Goal: Information Seeking & Learning: Learn about a topic

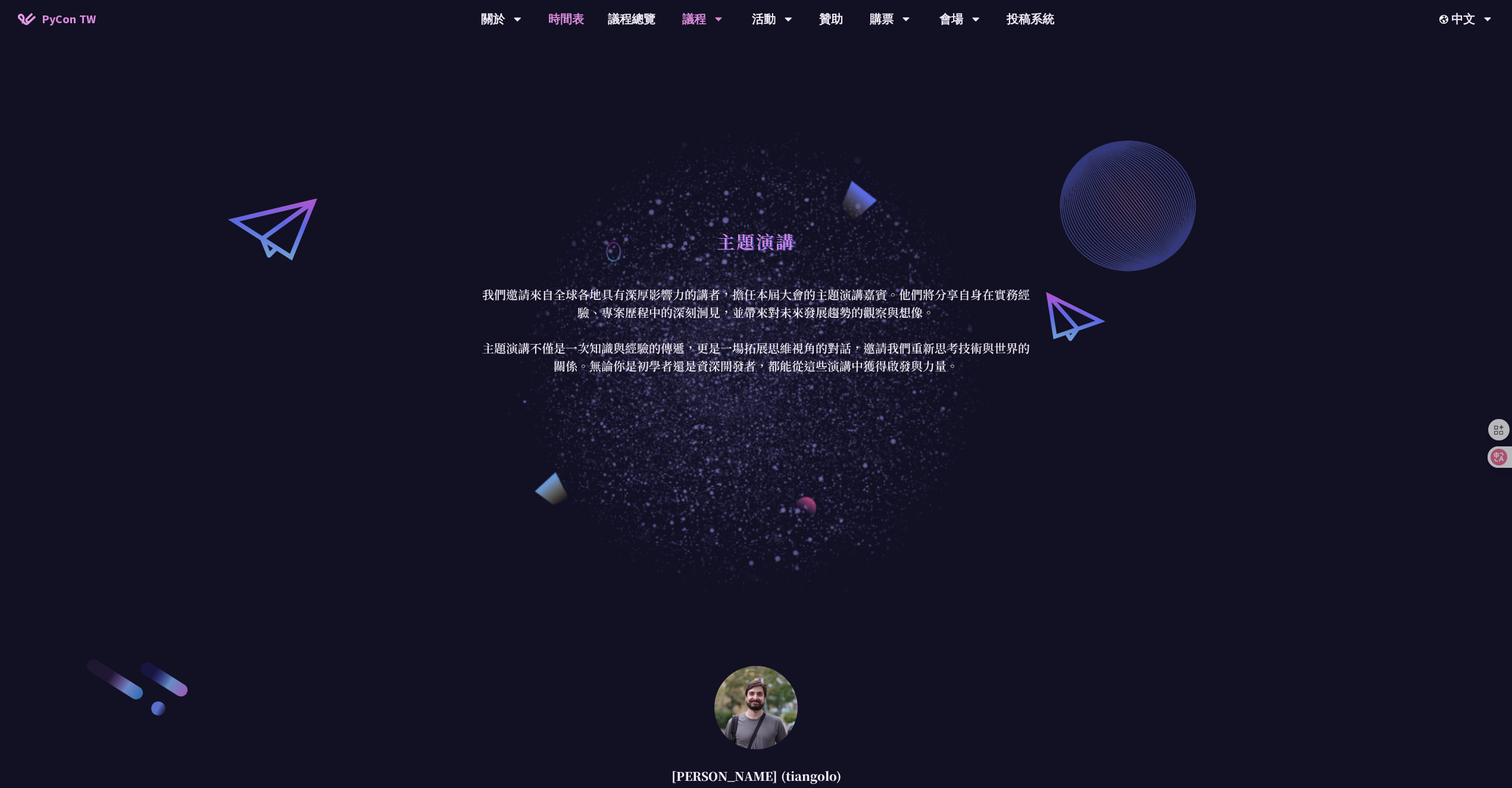
click at [575, 13] on link "時間表" at bounding box center [565, 18] width 59 height 38
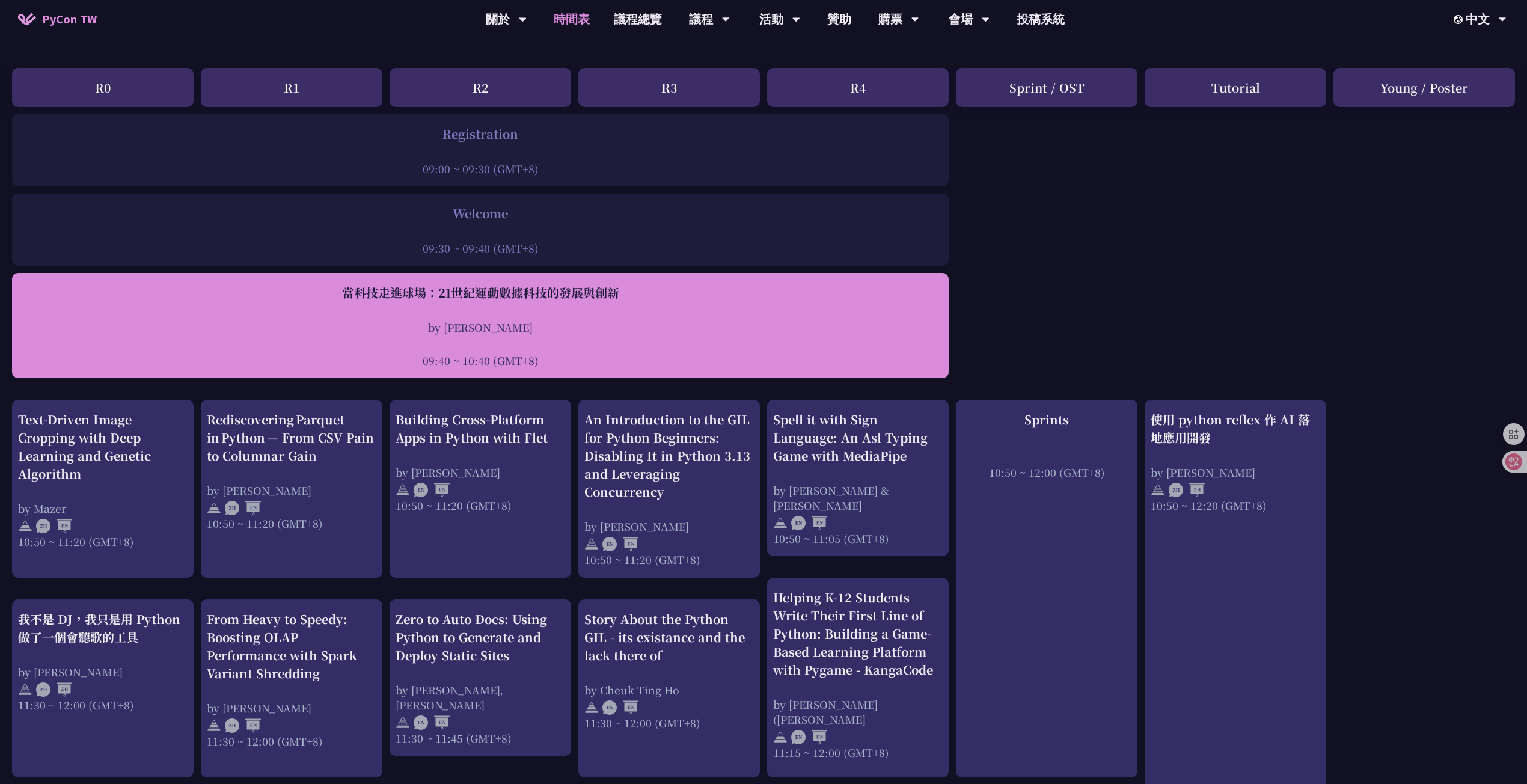
scroll to position [149, 0]
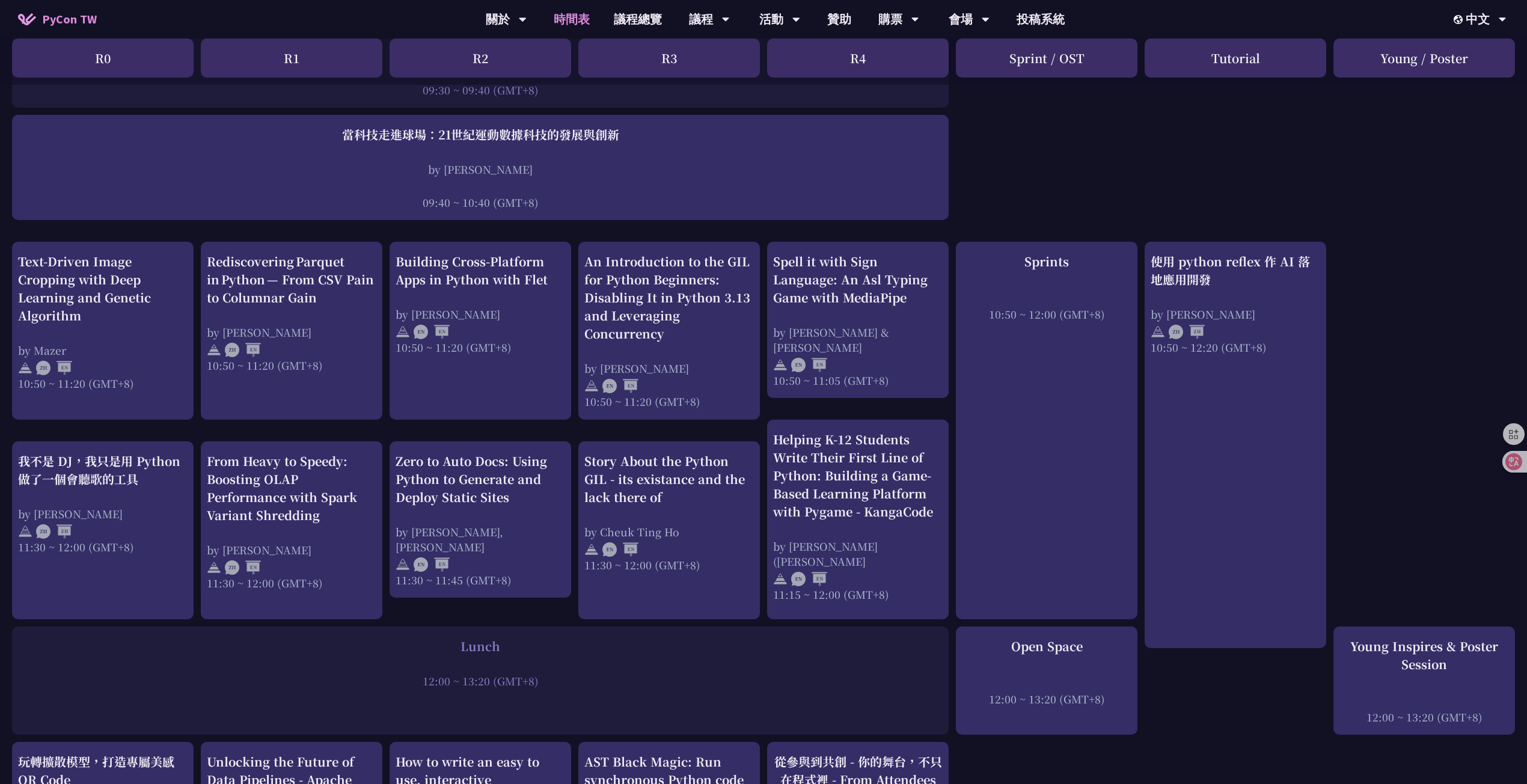
scroll to position [390, 0]
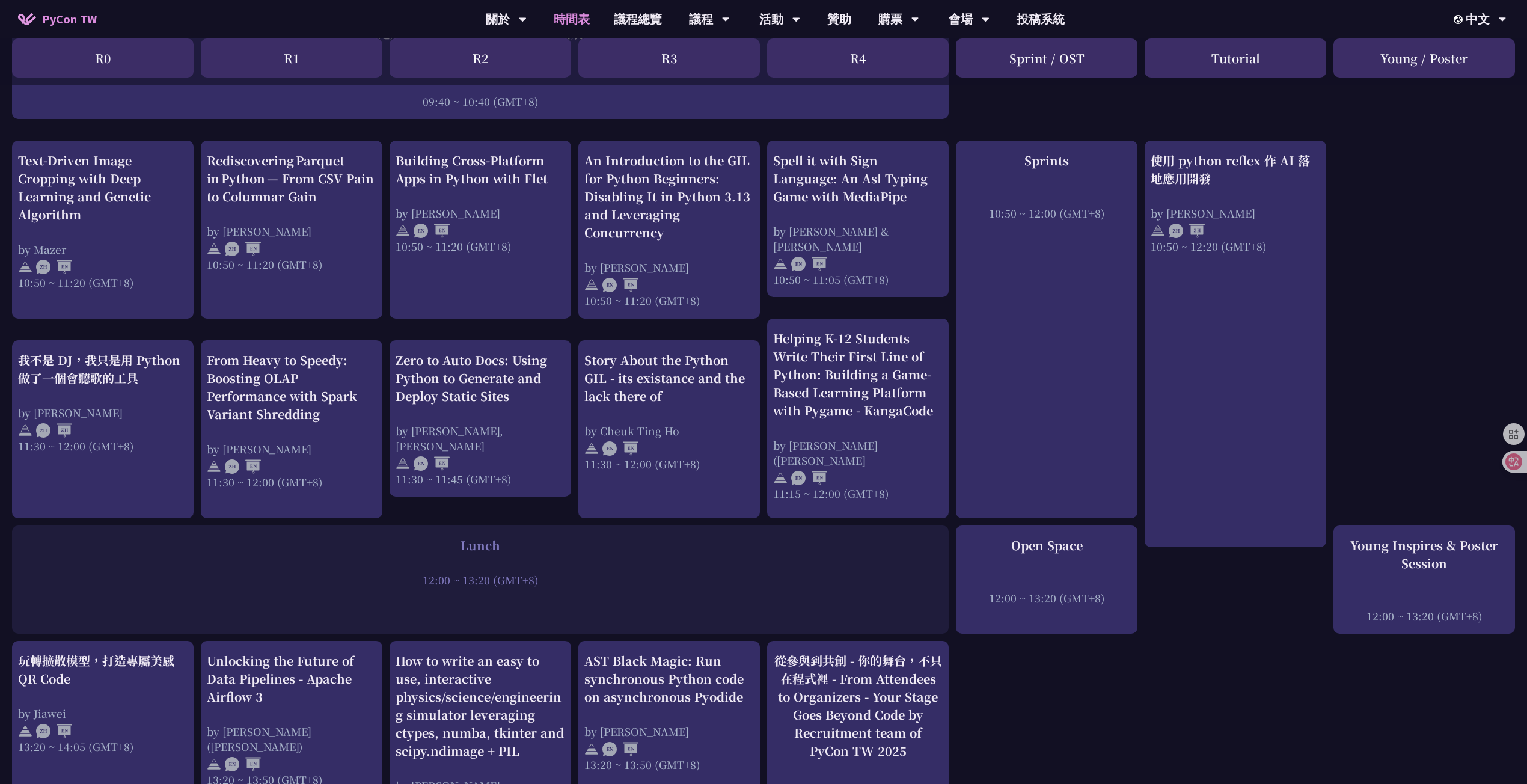
click at [375, 585] on div "Lunch 12:00 ~ 13:20 (GMT+8)" at bounding box center [480, 580] width 936 height 108
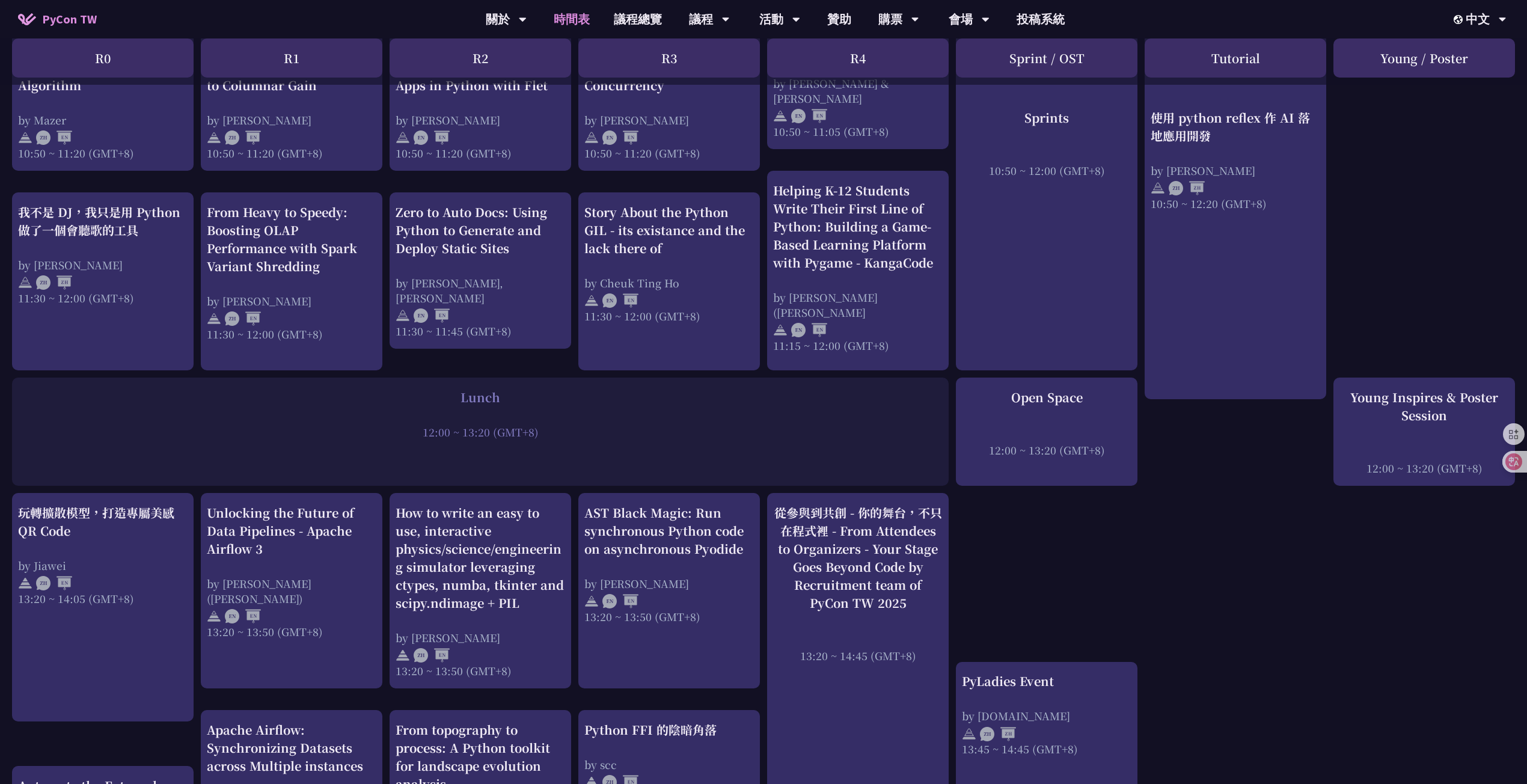
scroll to position [420, 0]
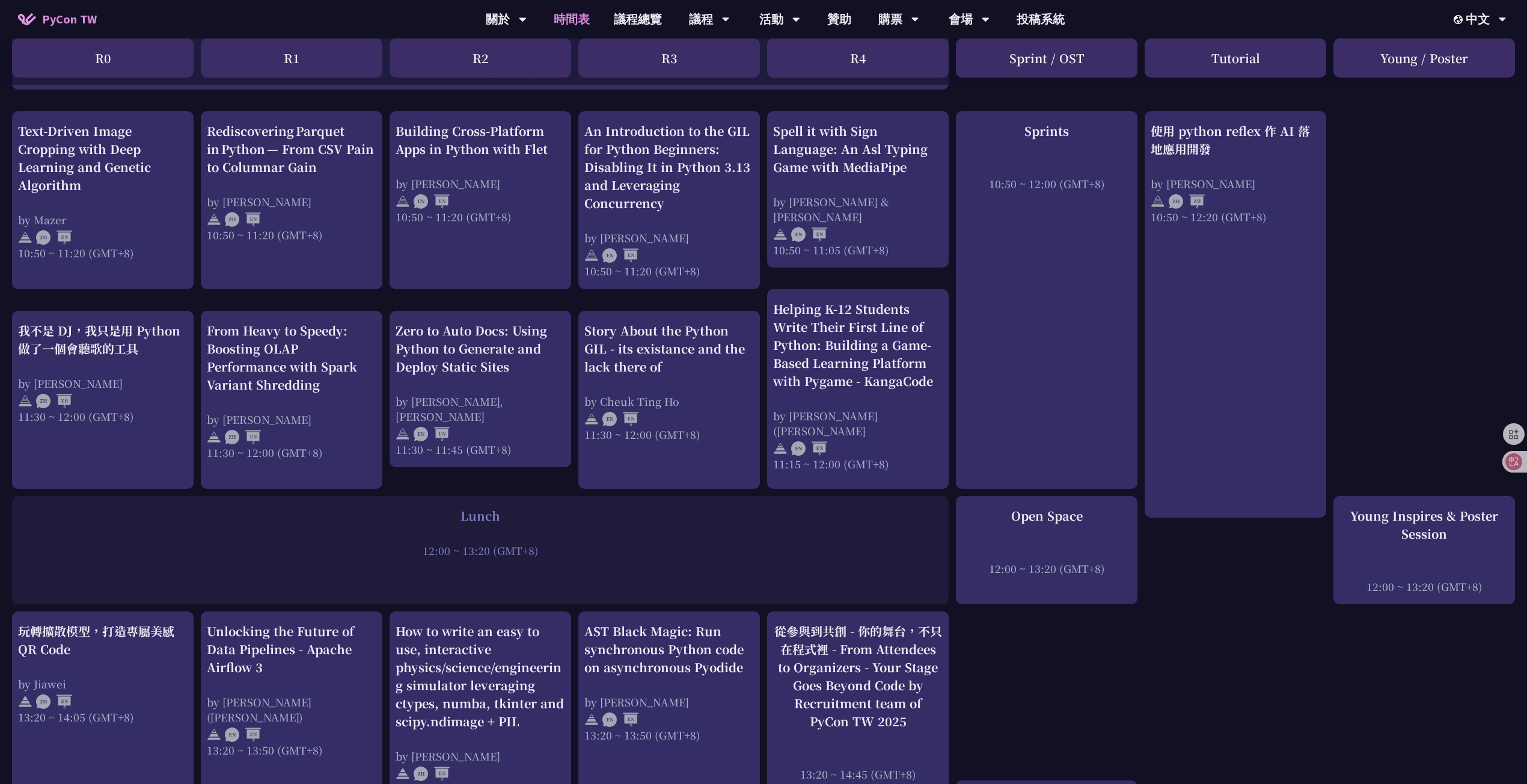
click at [1275, 580] on div "An Introduction to the GIL for Python Beginners: Disabling It in Python 3.13 an…" at bounding box center [764, 772] width 1527 height 1893
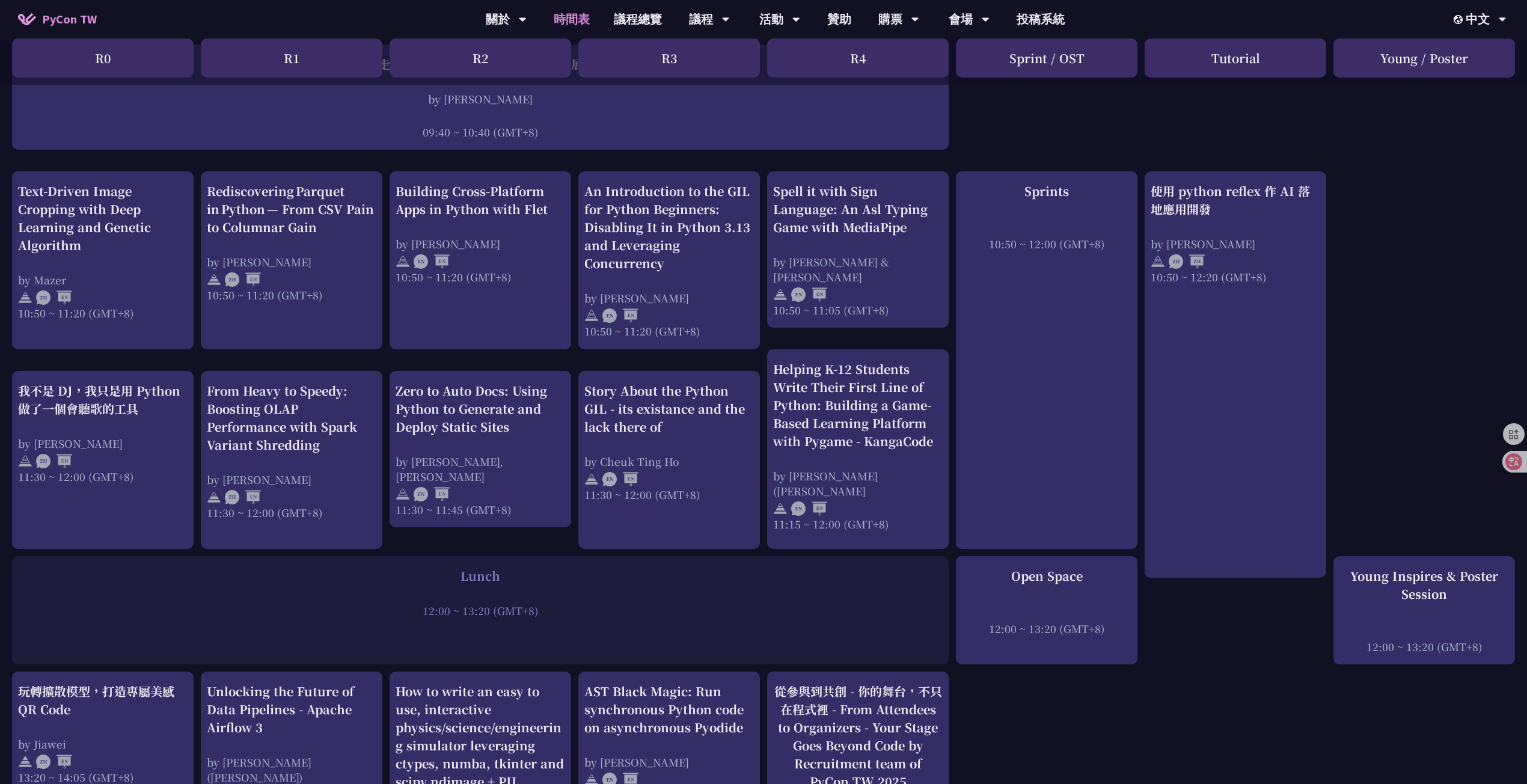
scroll to position [354, 0]
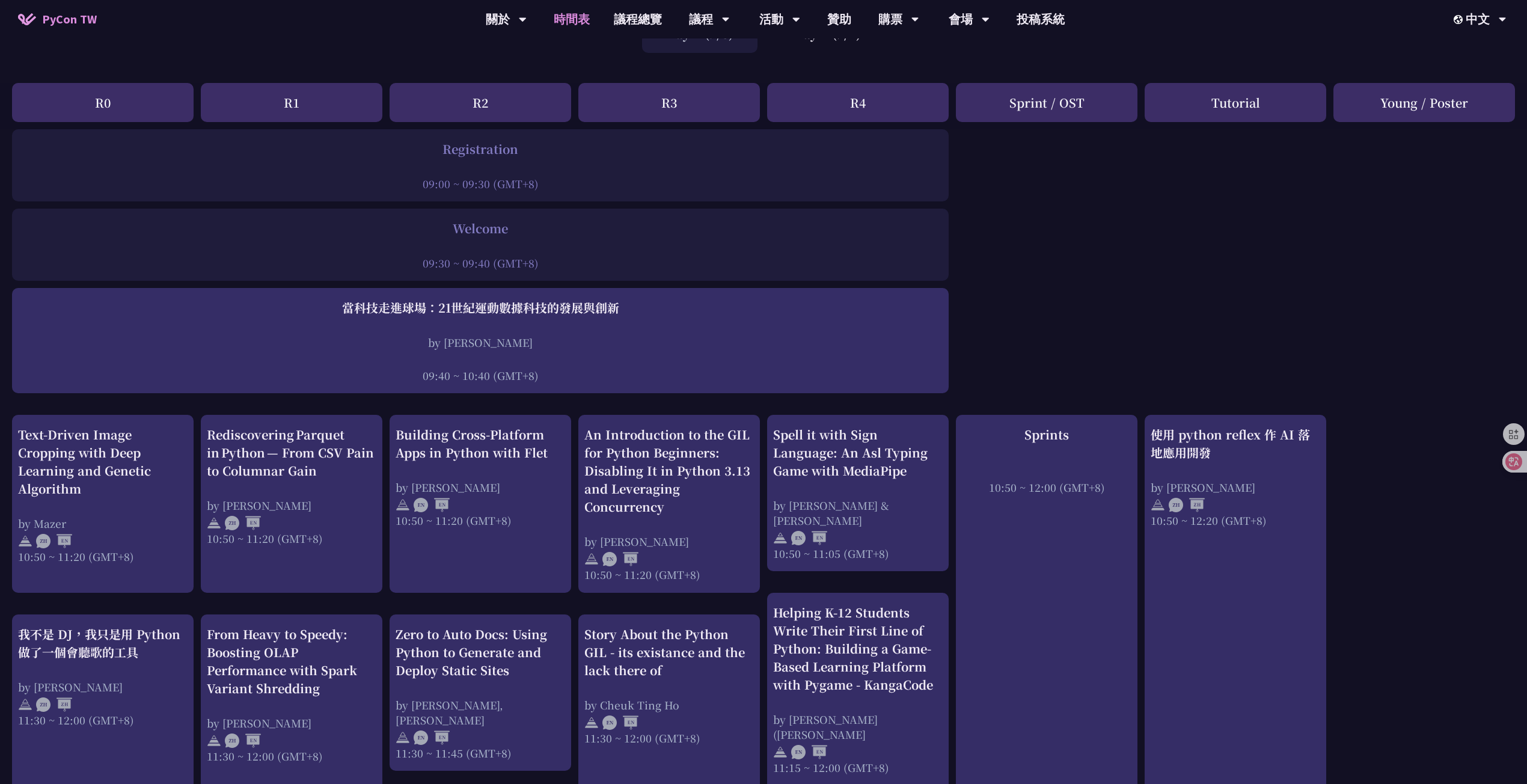
scroll to position [0, 0]
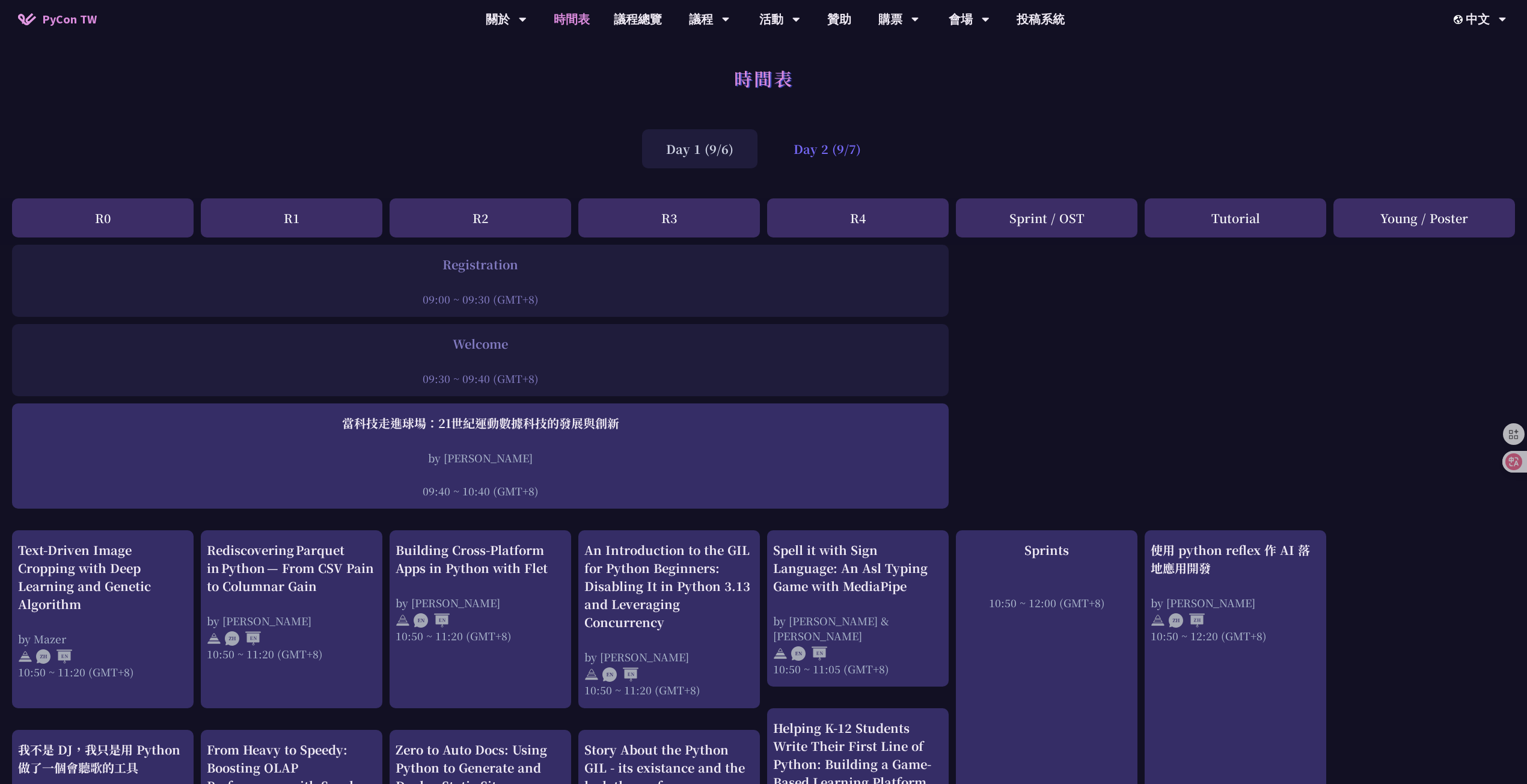
click at [865, 158] on div "Day 2 (9/7)" at bounding box center [827, 149] width 116 height 39
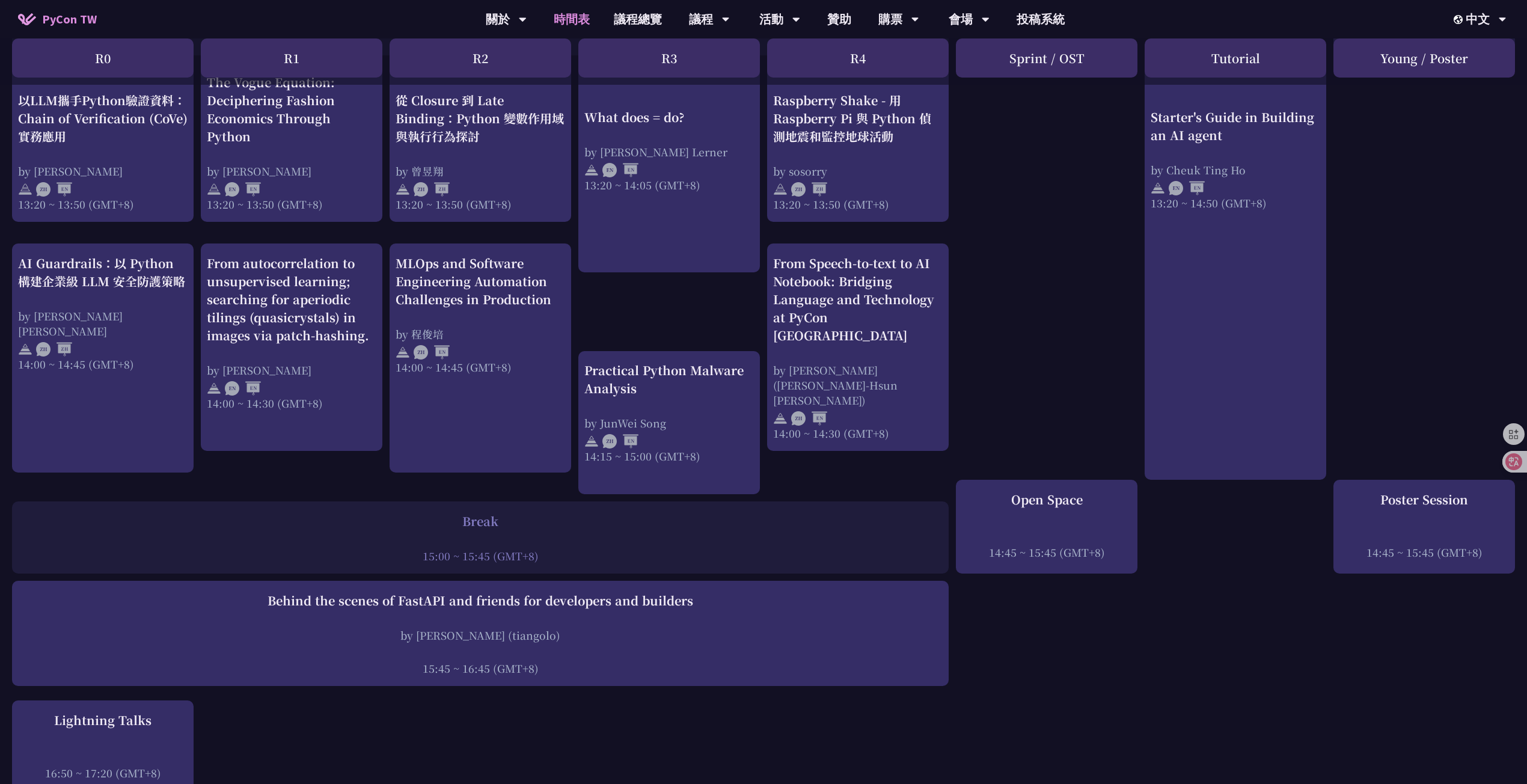
scroll to position [1141, 0]
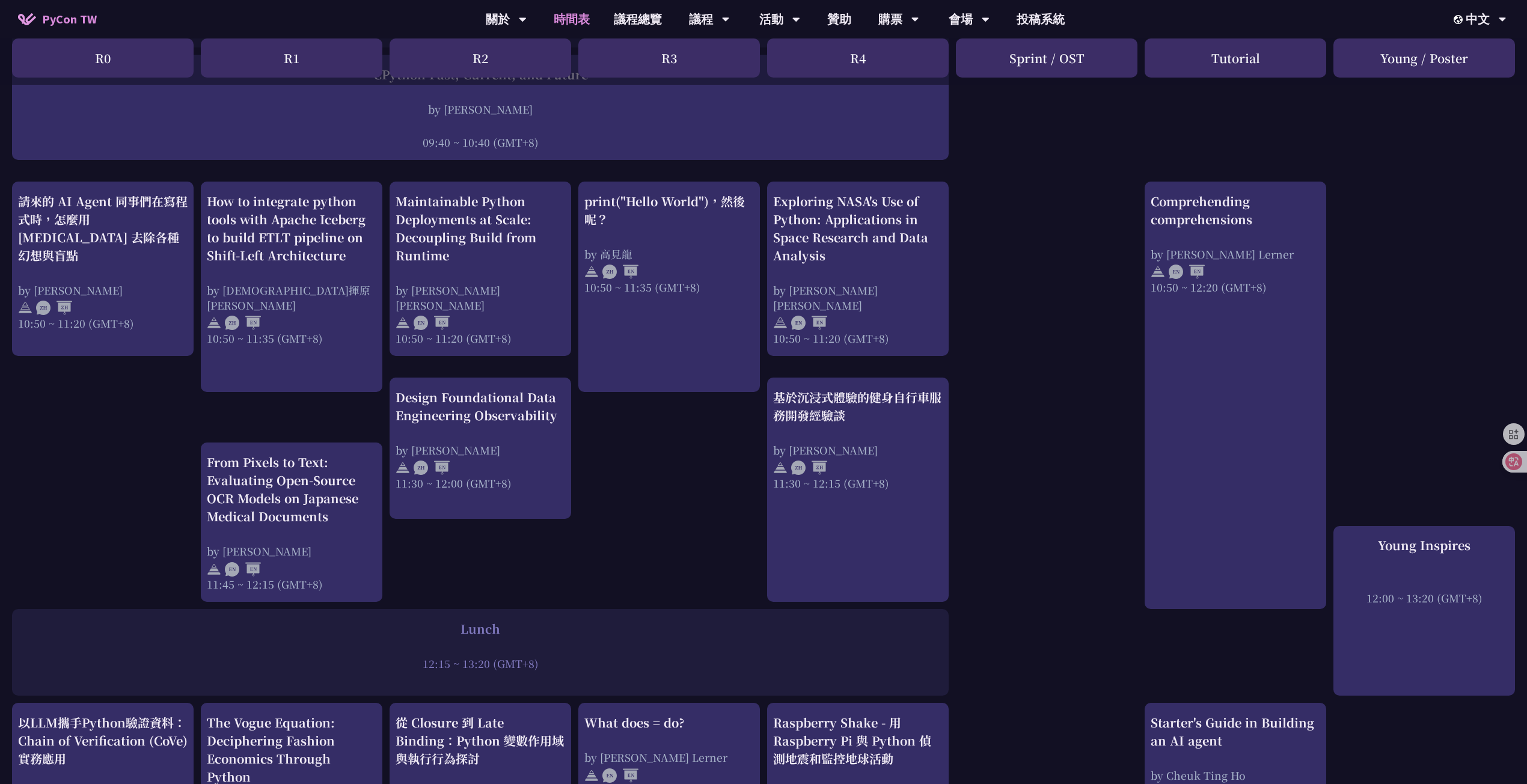
scroll to position [321, 0]
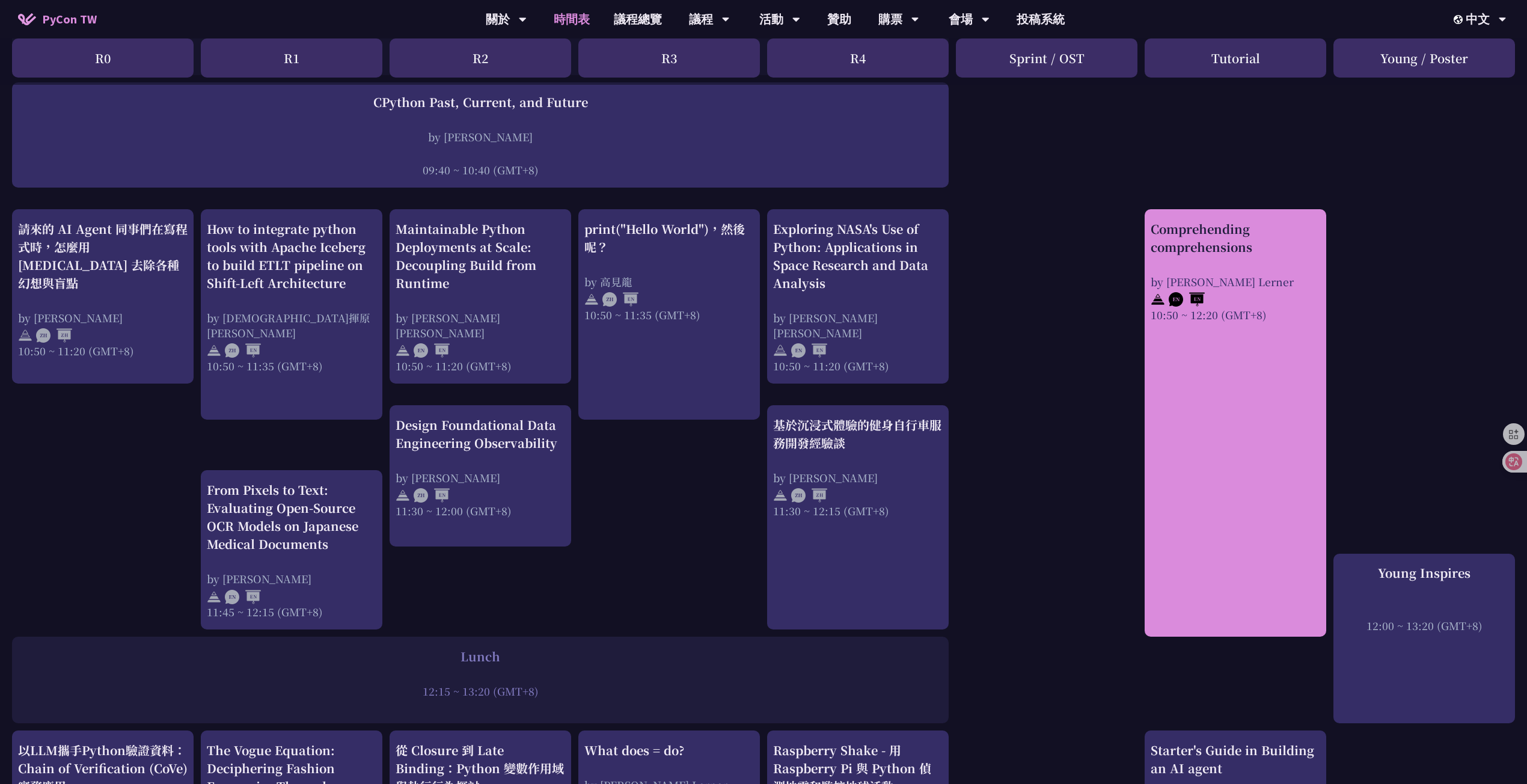
click at [1253, 359] on div "Comprehending comprehensions by Reuven M. Lerner 10:50 ~ 12:20 (GMT+8)" at bounding box center [1235, 422] width 182 height 427
click at [1272, 391] on div "Comprehending comprehensions by Reuven M. Lerner 10:50 ~ 12:20 (GMT+8)" at bounding box center [1235, 422] width 182 height 427
click at [1272, 386] on div "Comprehending comprehensions by Reuven M. Lerner 10:50 ~ 12:20 (GMT+8)" at bounding box center [1235, 422] width 182 height 427
click at [1233, 242] on div "Comprehending comprehensions" at bounding box center [1235, 238] width 170 height 36
click at [1234, 241] on div "Comprehending comprehensions" at bounding box center [1235, 238] width 170 height 36
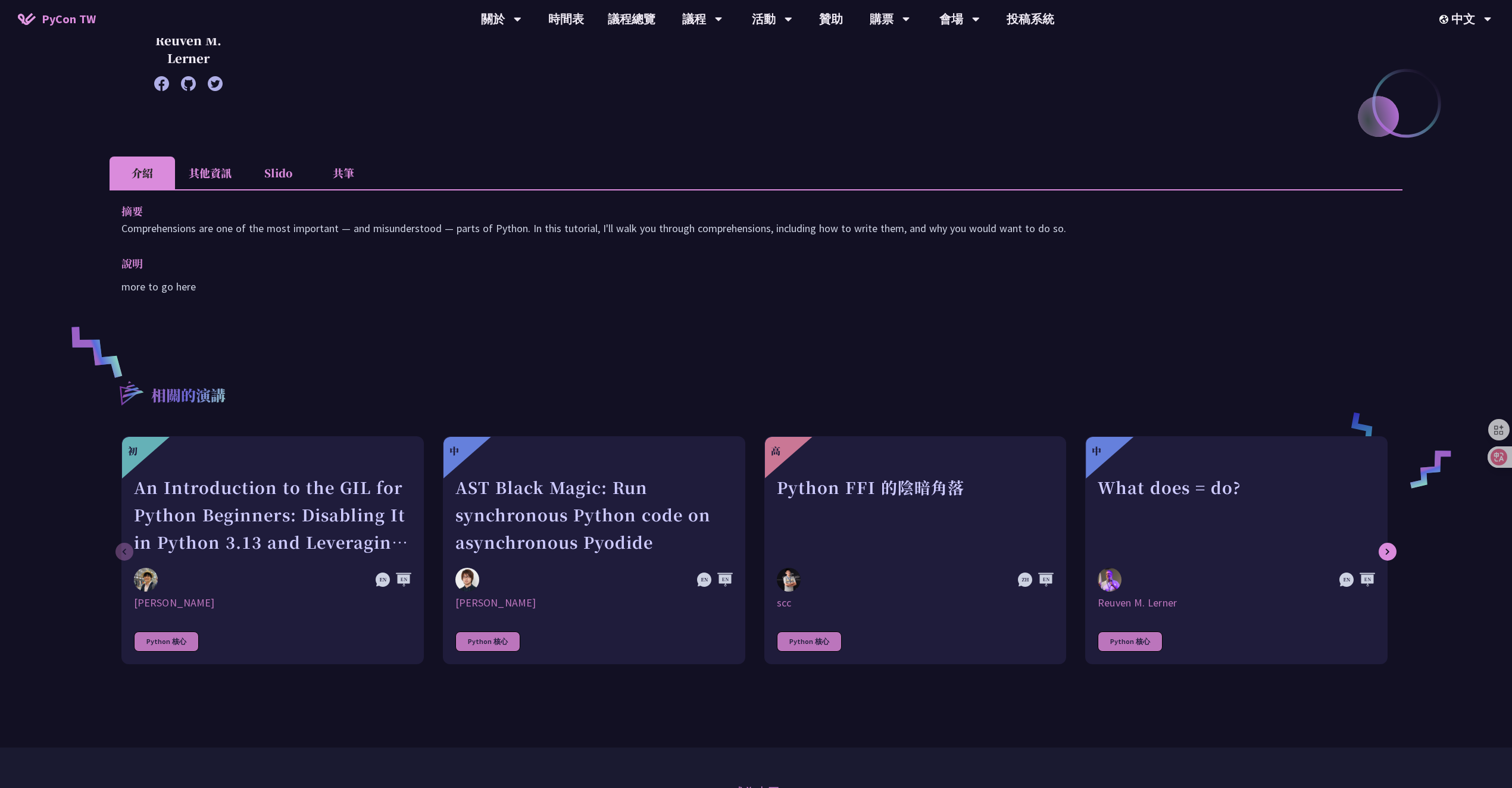
scroll to position [263, 0]
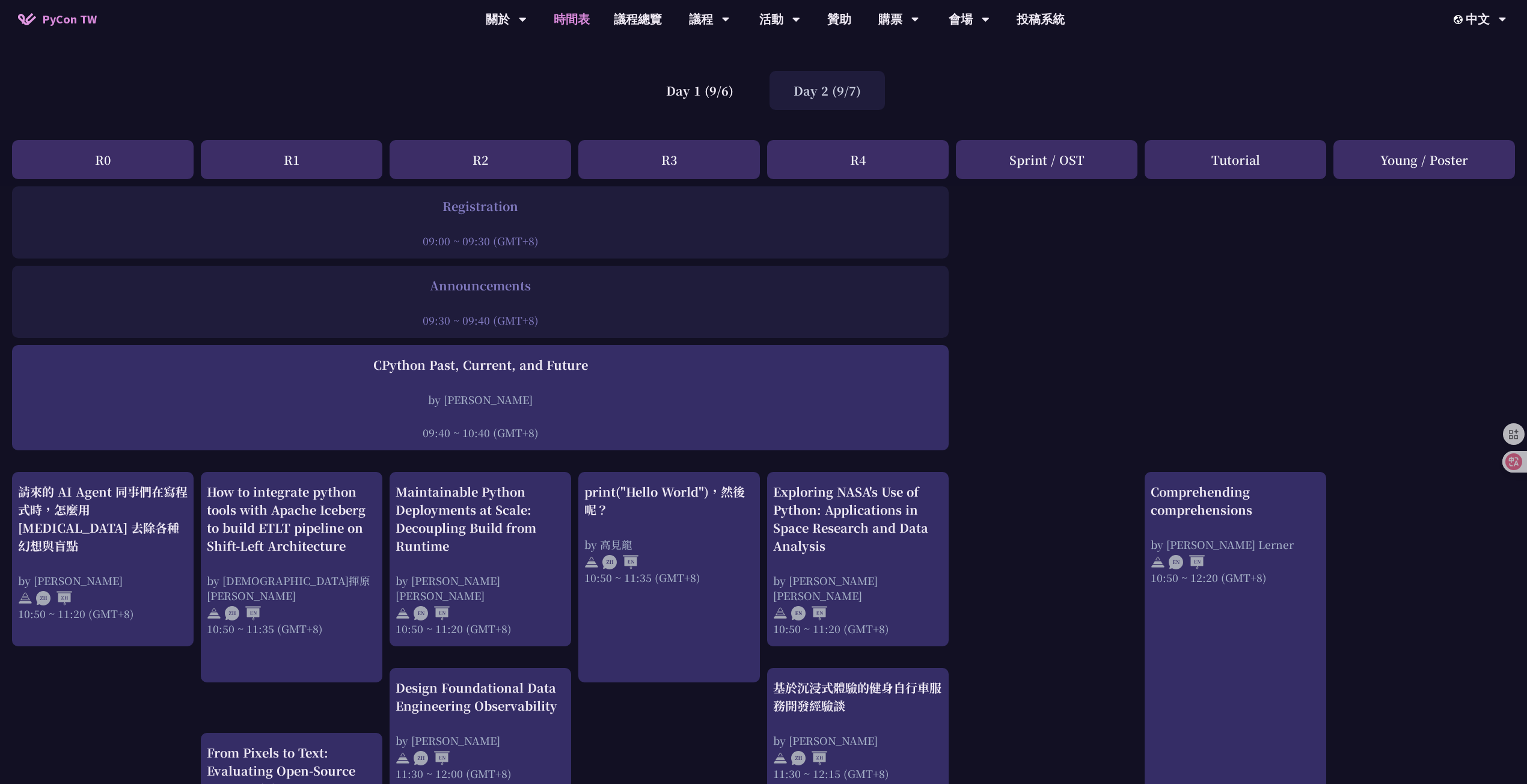
scroll to position [80, 0]
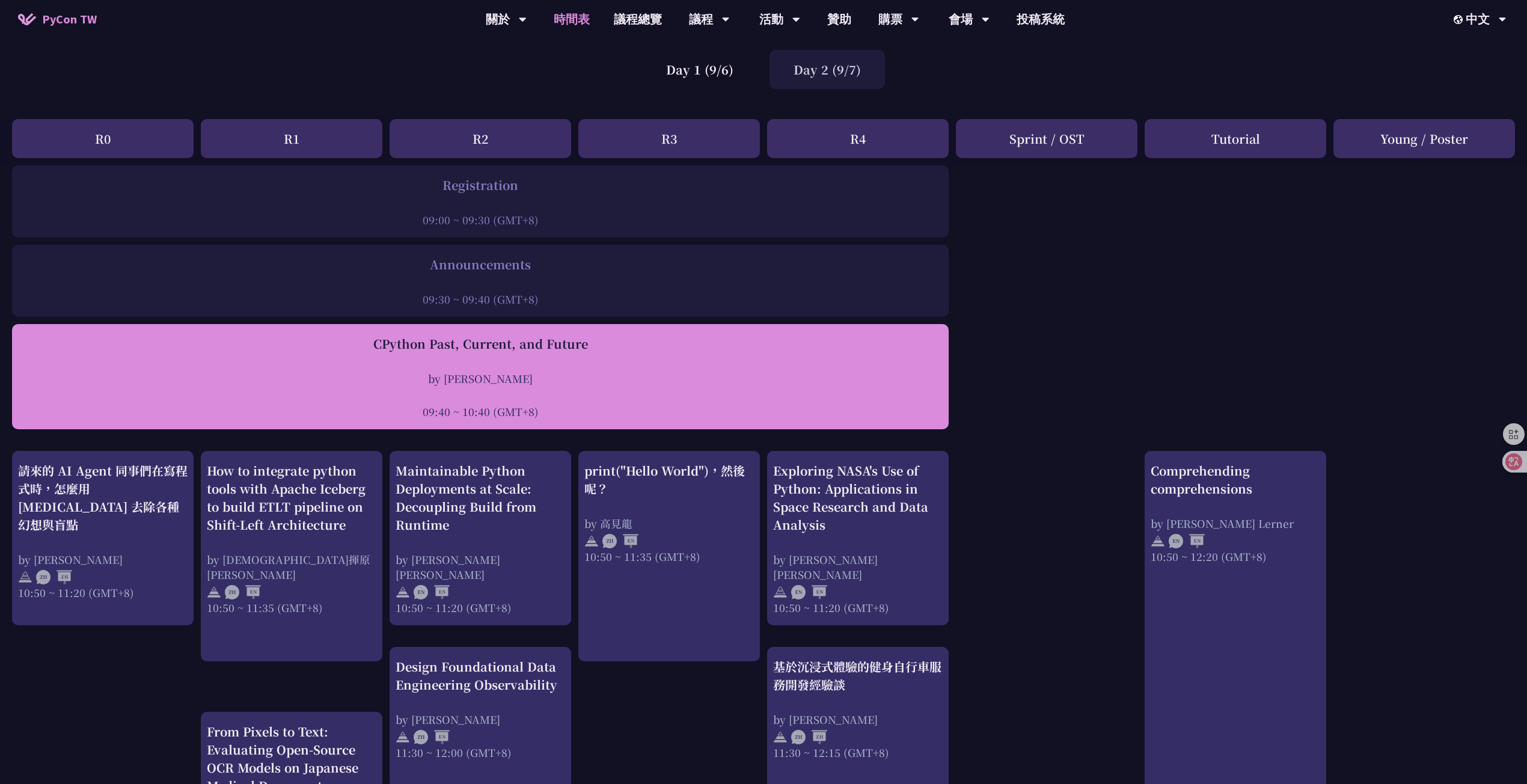
click at [608, 384] on div "by Donghee Na" at bounding box center [480, 378] width 925 height 15
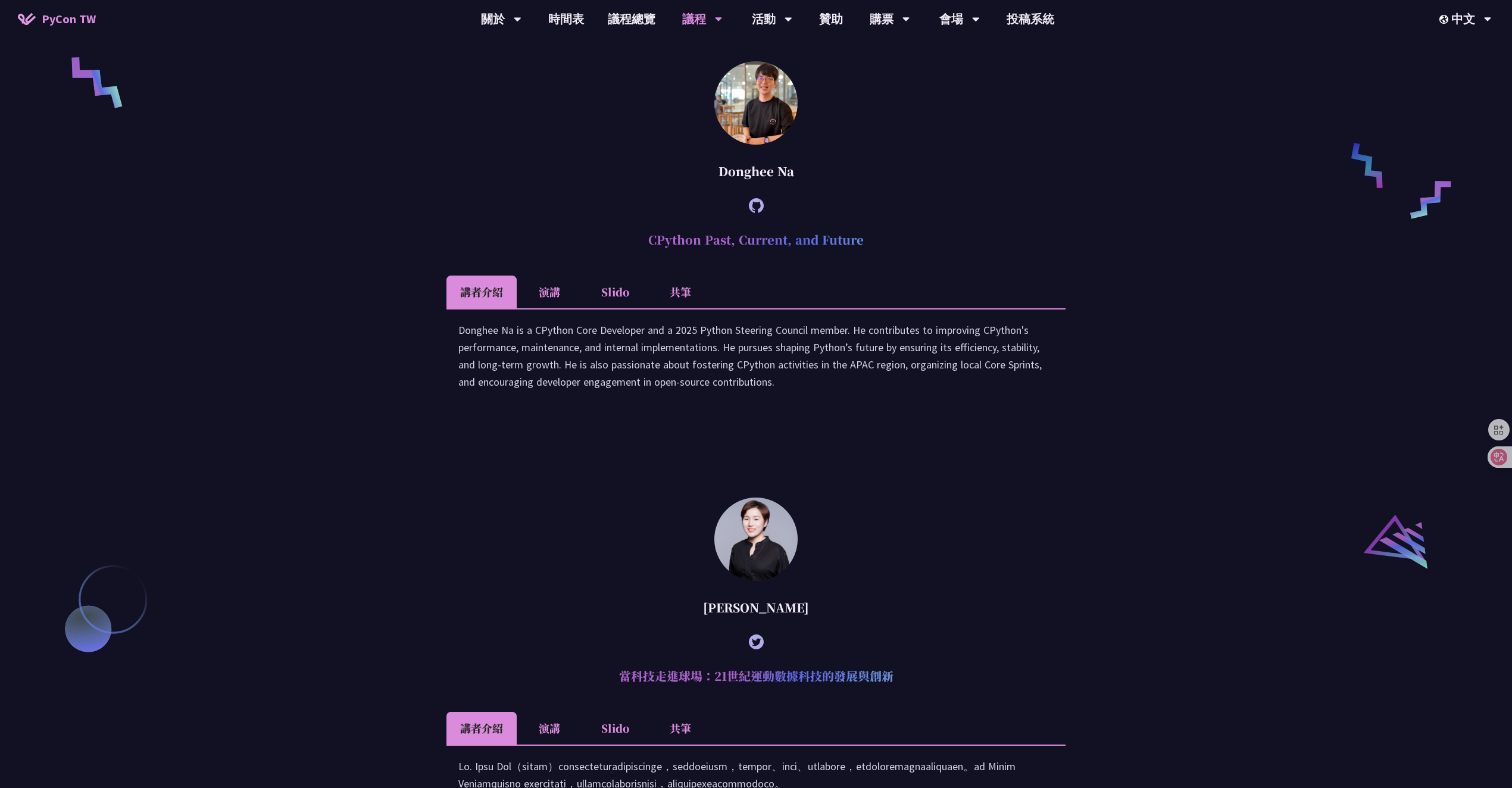
scroll to position [1149, 0]
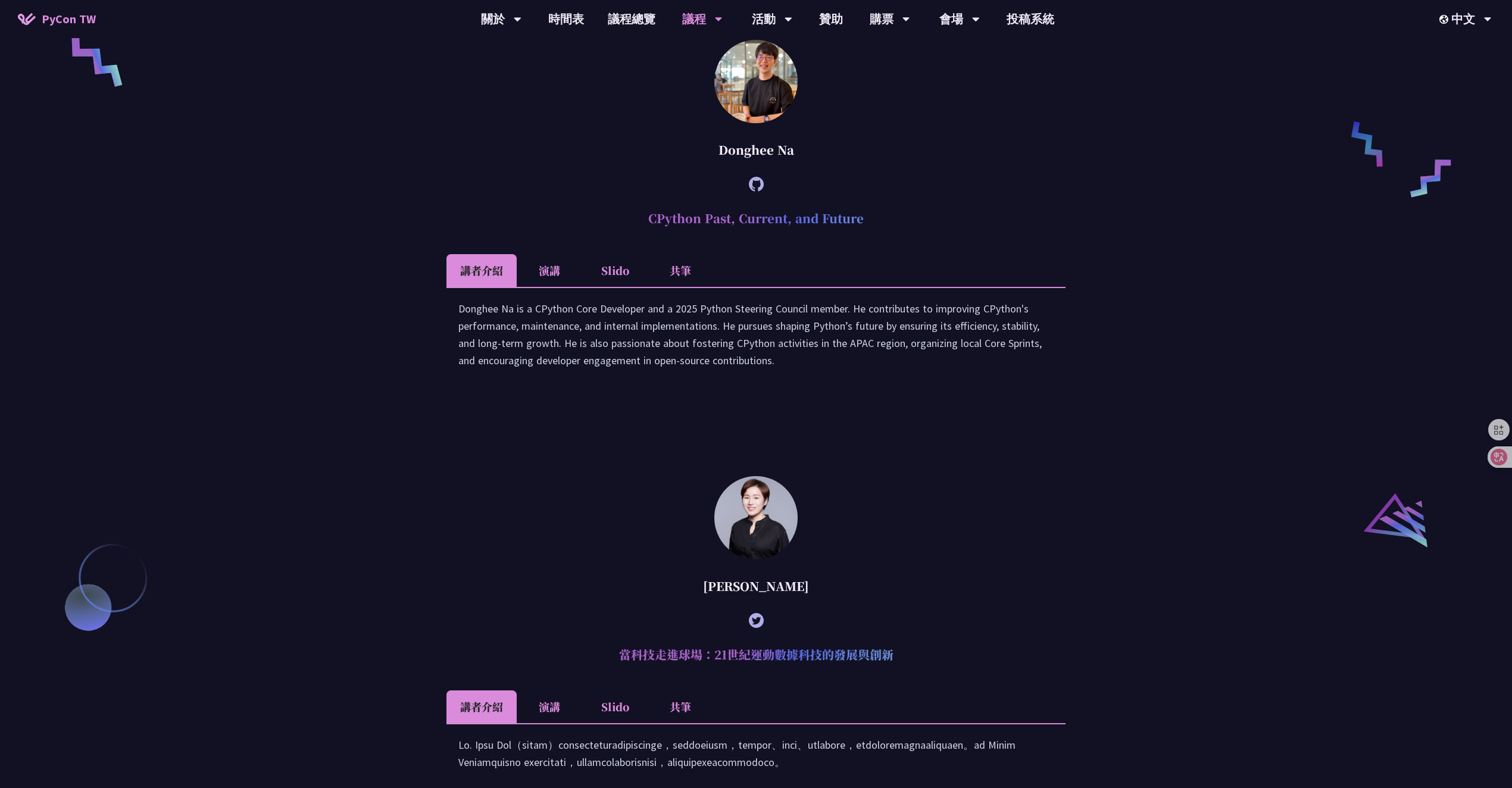
drag, startPoint x: 931, startPoint y: 230, endPoint x: 600, endPoint y: 243, distance: 331.3
click at [600, 236] on h2 "CPython Past, Current, and Future" at bounding box center [756, 218] width 619 height 36
copy h2 "CPython Past, Current, and Future"
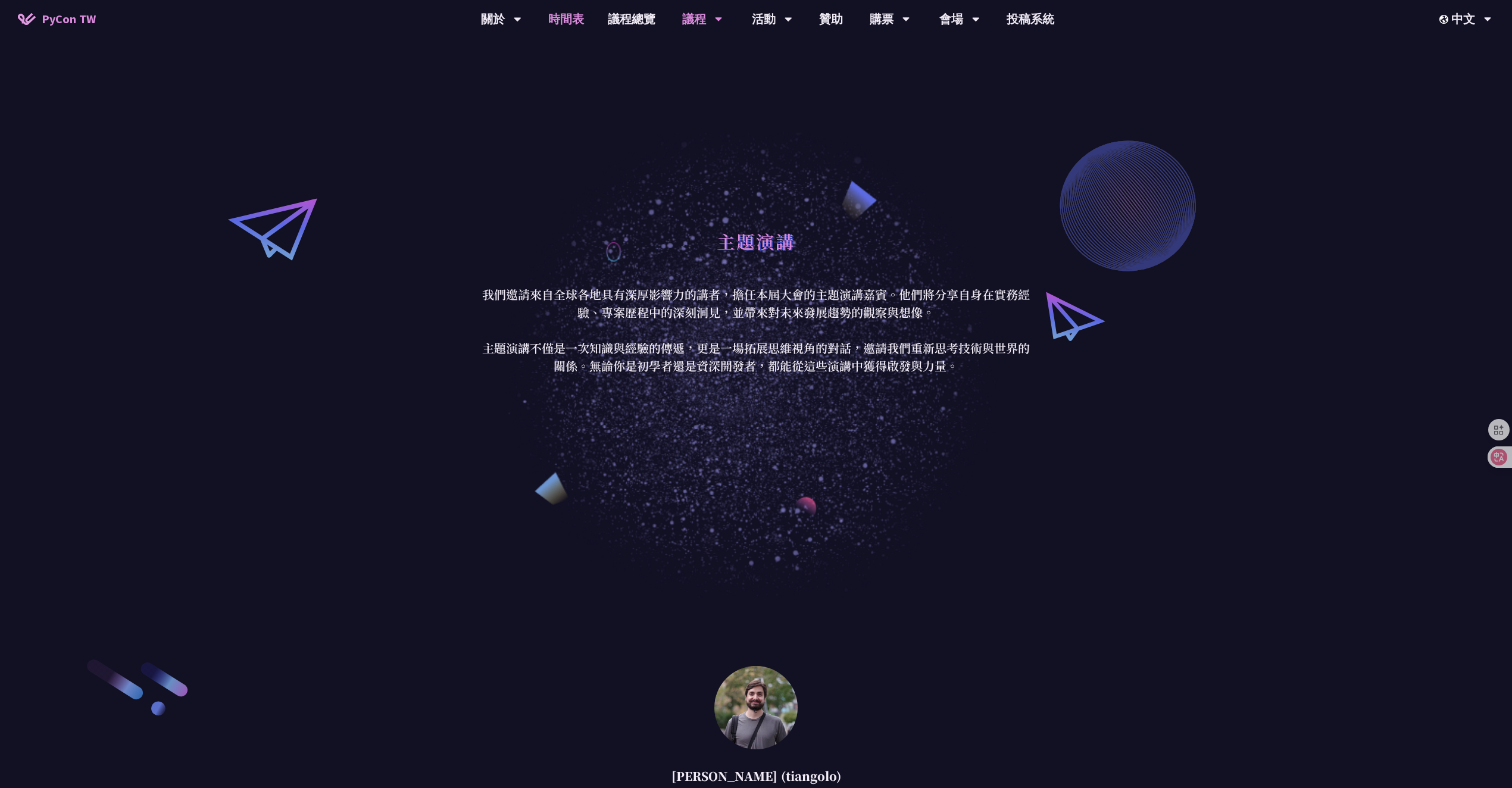
click at [571, 20] on link "時間表" at bounding box center [565, 18] width 59 height 38
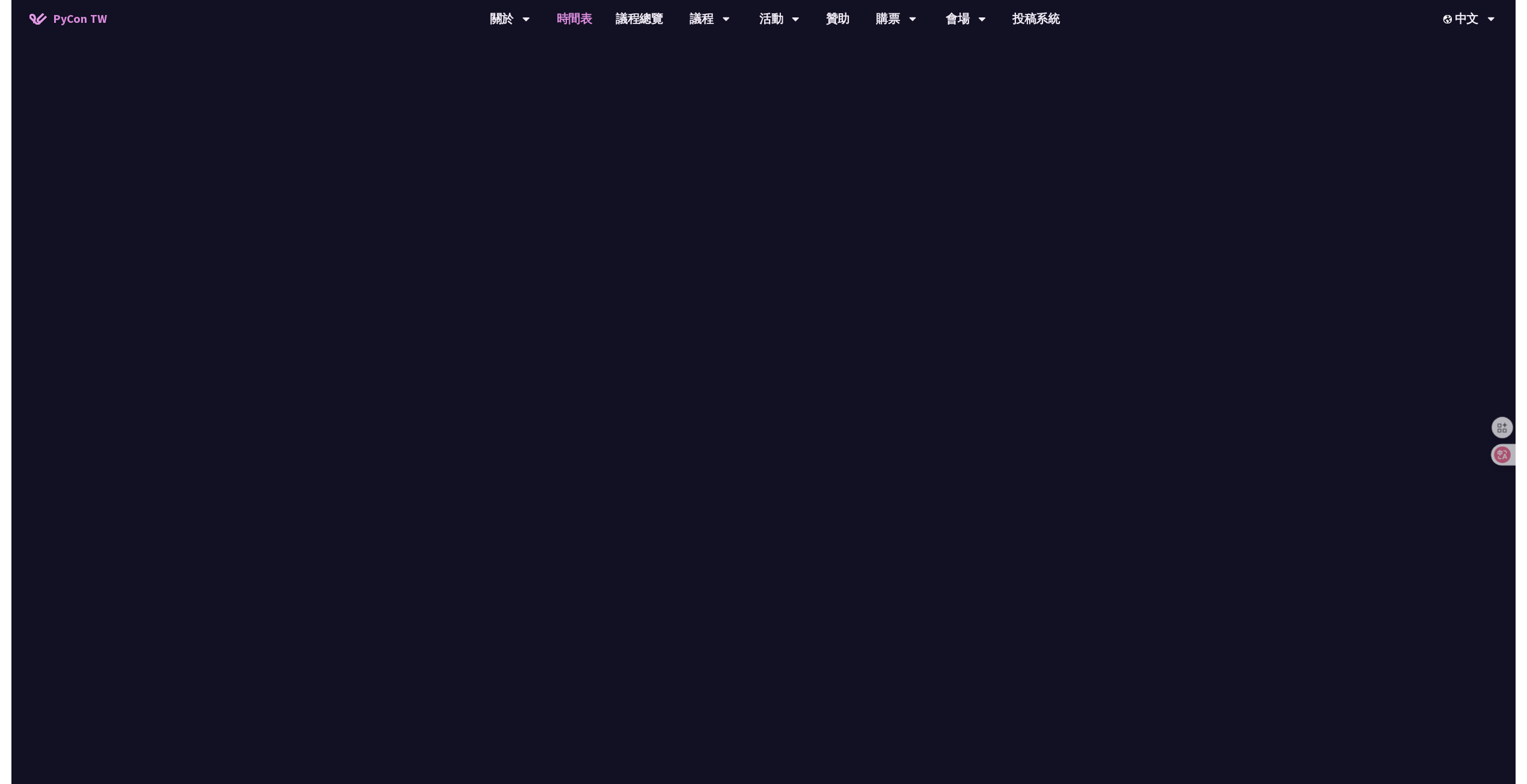
scroll to position [80, 0]
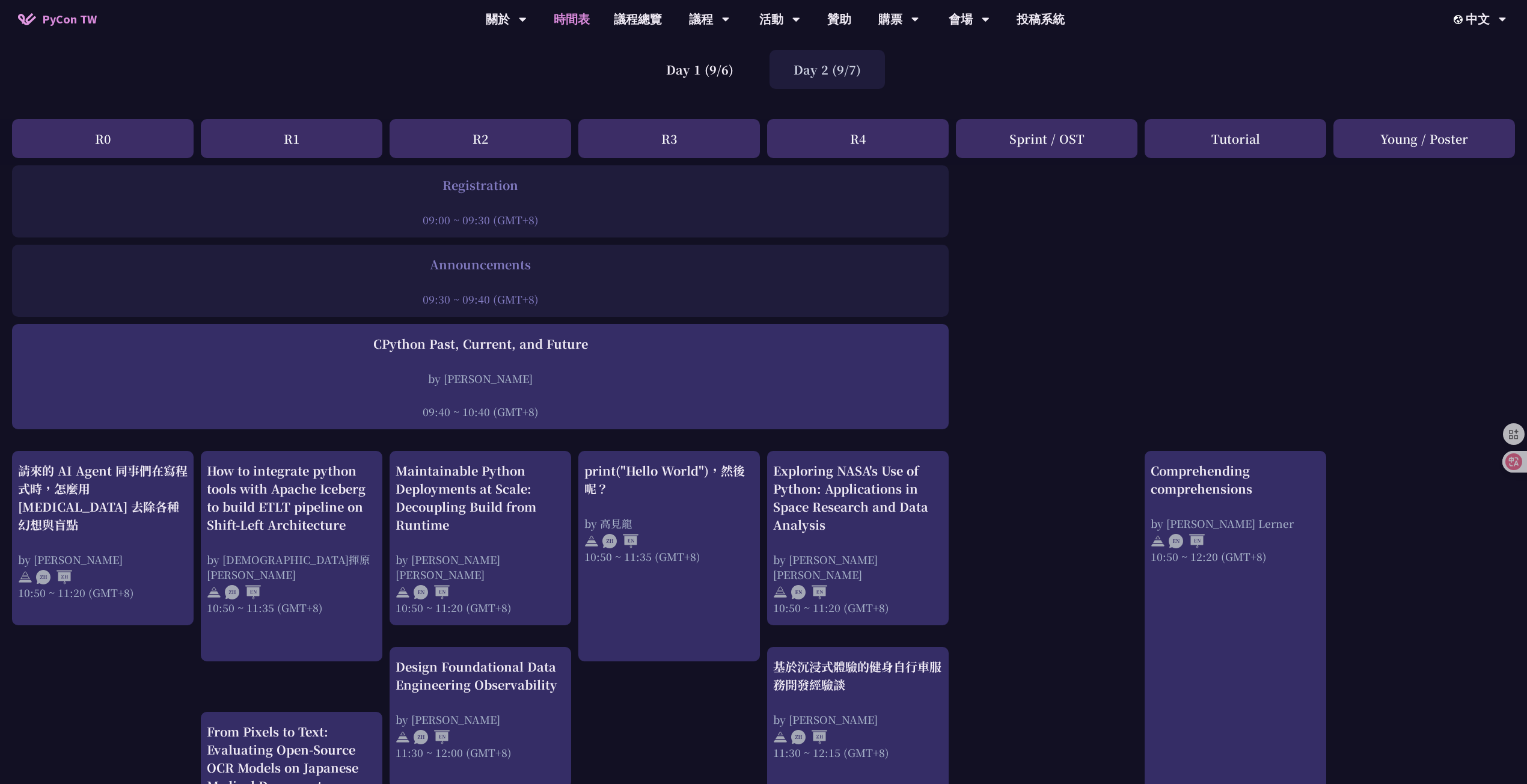
click at [835, 75] on div "Day 2 (9/7)" at bounding box center [827, 70] width 116 height 39
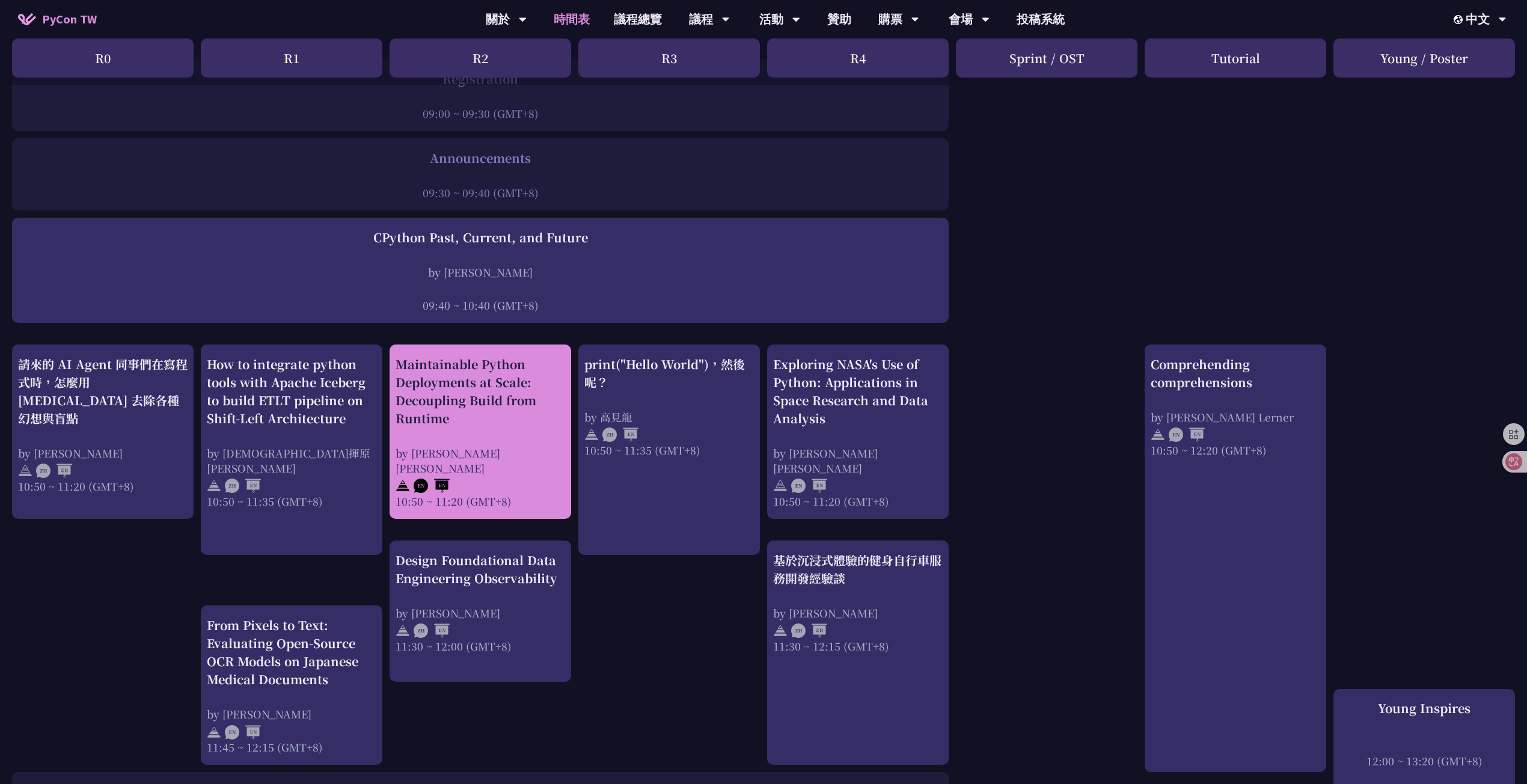
scroll to position [183, 0]
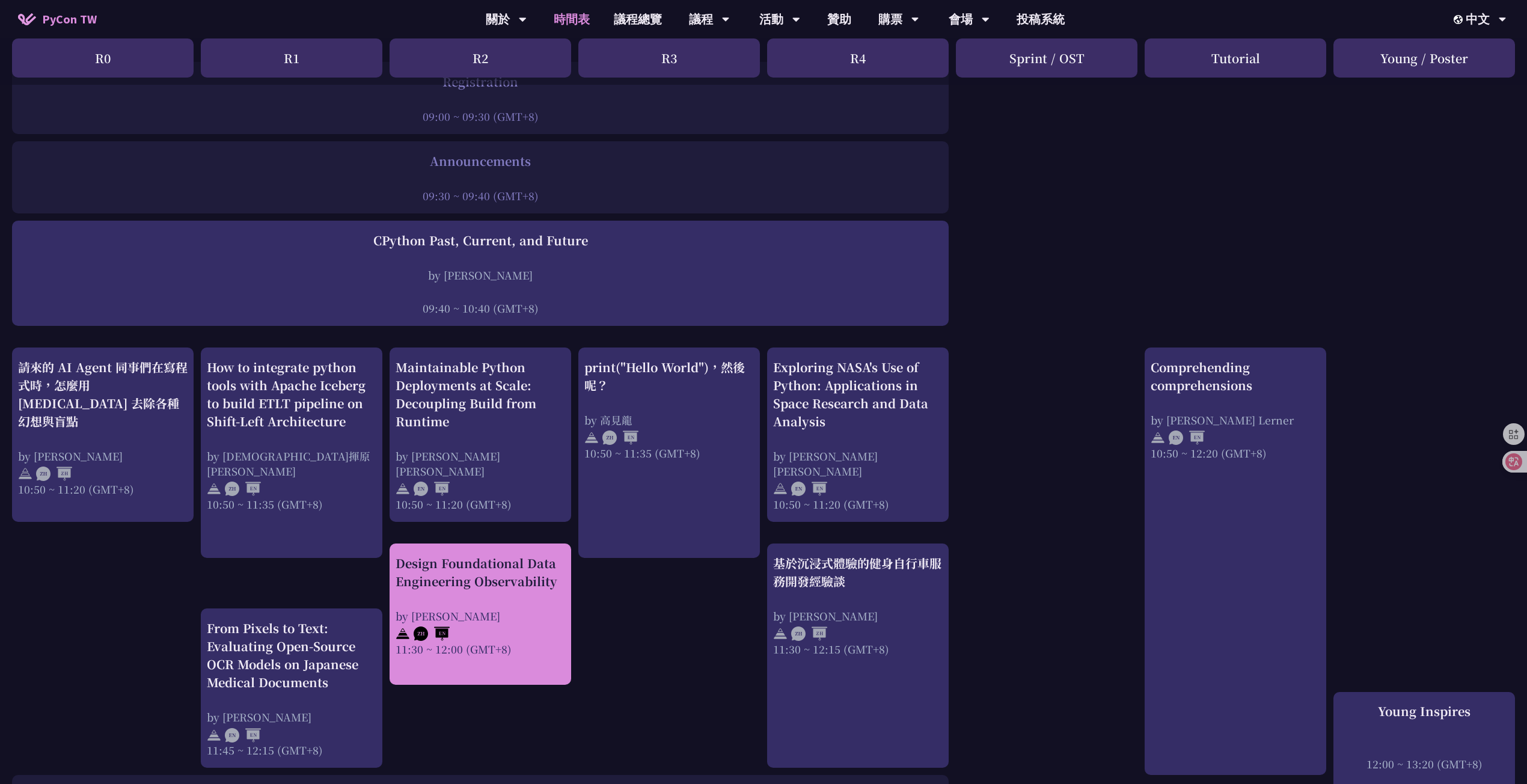
click at [549, 584] on div "Design Foundational Data Engineering Observability by Shuhsi Lin 11:30 ~ 12:00 …" at bounding box center [481, 605] width 170 height 102
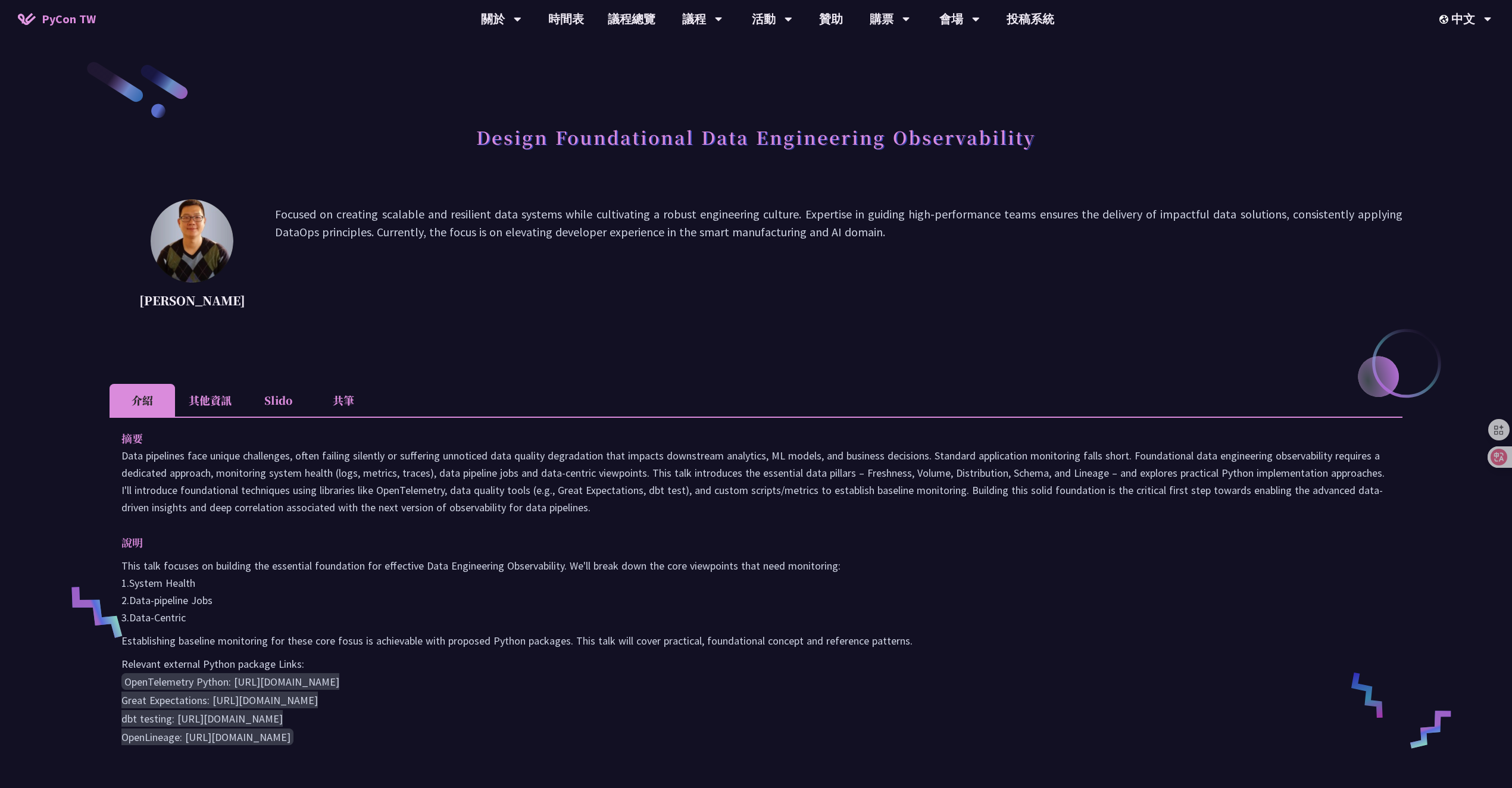
click at [571, 136] on h1 "Design Foundational Data Engineering Observability" at bounding box center [756, 136] width 559 height 36
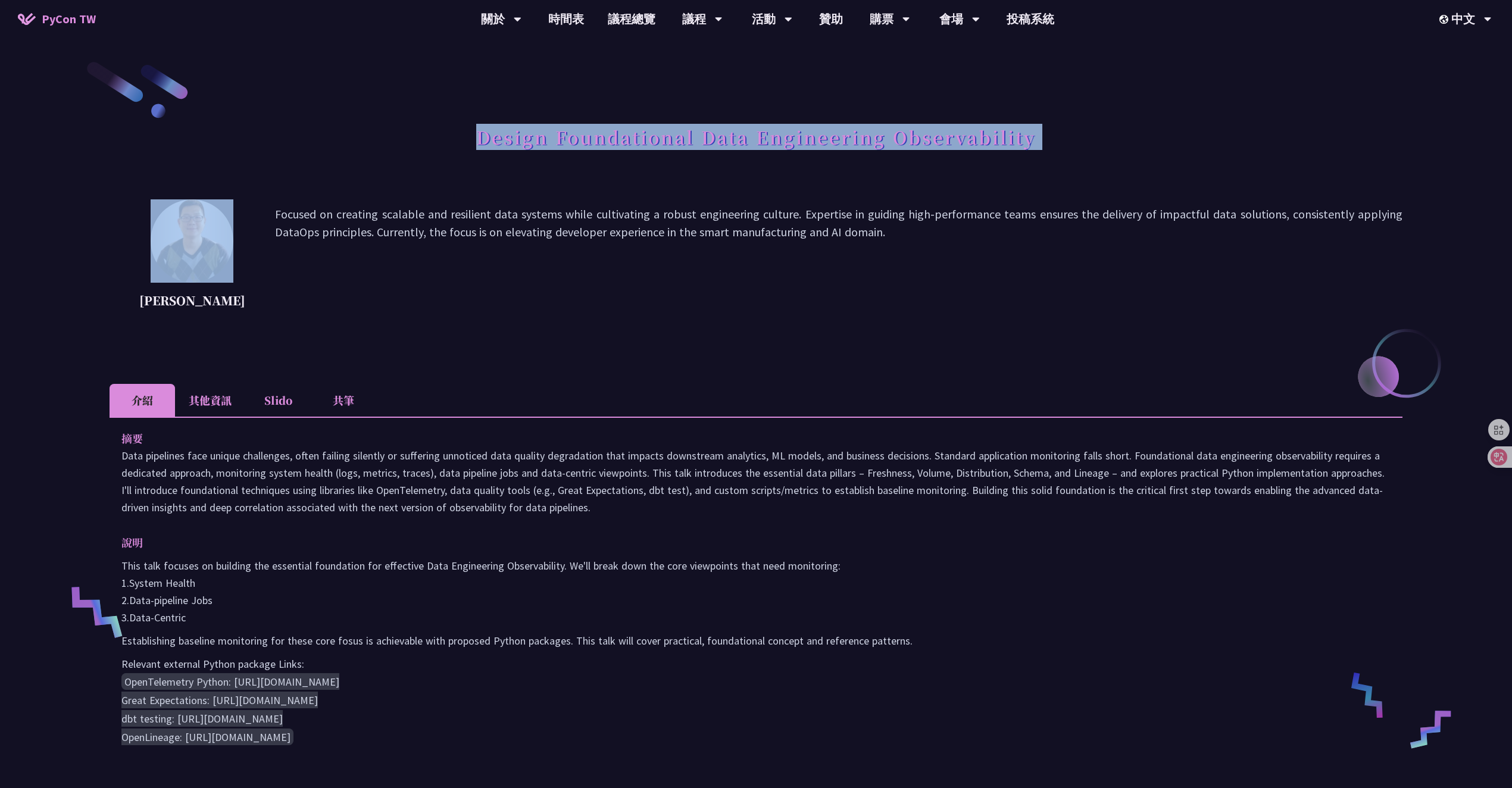
click at [571, 136] on h1 "Design Foundational Data Engineering Observability" at bounding box center [756, 136] width 559 height 36
copy div "Design Foundational Data Engineering Observability"
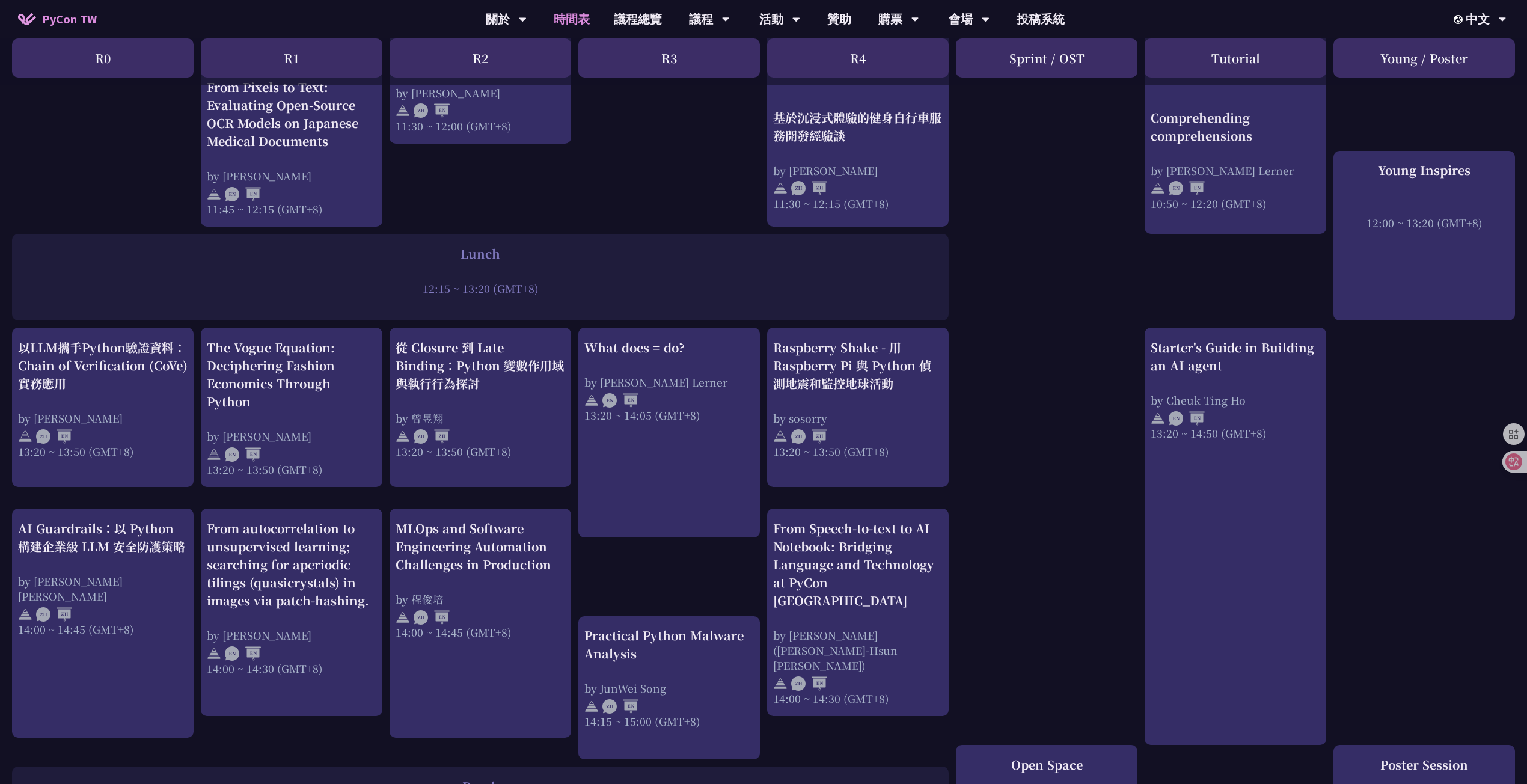
scroll to position [748, 0]
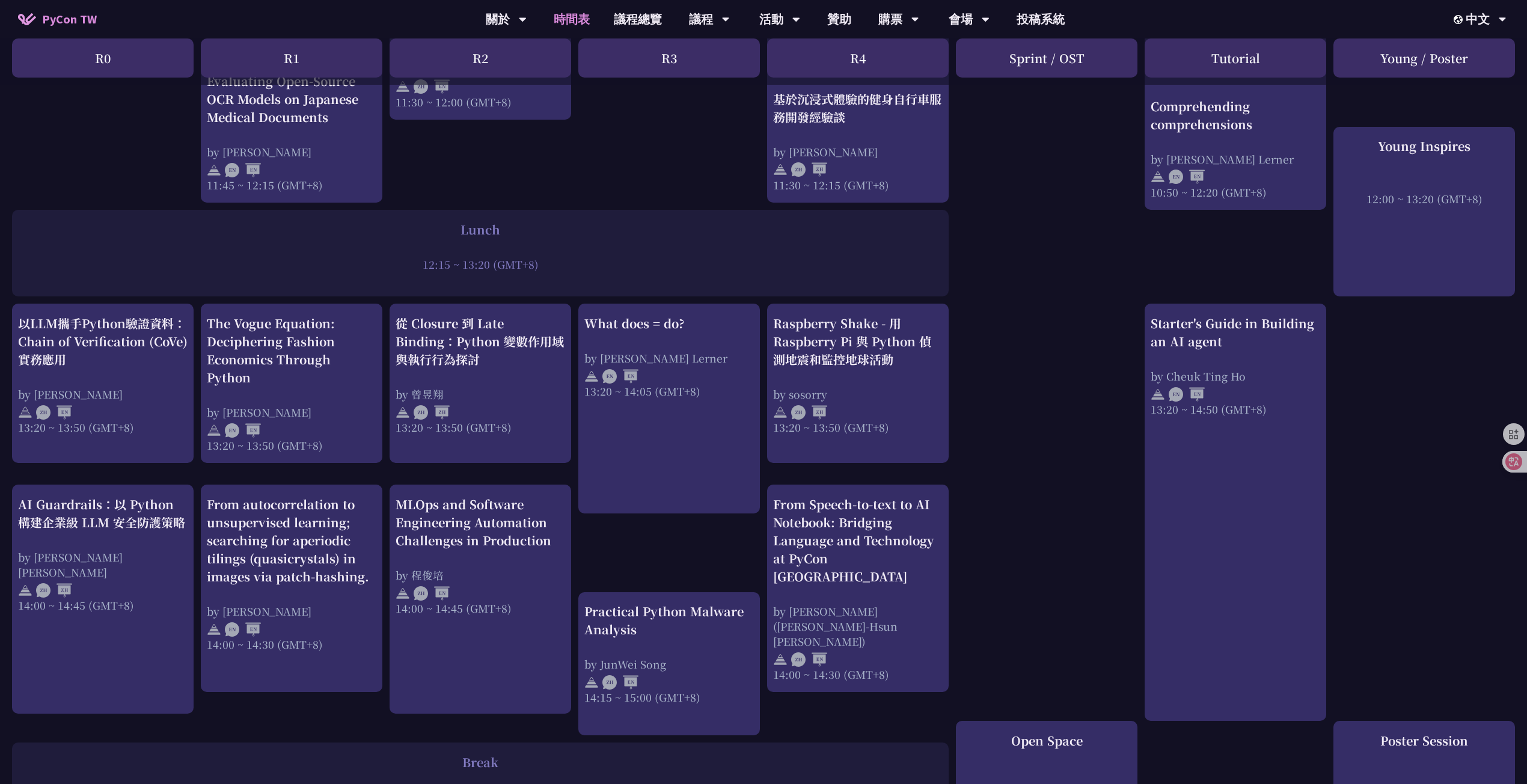
click at [1013, 520] on div "print("Hello World")，然後呢？ by 高見龍 10:50 ~ 11:35 (GMT+8) What does = do? by Reuve…" at bounding box center [764, 344] width 1527 height 1694
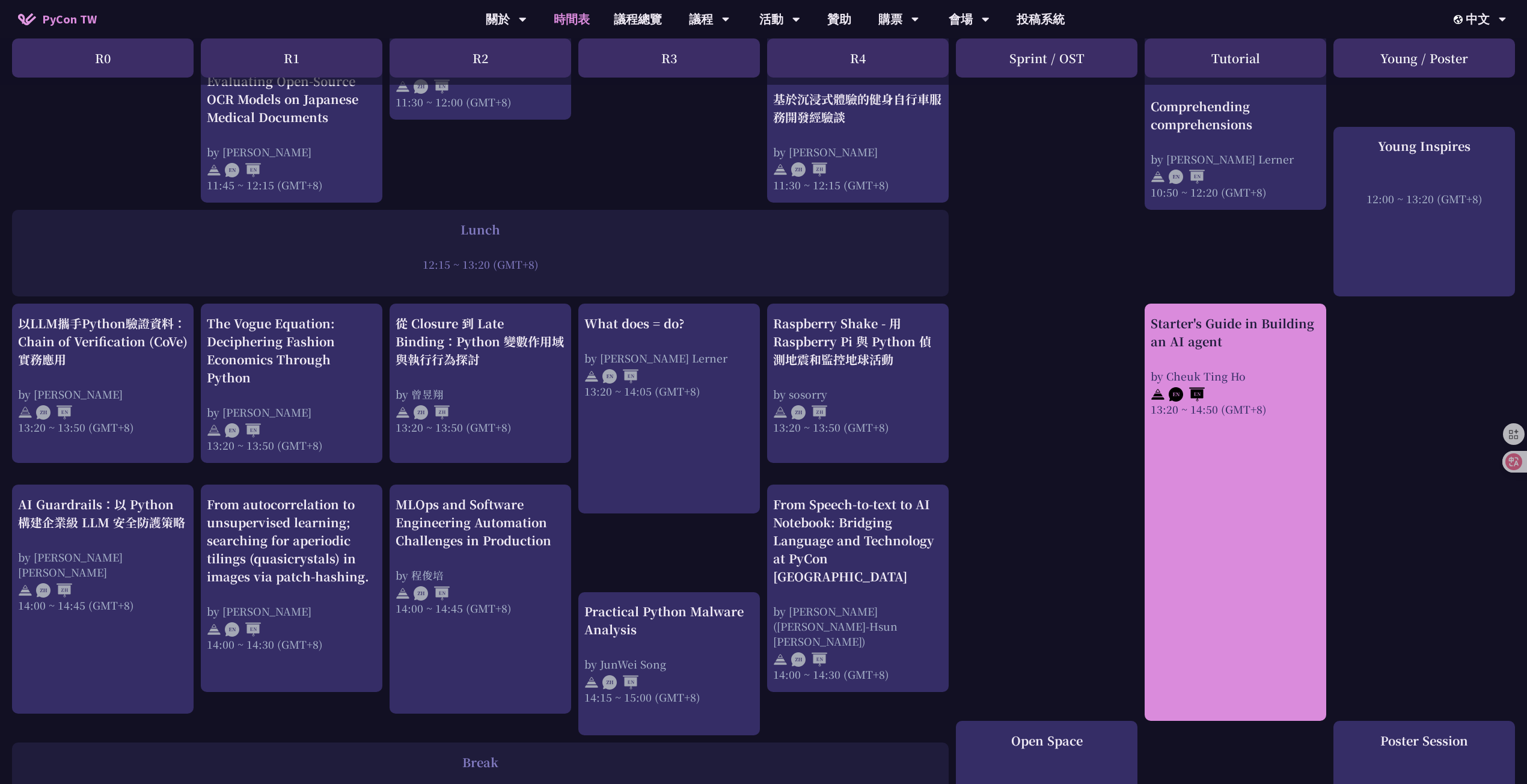
drag, startPoint x: 1217, startPoint y: 286, endPoint x: 1197, endPoint y: 317, distance: 36.9
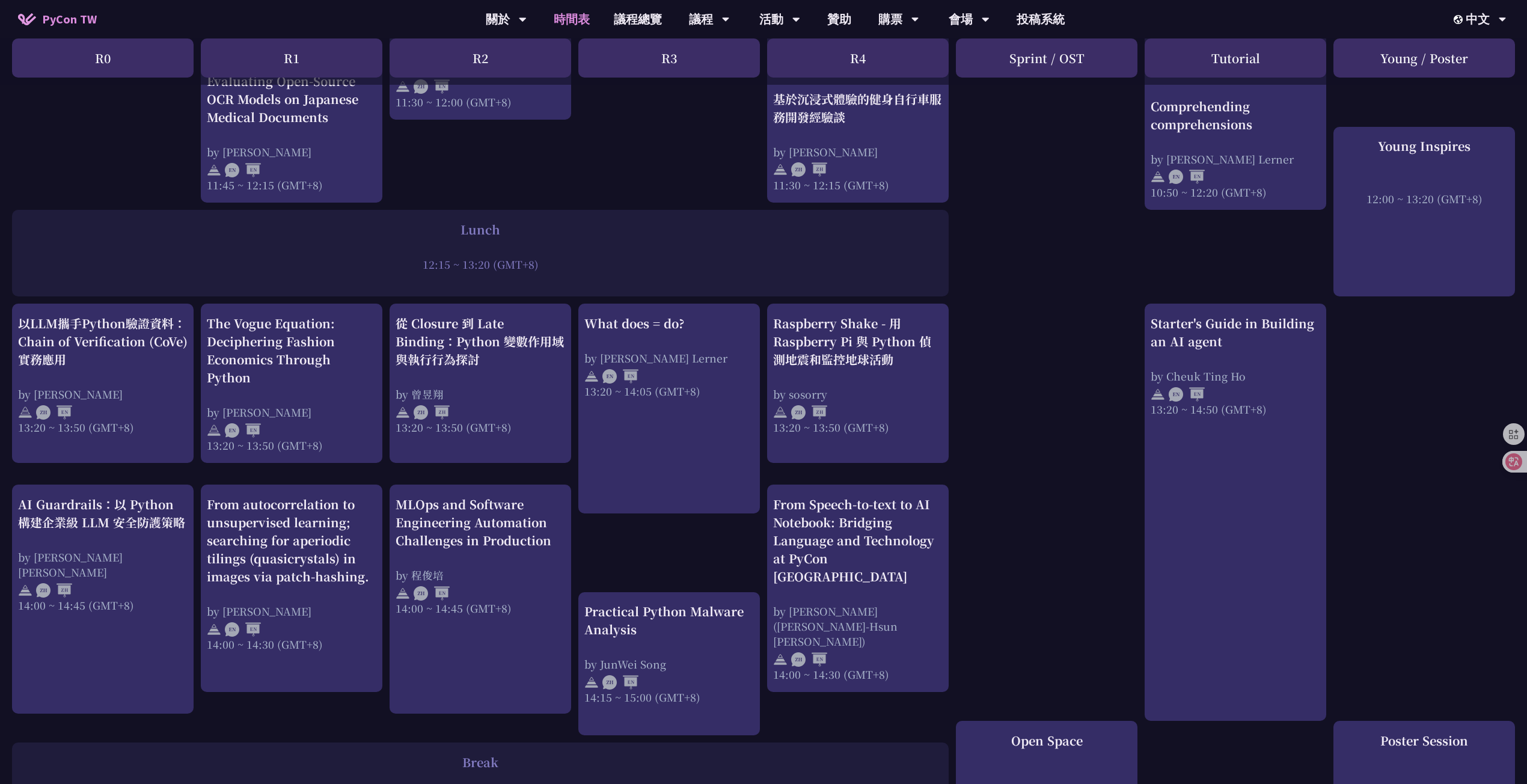
click at [1103, 273] on div "print("Hello World")，然後呢？ by 高見龍 10:50 ~ 11:35 (GMT+8) What does = do? by Reuve…" at bounding box center [764, 344] width 1527 height 1694
click at [1029, 400] on div "print("Hello World")，然後呢？ by 高見龍 10:50 ~ 11:35 (GMT+8) What does = do? by Reuve…" at bounding box center [764, 344] width 1527 height 1694
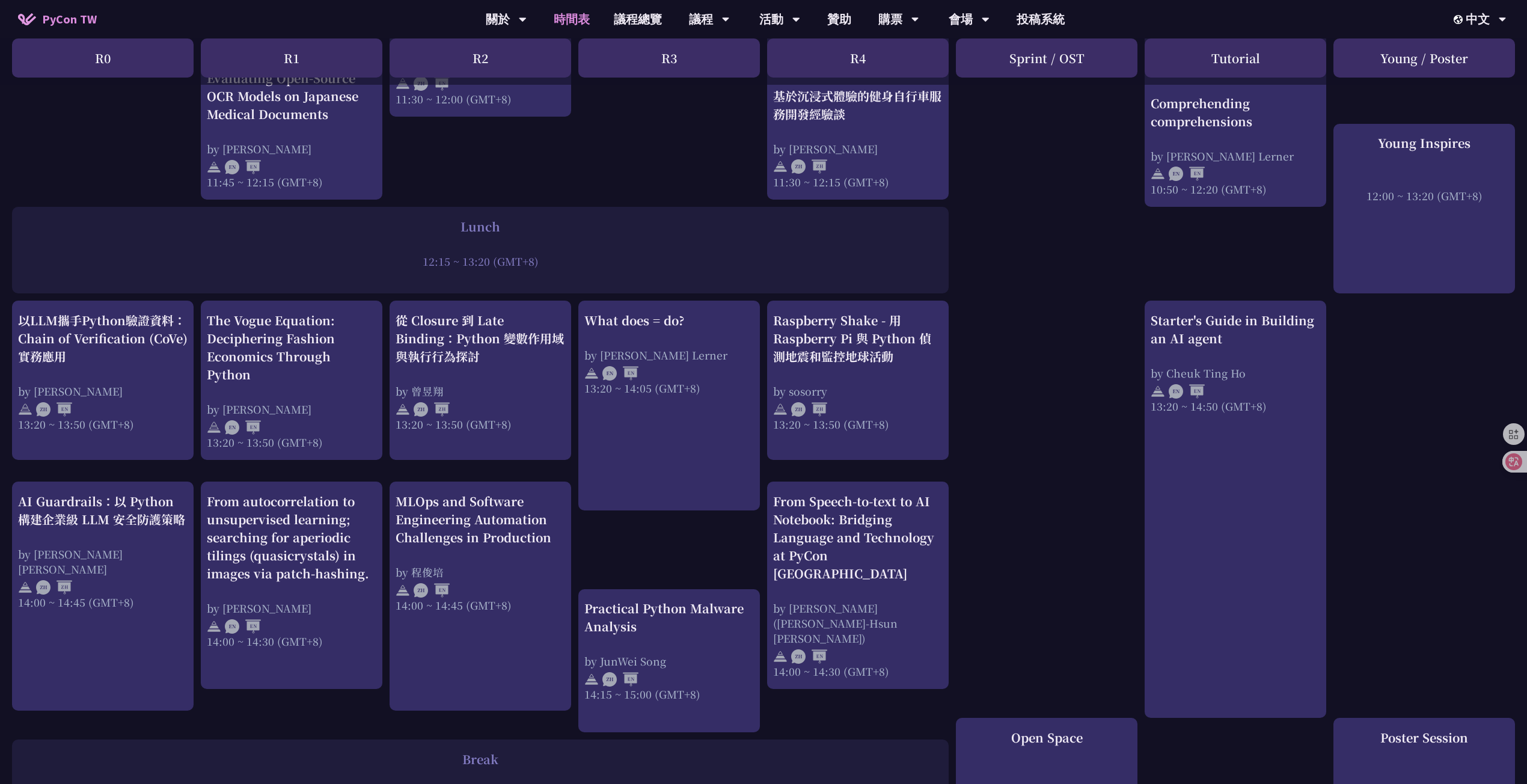
click at [1025, 412] on div "print("Hello World")，然後呢？ by 高見龍 10:50 ~ 11:35 (GMT+8) What does = do? by Reuve…" at bounding box center [764, 341] width 1527 height 1694
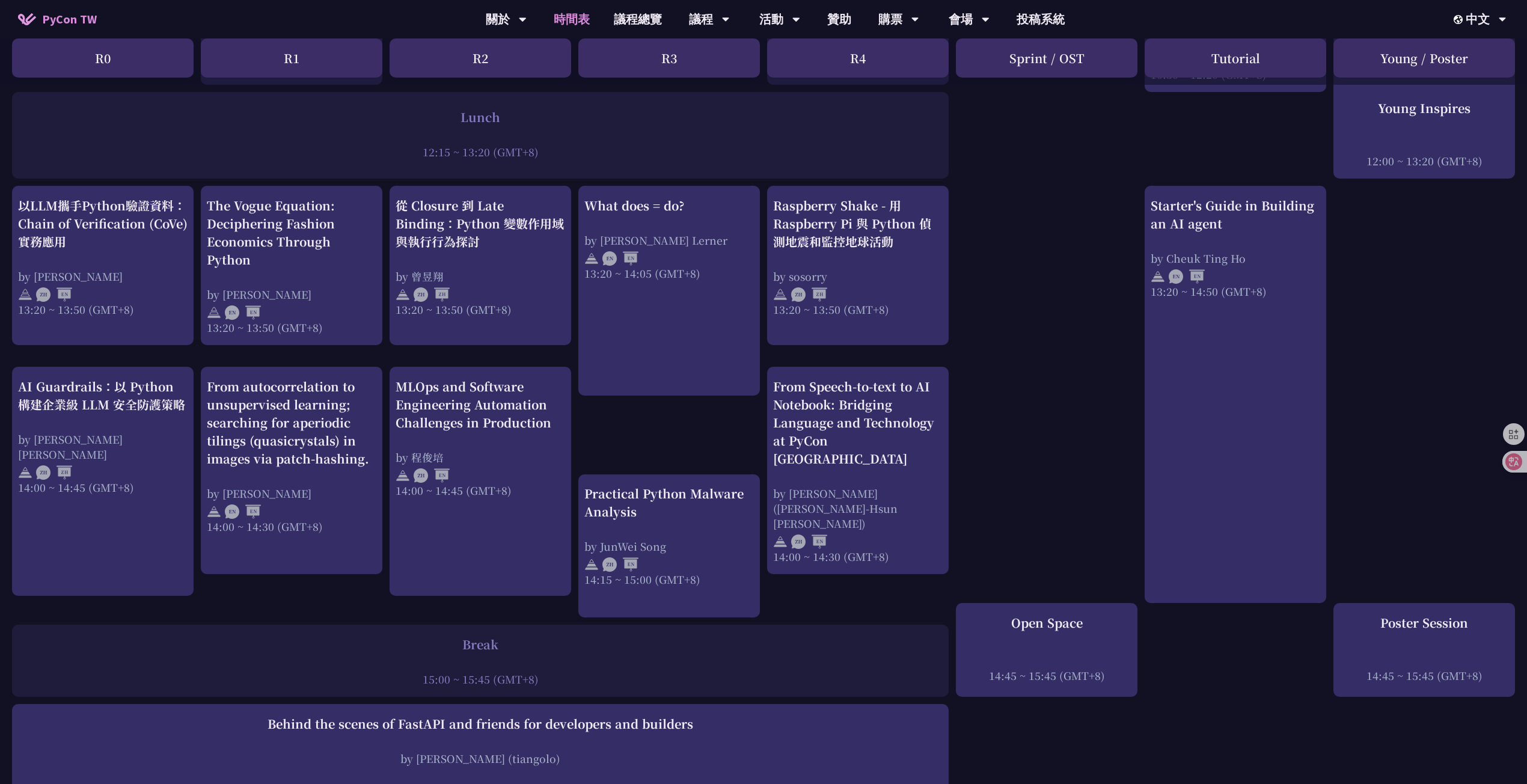
scroll to position [882, 0]
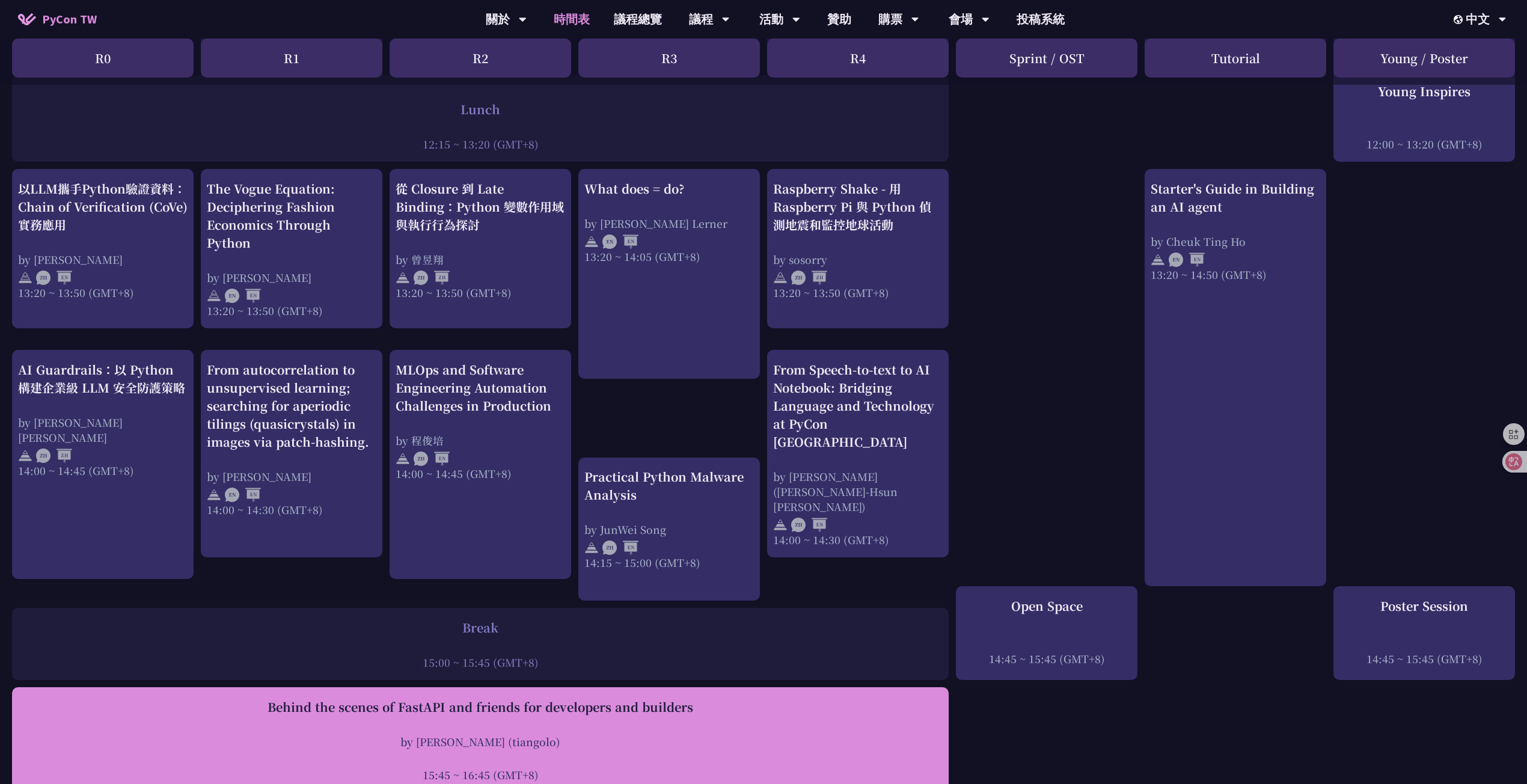
click at [581, 750] on div at bounding box center [480, 758] width 925 height 18
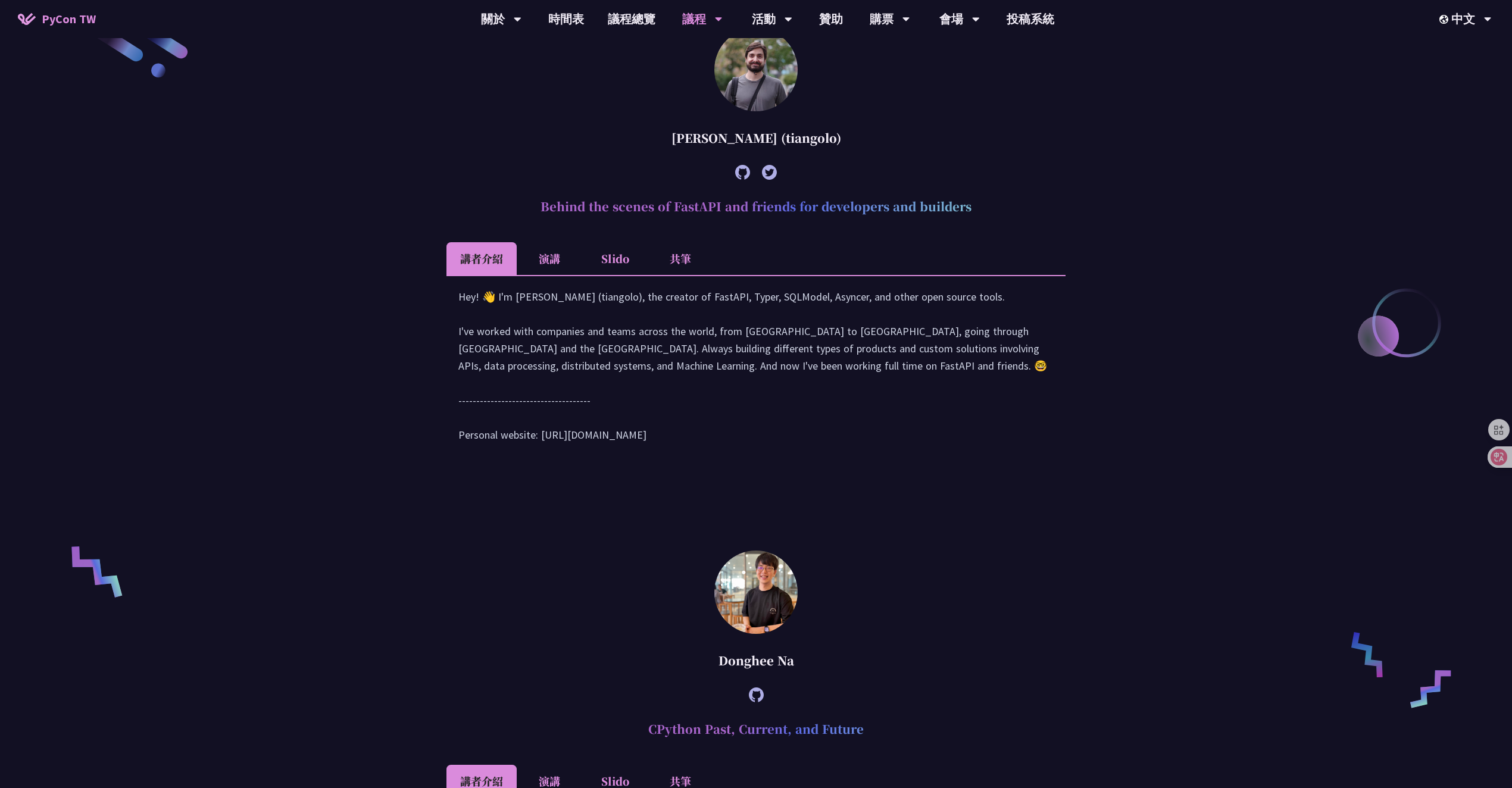
scroll to position [608, 0]
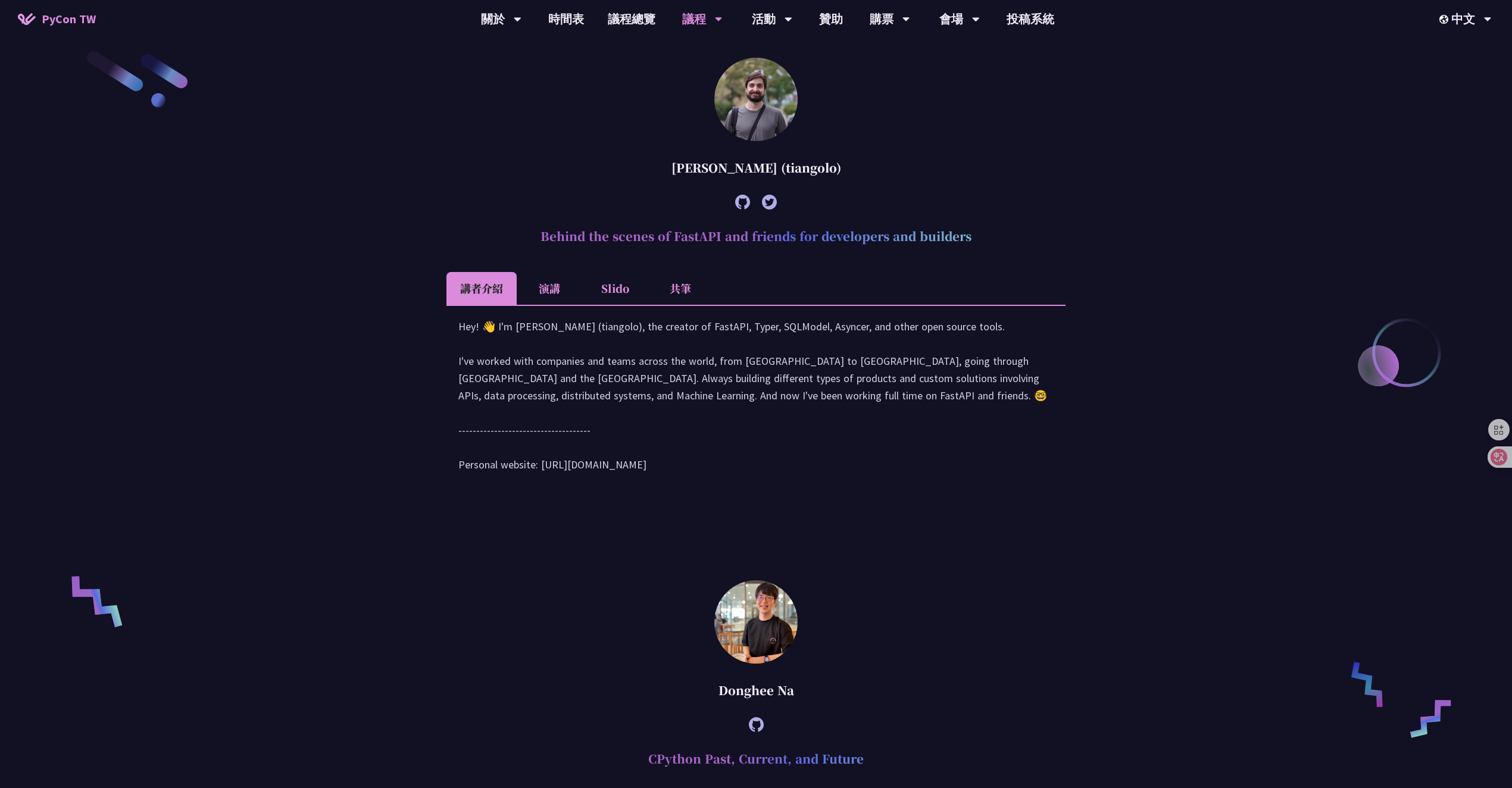
drag, startPoint x: 1032, startPoint y: 231, endPoint x: 538, endPoint y: 238, distance: 494.0
click at [538, 238] on h2 "Behind the scenes of FastAPI and friends for developers and builders" at bounding box center [756, 236] width 619 height 36
copy h2 "Behind the scenes of FastAPI and friends for developers and builders"
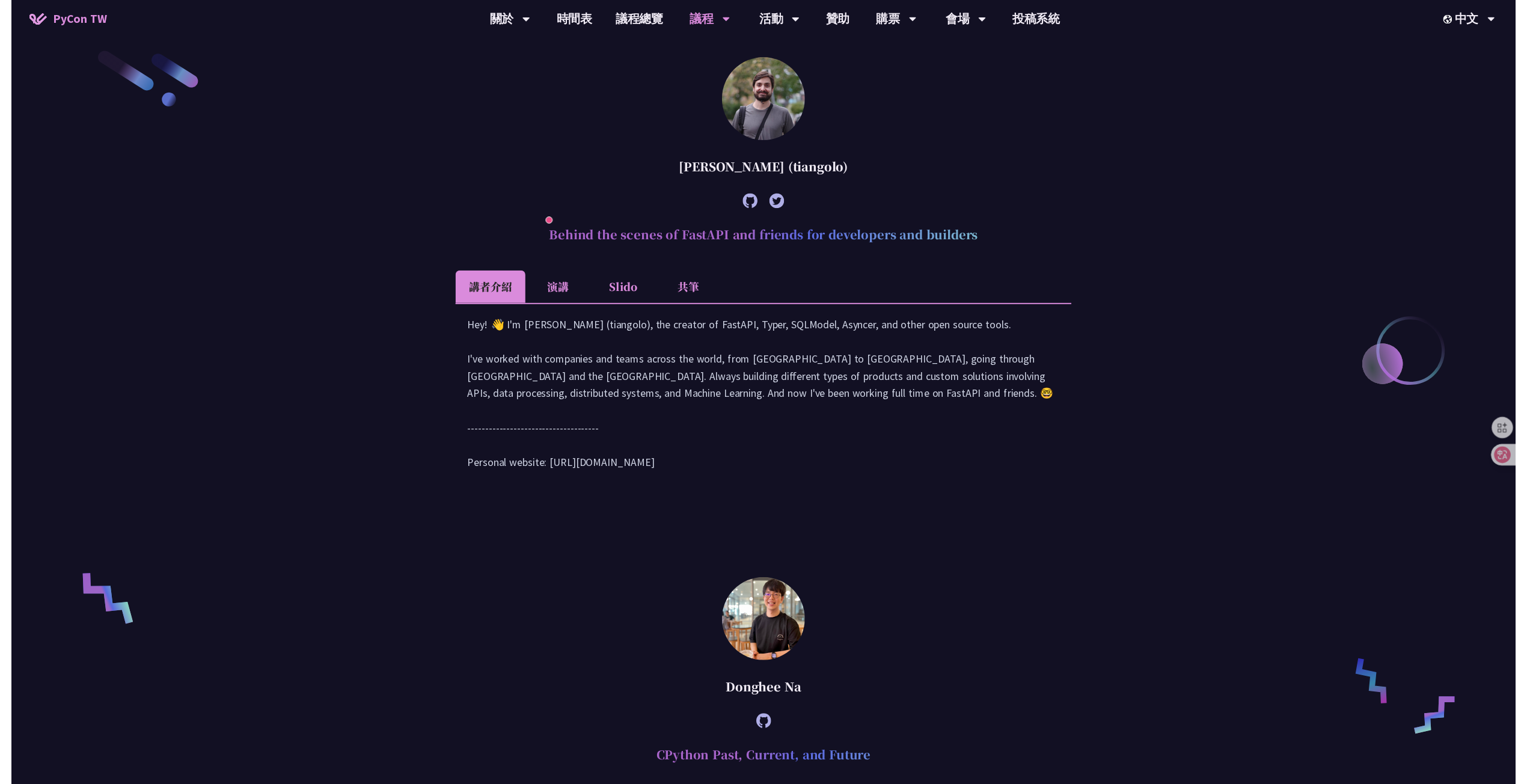
scroll to position [882, 0]
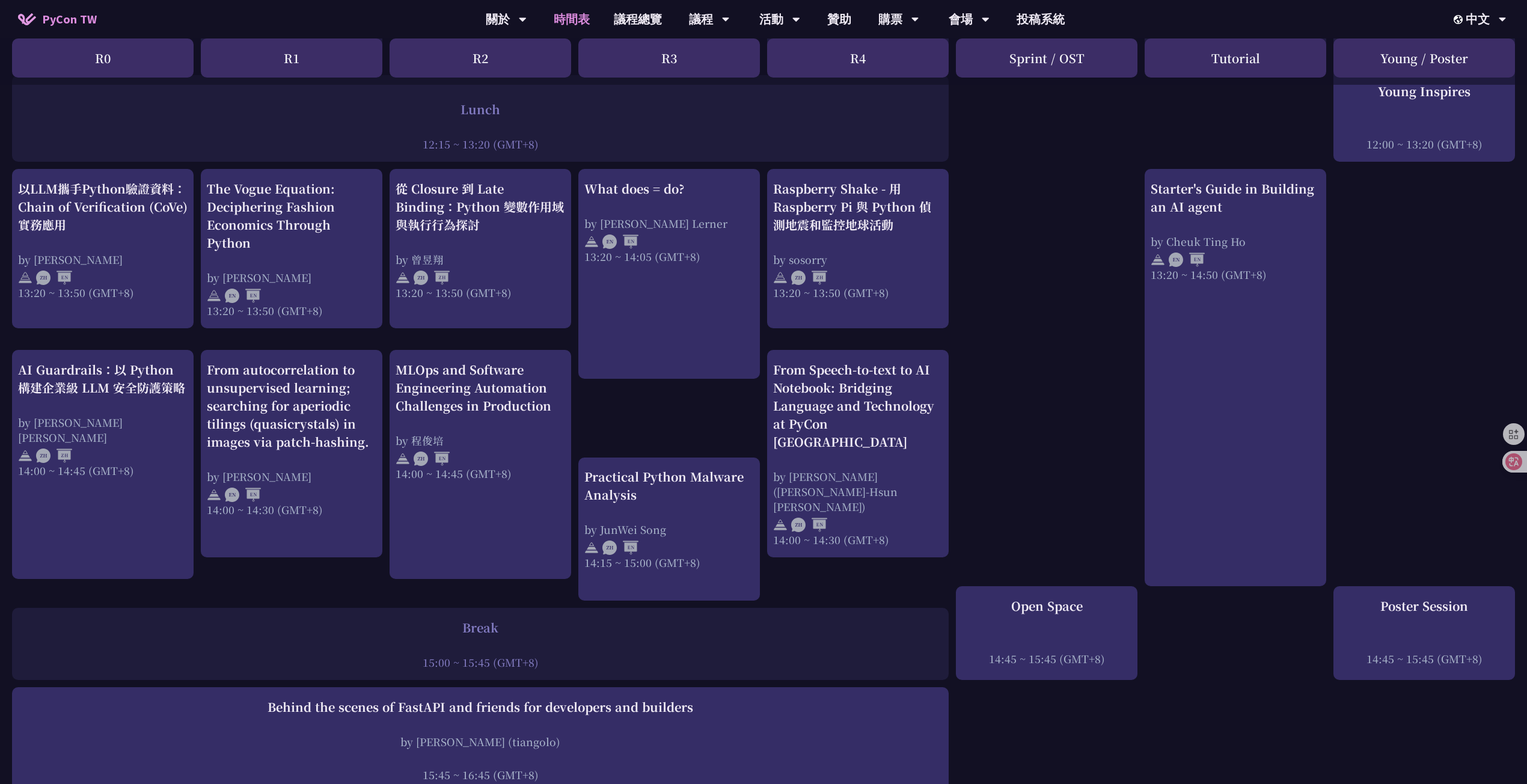
click at [1081, 383] on div "print("Hello World")，然後呢？ by 高見龍 10:50 ~ 11:35 (GMT+8) What does = do? by Reuve…" at bounding box center [764, 209] width 1527 height 1694
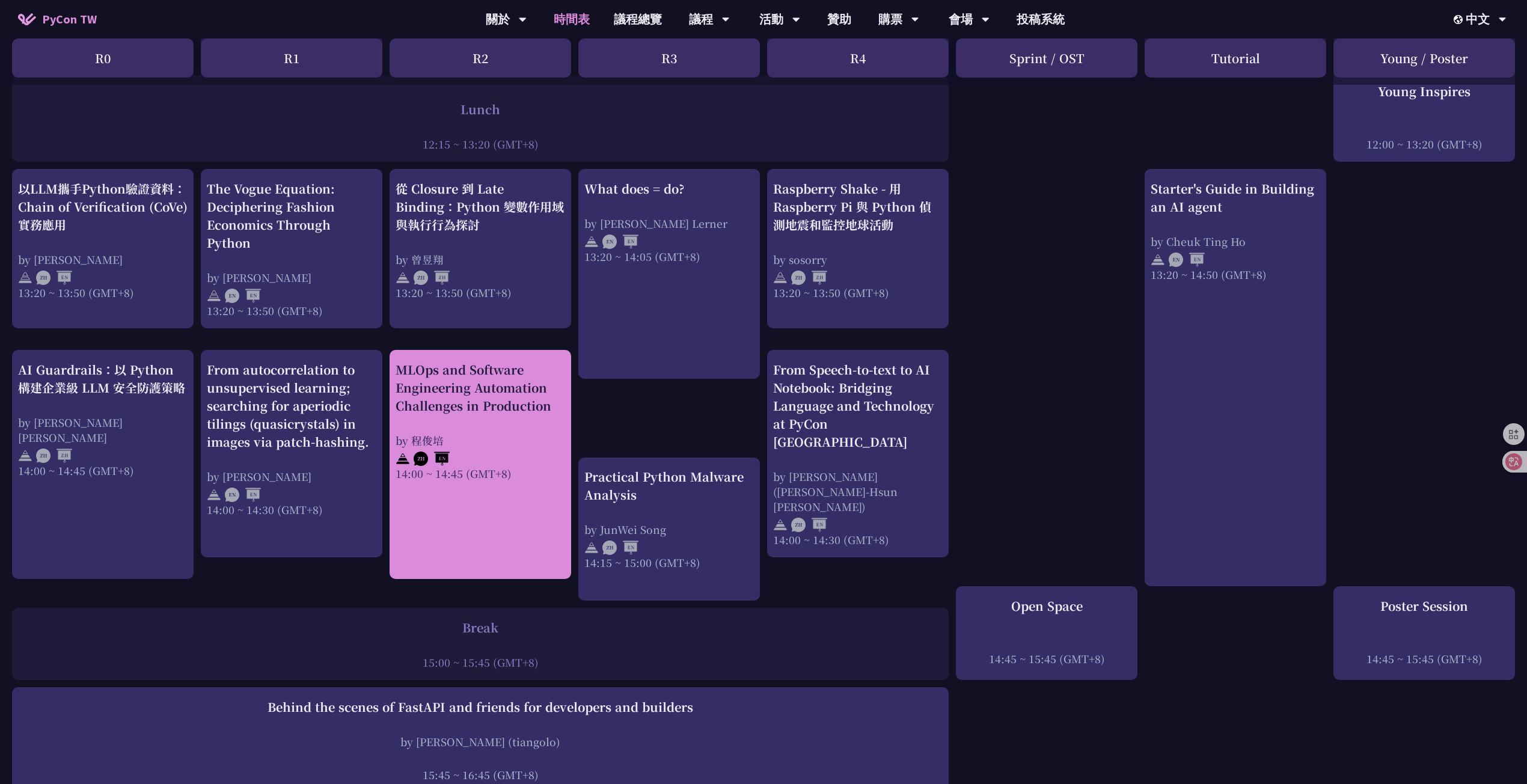
drag, startPoint x: 474, startPoint y: 425, endPoint x: 459, endPoint y: 427, distance: 15.1
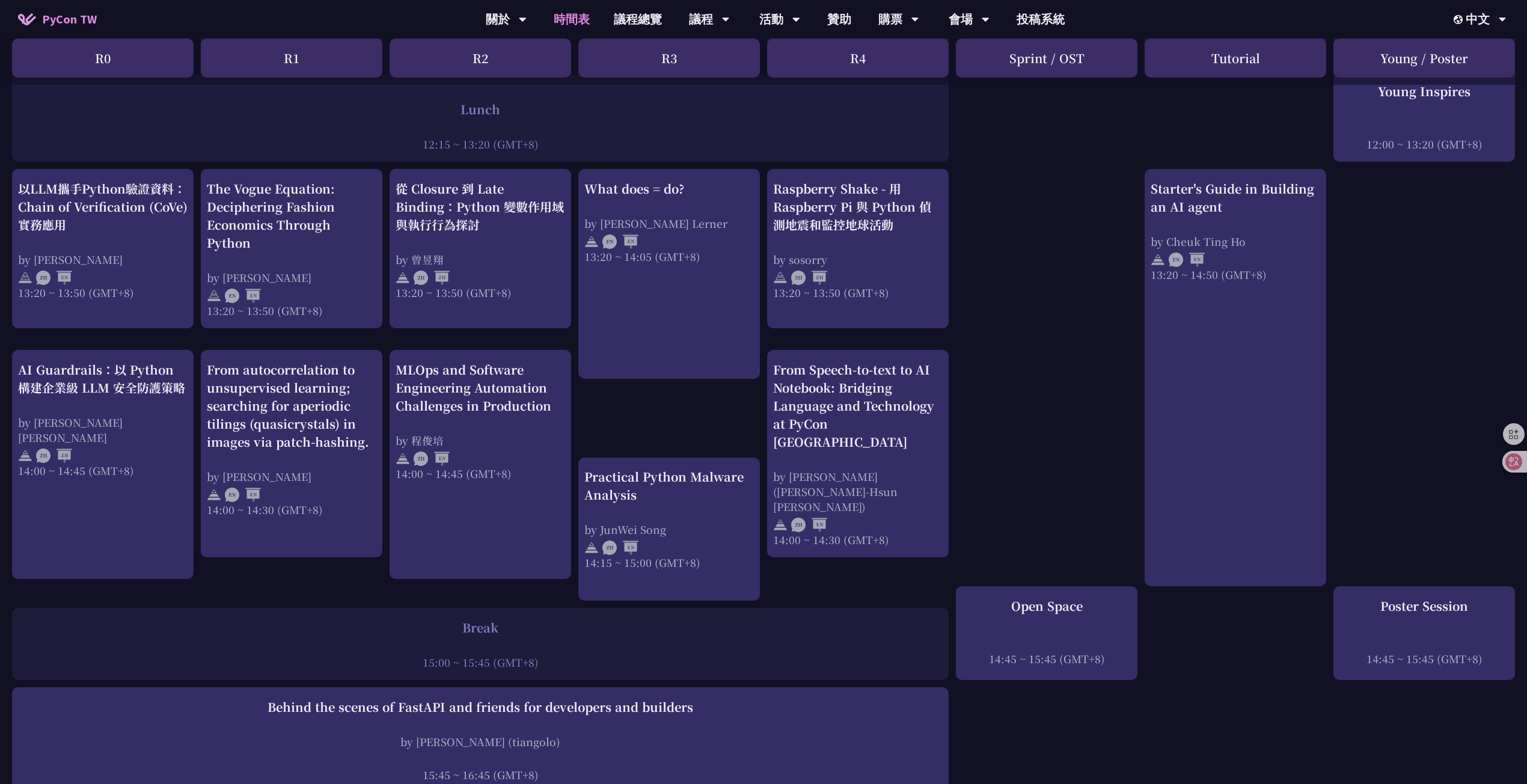
click at [238, 541] on div "print("Hello World")，然後呢？ by 高見龍 10:50 ~ 11:35 (GMT+8) What does = do? by Reuve…" at bounding box center [764, 209] width 1527 height 1694
click at [1082, 441] on div "print("Hello World")，然後呢？ by 高見龍 10:50 ~ 11:35 (GMT+8) What does = do? by Reuve…" at bounding box center [764, 209] width 1527 height 1694
click at [647, 399] on div "print("Hello World")，然後呢？ by 高見龍 10:50 ~ 11:35 (GMT+8) What does = do? by Reuve…" at bounding box center [764, 209] width 1527 height 1694
click at [1003, 283] on div "print("Hello World")，然後呢？ by 高見龍 10:50 ~ 11:35 (GMT+8) What does = do? by Reuve…" at bounding box center [764, 209] width 1527 height 1694
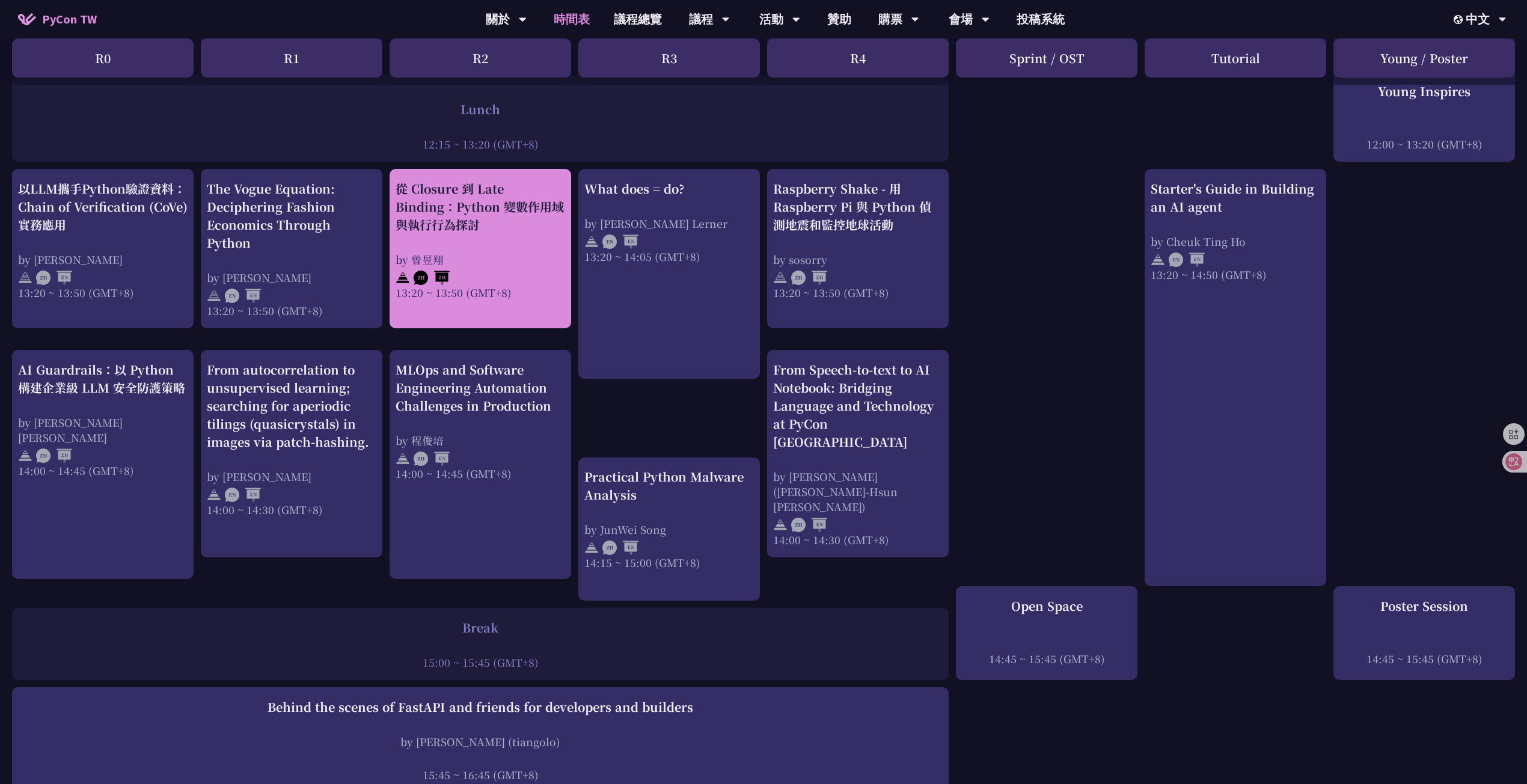
scroll to position [879, 0]
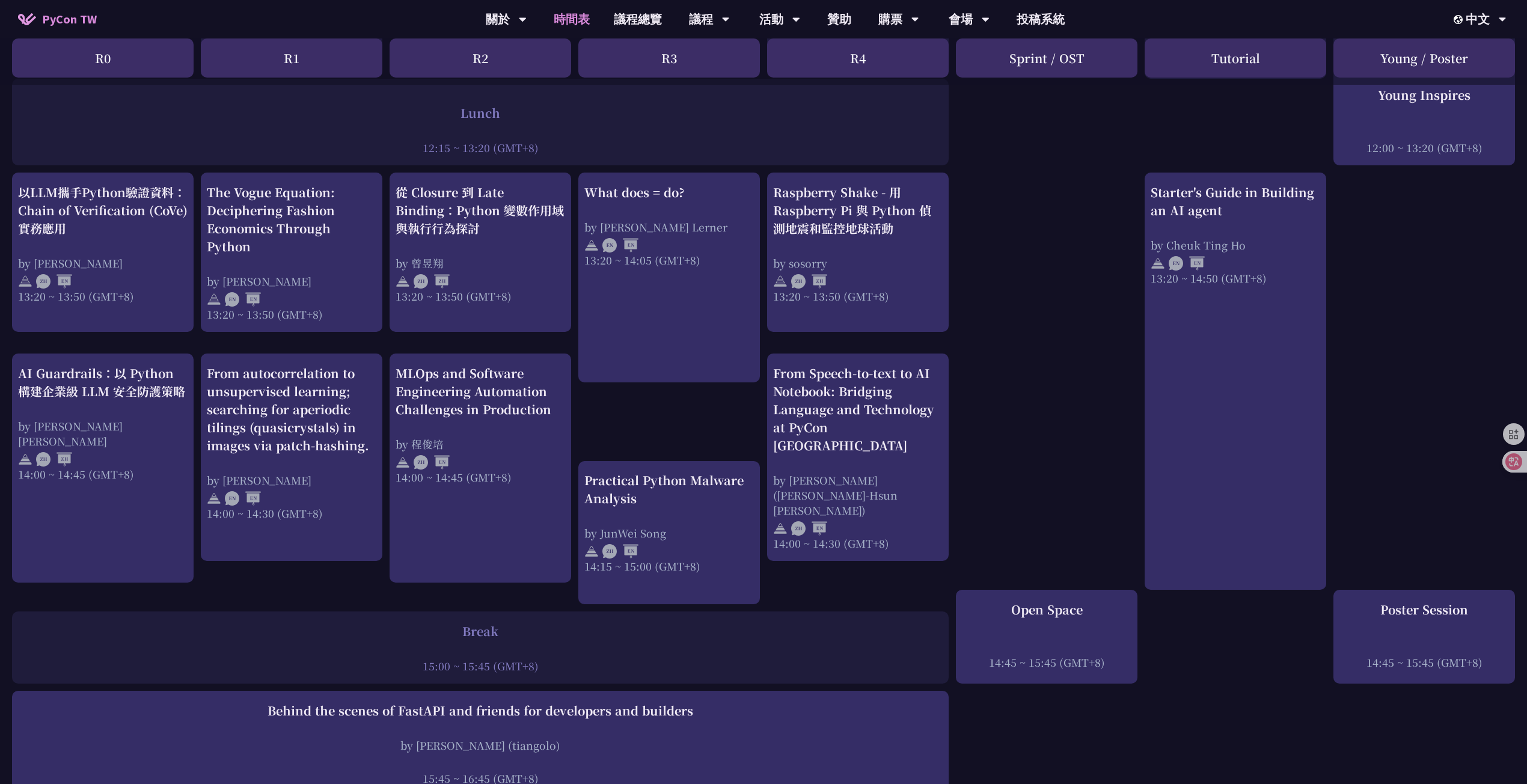
click at [692, 403] on div "print("Hello World")，然後呢？ by 高見龍 10:50 ~ 11:35 (GMT+8) What does = do? by Reuve…" at bounding box center [764, 212] width 1527 height 1694
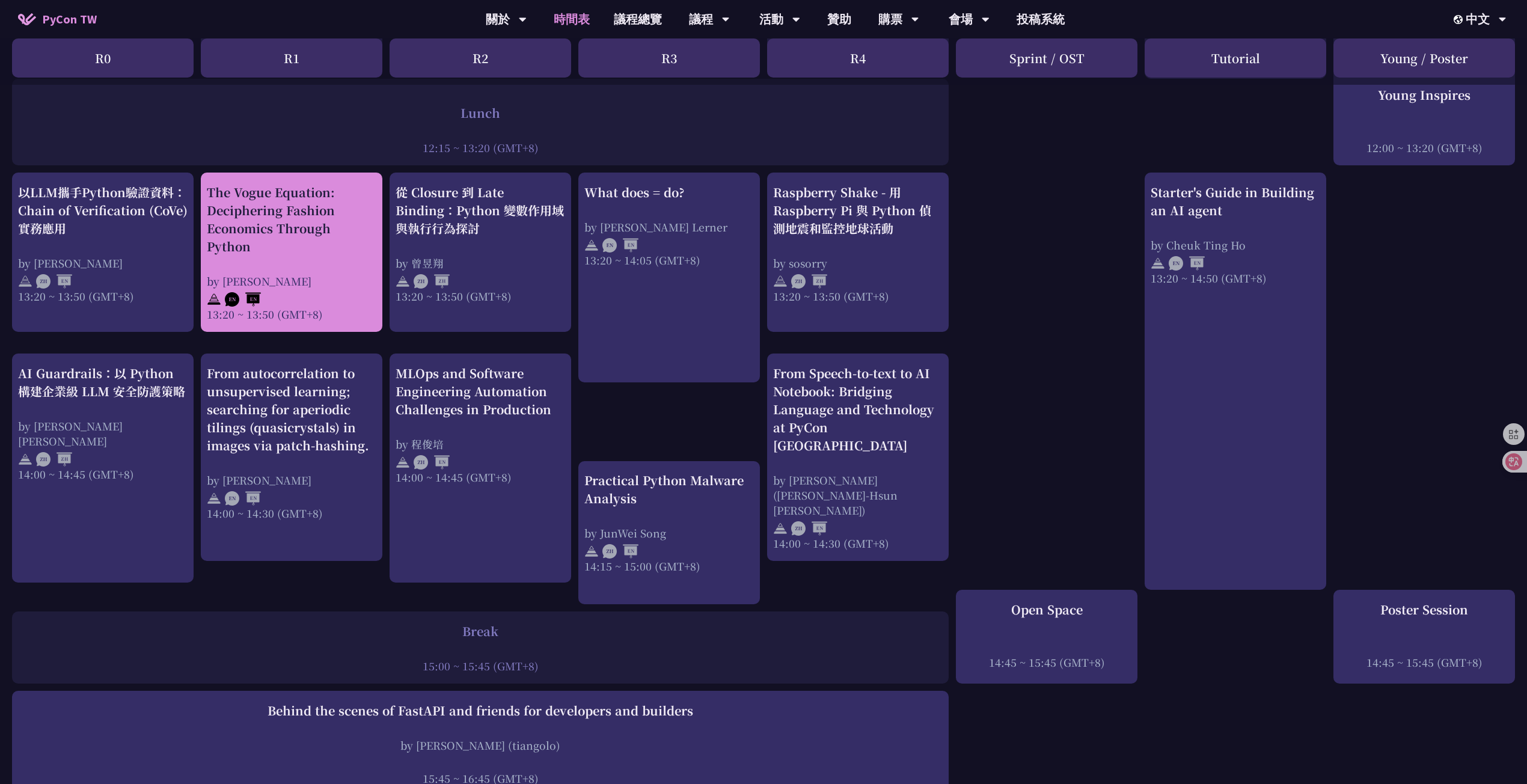
scroll to position [882, 0]
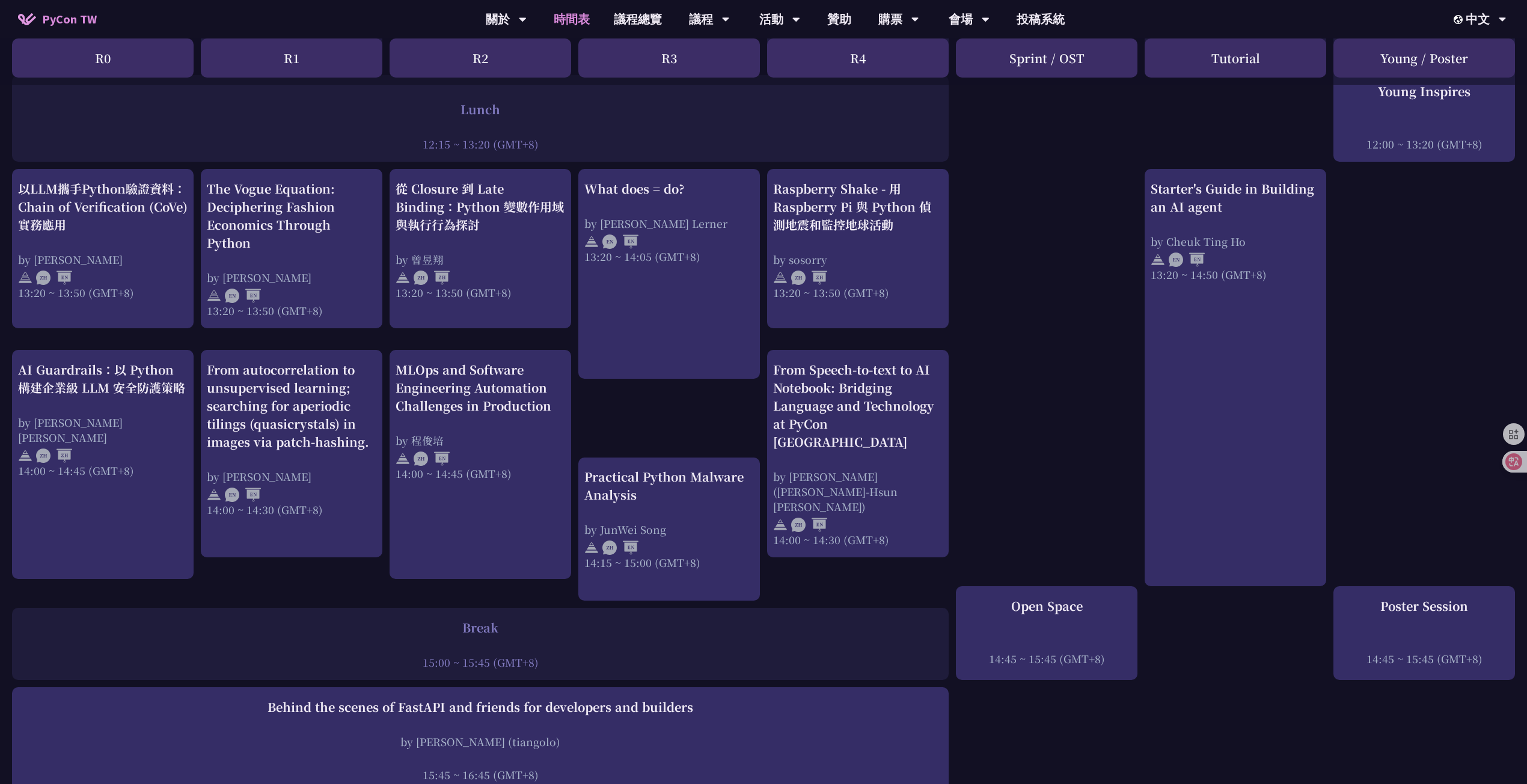
click at [311, 551] on div "print("Hello World")，然後呢？ by 高見龍 10:50 ~ 11:35 (GMT+8) What does = do? by Reuve…" at bounding box center [764, 209] width 1527 height 1694
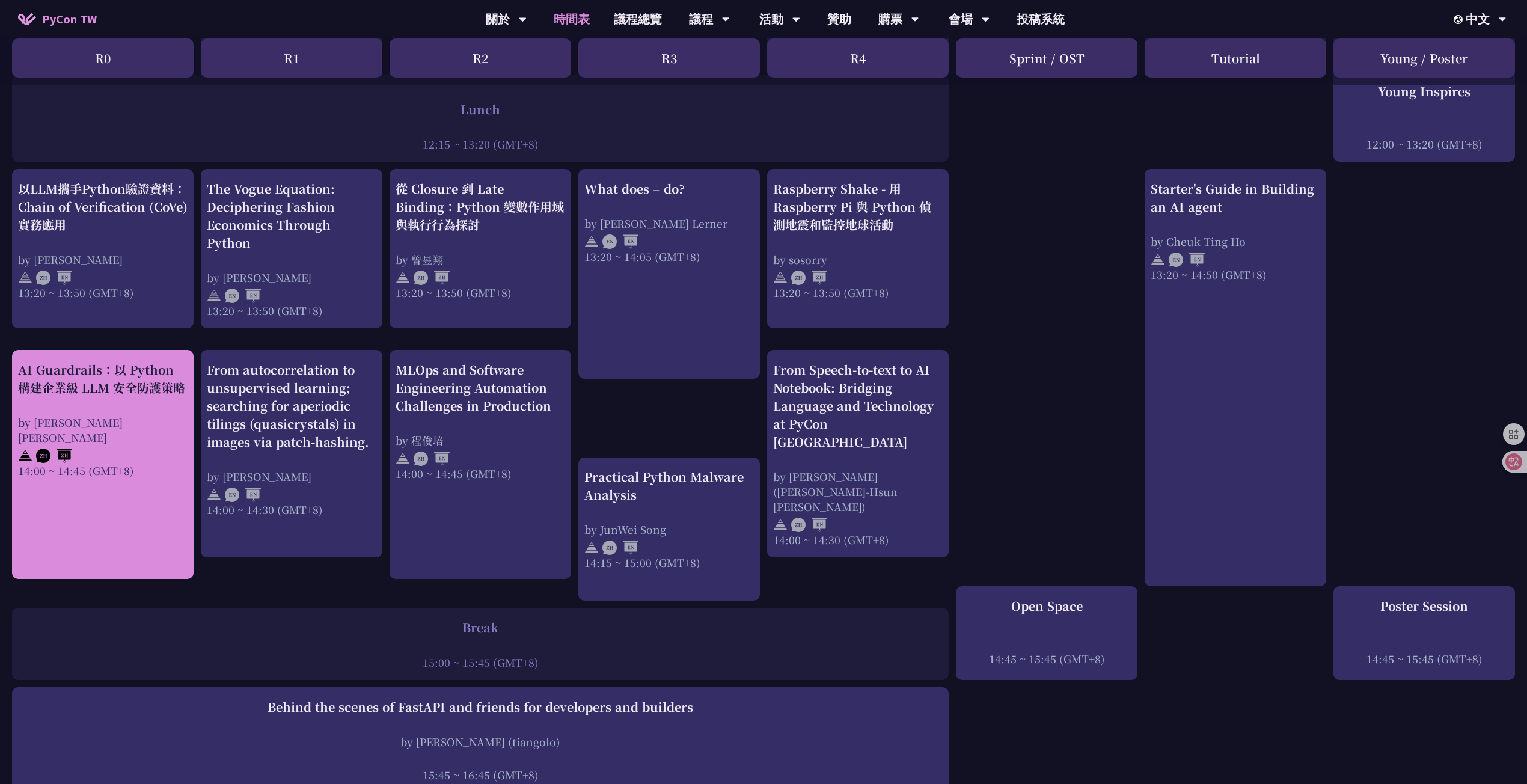
scroll to position [879, 0]
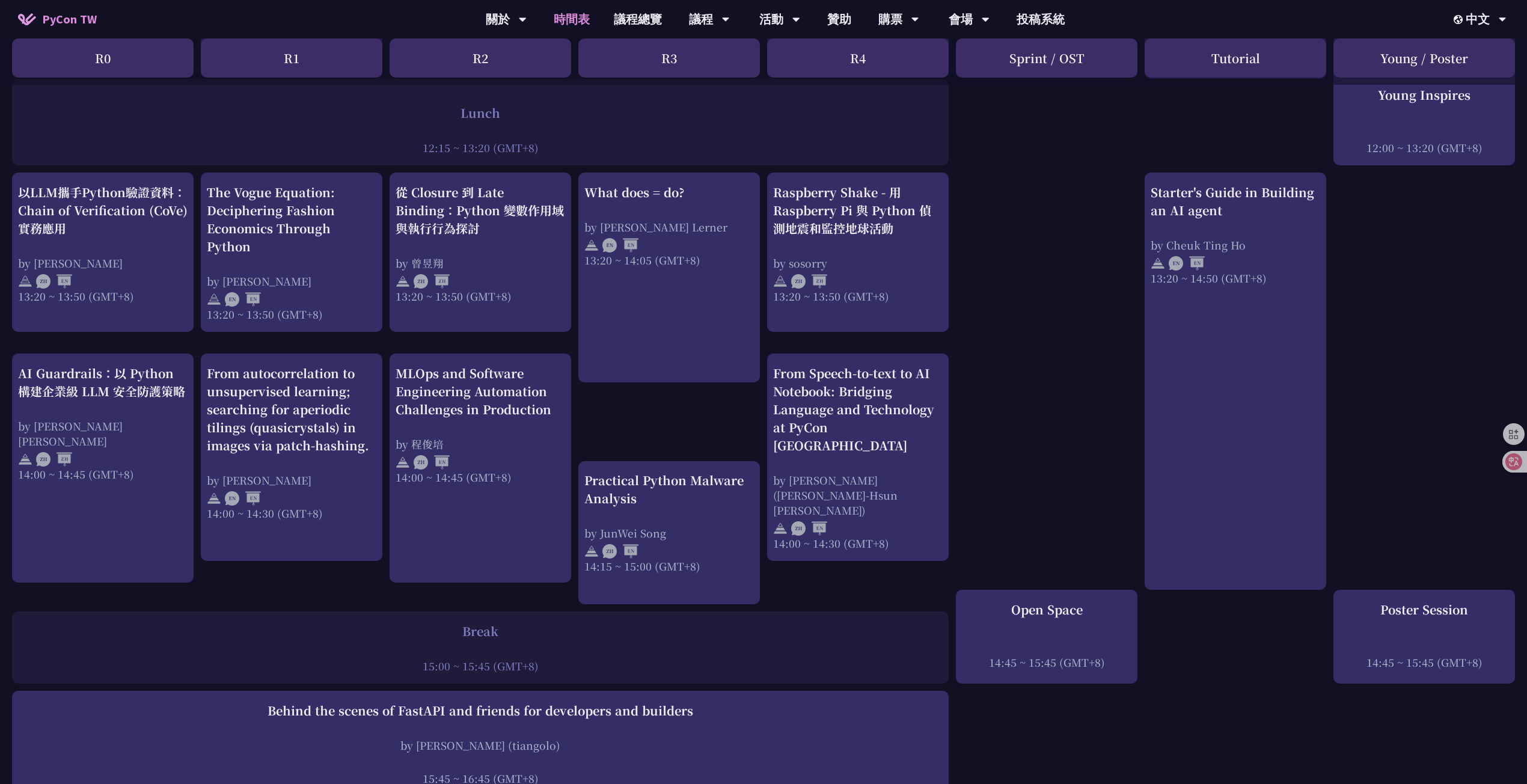
click at [1019, 393] on div "print("Hello World")，然後呢？ by 高見龍 10:50 ~ 11:35 (GMT+8) What does = do? by Reuve…" at bounding box center [764, 212] width 1527 height 1694
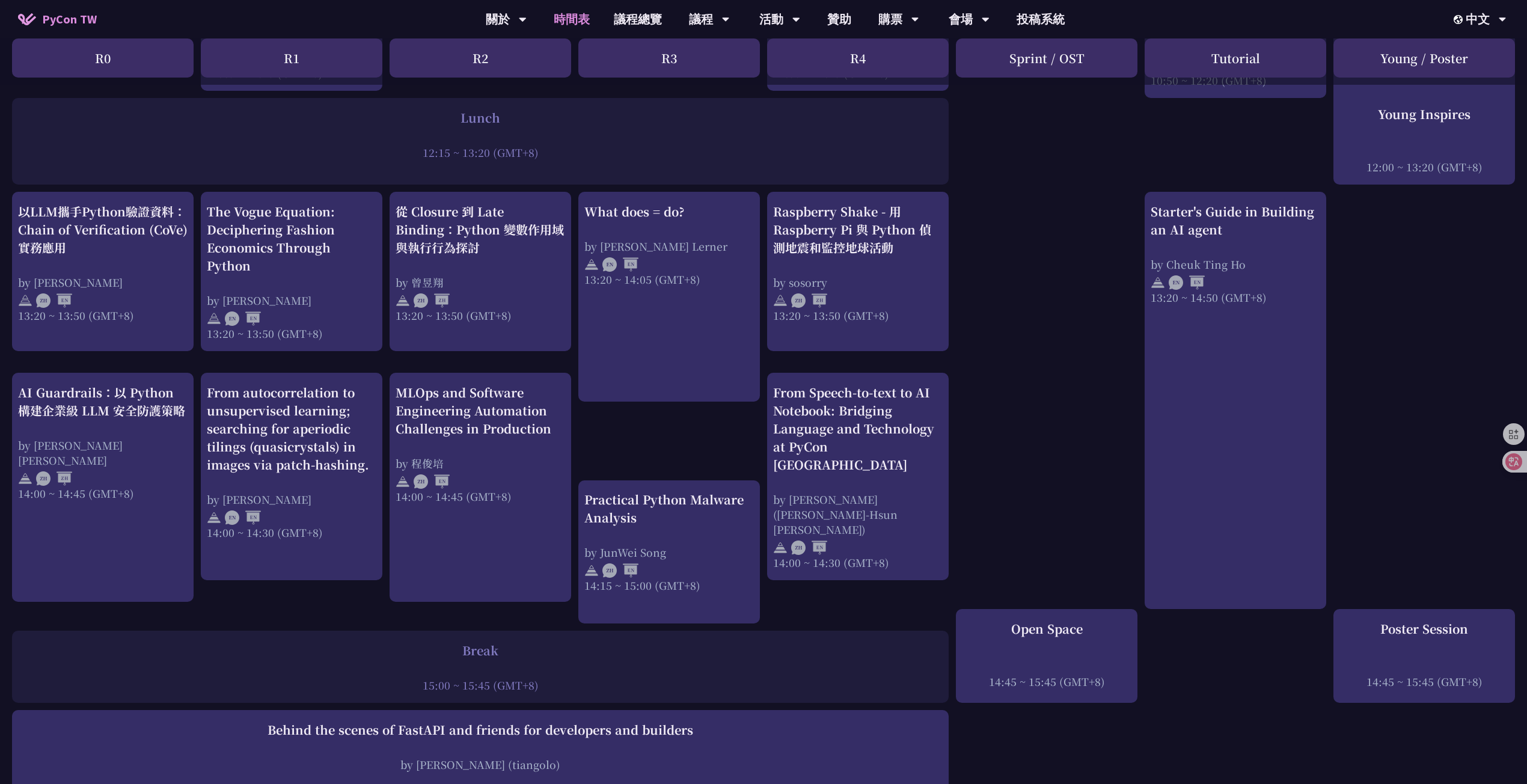
scroll to position [838, 0]
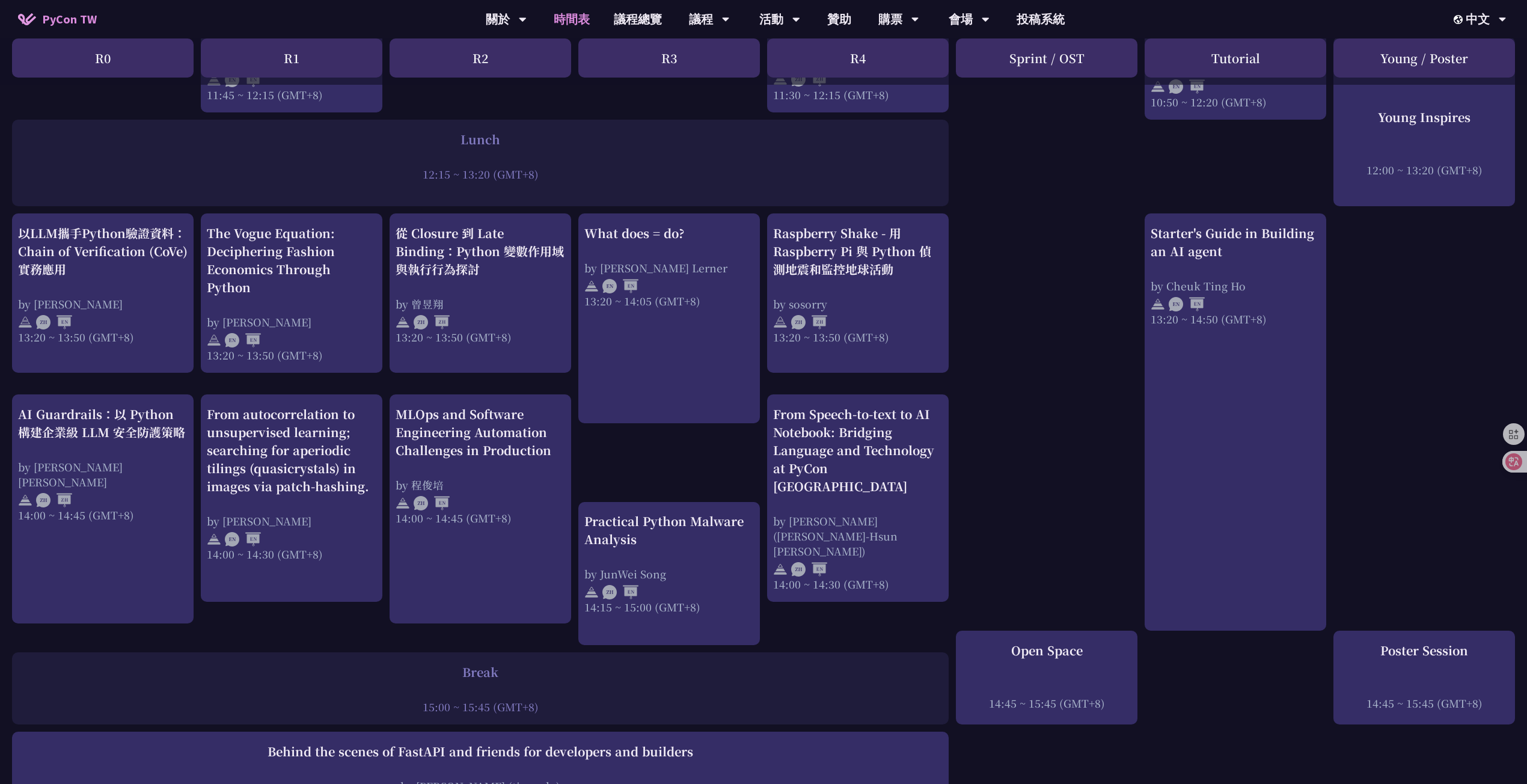
click at [295, 148] on div at bounding box center [480, 157] width 925 height 18
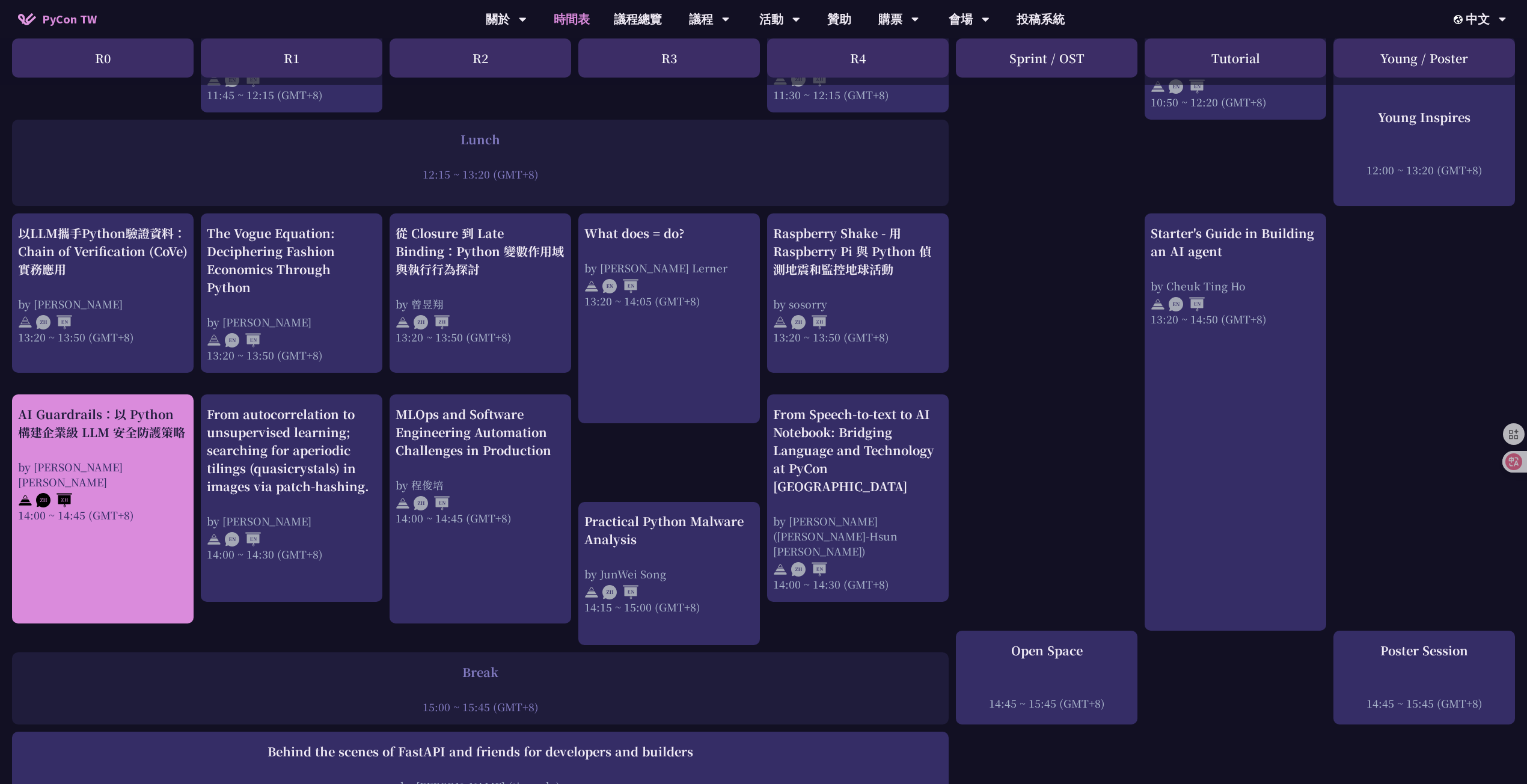
click at [154, 460] on div "by Nero Un 阮智軒" at bounding box center [102, 475] width 170 height 30
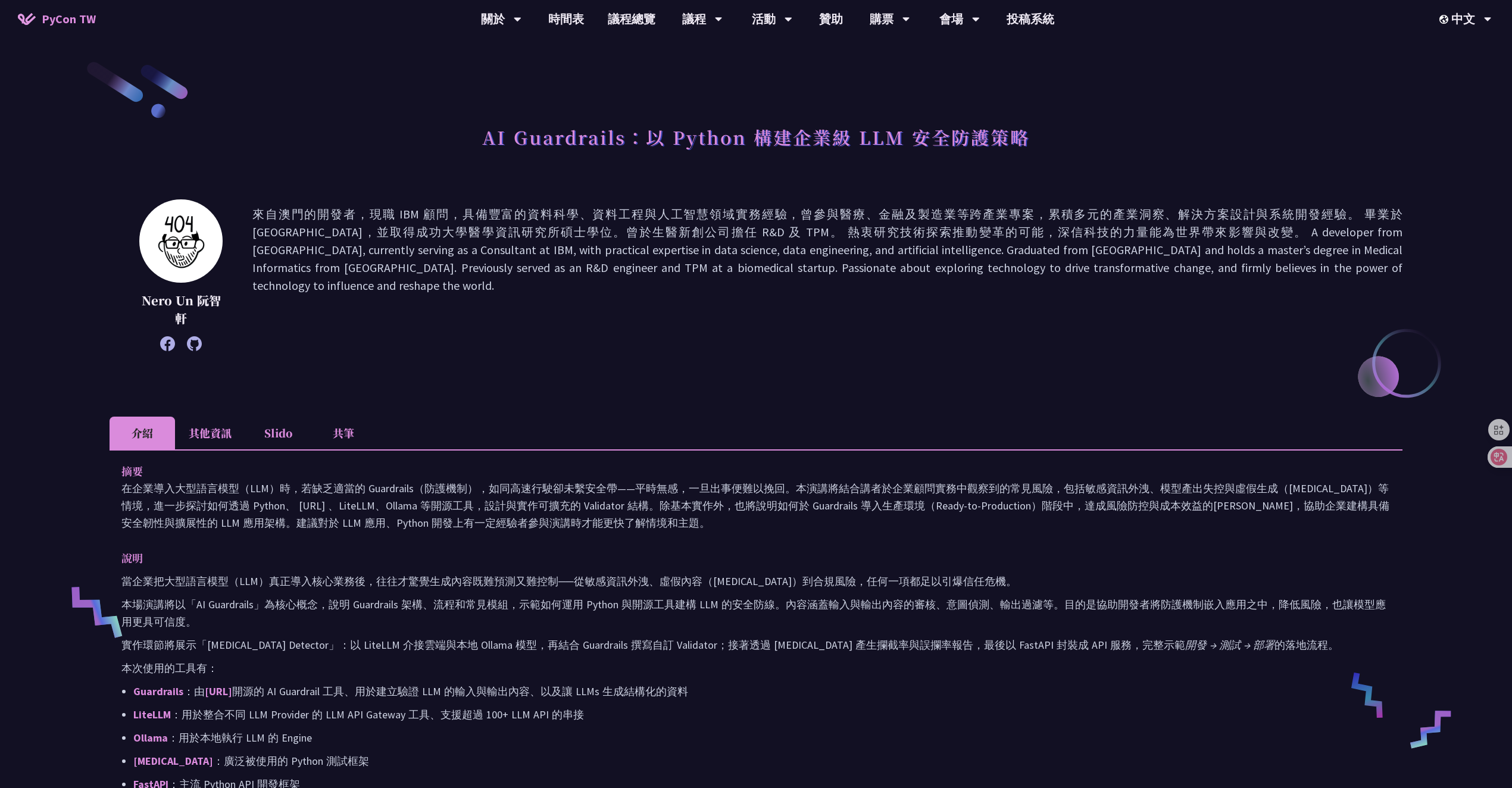
click at [741, 143] on h1 "AI Guardrails：以 Python 構建企業級 LLM 安全防護策略" at bounding box center [756, 136] width 548 height 36
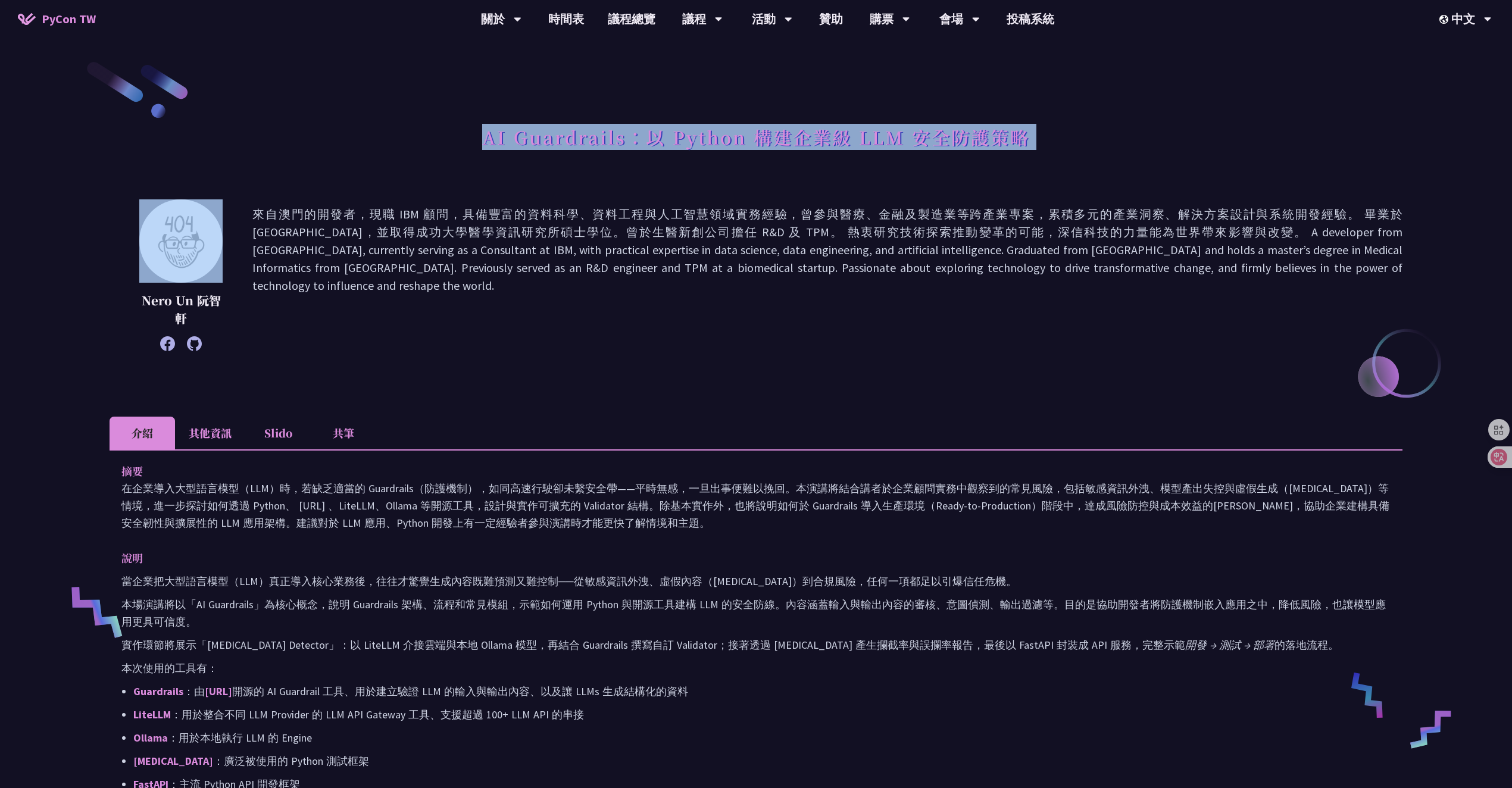
click at [741, 143] on h1 "AI Guardrails：以 Python 構建企業級 LLM 安全防護策略" at bounding box center [756, 136] width 548 height 36
copy div "AI Guardrails：以 Python 構建企業級 LLM 安全防護策略"
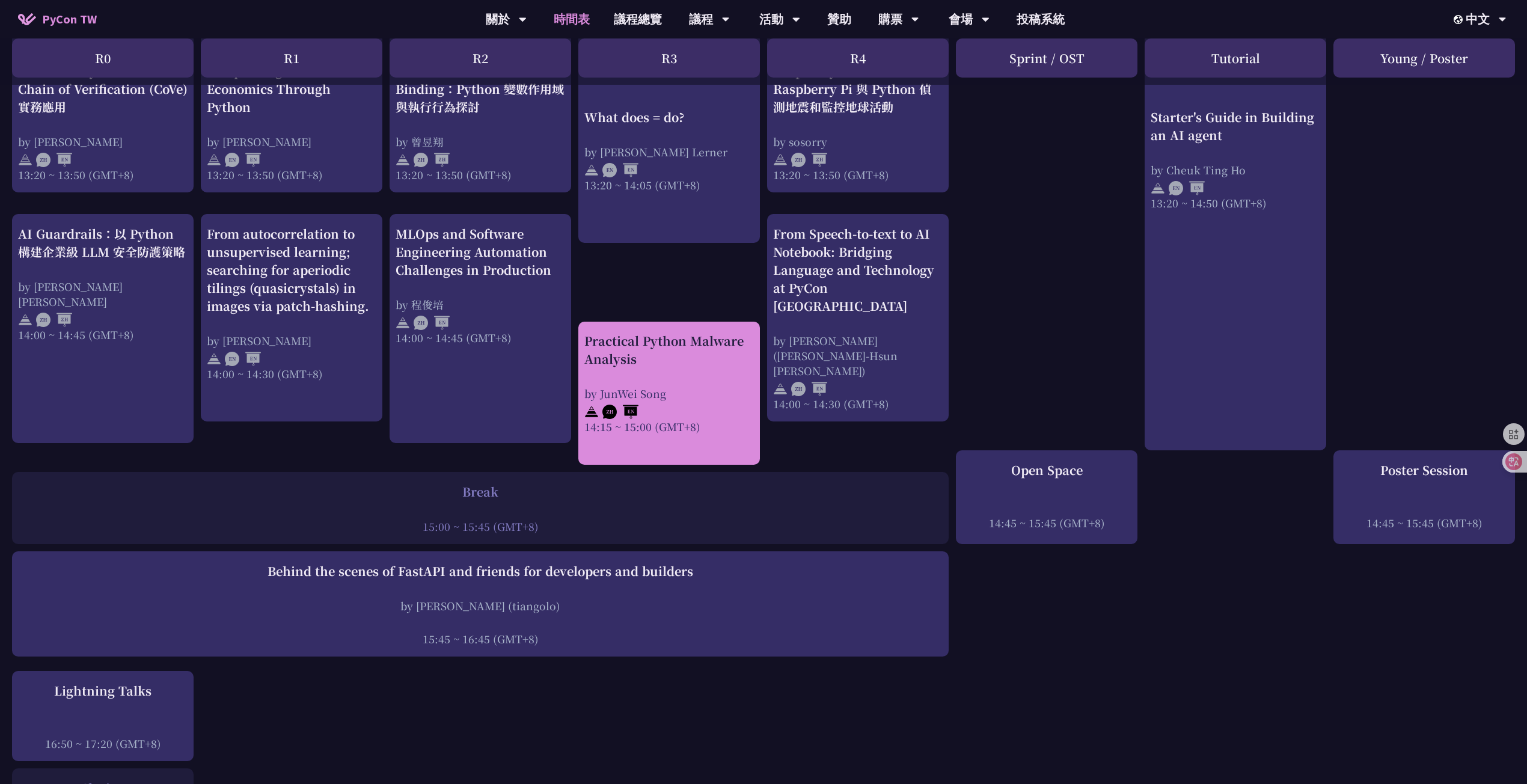
scroll to position [1181, 0]
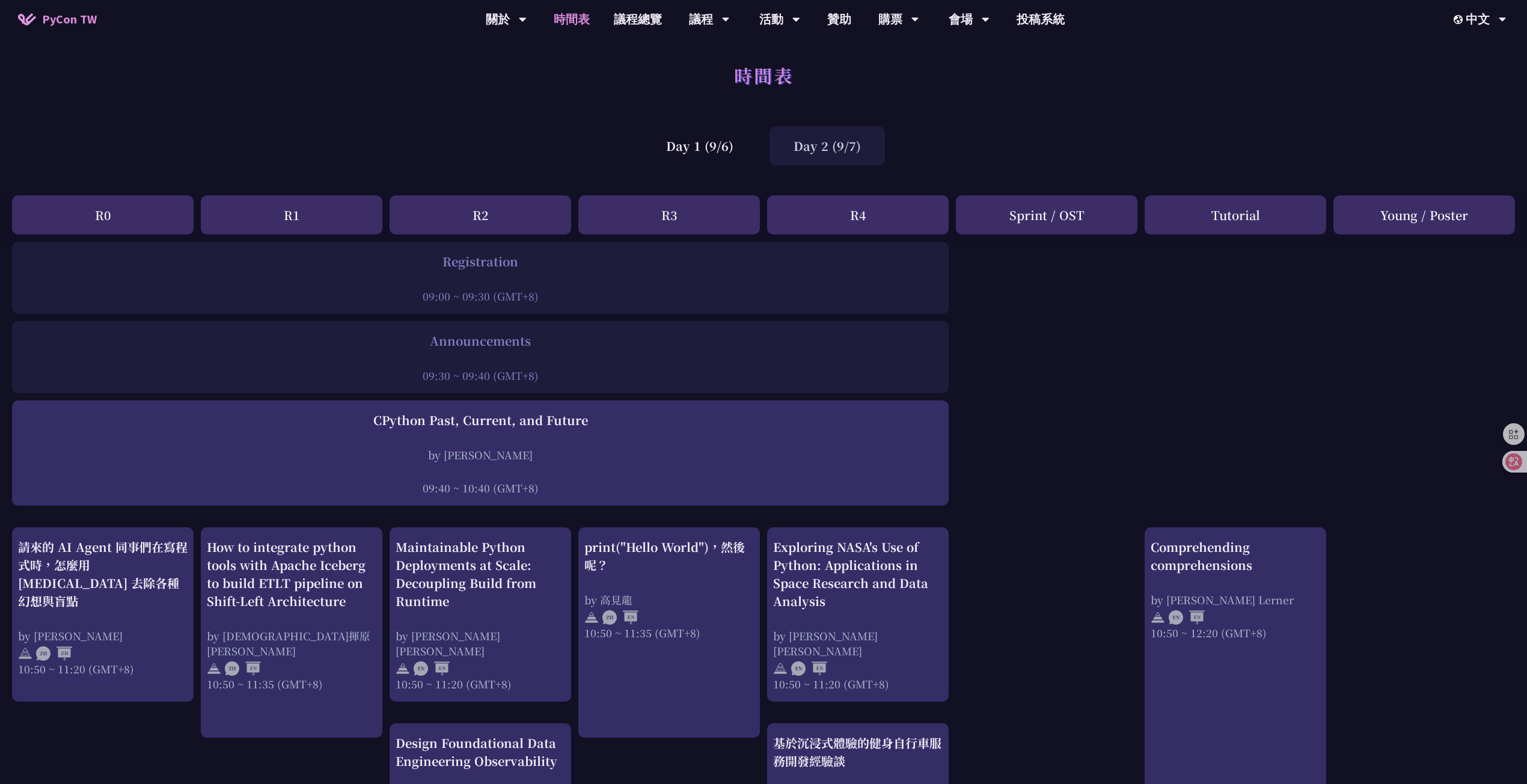
scroll to position [0, 0]
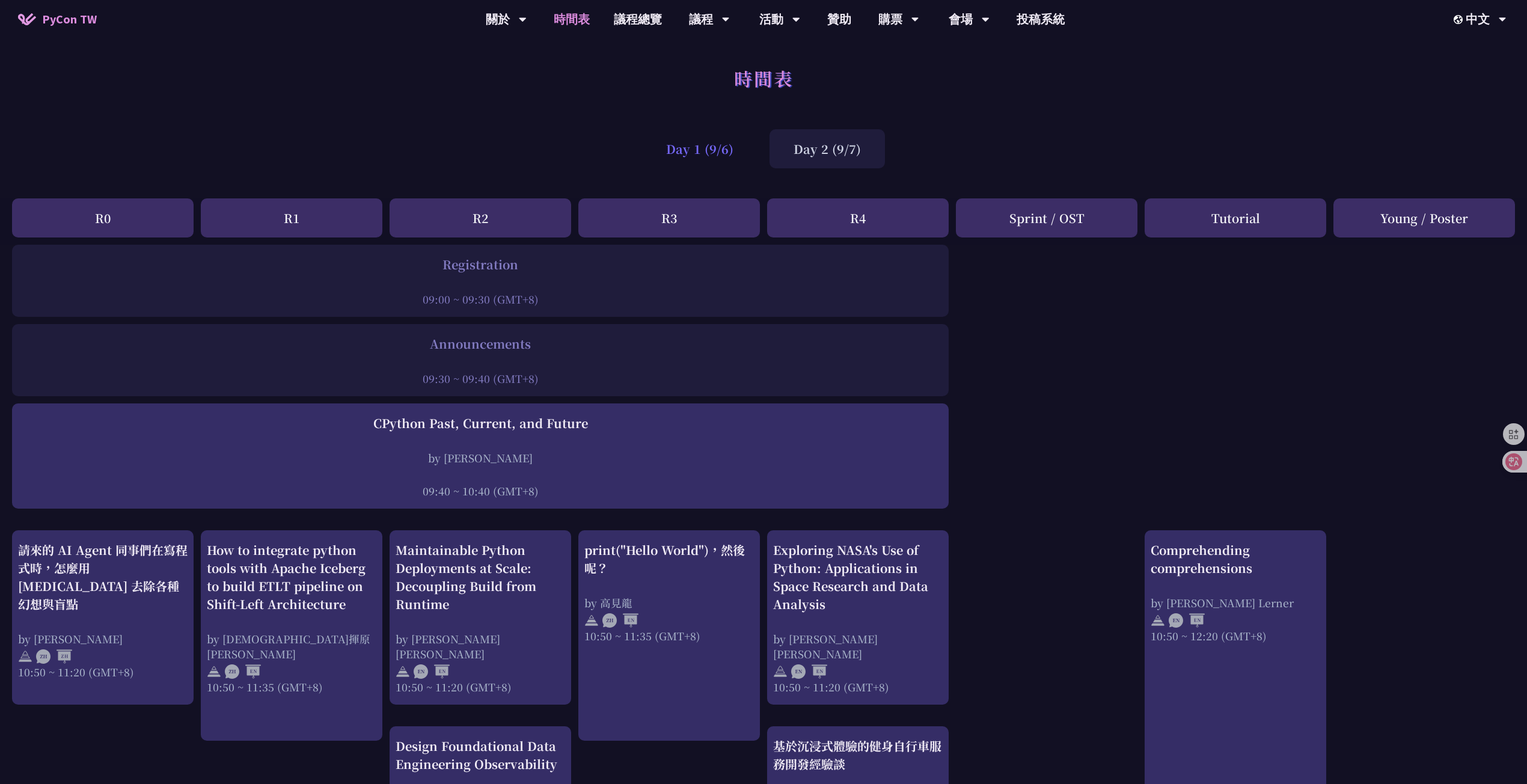
click at [703, 138] on div "Day 1 (9/6)" at bounding box center [701, 149] width 116 height 39
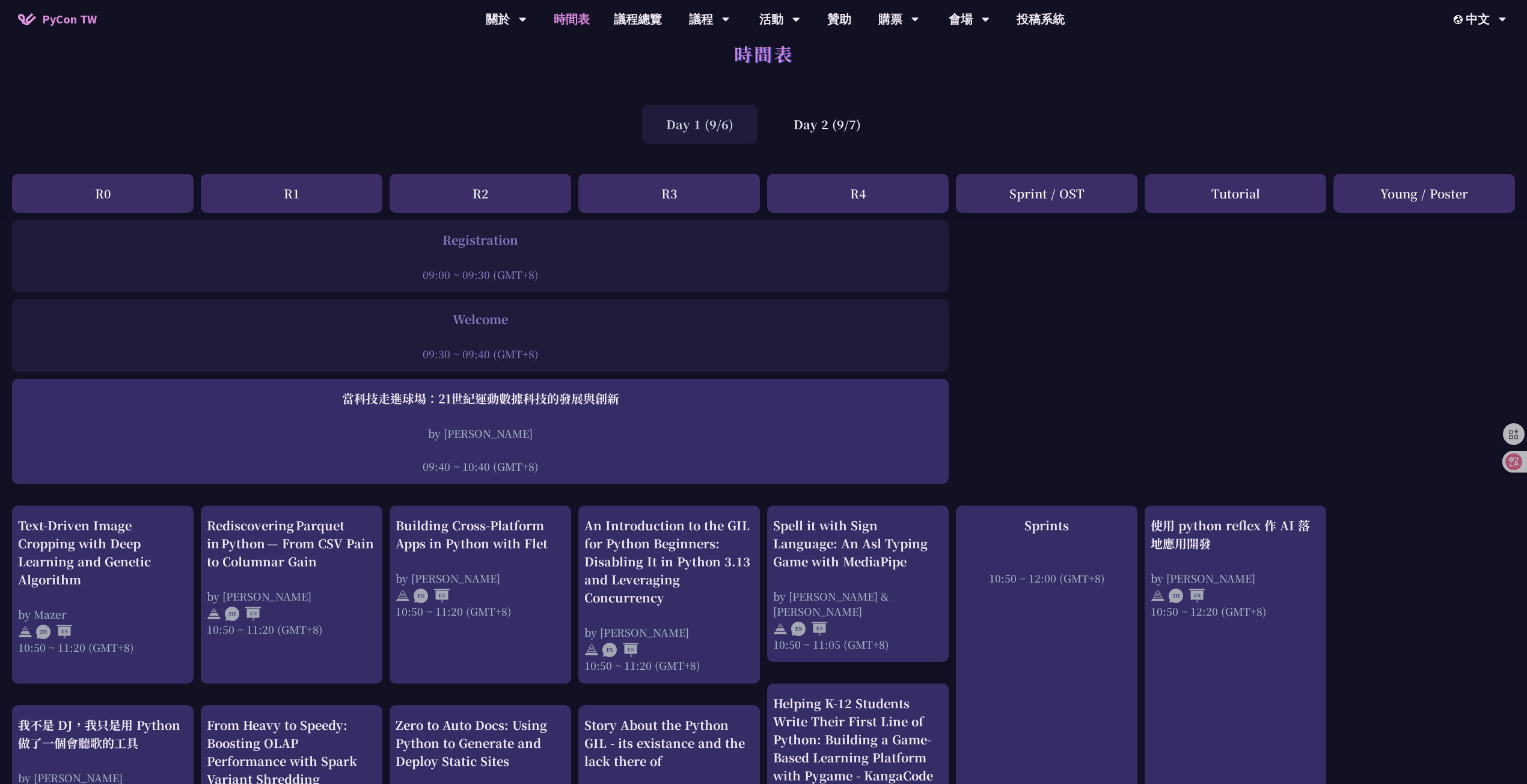
scroll to position [26, 0]
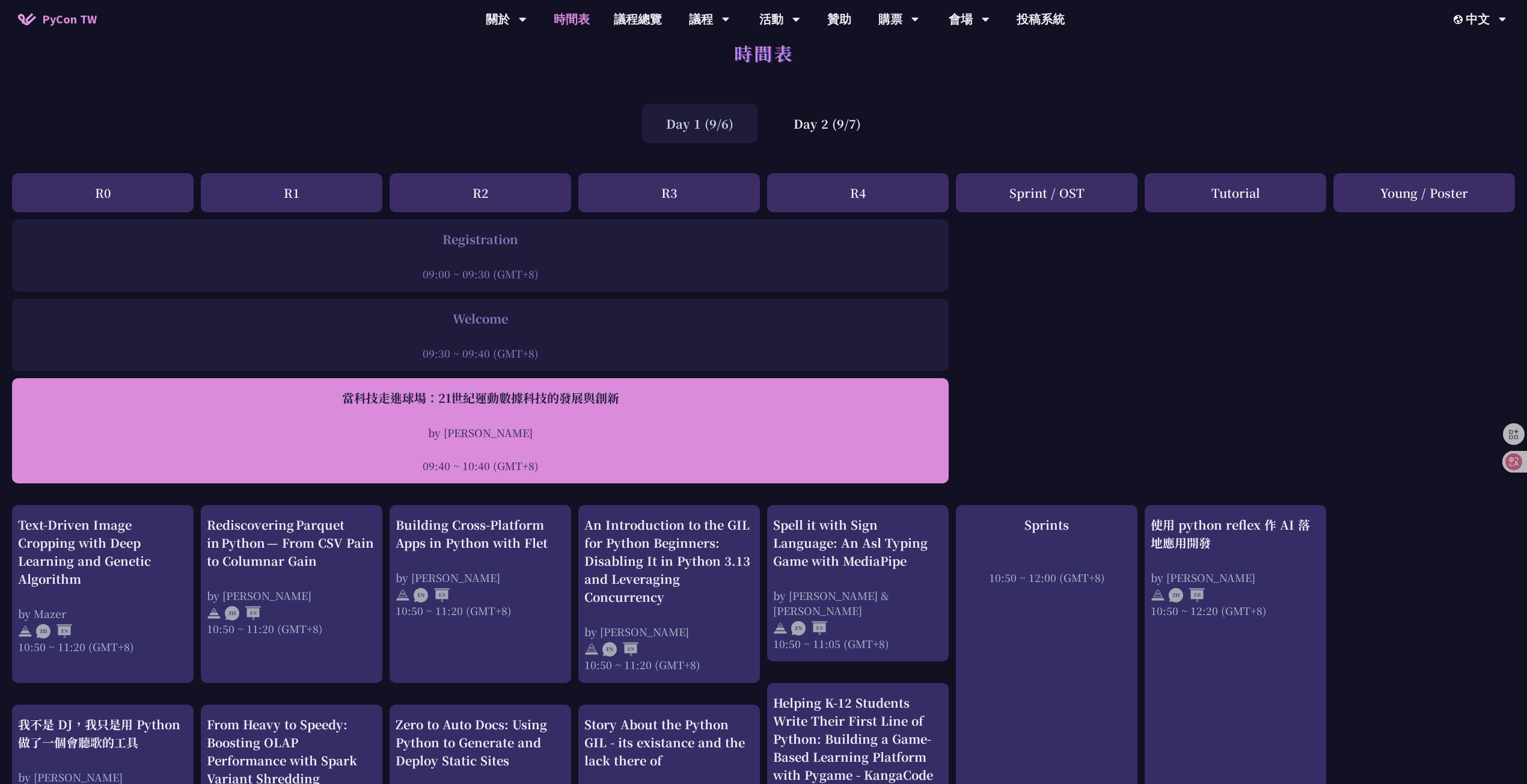
click at [627, 433] on div "by 林滿新" at bounding box center [480, 432] width 925 height 15
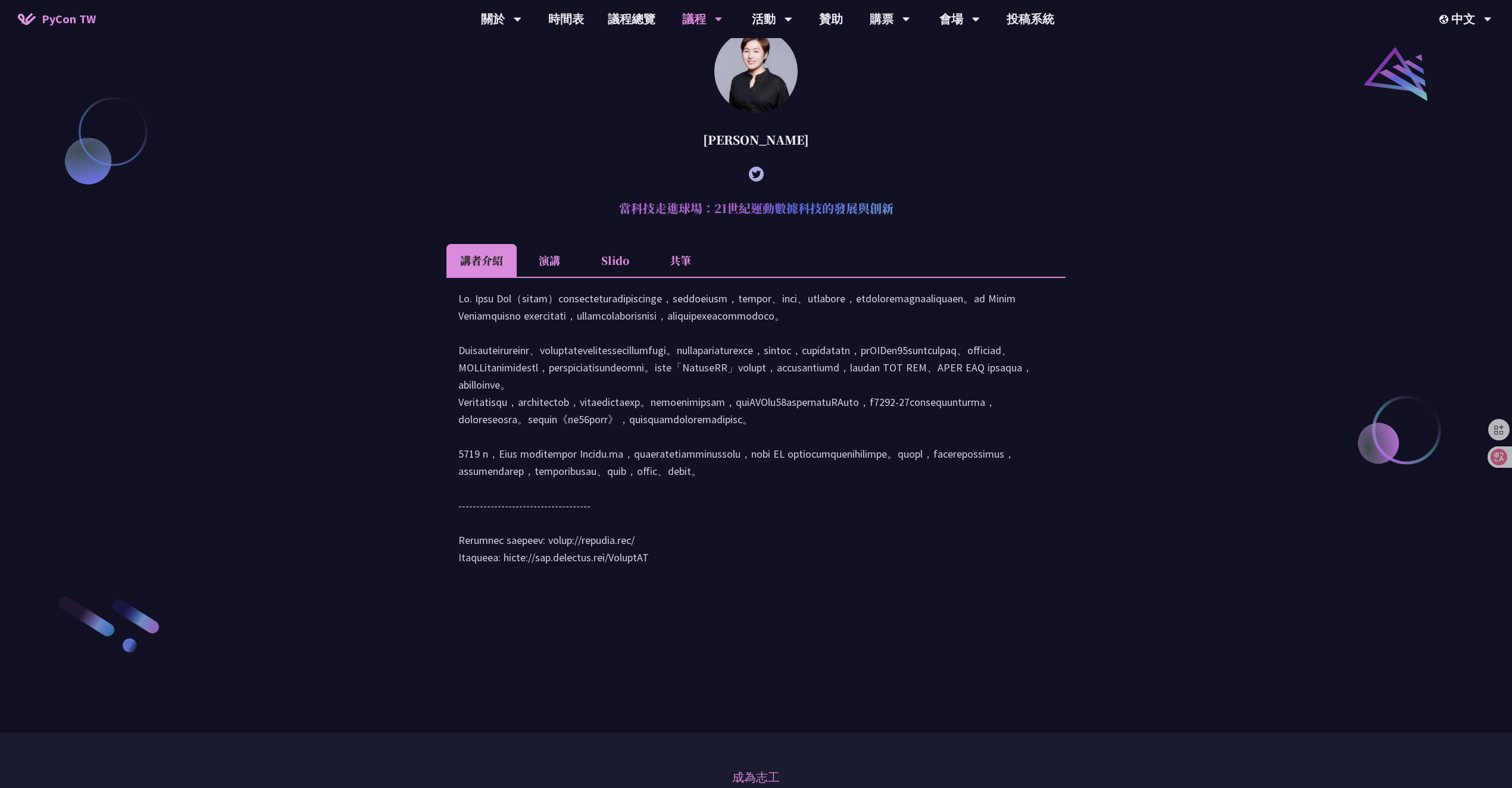
scroll to position [1602, 0]
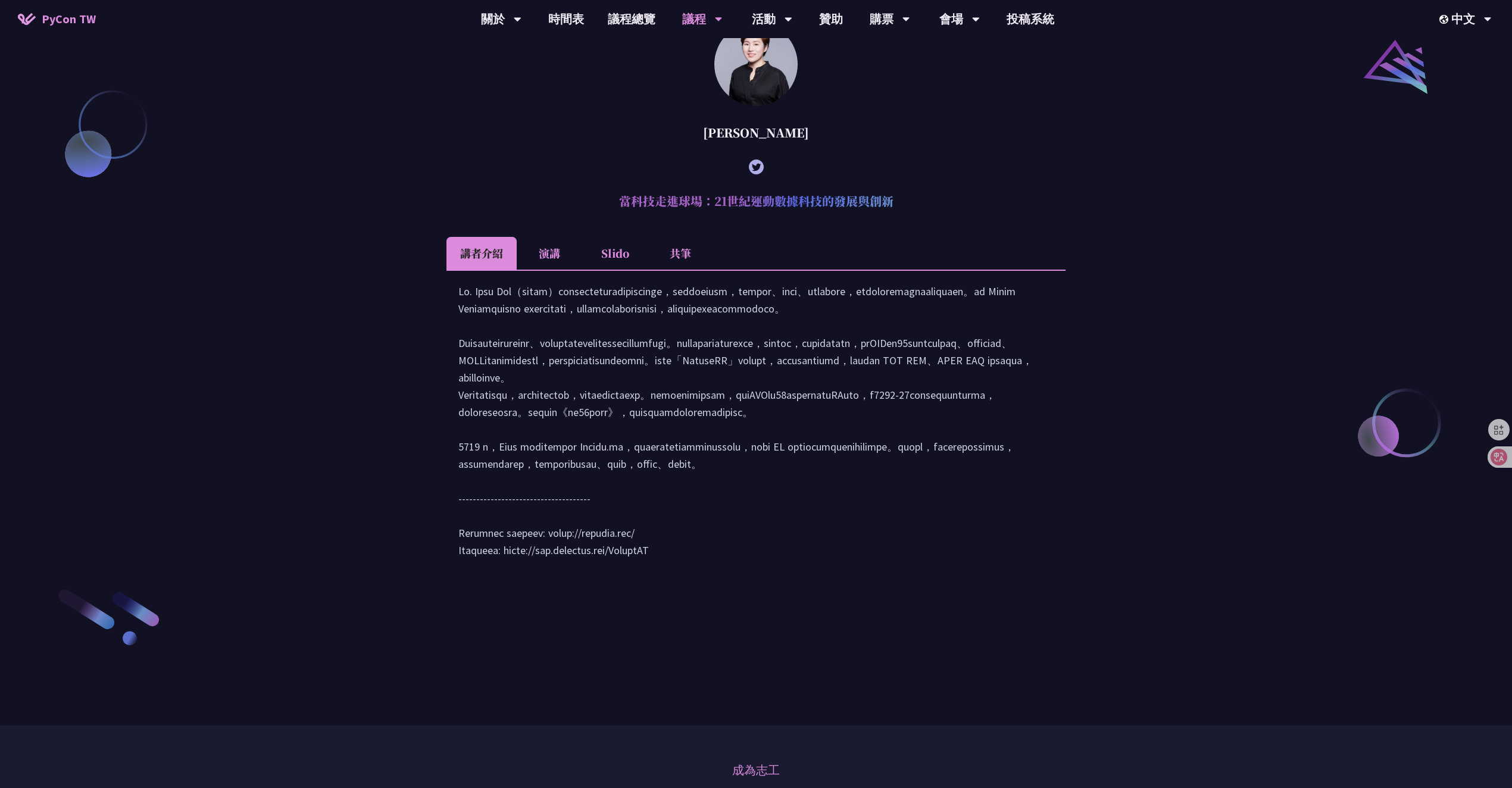
click at [744, 219] on h2 "當科技走進球場：21世紀運動數據科技的發展與創新" at bounding box center [756, 200] width 619 height 36
click at [743, 219] on h2 "當科技走進球場：21世紀運動數據科技的發展與創新" at bounding box center [756, 200] width 619 height 36
copy article "當科技走進球場：21世紀運動數據科技的發展與創新"
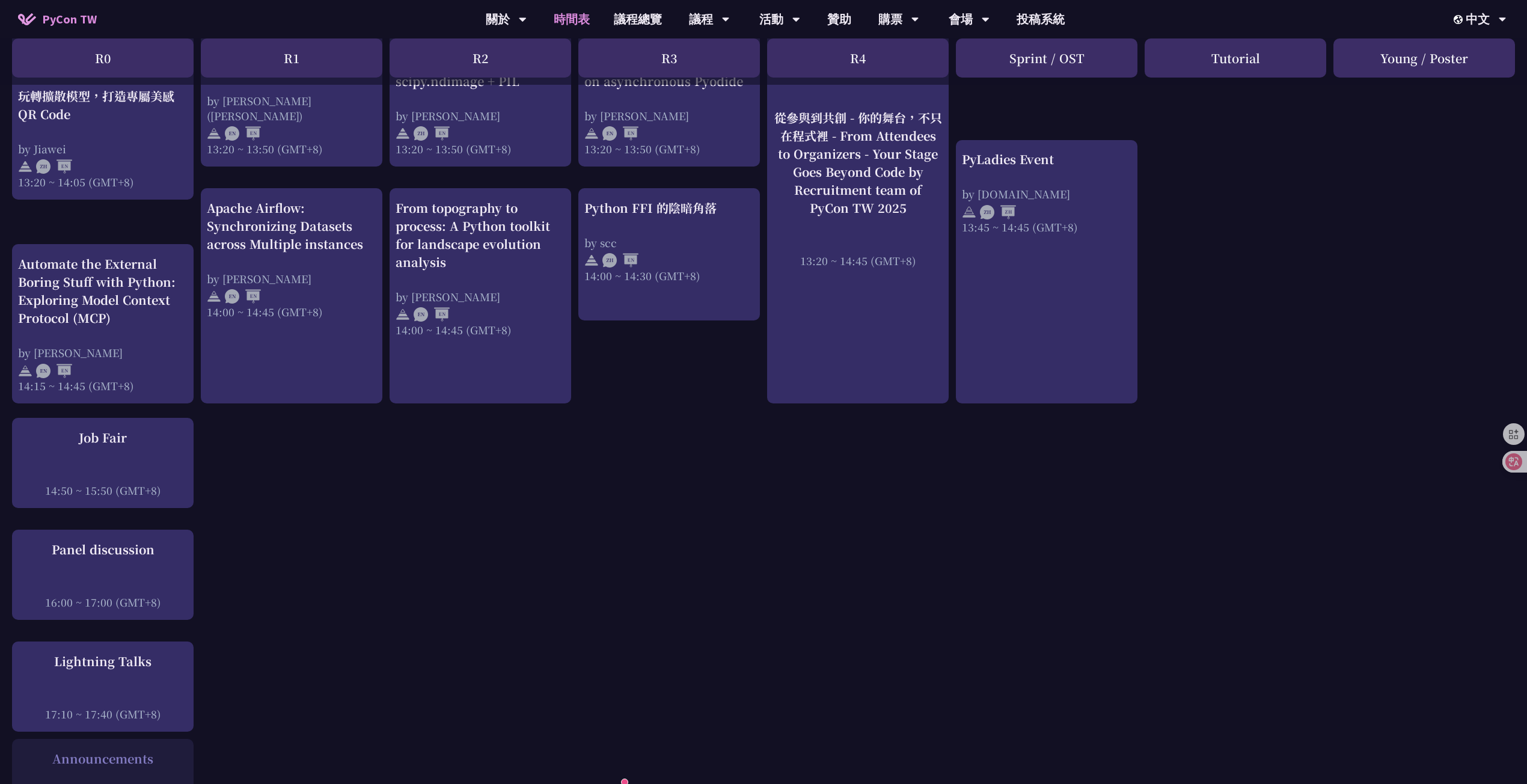
scroll to position [1059, 0]
click at [409, 481] on div "An Introduction to the GIL for Python Beginners: Disabling It in Python 3.13 an…" at bounding box center [764, 132] width 1527 height 1893
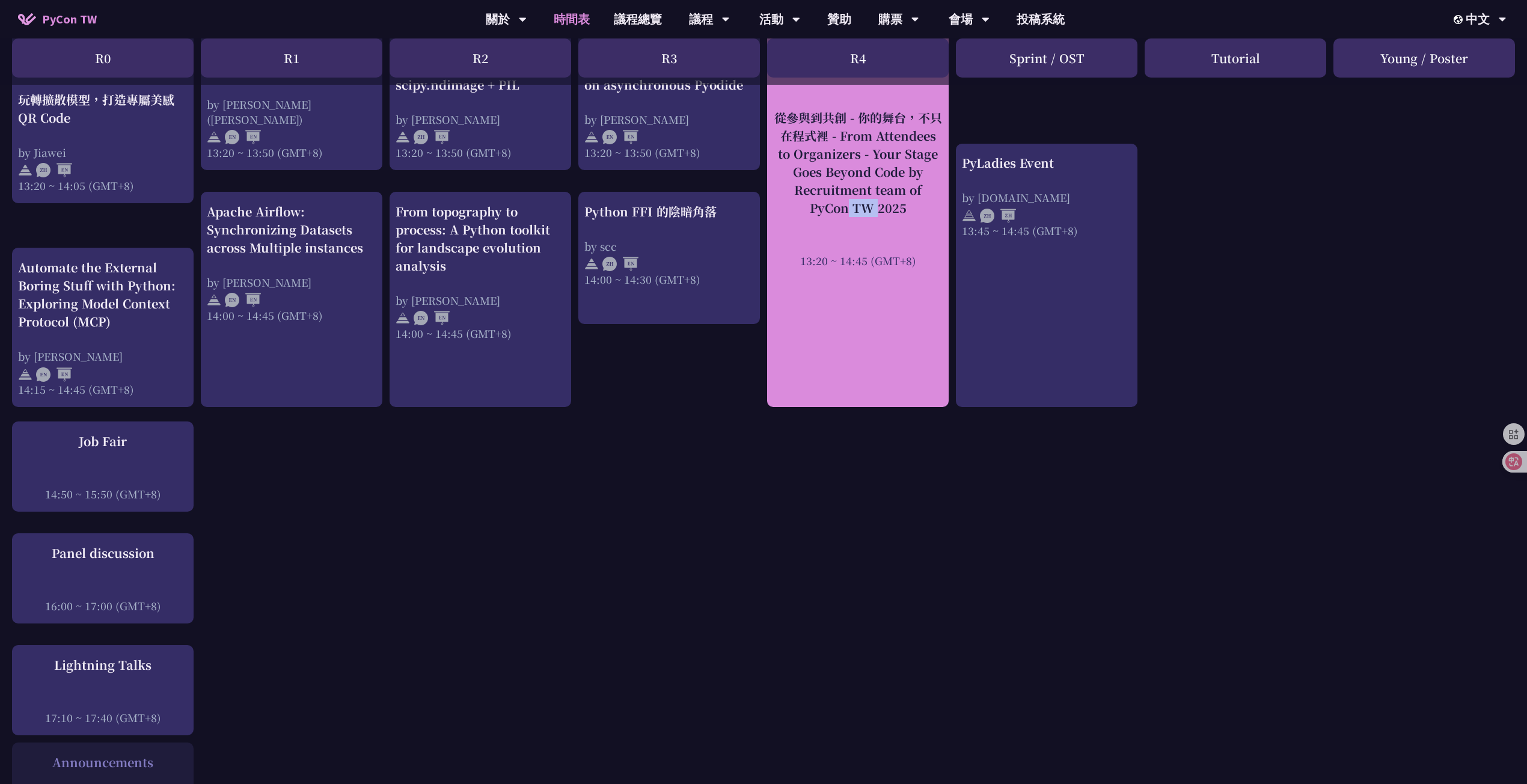
scroll to position [1052, 0]
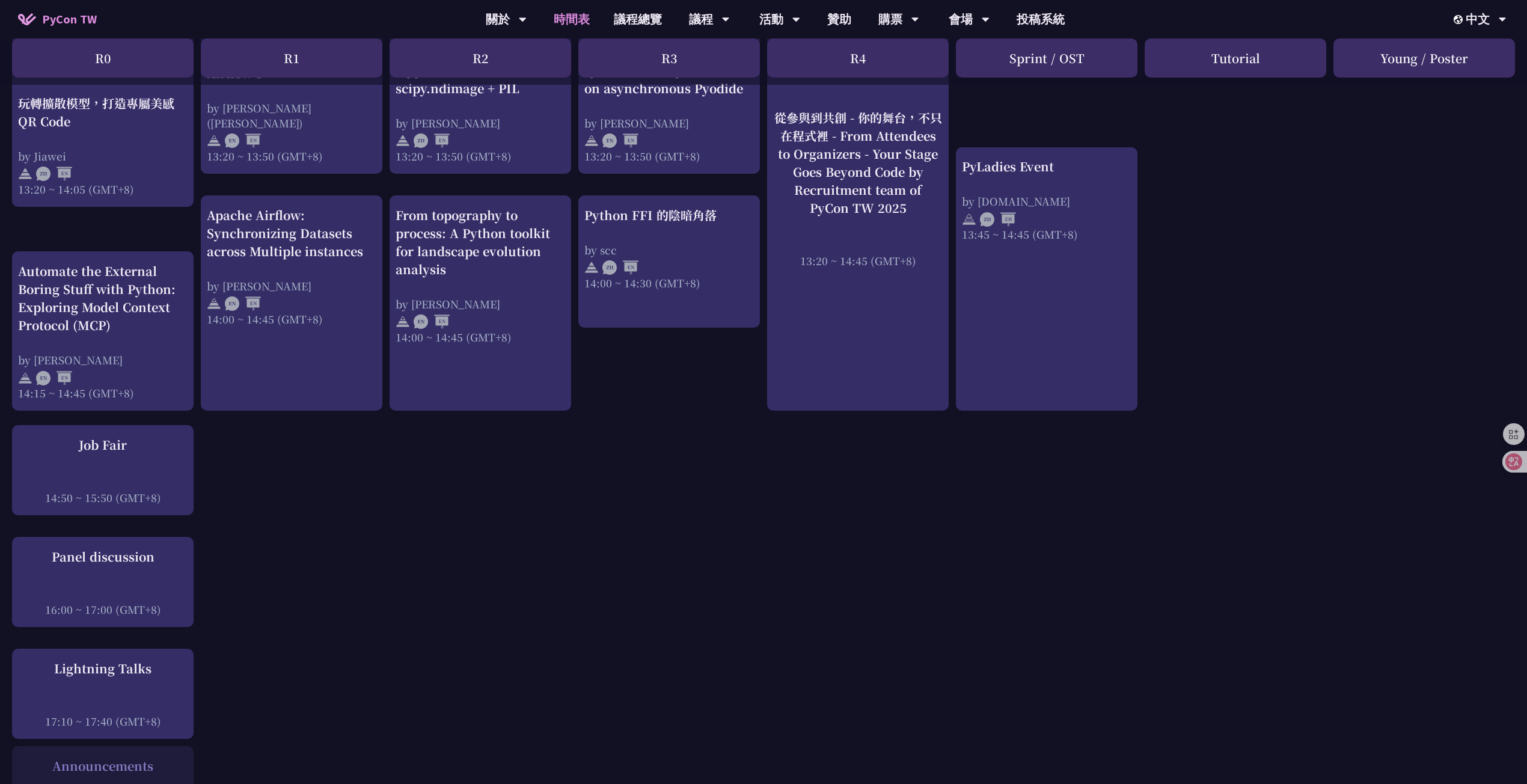
click at [875, 462] on div "An Introduction to the GIL for Python Beginners: Disabling It in Python 3.13 an…" at bounding box center [764, 139] width 1527 height 1893
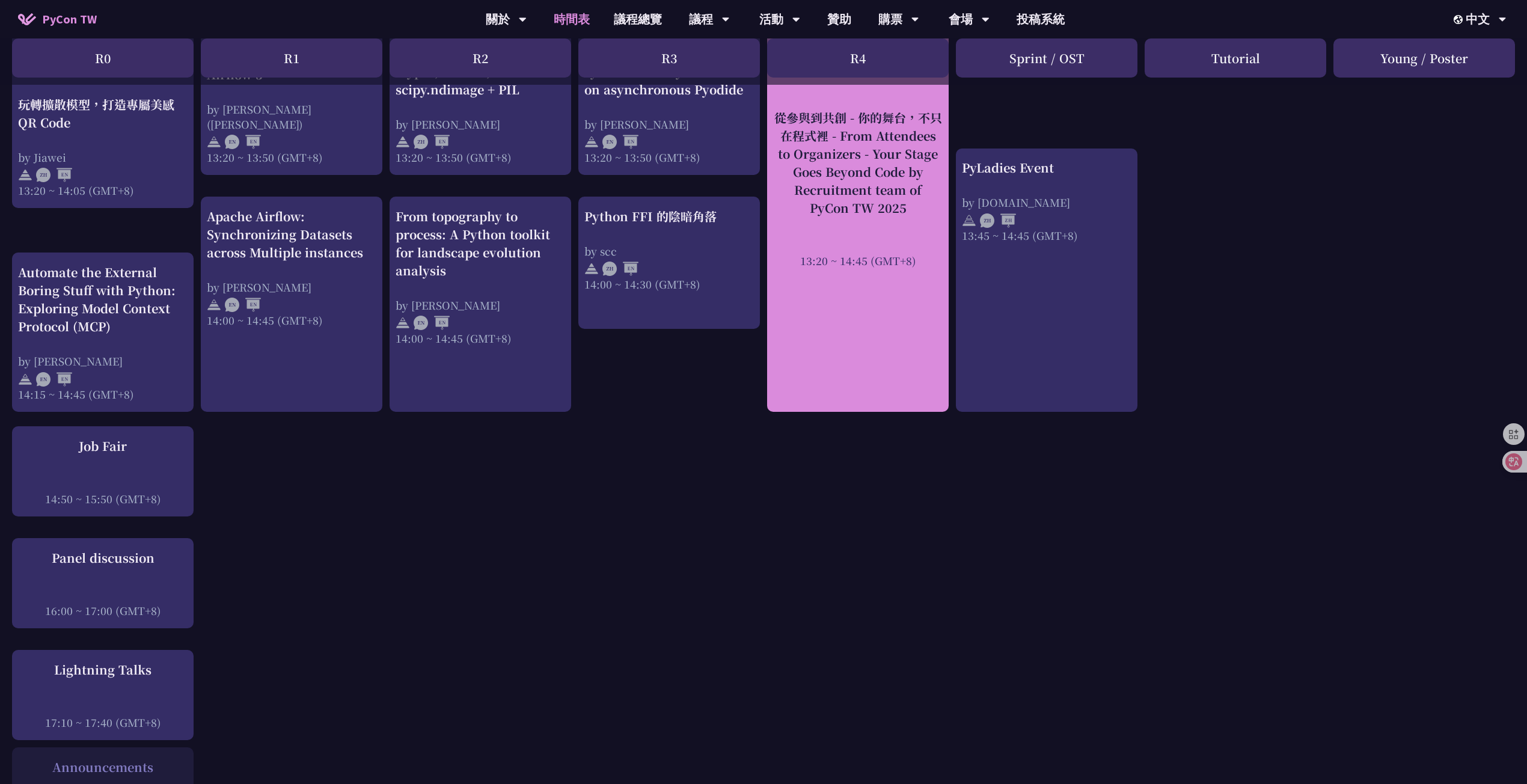
drag, startPoint x: 865, startPoint y: 194, endPoint x: 865, endPoint y: 225, distance: 31.0
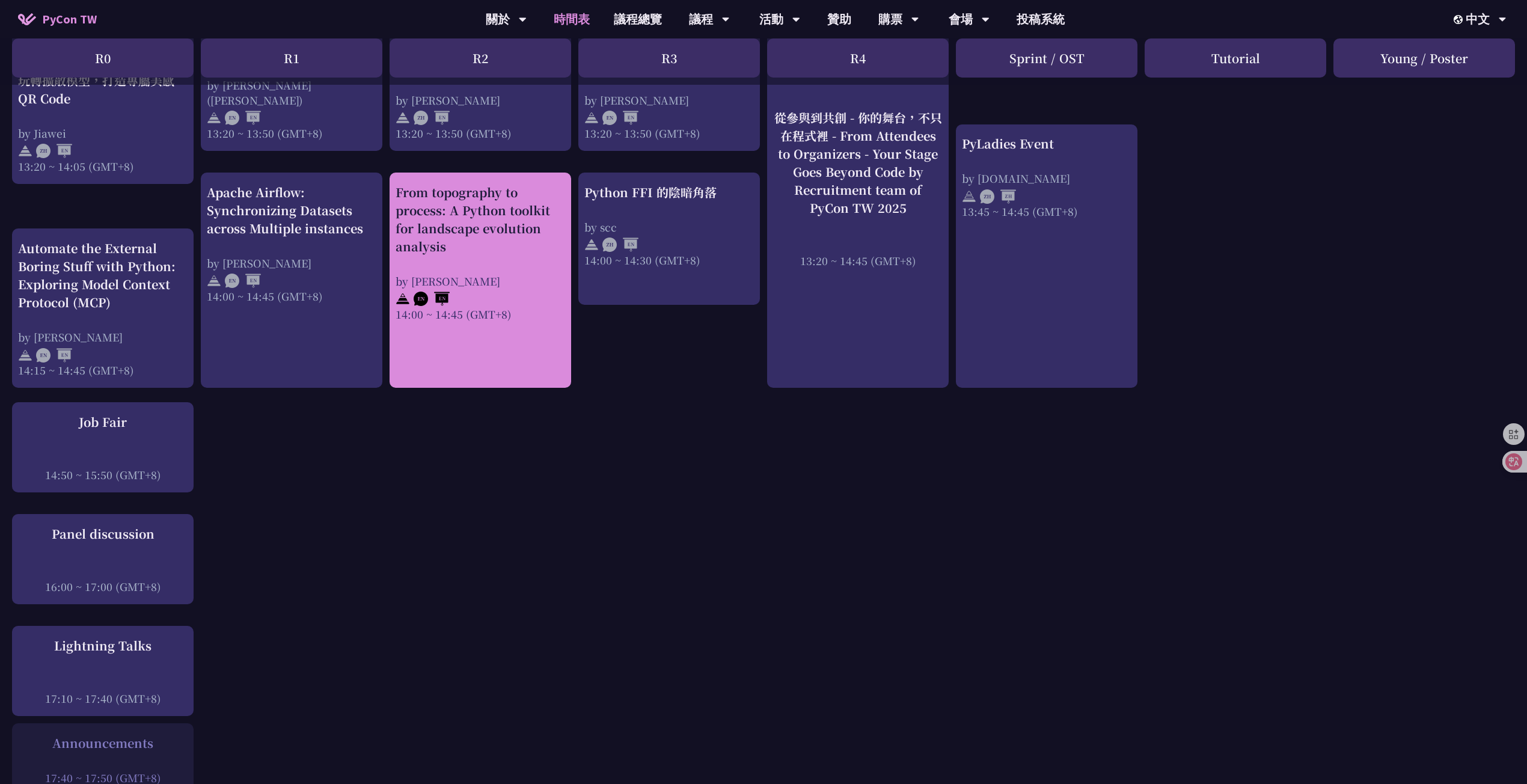
scroll to position [1072, 0]
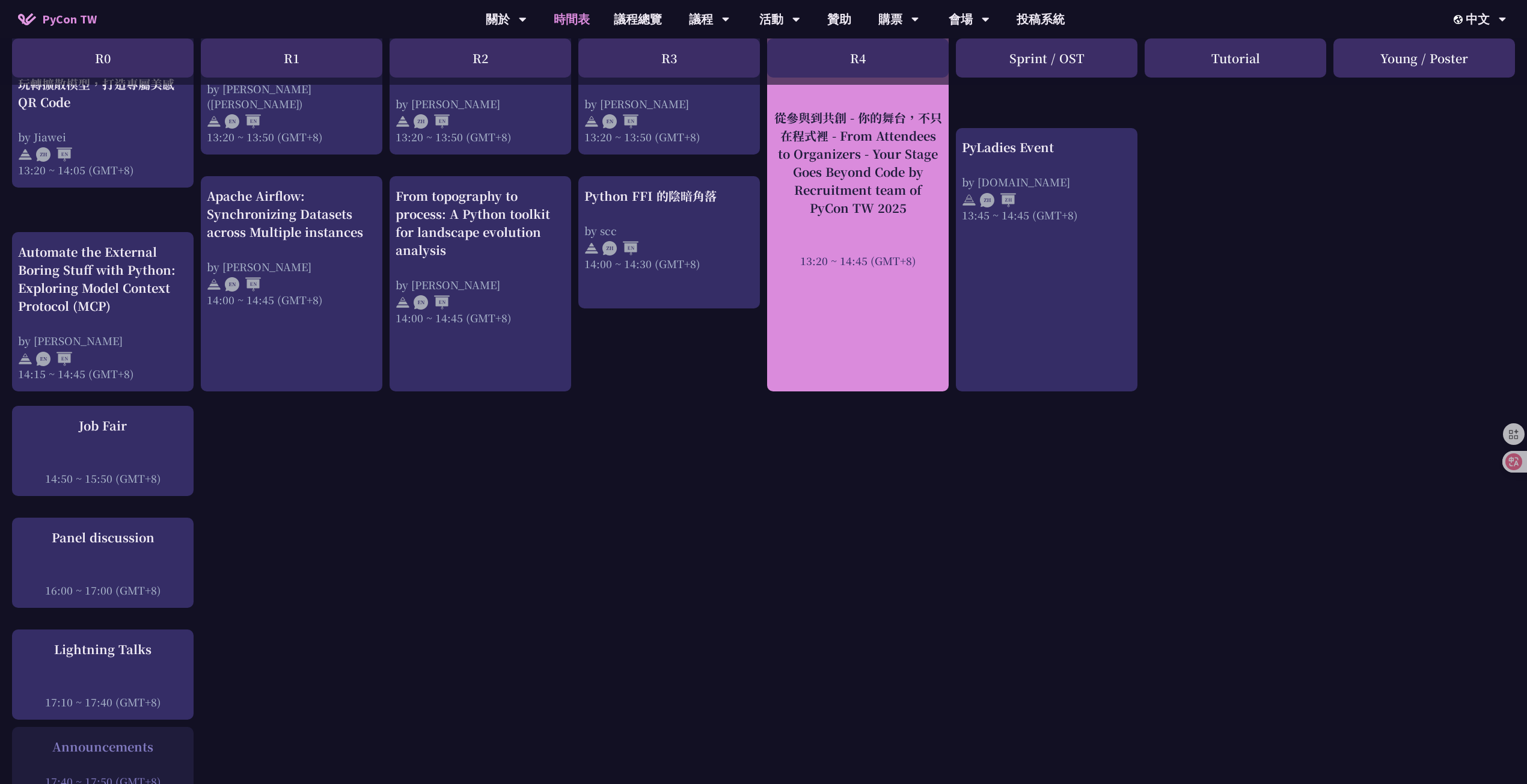
click at [857, 203] on div "從參與到共創 - 你的舞台，不只在程式裡 - From Attendees to Organizers - Your Stage Goes Beyond Co…" at bounding box center [858, 162] width 170 height 108
click at [875, 181] on div "從參與到共創 - 你的舞台，不只在程式裡 - From Attendees to Organizers - Your Stage Goes Beyond Co…" at bounding box center [858, 162] width 170 height 108
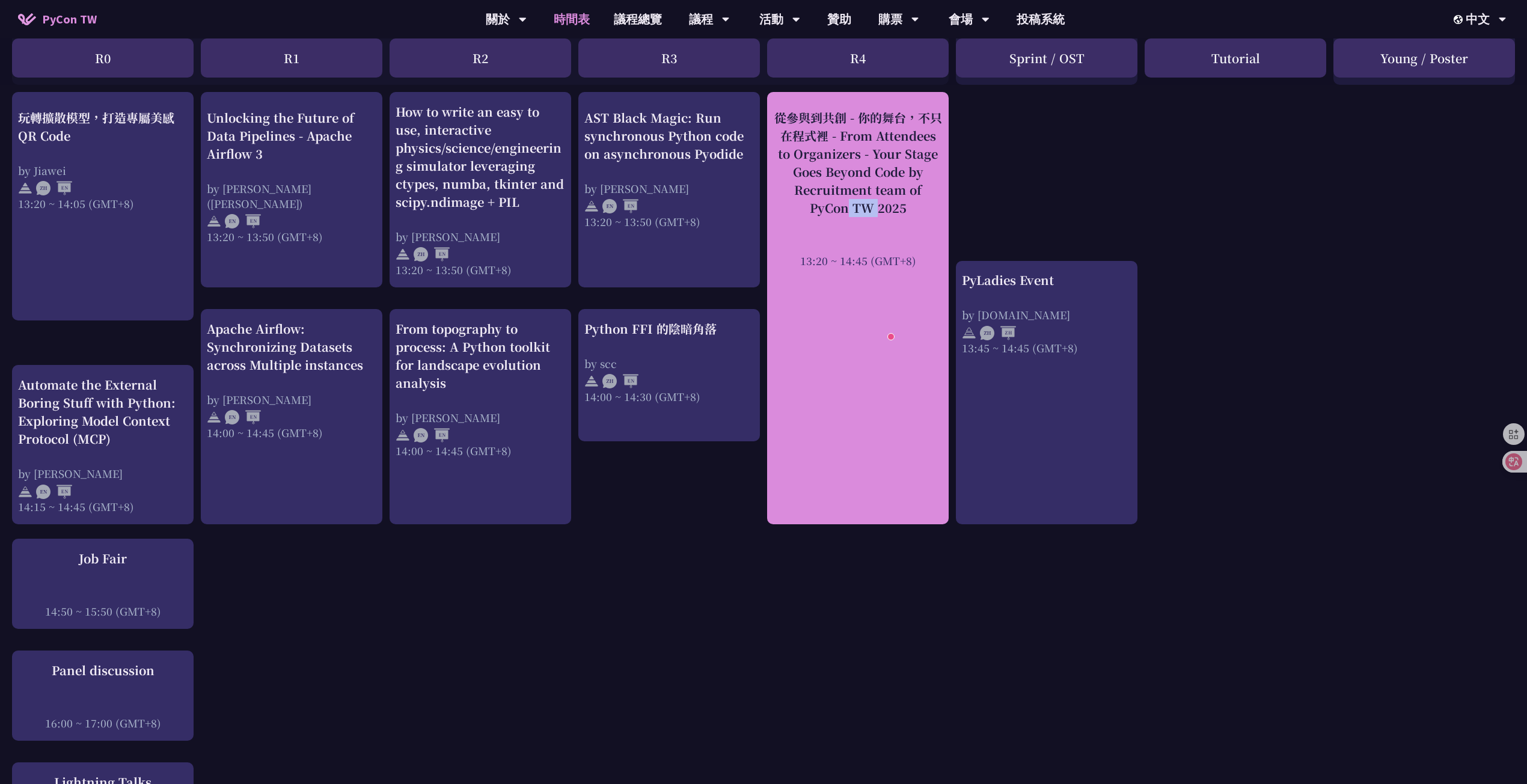
scroll to position [831, 0]
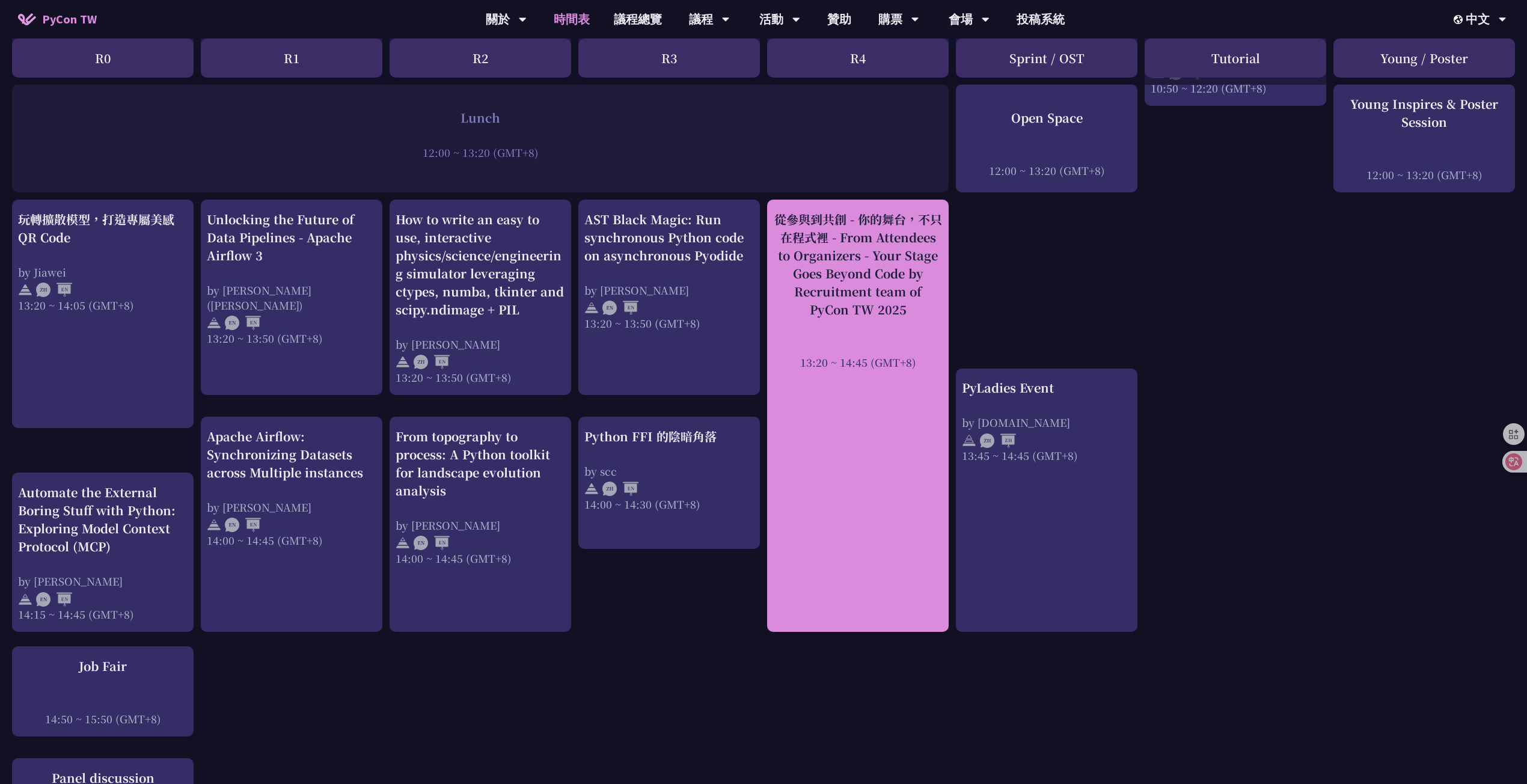
click at [856, 337] on div at bounding box center [858, 346] width 170 height 18
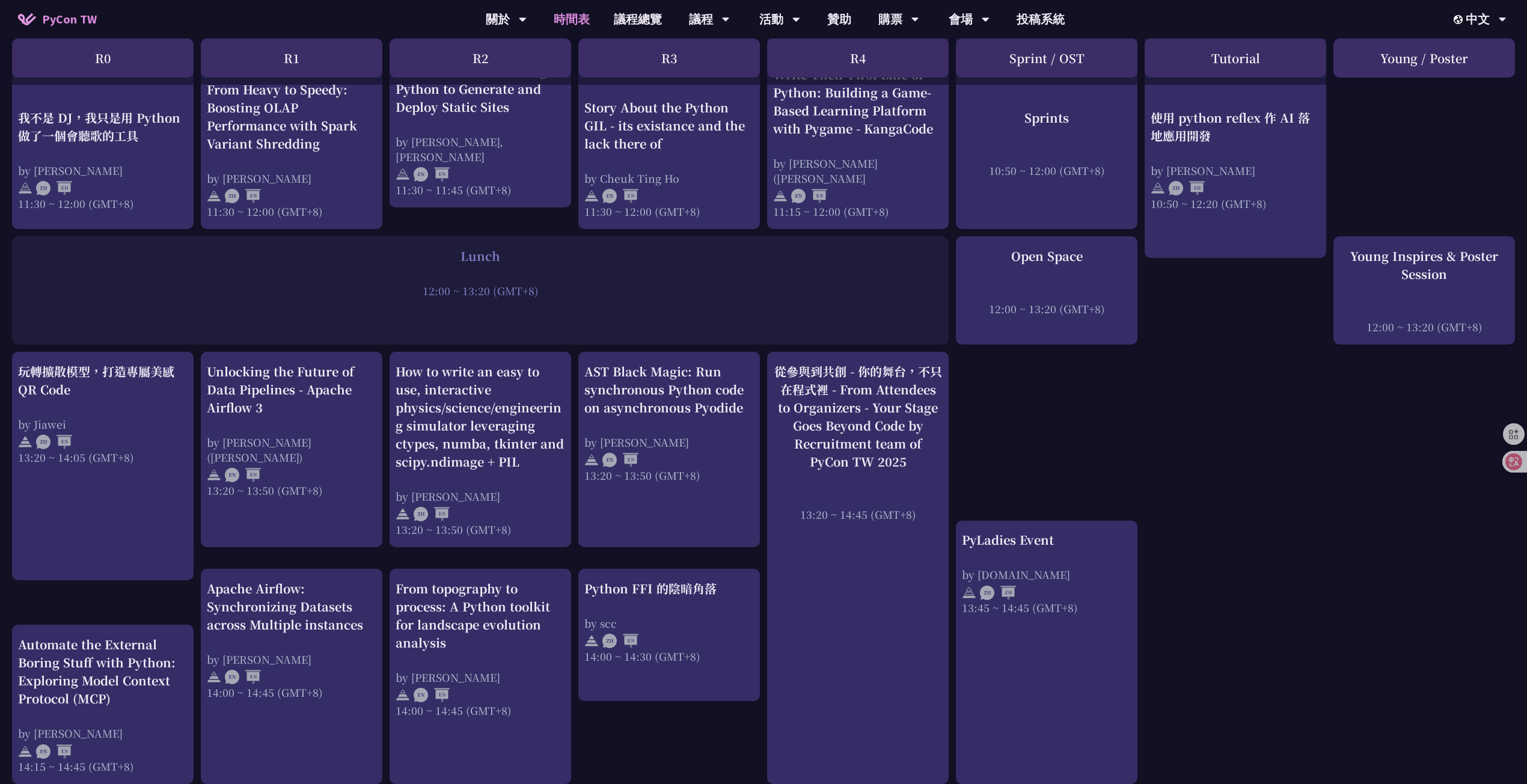
scroll to position [681, 0]
click at [1234, 480] on div "An Introduction to the GIL for Python Beginners: Disabling It in Python 3.13 an…" at bounding box center [764, 510] width 1527 height 1893
click at [1197, 475] on div "An Introduction to the GIL for Python Beginners: Disabling It in Python 3.13 an…" at bounding box center [764, 510] width 1527 height 1893
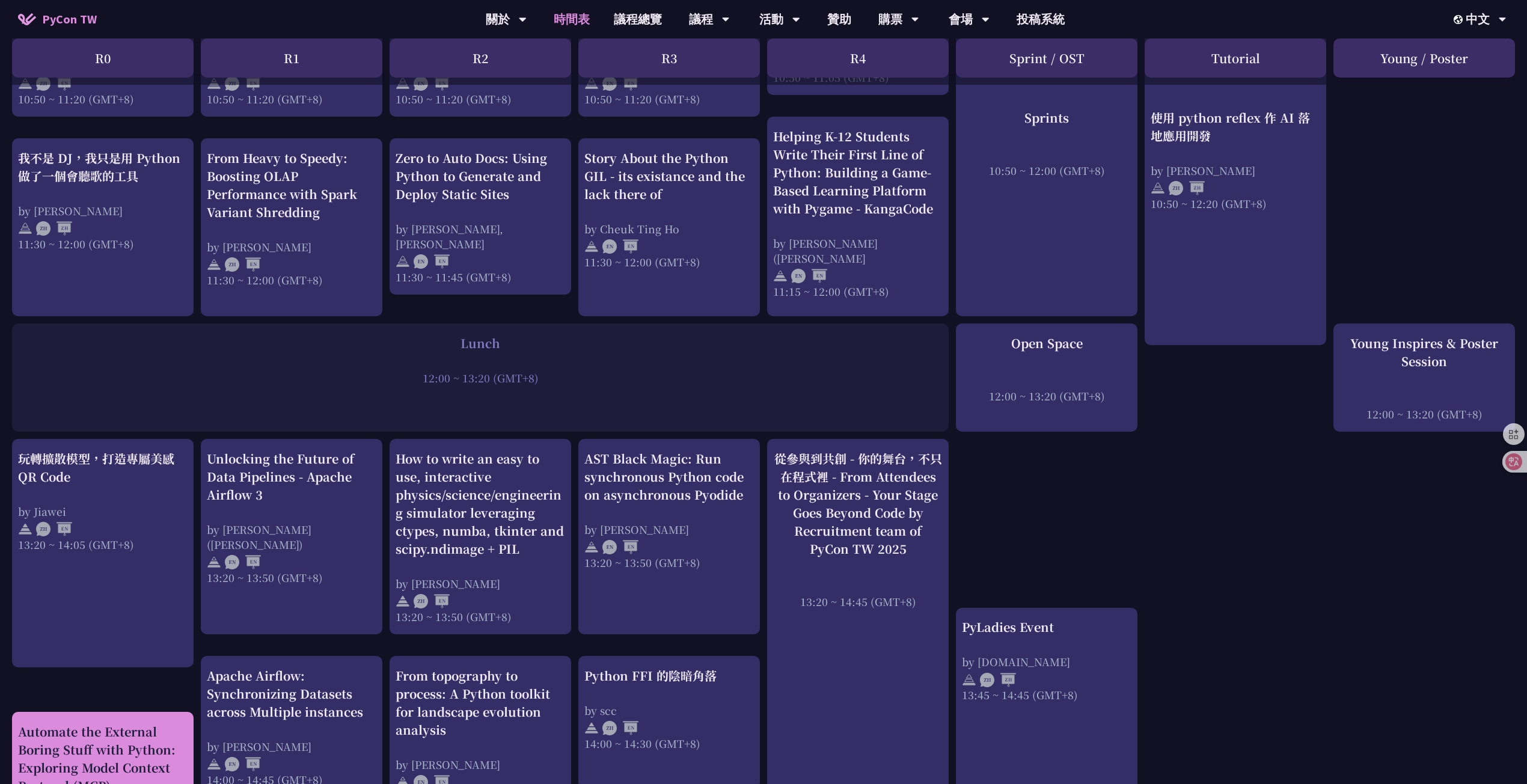
scroll to position [486, 0]
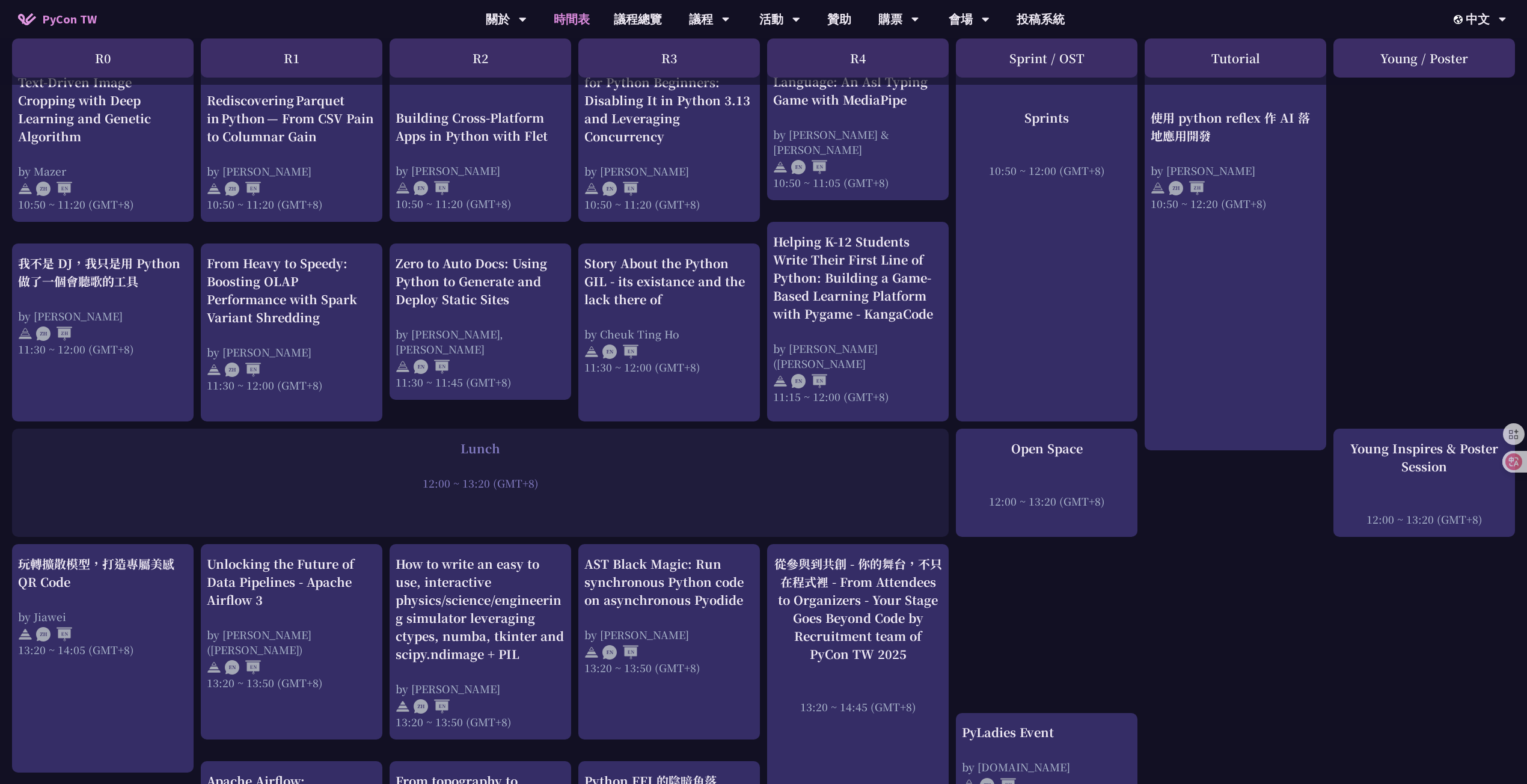
click at [1021, 608] on div "An Introduction to the GIL for Python Beginners: Disabling It in Python 3.13 an…" at bounding box center [764, 704] width 1527 height 1893
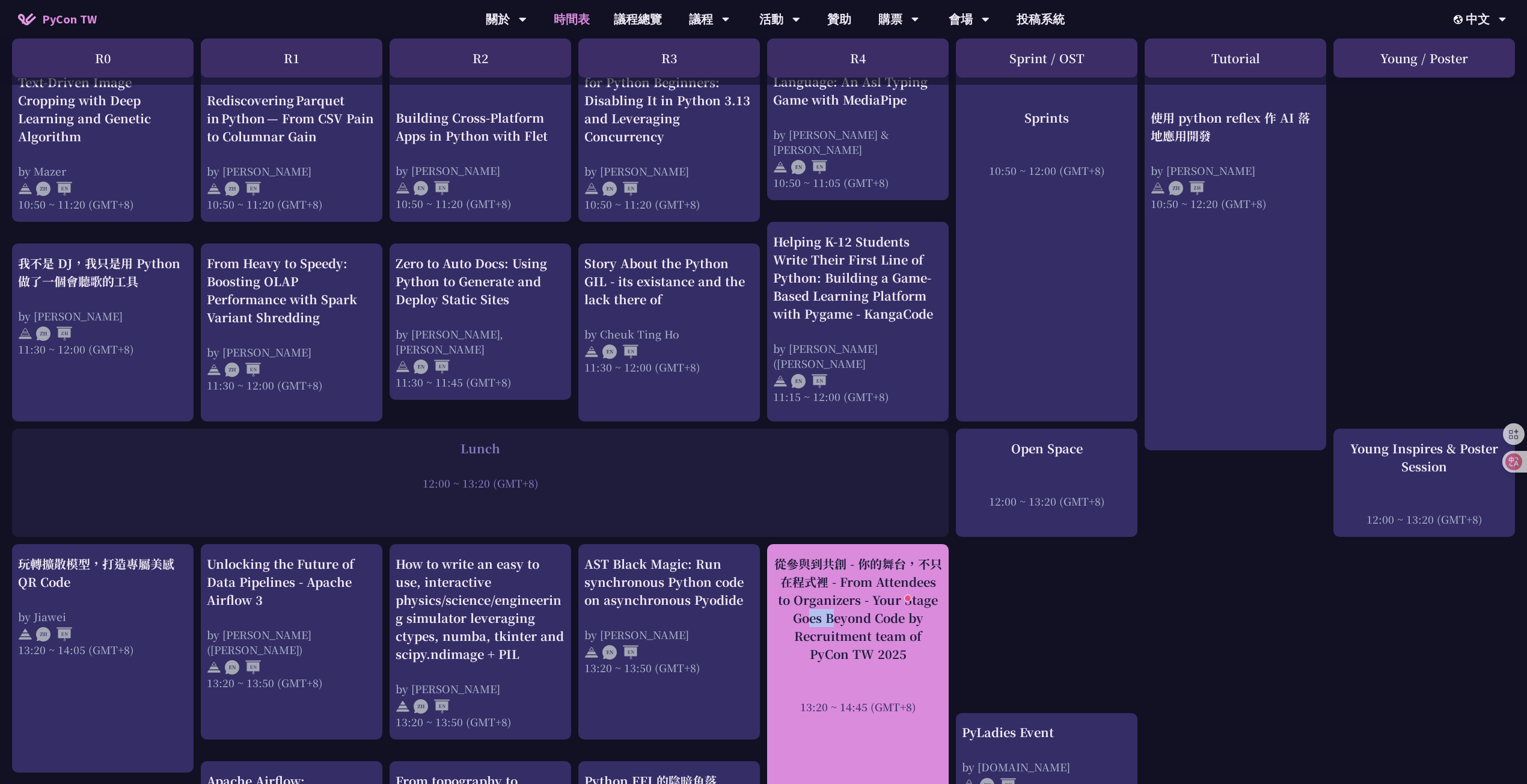
click at [895, 579] on div "從參與到共創 - 你的舞台，不只在程式裡 - From Attendees to Organizers - Your Stage Goes Beyond Co…" at bounding box center [858, 609] width 170 height 108
click at [853, 631] on div "從參與到共創 - 你的舞台，不只在程式裡 - From Attendees to Organizers - Your Stage Goes Beyond Co…" at bounding box center [858, 609] width 170 height 108
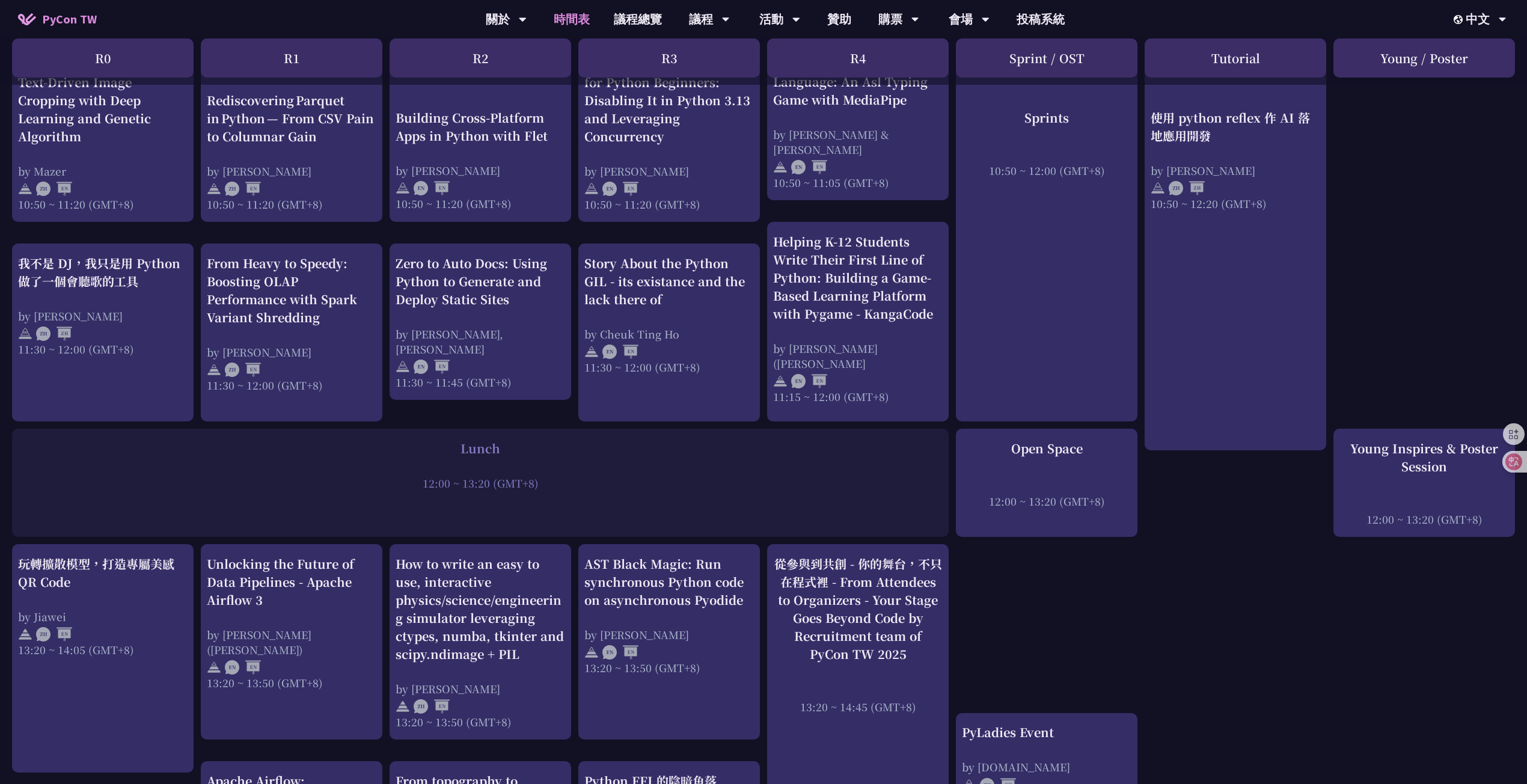
click at [1183, 591] on div "An Introduction to the GIL for Python Beginners: Disabling It in Python 3.13 an…" at bounding box center [764, 704] width 1527 height 1893
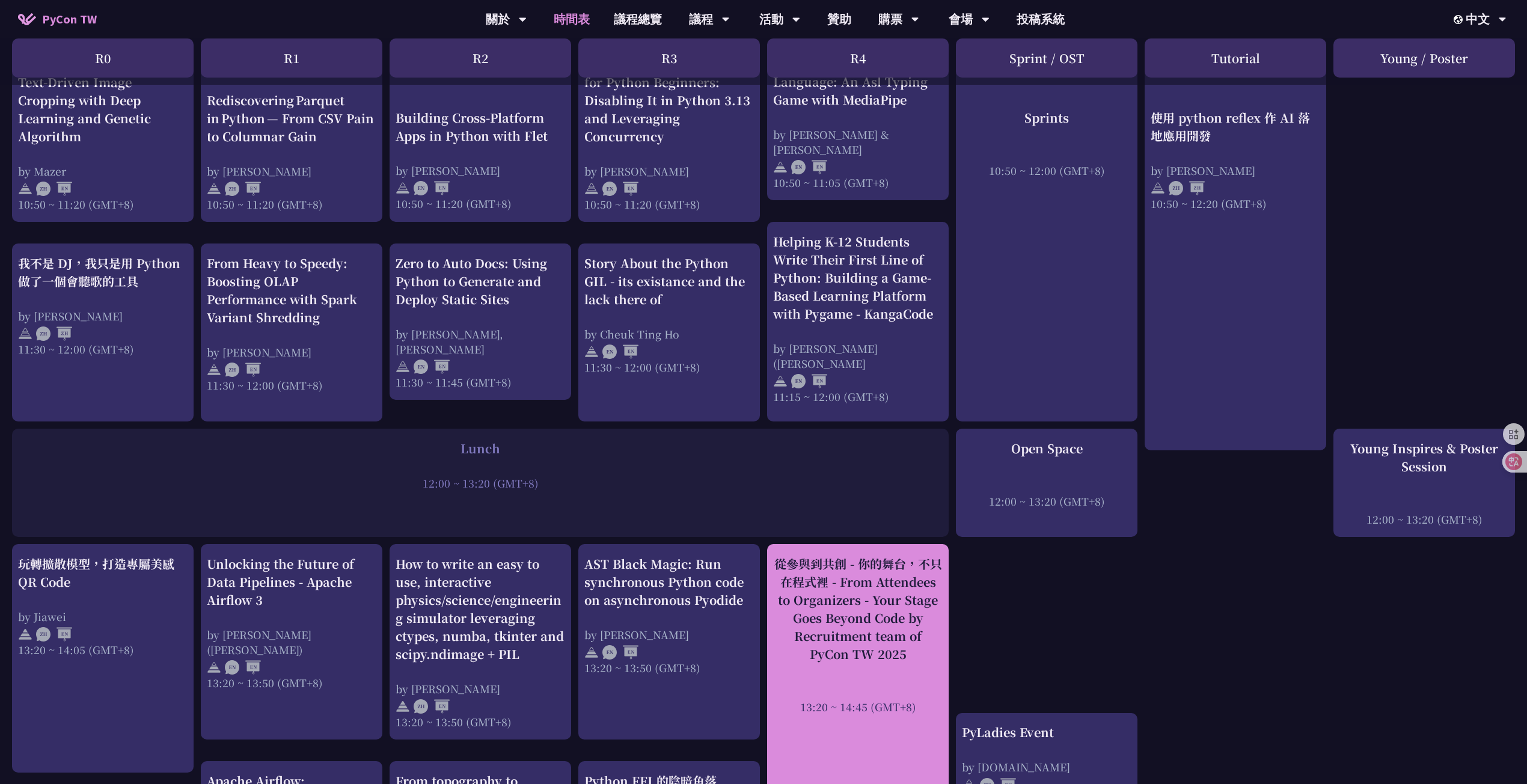
click at [926, 601] on div "從參與到共創 - 你的舞台，不只在程式裡 - From Attendees to Organizers - Your Stage Goes Beyond Co…" at bounding box center [858, 609] width 170 height 108
click at [914, 605] on div "從參與到共創 - 你的舞台，不只在程式裡 - From Attendees to Organizers - Your Stage Goes Beyond Co…" at bounding box center [858, 609] width 170 height 108
click at [911, 606] on div "從參與到共創 - 你的舞台，不只在程式裡 - From Attendees to Organizers - Your Stage Goes Beyond Co…" at bounding box center [858, 609] width 170 height 108
click at [856, 630] on div "從參與到共創 - 你的舞台，不只在程式裡 - From Attendees to Organizers - Your Stage Goes Beyond Co…" at bounding box center [858, 609] width 170 height 108
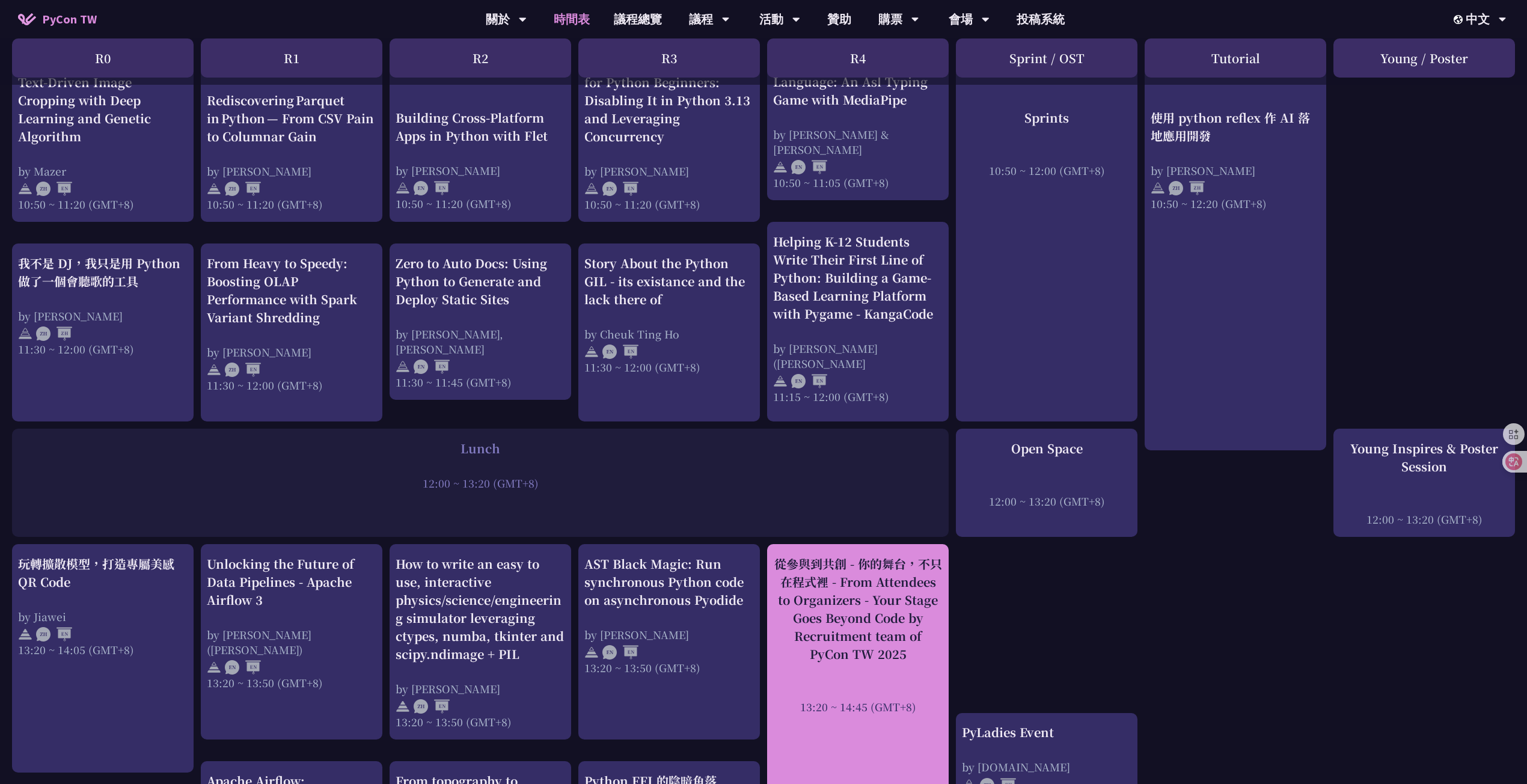
click at [801, 616] on div "從參與到共創 - 你的舞台，不只在程式裡 - From Attendees to Organizers - Your Stage Goes Beyond Co…" at bounding box center [858, 609] width 170 height 108
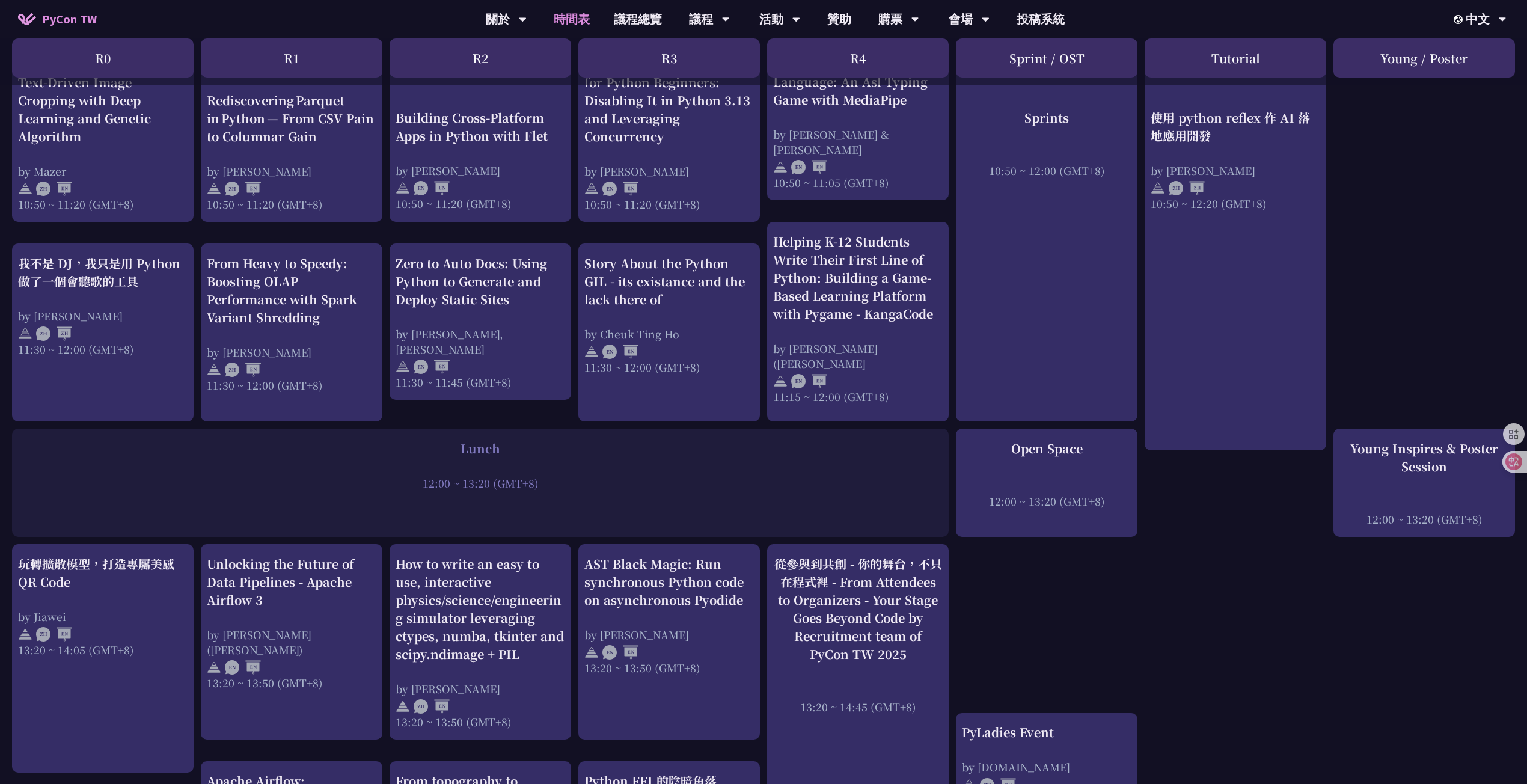
click at [874, 518] on div "Lunch 12:00 ~ 13:20 (GMT+8)" at bounding box center [480, 482] width 936 height 108
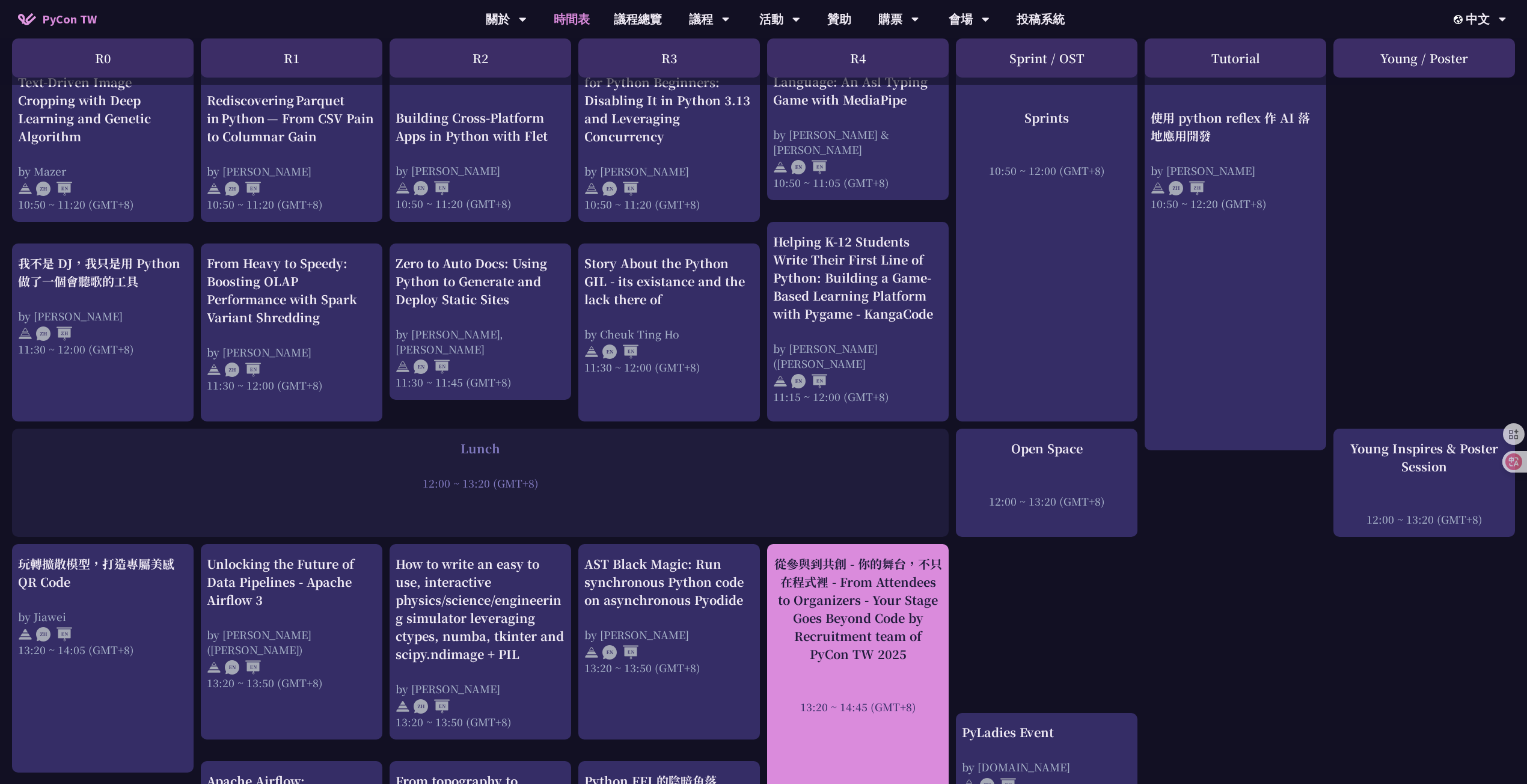
drag, startPoint x: 914, startPoint y: 638, endPoint x: 847, endPoint y: 568, distance: 96.9
click at [847, 568] on div "從參與到共創 - 你的舞台，不只在程式裡 - From Attendees to Organizers - Your Stage Goes Beyond Co…" at bounding box center [858, 609] width 170 height 108
copy div "From Attendees to Organizers - Your Stage Goes Beyond Code by Recruitment team …"
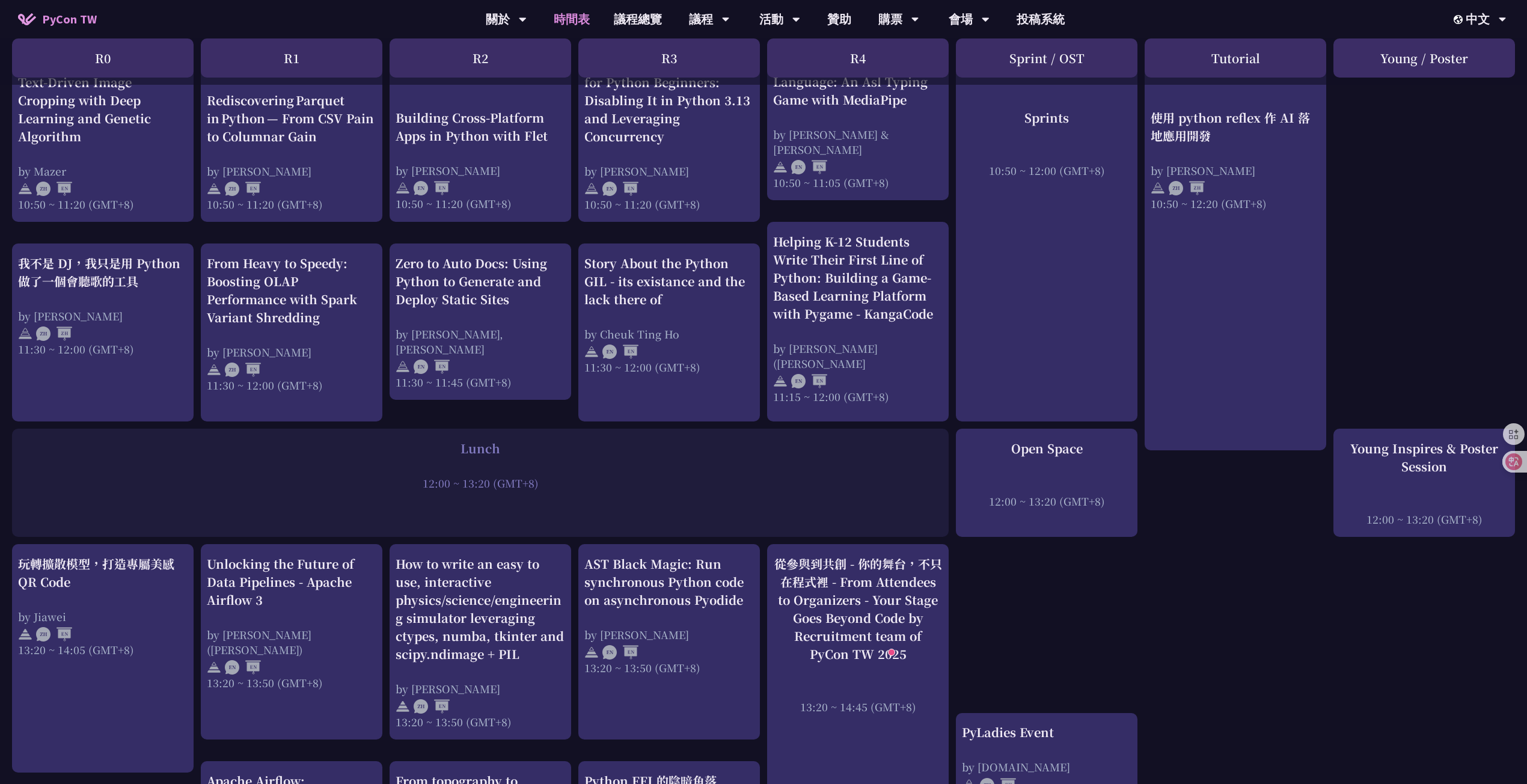
scroll to position [721, 0]
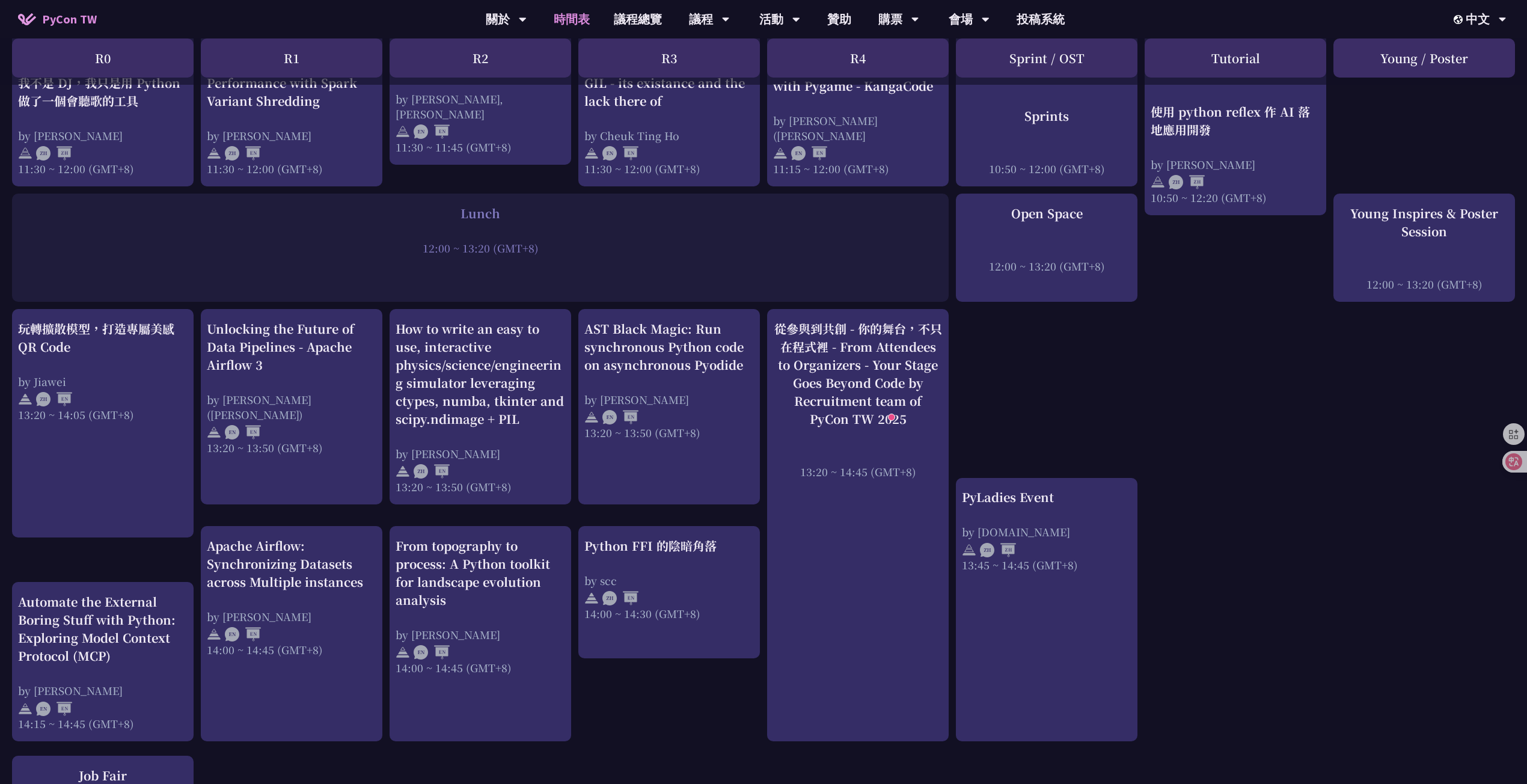
click at [1306, 518] on div "An Introduction to the GIL for Python Beginners: Disabling It in Python 3.13 an…" at bounding box center [764, 470] width 1527 height 1893
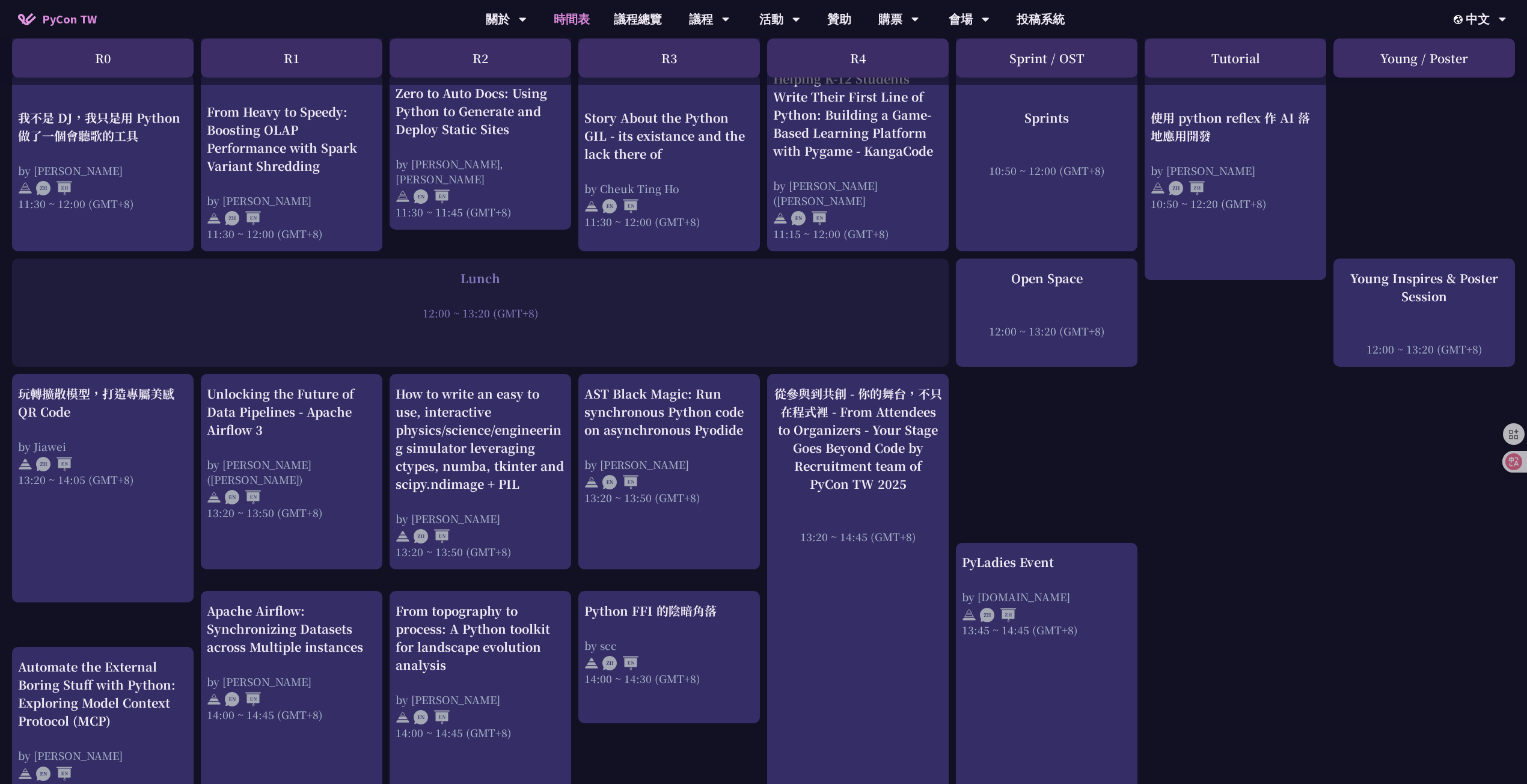
scroll to position [510, 0]
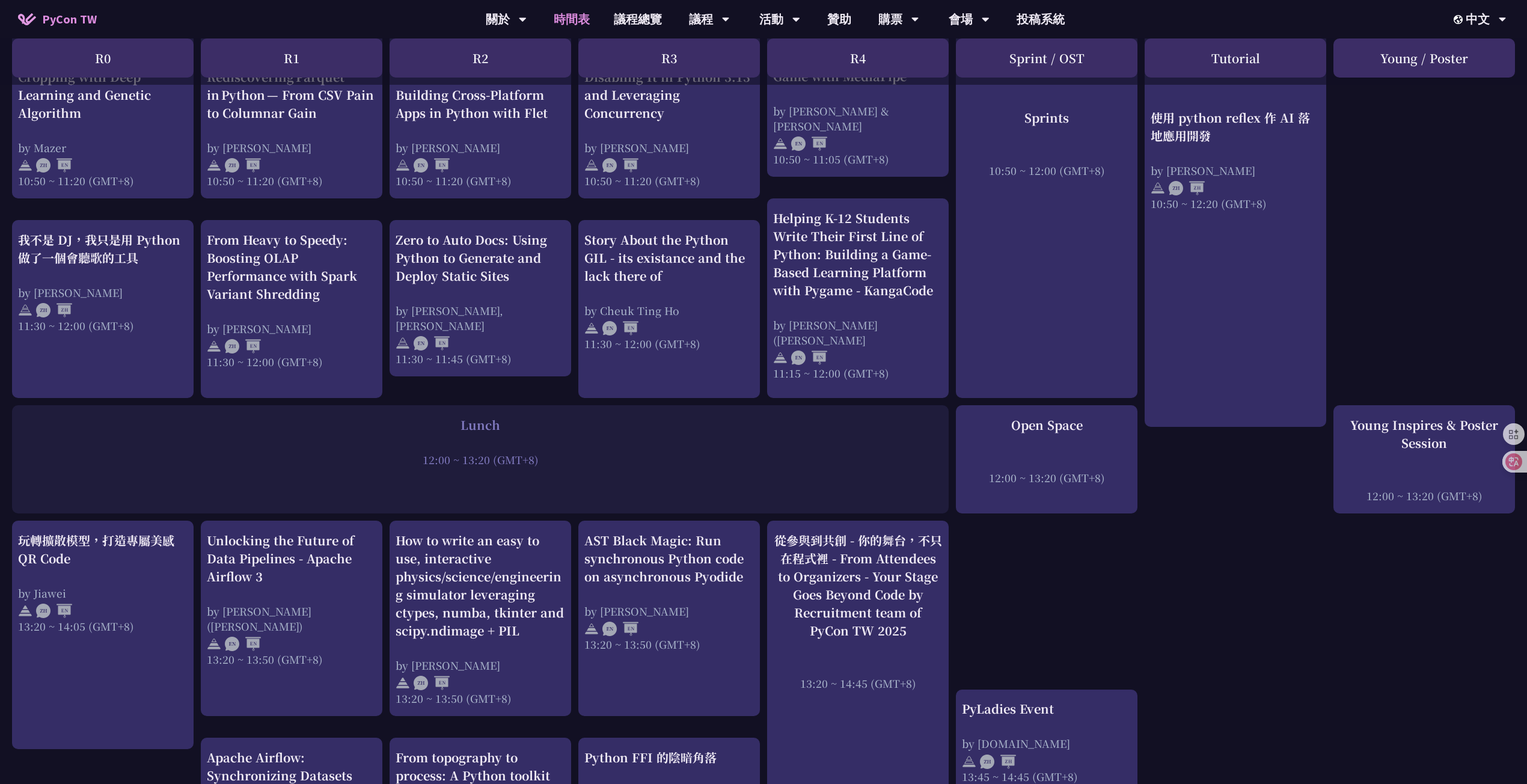
click at [1157, 610] on div "An Introduction to the GIL for Python Beginners: Disabling It in Python 3.13 an…" at bounding box center [764, 681] width 1527 height 1893
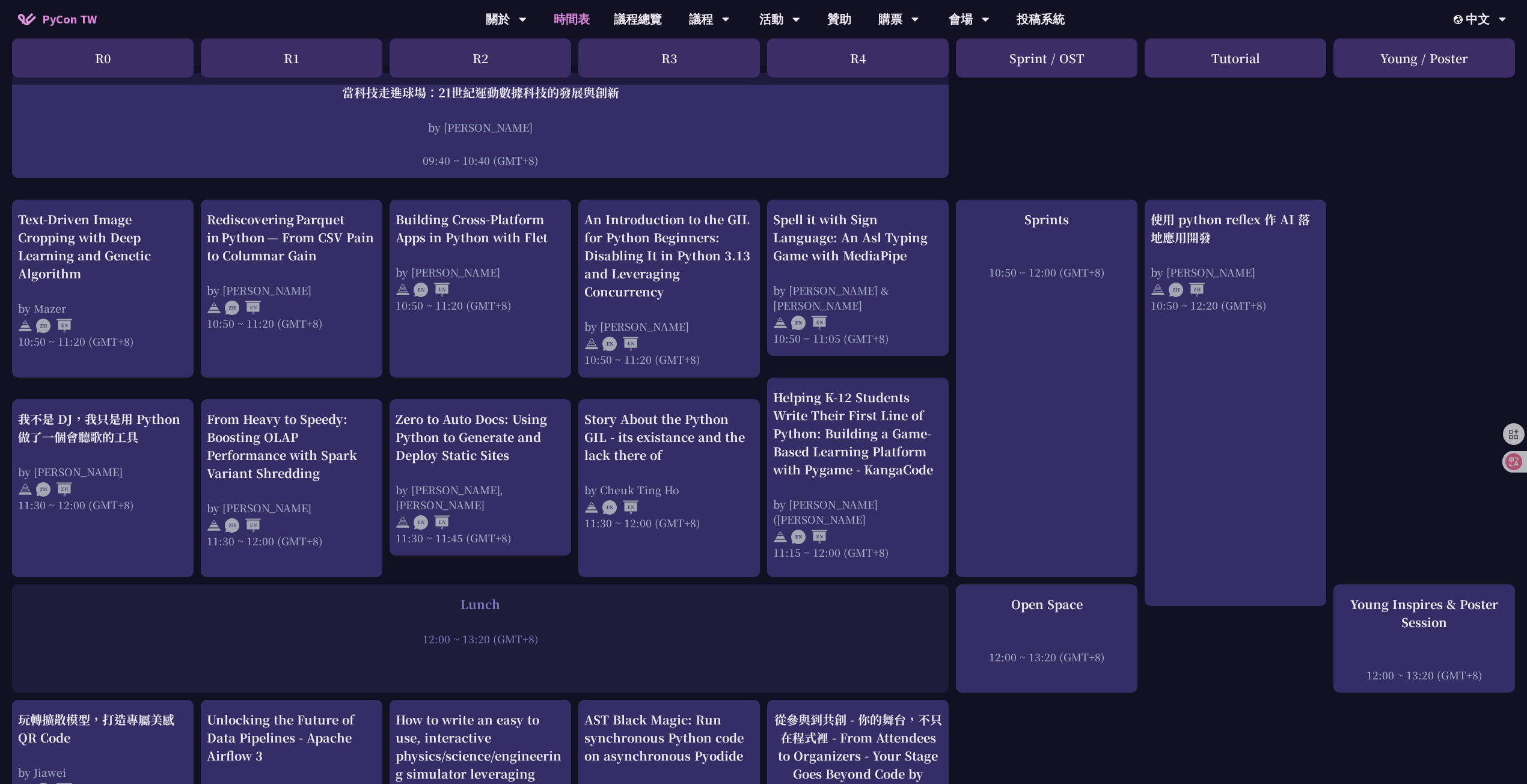
scroll to position [330, 0]
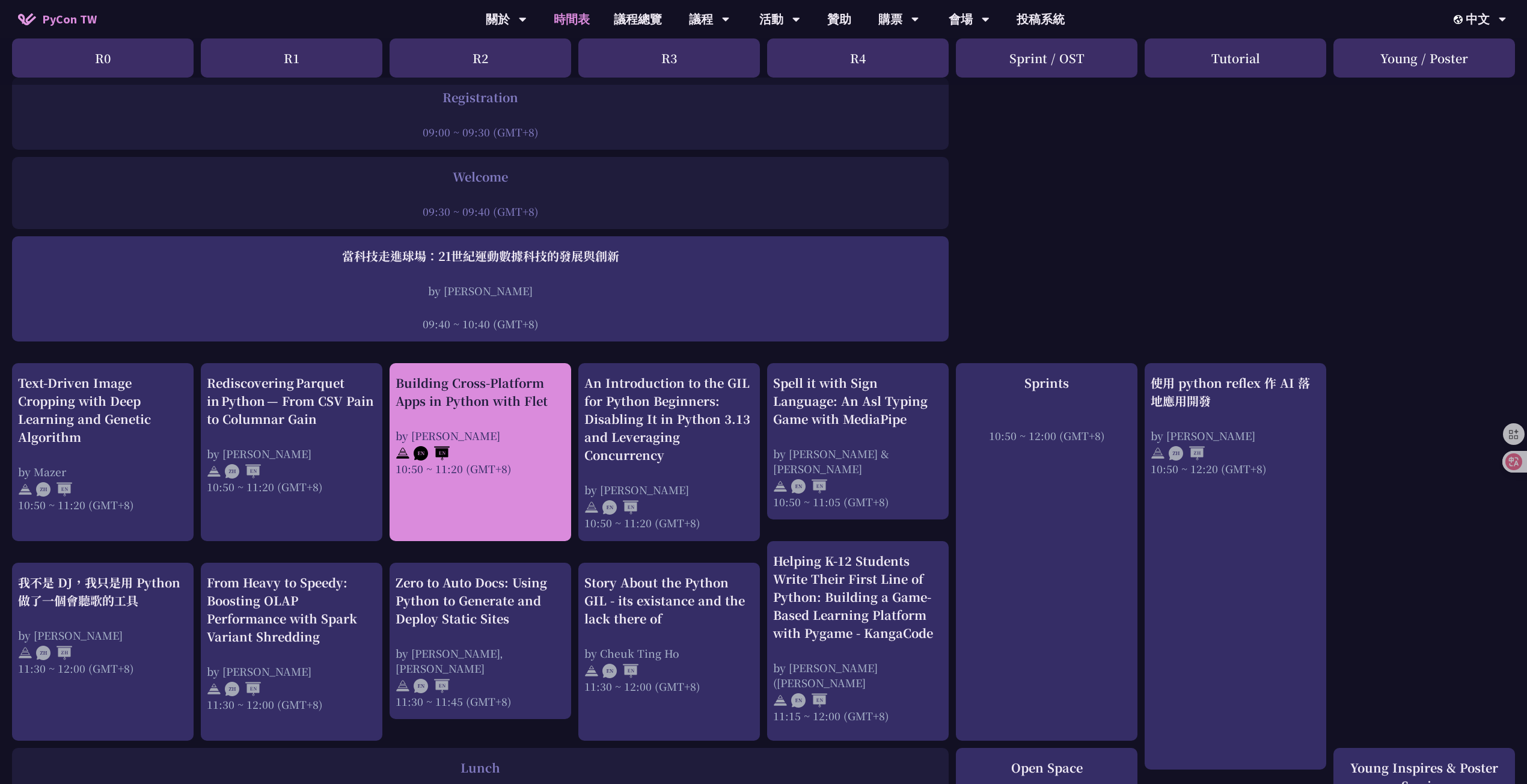
scroll to position [164, 0]
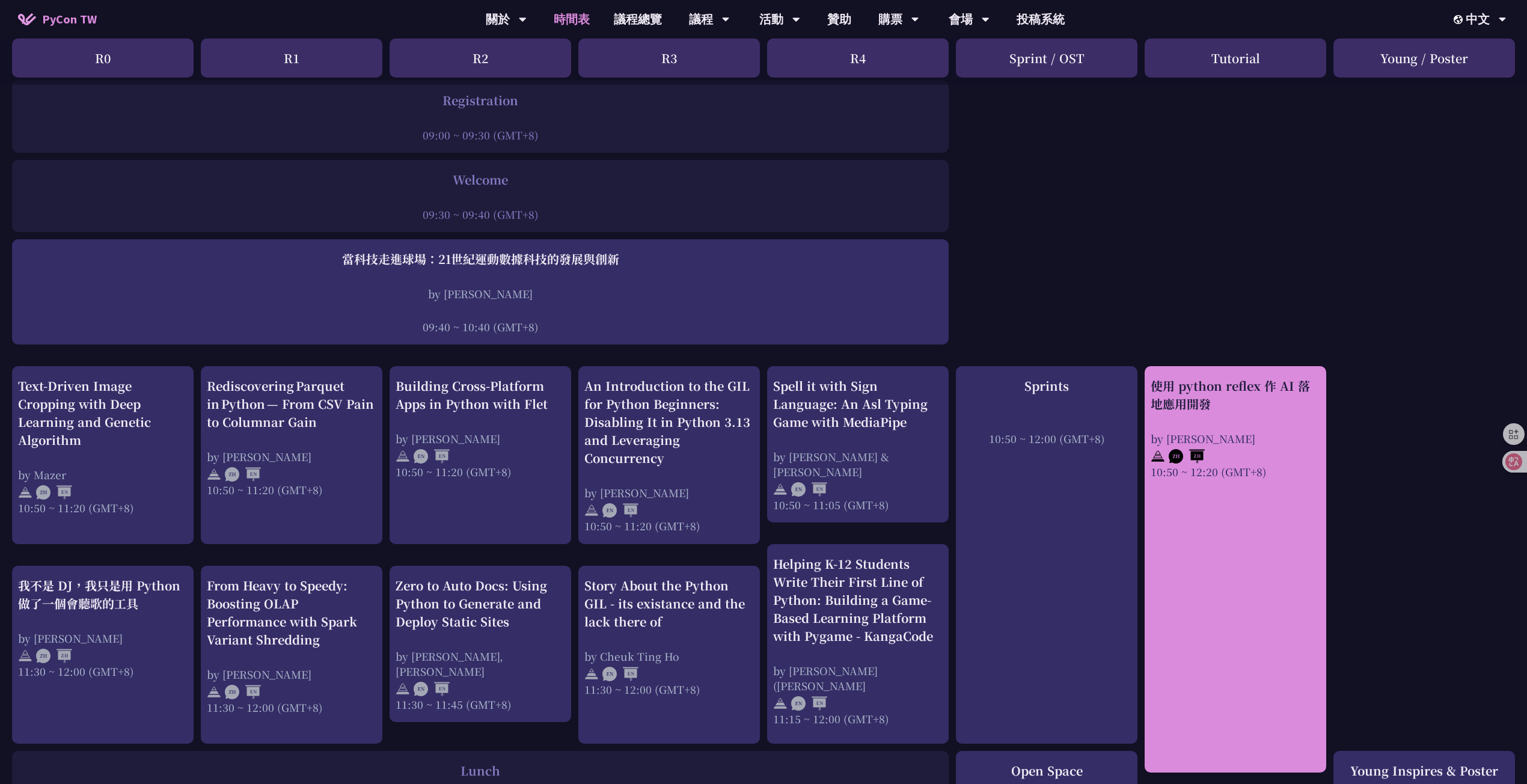
click at [1267, 540] on div "使用 python reflex 作 AI 落地應用開發 by Milo Chen 10:50 ~ 12:20 (GMT+8)" at bounding box center [1235, 570] width 182 height 407
click at [1248, 381] on div "使用 python reflex 作 AI 落地應用開發" at bounding box center [1235, 395] width 170 height 36
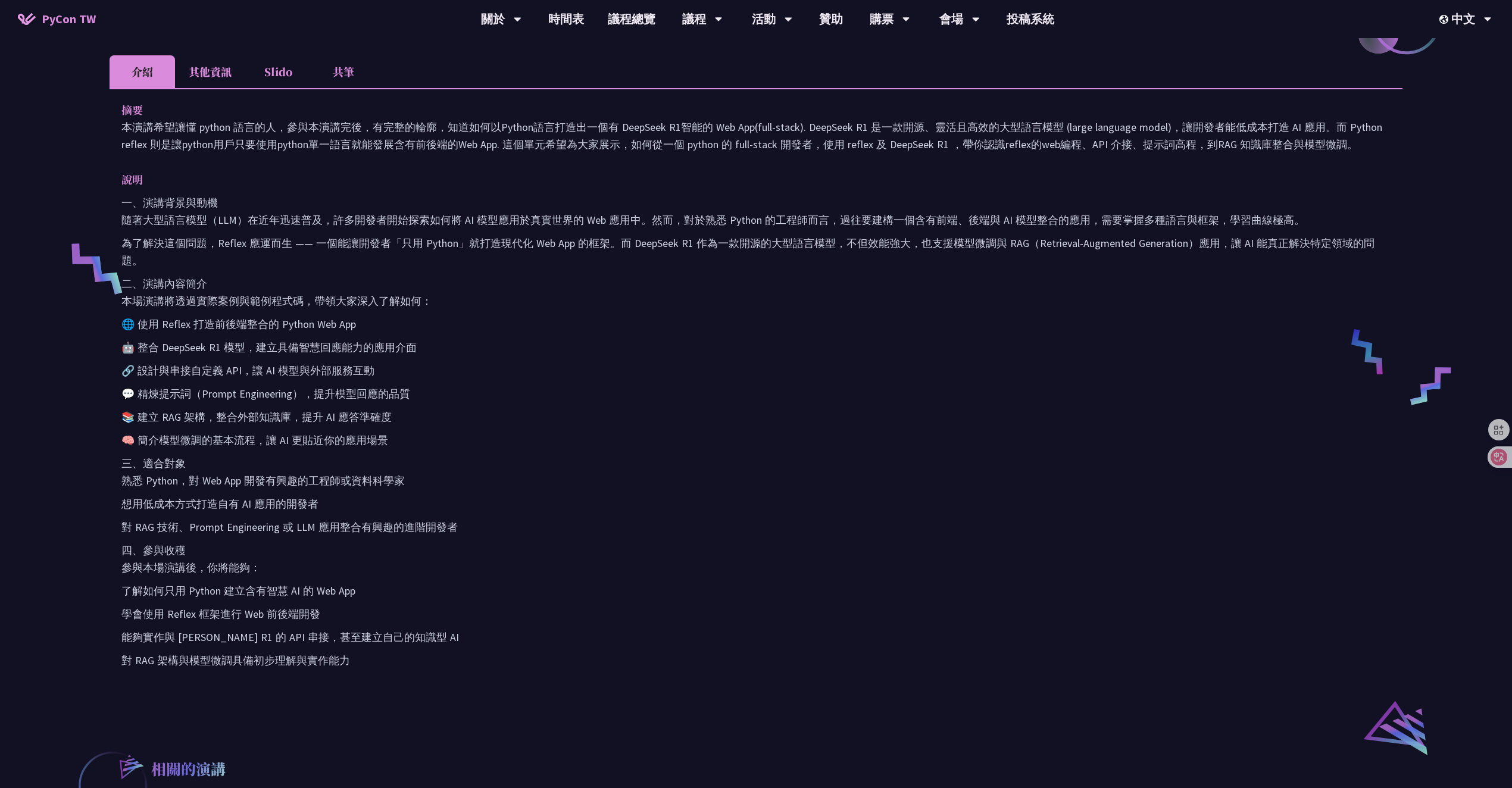
scroll to position [175, 0]
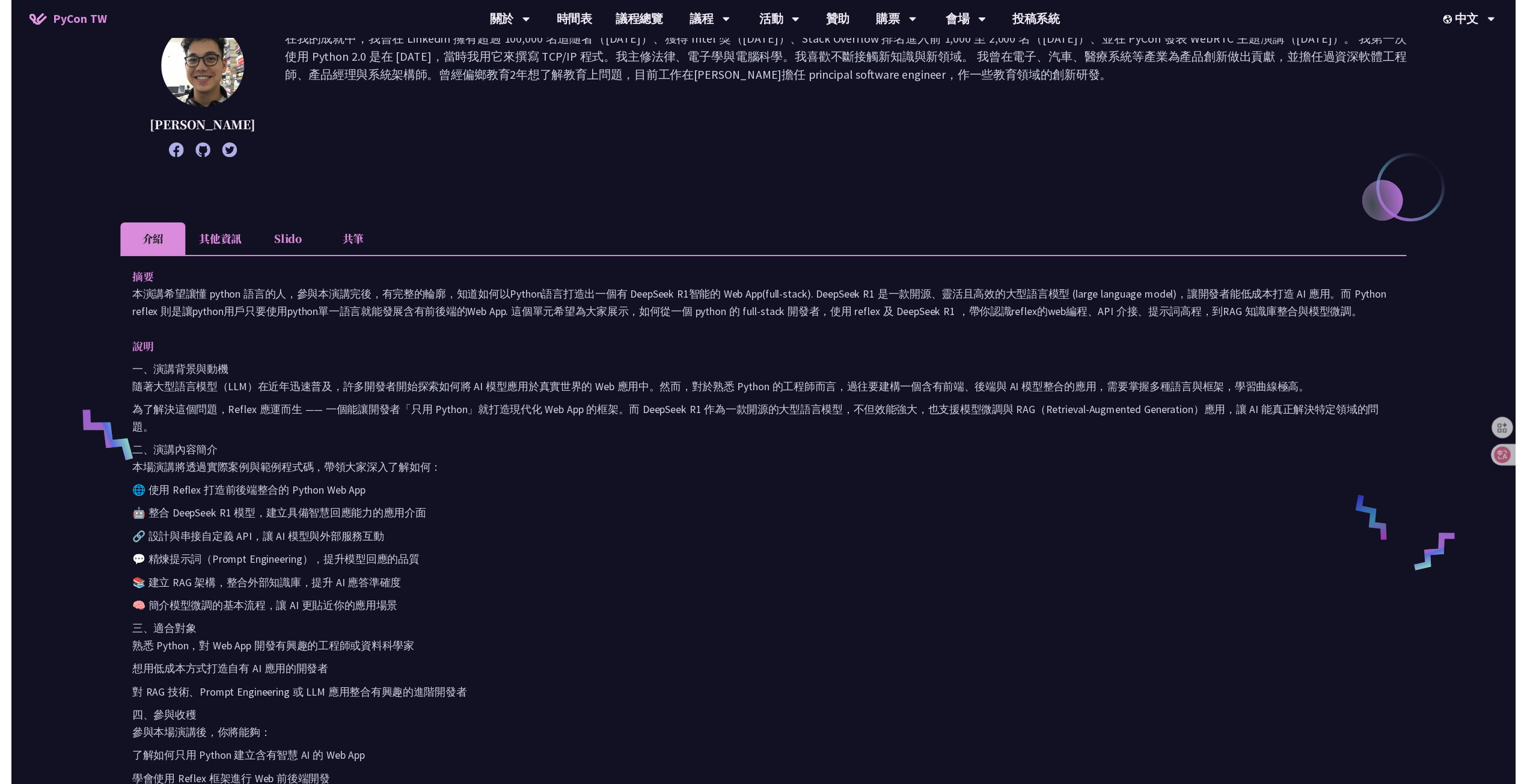
scroll to position [164, 0]
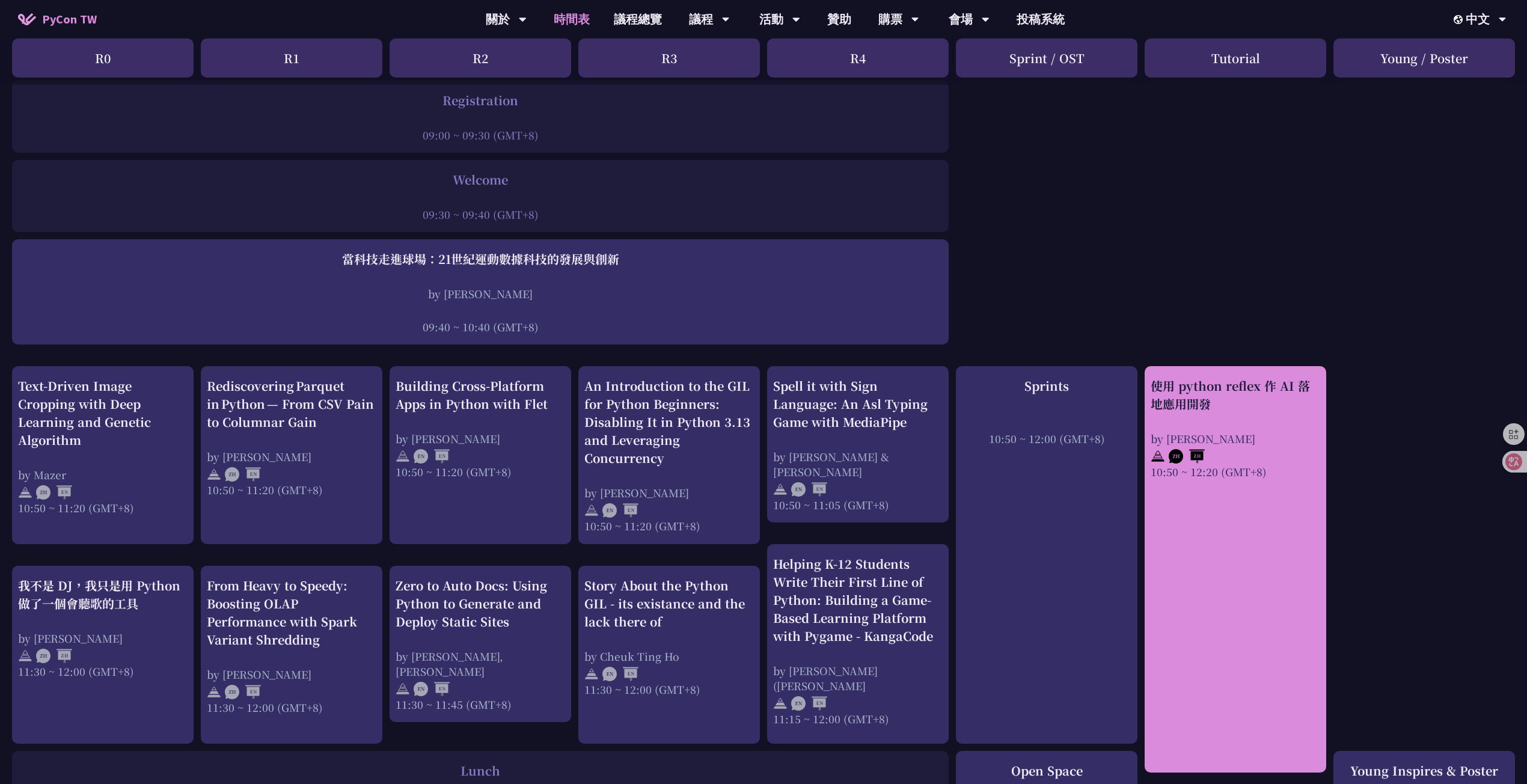
click at [1298, 483] on div "使用 python reflex 作 AI 落地應用開發 by Milo Chen 10:50 ~ 12:20 (GMT+8)" at bounding box center [1235, 570] width 182 height 407
click at [1290, 481] on div "使用 python reflex 作 AI 落地應用開發 by Milo Chen 10:50 ~ 12:20 (GMT+8)" at bounding box center [1235, 570] width 182 height 407
click at [1272, 421] on div "使用 python reflex 作 AI 落地應用開發 by Milo Chen 10:50 ~ 12:20 (GMT+8)" at bounding box center [1235, 428] width 170 height 102
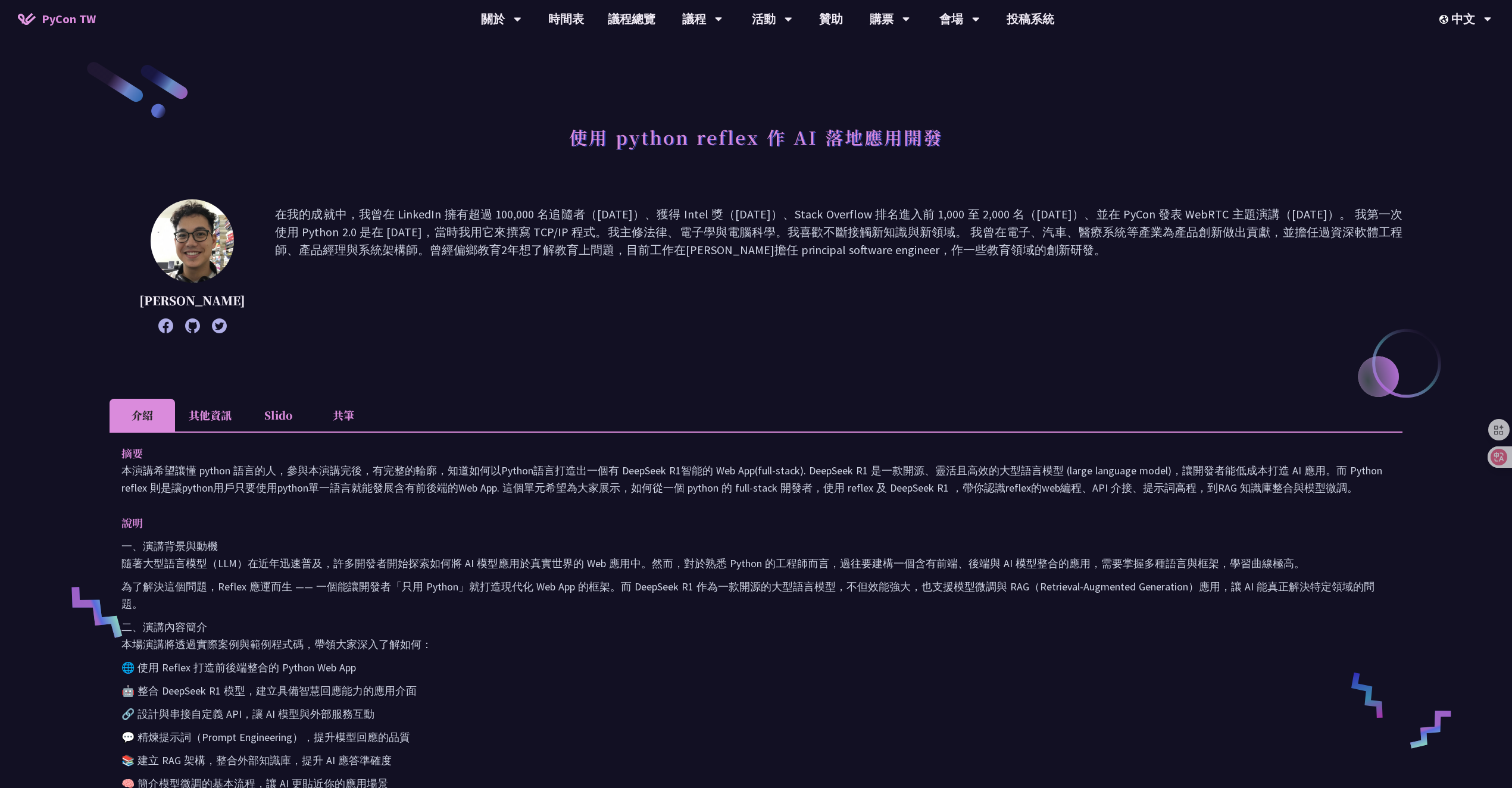
click at [673, 146] on h1 "使用 python reflex 作 AI 落地應用開發" at bounding box center [756, 136] width 374 height 36
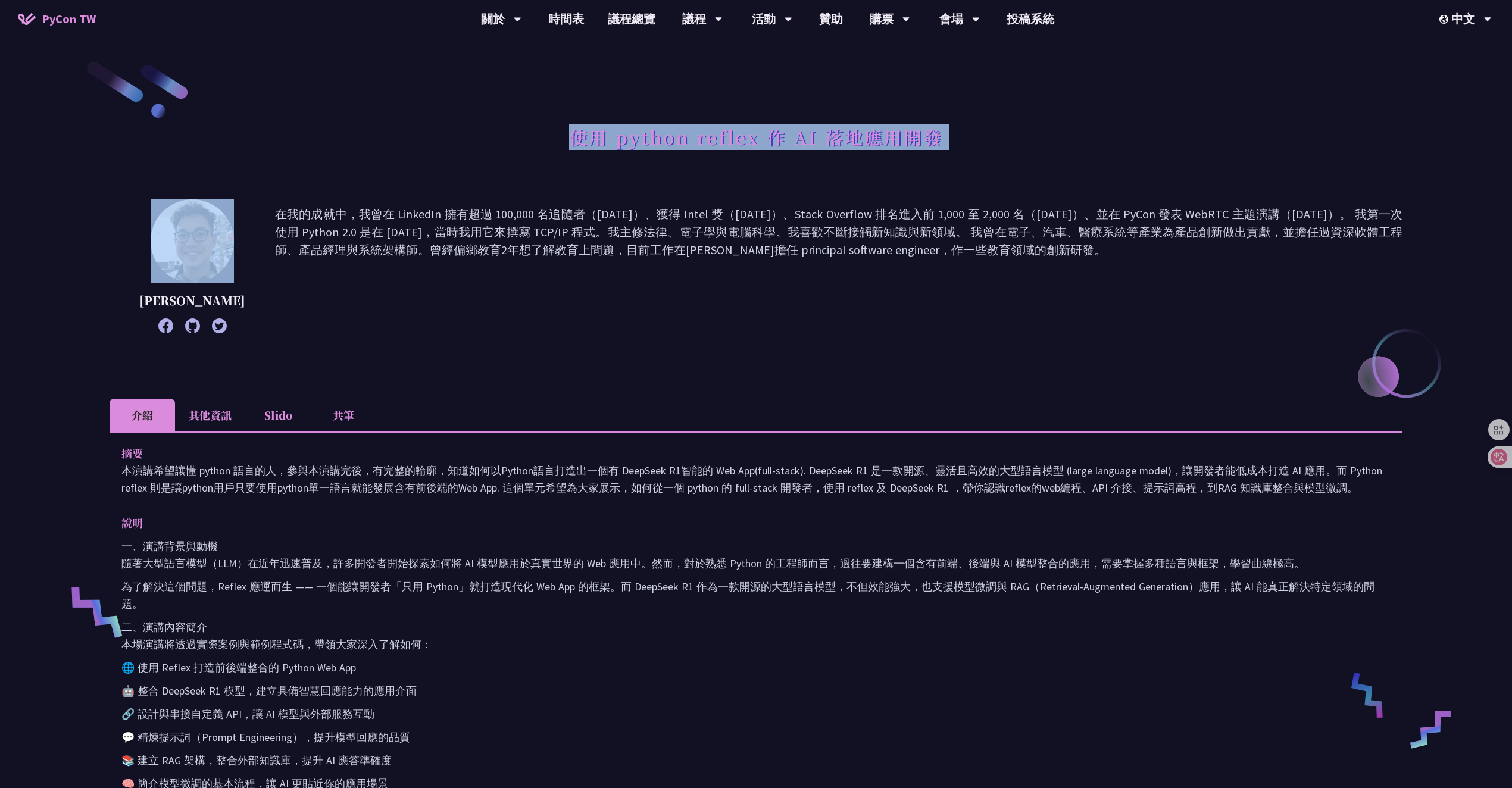
click at [673, 146] on h1 "使用 python reflex 作 AI 落地應用開發" at bounding box center [756, 136] width 374 height 36
copy div "使用 python reflex 作 AI 落地應用開發"
click at [580, 10] on link "時間表" at bounding box center [565, 18] width 59 height 38
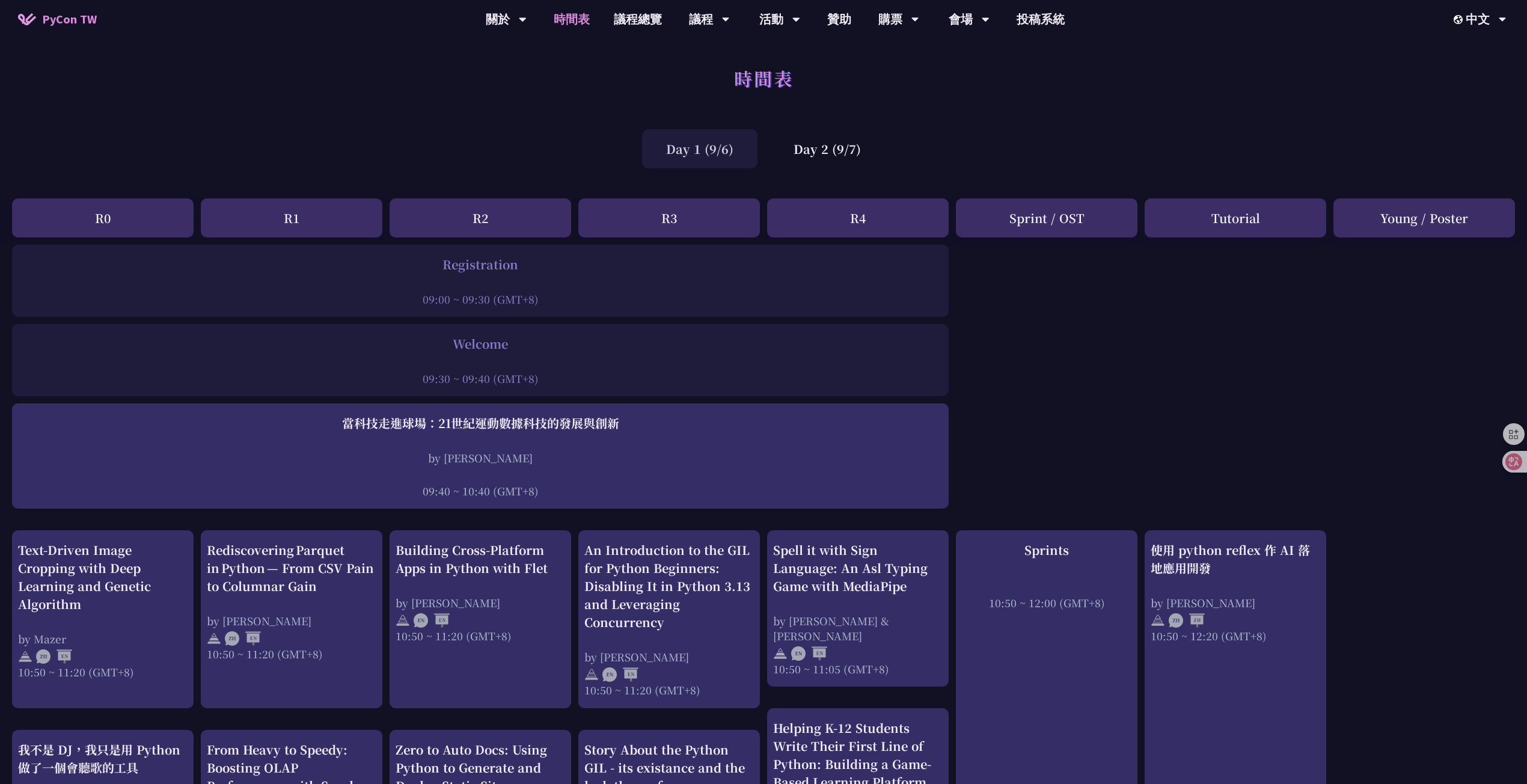
click at [844, 149] on div "Day 2 (9/7)" at bounding box center [827, 149] width 116 height 39
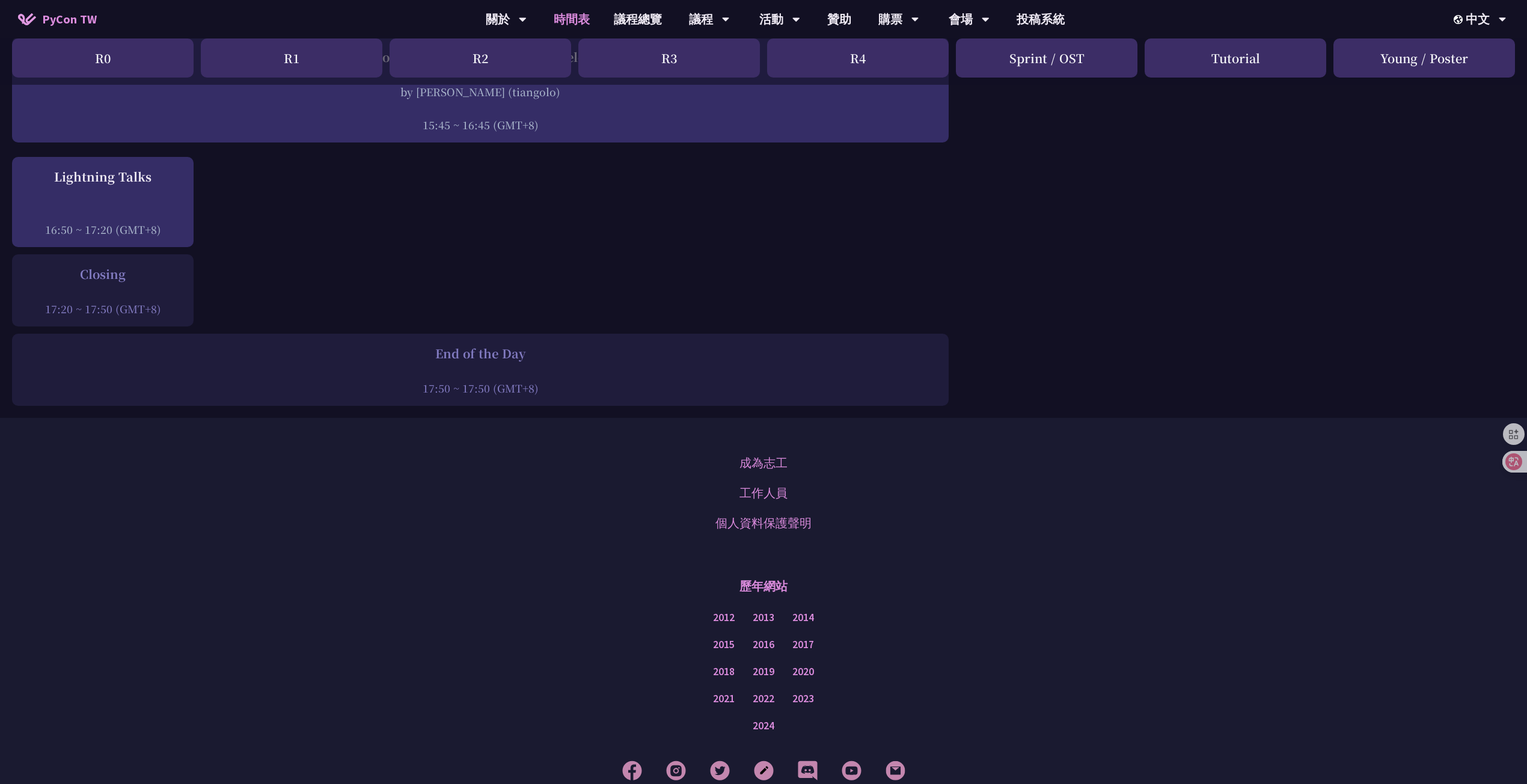
scroll to position [1568, 0]
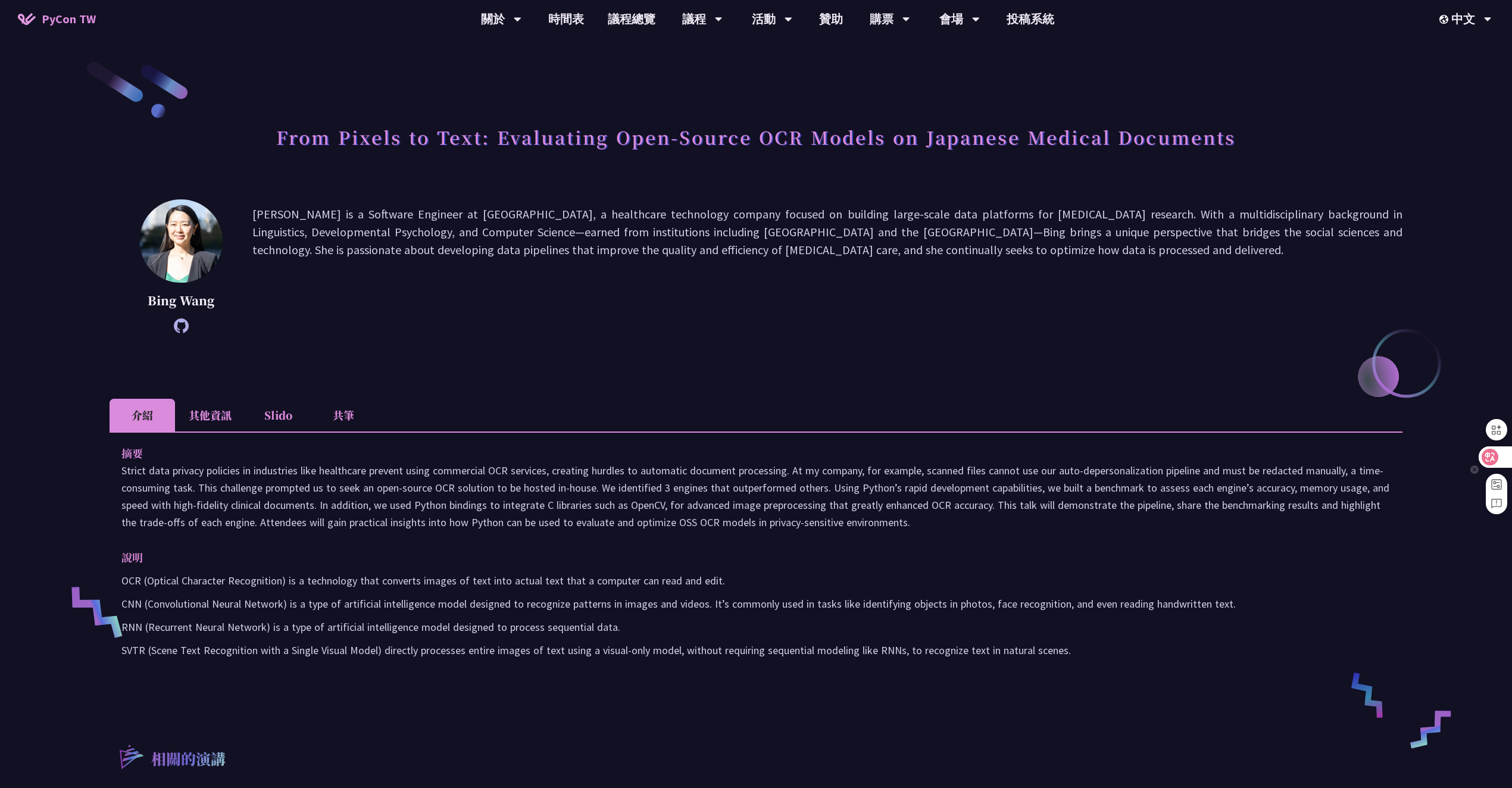
click at [1503, 456] on div at bounding box center [1494, 457] width 32 height 21
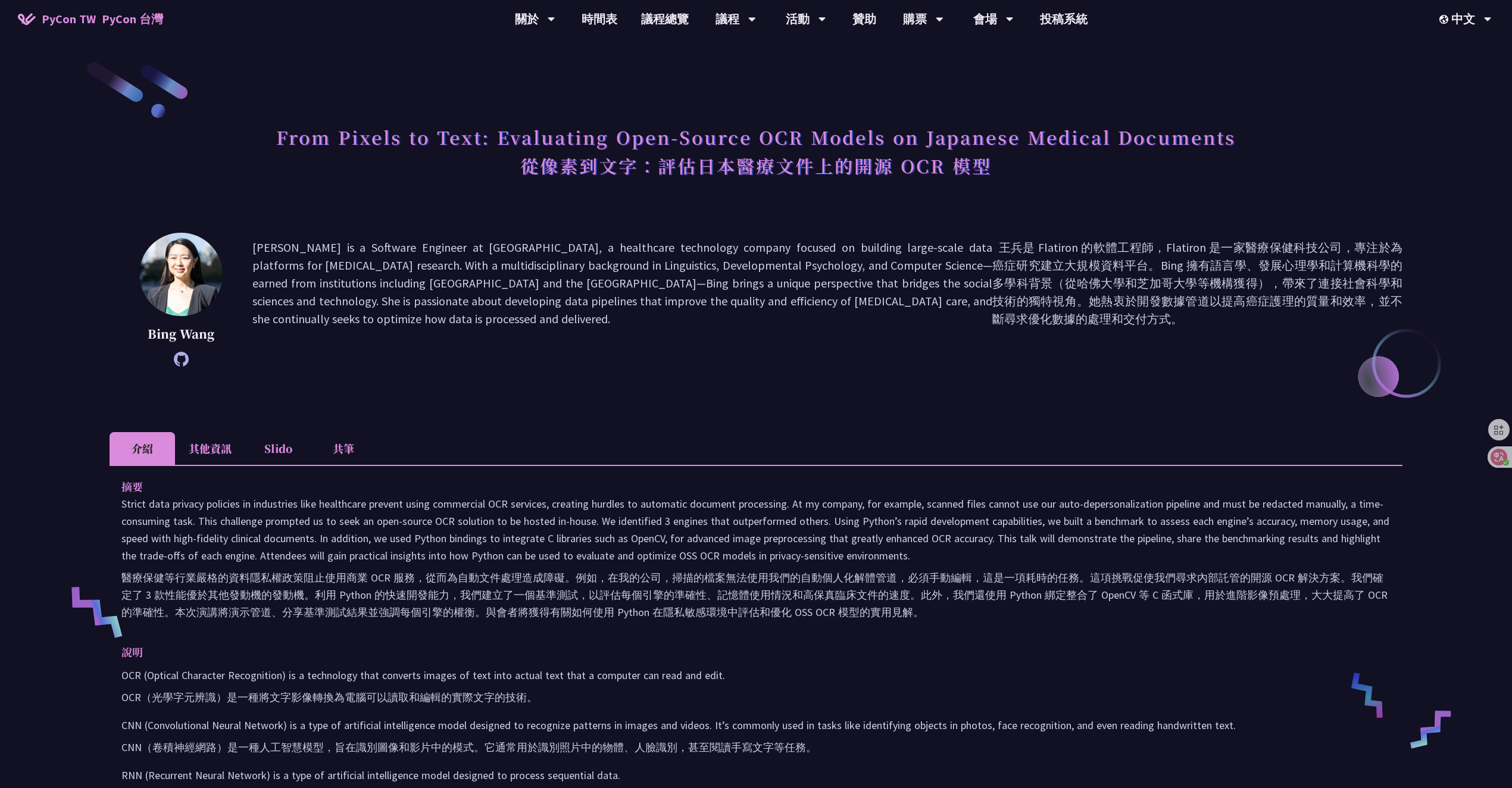
click at [225, 448] on li "其他資訊" at bounding box center [210, 448] width 70 height 33
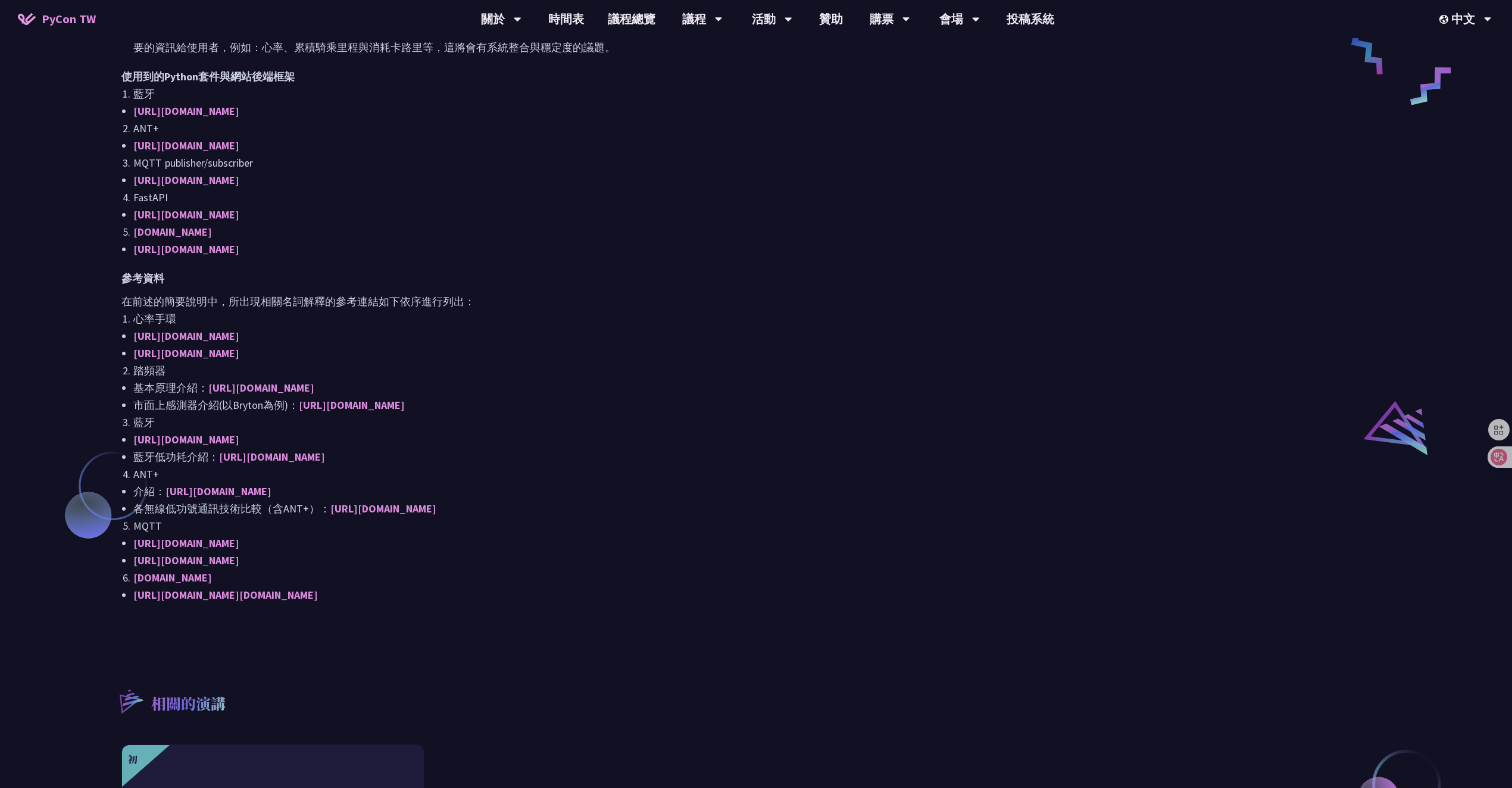
scroll to position [624, 0]
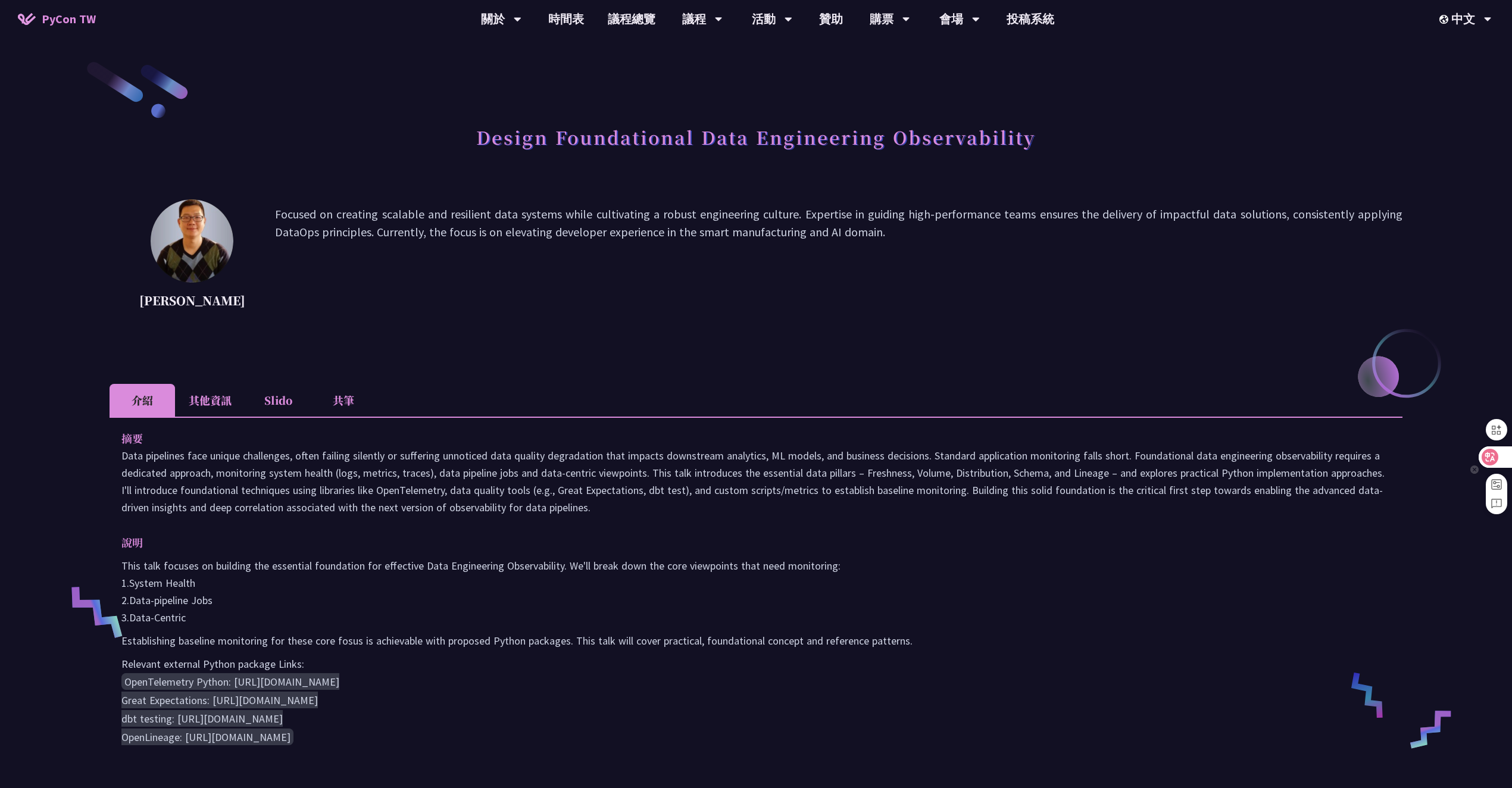
click at [1492, 463] on icon at bounding box center [1490, 456] width 17 height 17
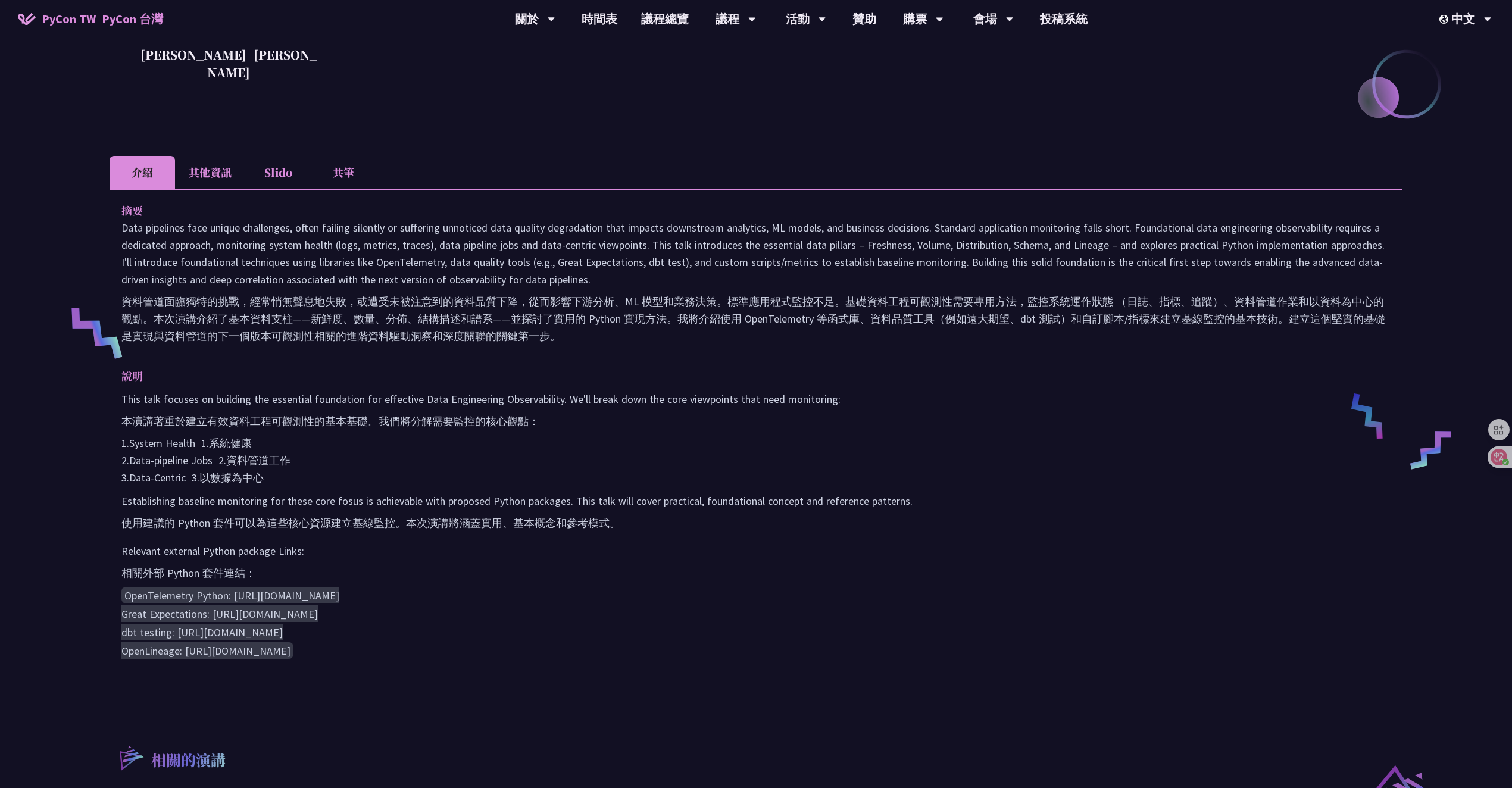
scroll to position [312, 0]
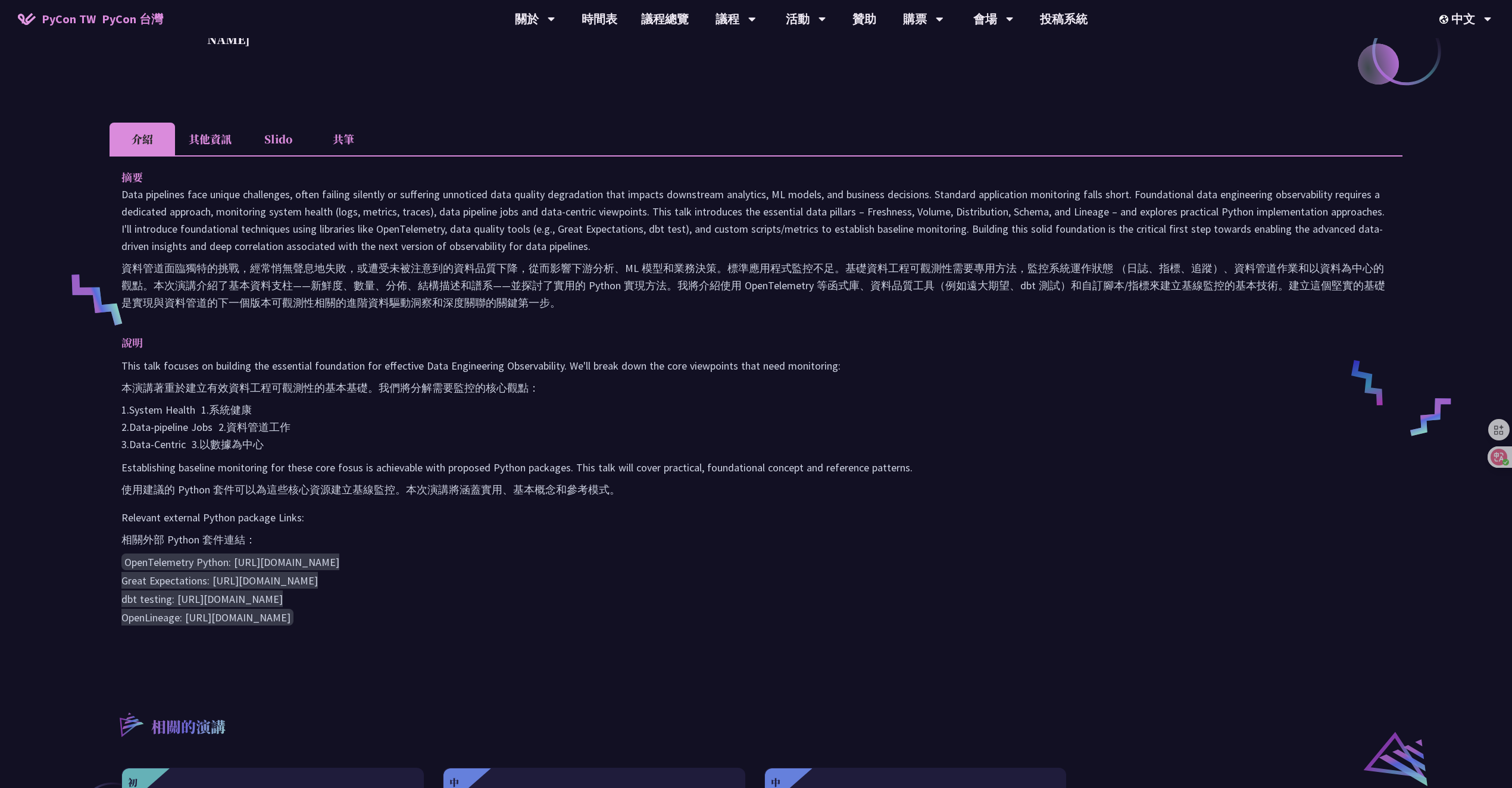
click at [1007, 448] on p "This talk focuses on building the essential foundation for effective Data Engin…" at bounding box center [756, 405] width 1270 height 96
click at [941, 395] on p "This talk focuses on building the essential foundation for effective Data Engin…" at bounding box center [756, 405] width 1270 height 96
click at [1115, 390] on p "This talk focuses on building the essential foundation for effective Data Engin…" at bounding box center [756, 405] width 1270 height 96
click at [223, 151] on li "其他資訊" at bounding box center [210, 139] width 70 height 33
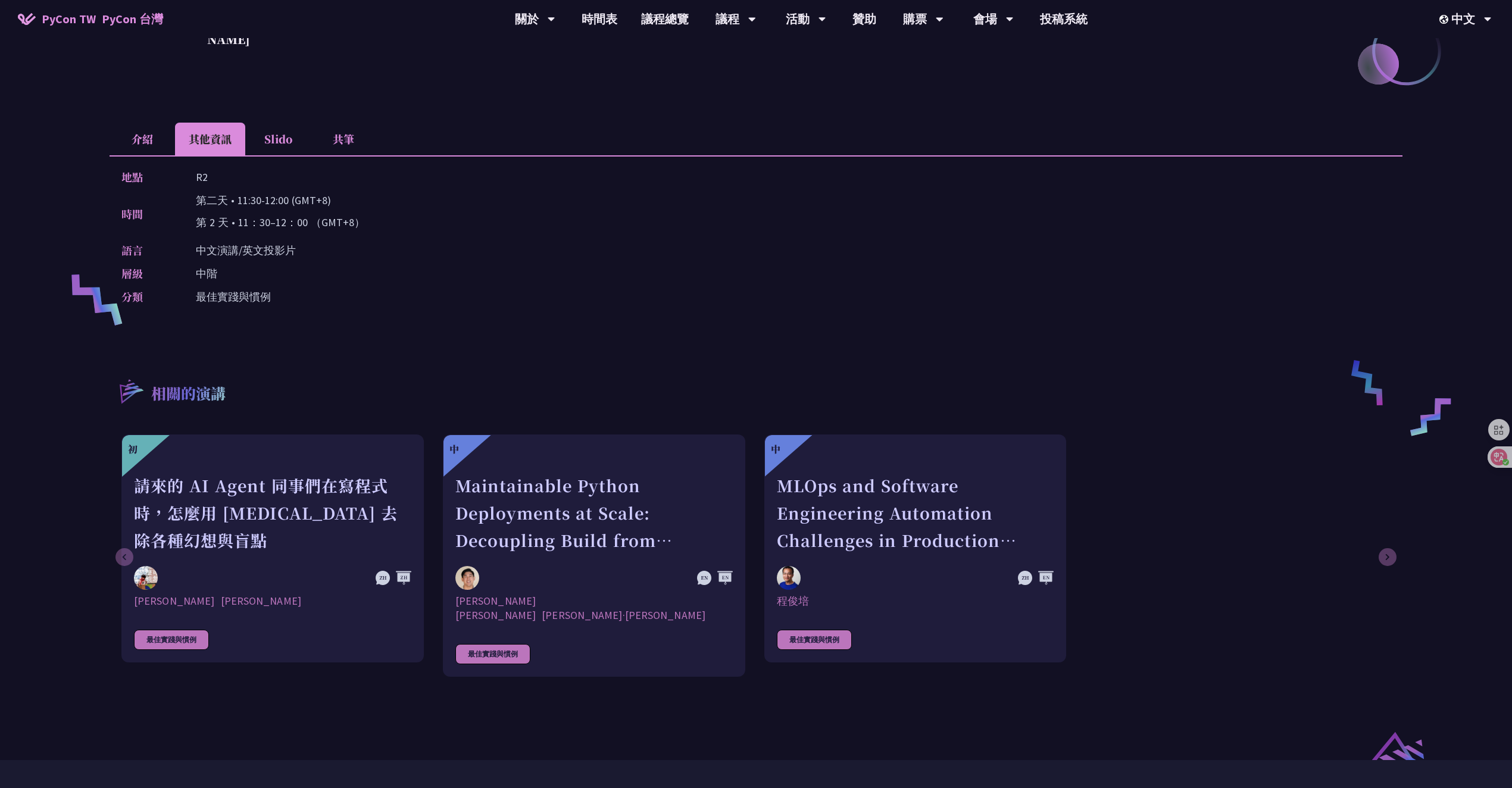
click at [155, 143] on li "介紹" at bounding box center [142, 139] width 65 height 33
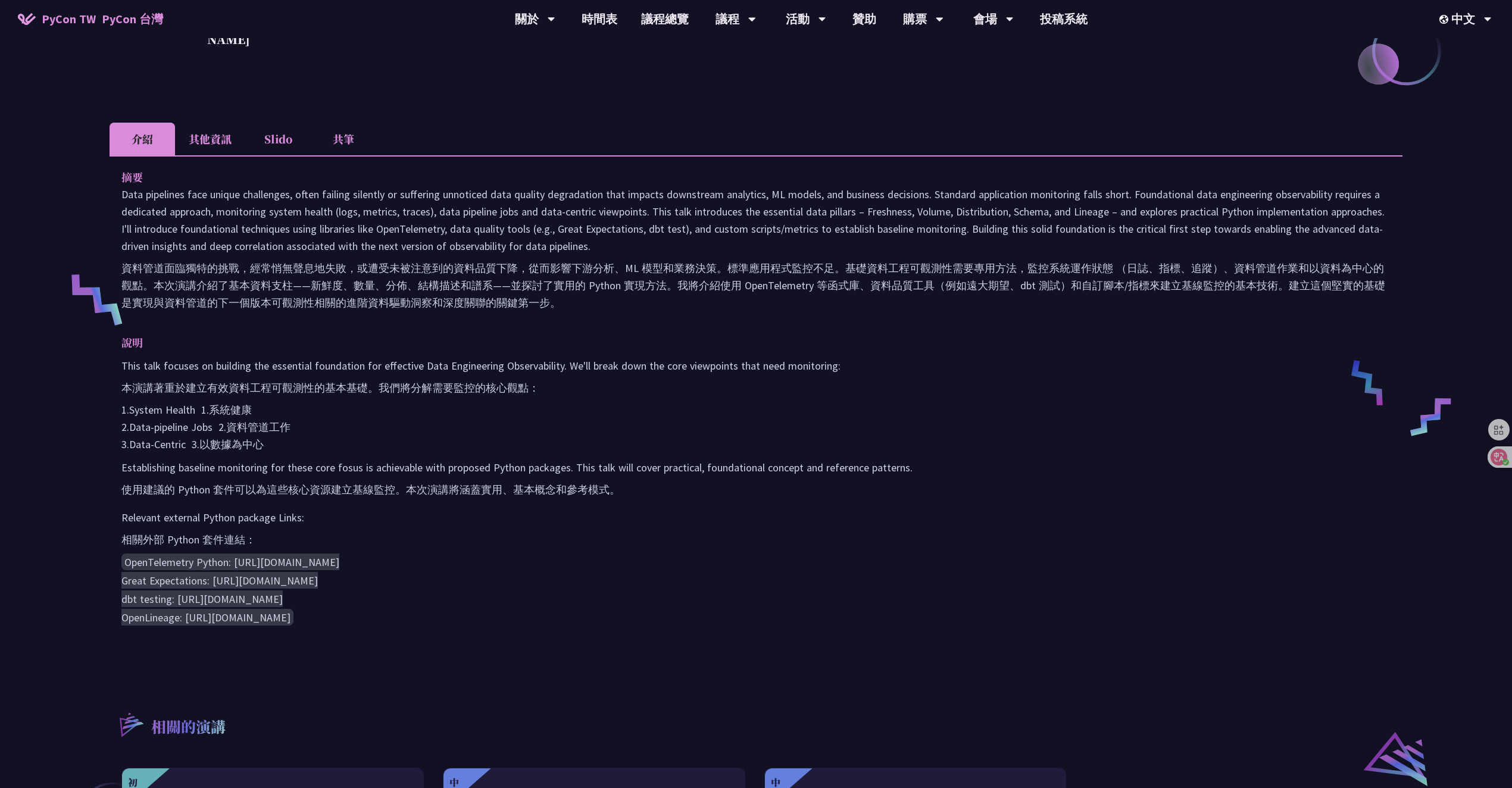
click at [1044, 428] on p "This talk focuses on building the essential foundation for effective Data Engin…" at bounding box center [756, 405] width 1270 height 96
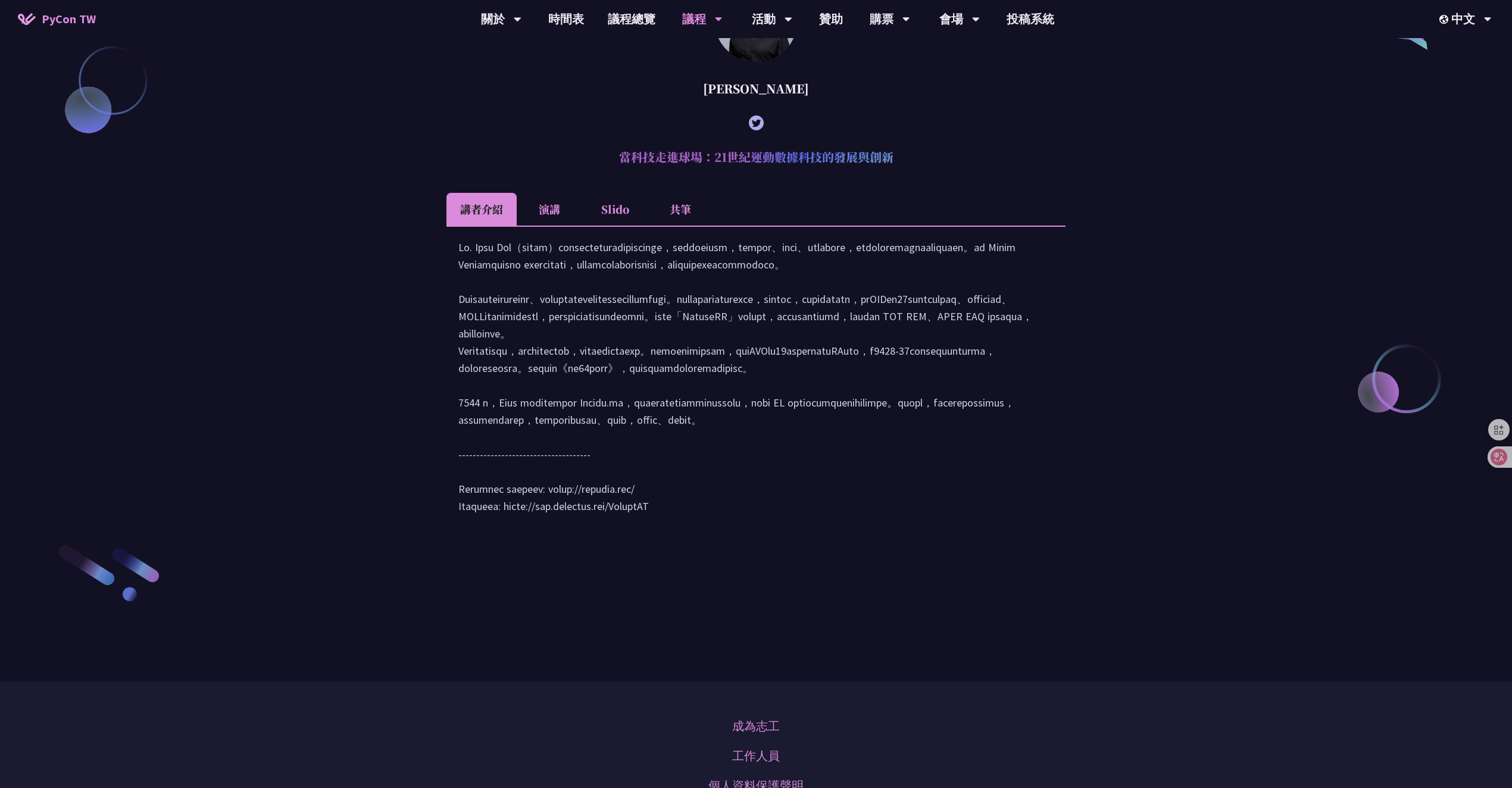
scroll to position [1046, 0]
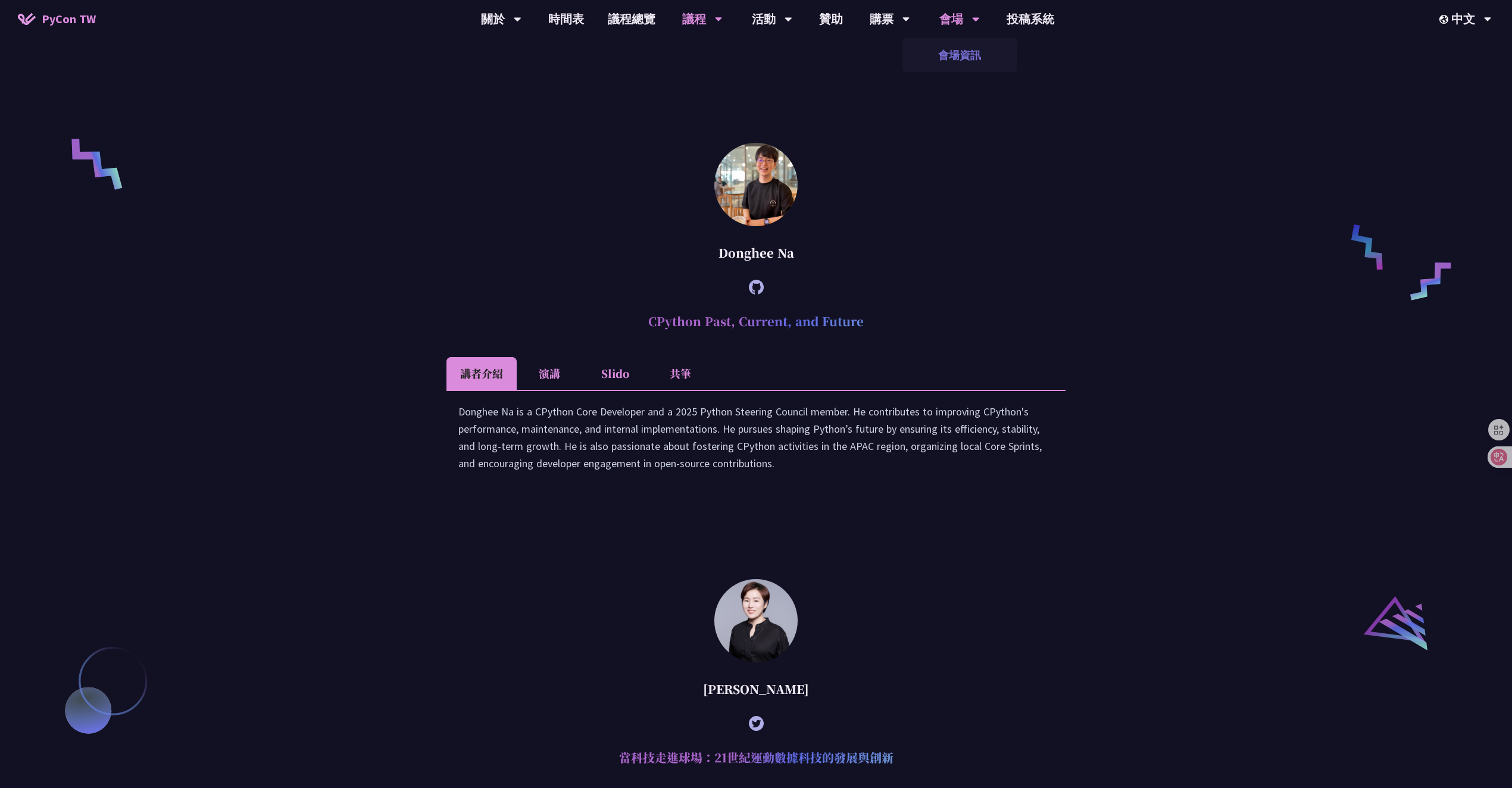
click at [966, 53] on link "會場資訊" at bounding box center [960, 54] width 115 height 28
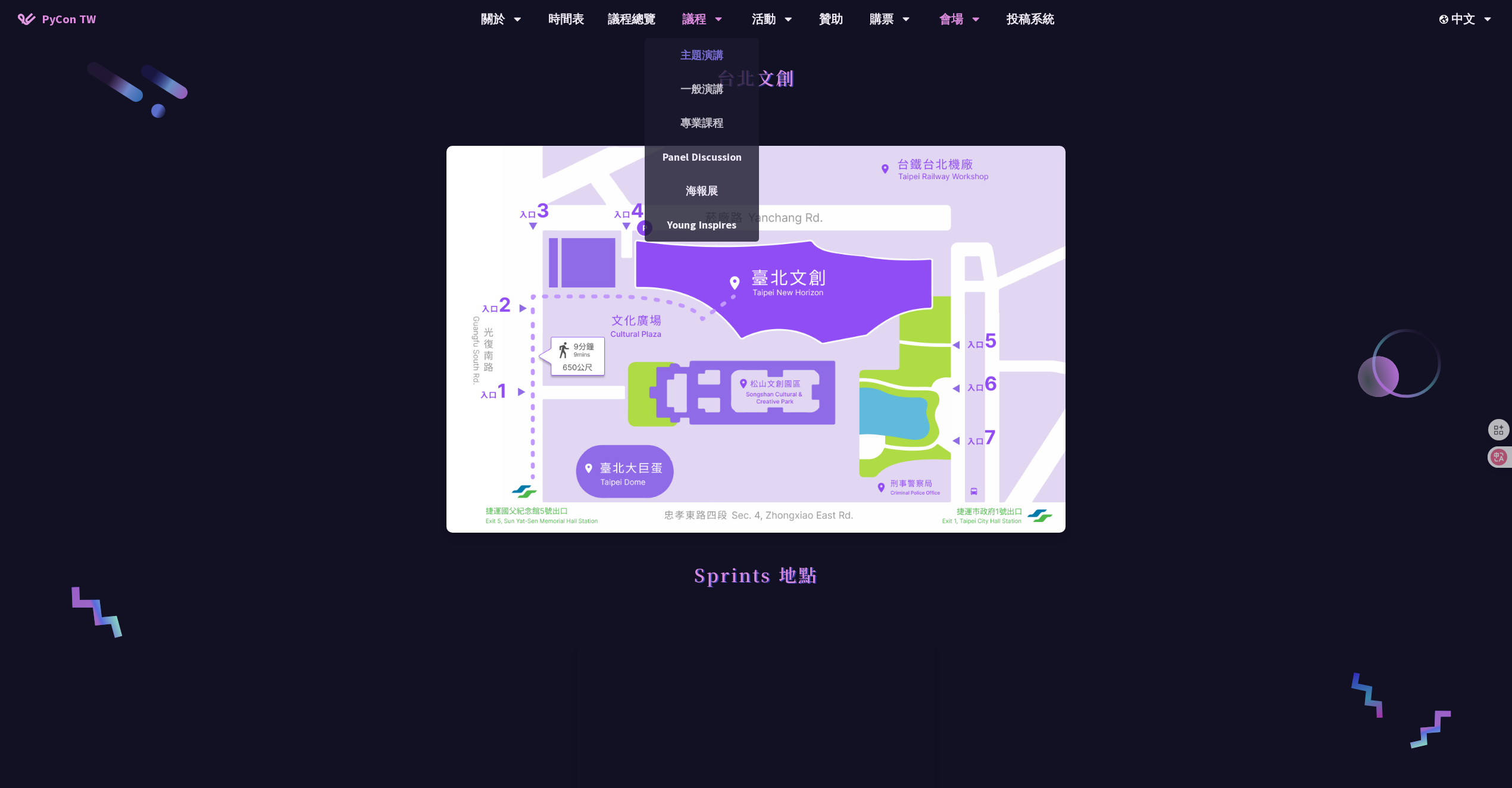
click at [709, 51] on link "主題演講" at bounding box center [702, 54] width 115 height 28
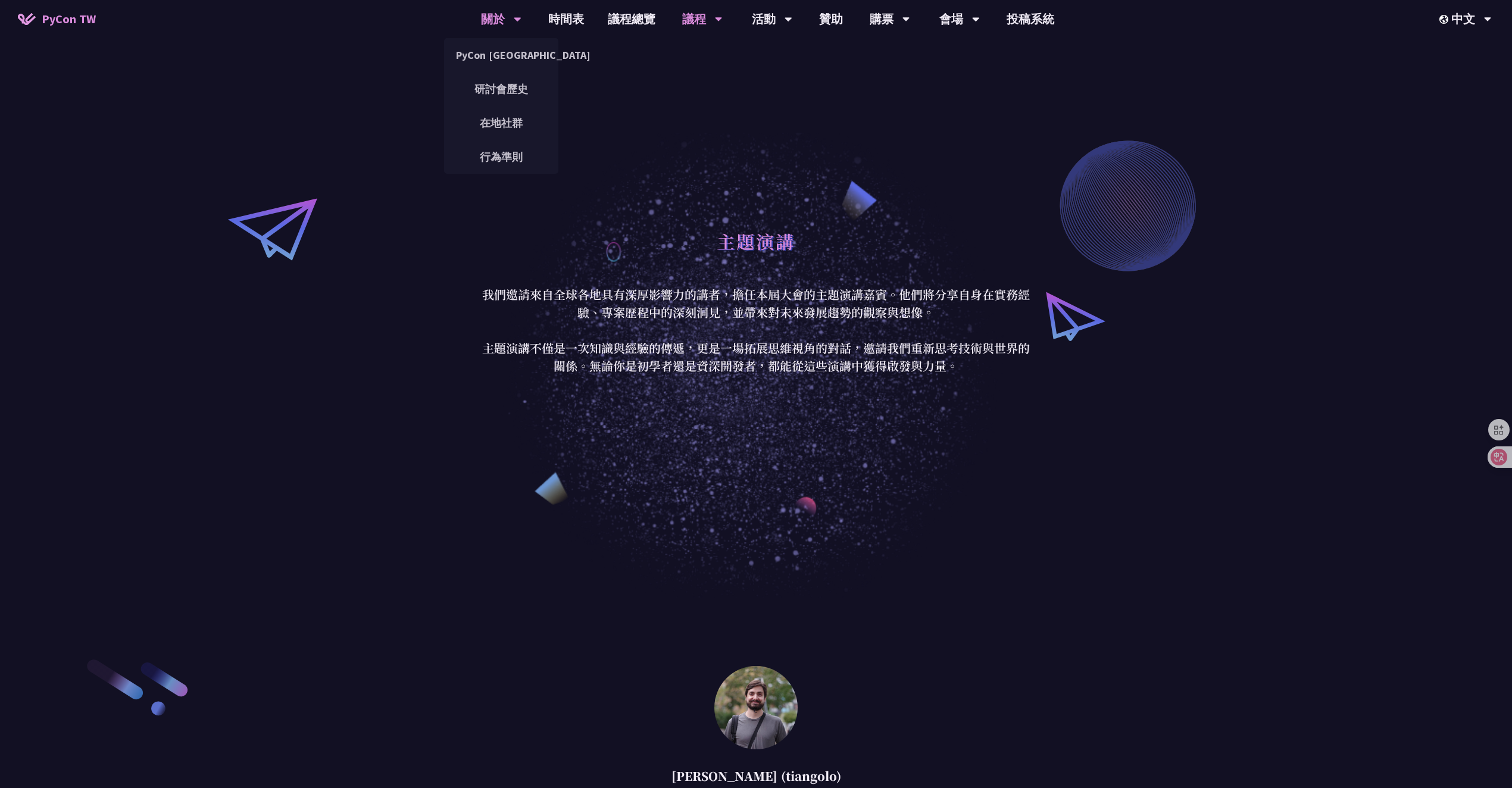
click at [506, 19] on div "關於" at bounding box center [501, 18] width 41 height 38
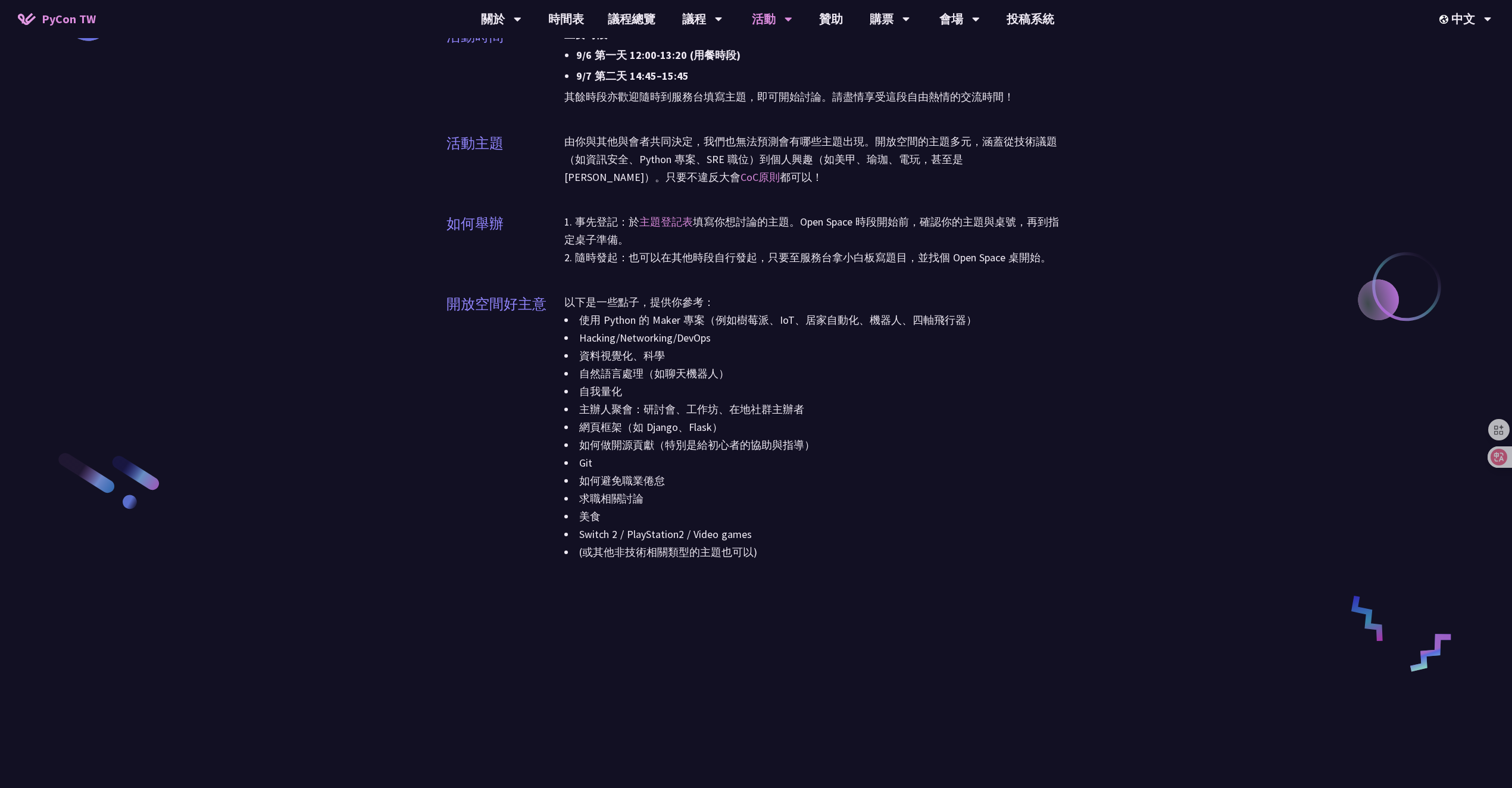
scroll to position [1380, 0]
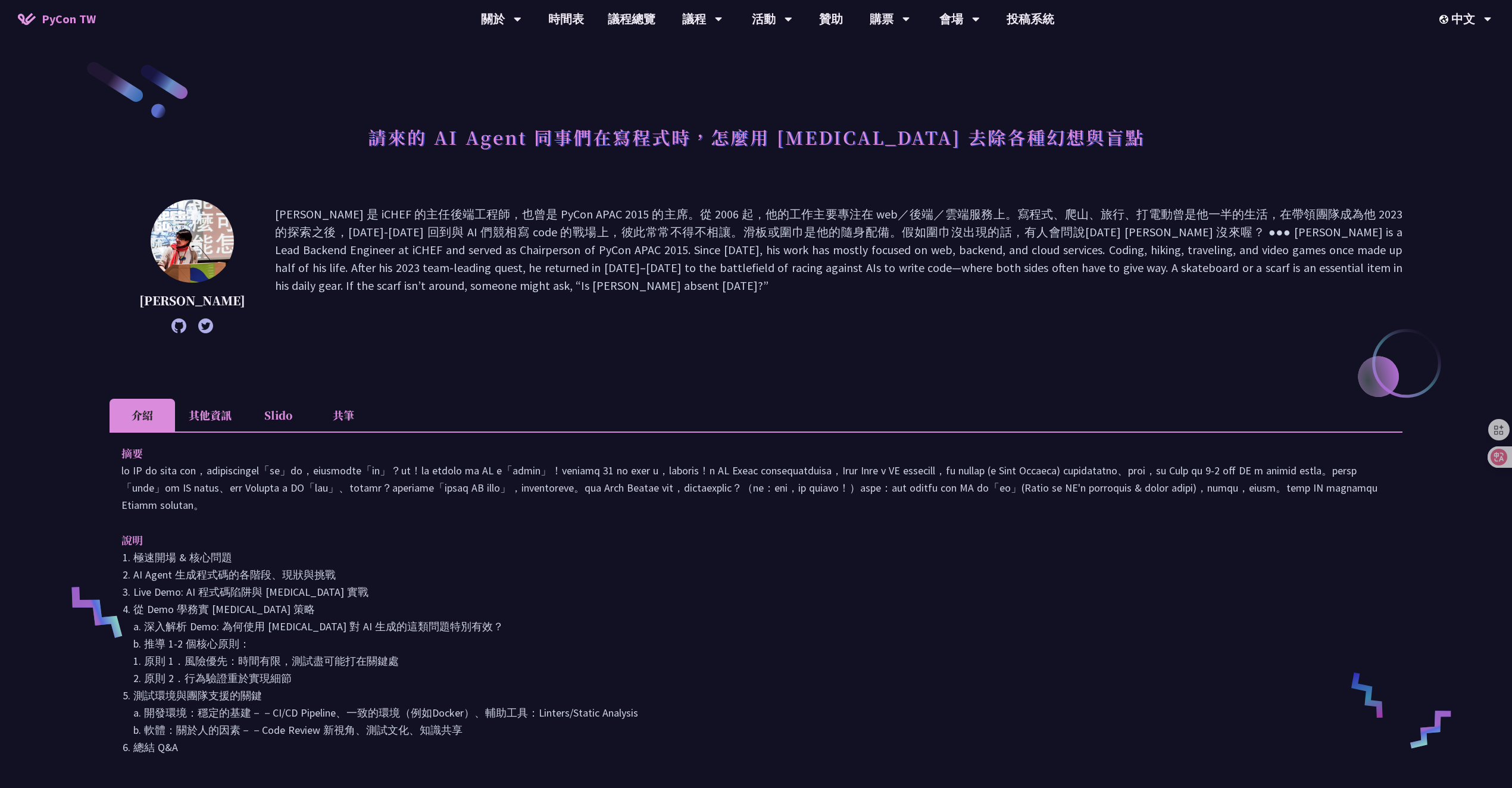
click at [883, 637] on li "從 Demo 學務實 pytest 策略 a. 深入解析 Demo: 為何使用 pytest 對 AI 生成的這類問題特別有效？ b. 推導 1-2 個核心原…" at bounding box center [762, 643] width 1258 height 87
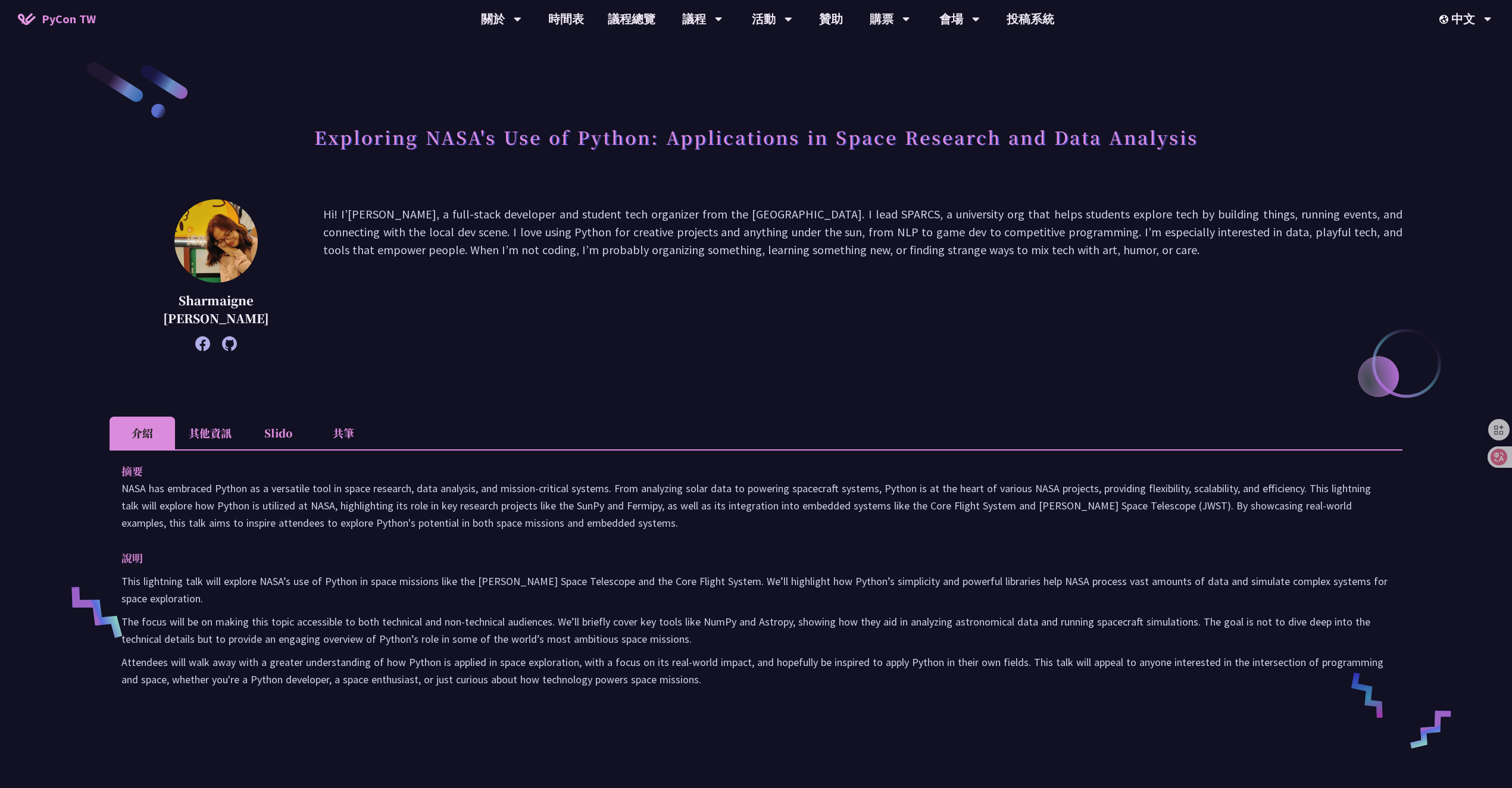
click at [215, 437] on li "其他資訊" at bounding box center [210, 433] width 70 height 33
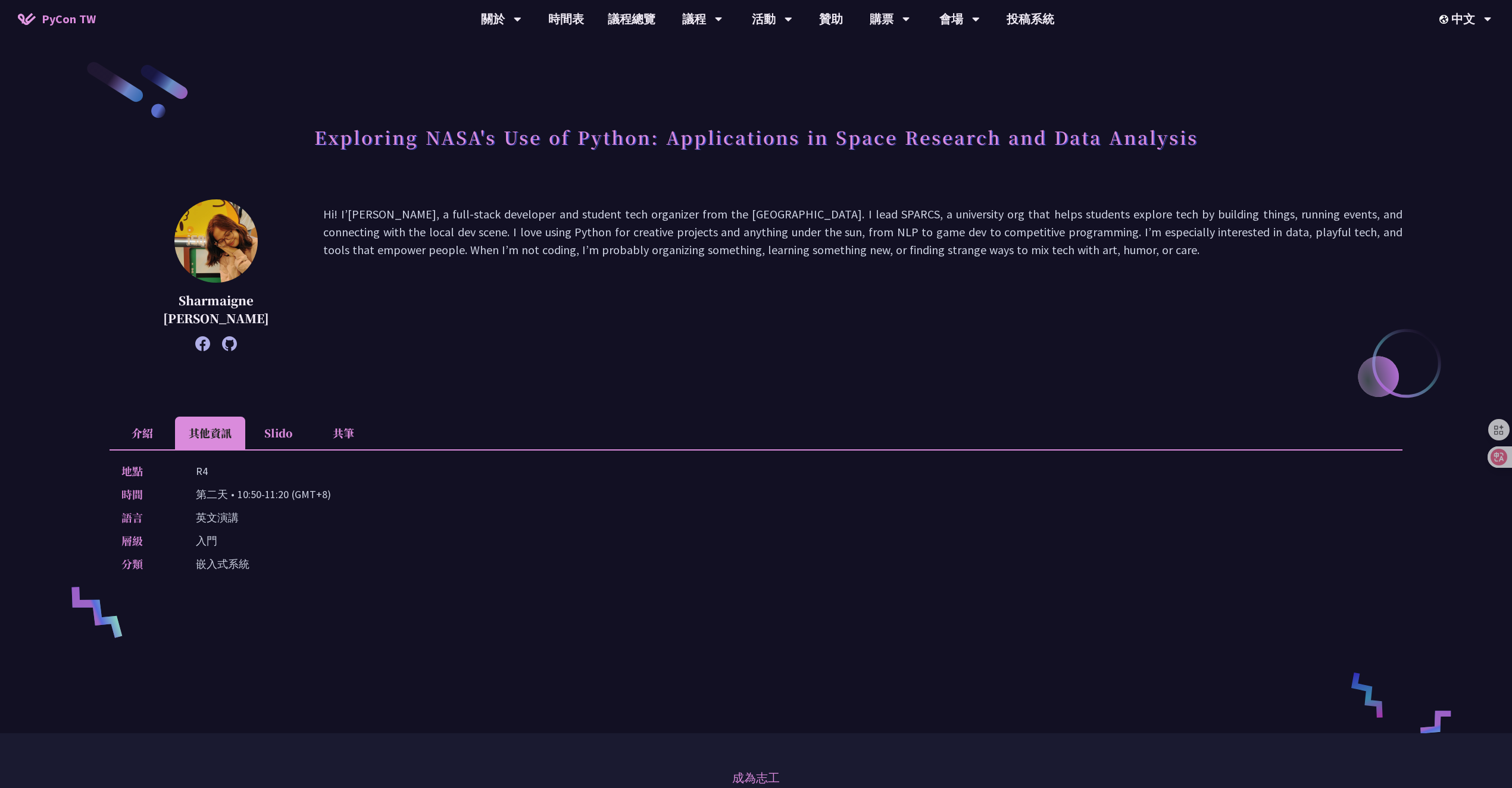
click at [152, 438] on li "介紹" at bounding box center [142, 433] width 65 height 33
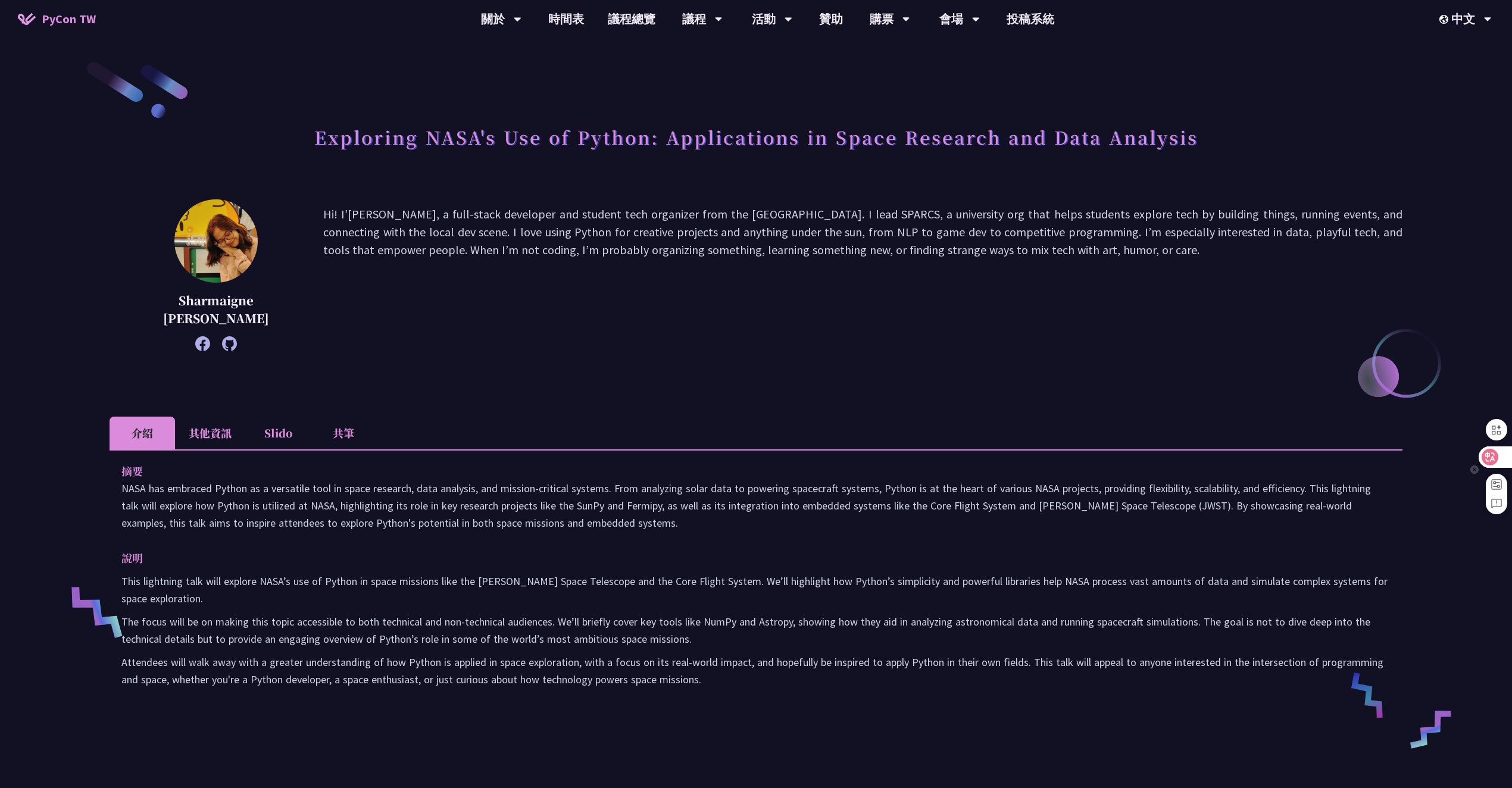
click at [1498, 458] on icon at bounding box center [1490, 456] width 17 height 17
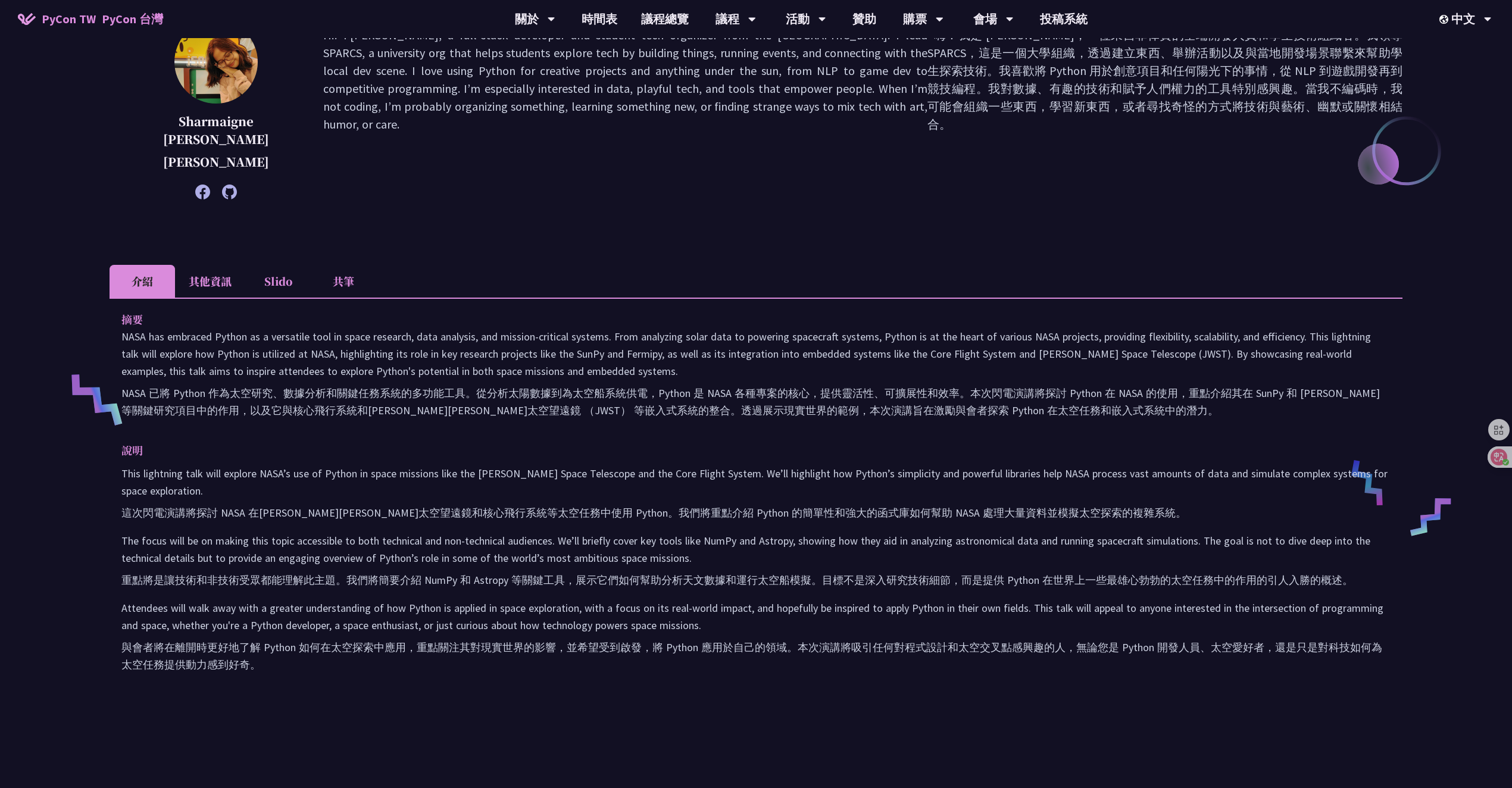
scroll to position [224, 0]
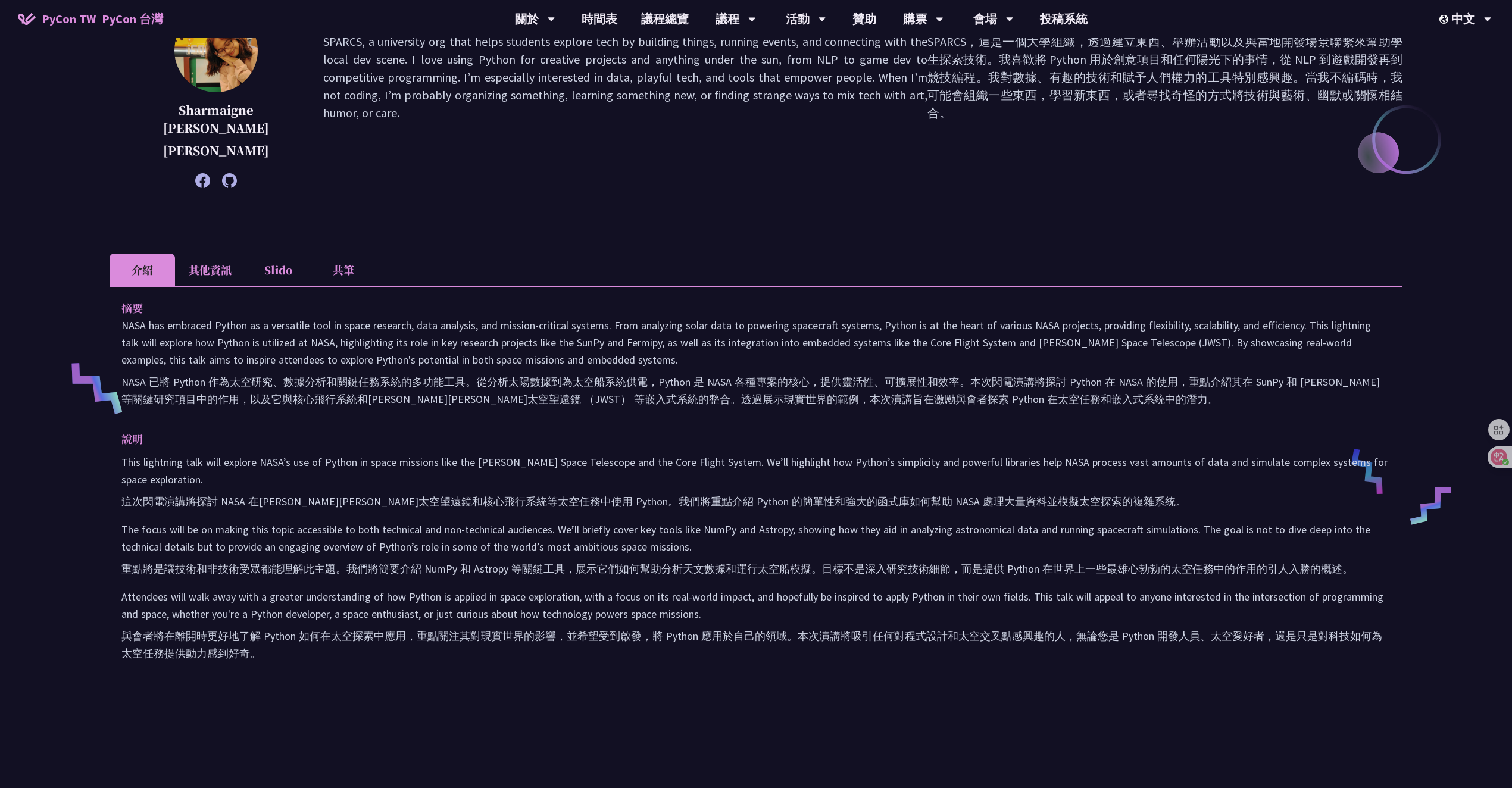
click at [245, 393] on font "NASA 已將 Python 作為太空研究、數據分析和關鍵任務系統的多功能工具。從分析太陽數據到為太空船系統供電，Python 是 NASA 各種專案的核心，…" at bounding box center [751, 391] width 1259 height 31
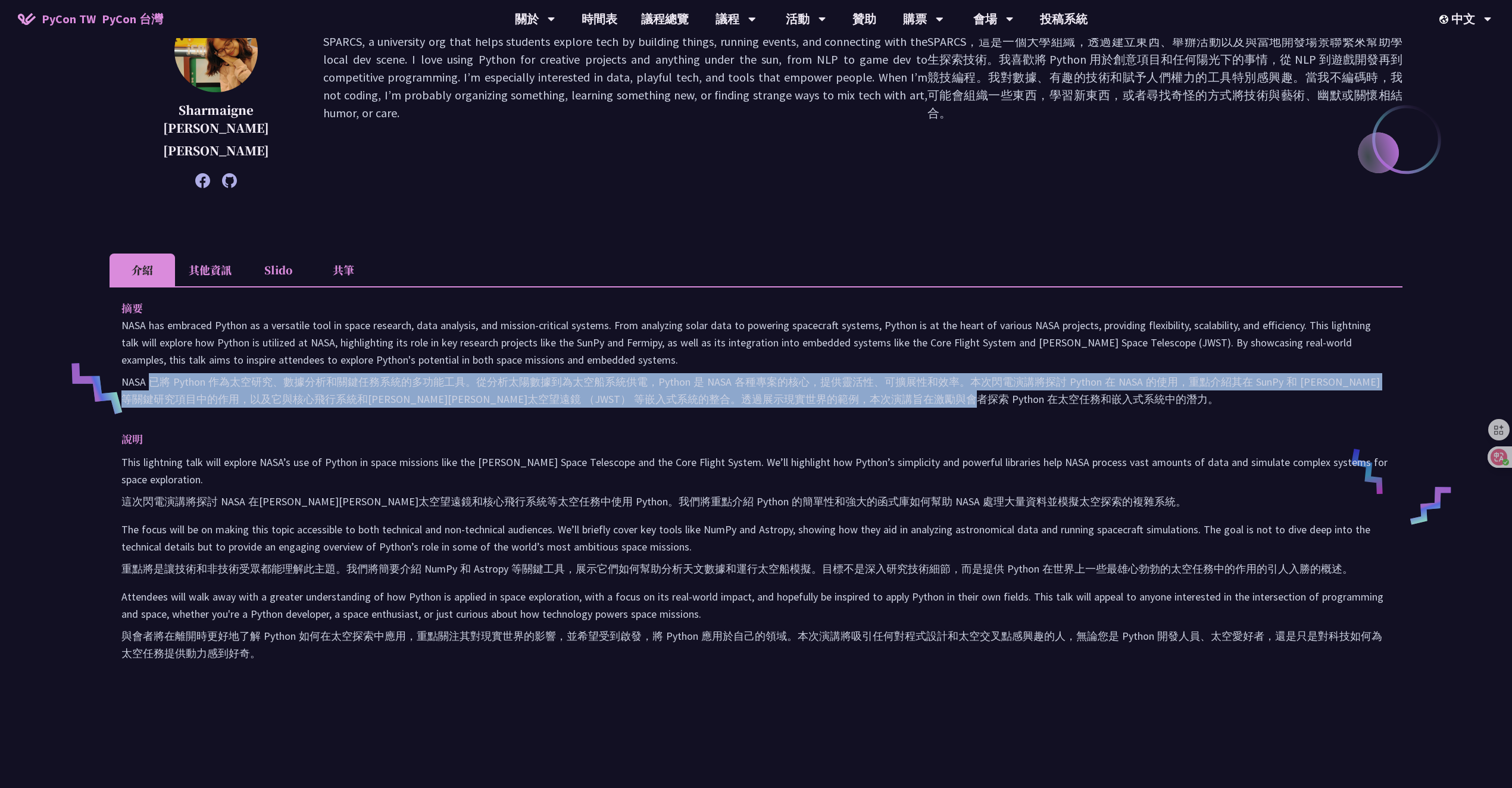
drag, startPoint x: 149, startPoint y: 381, endPoint x: 165, endPoint y: 409, distance: 32.2
click at [165, 409] on p "NASA has embraced Python as a versatile tool in space research, data analysis, …" at bounding box center [756, 365] width 1270 height 96
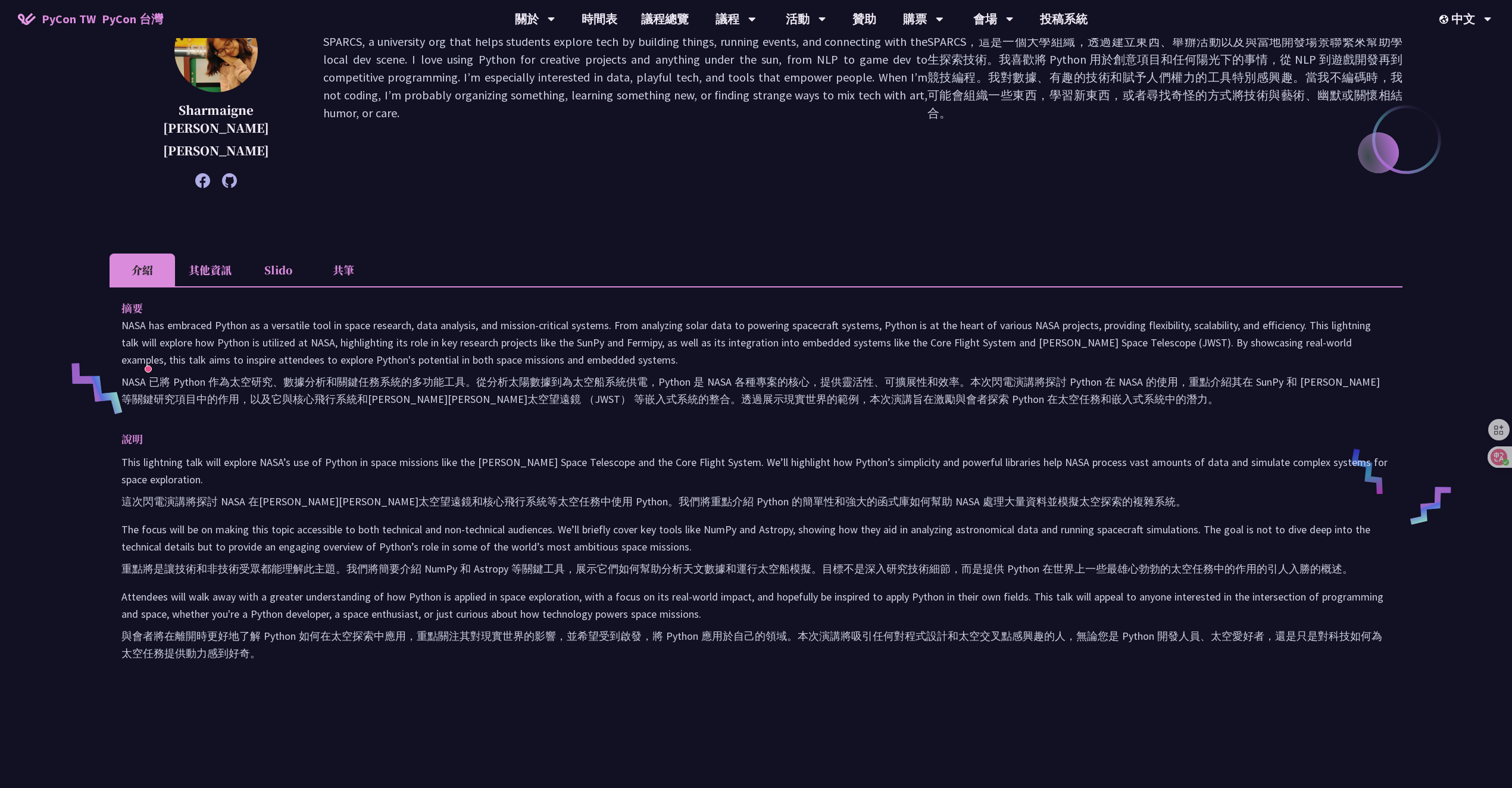
click at [616, 450] on div "說明 This lightning talk will explore NASA’s use of Python in space missions like…" at bounding box center [756, 548] width 1270 height 236
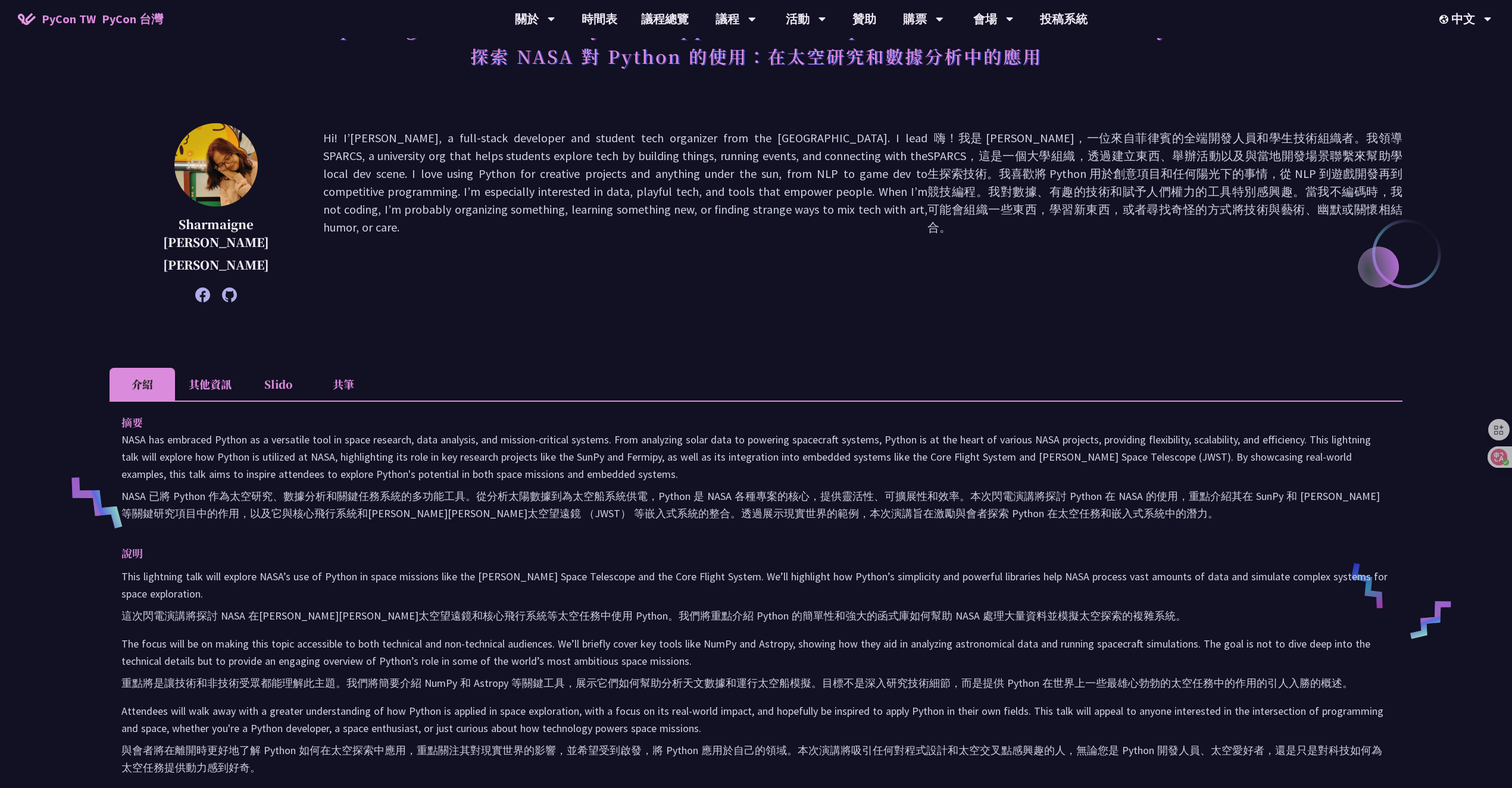
scroll to position [0, 0]
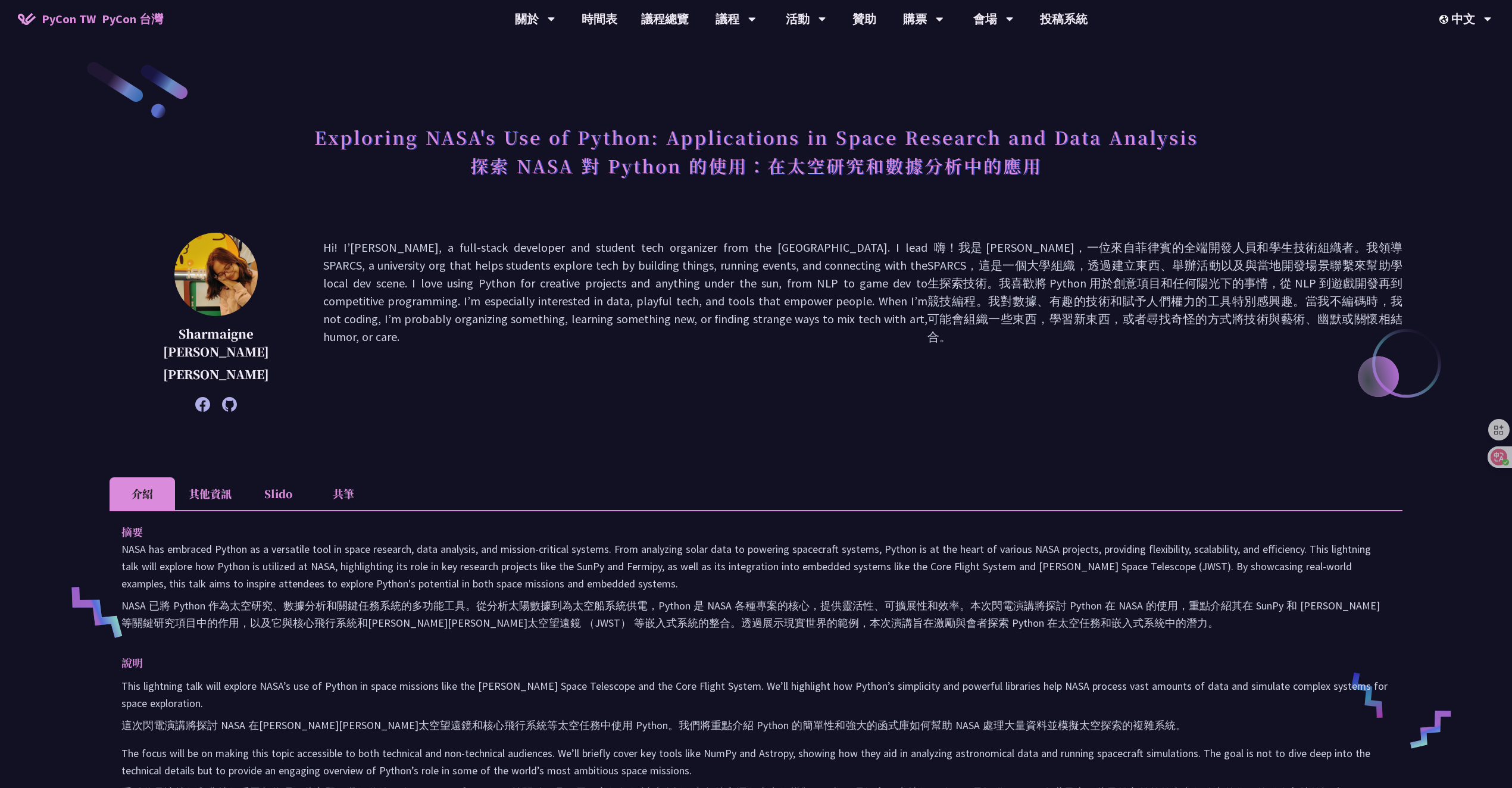
click at [1065, 251] on font "嗨！我是 Sharmaigne，一位來自菲律賓的全端開發人員和學生技術組織者。我領導 SPARCS，這是一個大學組織，透過建立東西、舉辦活動以及與當地開發場景…" at bounding box center [1165, 292] width 475 height 104
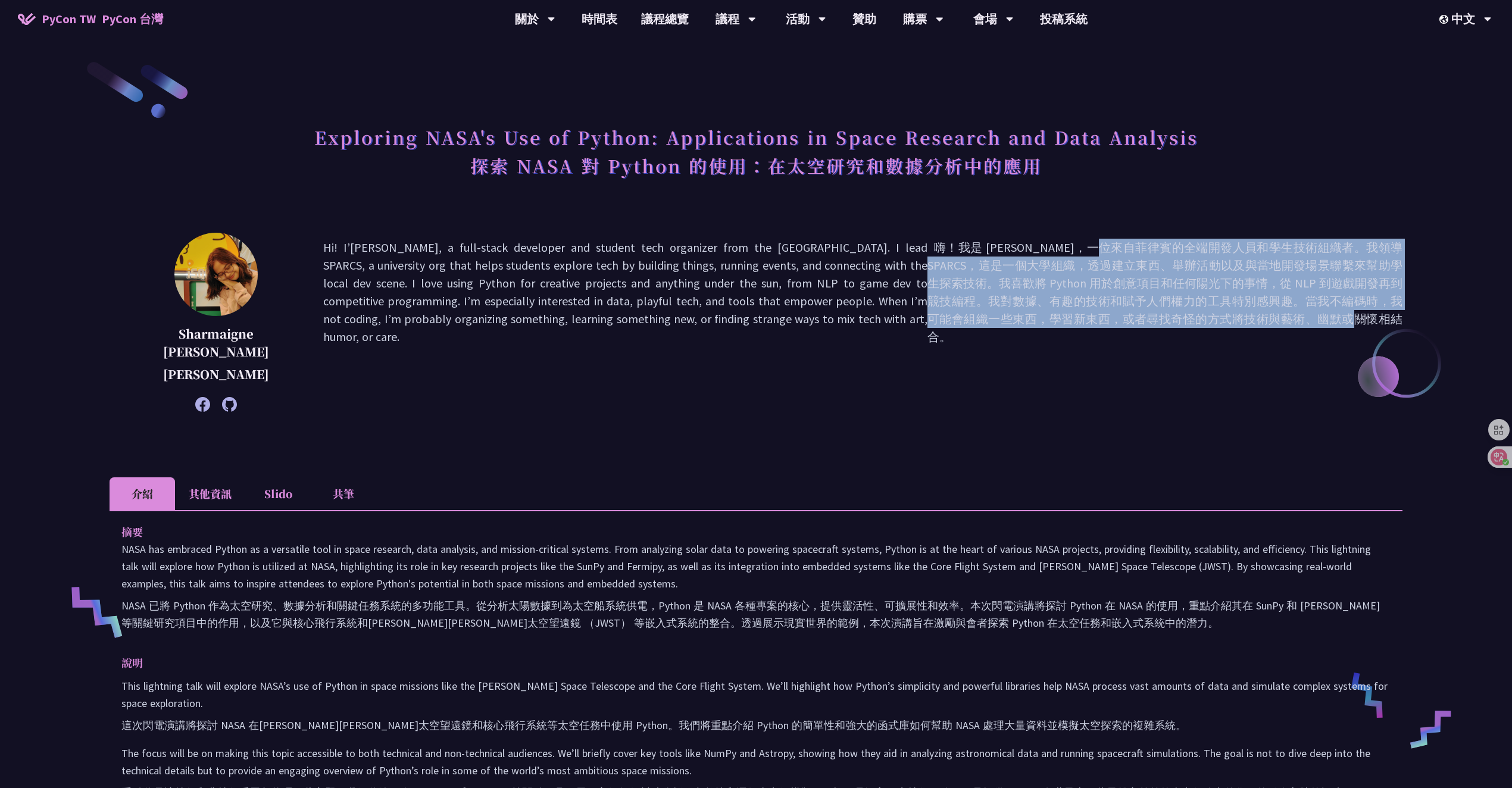
drag, startPoint x: 1113, startPoint y: 252, endPoint x: 1338, endPoint y: 316, distance: 233.9
click at [1338, 315] on font "嗨！我是 Sharmaigne，一位來自菲律賓的全端開發人員和學生技術組織者。我領導 SPARCS，這是一個大學組織，透過建立東西、舉辦活動以及與當地開發場景…" at bounding box center [1165, 292] width 475 height 104
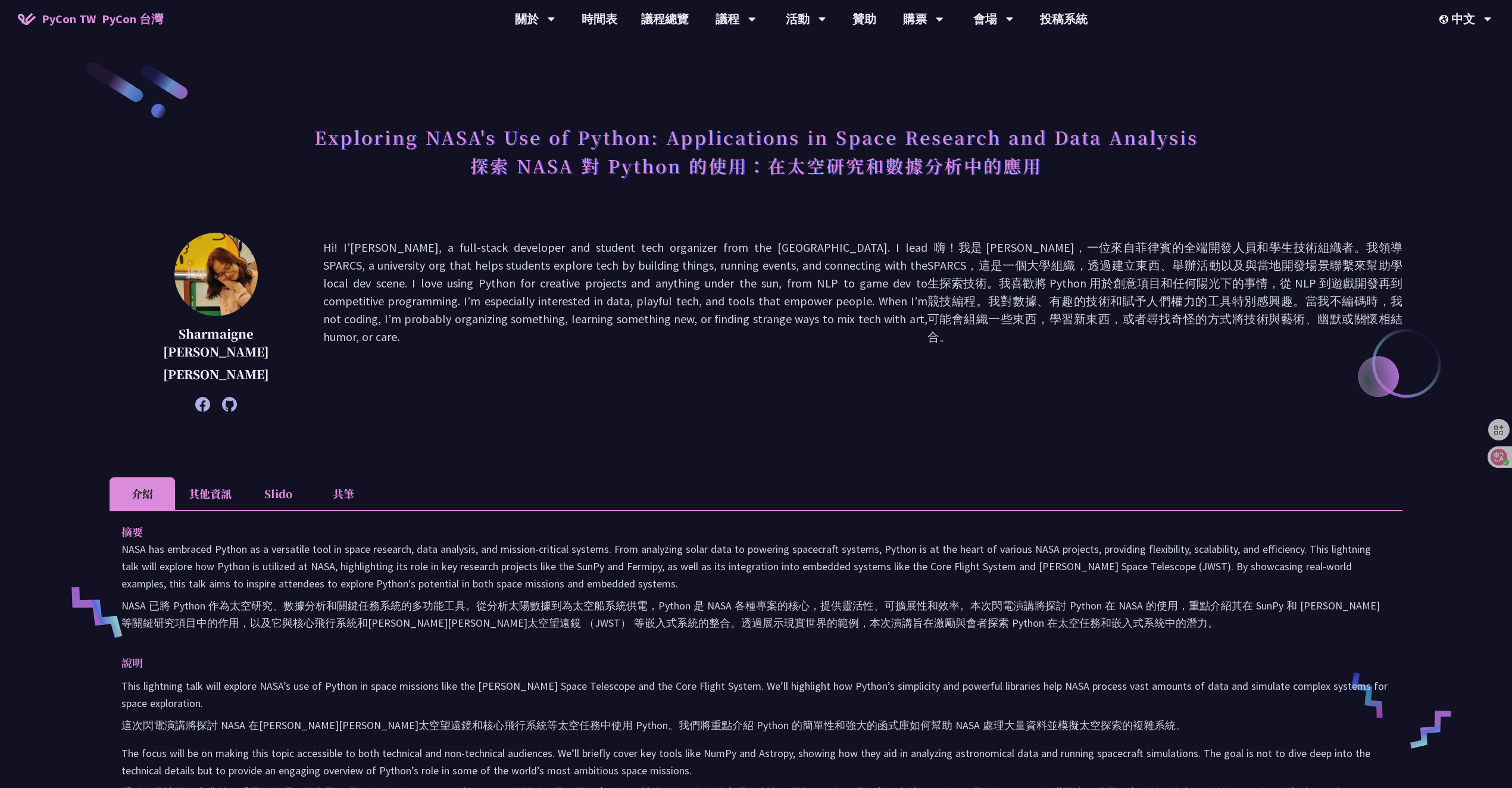
click at [1237, 351] on font "嗨！我是 Sharmaigne，一位來自菲律賓的全端開發人員和學生技術組織者。我領導 SPARCS，這是一個大學組織，透過建立東西、舉辦活動以及與當地開發場景…" at bounding box center [1165, 322] width 475 height 167
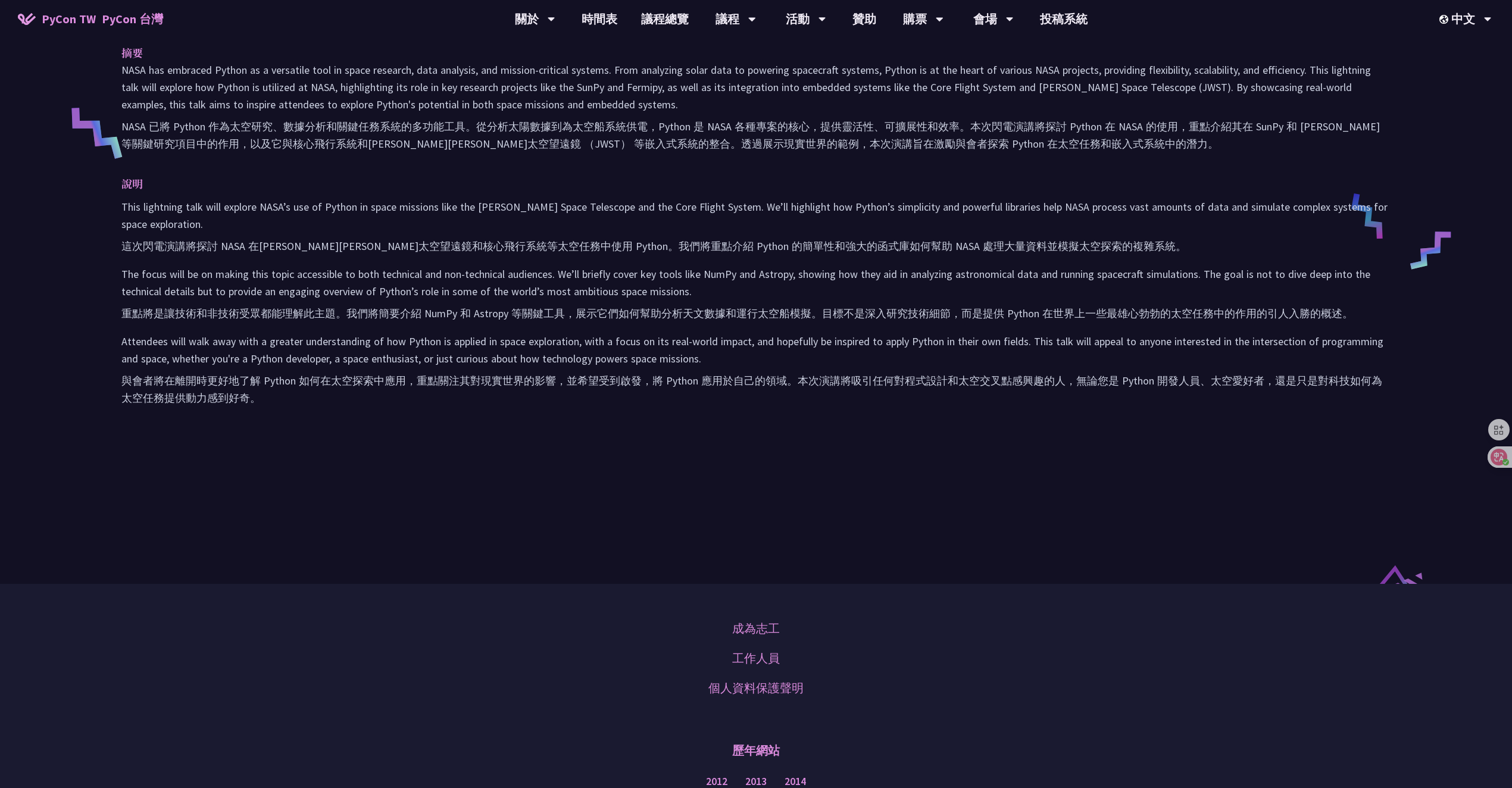
scroll to position [467, 0]
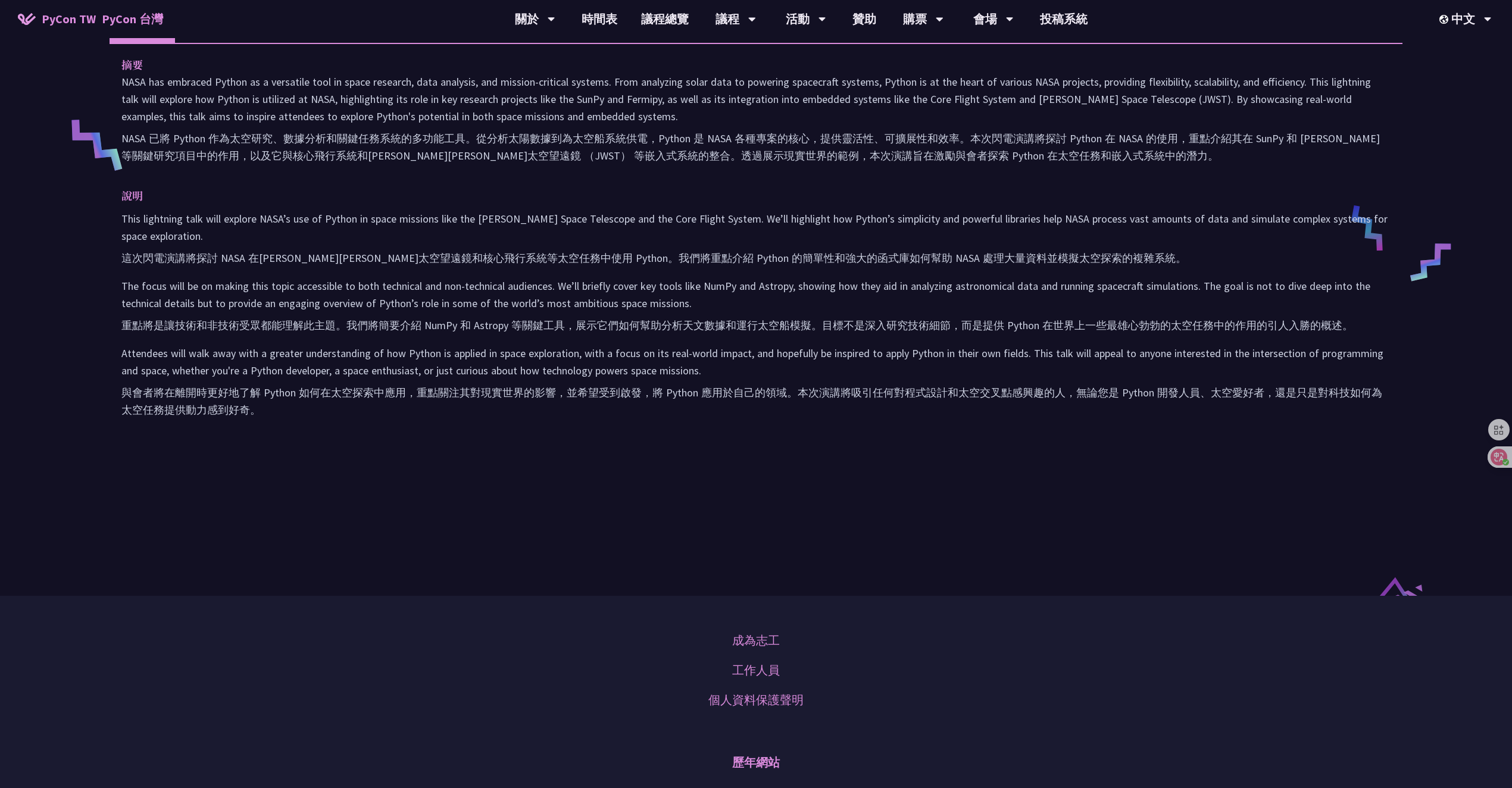
click at [484, 321] on font "重點將是讓技術和非技術受眾都能理解此主題。我們將簡要介紹 NumPy 和 Astropy 等關鍵工具，展示它們如何幫助分析天文數據和運行太空船模擬。目標不是深…" at bounding box center [738, 325] width 1232 height 14
click at [728, 533] on div "Exploring NASA's Use of Python: Applications in Space Research and Data Analysi…" at bounding box center [756, 64] width 1293 height 945
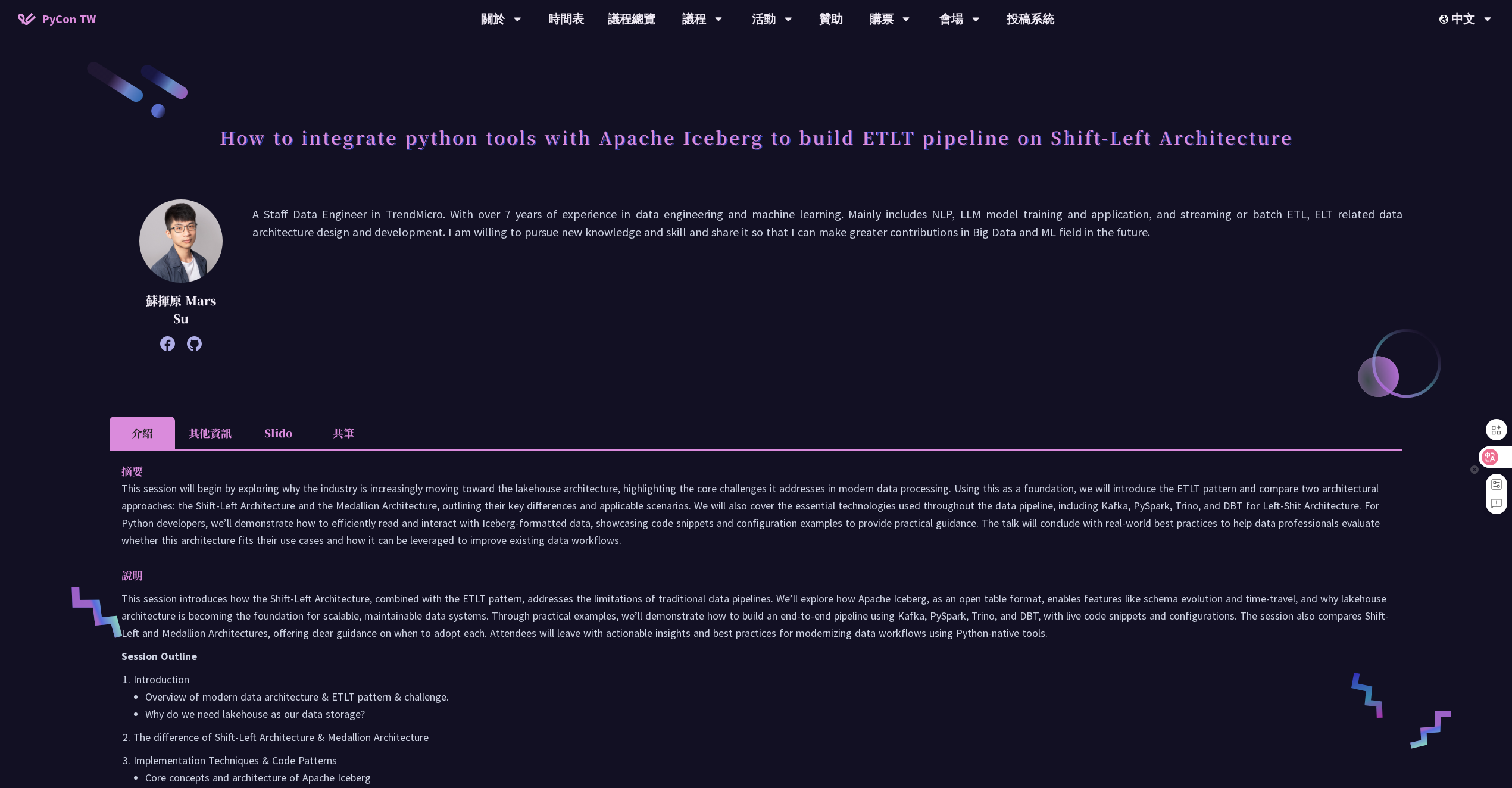
click at [1499, 455] on div at bounding box center [1494, 457] width 32 height 21
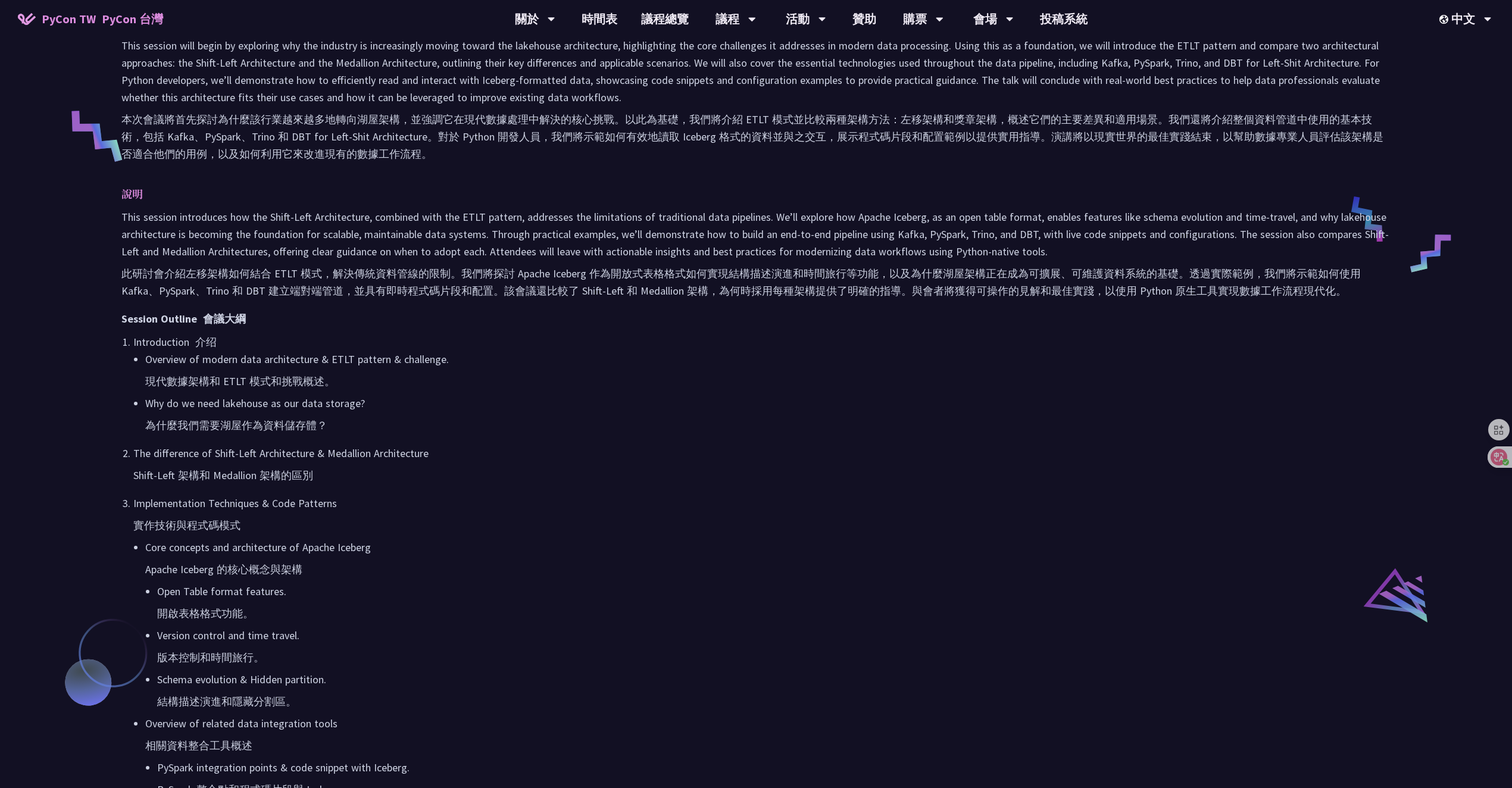
scroll to position [314, 0]
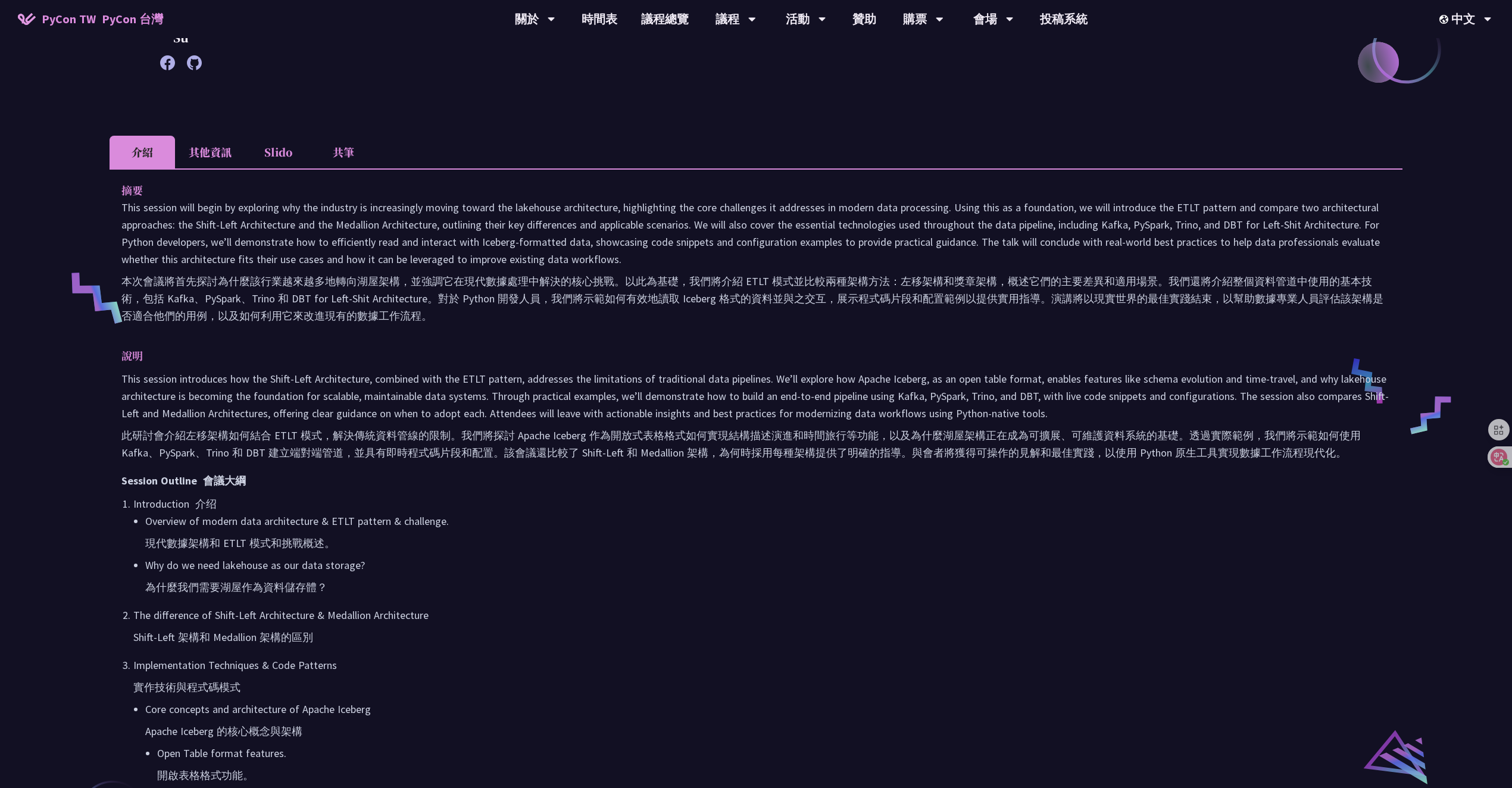
click at [223, 147] on li "其他資訊" at bounding box center [210, 153] width 70 height 33
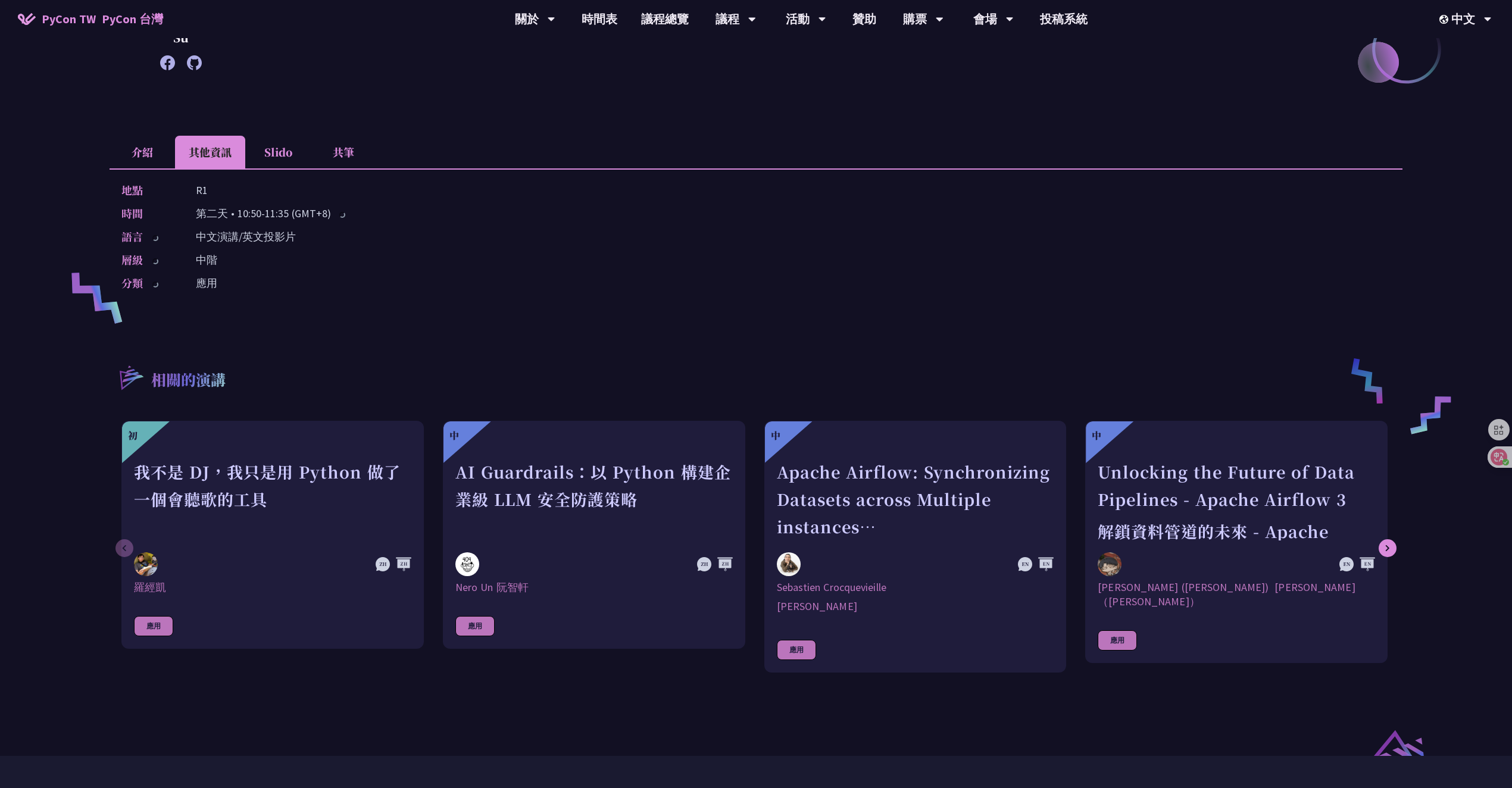
click at [151, 148] on li "介紹" at bounding box center [142, 153] width 65 height 33
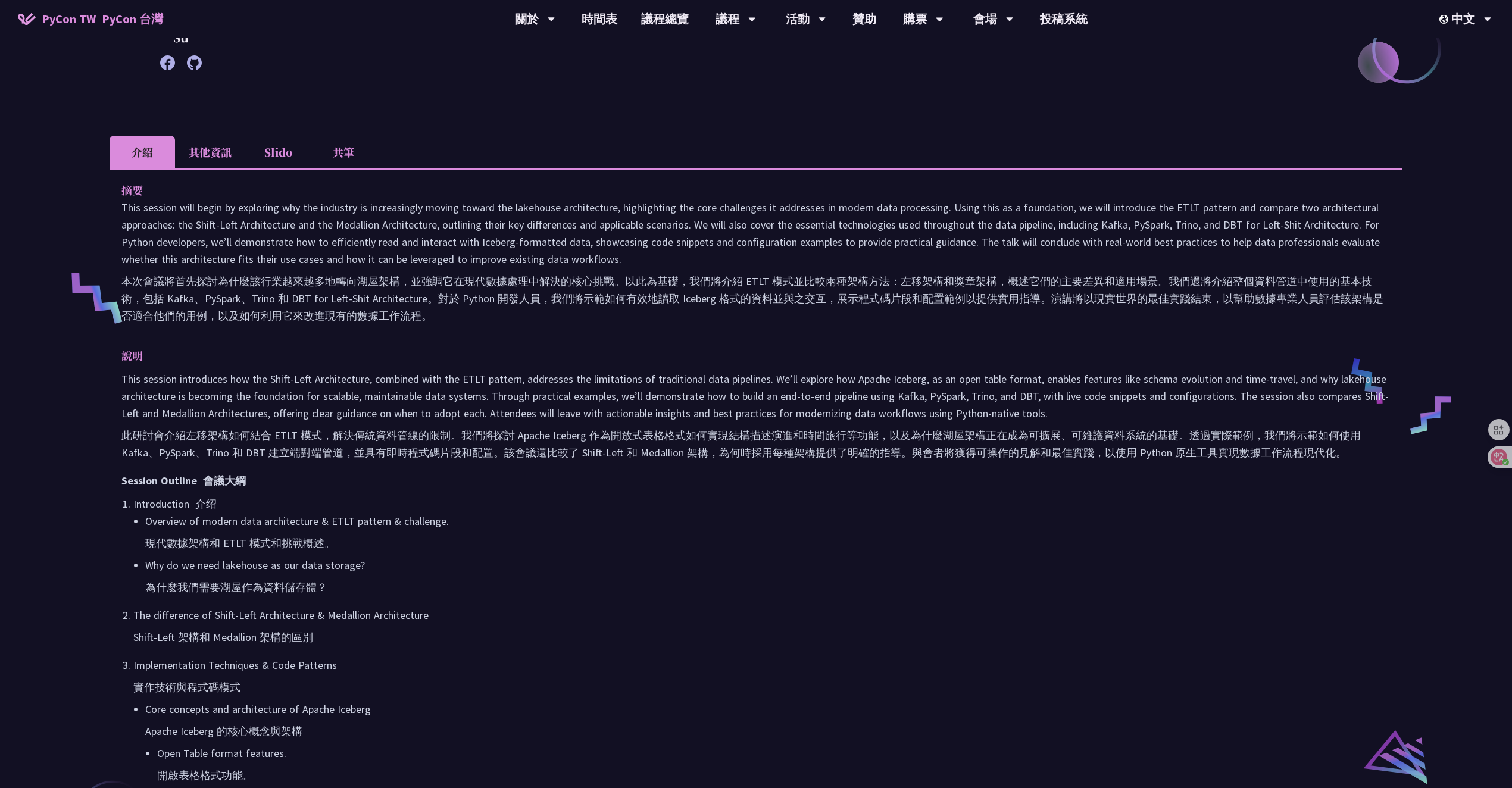
click at [247, 149] on li "Slido" at bounding box center [277, 153] width 65 height 33
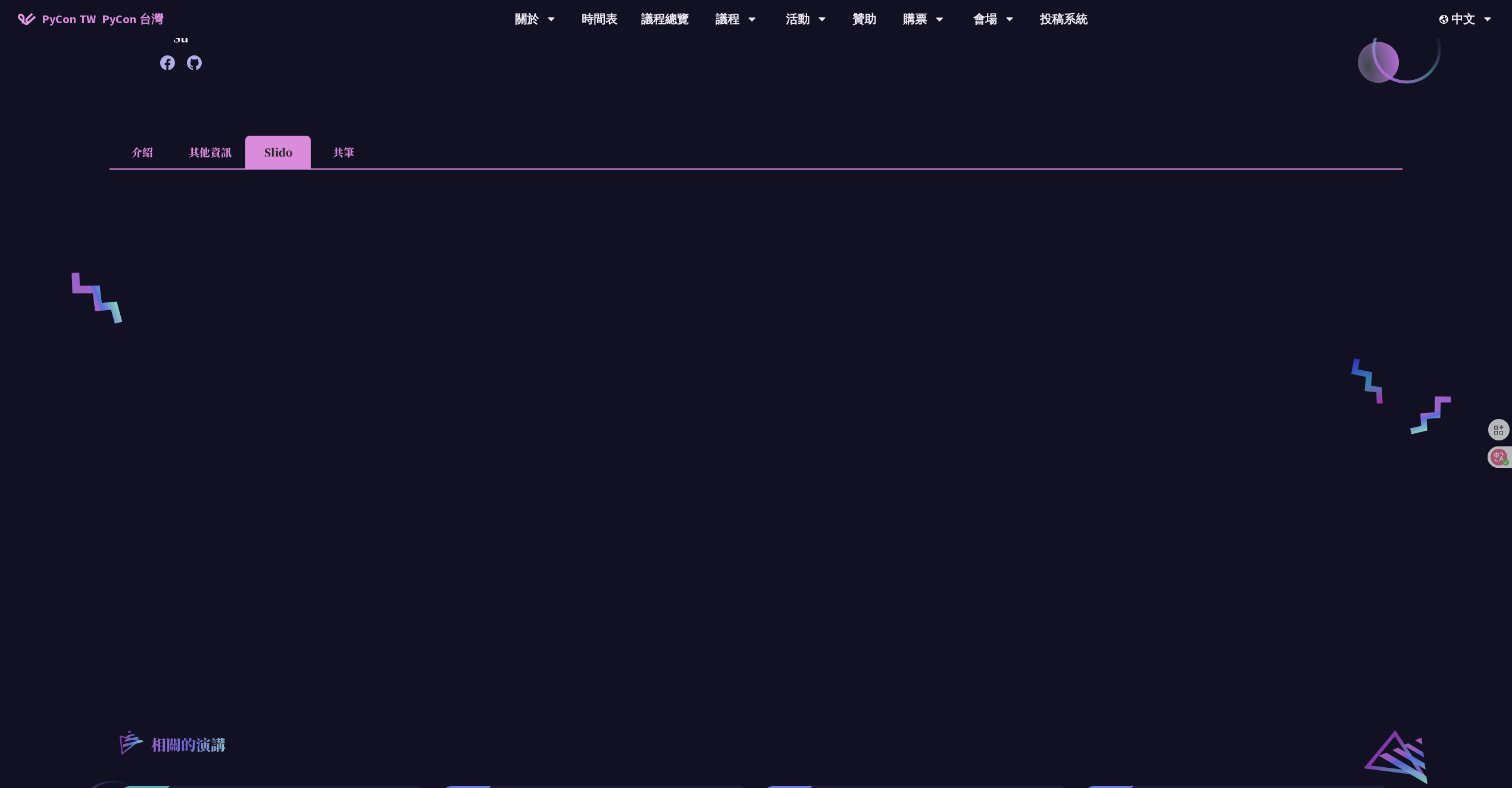
click at [194, 151] on li "其他資訊" at bounding box center [210, 153] width 70 height 33
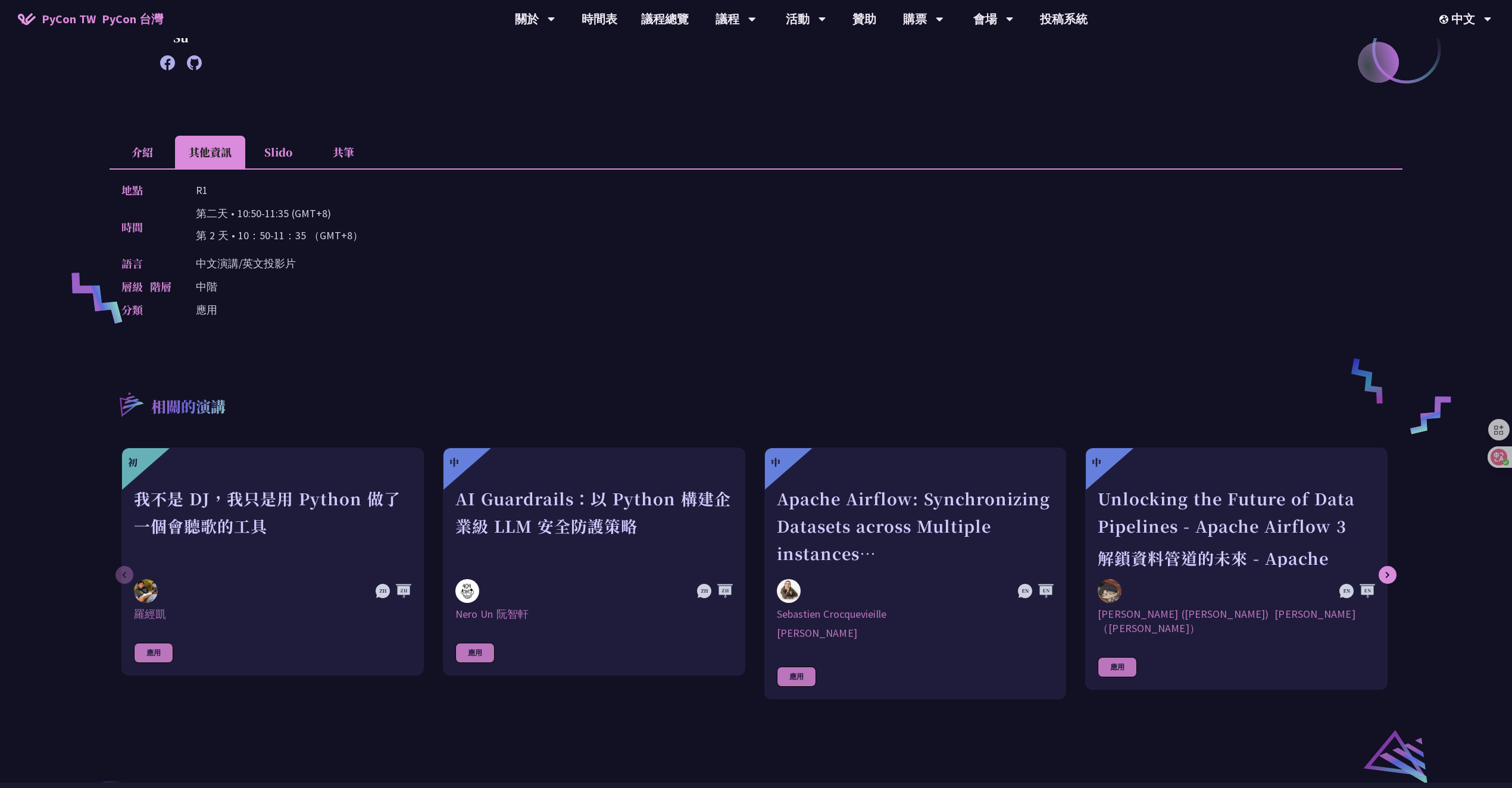
click at [150, 150] on li "介紹" at bounding box center [142, 153] width 65 height 33
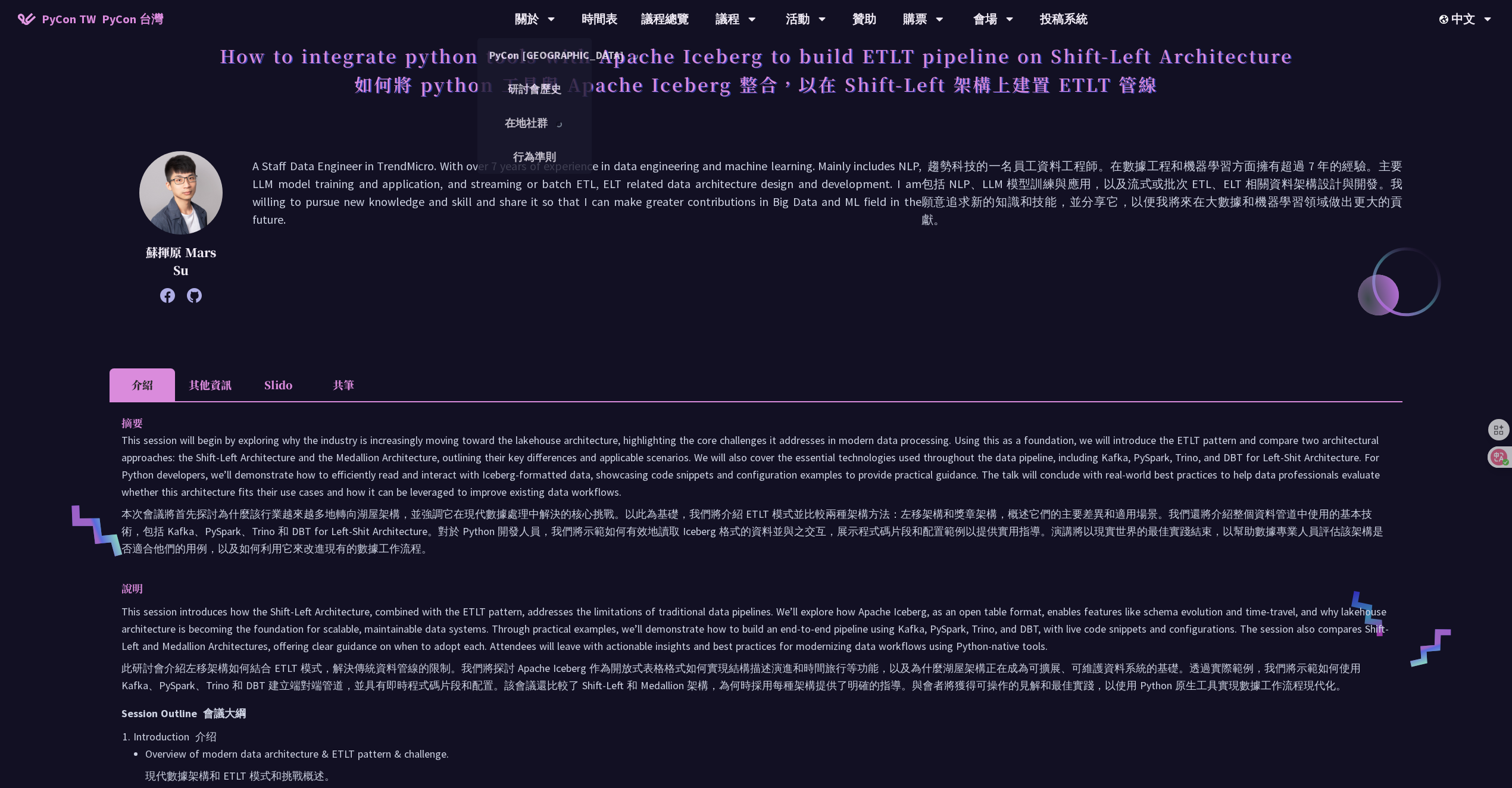
scroll to position [0, 0]
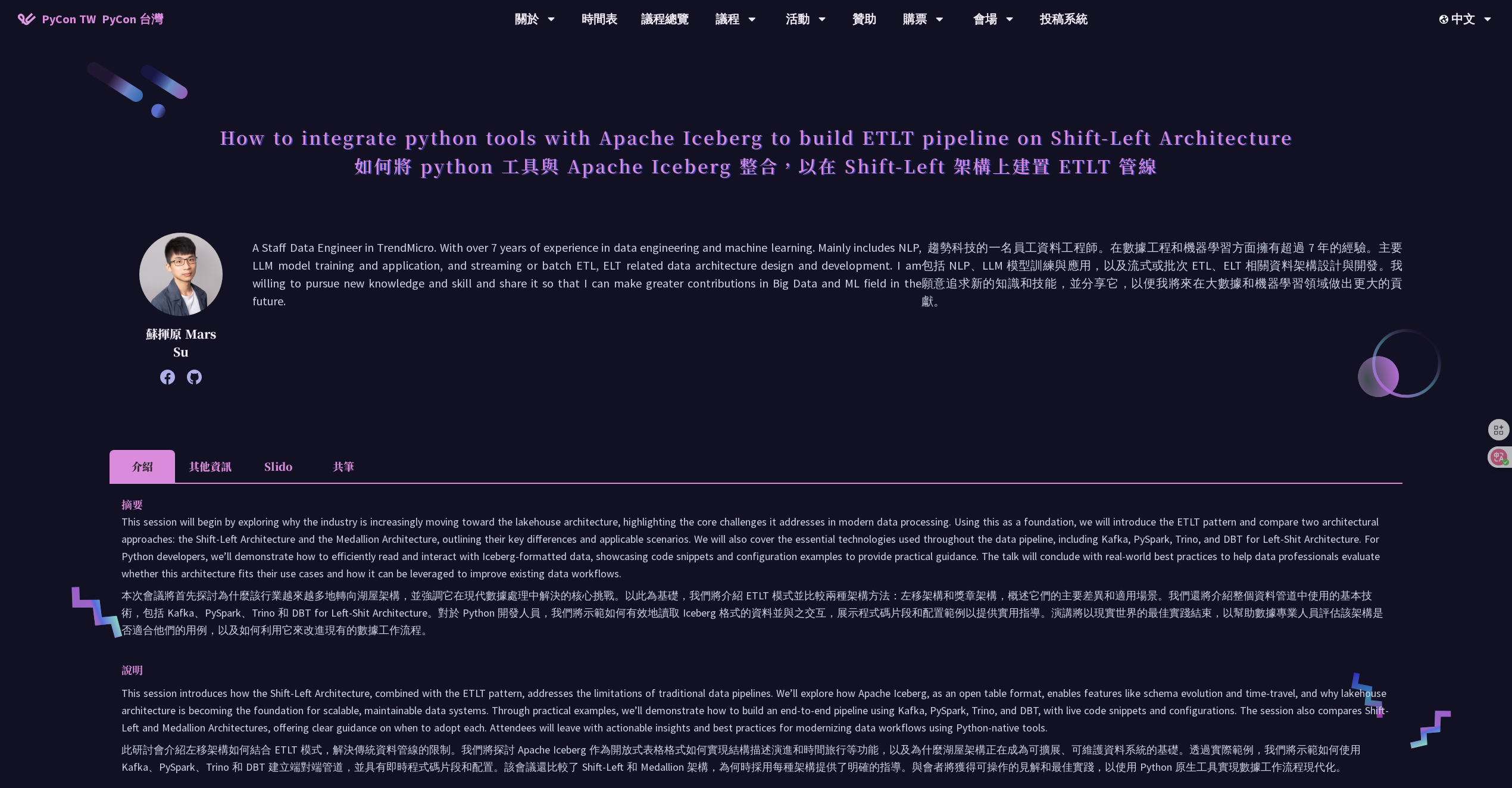
click at [699, 310] on p "A Staff Data Engineer in TrendMicro. With over 7 years of experience in data en…" at bounding box center [827, 308] width 1150 height 140
click at [285, 138] on h1 "How to integrate python tools with Apache Iceberg to build ETLT pipeline on Shi…" at bounding box center [756, 153] width 1073 height 69
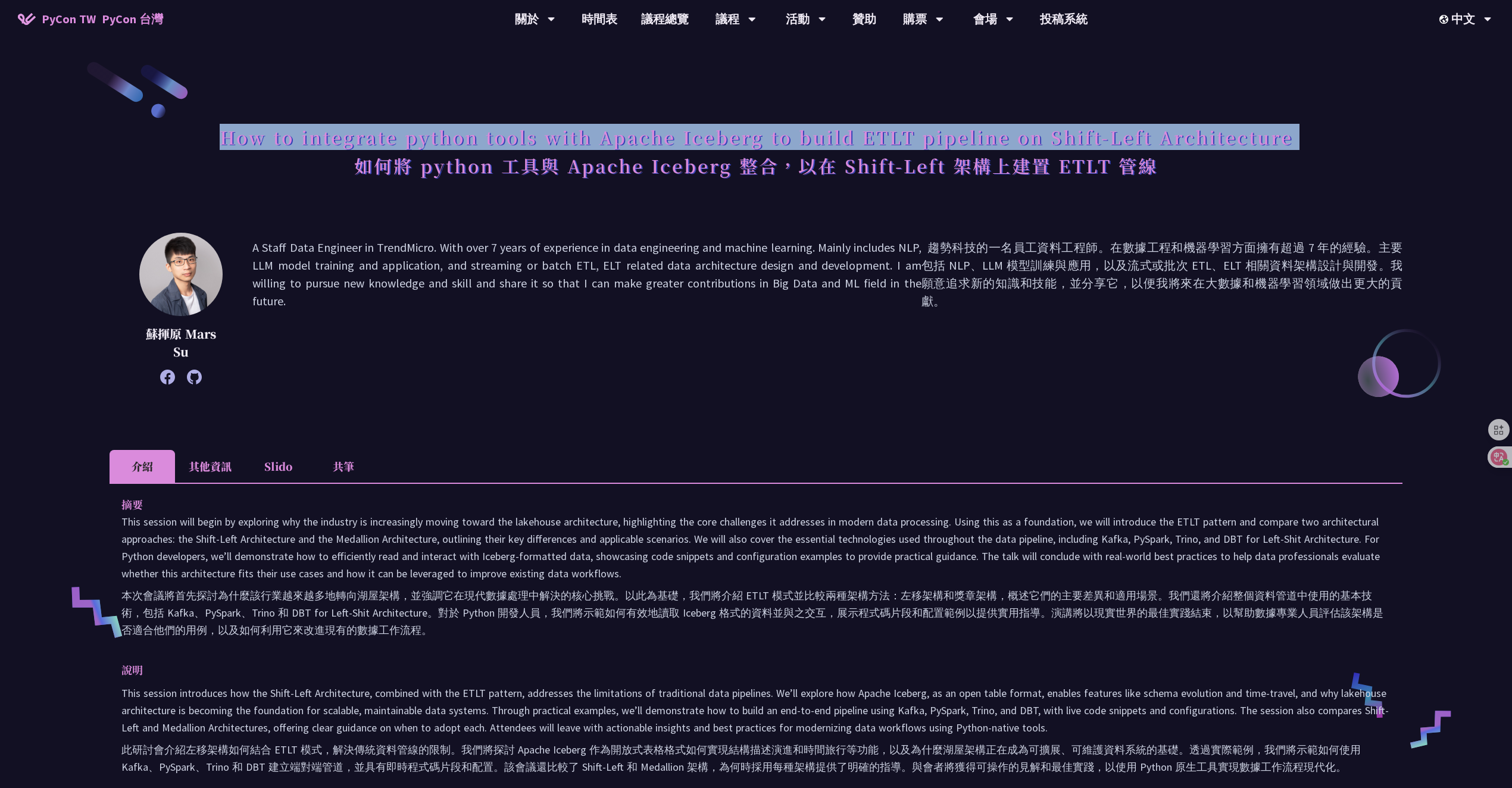
click at [285, 138] on h1 "How to integrate python tools with Apache Iceberg to build ETLT pipeline on Shi…" at bounding box center [756, 153] width 1073 height 69
copy h1 "How to integrate python tools with Apache Iceberg to build ETLT pipeline on Shi…"
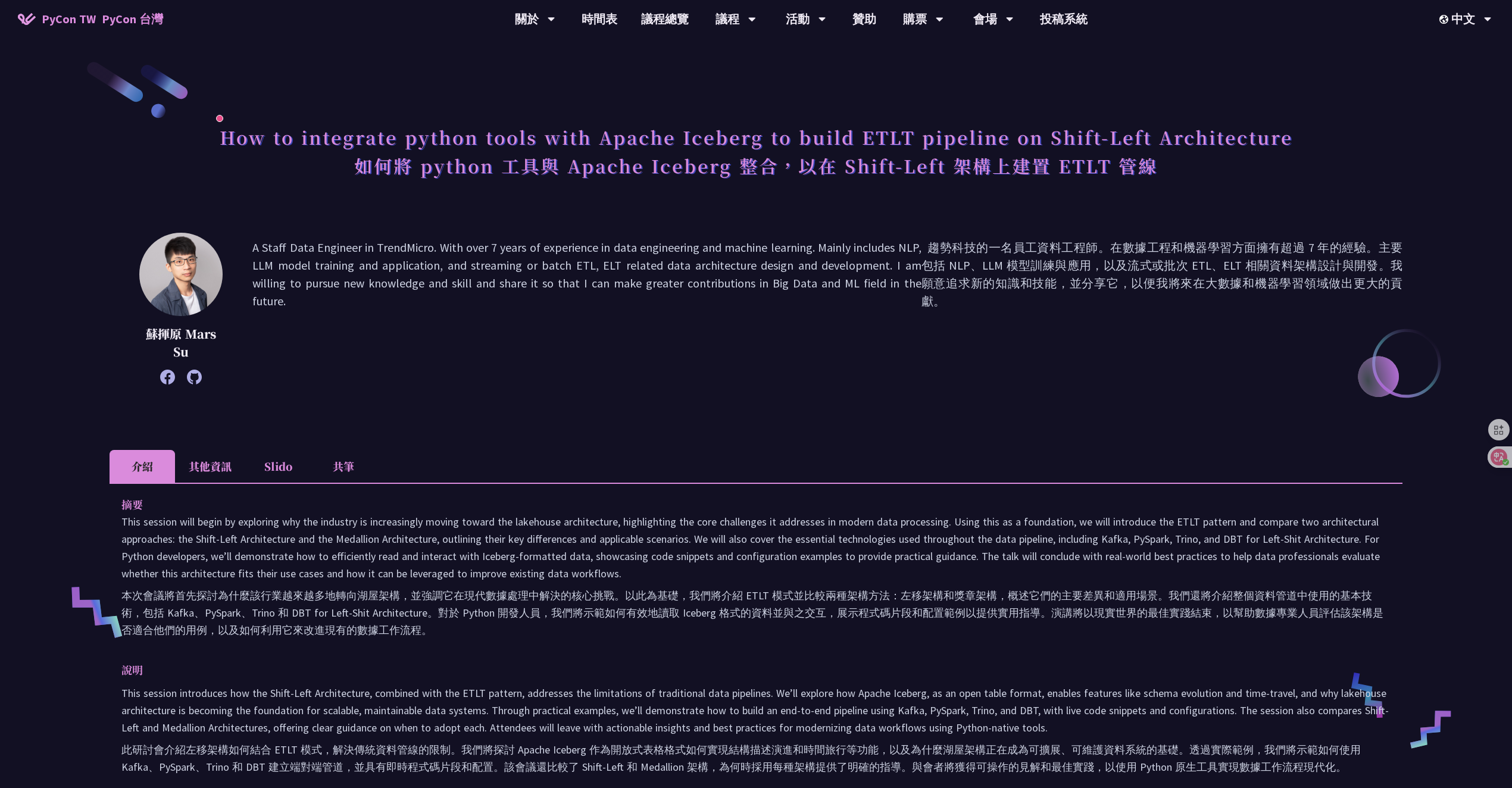
click at [536, 328] on p "A Staff Data Engineer in TrendMicro. With over 7 years of experience in data en…" at bounding box center [827, 308] width 1150 height 140
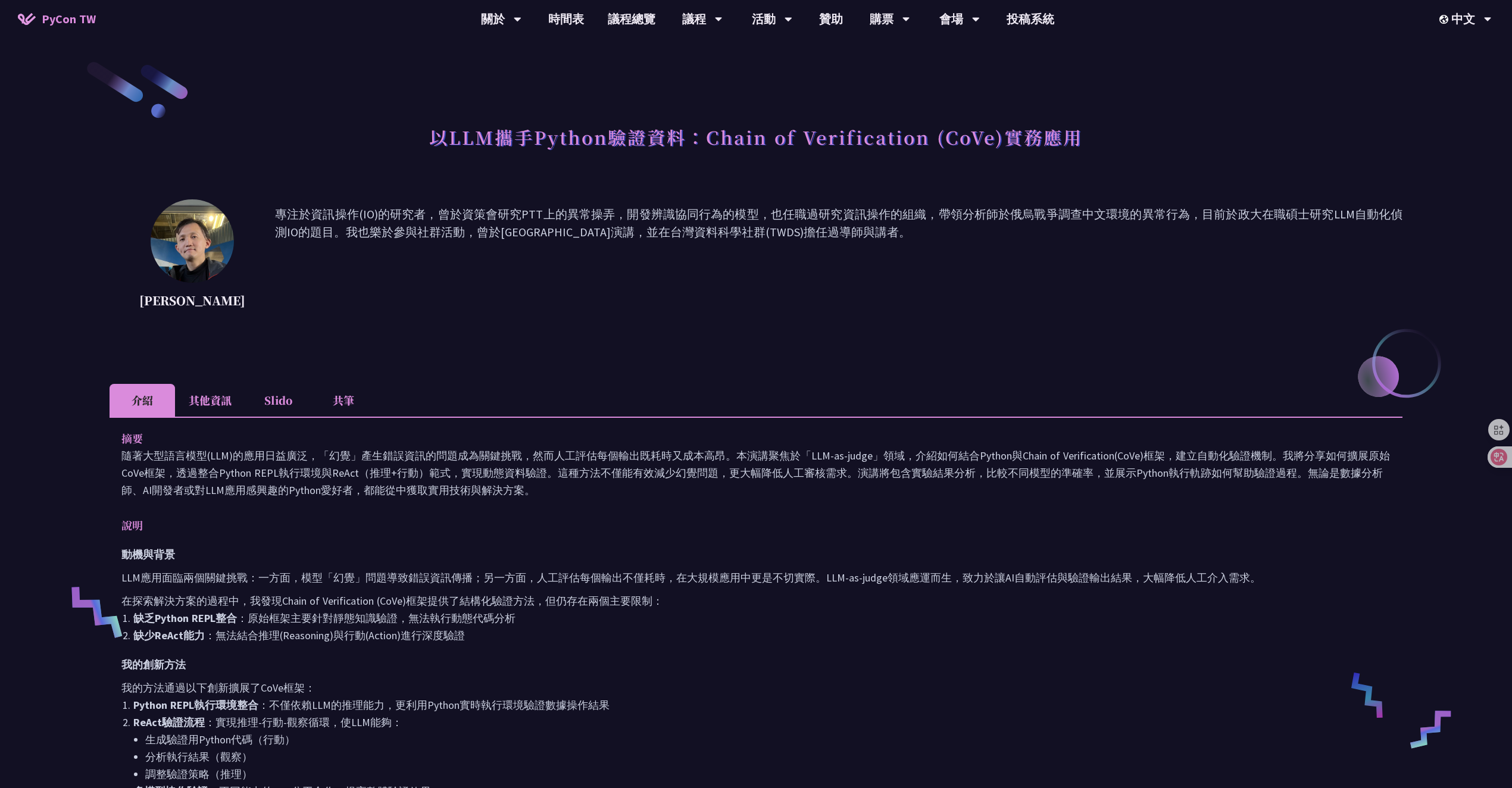
click at [475, 285] on p "專注於資訊操作(IO)的研究者，曾於資策會研究PTT上的異常操弄，開發辨識協同行為的模型，也任職過研究資訊操作的組織，帶領分析師於俄烏戰爭調查中文環境的異常行…" at bounding box center [839, 259] width 1128 height 107
drag, startPoint x: 225, startPoint y: 302, endPoint x: 125, endPoint y: 304, distance: 100.0
click at [125, 304] on div "[PERSON_NAME] 專注於資訊操作(IO)的研究者，曾於資策會研究PTT上的異常操弄，開發辨識協同行為的模型，也任職過研究資訊操作的組織，帶領分析師於…" at bounding box center [756, 259] width 1293 height 119
click at [143, 314] on div "[PERSON_NAME]" at bounding box center [192, 259] width 106 height 119
click at [180, 301] on p "[PERSON_NAME]" at bounding box center [192, 301] width 106 height 18
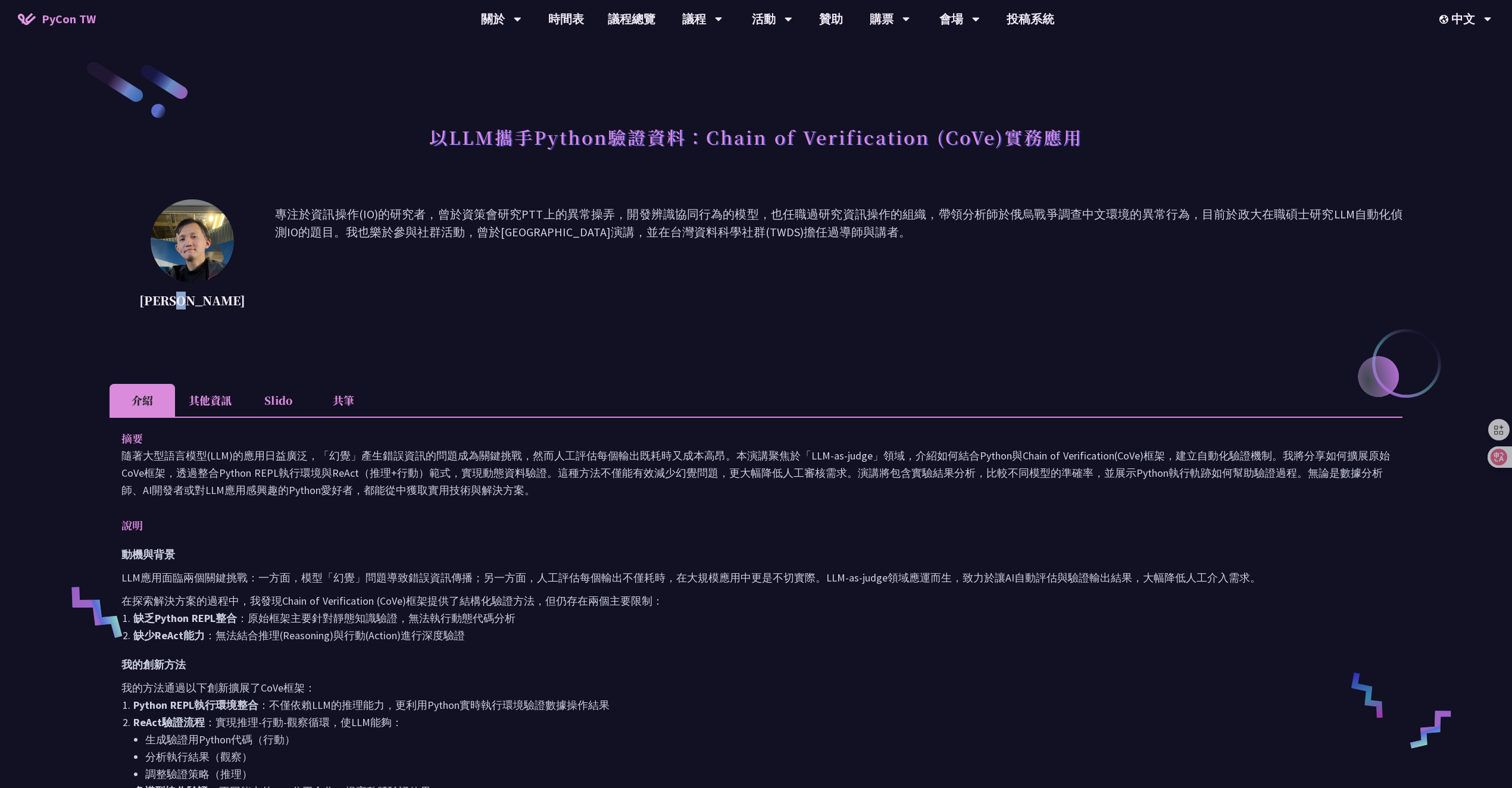
click at [180, 301] on p "[PERSON_NAME]" at bounding box center [192, 301] width 106 height 18
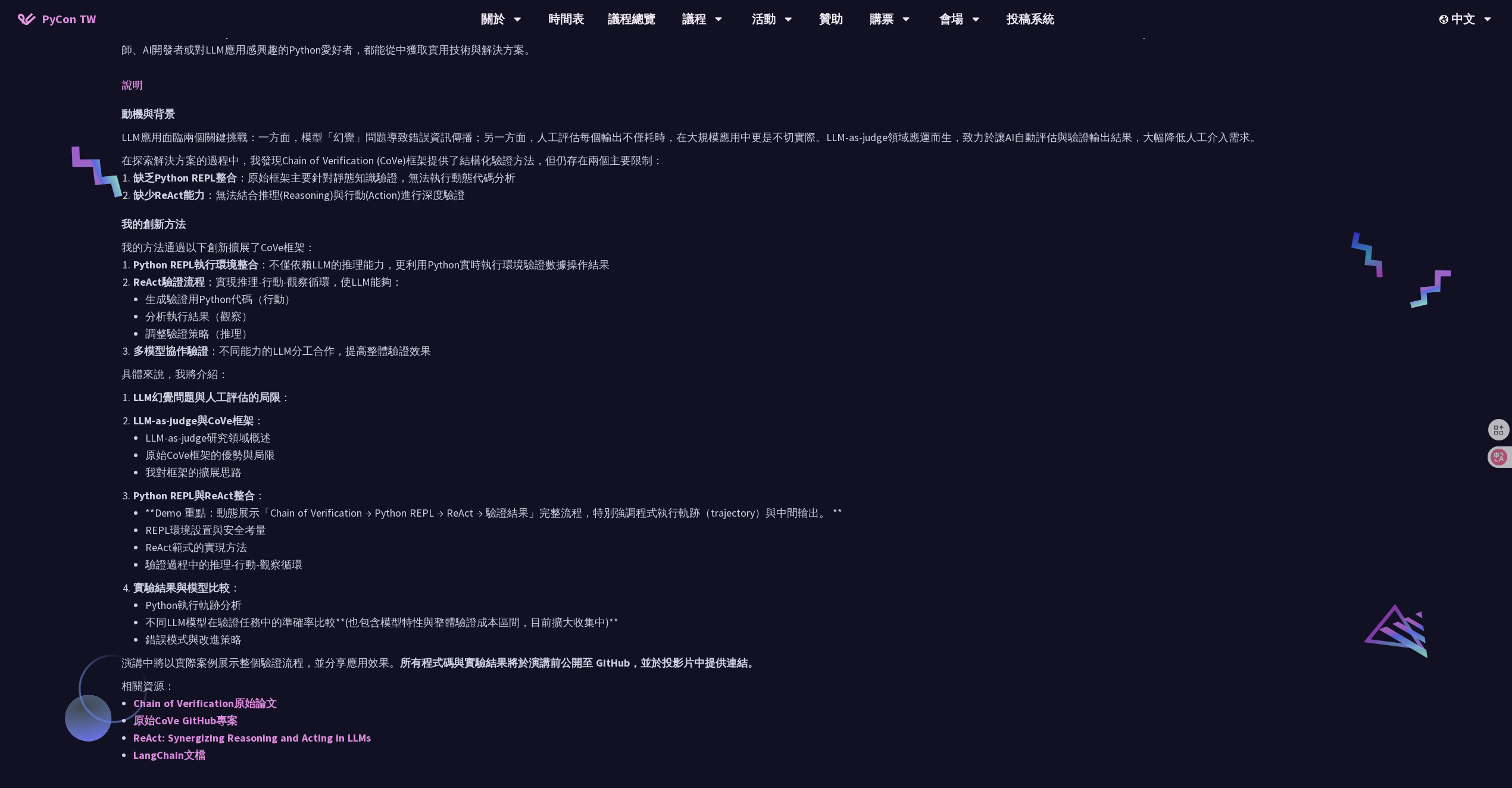
scroll to position [437, 0]
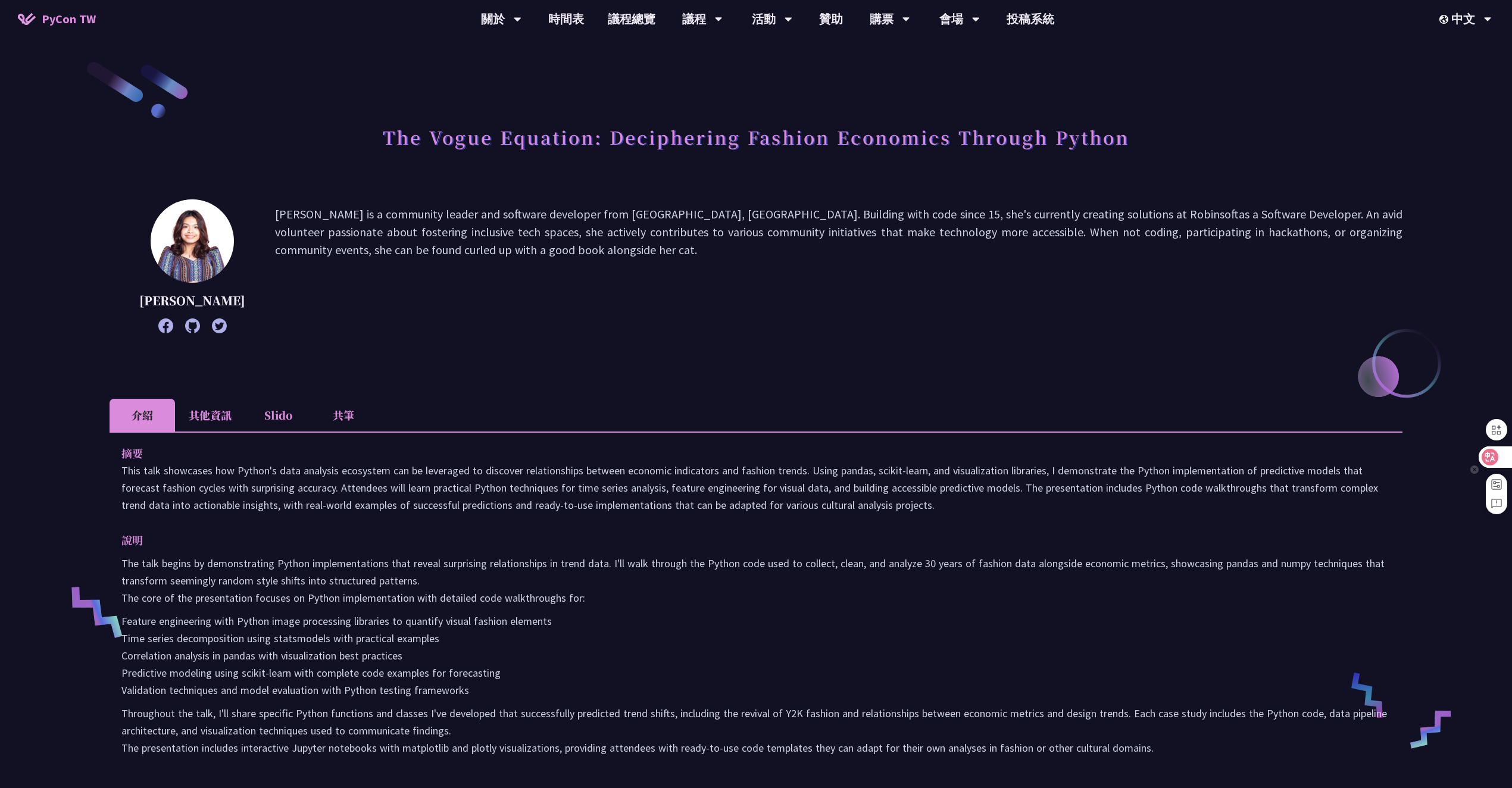
click at [1499, 454] on div at bounding box center [1494, 457] width 32 height 21
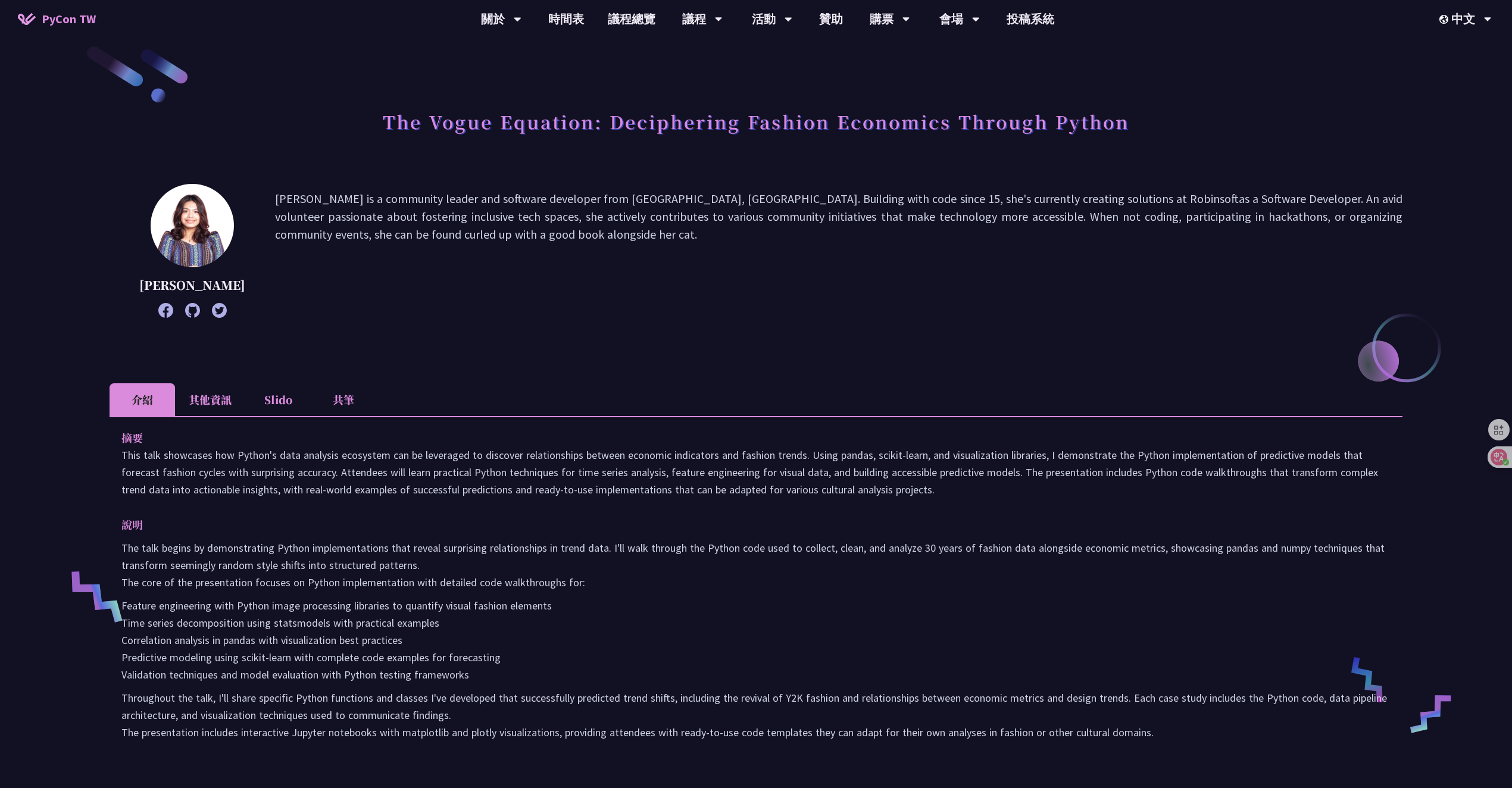
scroll to position [41, 0]
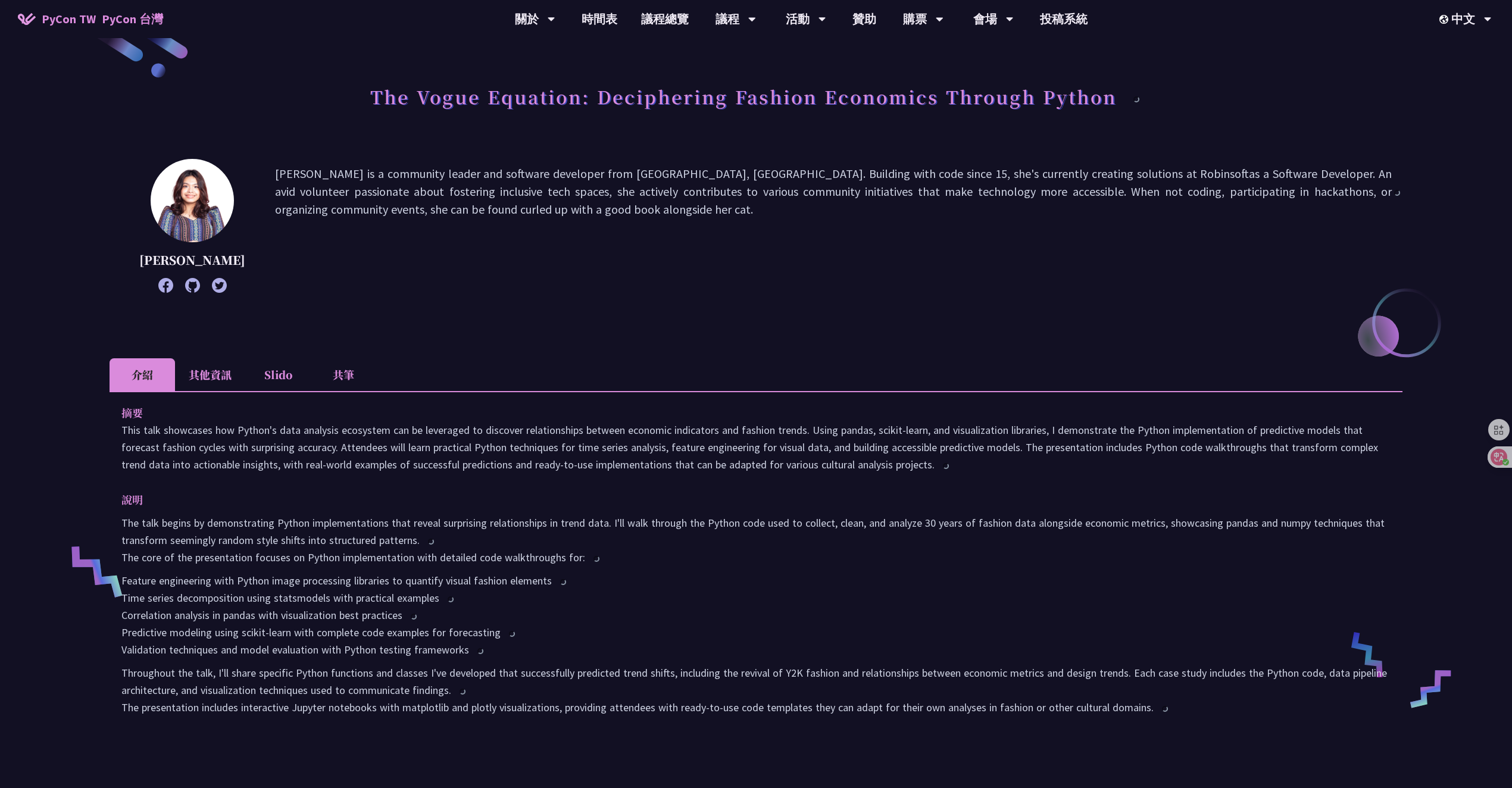
click at [211, 376] on li "其他資訊" at bounding box center [210, 375] width 70 height 33
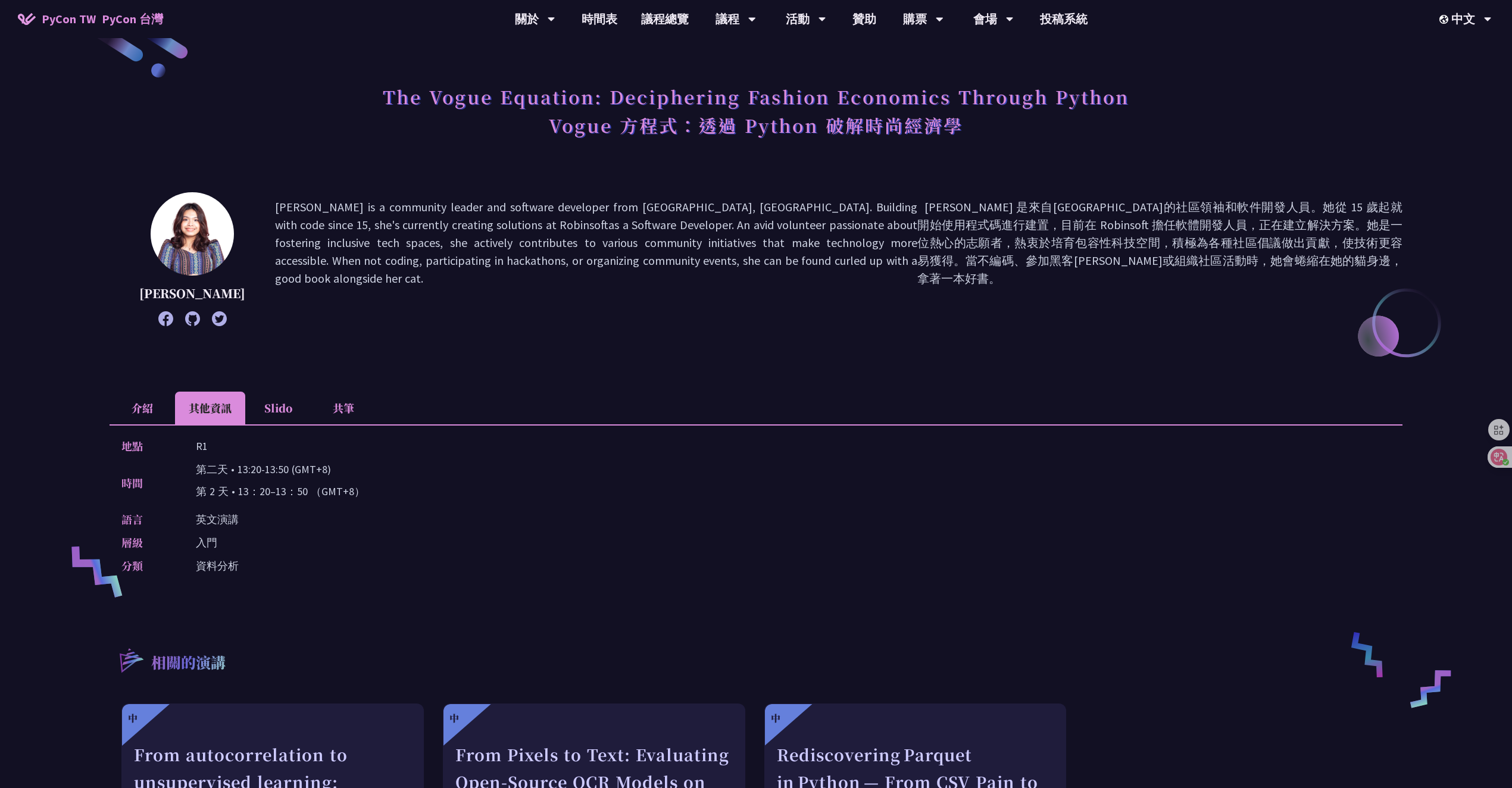
click at [146, 412] on li "介紹" at bounding box center [142, 409] width 65 height 33
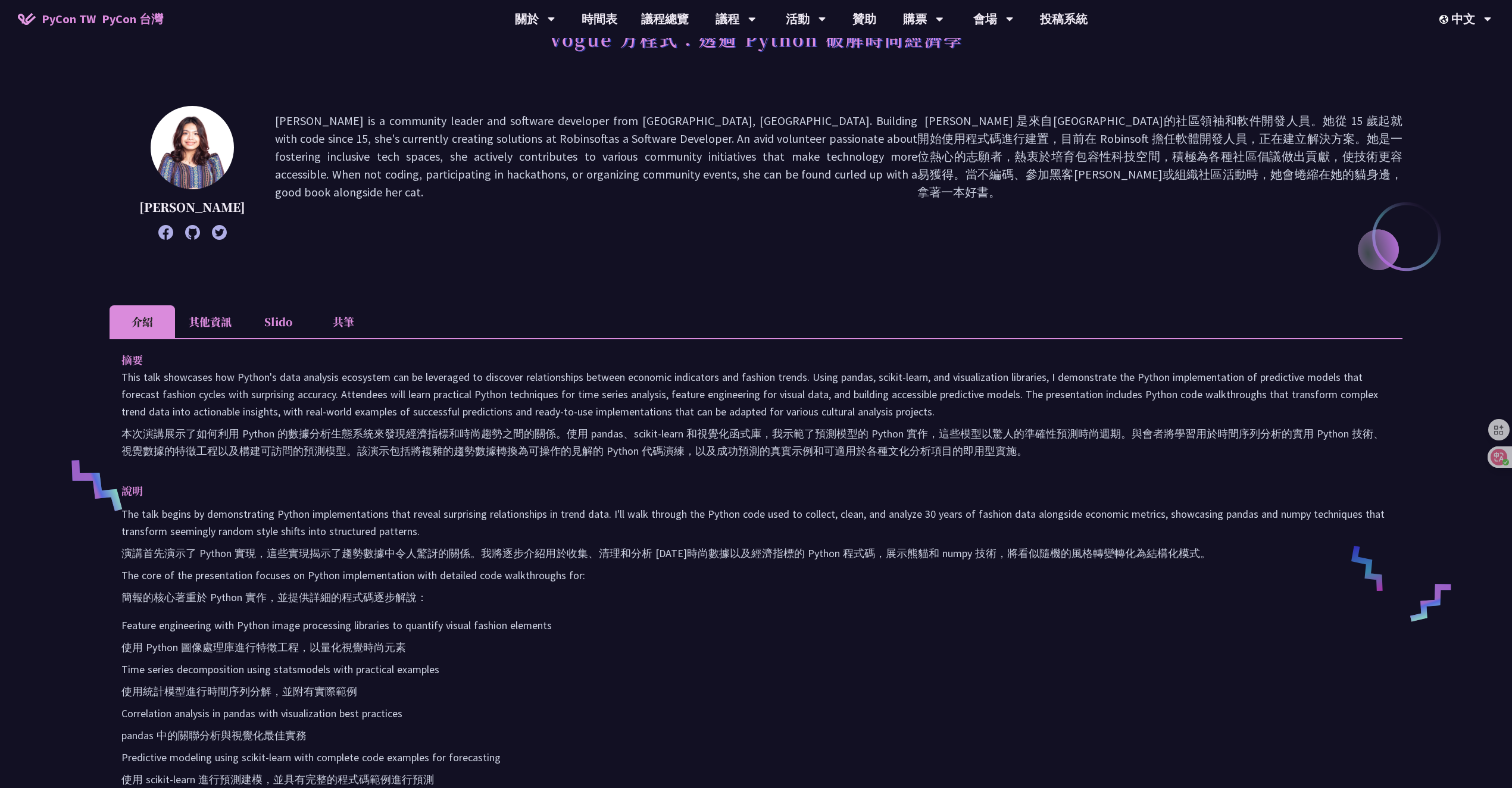
scroll to position [159, 0]
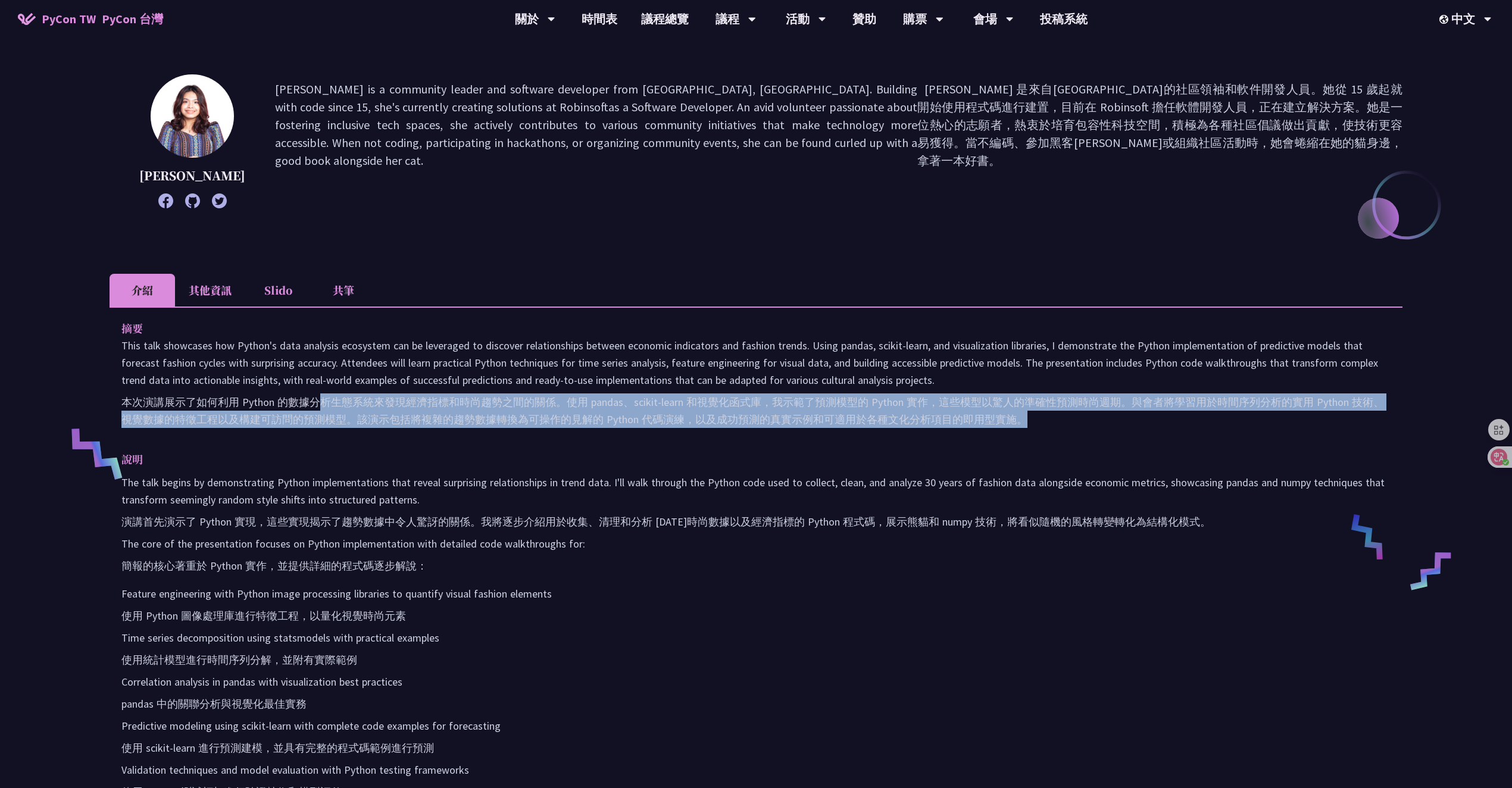
drag, startPoint x: 363, startPoint y: 400, endPoint x: 541, endPoint y: 437, distance: 181.8
click at [525, 437] on div "摘要 This talk showcases how Python's data analysis ecosystem can be leveraged to…" at bounding box center [756, 627] width 1293 height 640
click at [636, 436] on div "摘要 This talk showcases how Python's data analysis ecosystem can be leveraged to…" at bounding box center [756, 627] width 1293 height 640
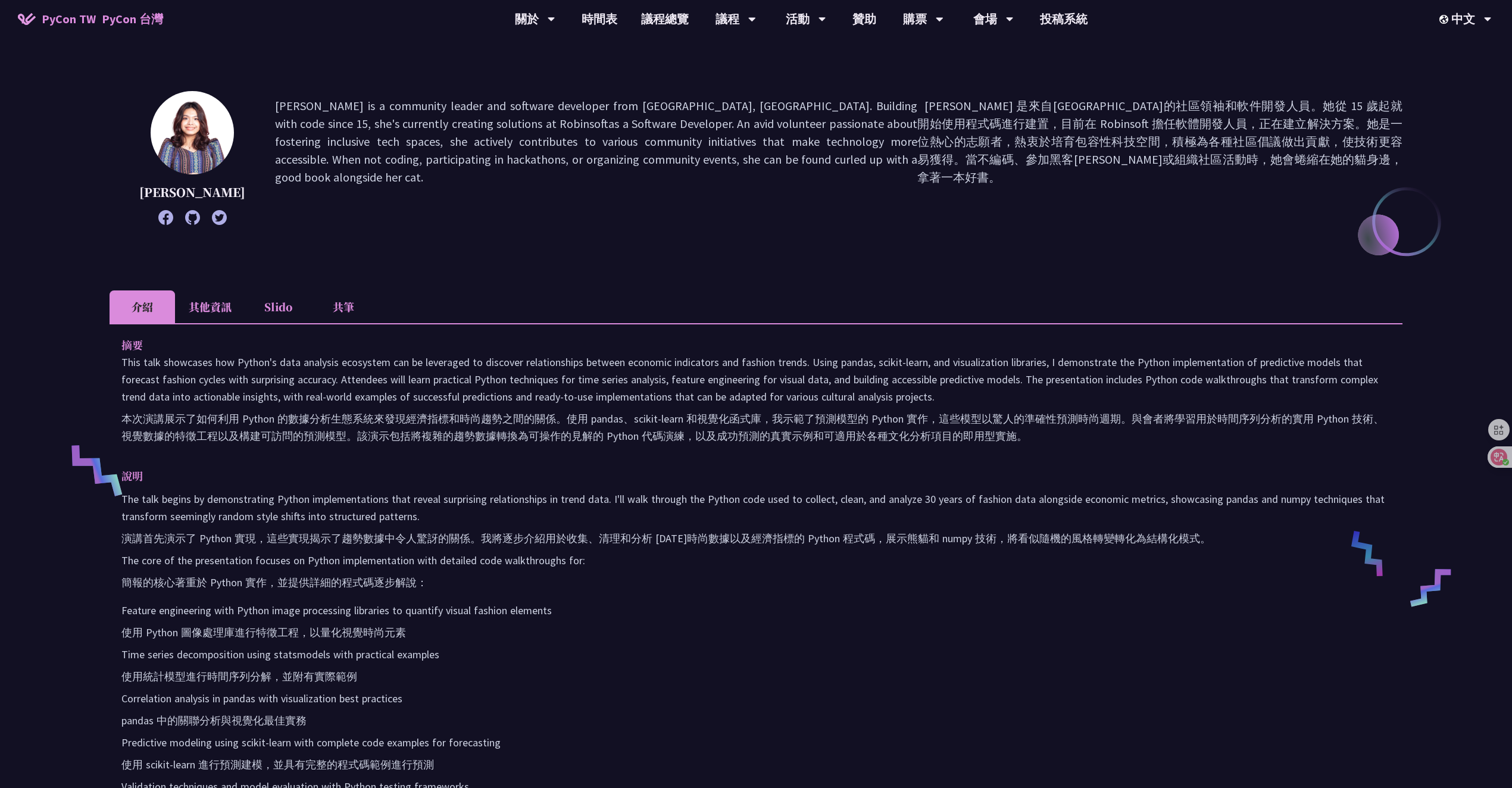
scroll to position [0, 0]
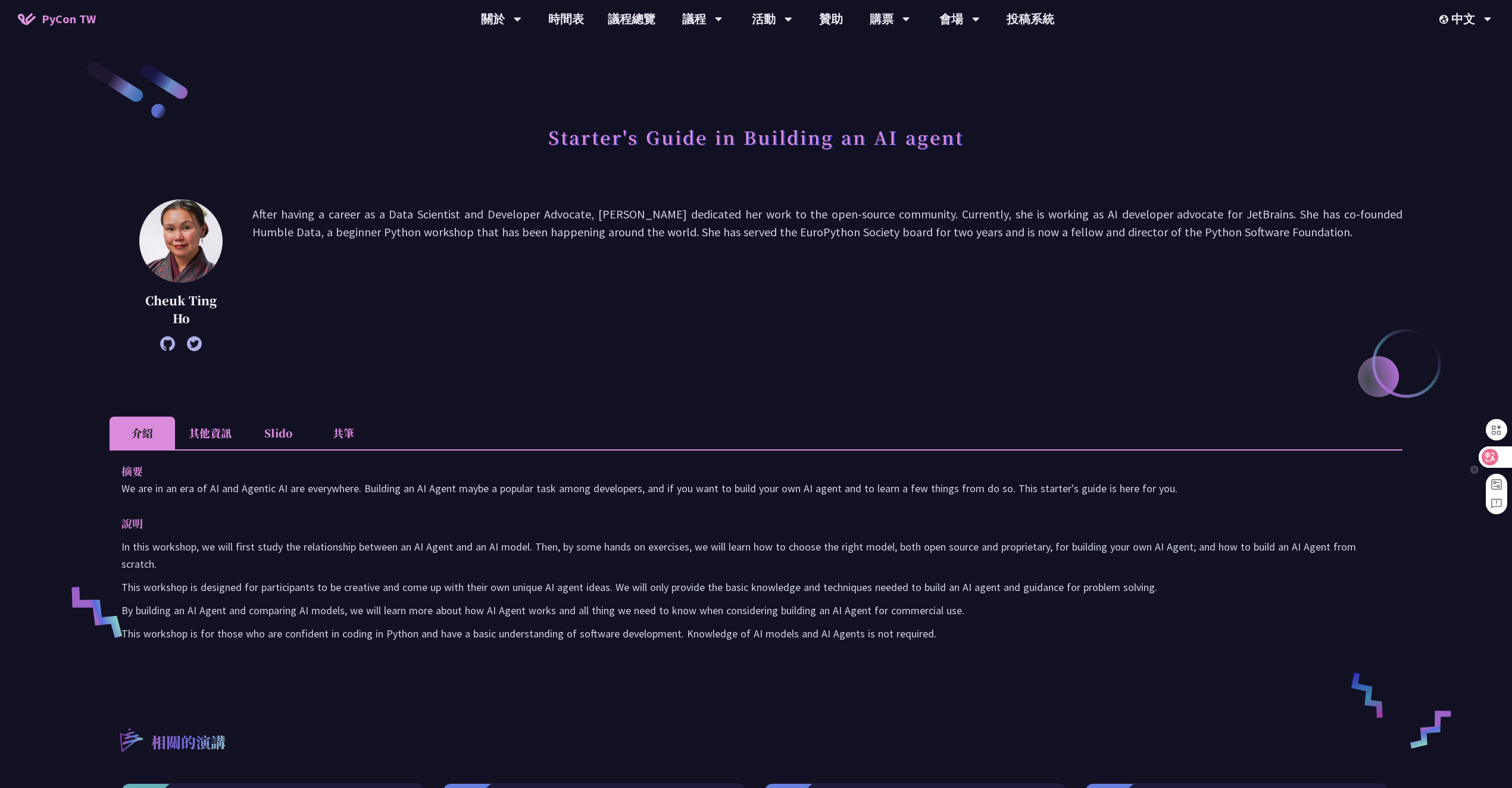
click at [1491, 455] on icon at bounding box center [1491, 457] width 12 height 12
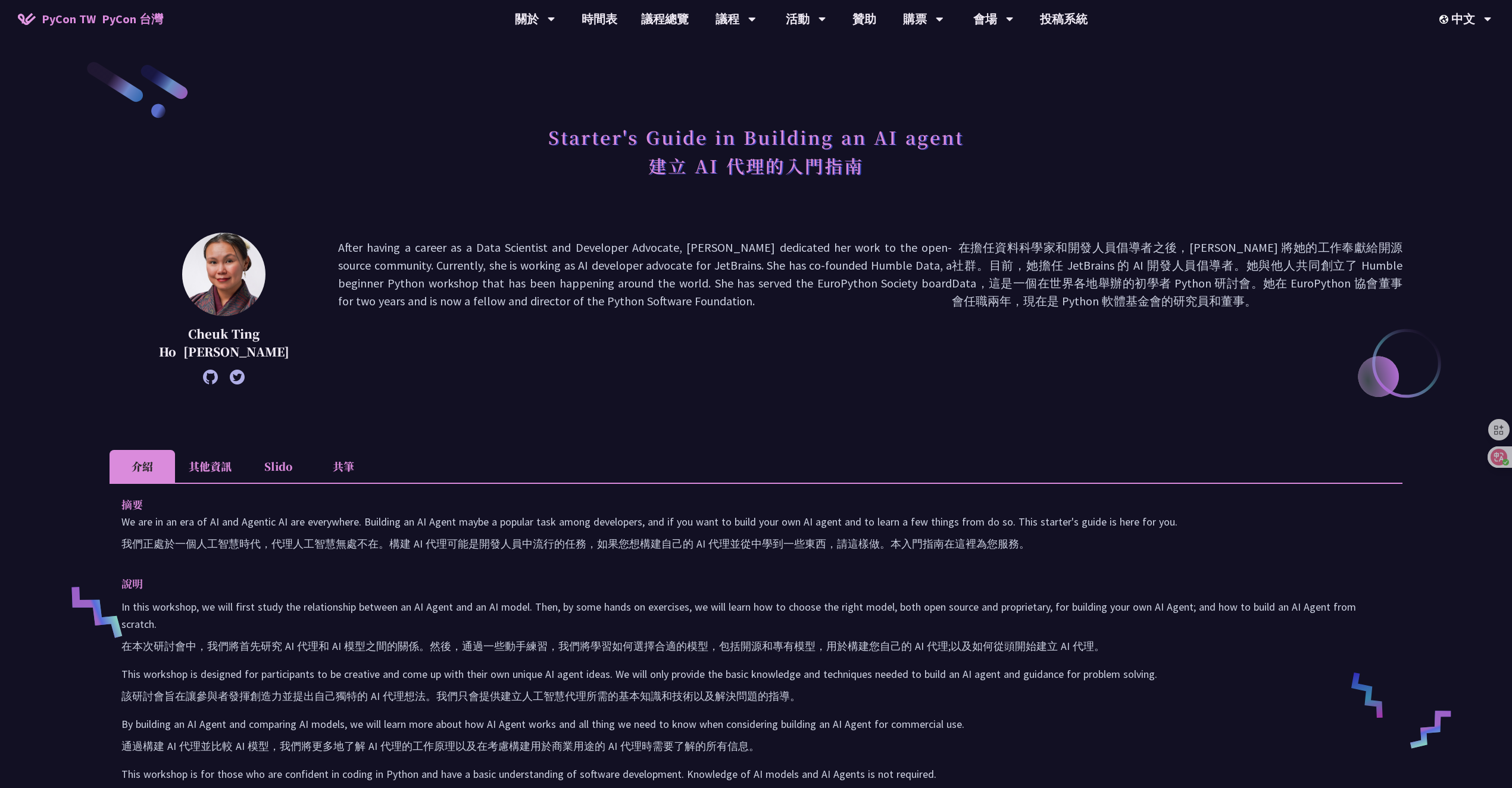
click at [1174, 252] on font "在擔任資料科學家和開發人員倡導者之後，Cheuk 將她的工作奉獻給開源社群。目前，她擔任 JetBrains 的 AI 開發人員倡導者。她與他人共同創立了 H…" at bounding box center [1177, 274] width 450 height 68
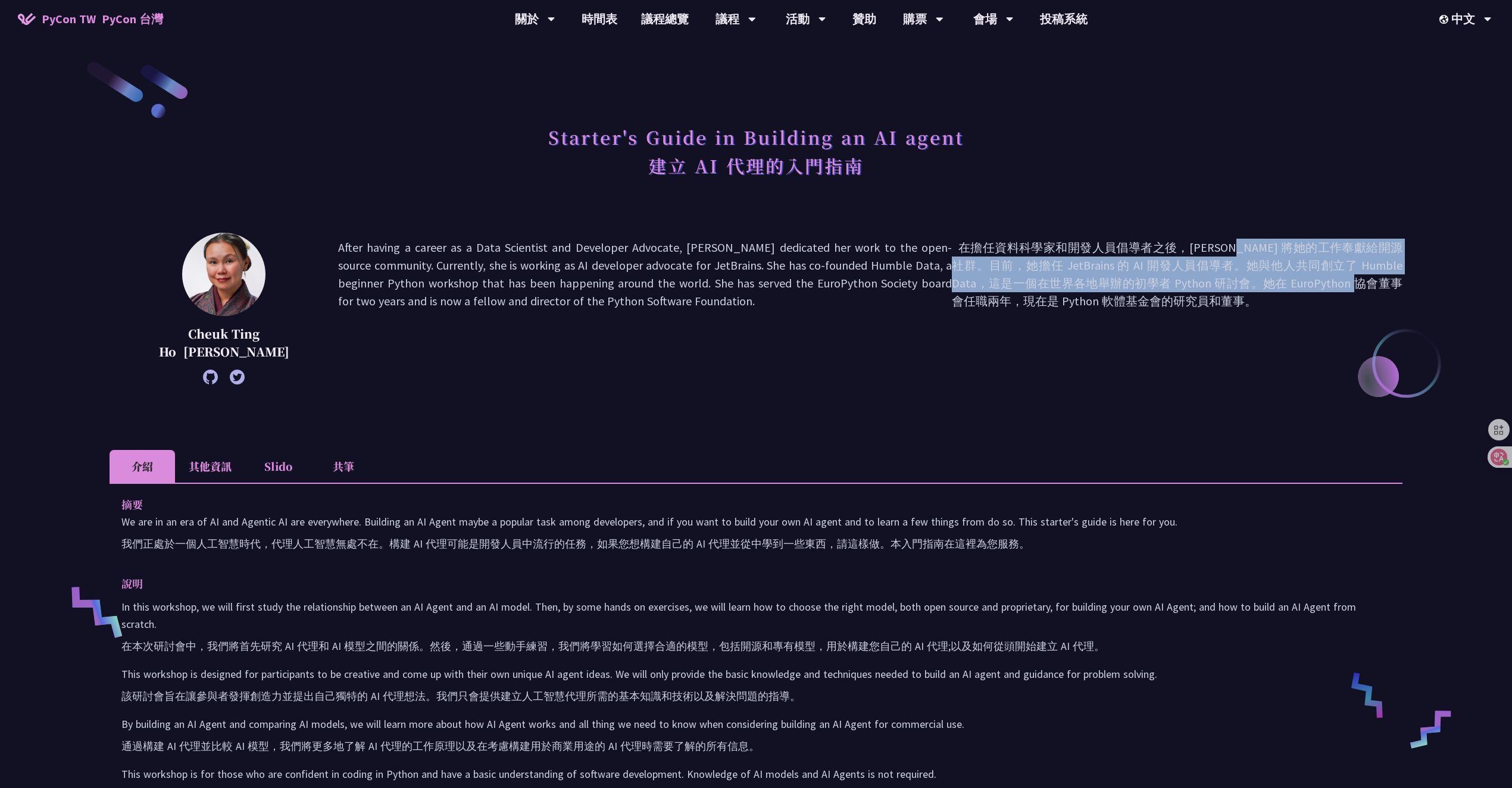
drag, startPoint x: 1208, startPoint y: 246, endPoint x: 1298, endPoint y: 291, distance: 100.6
click at [1299, 282] on font "在擔任資料科學家和開發人員倡導者之後，Cheuk 將她的工作奉獻給開源社群。目前，她擔任 JetBrains 的 AI 開發人員倡導者。她與他人共同創立了 H…" at bounding box center [1177, 274] width 450 height 68
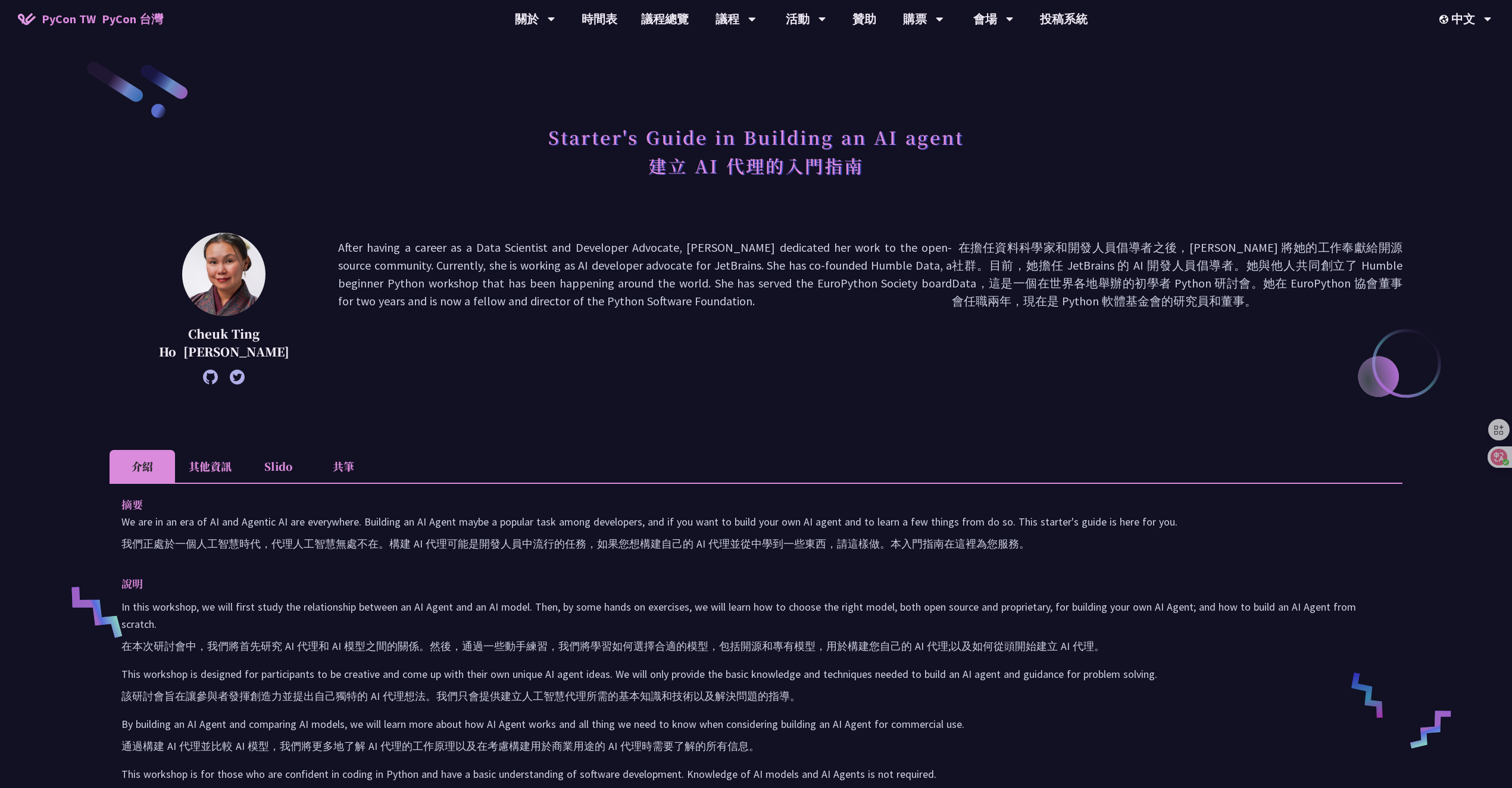
click at [1296, 294] on font "在擔任資料科學家和開發人員倡導者之後，Cheuk 將她的工作奉獻給開源社群。目前，她擔任 JetBrains 的 AI 開發人員倡導者。她與他人共同創立了 H…" at bounding box center [1177, 308] width 450 height 140
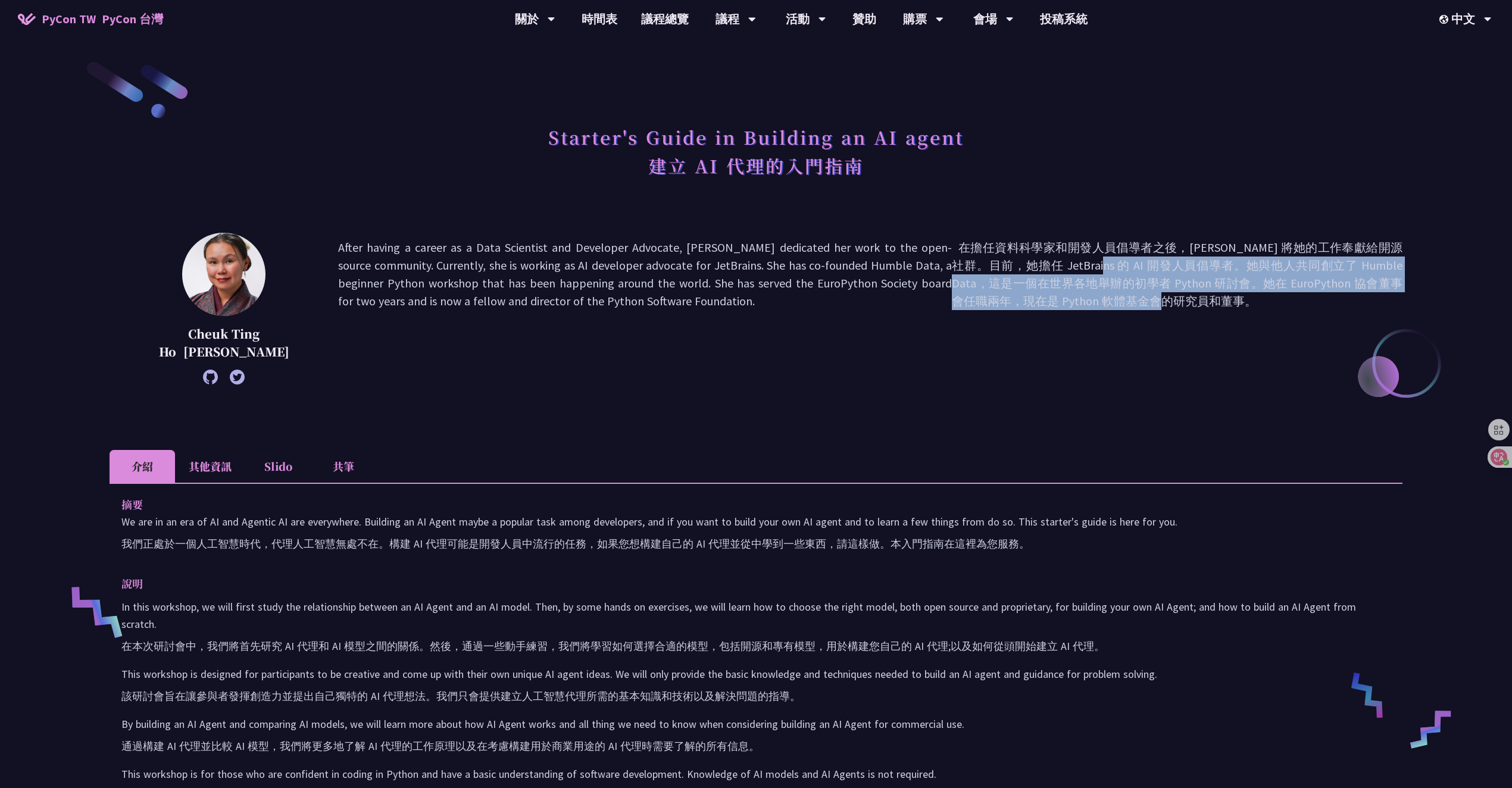
drag, startPoint x: 1189, startPoint y: 305, endPoint x: 1026, endPoint y: 262, distance: 168.6
click at [1035, 262] on font "在擔任資料科學家和開發人員倡導者之後，Cheuk 將她的工作奉獻給開源社群。目前，她擔任 JetBrains 的 AI 開發人員倡導者。她與他人共同創立了 H…" at bounding box center [1177, 308] width 450 height 140
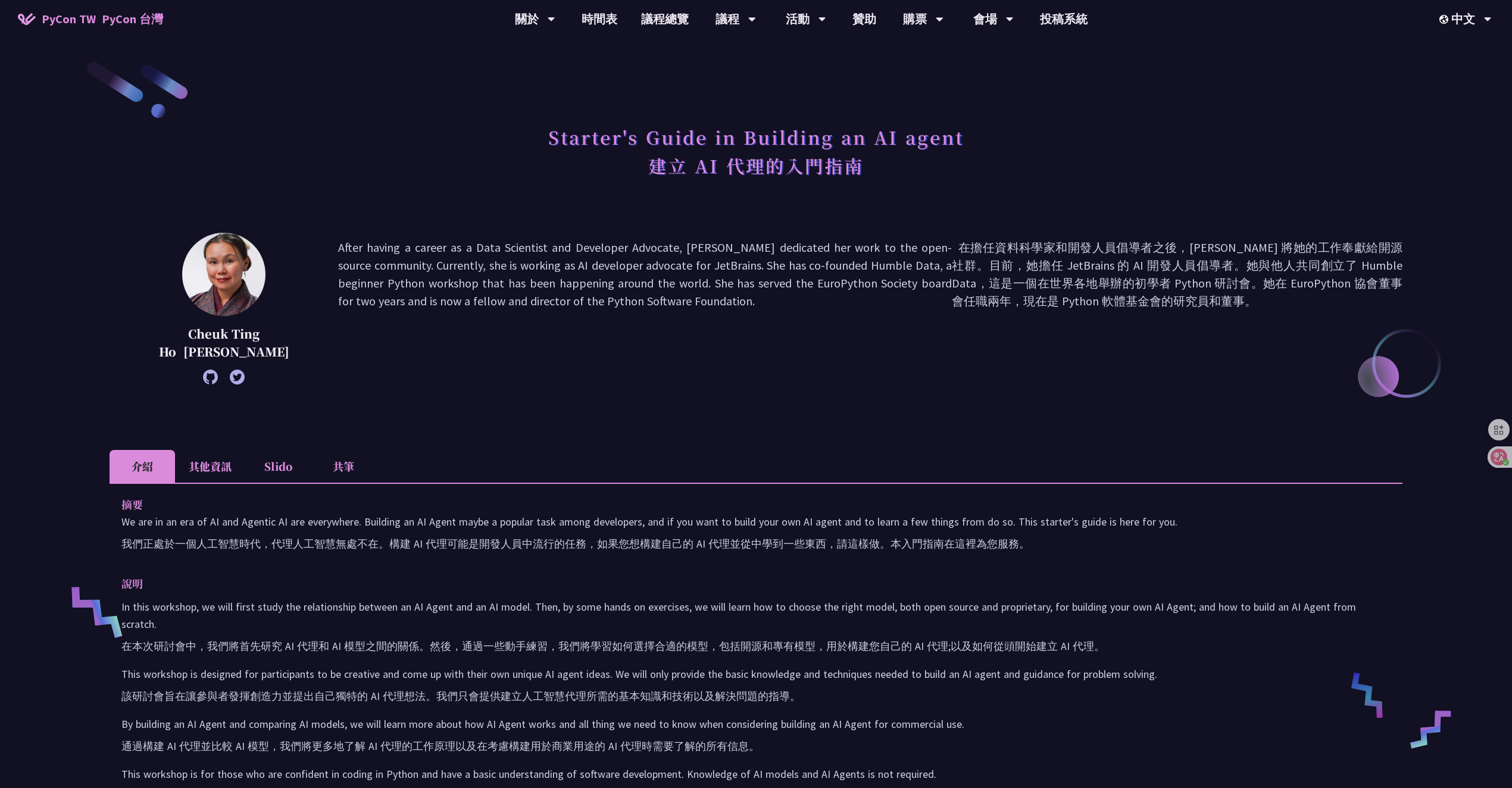
click at [1022, 262] on font "在擔任資料科學家和開發人員倡導者之後，Cheuk 將她的工作奉獻給開源社群。目前，她擔任 JetBrains 的 AI 開發人員倡導者。她與他人共同創立了 H…" at bounding box center [1177, 274] width 450 height 68
drag, startPoint x: 1310, startPoint y: 266, endPoint x: 1243, endPoint y: 266, distance: 67.0
click at [1243, 266] on font "在擔任資料科學家和開發人員倡導者之後，Cheuk 將她的工作奉獻給開源社群。目前，她擔任 JetBrains 的 AI 開發人員倡導者。她與他人共同創立了 H…" at bounding box center [1177, 274] width 450 height 68
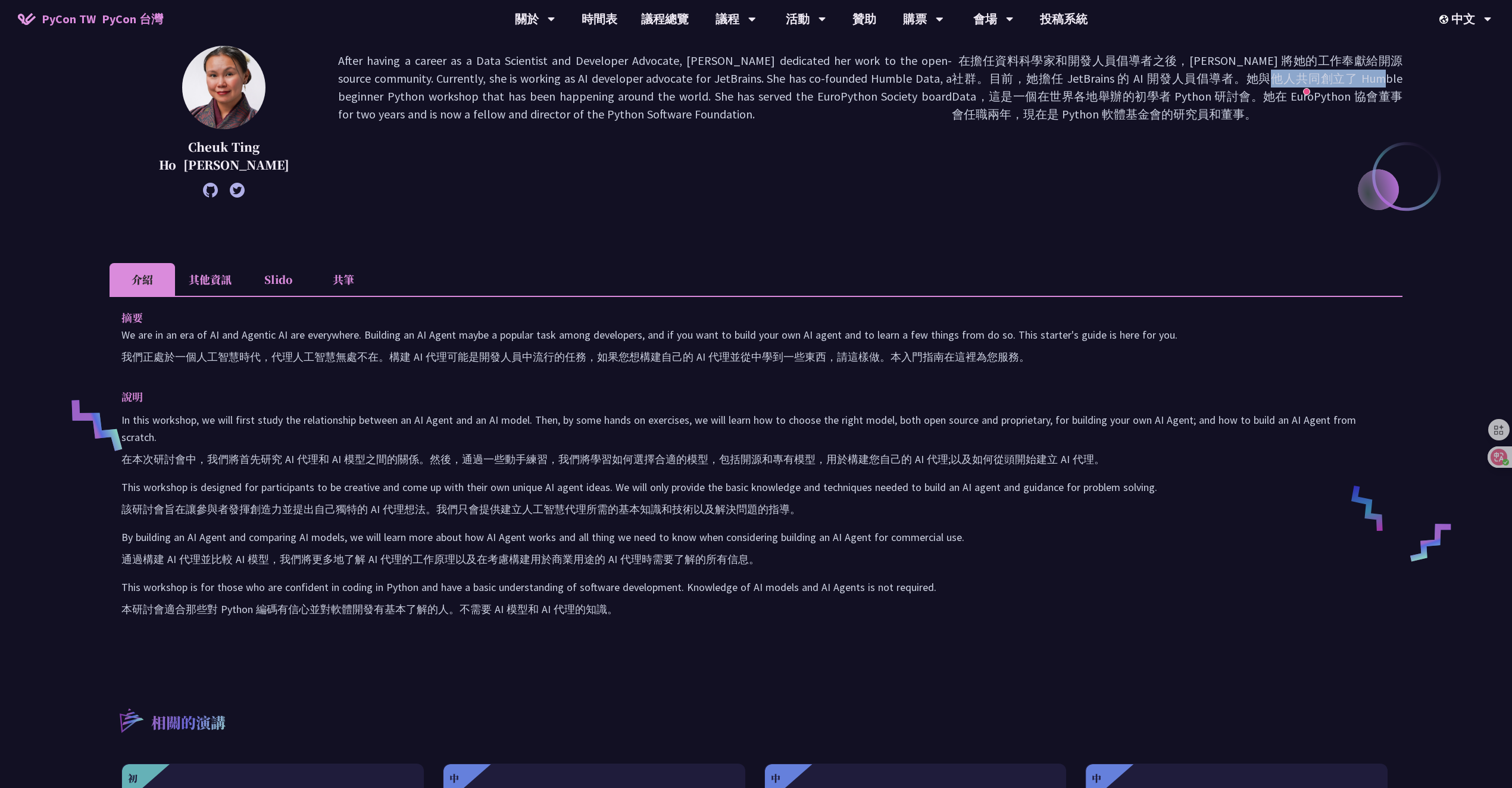
scroll to position [188, 0]
click at [190, 267] on li "其他資訊" at bounding box center [210, 278] width 70 height 33
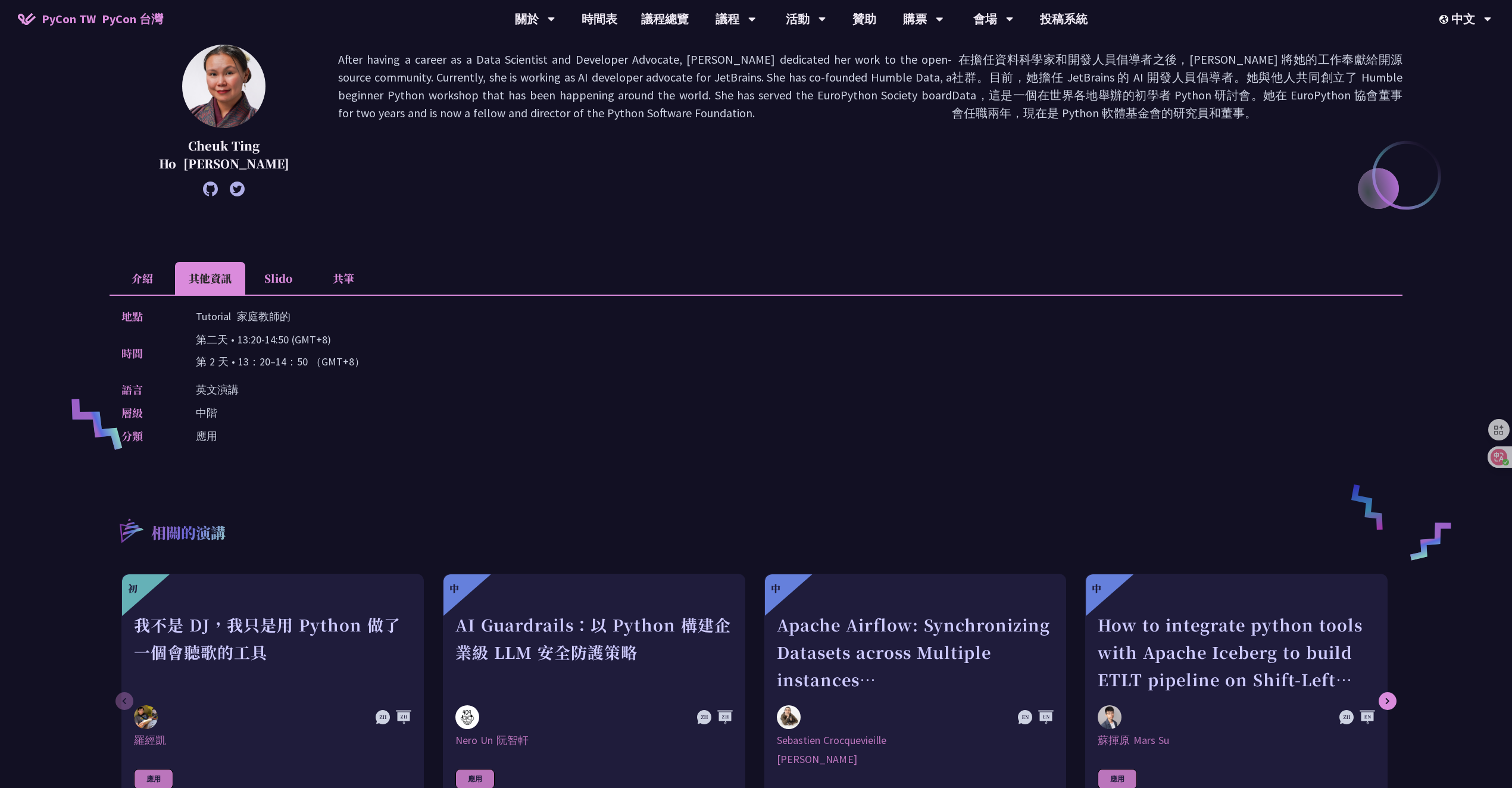
click at [491, 386] on div "語言 英文演講" at bounding box center [753, 390] width 1264 height 18
click at [156, 275] on li "介紹" at bounding box center [142, 278] width 65 height 33
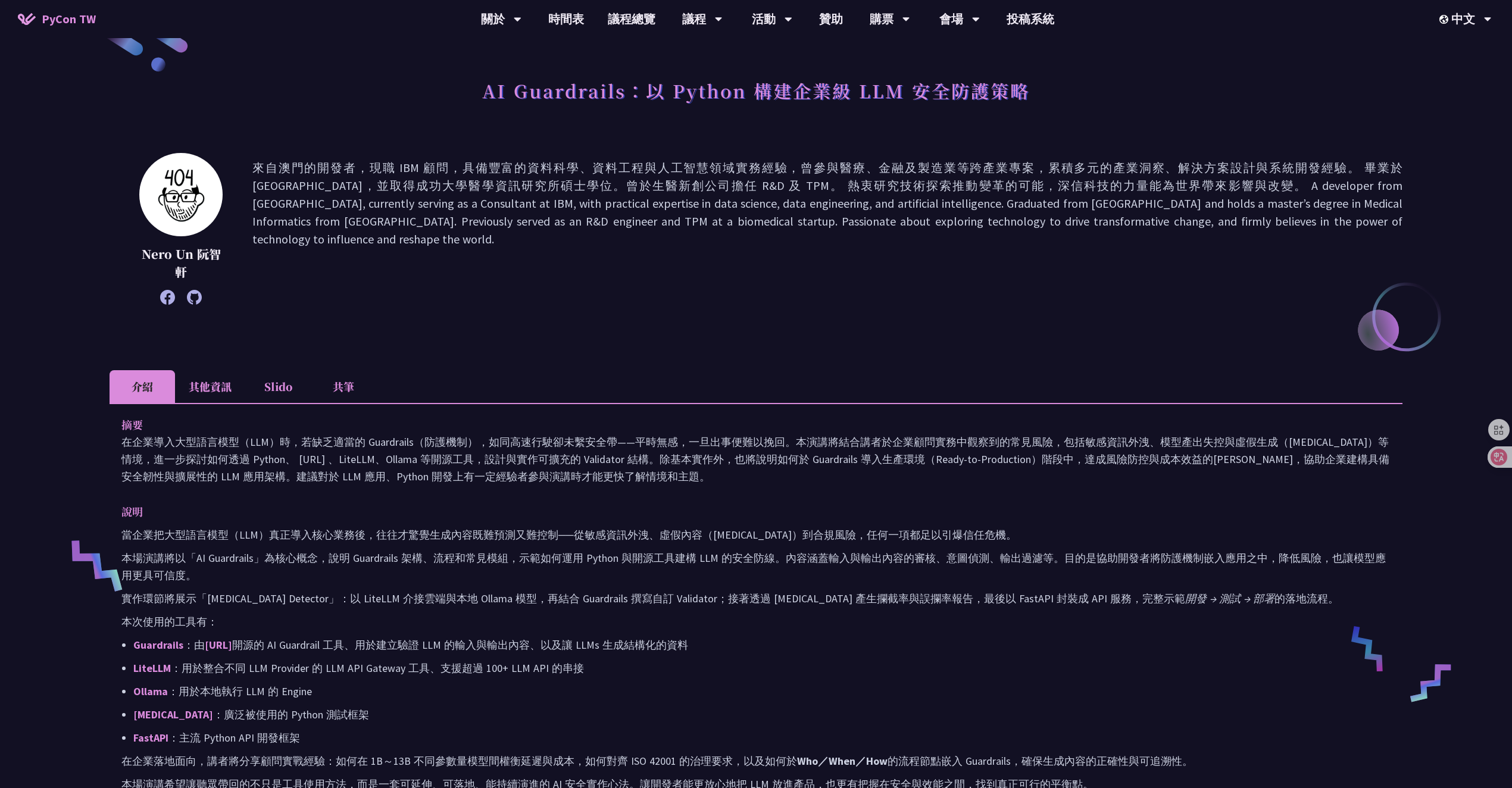
scroll to position [100, 0]
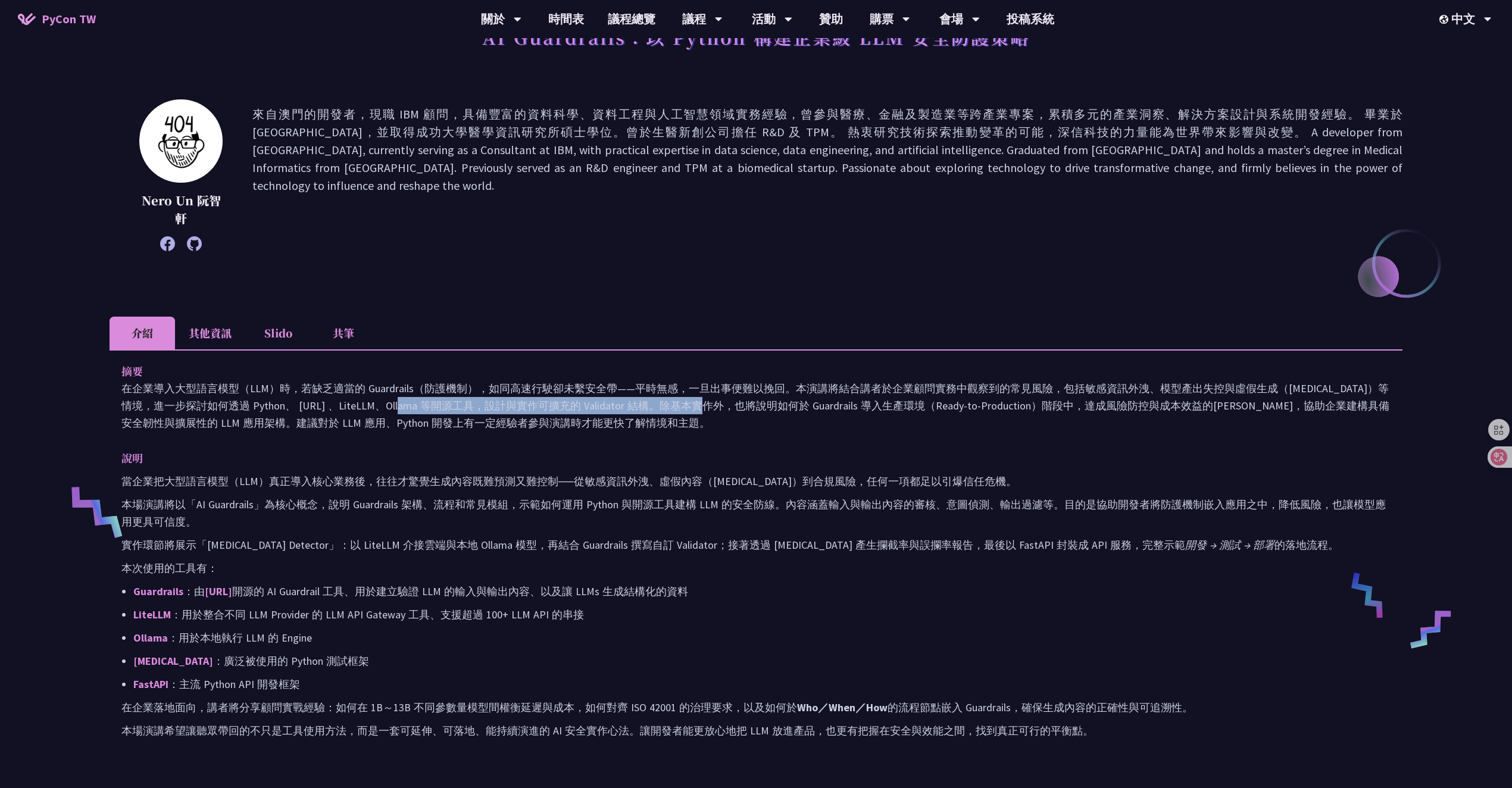
drag, startPoint x: 273, startPoint y: 411, endPoint x: 506, endPoint y: 412, distance: 233.0
click at [506, 412] on p "在企業導入大型語言模型（LLM）時，若缺乏適當的 Guardrails（防護機制），如同高速行駛卻未繫安全帶——平時無感，一旦出事便難以挽回。本演講將結合講者…" at bounding box center [756, 405] width 1270 height 52
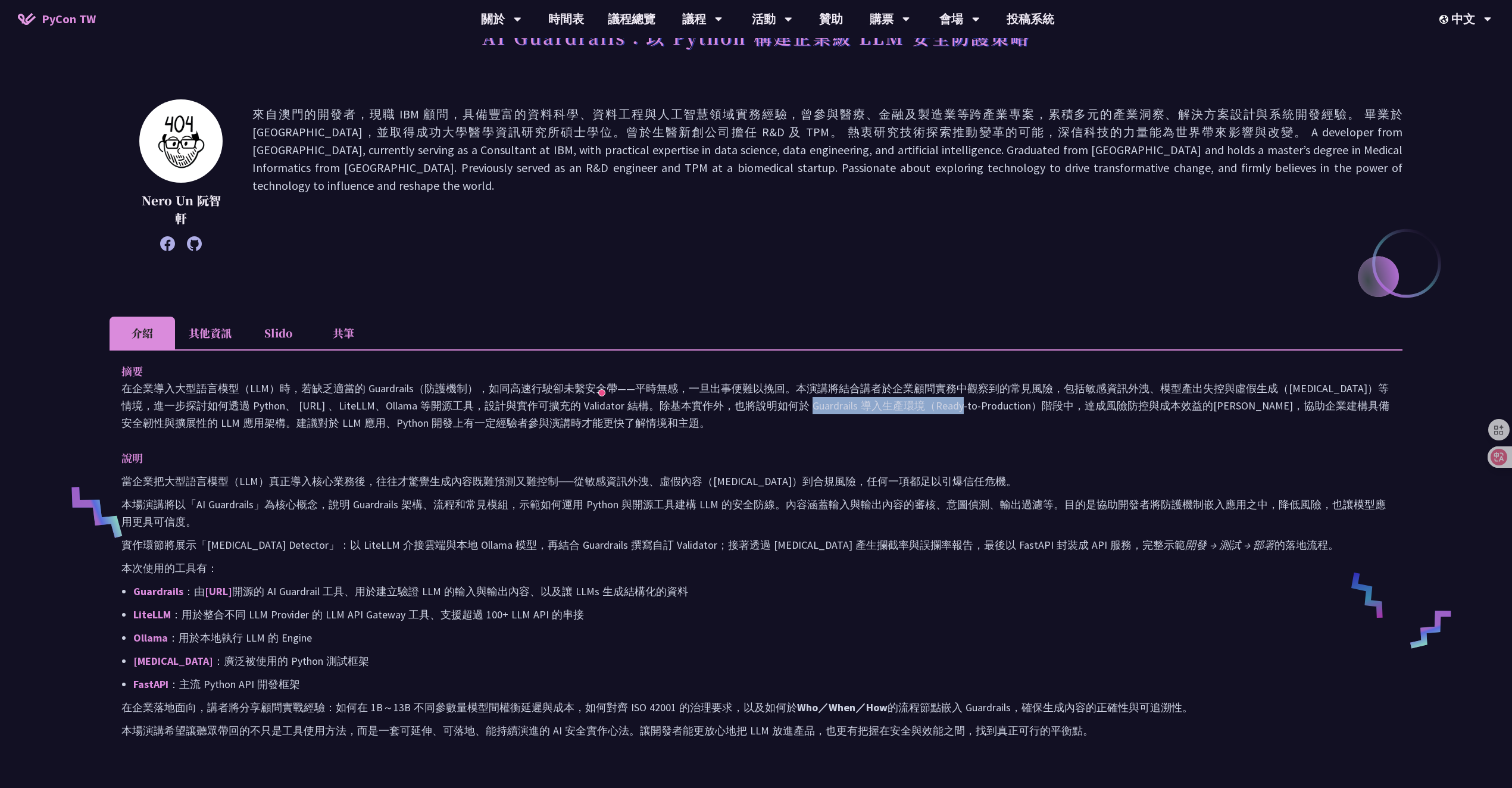
drag, startPoint x: 621, startPoint y: 411, endPoint x: 817, endPoint y: 411, distance: 196.0
click at [794, 411] on p "在企業導入大型語言模型（LLM）時，若缺乏適當的 Guardrails（防護機制），如同高速行駛卻未繫安全帶——平時無感，一旦出事便難以挽回。本演講將結合講者…" at bounding box center [756, 405] width 1270 height 52
click at [826, 412] on p "在企業導入大型語言模型（LLM）時，若缺乏適當的 Guardrails（防護機制），如同高速行駛卻未繫安全帶——平時無感，一旦出事便難以挽回。本演講將結合講者…" at bounding box center [756, 405] width 1270 height 52
drag, startPoint x: 1009, startPoint y: 409, endPoint x: 1170, endPoint y: 409, distance: 161.0
click at [1114, 409] on p "在企業導入大型語言模型（LLM）時，若缺乏適當的 Guardrails（防護機制），如同高速行駛卻未繫安全帶——平時無感，一旦出事便難以挽回。本演講將結合講者…" at bounding box center [756, 405] width 1270 height 52
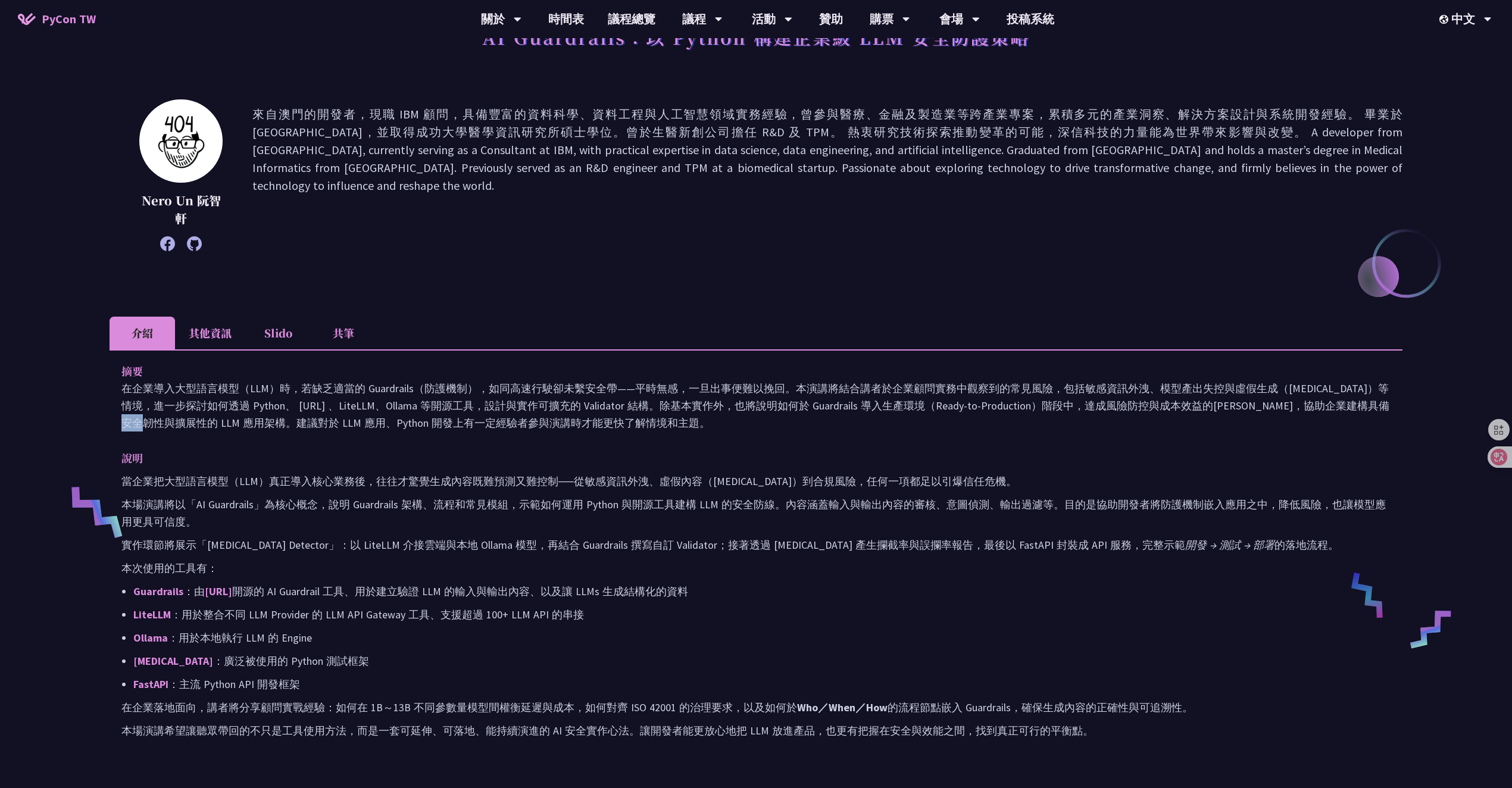
drag, startPoint x: 1170, startPoint y: 409, endPoint x: 1196, endPoint y: 411, distance: 26.1
click at [1188, 411] on p "在企業導入大型語言模型（LLM）時，若缺乏適當的 Guardrails（防護機制），如同高速行駛卻未繫安全帶——平時無感，一旦出事便難以挽回。本演講將結合講者…" at bounding box center [756, 405] width 1270 height 52
drag, startPoint x: 1206, startPoint y: 411, endPoint x: 674, endPoint y: 421, distance: 532.1
click at [826, 418] on p "在企業導入大型語言模型（LLM）時，若缺乏適當的 Guardrails（防護機制），如同高速行駛卻未繫安全帶——平時無感，一旦出事便難以挽回。本演講將結合講者…" at bounding box center [756, 405] width 1270 height 52
click at [673, 421] on p "在企業導入大型語言模型（LLM）時，若缺乏適當的 Guardrails（防護機制），如同高速行駛卻未繫安全帶——平時無感，一旦出事便難以挽回。本演講將結合講者…" at bounding box center [756, 405] width 1270 height 52
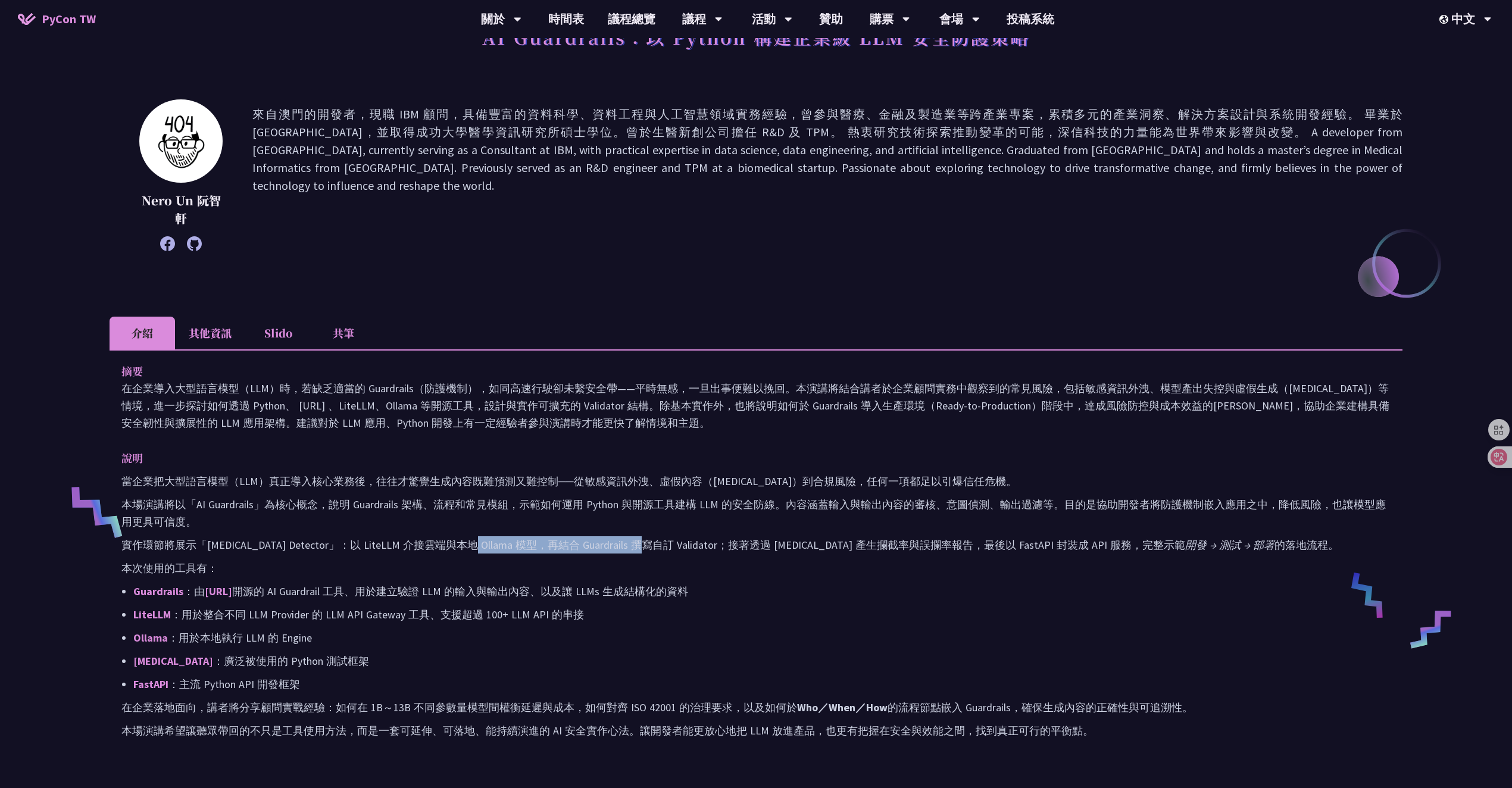
drag, startPoint x: 487, startPoint y: 548, endPoint x: 681, endPoint y: 545, distance: 194.0
click at [639, 546] on p "實作環節將展示「Hallucination Detector」：以 LiteLLM 介接雲端與本地 Ollama 模型，再結合 Guardrails 撰寫自訂…" at bounding box center [756, 545] width 1270 height 18
drag, startPoint x: 763, startPoint y: 543, endPoint x: 970, endPoint y: 541, distance: 207.0
click at [768, 543] on p "實作環節將展示「Hallucination Detector」：以 LiteLLM 介接雲端與本地 Ollama 模型，再結合 Guardrails 撰寫自訂…" at bounding box center [756, 545] width 1270 height 18
drag, startPoint x: 988, startPoint y: 541, endPoint x: 1054, endPoint y: 541, distance: 66.0
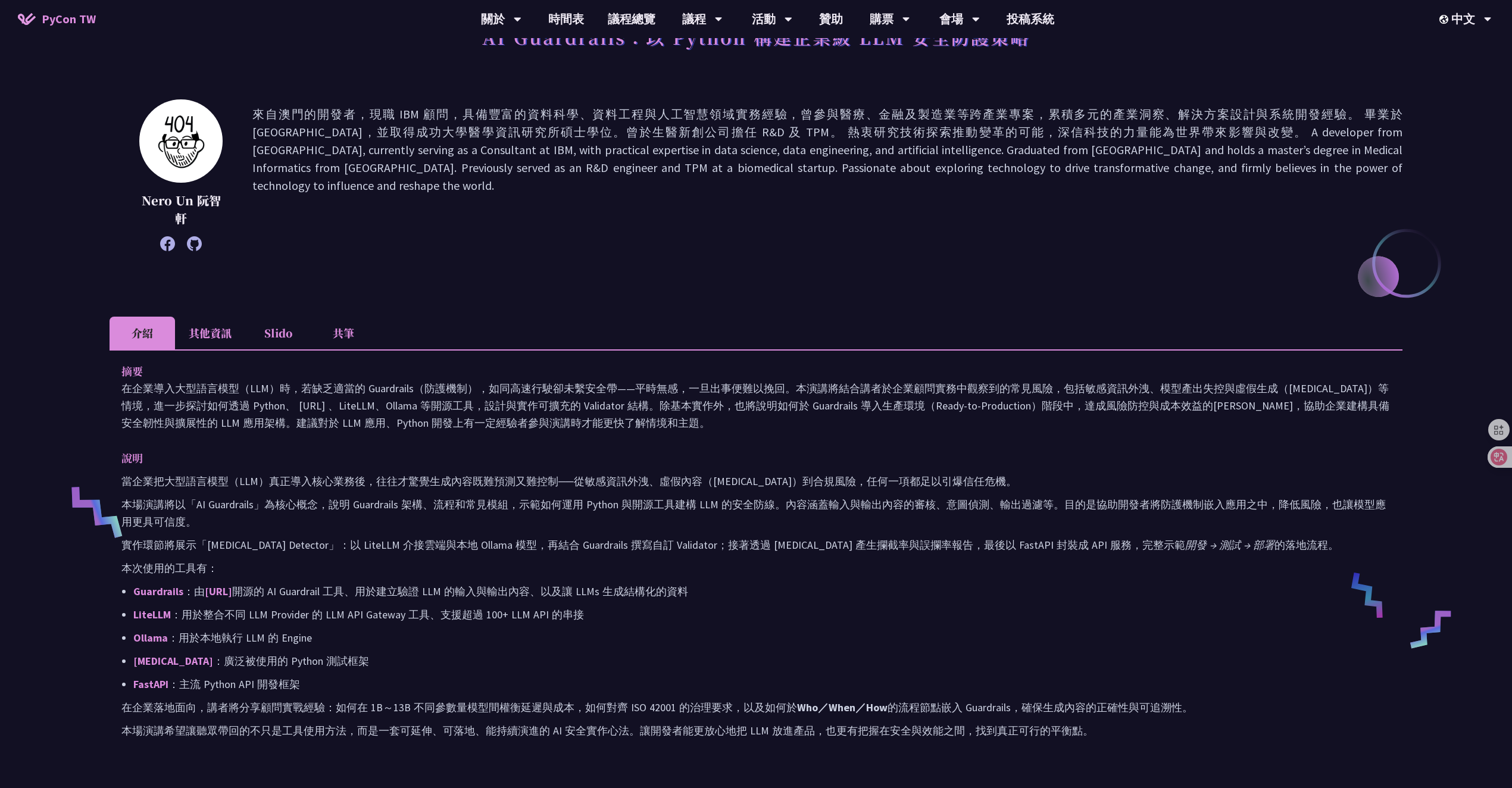
click at [1045, 541] on p "實作環節將展示「Hallucination Detector」：以 LiteLLM 介接雲端與本地 Ollama 模型，再結合 Guardrails 撰寫自訂…" at bounding box center [756, 545] width 1270 height 18
drag, startPoint x: 1149, startPoint y: 539, endPoint x: 1281, endPoint y: 537, distance: 132.0
click at [1185, 539] on em "開發 → 測試 → 部署" at bounding box center [1230, 545] width 90 height 14
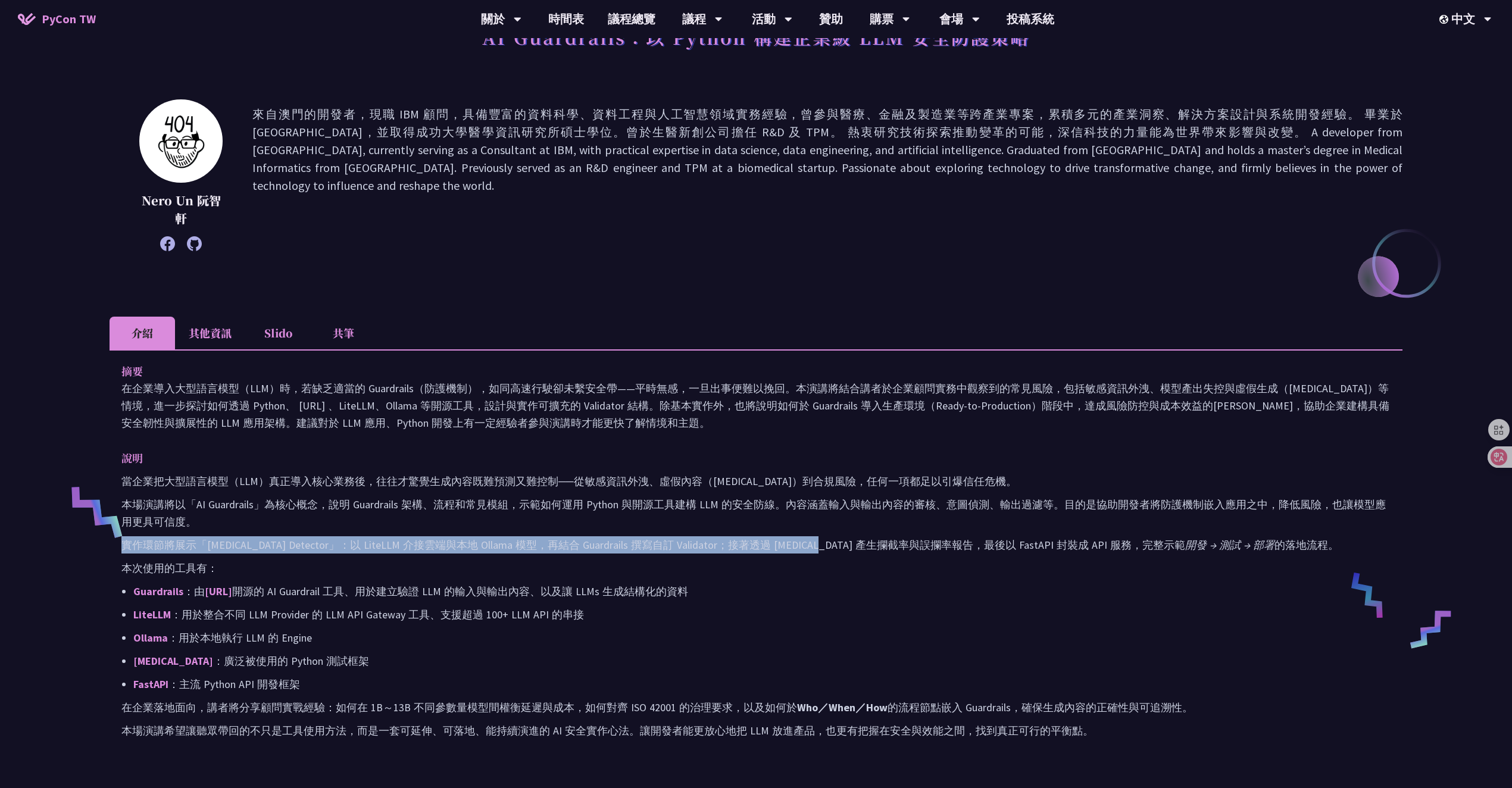
drag, startPoint x: 980, startPoint y: 539, endPoint x: 749, endPoint y: 547, distance: 231.1
click at [775, 547] on p "實作環節將展示「Hallucination Detector」：以 LiteLLM 介接雲端與本地 Ollama 模型，再結合 Guardrails 撰寫自訂…" at bounding box center [756, 545] width 1270 height 18
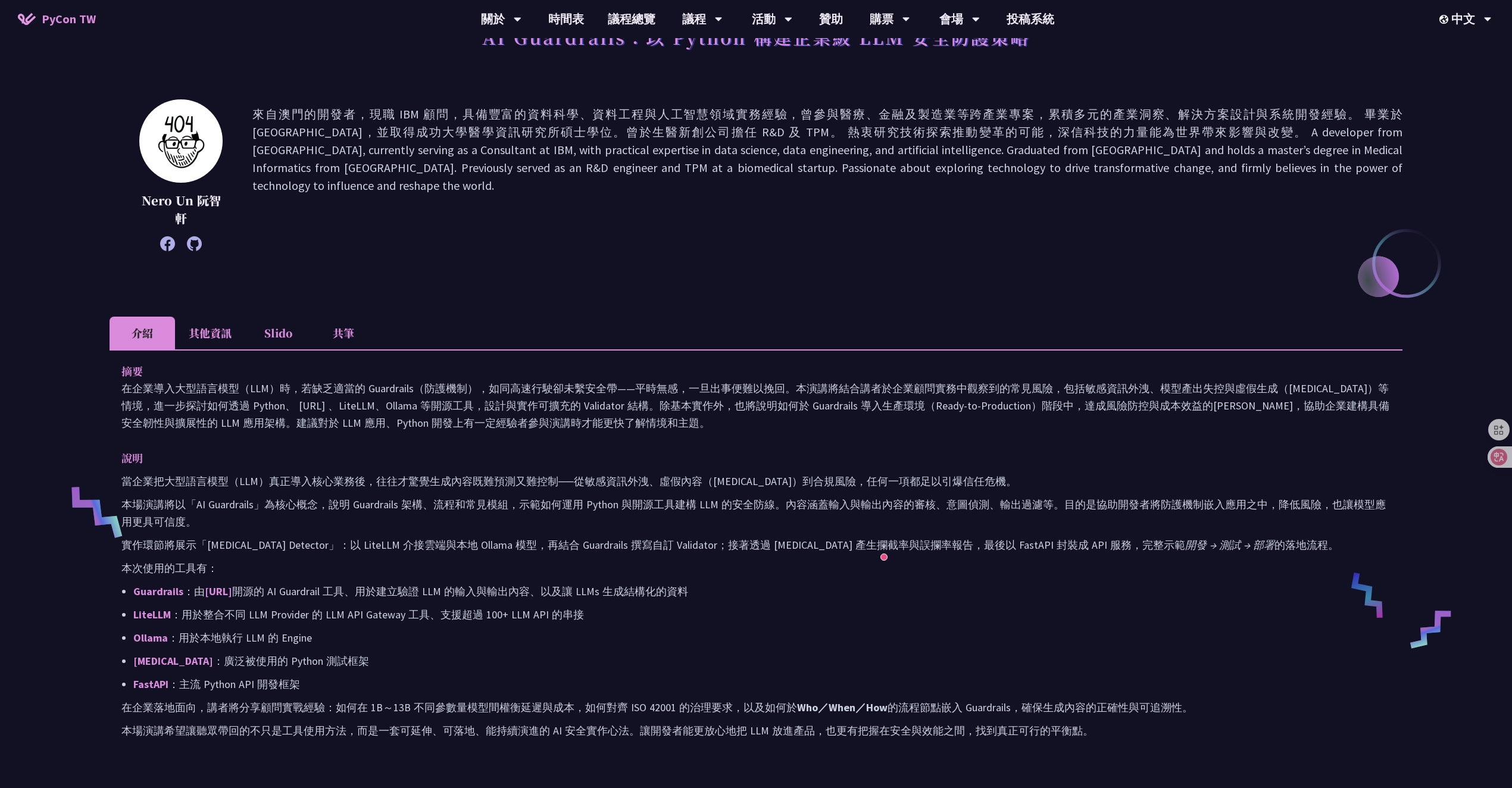
click at [747, 547] on p "實作環節將展示「Hallucination Detector」：以 LiteLLM 介接雲端與本地 Ollama 模型，再結合 Guardrails 撰寫自訂…" at bounding box center [756, 545] width 1270 height 18
drag, startPoint x: 227, startPoint y: 639, endPoint x: 289, endPoint y: 665, distance: 67.2
click at [253, 650] on ul "Guardrails ：由 Guardrails.ai 開源的 AI Guardrail 工具、用於建立驗證 LLM 的輸入與輸出內容、以及讓 LLMs 生成…" at bounding box center [756, 637] width 1270 height 110
click at [289, 665] on p "Pytest ：廣泛被使用的 Python 測試框架" at bounding box center [762, 662] width 1258 height 18
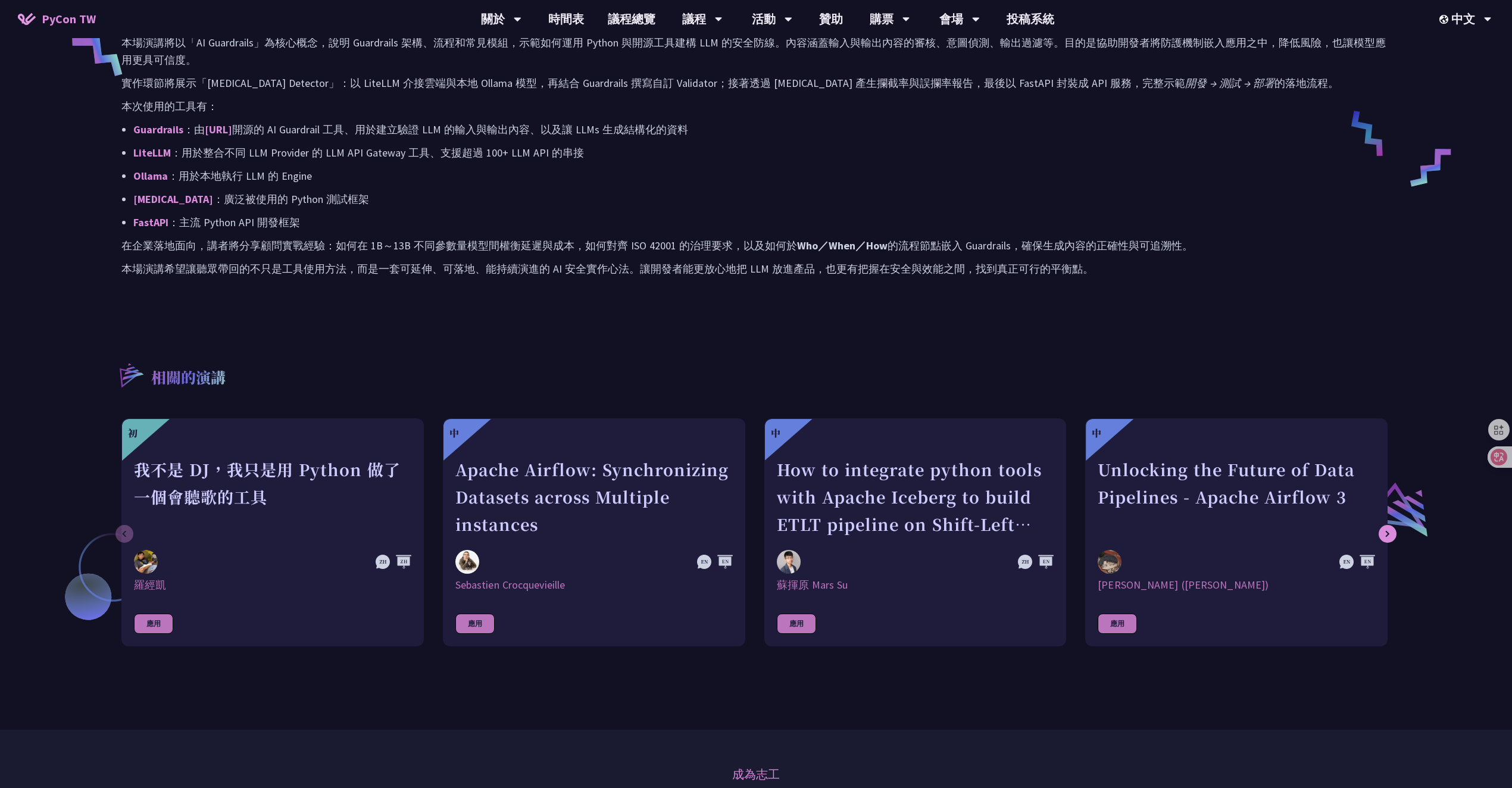
scroll to position [111, 0]
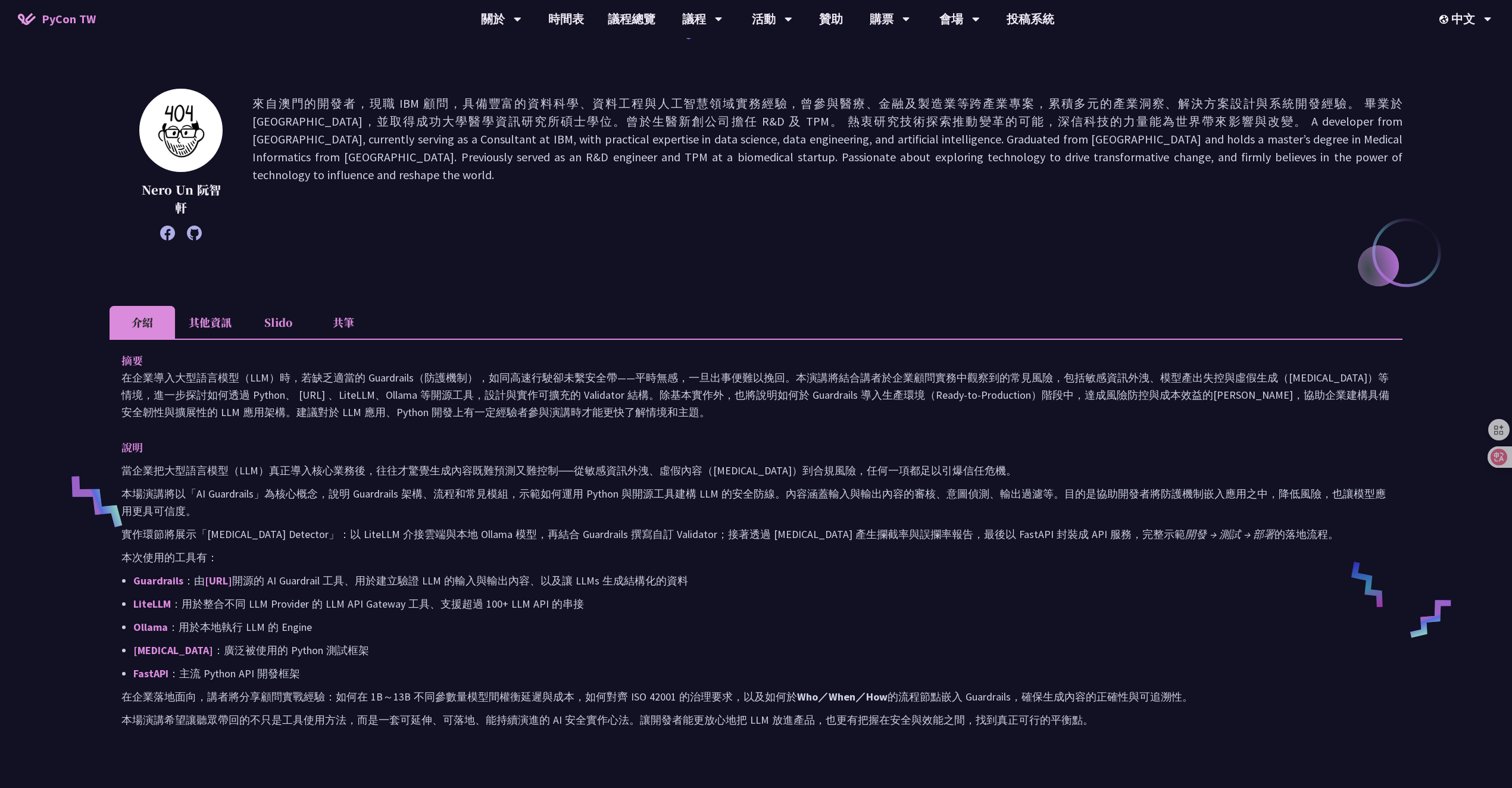
click at [206, 334] on li "其他資訊" at bounding box center [210, 323] width 70 height 33
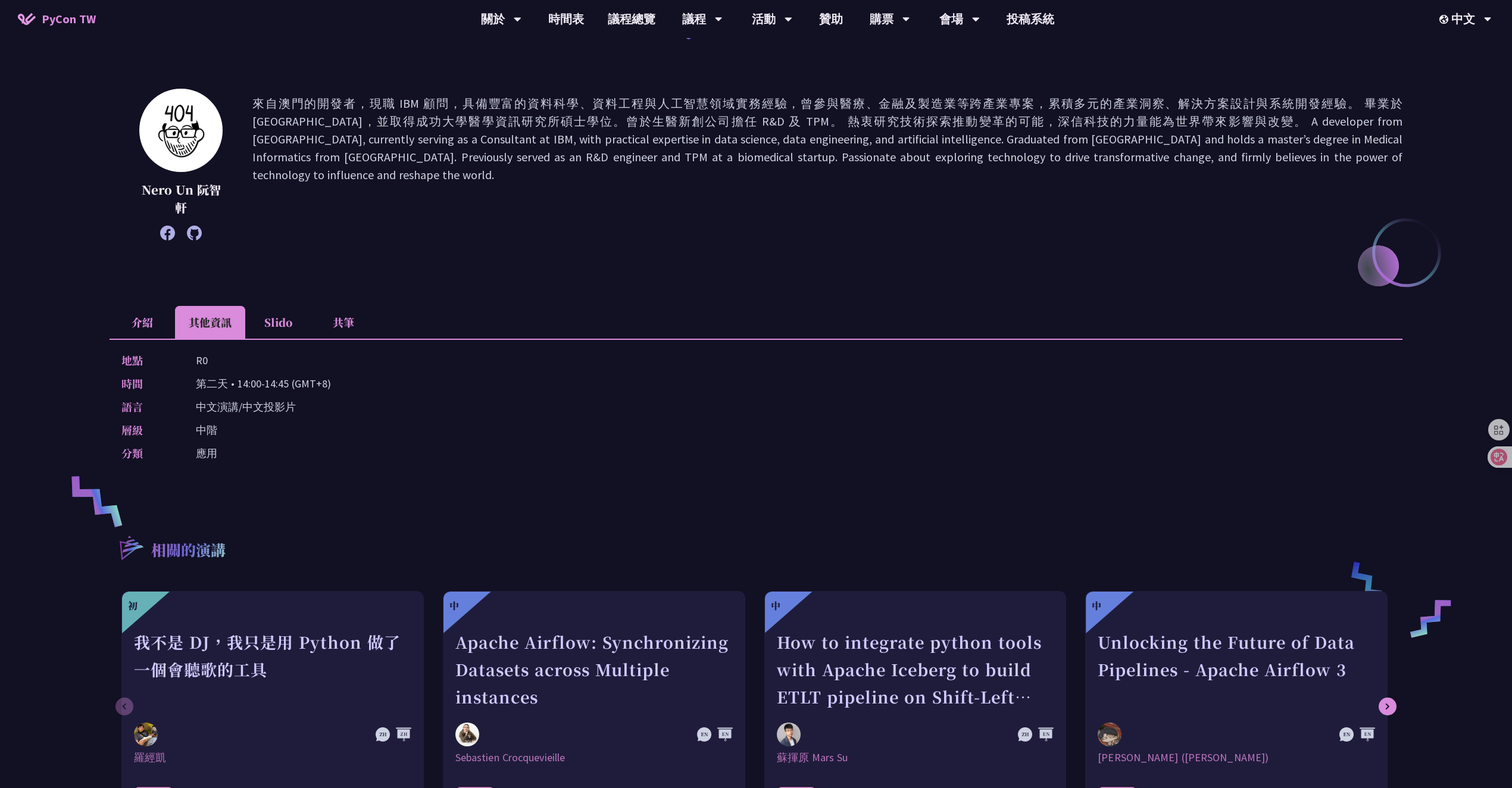
click at [156, 323] on li "介紹" at bounding box center [142, 323] width 65 height 33
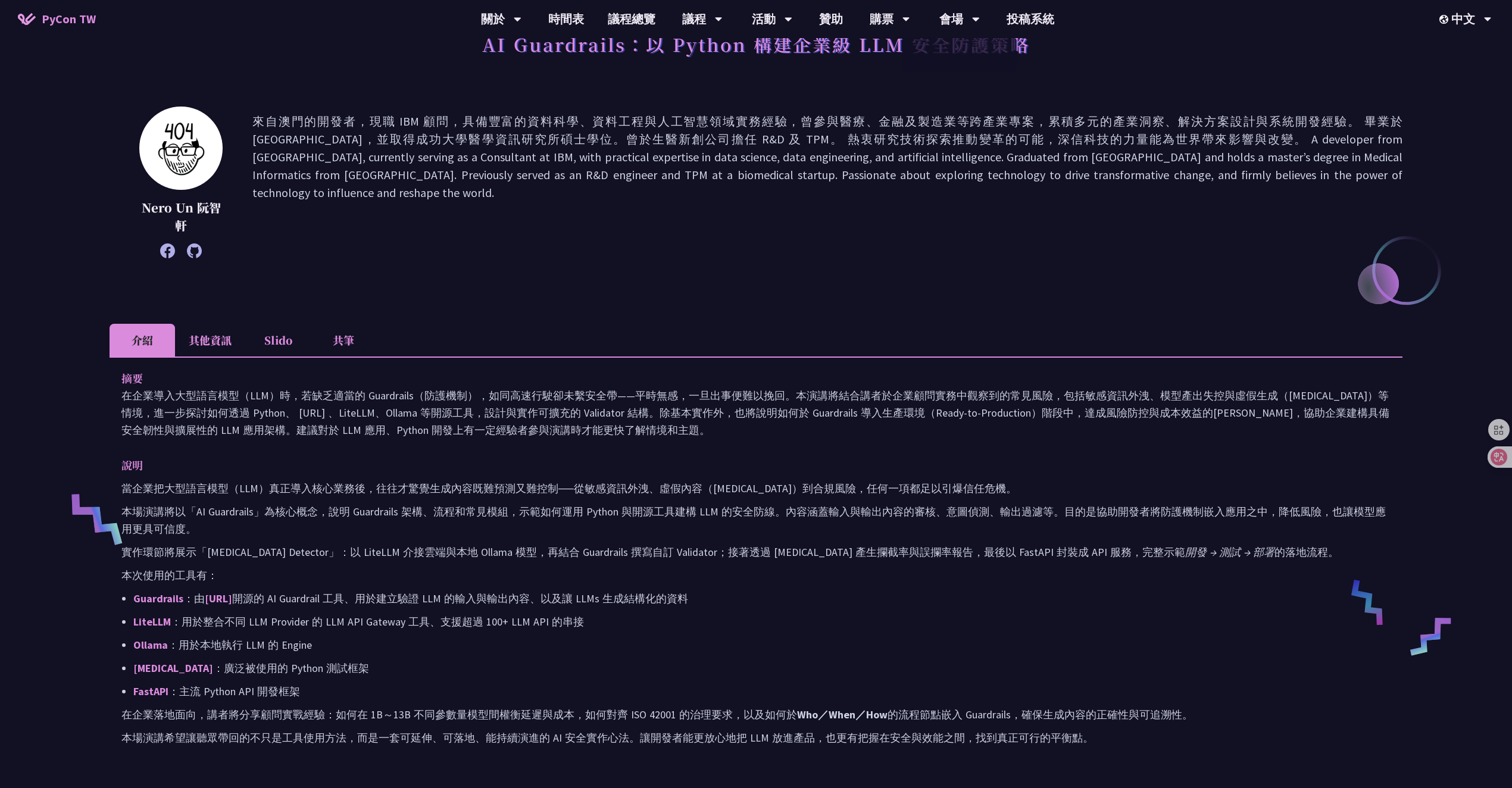
scroll to position [0, 0]
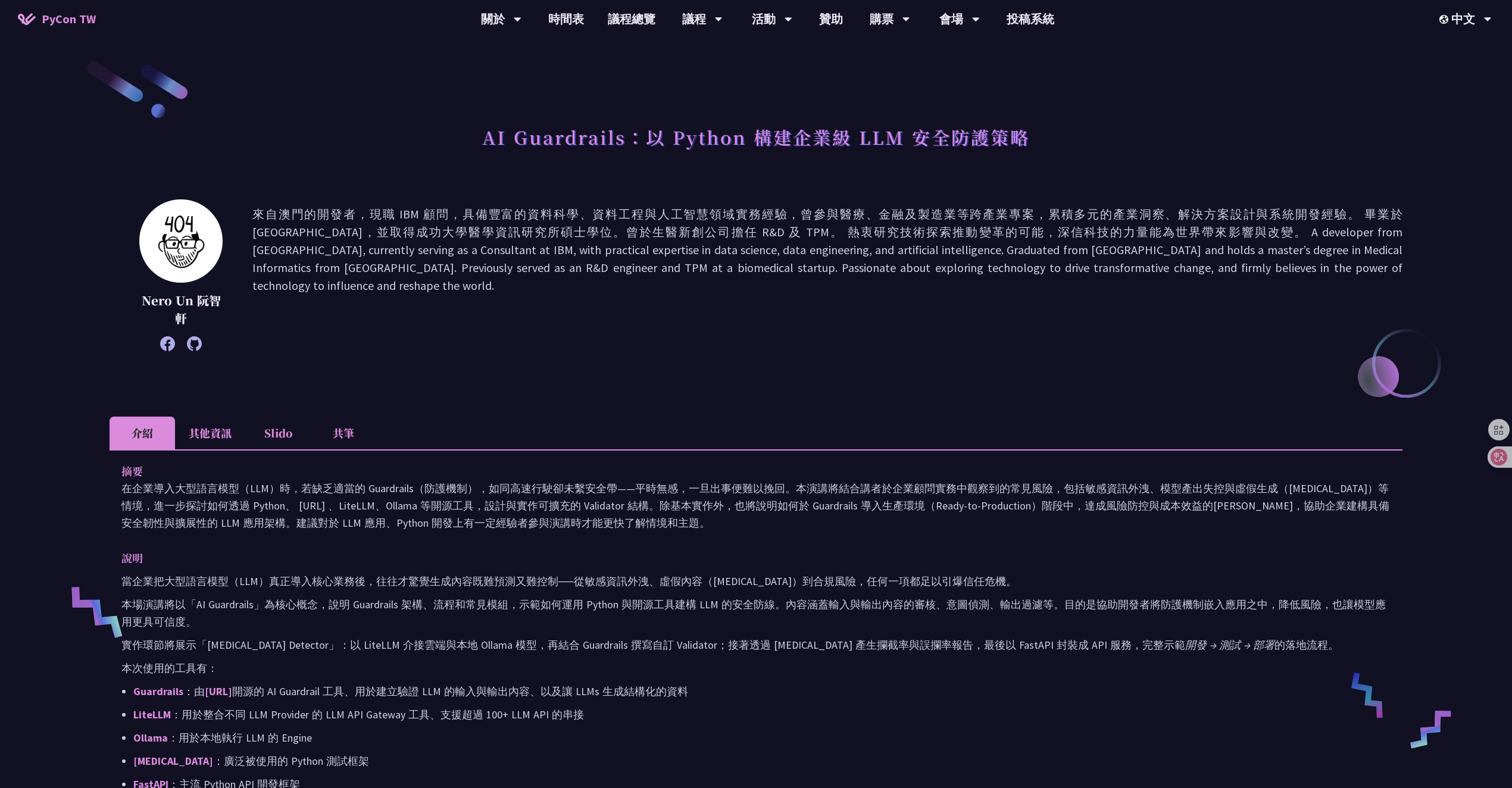
click at [230, 437] on li "其他資訊" at bounding box center [210, 433] width 70 height 33
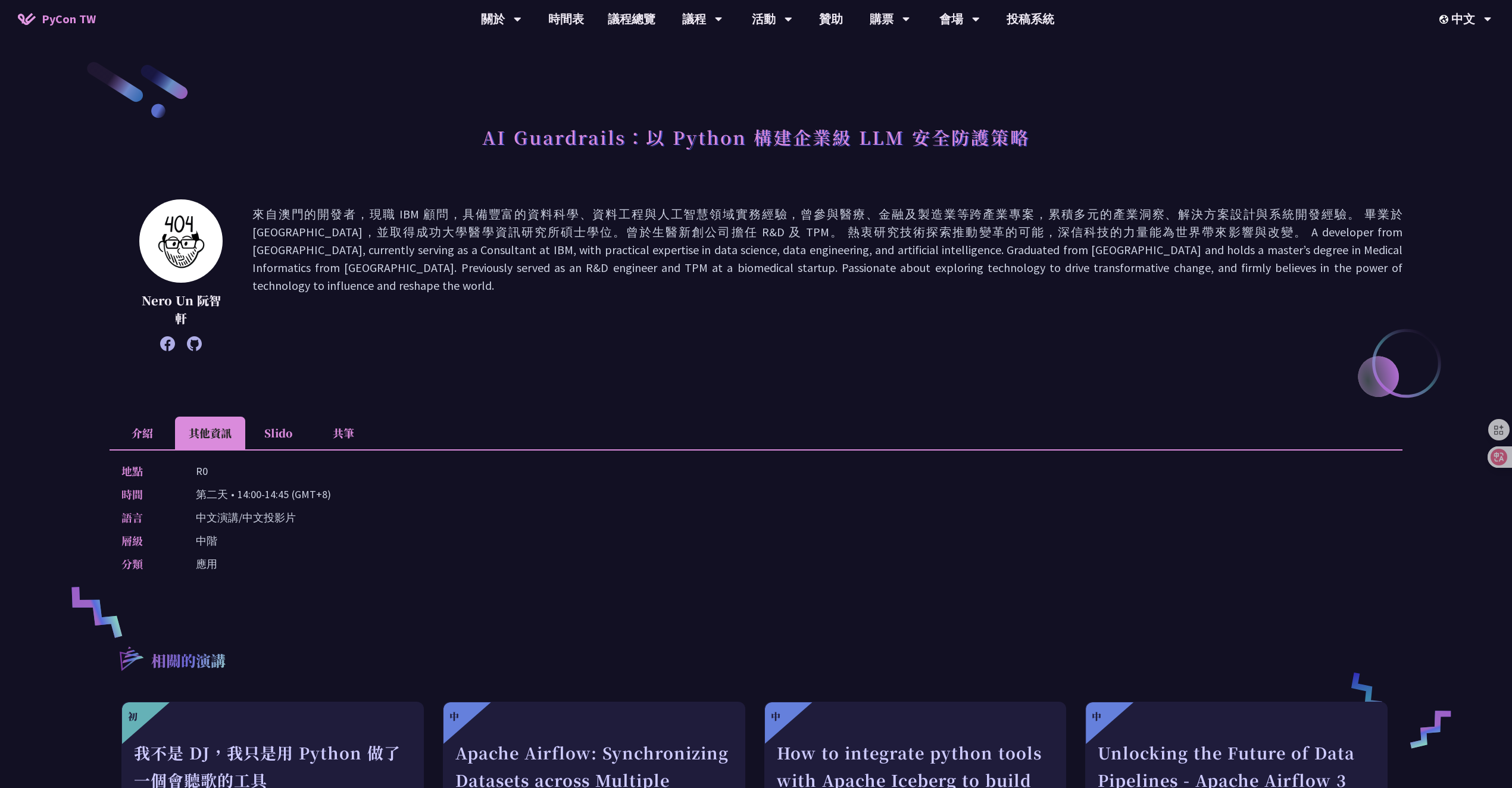
click at [148, 445] on li "介紹" at bounding box center [142, 433] width 65 height 33
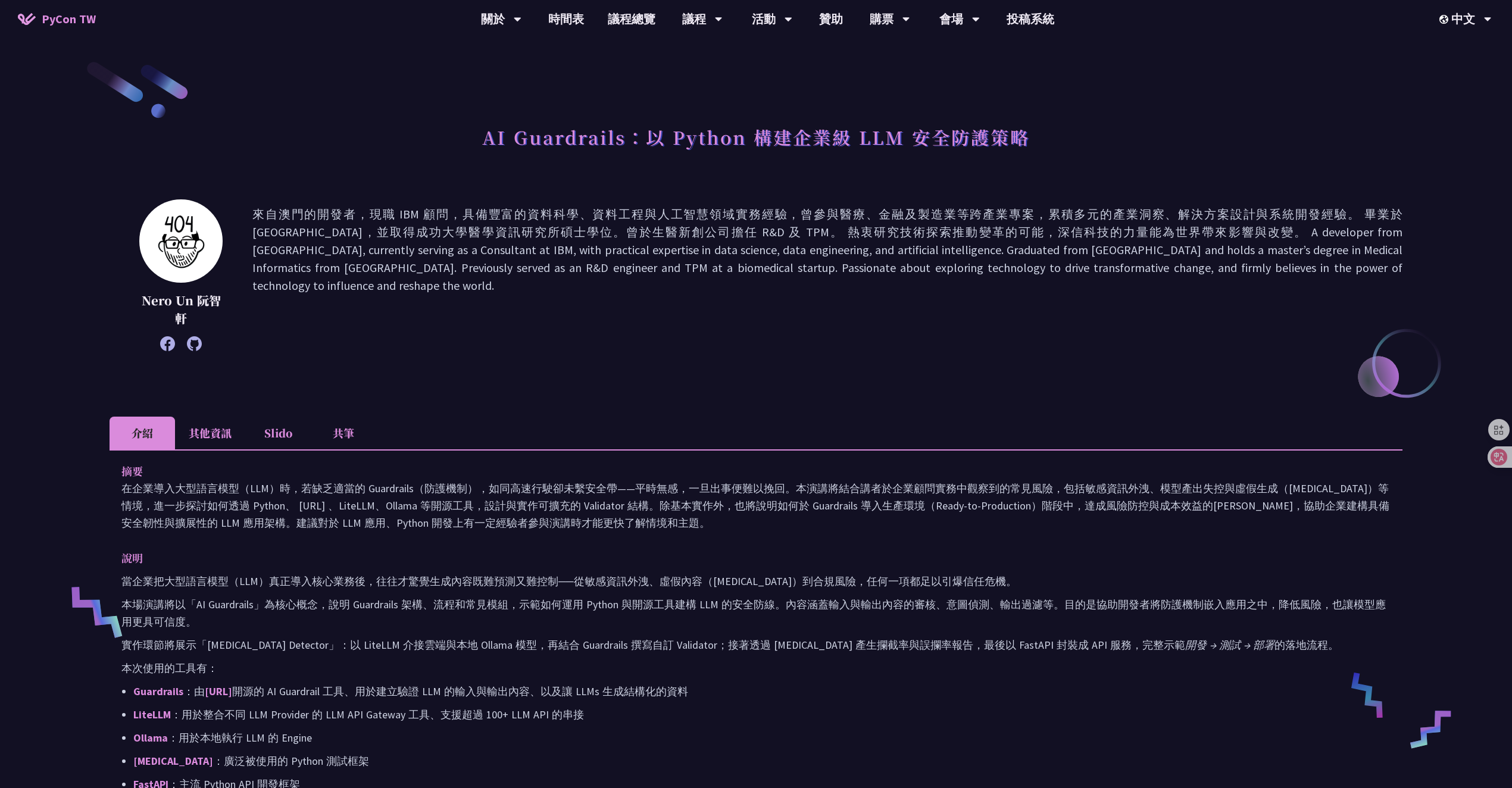
click at [1076, 360] on div "Nero Un 阮智軒" at bounding box center [756, 293] width 1293 height 188
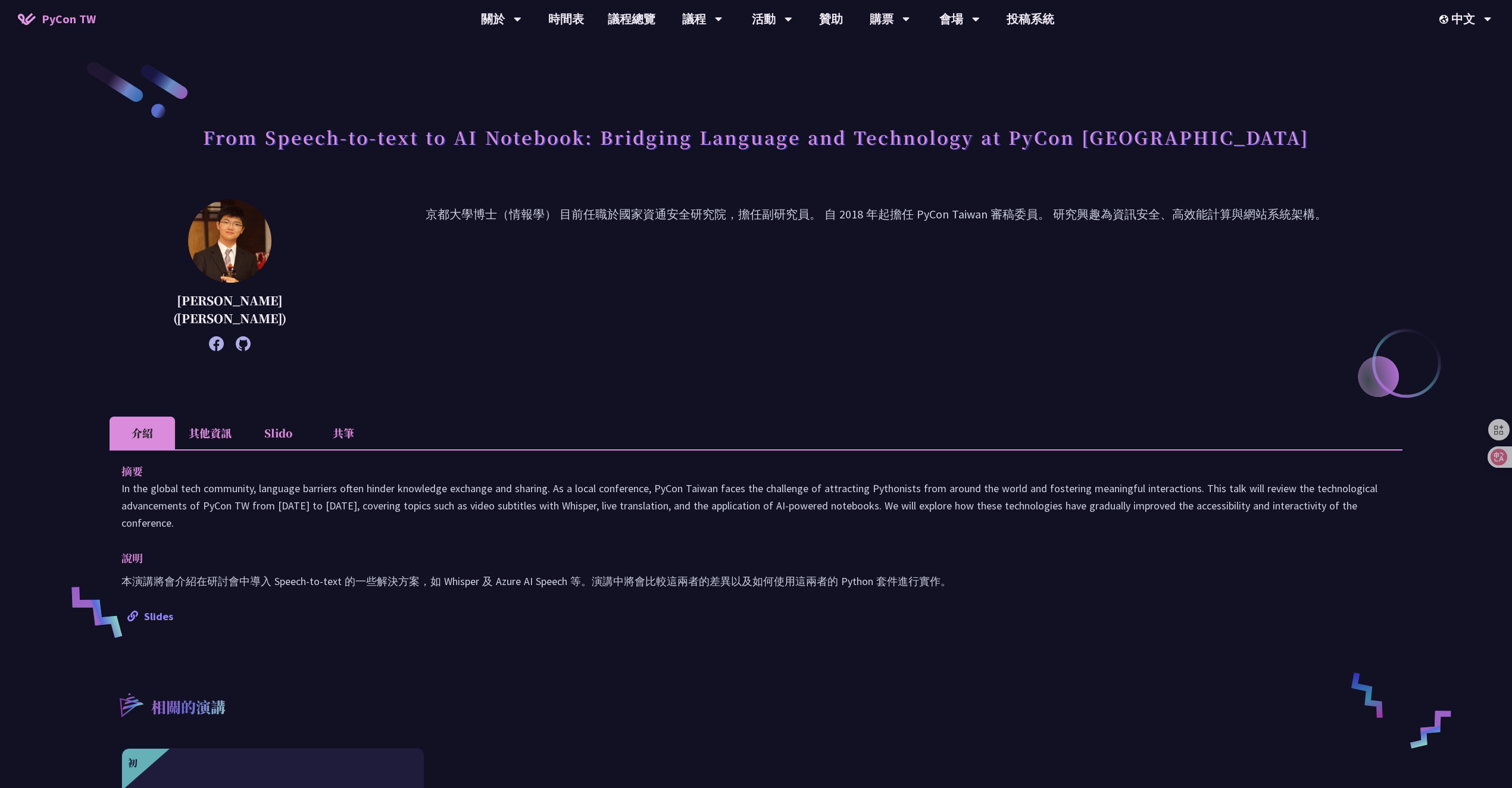
click at [147, 610] on link "Slides" at bounding box center [150, 617] width 46 height 14
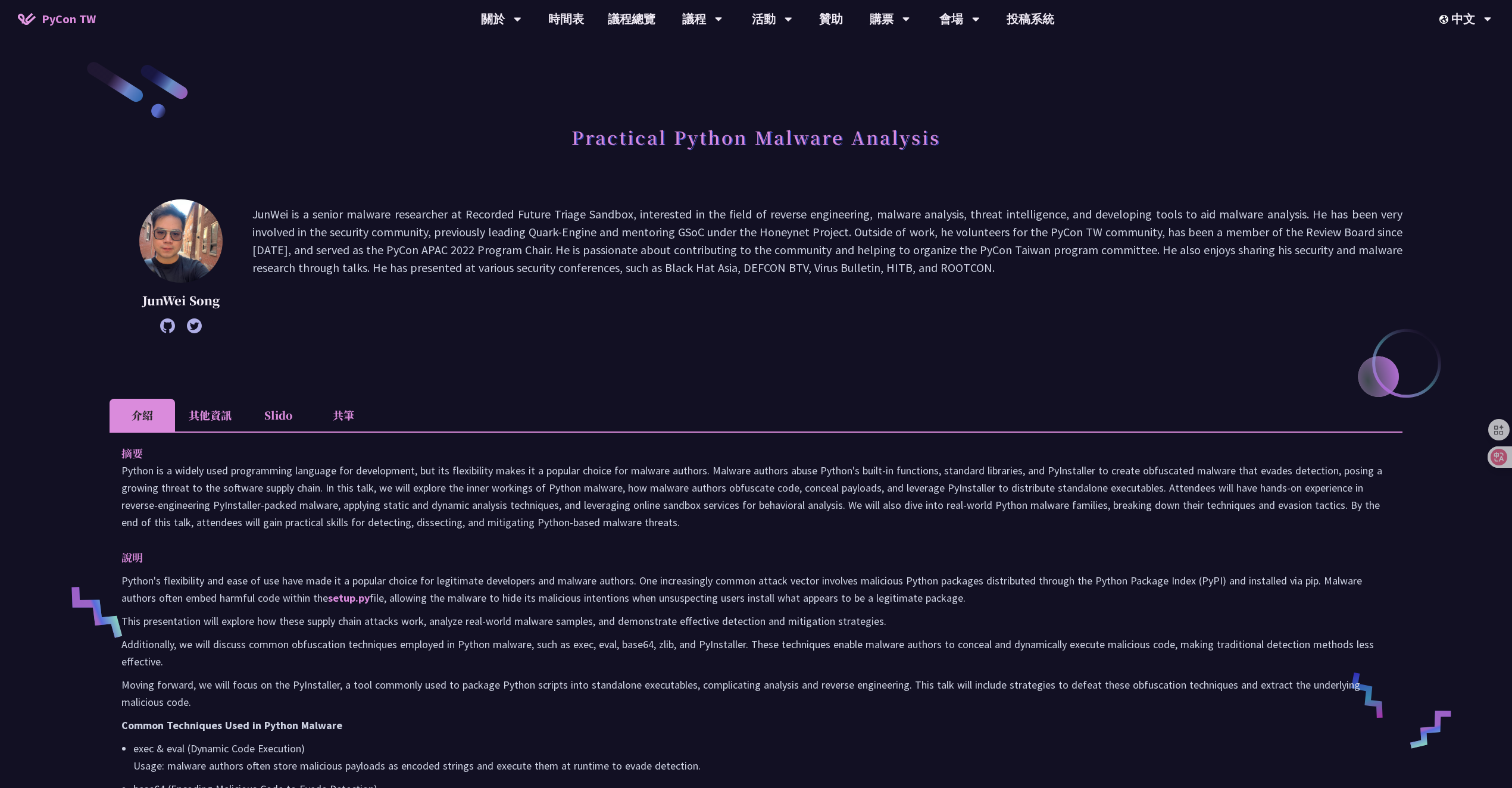
click at [634, 296] on p "JunWei is a senior malware researcher at Recorded Future Triage Sandbox, intere…" at bounding box center [827, 266] width 1150 height 122
click at [787, 403] on ul "介紹 其他資訊 Slido 共筆" at bounding box center [756, 415] width 1293 height 33
click at [1505, 467] on div at bounding box center [1503, 457] width 32 height 21
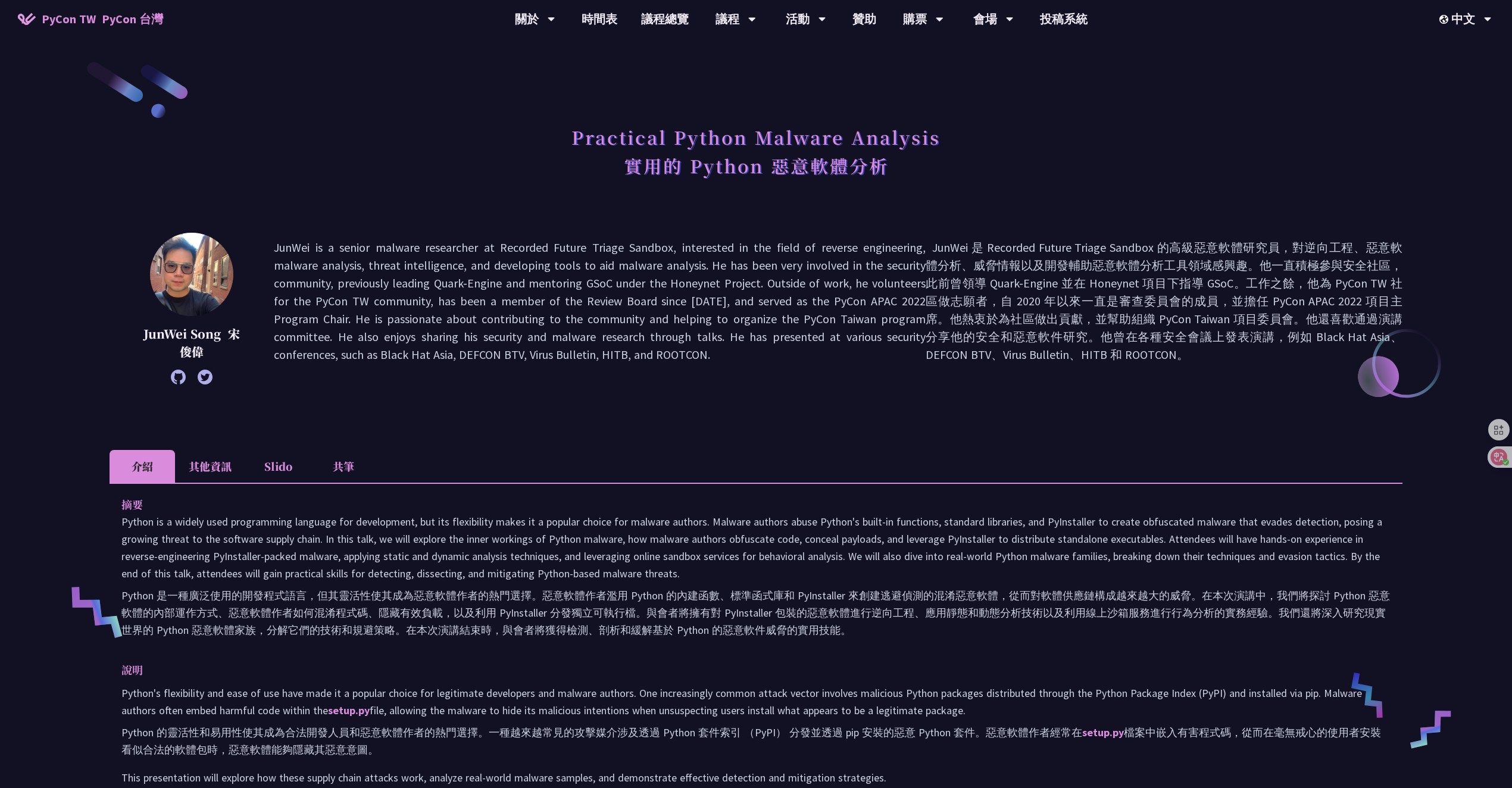
drag, startPoint x: 1042, startPoint y: 257, endPoint x: 1059, endPoint y: 256, distance: 17.0
click at [1059, 256] on font "JunWei 是 Recorded Future Triage Sandbox 的高級惡意軟體研究員，對逆向工程、惡意軟體分析、威脅情報以及開發輔助惡意軟體分…" at bounding box center [1165, 308] width 477 height 140
drag, startPoint x: 1066, startPoint y: 251, endPoint x: 1152, endPoint y: 261, distance: 86.6
click at [1131, 257] on font "JunWei 是 Recorded Future Triage Sandbox 的高級惡意軟體研究員，對逆向工程、惡意軟體分析、威脅情報以及開發輔助惡意軟體分…" at bounding box center [1165, 301] width 477 height 122
click at [1167, 263] on font "JunWei 是 Recorded Future Triage Sandbox 的高級惡意軟體研究員，對逆向工程、惡意軟體分析、威脅情報以及開發輔助惡意軟體分…" at bounding box center [1165, 301] width 477 height 122
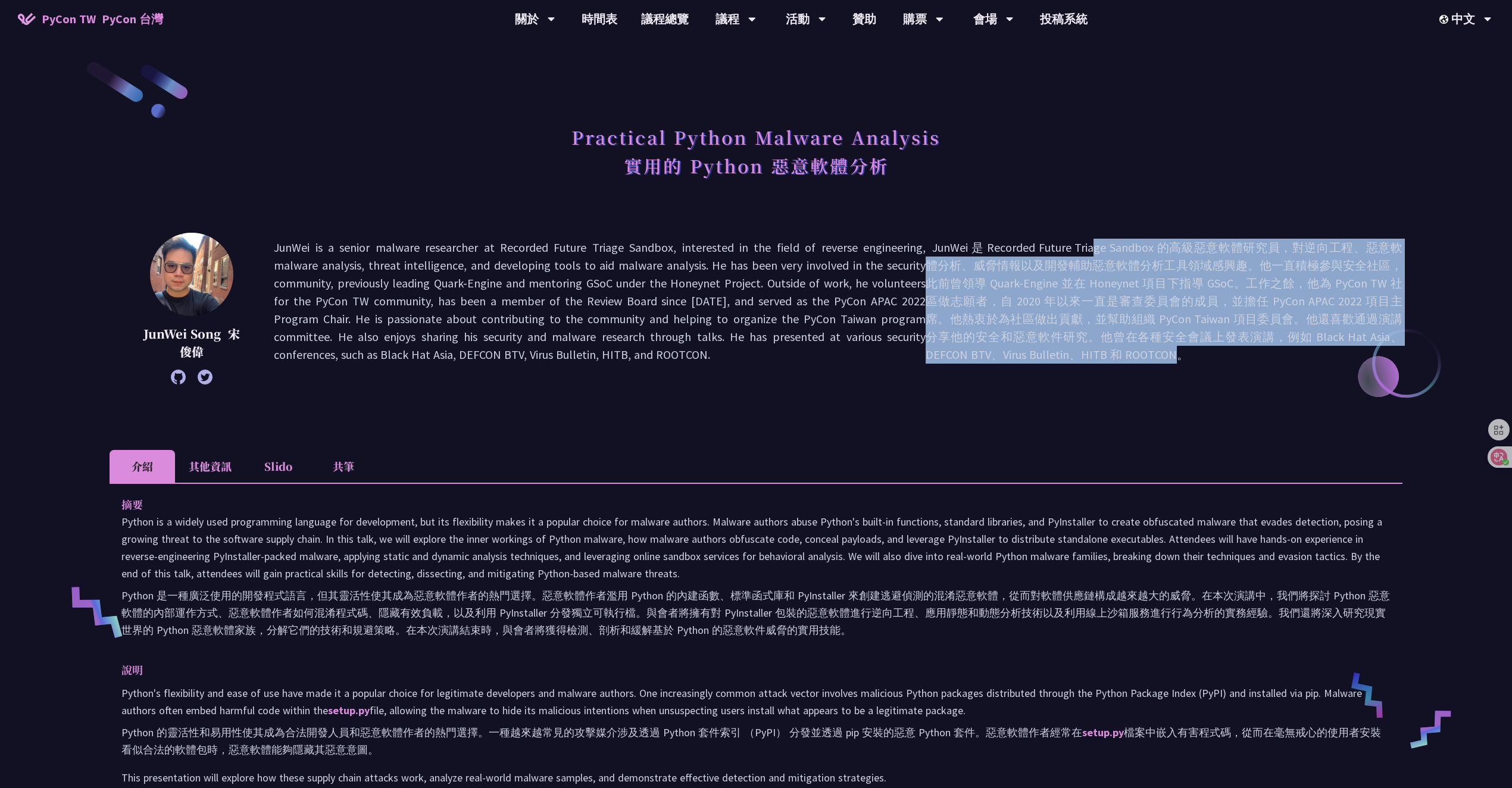
drag, startPoint x: 1092, startPoint y: 252, endPoint x: 1131, endPoint y: 357, distance: 112.0
click at [1131, 357] on font "JunWei 是 Recorded Future Triage Sandbox 的高級惡意軟體研究員，對逆向工程、惡意軟體分析、威脅情報以及開發輔助惡意軟體分…" at bounding box center [1165, 301] width 477 height 122
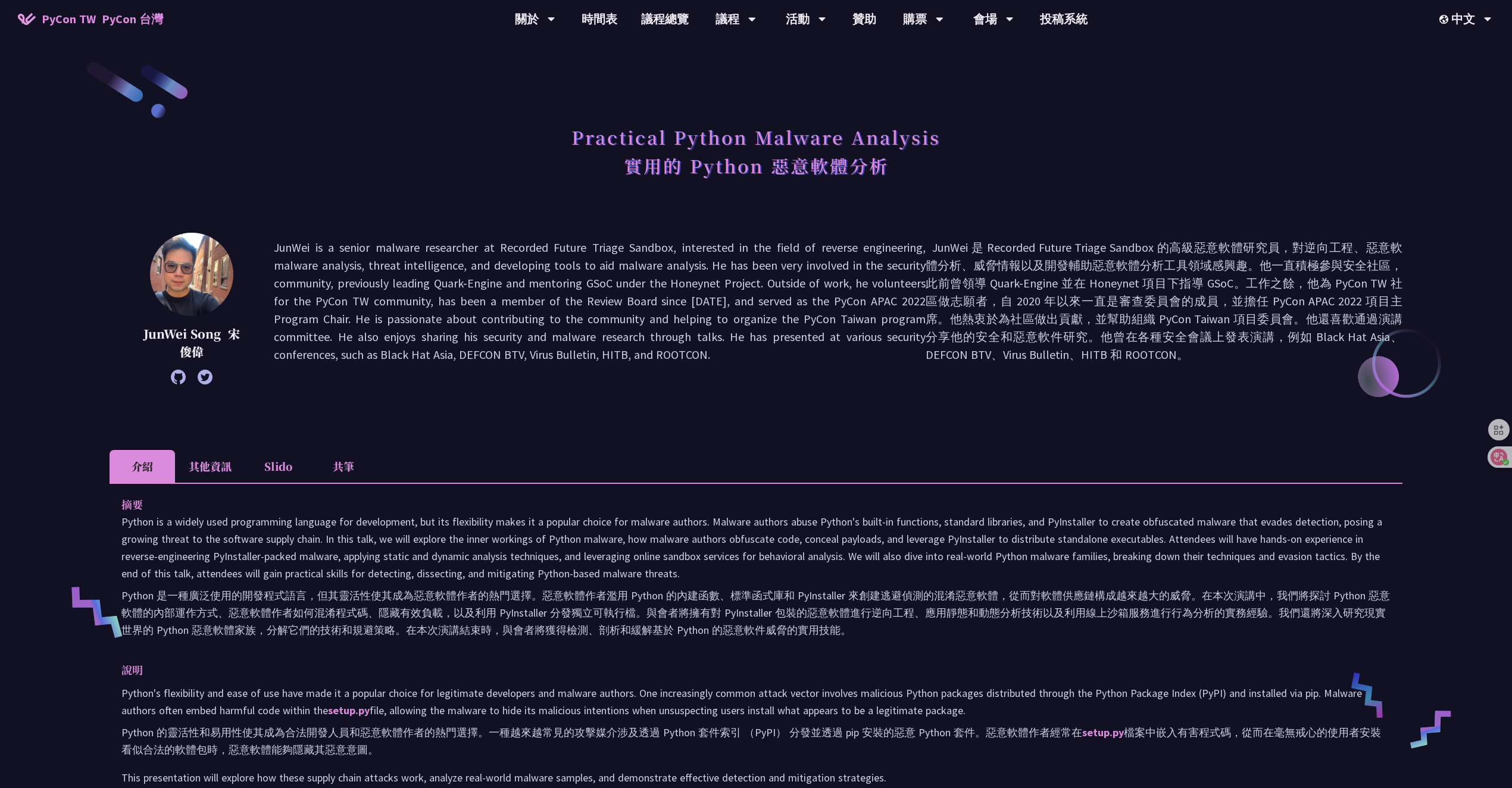
drag, startPoint x: 1187, startPoint y: 380, endPoint x: 1190, endPoint y: 376, distance: 5.0
click at [1187, 380] on div "JunWei Song 宋俊偉 JunWei is a senior malware researcher at Recorded Future Triage…" at bounding box center [756, 308] width 1293 height 152
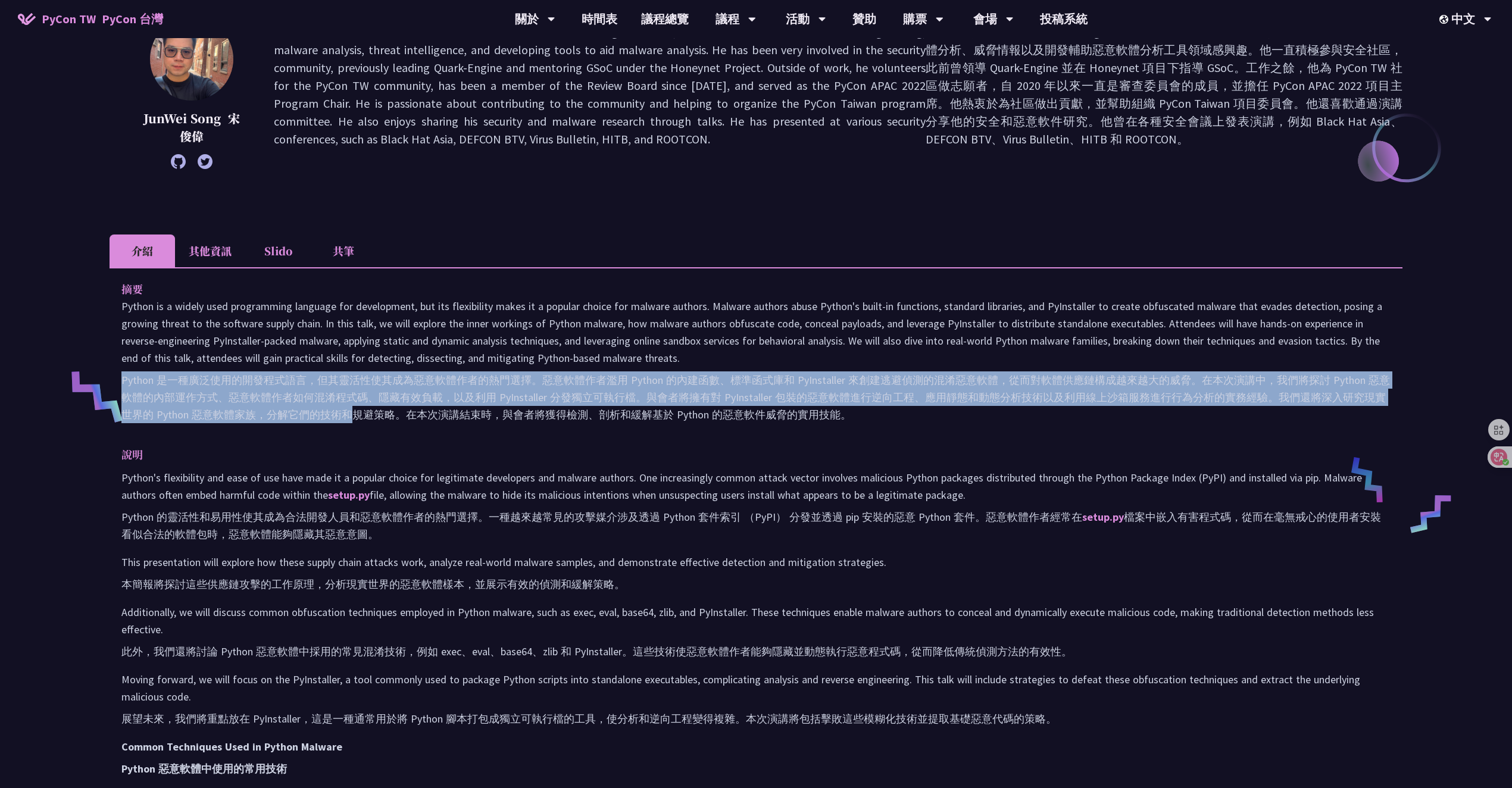
drag, startPoint x: 309, startPoint y: 371, endPoint x: 357, endPoint y: 420, distance: 68.6
click at [357, 420] on font "Python 是一種廣泛使用的開發程式語言，但其靈活性使其成為惡意軟體作者的熱門選擇。惡意軟體作者濫用 Python 的內建函數、標準函式庫和 PyInsta…" at bounding box center [756, 397] width 1270 height 52
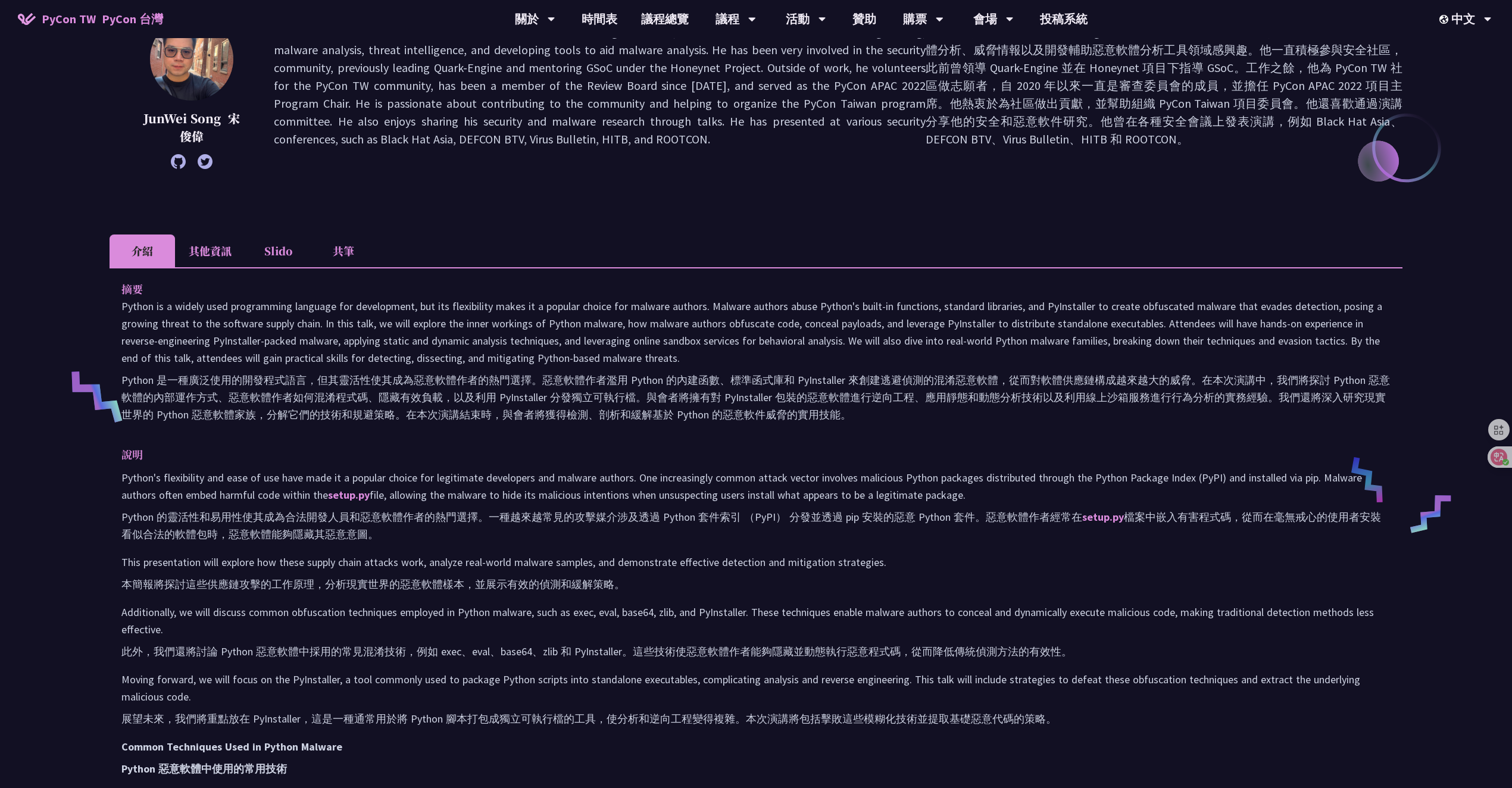
drag, startPoint x: 174, startPoint y: 517, endPoint x: 547, endPoint y: 520, distance: 373.0
click at [547, 520] on font "Python 的靈活性和易用性使其成為合法開發人員和惡意軟體作者的熱門選擇。一種越來越常見的攻擊媒介涉及透過 Python 套件索引 （PyPI） 分發並透過…" at bounding box center [751, 525] width 1260 height 31
click at [549, 533] on font "Python 的靈活性和易用性使其成為合法開發人員和惡意軟體作者的熱門選擇。一種越來越常見的攻擊媒介涉及透過 Python 套件索引 （PyPI） 分發並透過…" at bounding box center [756, 525] width 1270 height 34
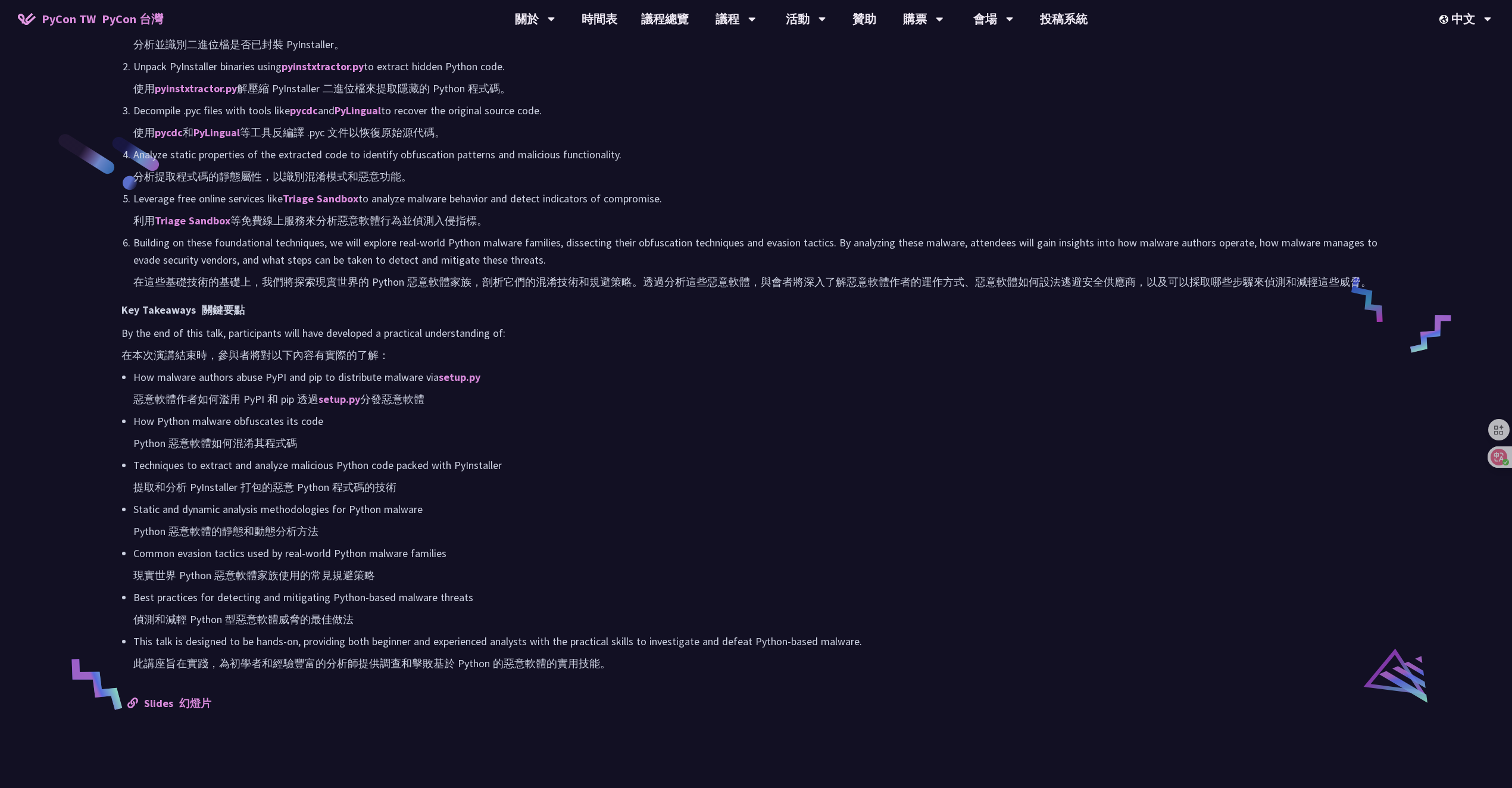
scroll to position [0, 0]
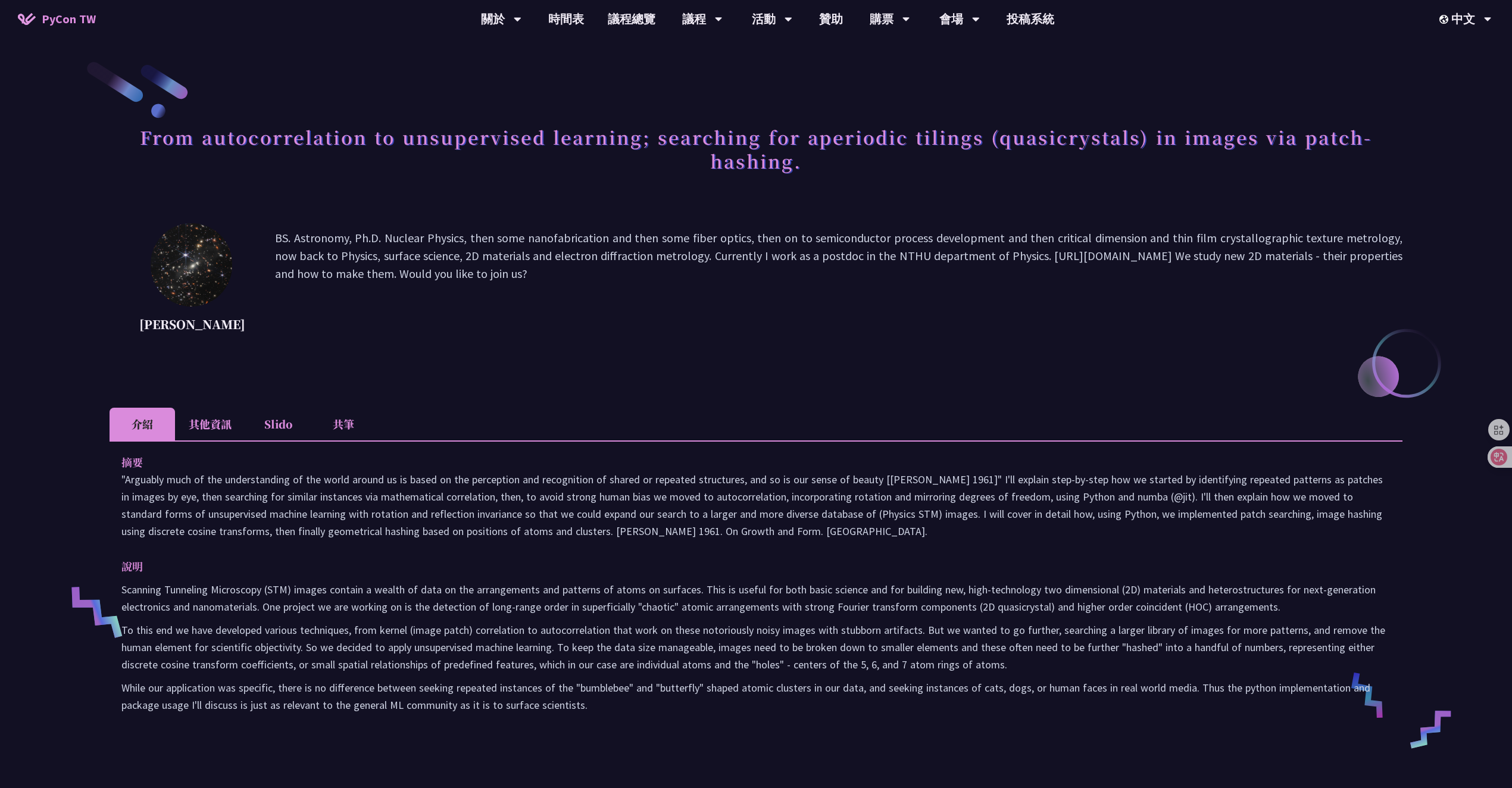
click at [1499, 456] on icon at bounding box center [1498, 456] width 17 height 17
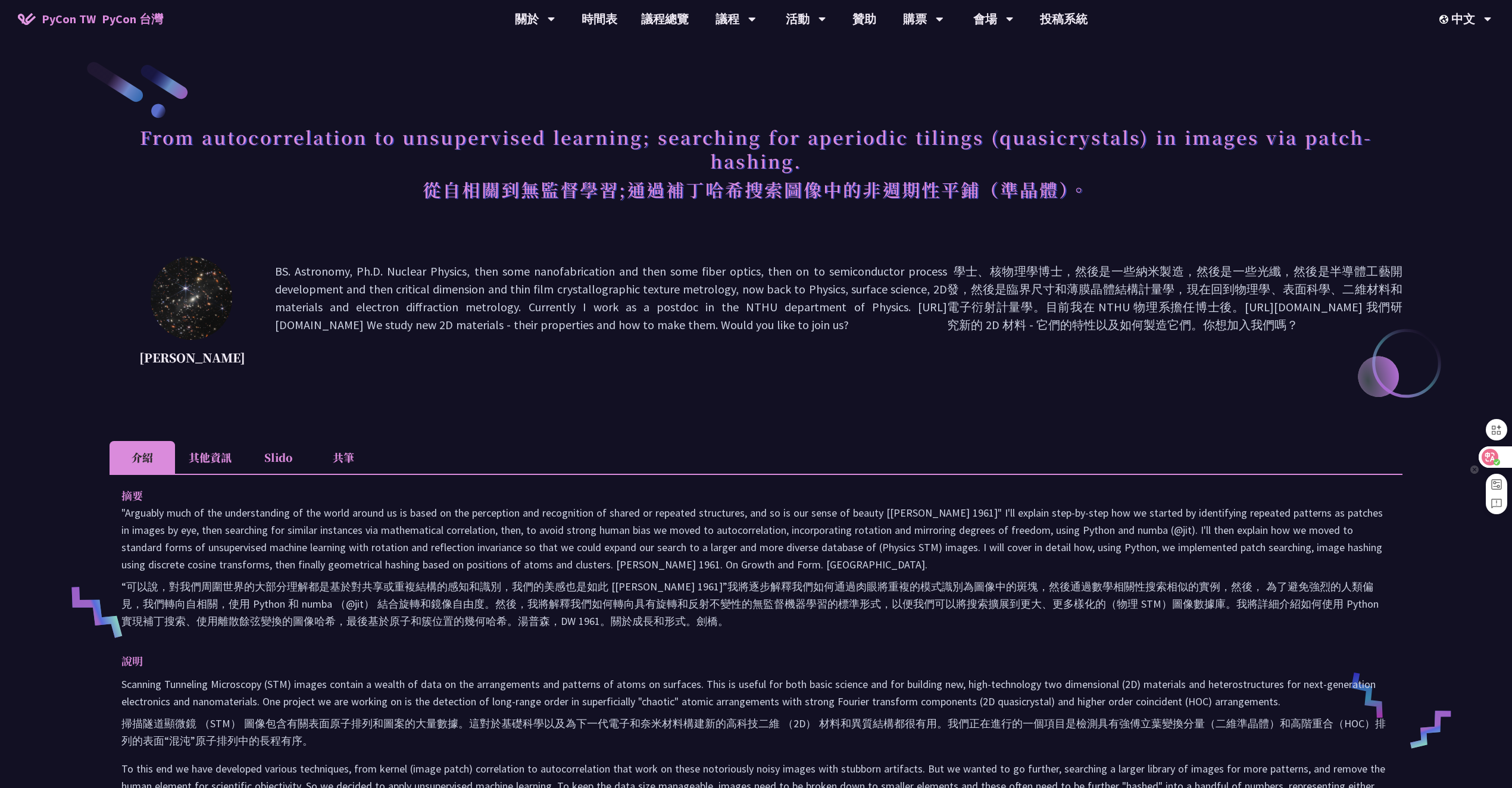
click at [1485, 455] on icon at bounding box center [1491, 457] width 12 height 12
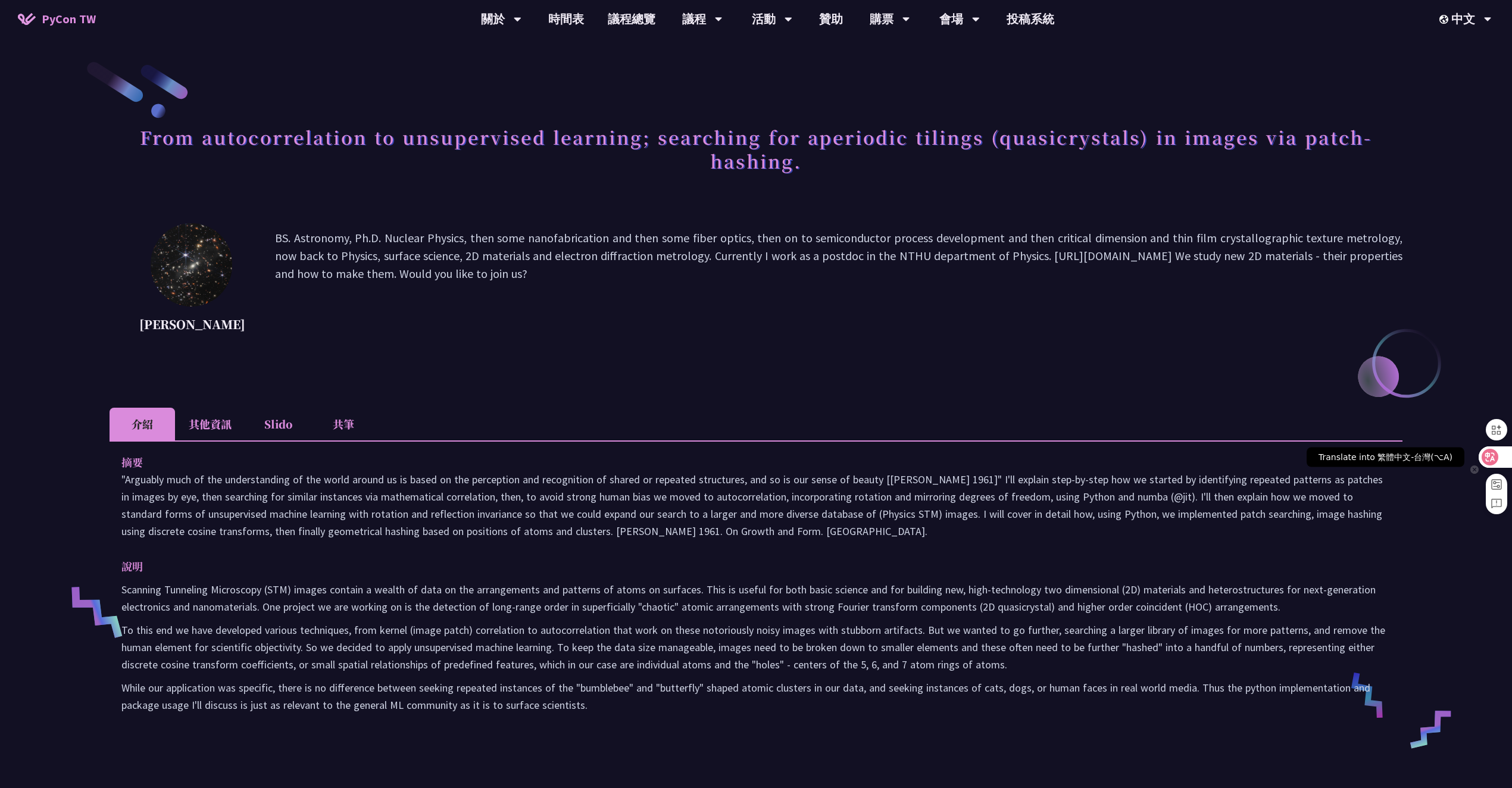
click at [1485, 451] on icon at bounding box center [1491, 457] width 12 height 12
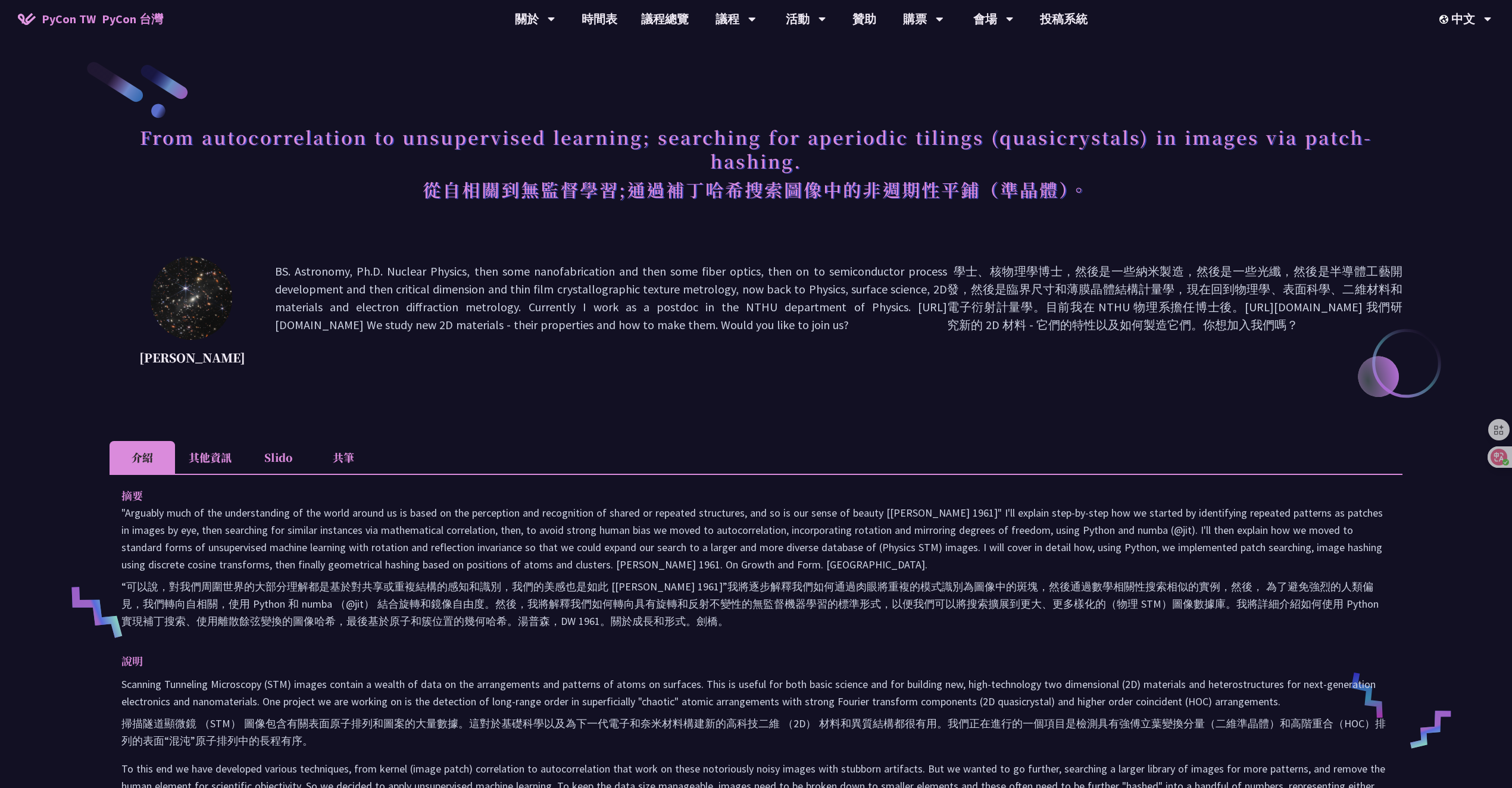
drag, startPoint x: 989, startPoint y: 271, endPoint x: 1160, endPoint y: 264, distance: 171.1
click at [1101, 284] on font "學士、核物理學博士，然後是一些納米製造，然後是一些光纖，然後是半導體工藝開發，然後是臨界尺寸和薄膜晶體結構計量學，現在回到物理學、表面科學、二維材料和電子衍射…" at bounding box center [1175, 298] width 455 height 68
drag, startPoint x: 1160, startPoint y: 264, endPoint x: 1275, endPoint y: 326, distance: 130.6
click at [1275, 326] on font "學士、核物理學博士，然後是一些納米製造，然後是一些光纖，然後是半導體工藝開發，然後是臨界尺寸和薄膜晶體結構計量學，現在回到物理學、表面科學、二維材料和電子衍射…" at bounding box center [1175, 298] width 455 height 68
click at [1195, 339] on font "學士、核物理學博士，然後是一些納米製造，然後是一些光纖，然後是半導體工藝開發，然後是臨界尺寸和薄膜晶體結構計量學，現在回到物理學、表面科學、二維材料和電子衍射…" at bounding box center [1175, 316] width 455 height 107
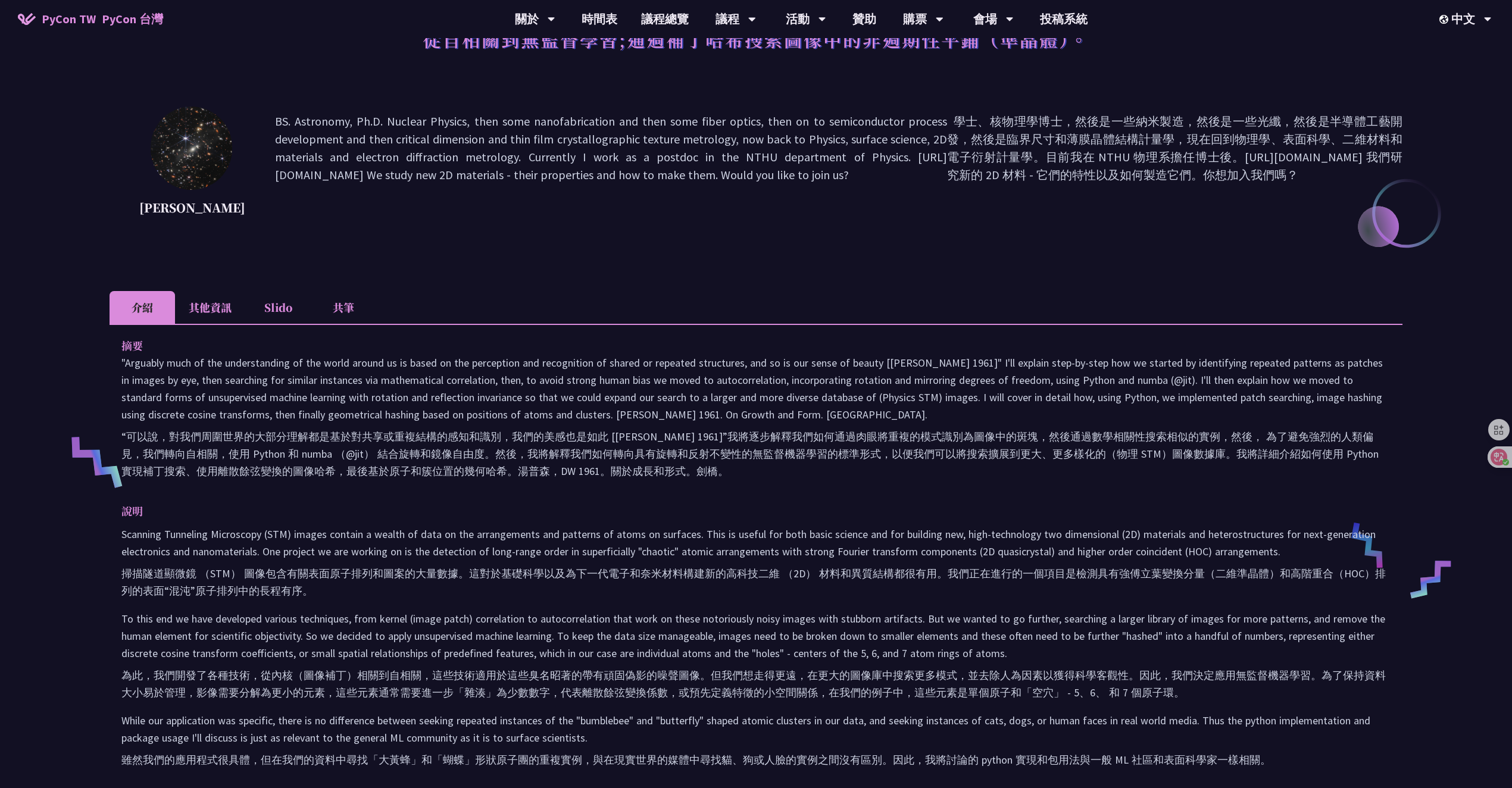
scroll to position [153, 0]
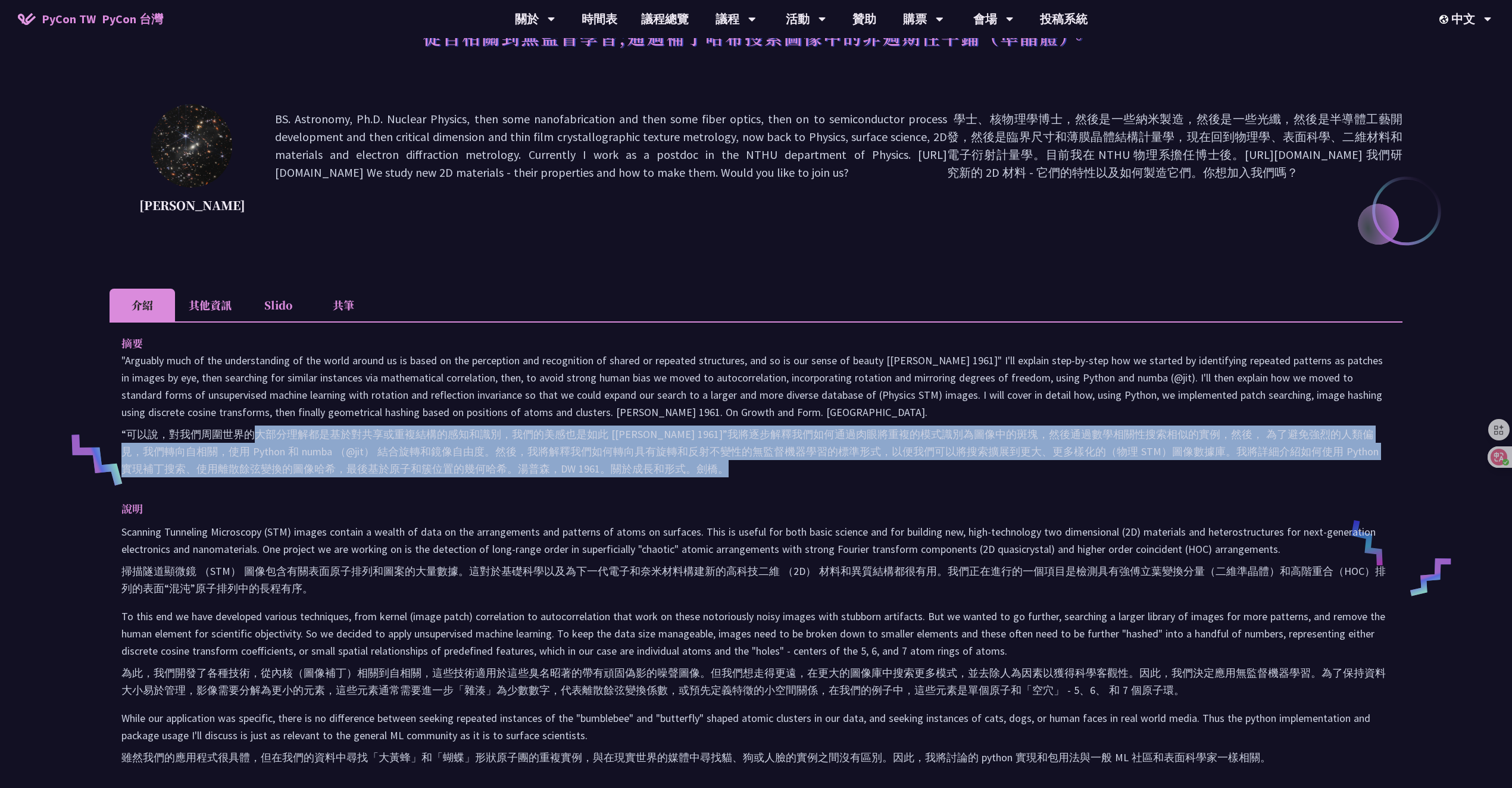
drag, startPoint x: 257, startPoint y: 449, endPoint x: 745, endPoint y: 514, distance: 492.3
click at [743, 514] on div "摘要 “可以說，對我們周圍世界的大部分理解都是基於對共享或重複結構的感知和識別，我們的美感也是如此 [[PERSON_NAME] 1961]”我將逐步解釋我們…" at bounding box center [756, 560] width 1293 height 480
click at [795, 513] on div "摘要 “可以說，對我們周圍世界的大部分理解都是基於對共享或重複結構的感知和識別，我們的美感也是如此 [[PERSON_NAME] 1961]”我將逐步解釋我們…" at bounding box center [756, 560] width 1293 height 480
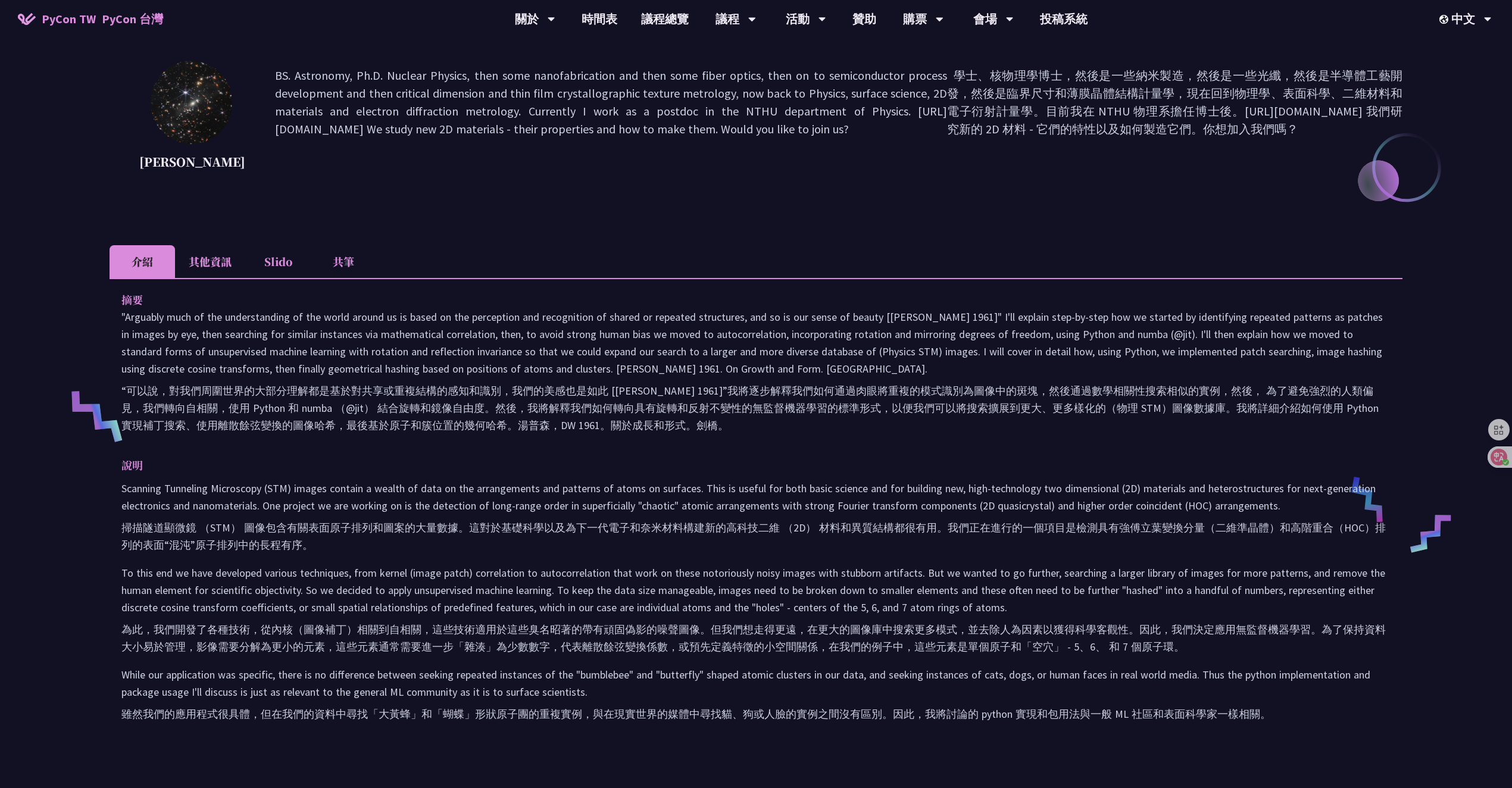
scroll to position [411, 0]
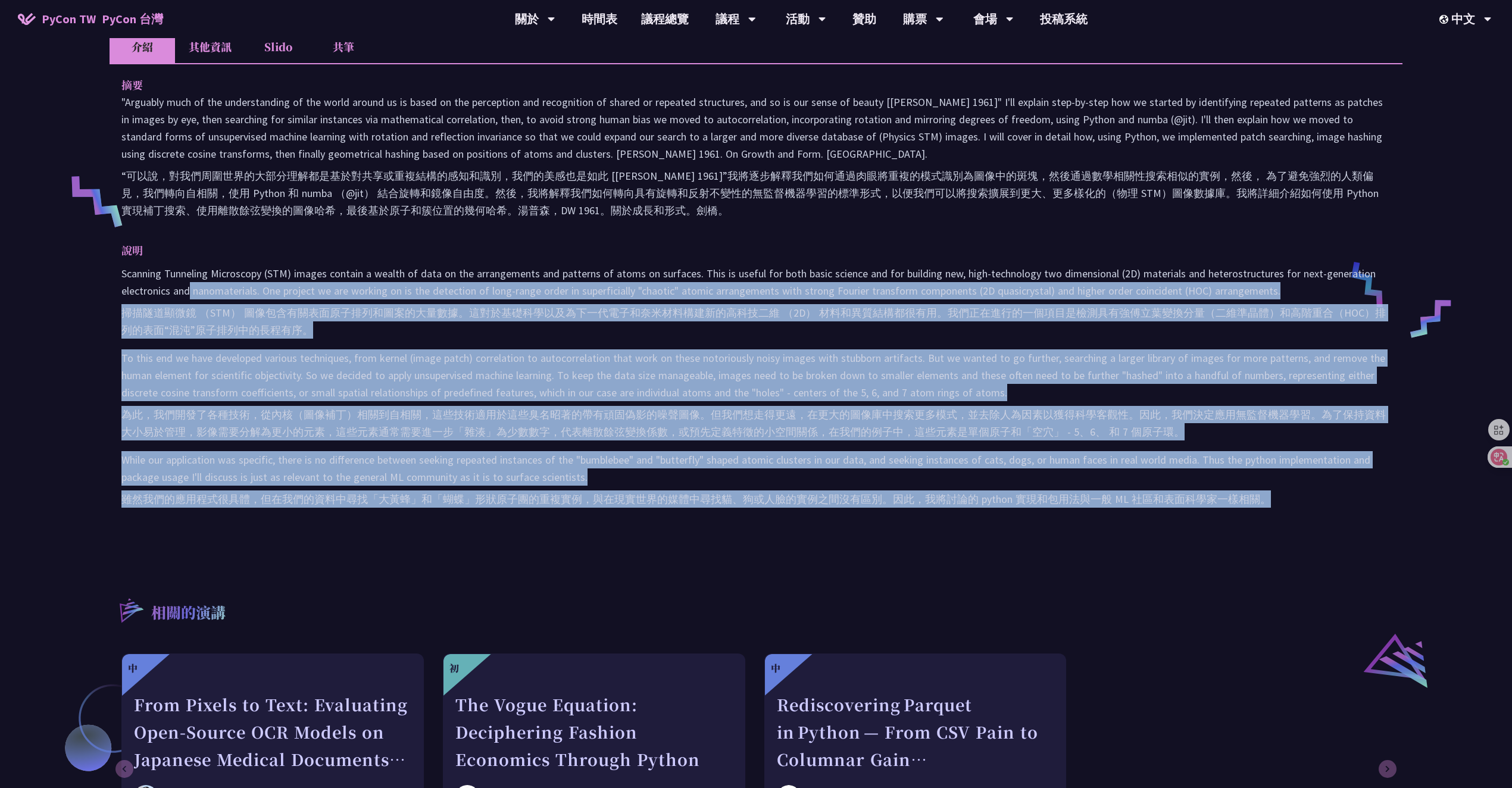
drag, startPoint x: 189, startPoint y: 307, endPoint x: 384, endPoint y: 528, distance: 294.7
click at [383, 513] on div "Scanning Tunneling Microscopy (STM) images contain a wealth of data on the arra…" at bounding box center [756, 388] width 1270 height 248
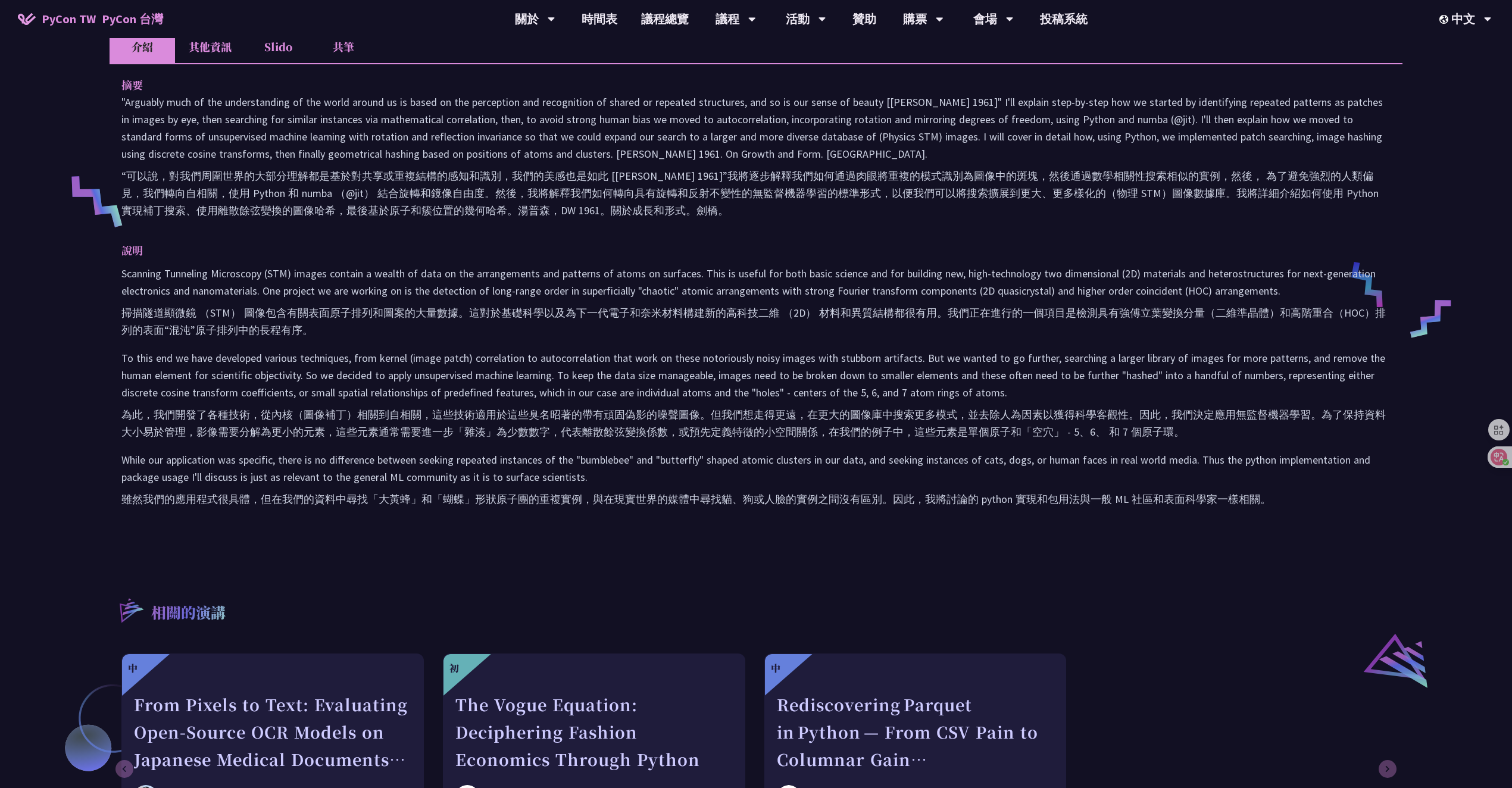
click at [481, 539] on div "摘要 “可以說，對我們周圍世界的大部分理解都是基於對共享或重複結構的感知和識別，我們的美感也是如此 [[PERSON_NAME] 1961]”我將逐步解釋我們…" at bounding box center [756, 303] width 1293 height 480
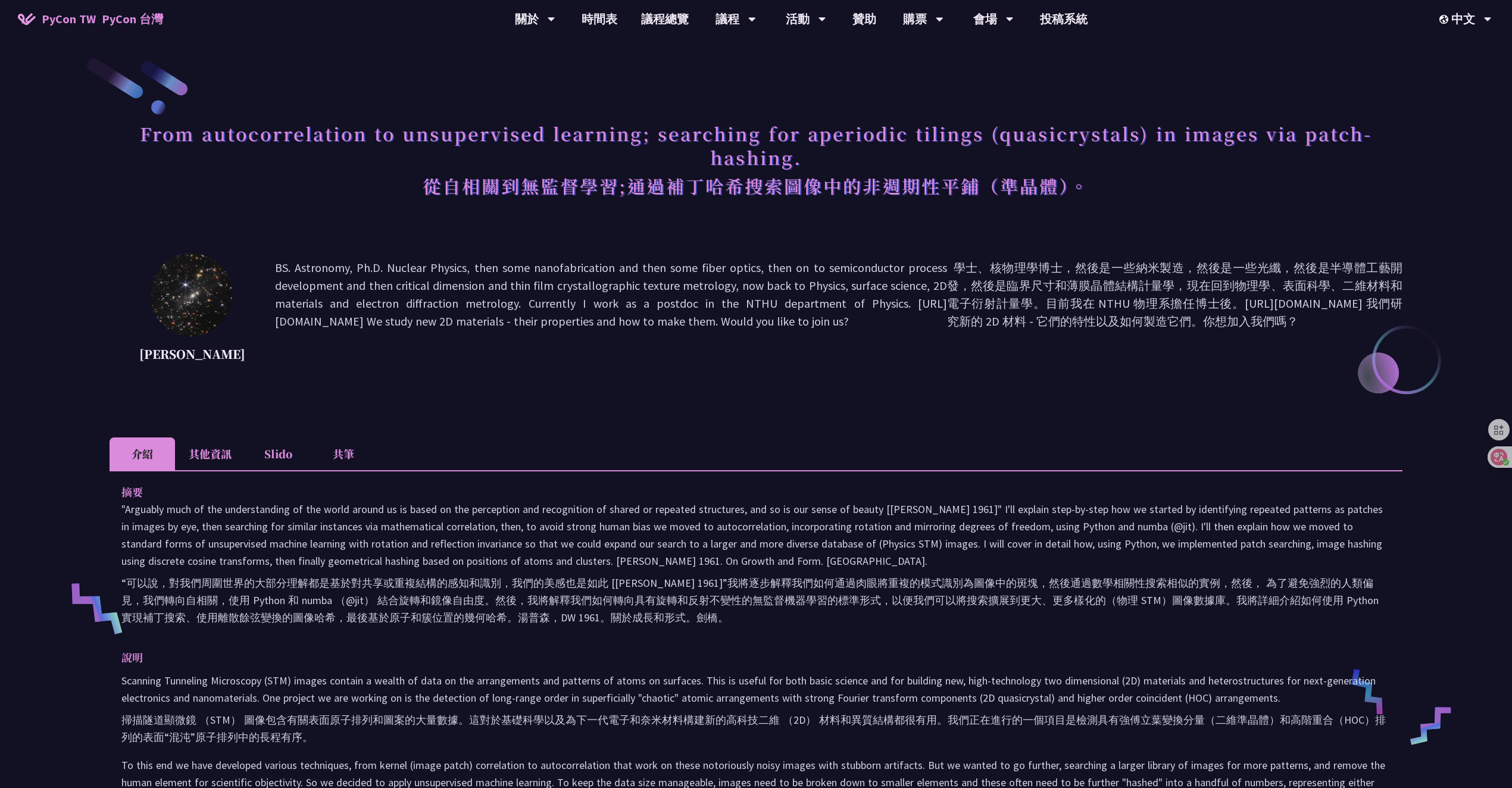
scroll to position [0, 0]
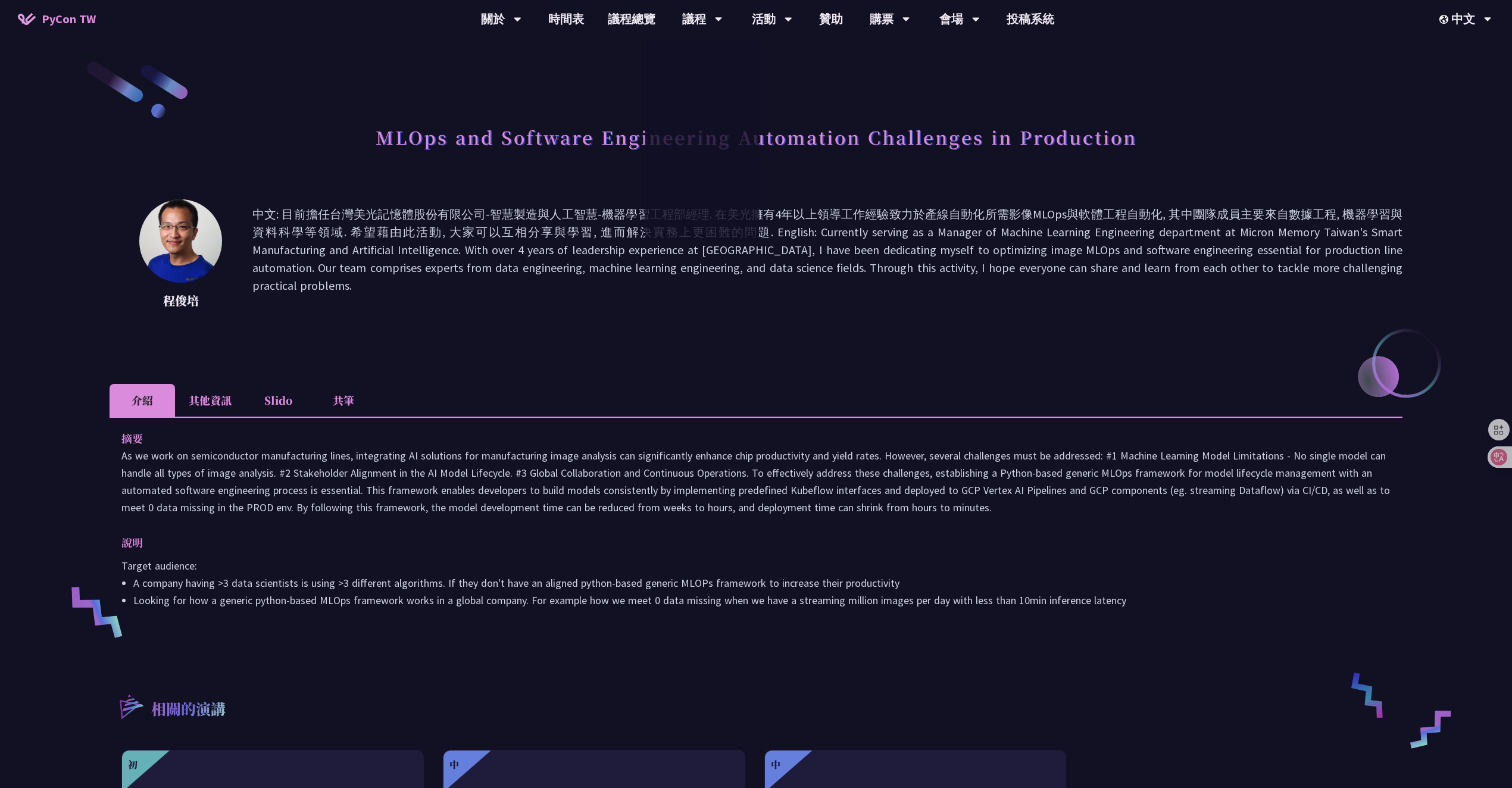
click at [567, 296] on p "中文: 目前擔任台灣美光記憶體股份有限公司-智慧製造與人工智慧-機器學習工程部經理. 在美光擁有4年以上領導工作經驗致力於產線自動化所需影像MLOps與軟體工…" at bounding box center [827, 259] width 1150 height 107
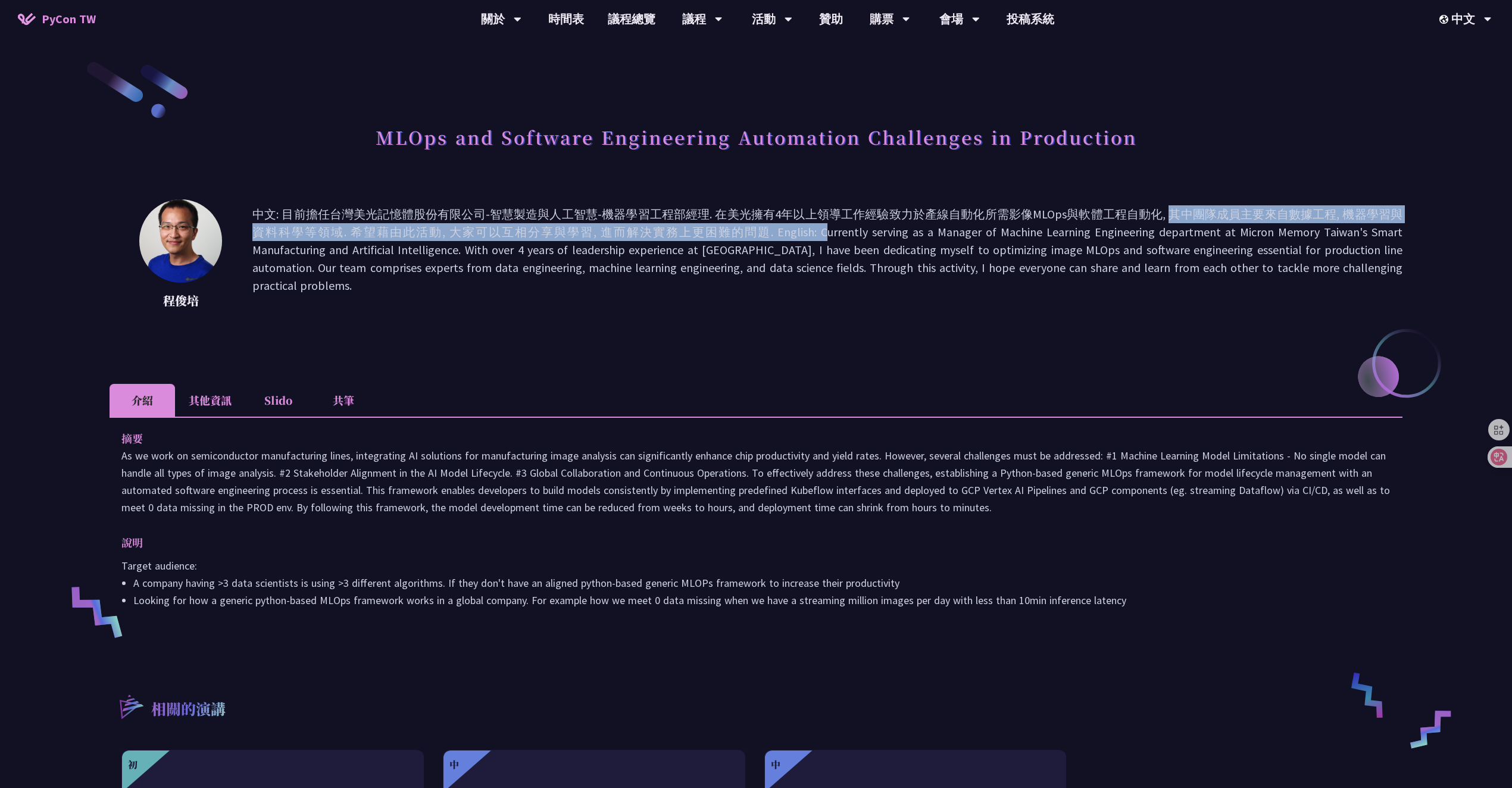
drag, startPoint x: 766, startPoint y: 226, endPoint x: 1004, endPoint y: 222, distance: 238.0
click at [1004, 222] on p "中文: 目前擔任台灣美光記憶體股份有限公司-智慧製造與人工智慧-機器學習工程部經理. 在美光擁有4年以上領導工作經驗致力於產線自動化所需影像MLOps與軟體工…" at bounding box center [827, 259] width 1150 height 107
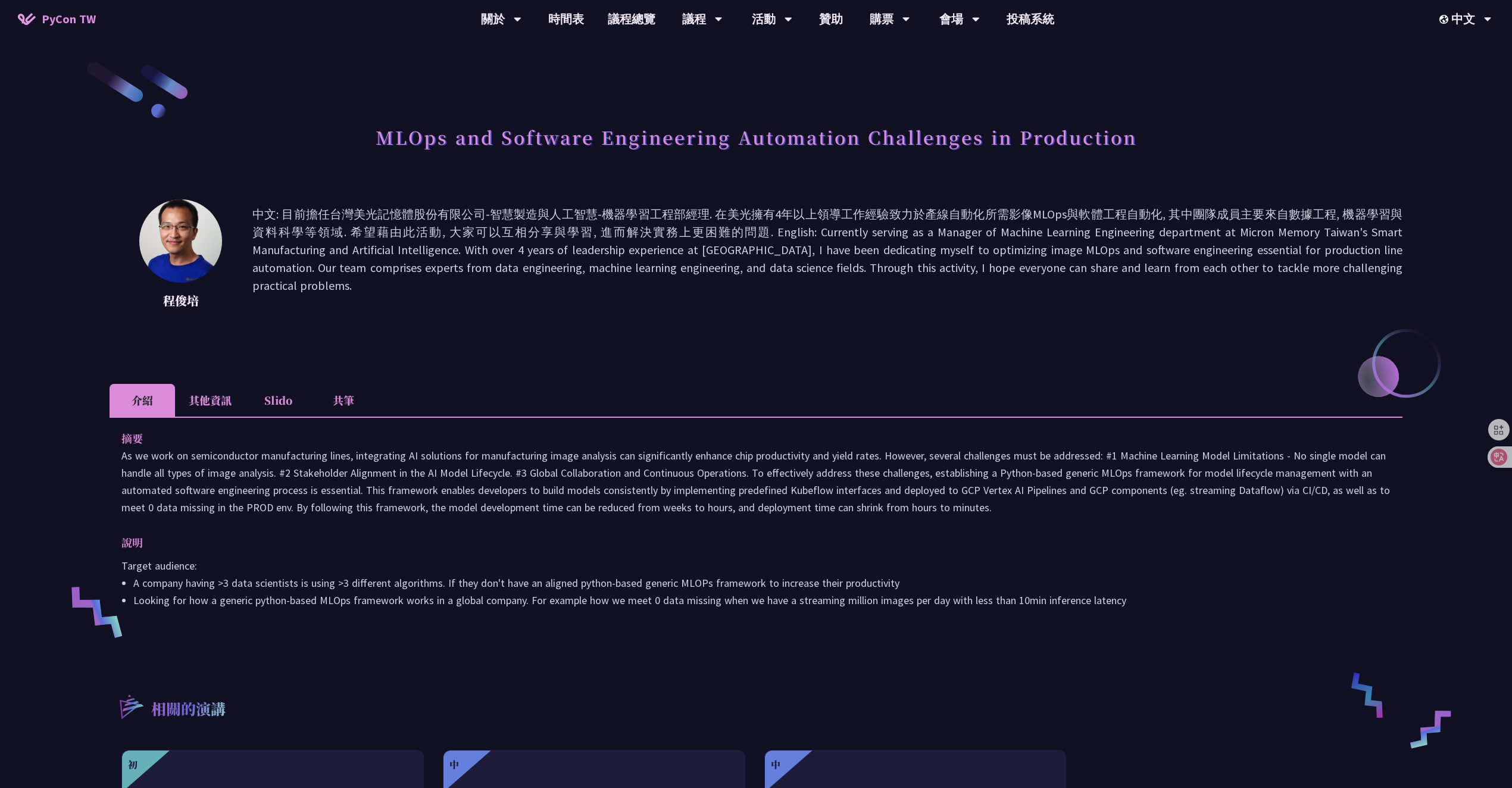
click at [974, 246] on p "中文: 目前擔任台灣美光記憶體股份有限公司-智慧製造與人工智慧-機器學習工程部經理. 在美光擁有4年以上領導工作經驗致力於產線自動化所需影像MLOps與軟體工…" at bounding box center [827, 259] width 1150 height 107
click at [1493, 459] on icon at bounding box center [1491, 457] width 10 height 10
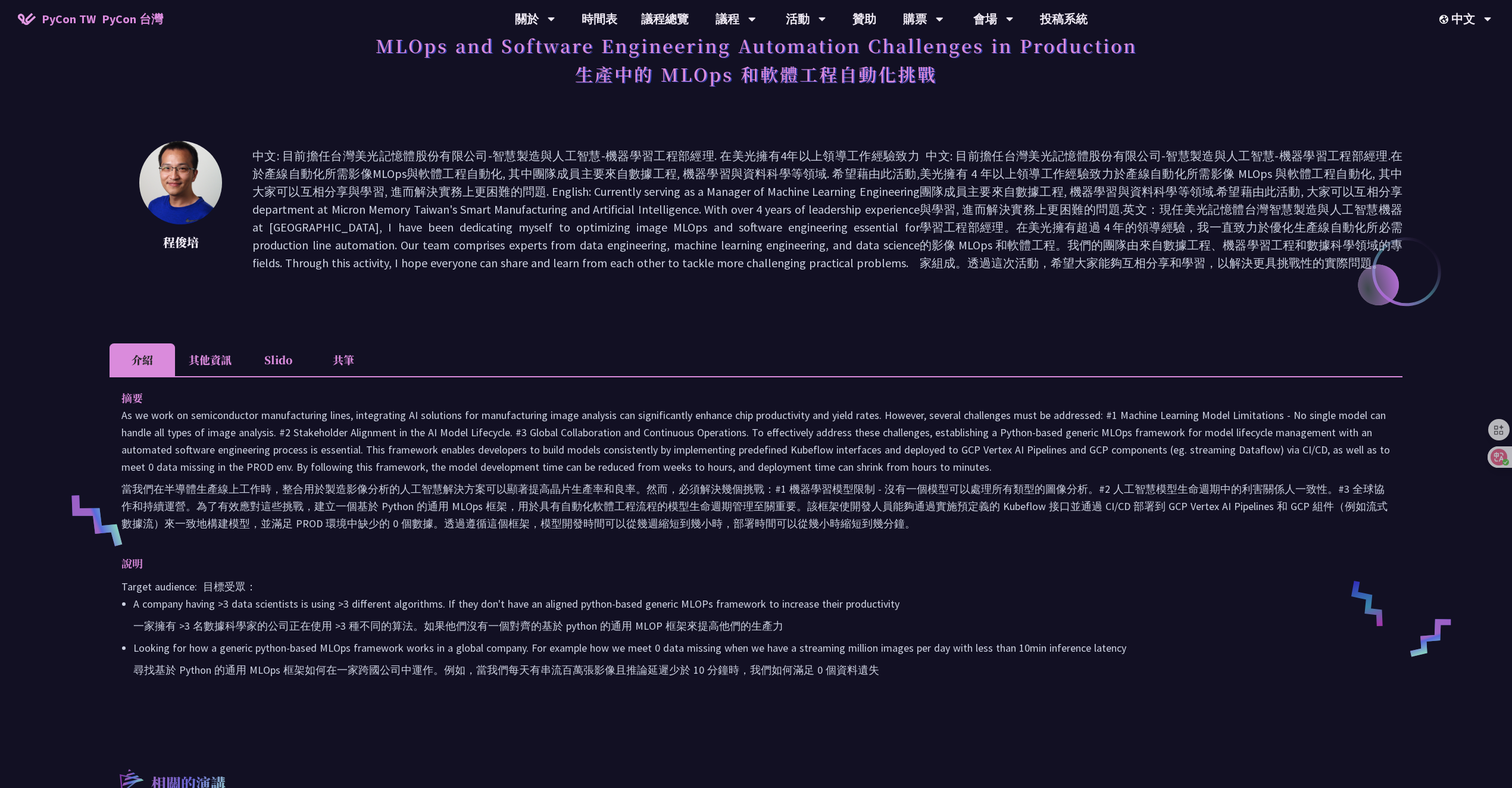
scroll to position [216, 0]
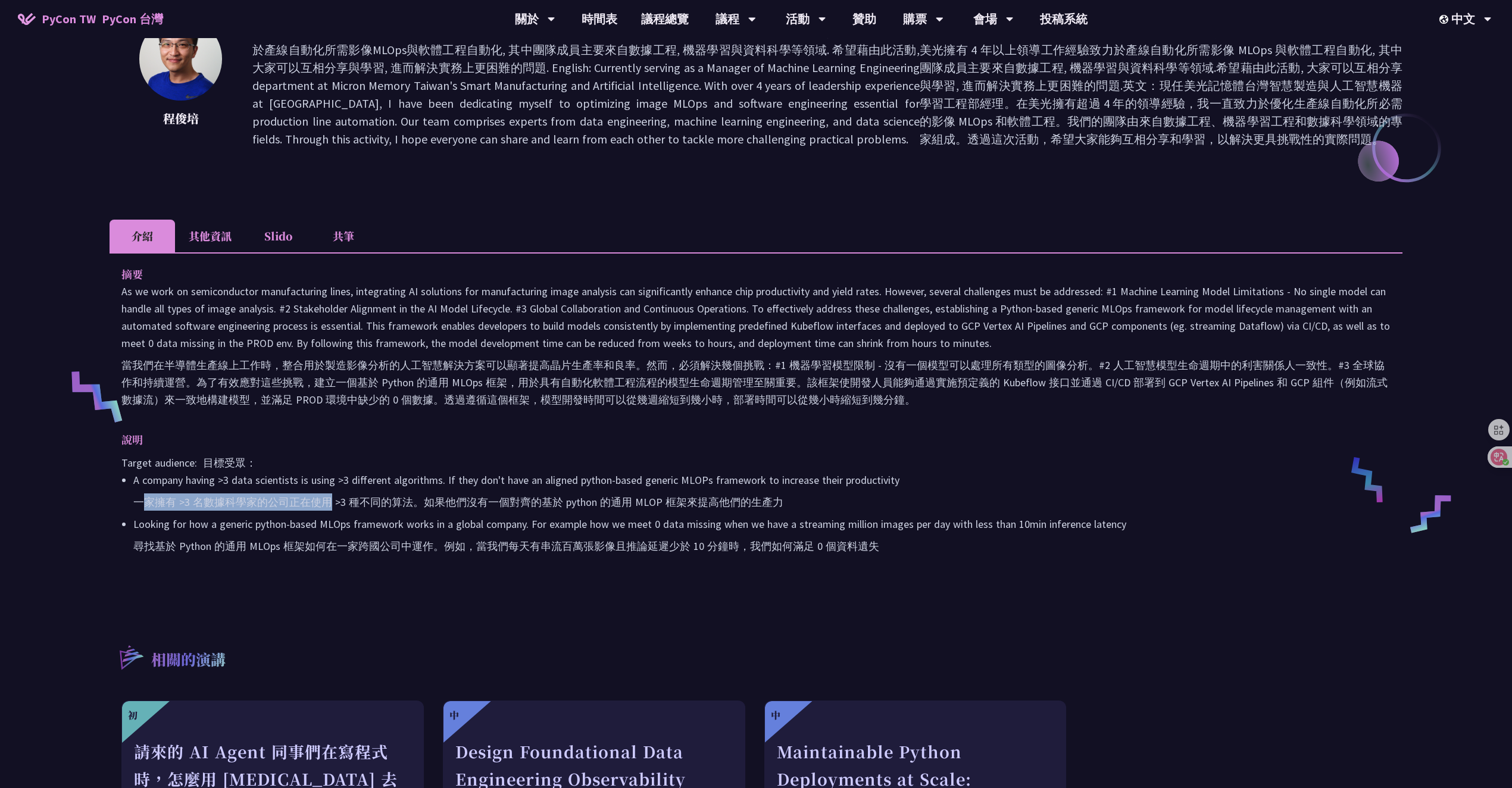
drag, startPoint x: 143, startPoint y: 499, endPoint x: 331, endPoint y: 506, distance: 188.1
click at [331, 506] on font "一家擁有 >3 名數據科學家的公司正在使用 >3 種不同的算法。如果他們沒有一個對齊的基於 python 的通用 MLOP 框架來提高他們的生產力" at bounding box center [458, 502] width 650 height 14
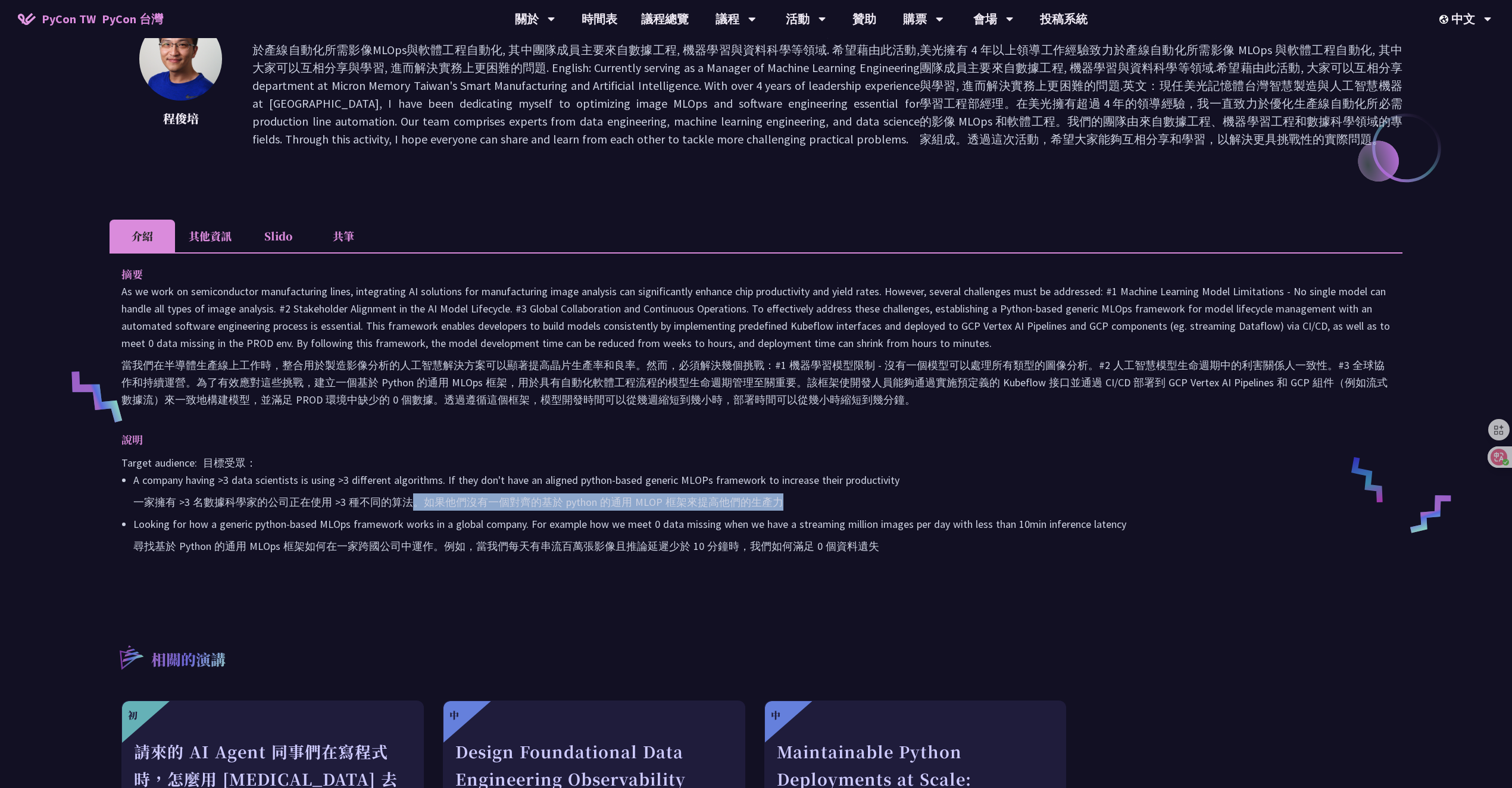
drag, startPoint x: 414, startPoint y: 509, endPoint x: 565, endPoint y: 511, distance: 151.0
click at [500, 511] on li "A company having >3 data scientists is using >3 different algorithms. If they […" at bounding box center [762, 493] width 1258 height 44
drag, startPoint x: 570, startPoint y: 511, endPoint x: 595, endPoint y: 512, distance: 25.0
click at [573, 512] on li "A company having >3 data scientists is using >3 different algorithms. If they […" at bounding box center [762, 493] width 1258 height 44
drag, startPoint x: 863, startPoint y: 507, endPoint x: 598, endPoint y: 512, distance: 265.0
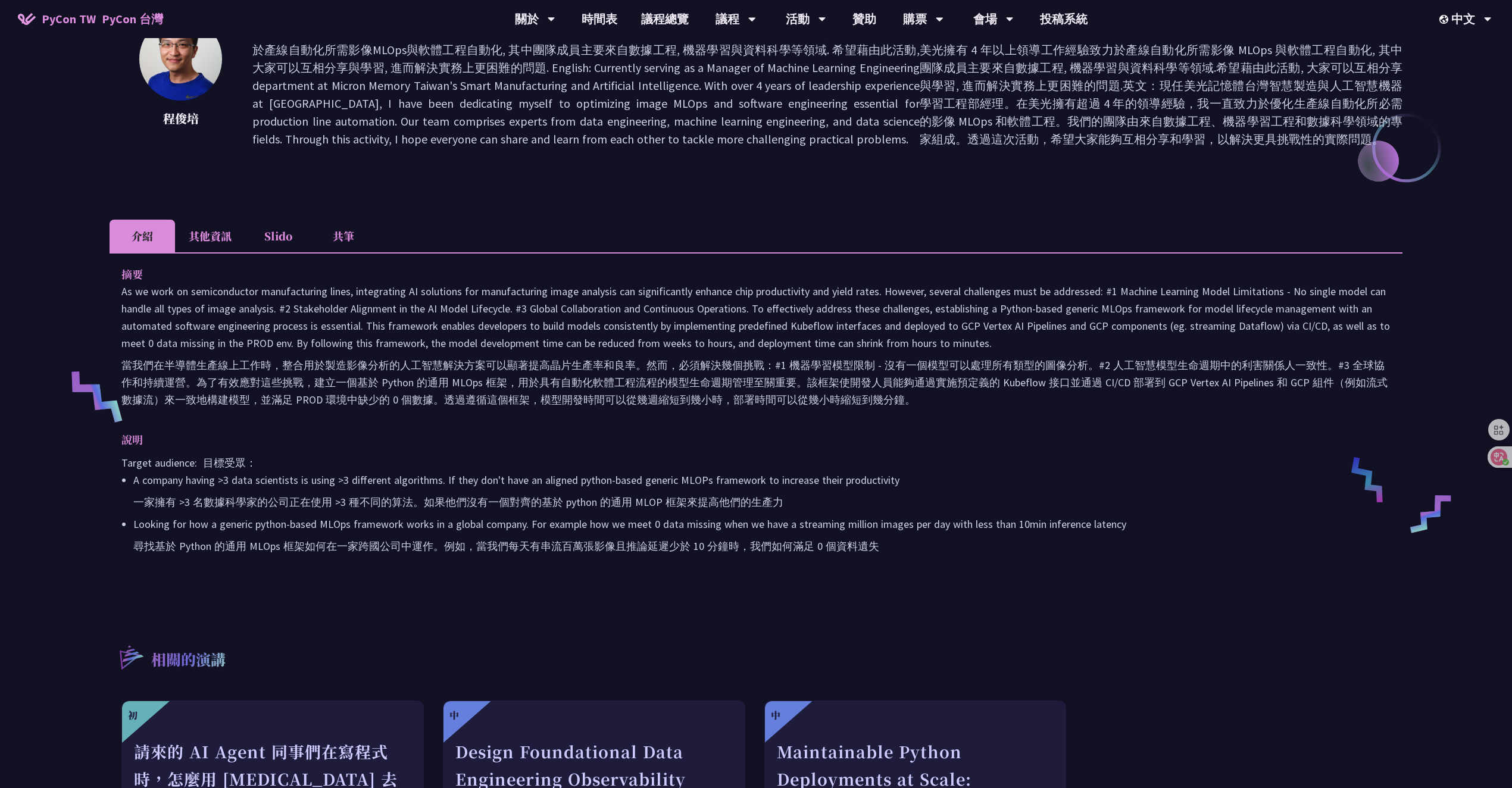
click at [613, 510] on li "A company having >3 data scientists is using >3 different algorithms. If they […" at bounding box center [762, 493] width 1258 height 44
click at [587, 514] on li "A company having >3 data scientists is using >3 different algorithms. If they […" at bounding box center [762, 493] width 1258 height 44
drag, startPoint x: 512, startPoint y: 499, endPoint x: 799, endPoint y: 510, distance: 287.2
click at [799, 510] on li "A company having >3 data scientists is using >3 different algorithms. If they […" at bounding box center [762, 493] width 1258 height 44
click at [424, 550] on font "尋找基於 Python 的通用 MLOps 框架如何在一家跨國公司中運作。例如，當我們每天有串流百萬張影像且推論延遲少於 10 分鐘時，我們如何滿足 0 個資…" at bounding box center [506, 546] width 746 height 14
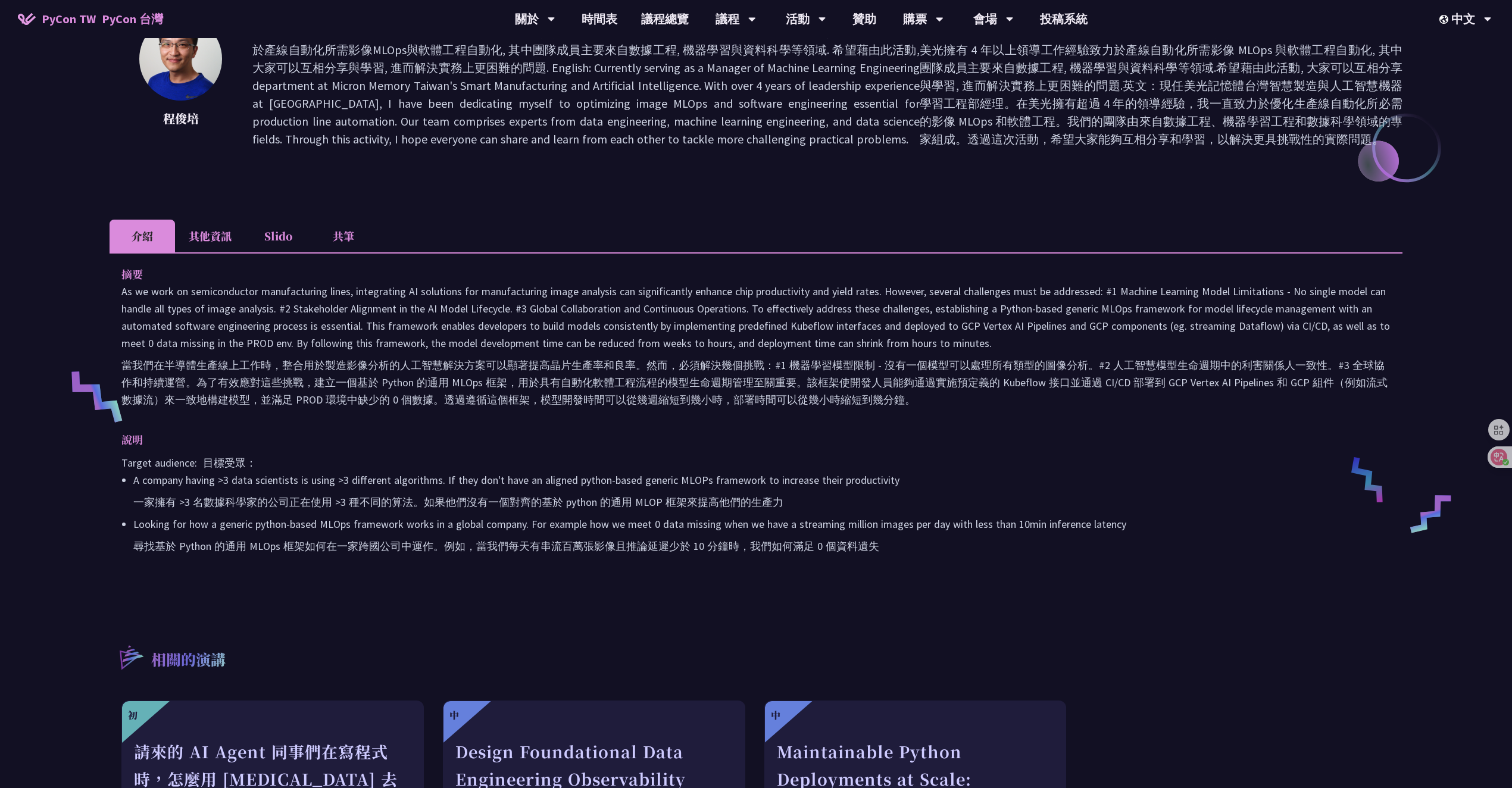
click at [951, 556] on li "Looking for how a generic python-based MLOps framework works in a global compan…" at bounding box center [762, 537] width 1258 height 44
drag, startPoint x: 940, startPoint y: 555, endPoint x: 591, endPoint y: 557, distance: 349.0
click at [650, 557] on li "Looking for how a generic python-based MLOps framework works in a global compan…" at bounding box center [762, 537] width 1258 height 44
click at [525, 550] on font "尋找基於 Python 的通用 MLOps 框架如何在一家跨國公司中運作。例如，當我們每天有串流百萬張影像且推論延遲少於 10 分鐘時，我們如何滿足 0 個資…" at bounding box center [506, 546] width 746 height 14
click at [231, 246] on li "其他資訊" at bounding box center [210, 236] width 70 height 33
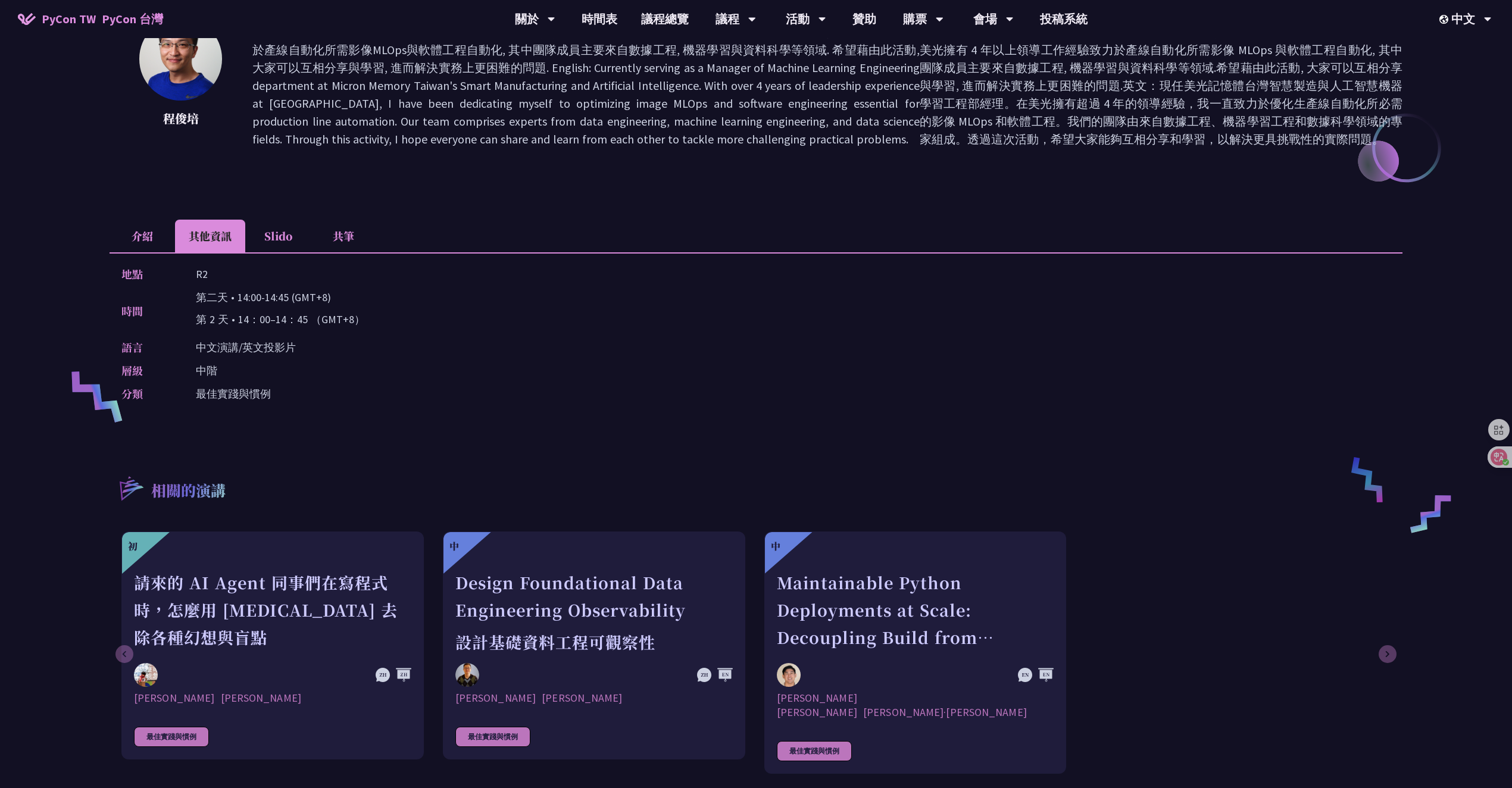
click at [134, 245] on li "介紹" at bounding box center [142, 236] width 65 height 33
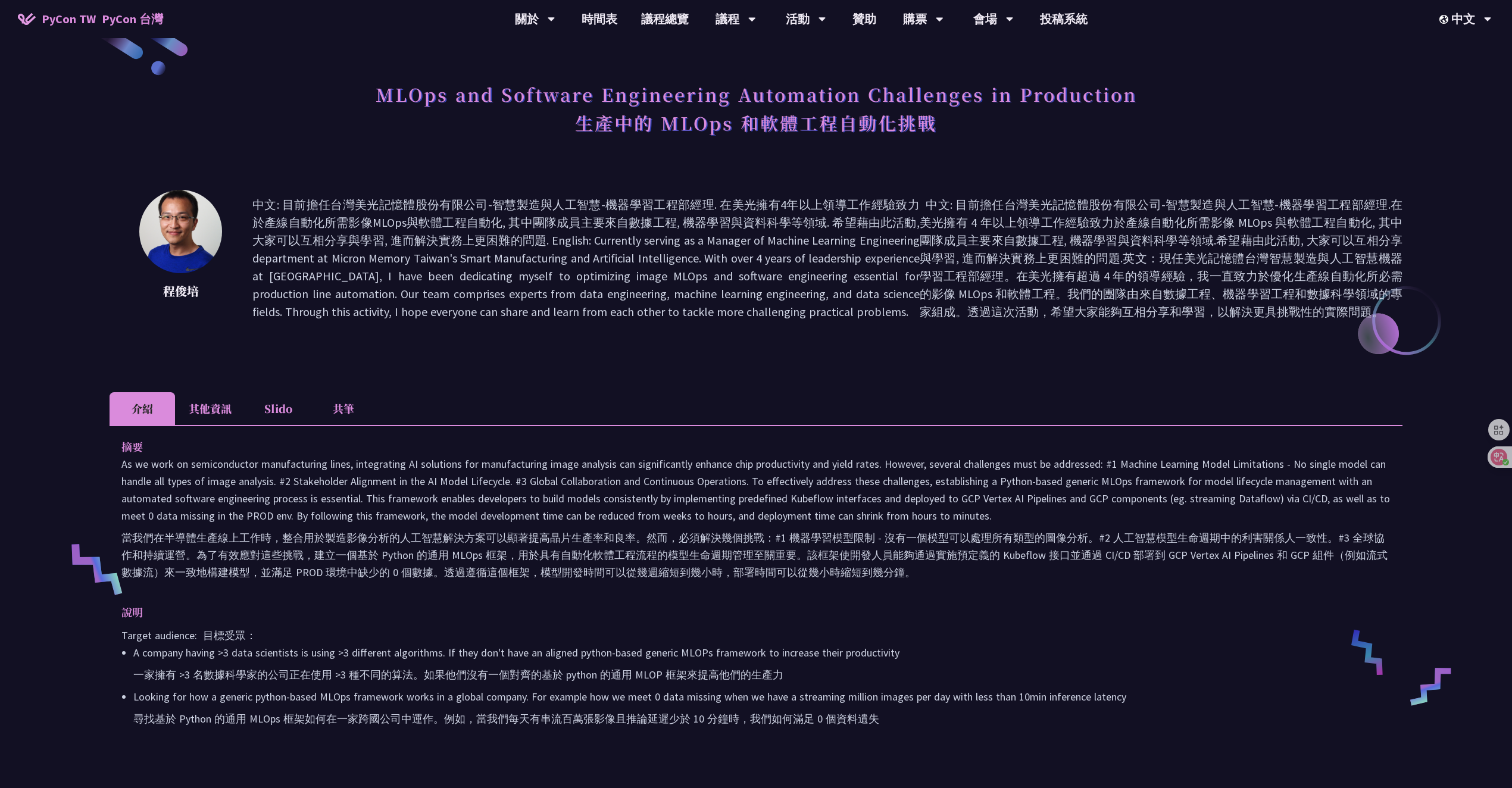
scroll to position [39, 0]
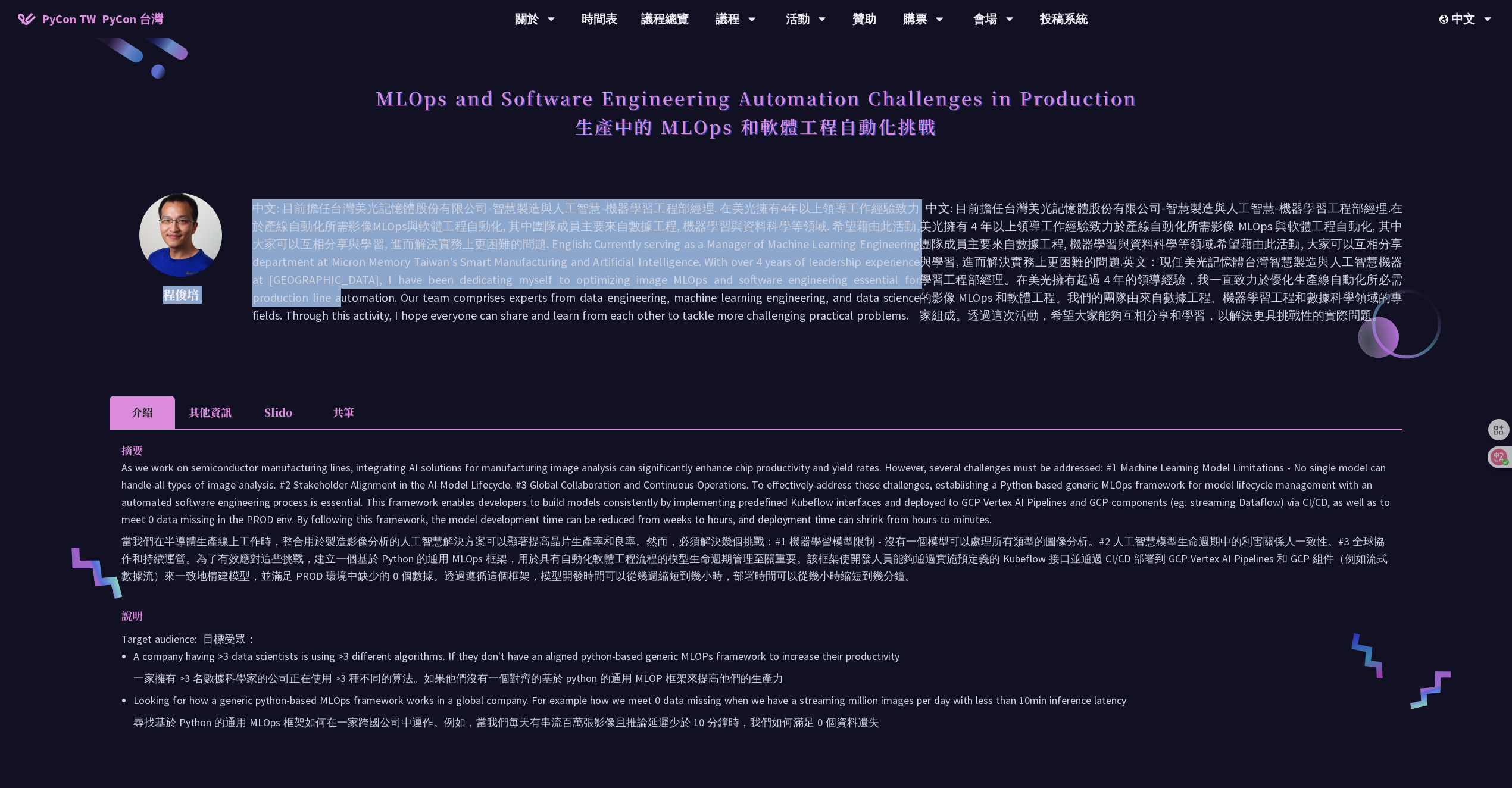
drag, startPoint x: 211, startPoint y: 295, endPoint x: 147, endPoint y: 296, distance: 64.0
click at [147, 296] on div "[PERSON_NAME]: 目前擔任台灣美光記憶體股份有限公司-智慧製造與人工智慧-機器學習工程部經理. 在美光擁有4年以上領導工作經驗致力於產線自動化所需…" at bounding box center [756, 262] width 1293 height 137
click at [160, 303] on p "程俊培" at bounding box center [181, 295] width 84 height 18
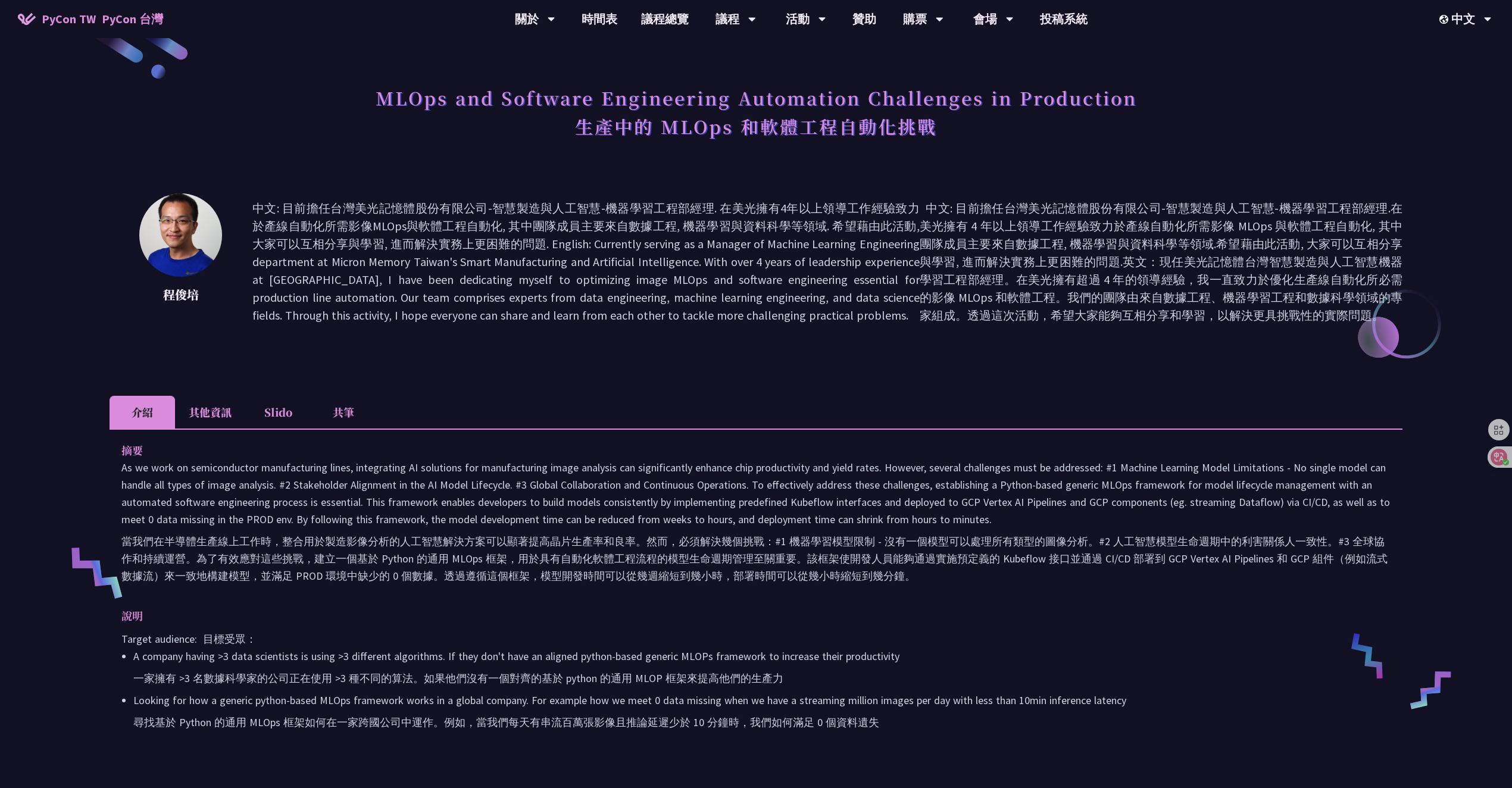
click at [179, 295] on p "程俊培" at bounding box center [181, 295] width 84 height 18
click at [722, 340] on div "[PERSON_NAME]: 目前擔任台灣美光記憶體股份有限公司-智慧製造與人工智慧-機器學習工程部經理. 在美光擁有4年以上領導工作經驗致力於產線自動化所需…" at bounding box center [756, 279] width 1293 height 172
click at [437, 367] on div "MLOps and Software Engineering Automation Challenges in Production 生產中的 MLOps 和…" at bounding box center [756, 582] width 1293 height 1123
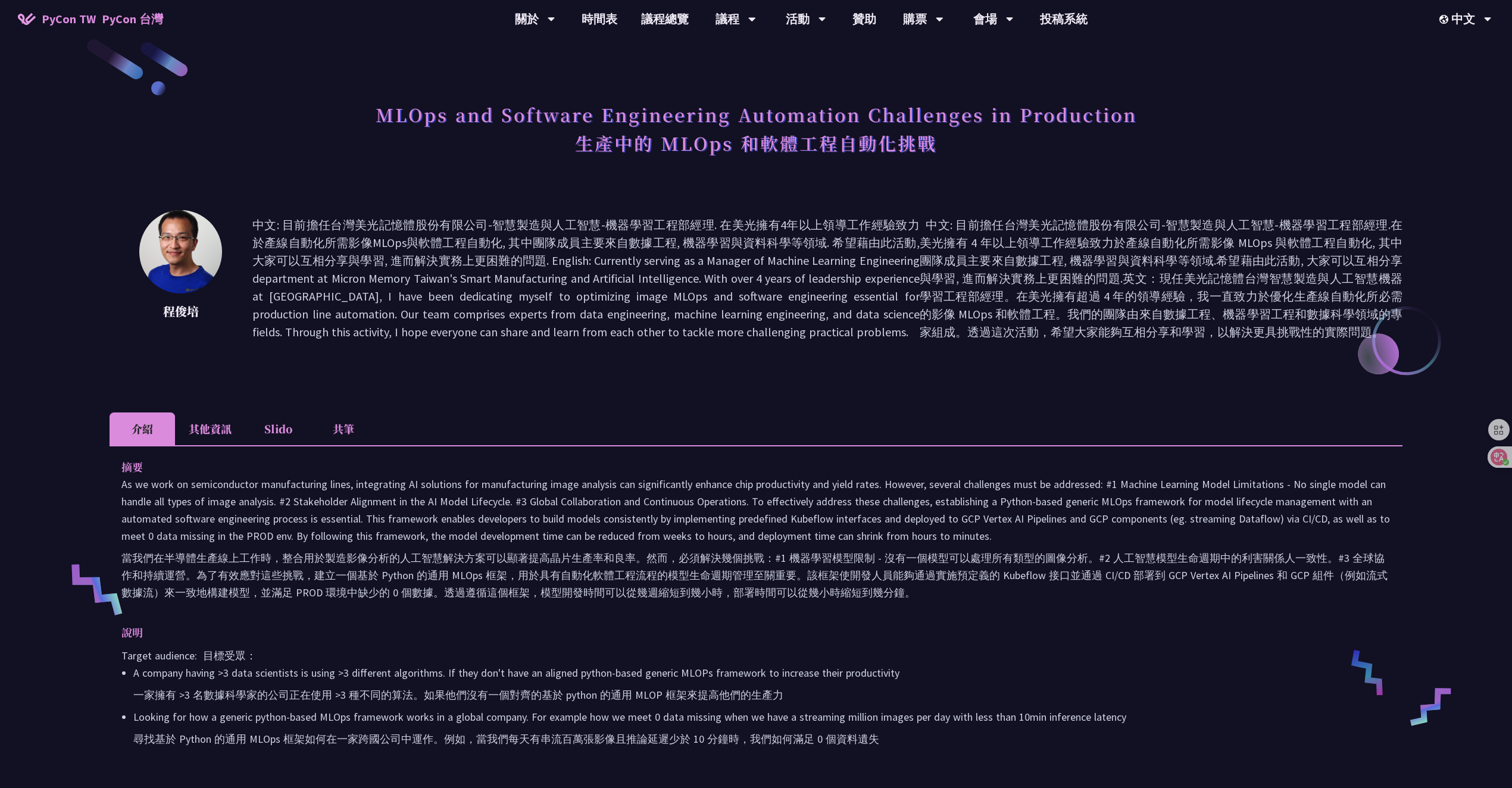
scroll to position [0, 0]
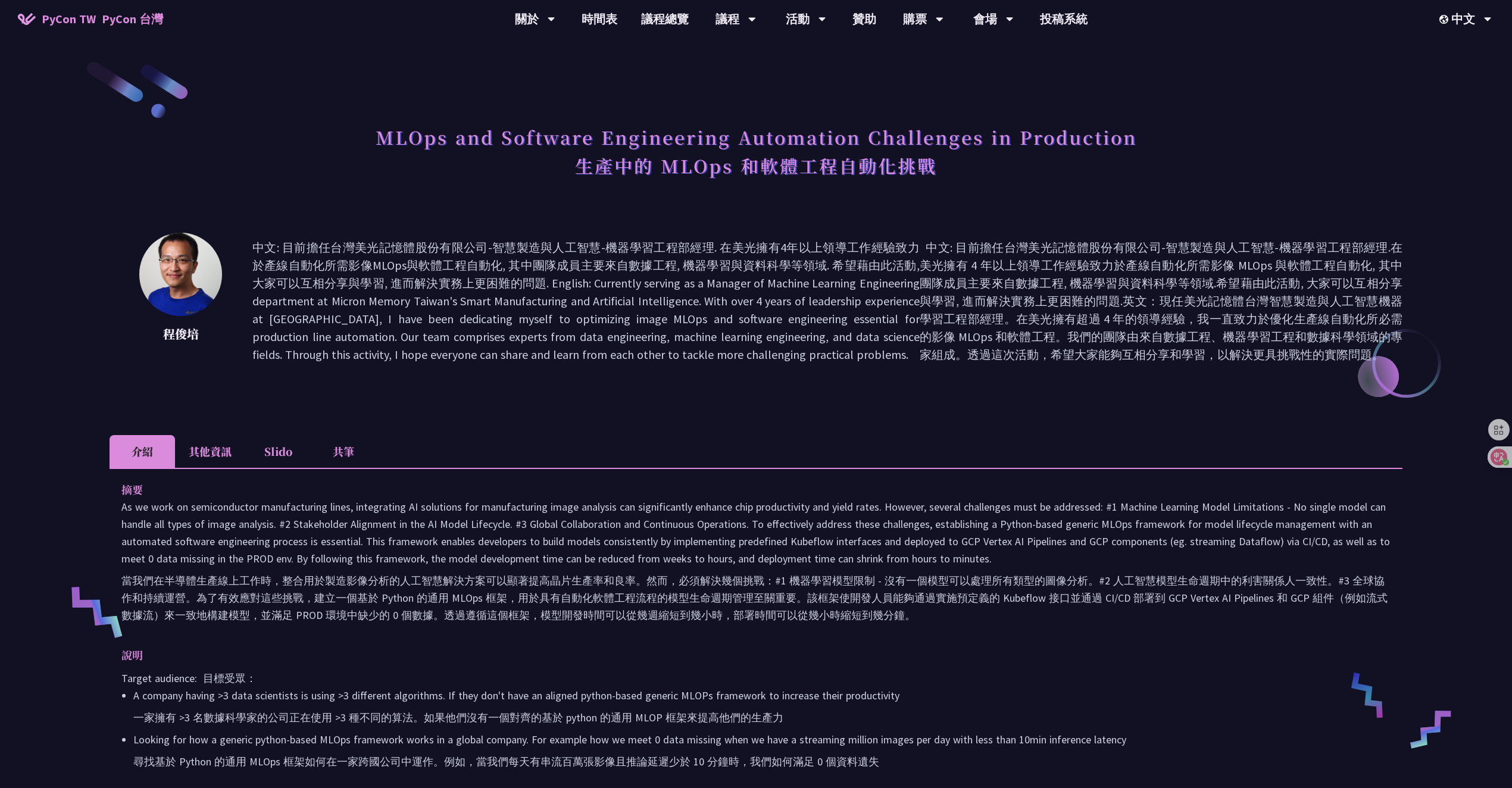
click at [198, 448] on li "其他資訊" at bounding box center [210, 451] width 70 height 33
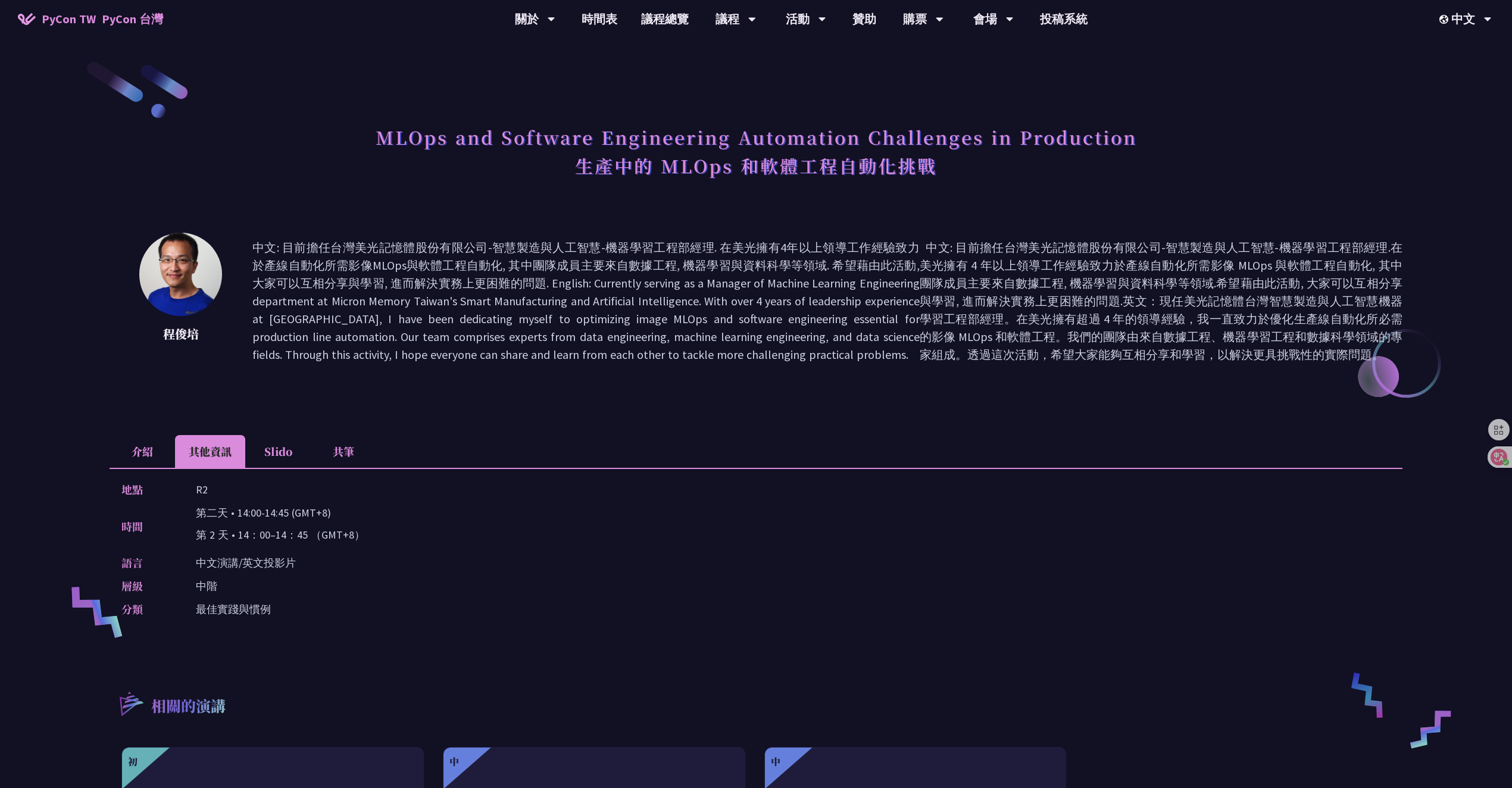
click at [158, 453] on li "介紹" at bounding box center [142, 451] width 65 height 33
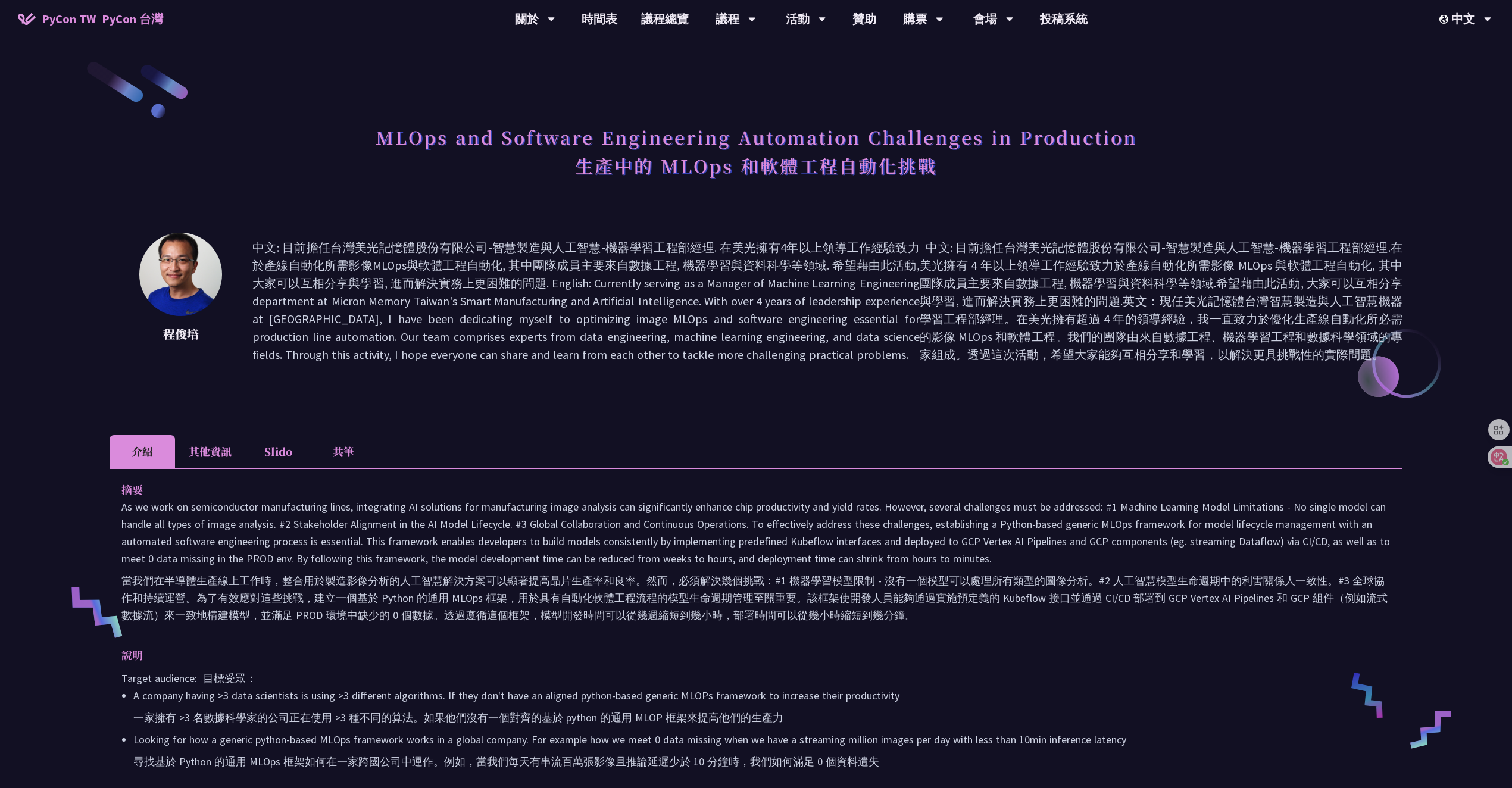
click at [736, 401] on div "[PERSON_NAME]: 目前擔任台灣美光記憶體股份有限公司-智慧製造與人工智慧-機器學習工程部經理. 在美光擁有4年以上領導工作經驗致力於產線自動化所需…" at bounding box center [756, 318] width 1293 height 172
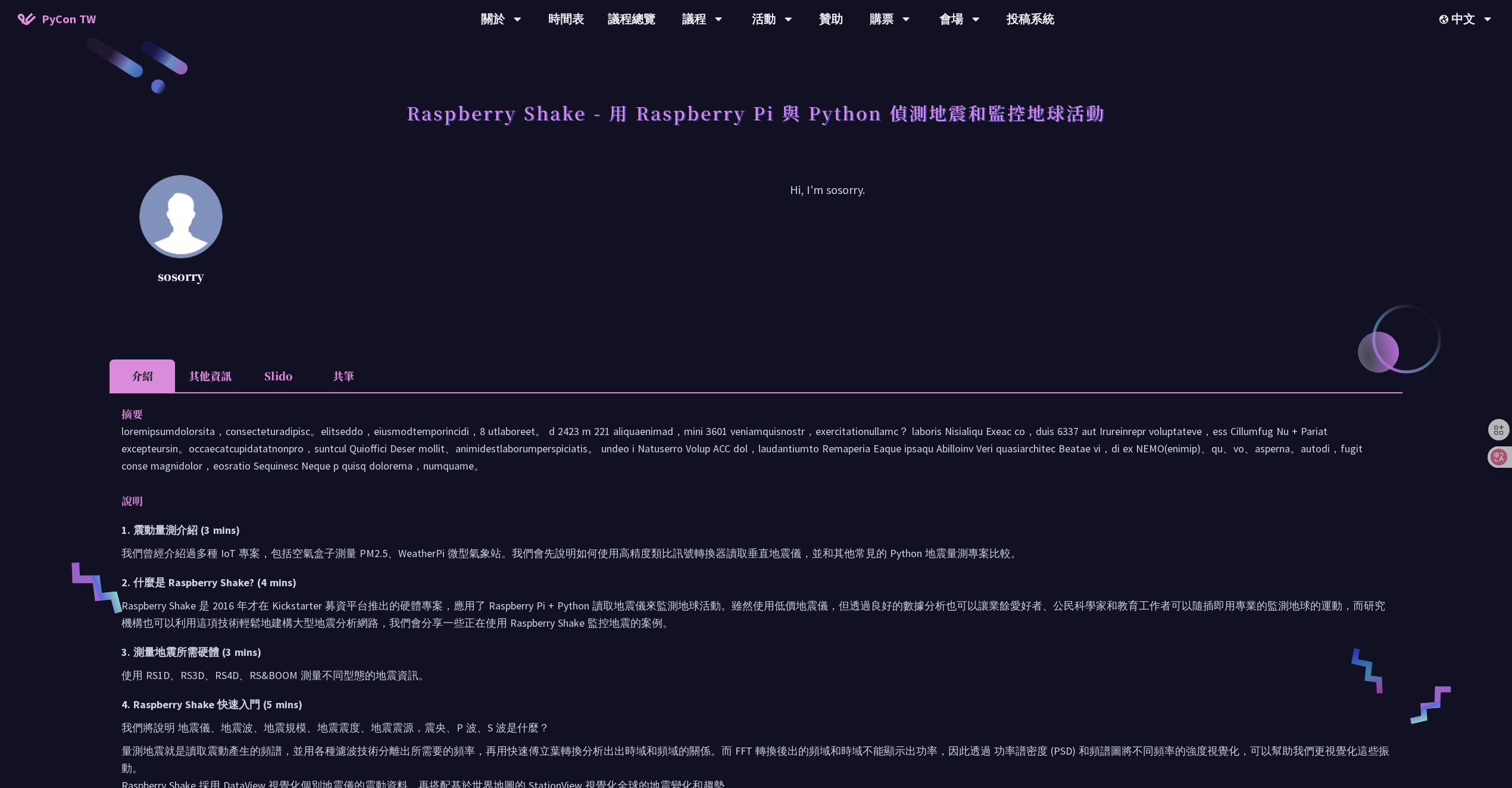
scroll to position [25, 0]
click at [196, 277] on p "sosorry" at bounding box center [181, 275] width 84 height 18
click at [448, 325] on div "sosorry Hi, I'm sosorry." at bounding box center [756, 251] width 1293 height 155
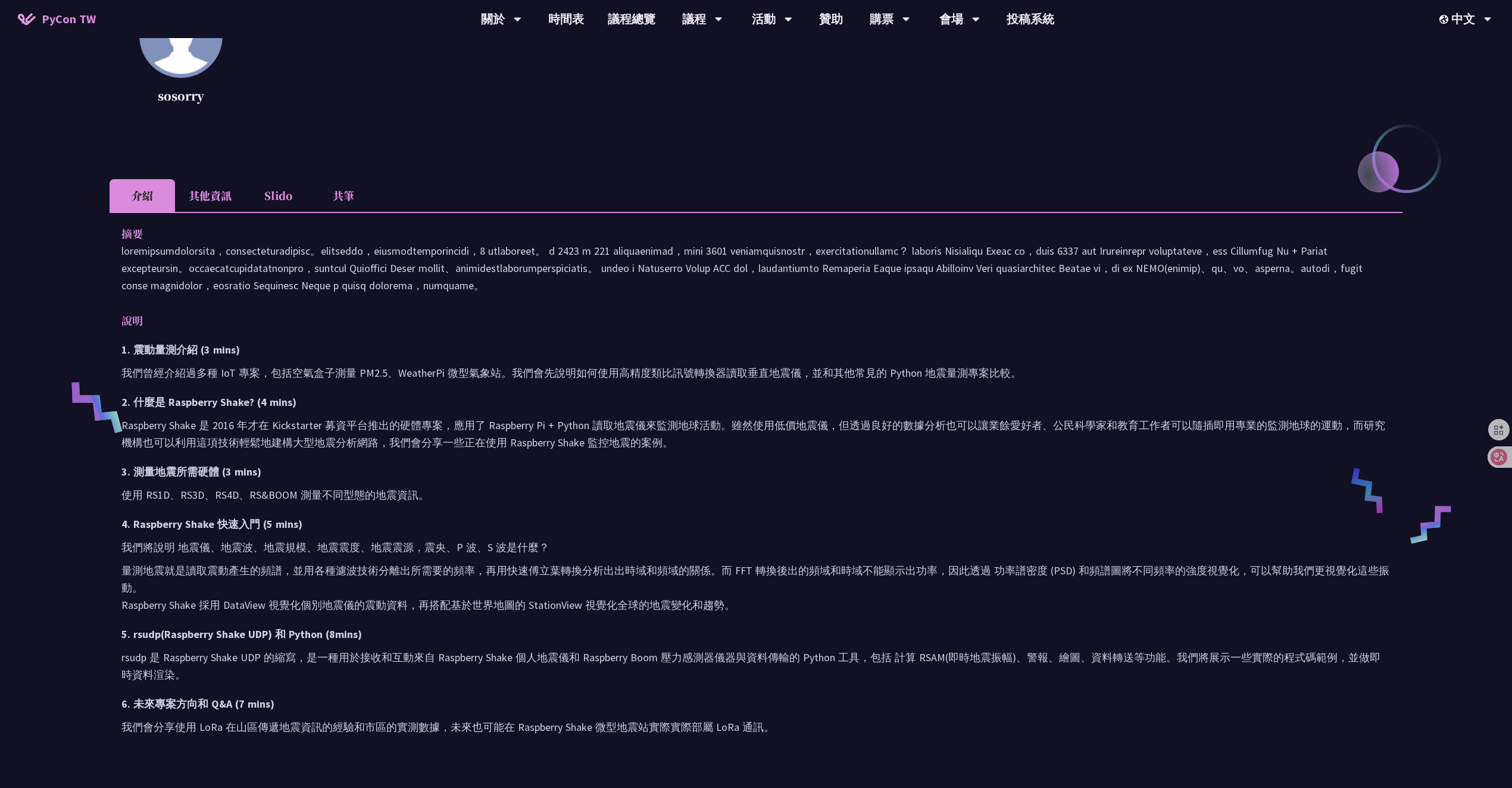
scroll to position [281, 0]
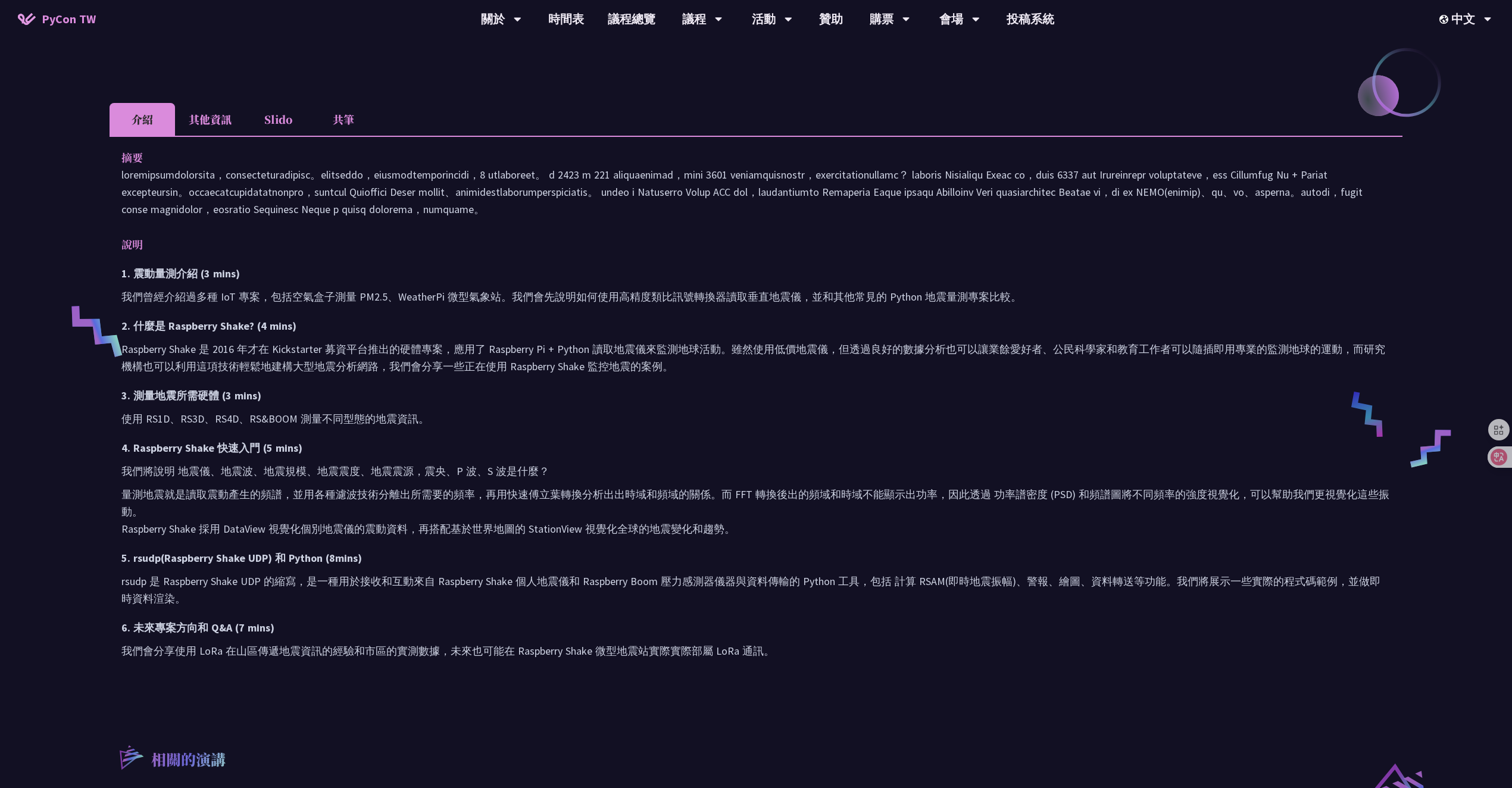
click at [1154, 480] on p "我們將說明 地震儀、地震波、地震規模、地震震度、地震震源，震央、P 波、S 波是什麼？" at bounding box center [756, 472] width 1270 height 18
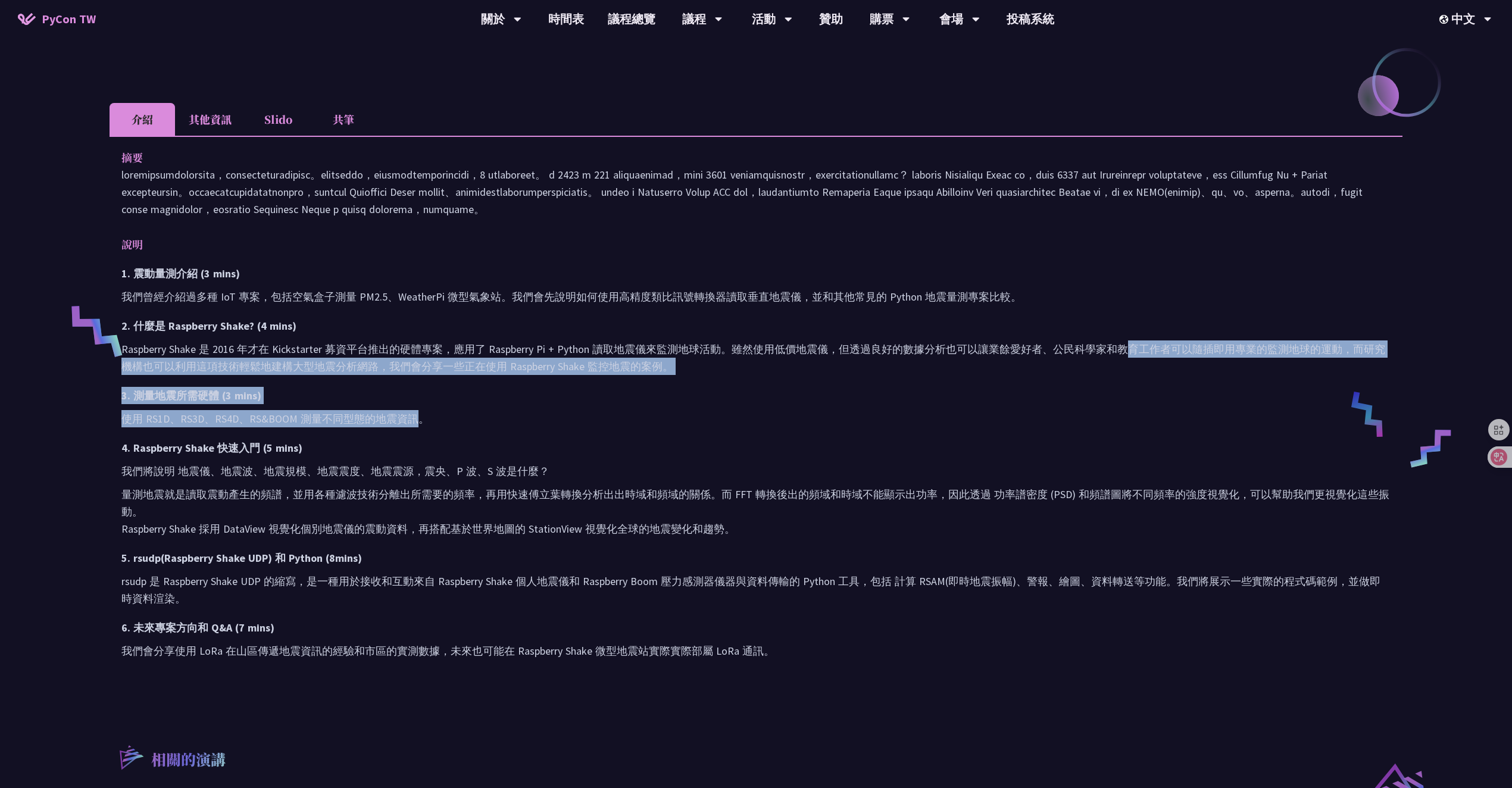
drag, startPoint x: 1122, startPoint y: 372, endPoint x: 413, endPoint y: 446, distance: 712.9
click at [413, 446] on div "1. 震動量測介紹 (3 mins) 我們曾經介紹過多種 IoT 專案，包括空氣盒子測量 PM2.5、WeatherPi 微型氣象站。我們會先說明如何使用高精…" at bounding box center [756, 462] width 1270 height 395
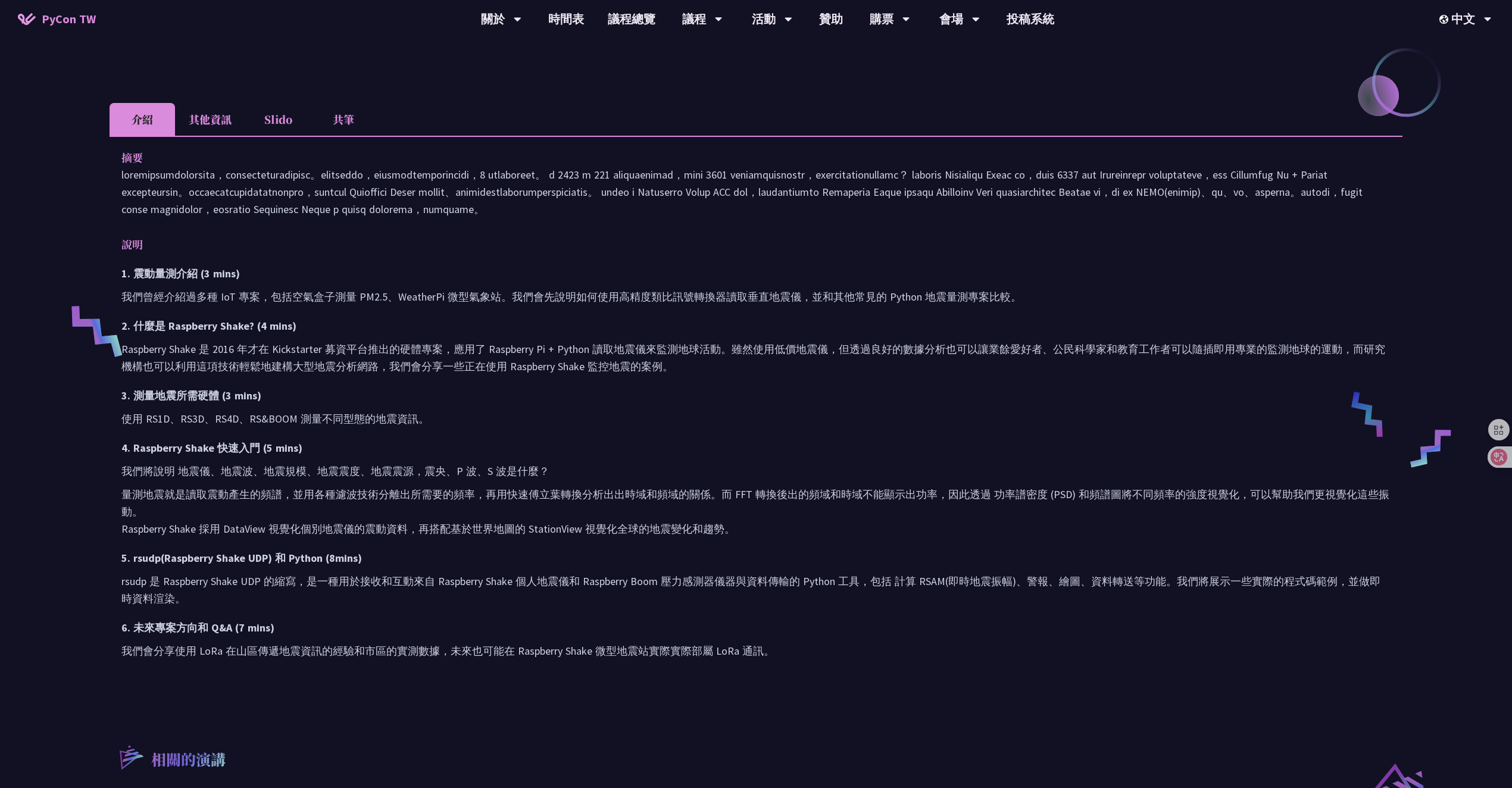
click at [414, 445] on div "1. 震動量測介紹 (3 mins) 我們曾經介紹過多種 IoT 專案，包括空氣盒子測量 PM2.5、WeatherPi 微型氣象站。我們會先說明如何使用高精…" at bounding box center [756, 462] width 1270 height 395
click at [480, 206] on p at bounding box center [756, 192] width 1270 height 52
drag, startPoint x: 458, startPoint y: 190, endPoint x: 531, endPoint y: 190, distance: 73.0
click at [531, 190] on p at bounding box center [756, 192] width 1270 height 52
drag, startPoint x: 531, startPoint y: 192, endPoint x: 469, endPoint y: 186, distance: 62.3
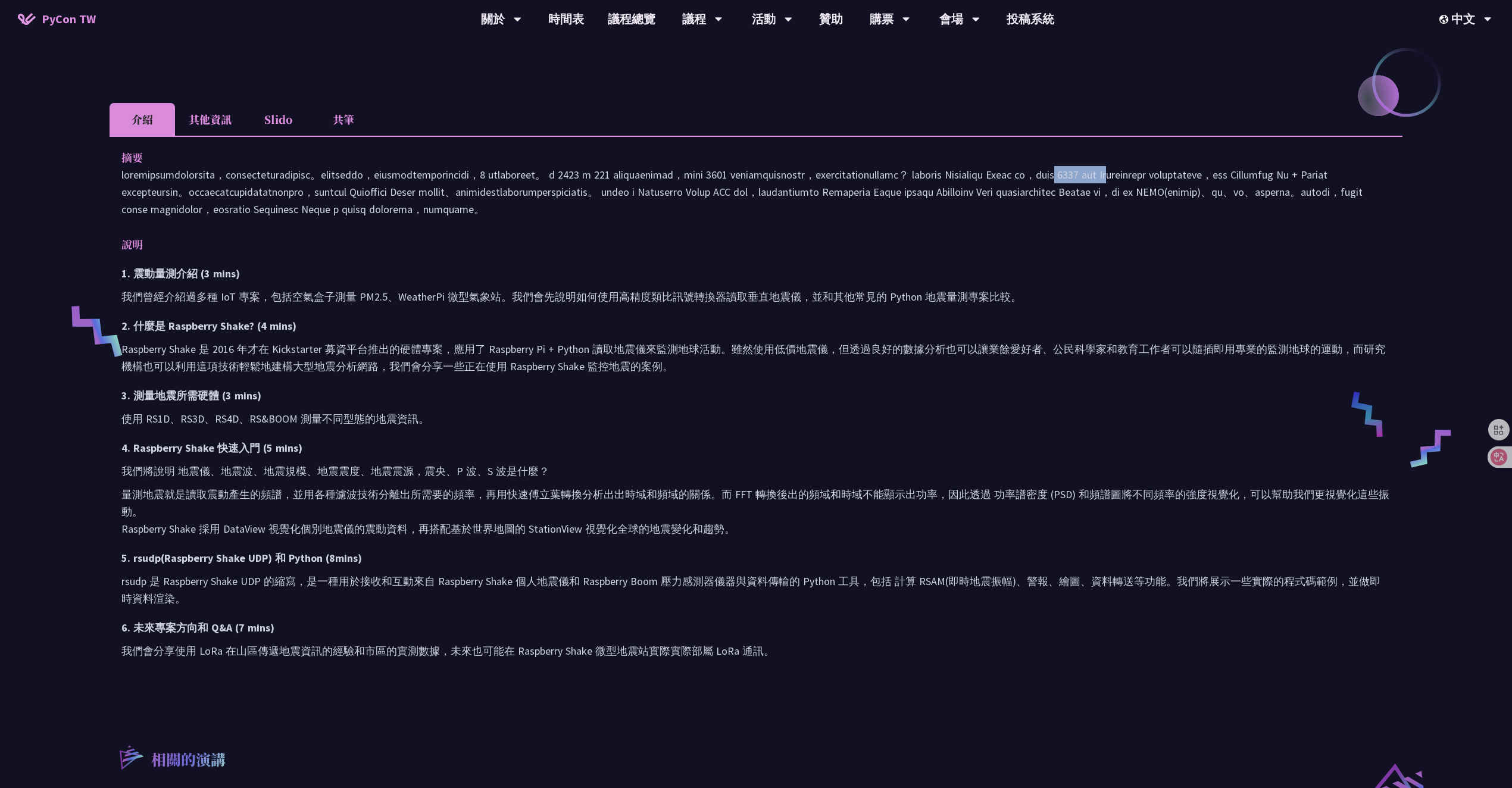
click at [469, 186] on p at bounding box center [756, 192] width 1270 height 52
drag, startPoint x: 462, startPoint y: 186, endPoint x: 535, endPoint y: 187, distance: 73.0
click at [535, 187] on p at bounding box center [756, 192] width 1270 height 52
click at [841, 405] on h3 "3. 測量地震所需硬體 (3 mins)" at bounding box center [756, 396] width 1270 height 18
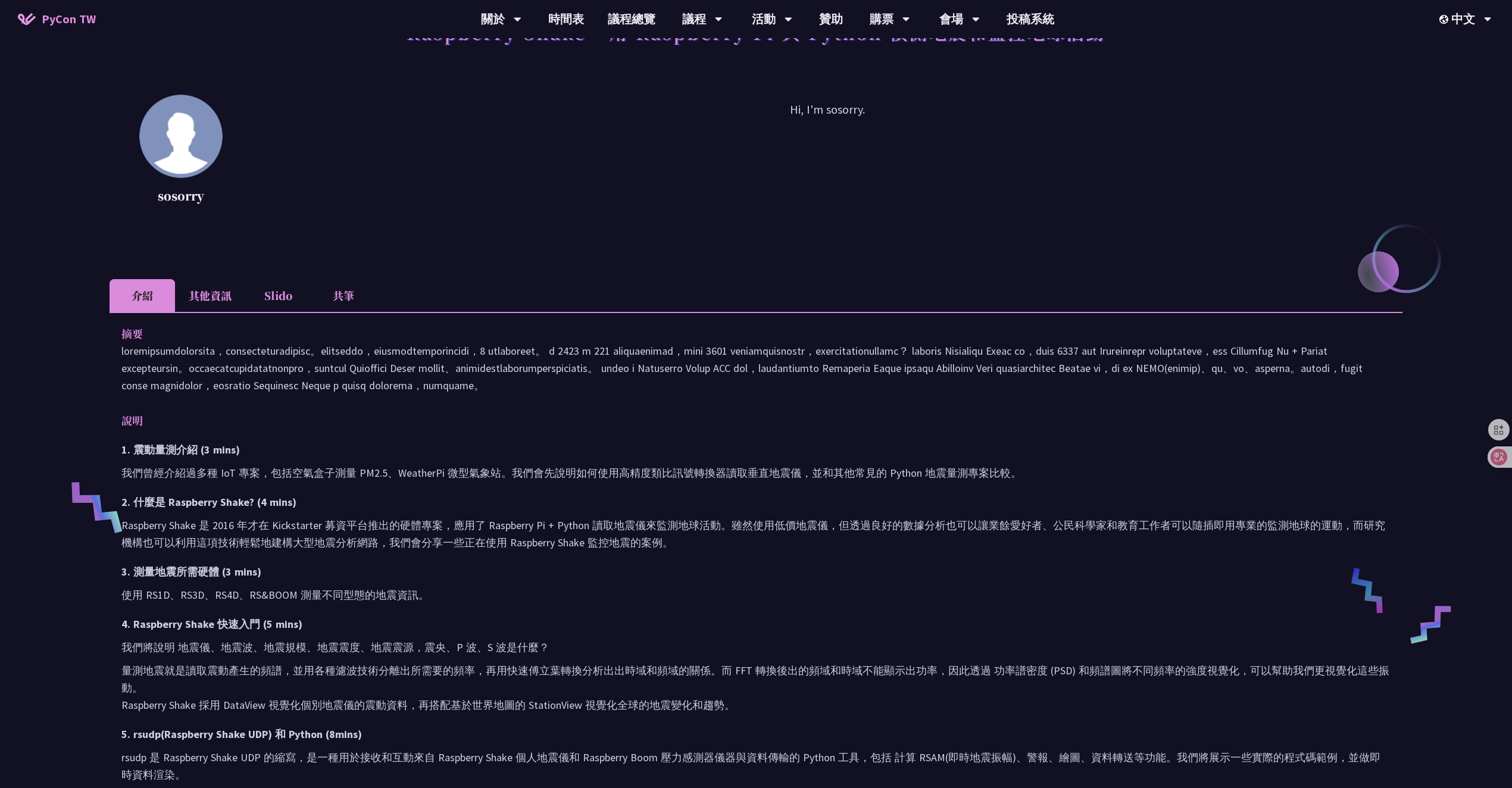
scroll to position [0, 0]
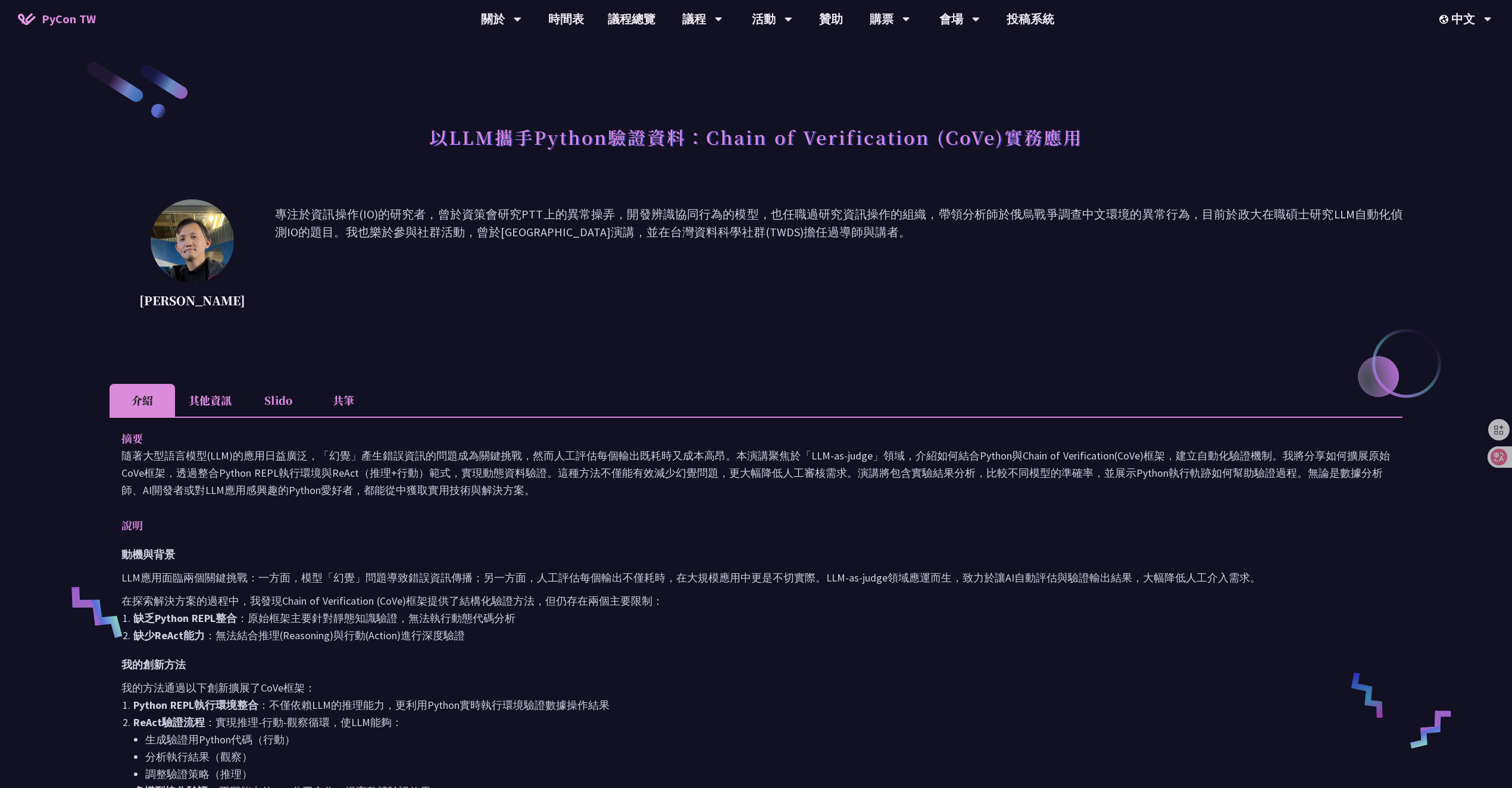
drag, startPoint x: 563, startPoint y: 212, endPoint x: 1031, endPoint y: 254, distance: 469.9
click at [1031, 254] on p "專注於資訊操作(IO)的研究者，曾於資策會研究PTT上的異常操弄，開發辨識協同行為的模型，也任職過研究資訊操作的組織，帶領分析師於俄烏戰爭調查中文環境的異常行…" at bounding box center [839, 259] width 1128 height 107
click at [895, 316] on div "[PERSON_NAME] 專注於資訊操作(IO)的研究者，曾於資策會研究PTT上的異常操弄，開發辨識協同行為的模型，也任職過研究資訊操作的組織，帶領分析師於…" at bounding box center [756, 259] width 1293 height 119
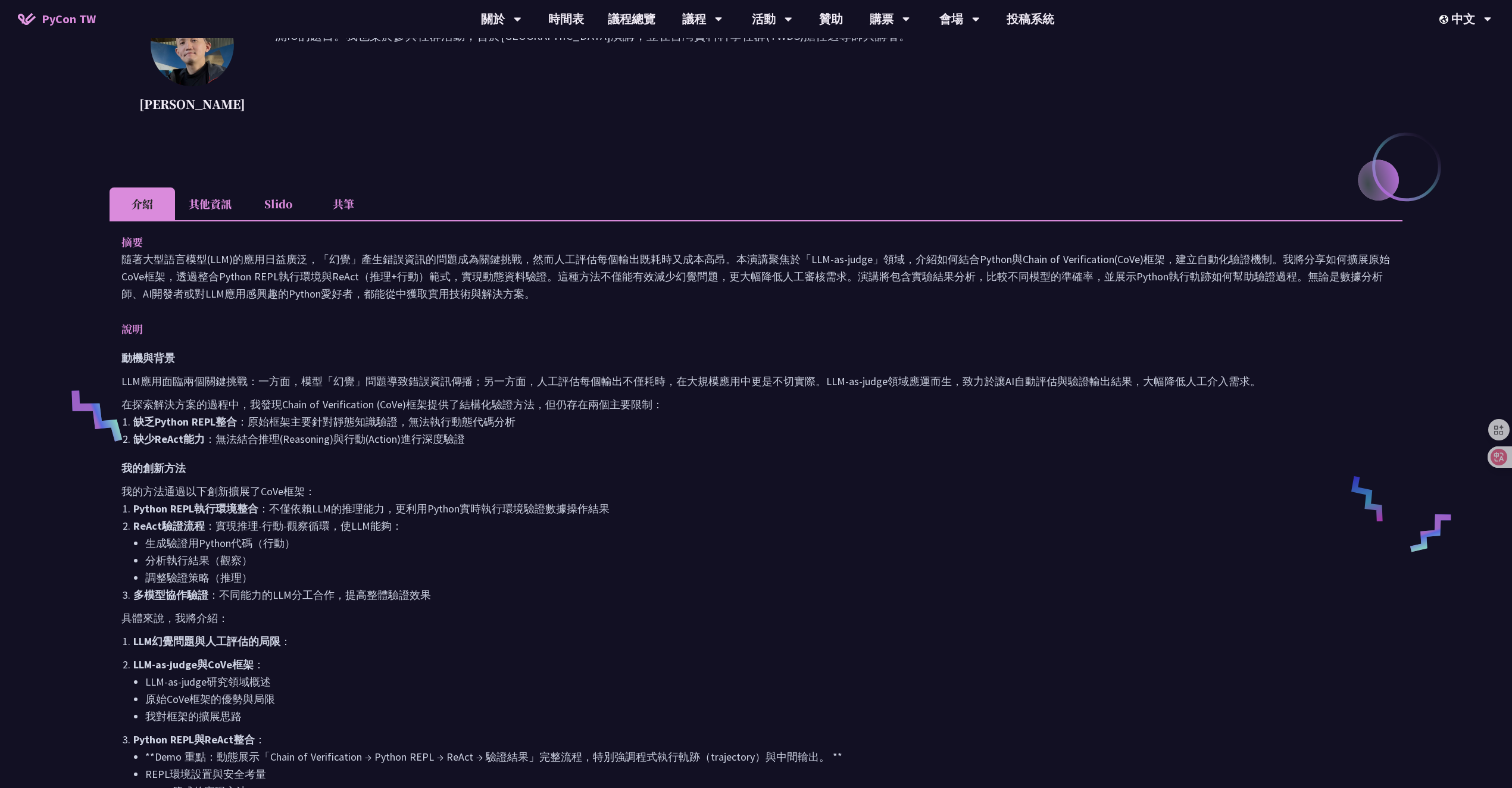
scroll to position [212, 0]
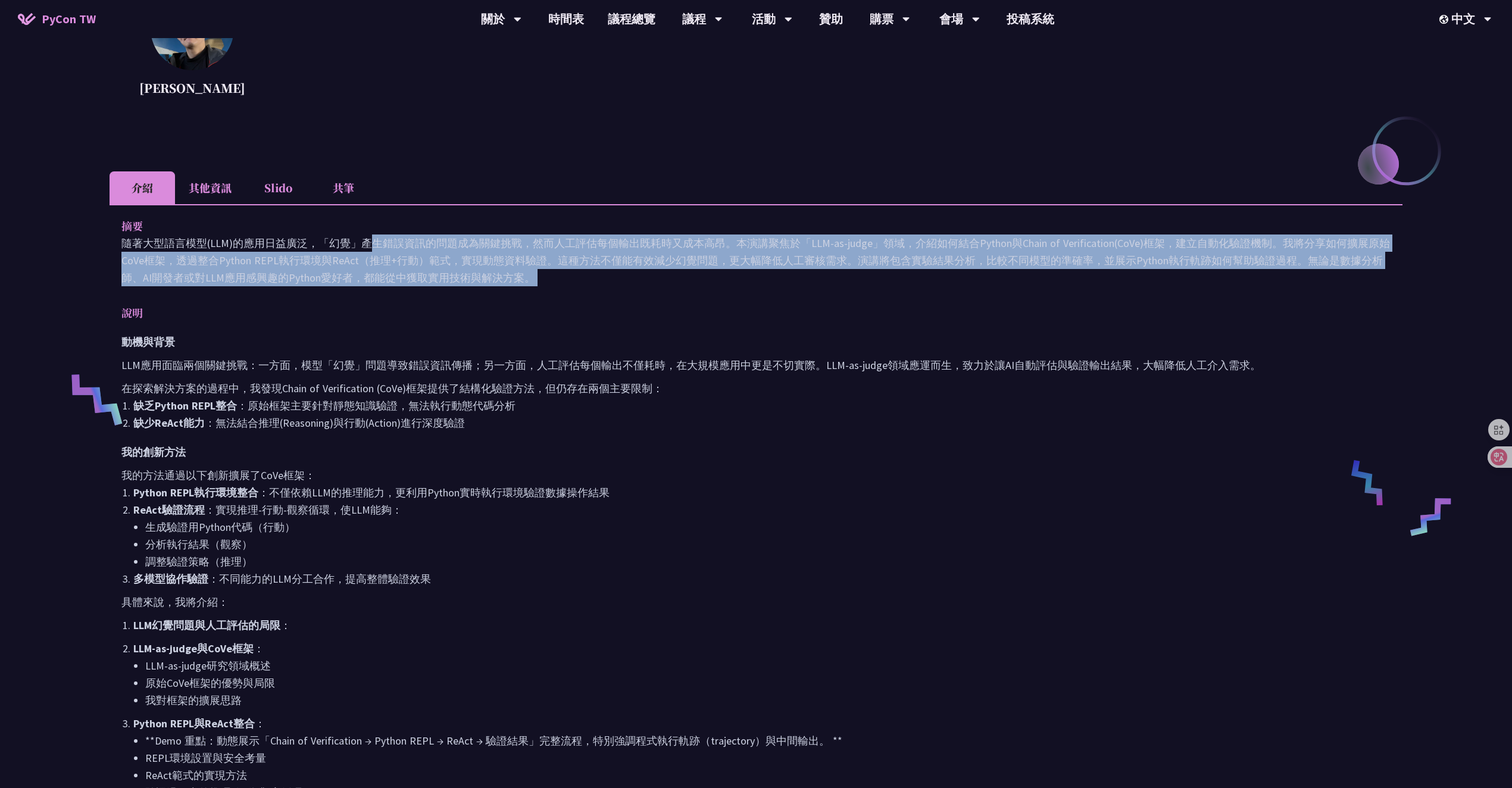
drag, startPoint x: 194, startPoint y: 237, endPoint x: 556, endPoint y: 292, distance: 366.2
click at [556, 292] on div "摘要 隨著大型語言模型(LLM)的應用日益廣泛，「幻覺」產生錯誤資訊的問題成為關鍵挑戰，然而人工評估每個輸出既耗時又成本高昂。本演講聚焦於「LLM-as-ju…" at bounding box center [756, 613] width 1293 height 817
click at [610, 299] on div "摘要 隨著大型語言模型(LLM)的應用日益廣泛，「幻覺」產生錯誤資訊的問題成為關鍵挑戰，然而人工評估每個輸出既耗時又成本高昂。本演講聚焦於「LLM-as-ju…" at bounding box center [756, 613] width 1293 height 817
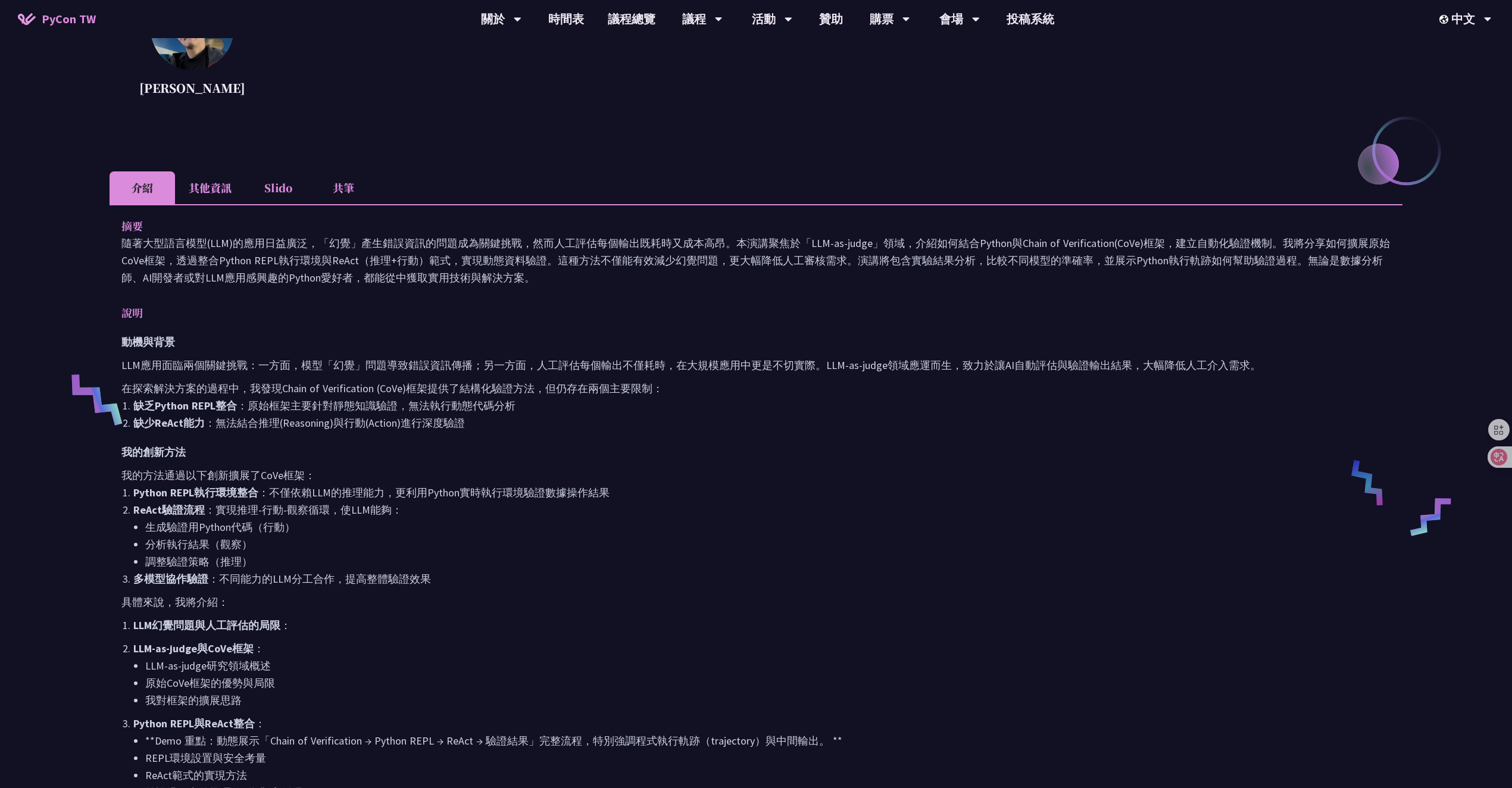
scroll to position [254, 0]
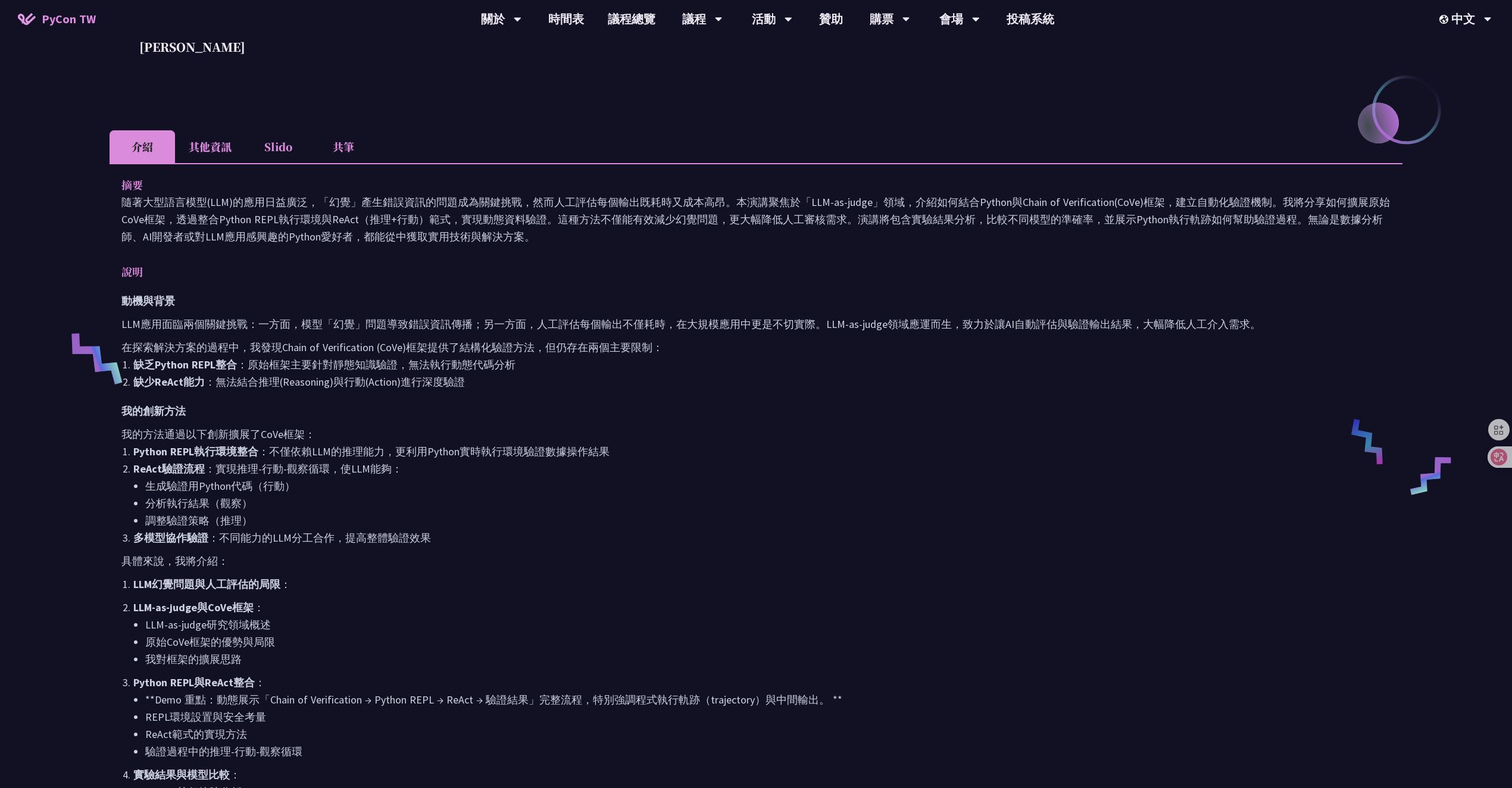
click at [534, 380] on li "缺少ReAct能力 ：無法結合推理(Reasoning)與行動(Action)進行深度驗證" at bounding box center [762, 382] width 1258 height 18
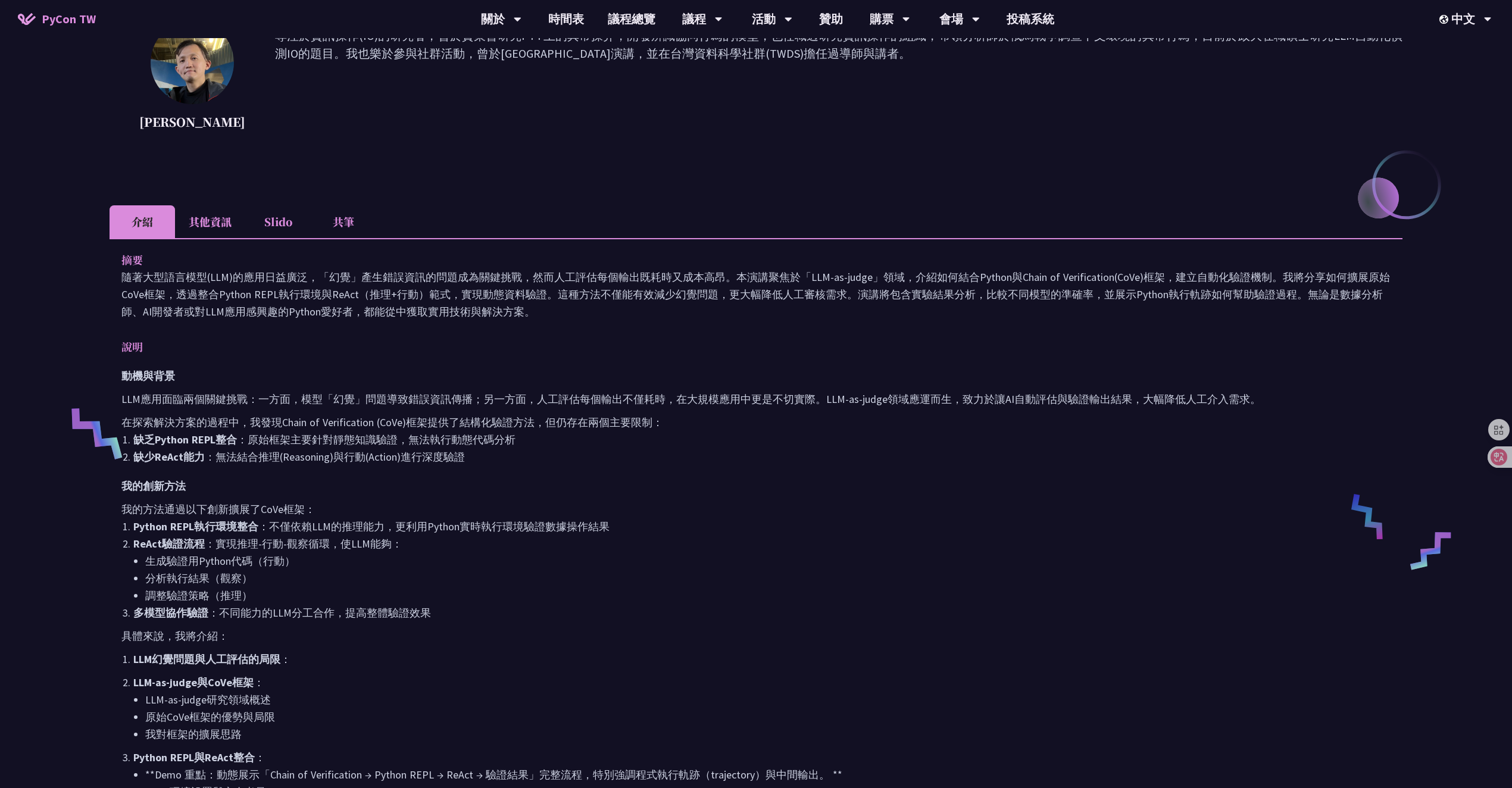
scroll to position [171, 0]
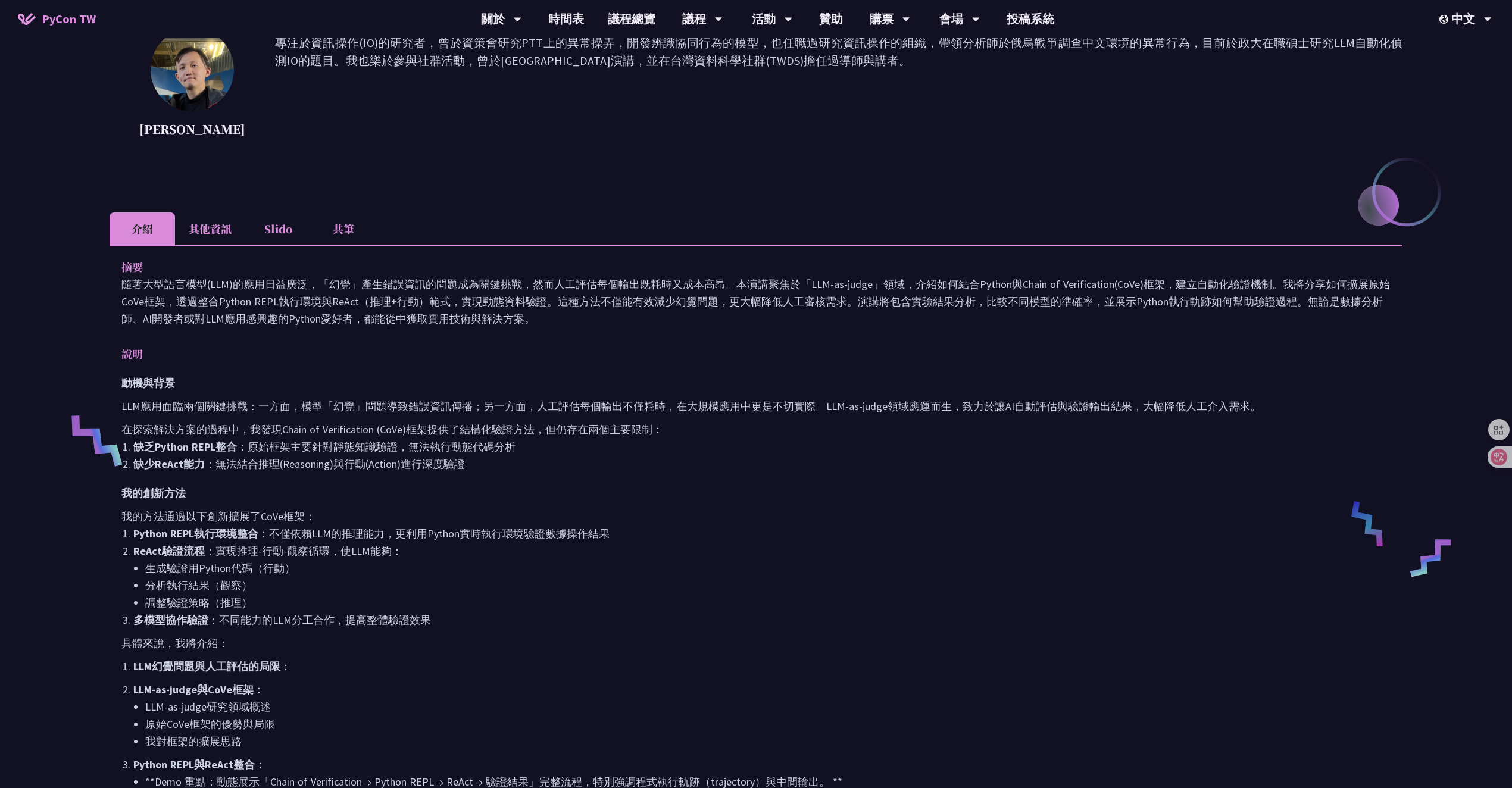
drag, startPoint x: 786, startPoint y: 328, endPoint x: 83, endPoint y: 284, distance: 704.4
click at [83, 284] on div "以LLM攜手Python驗證資料：Chain of Verification (CoVe)實務應用 Kevin Tseng 專注於資訊操作(IO)的研究者，曾…" at bounding box center [756, 518] width 1512 height 1378
copy div "摘要 隨著大型語言模型(LLM)的應用日益廣泛，「幻覺」產生錯誤資訊的問題成為關鍵挑戰，然而人工評估每個輸出既耗時又成本高昂。本演講聚焦於「LLM-as-ju…"
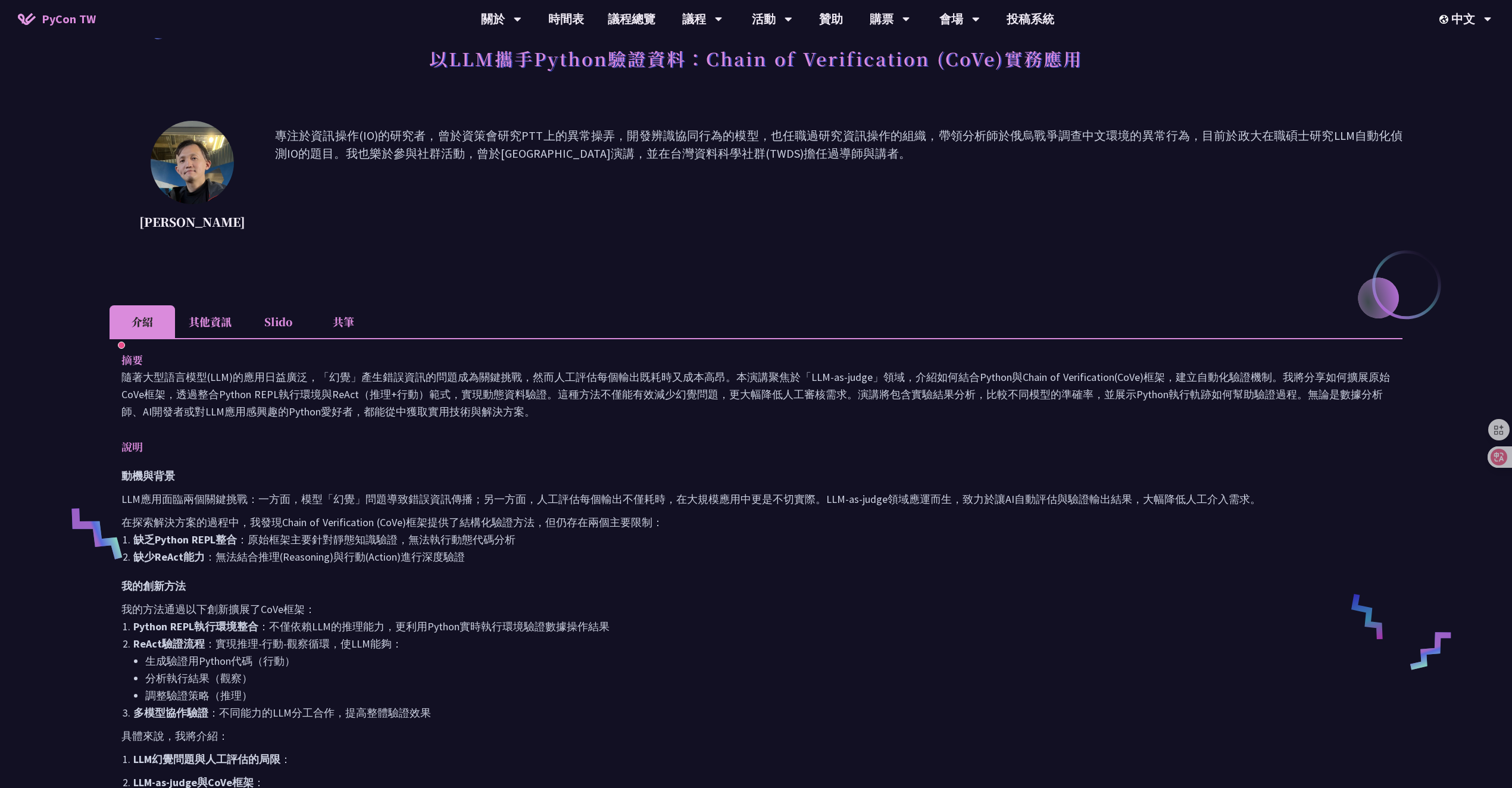
scroll to position [0, 0]
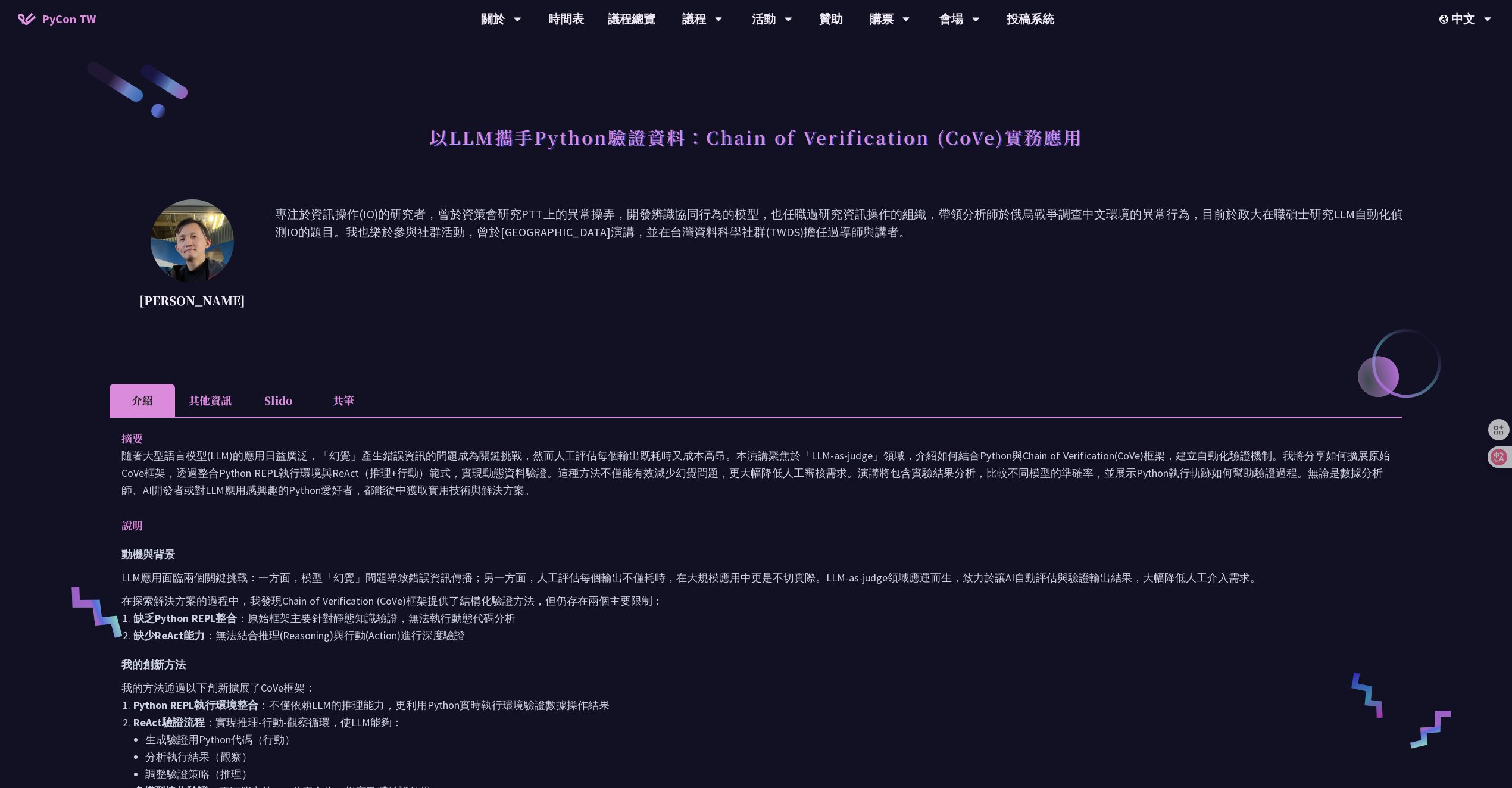
click at [841, 310] on p "專注於資訊操作(IO)的研究者，曾於資策會研究PTT上的異常操弄，開發辨識協同行為的模型，也任職過研究資訊操作的組織，帶領分析師於俄烏戰爭調查中文環境的異常行…" at bounding box center [839, 259] width 1128 height 107
click at [1240, 140] on div "以LLM攜手Python驗證資料：Chain of Verification (CoVe)實務應用" at bounding box center [756, 150] width 1293 height 62
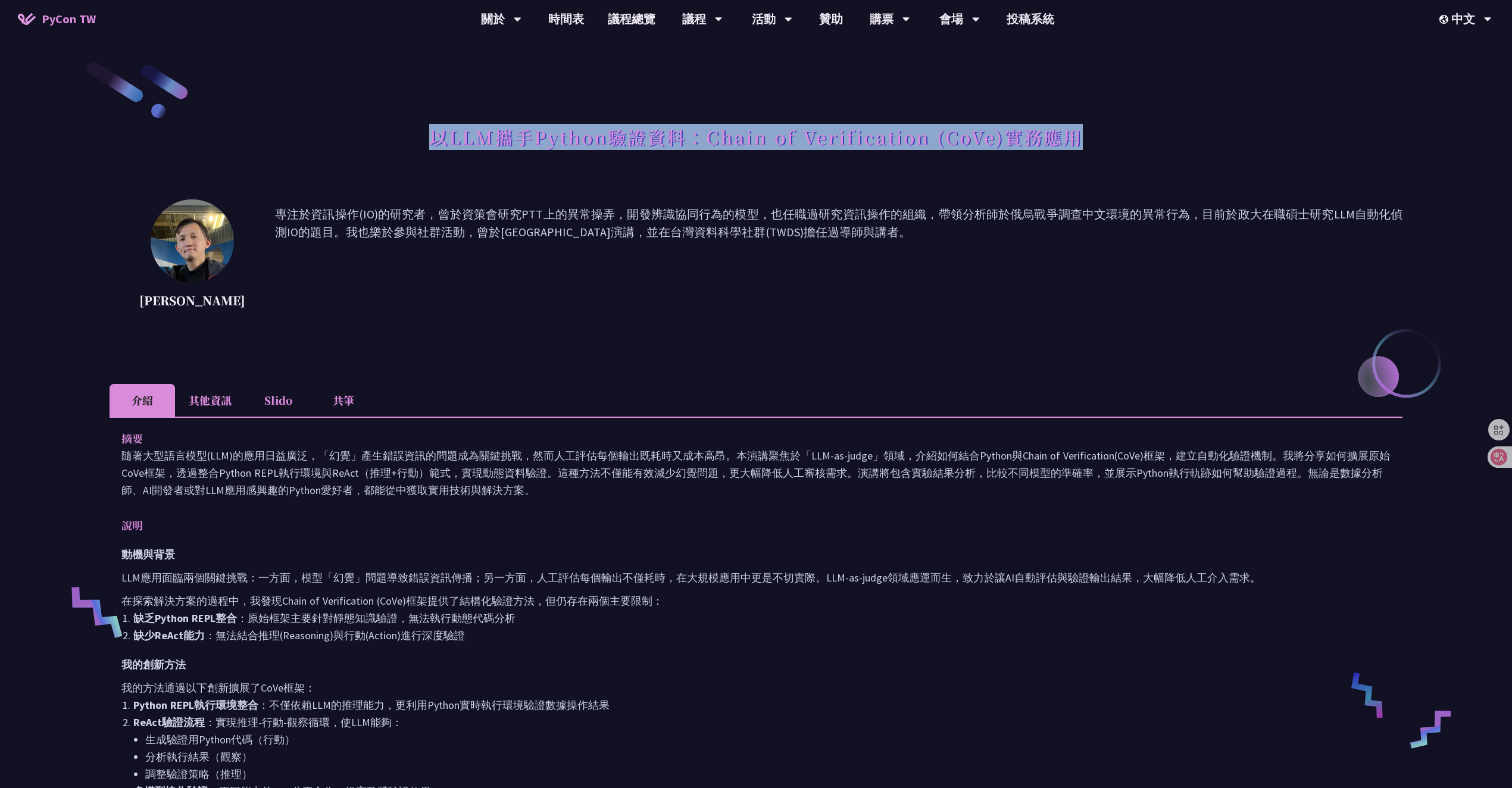
drag, startPoint x: 1190, startPoint y: 142, endPoint x: 419, endPoint y: 140, distance: 771.0
click at [419, 140] on div "以LLM攜手Python驗證資料：Chain of Verification (CoVe)實務應用" at bounding box center [756, 150] width 1293 height 62
copy h1 "以LLM攜手Python驗證資料：Chain of Verification (CoVe)實務應用"
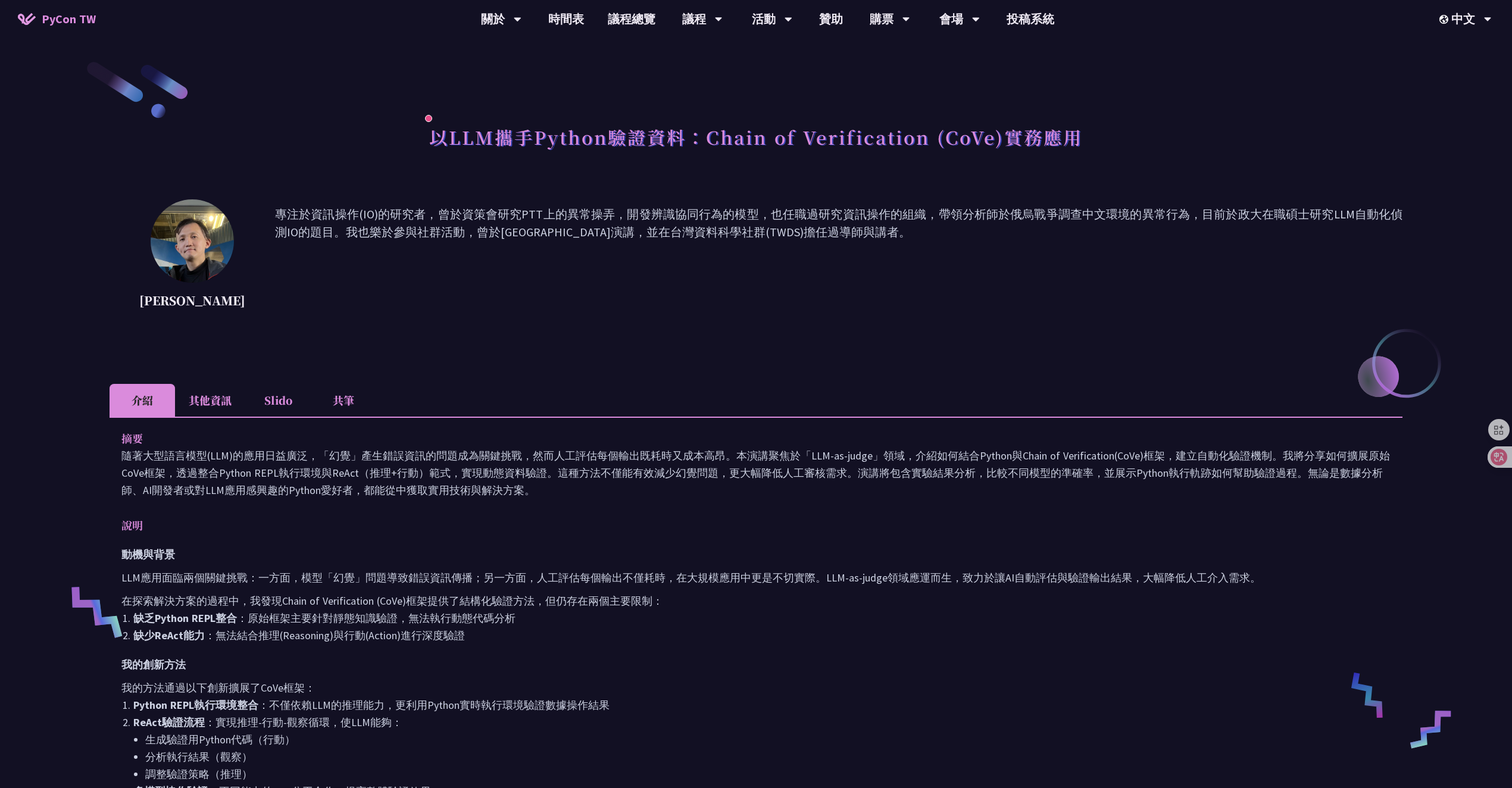
click at [631, 283] on p "專注於資訊操作(IO)的研究者，曾於資策會研究PTT上的異常操弄，開發辨識協同行為的模型，也任職過研究資訊操作的組織，帶領分析師於俄烏戰爭調查中文環境的異常行…" at bounding box center [839, 259] width 1128 height 107
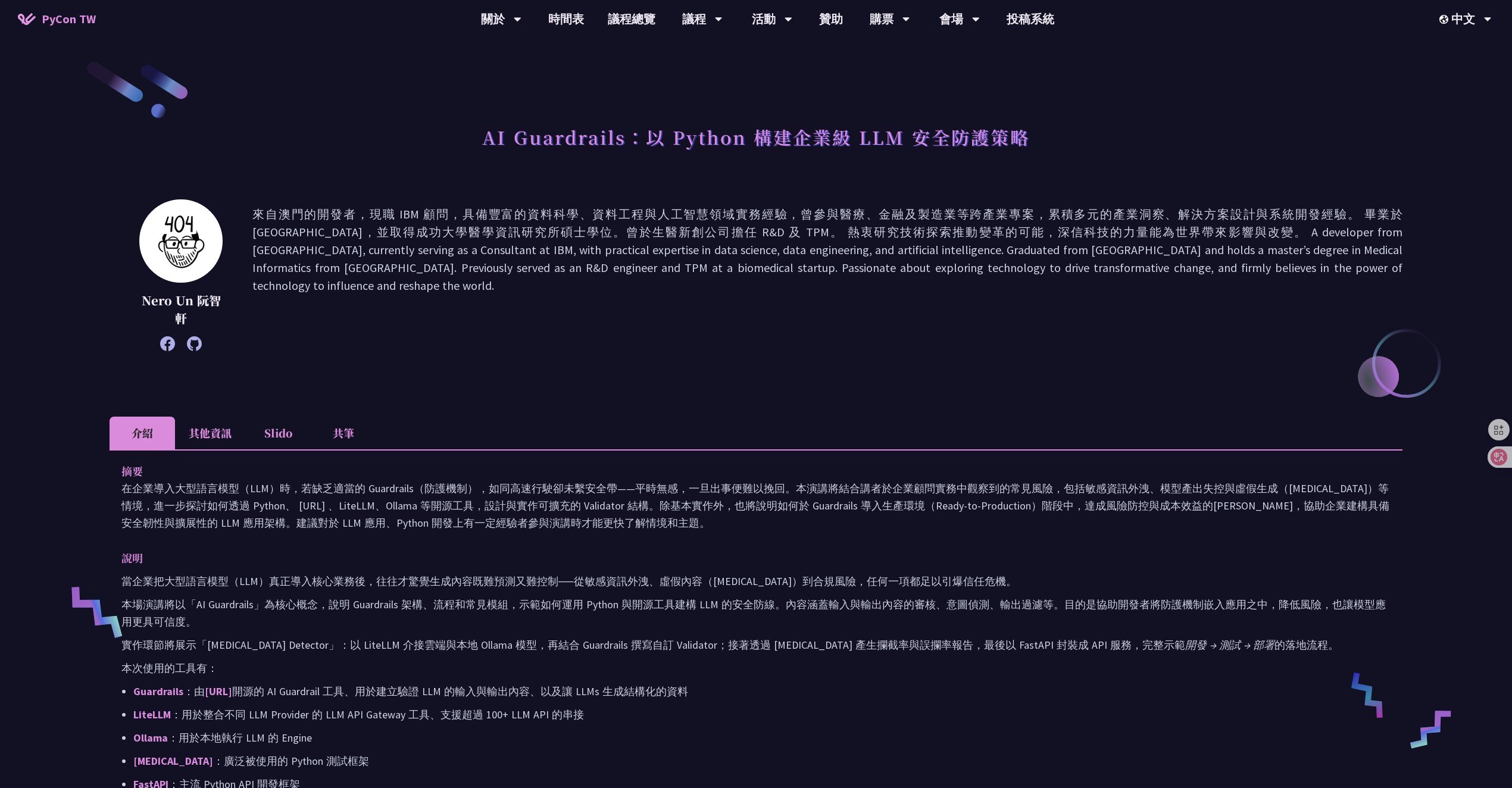
click at [644, 310] on p at bounding box center [827, 275] width 1150 height 140
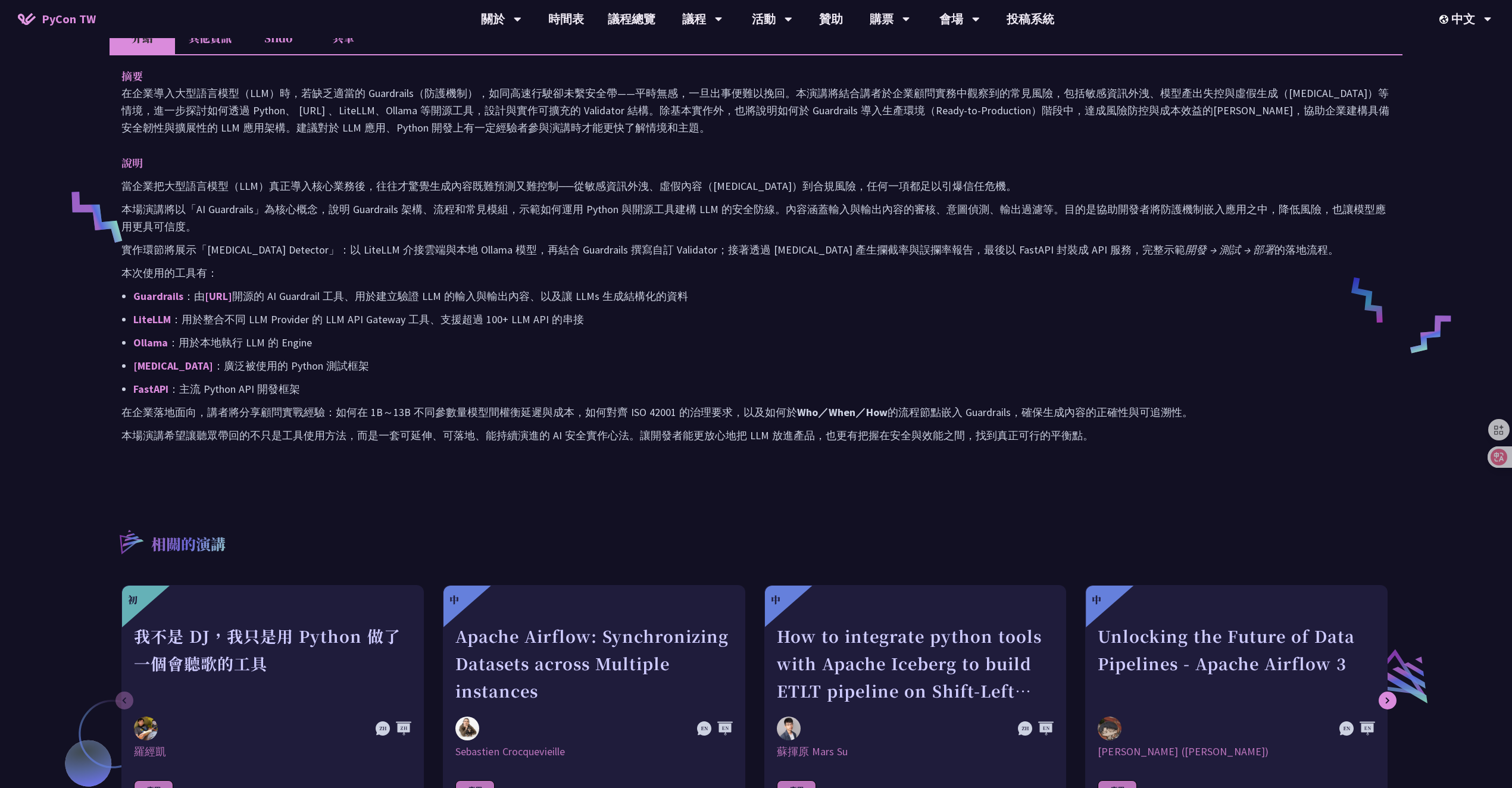
scroll to position [392, 0]
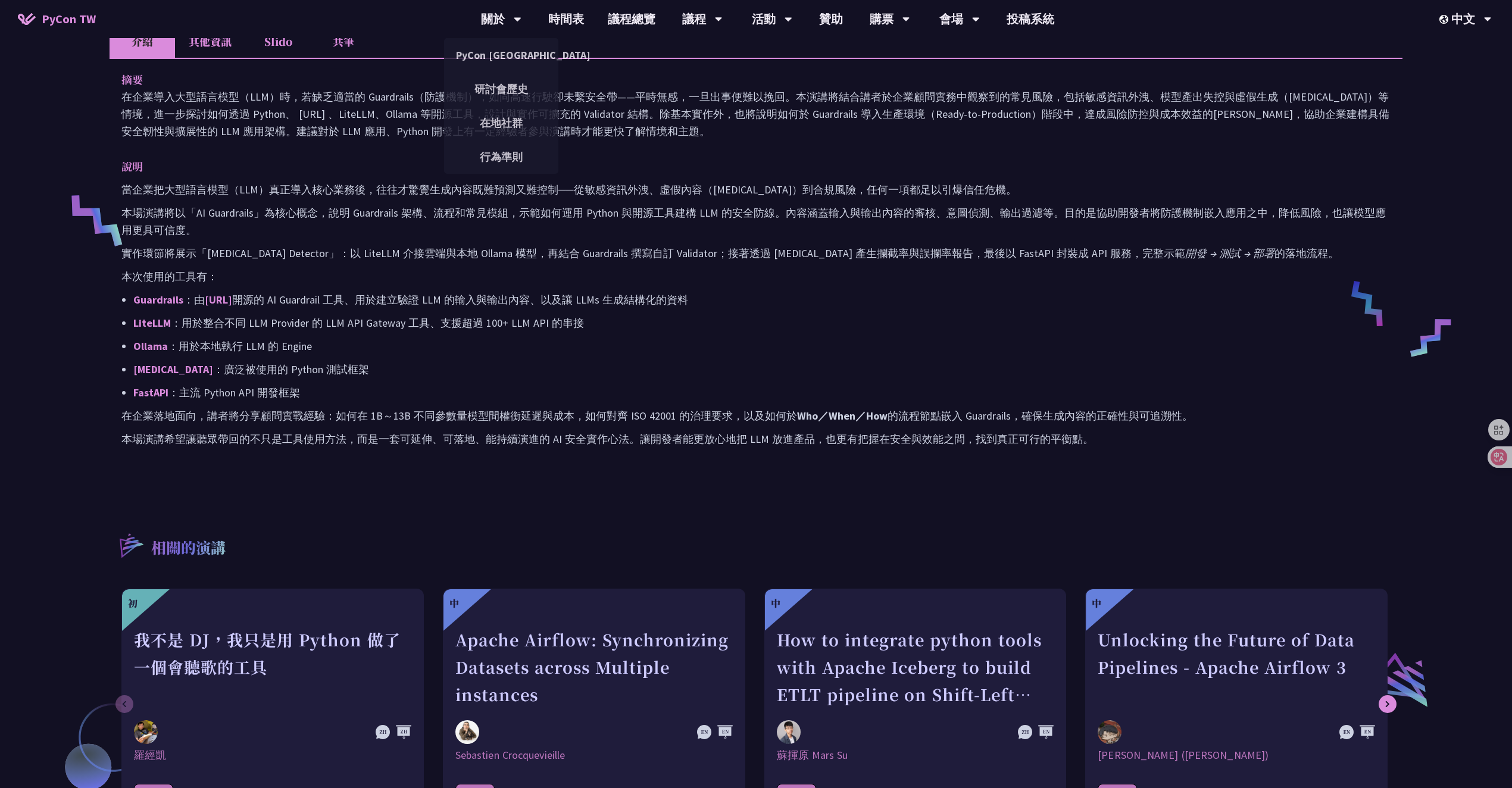
click at [228, 291] on p "Guardrails ：由 Guardrails.ai 開源的 AI Guardrail 工具、用於建立驗證 LLM 的輸入與輸出內容、以及讓 LLMs 生成…" at bounding box center [762, 300] width 1258 height 18
click at [230, 294] on link "Guardrails.ai" at bounding box center [219, 300] width 27 height 14
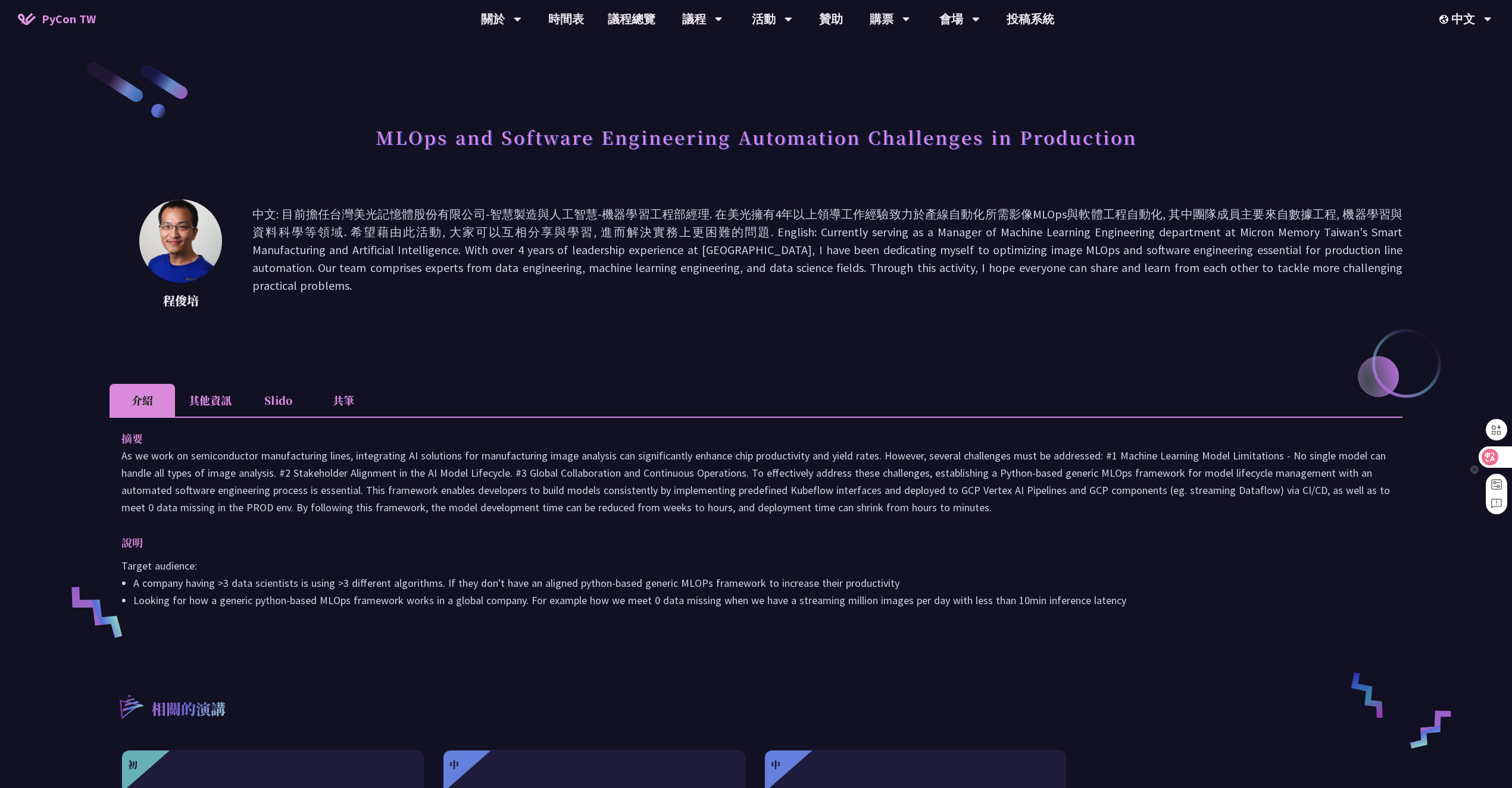
click at [1506, 456] on div at bounding box center [1494, 457] width 32 height 21
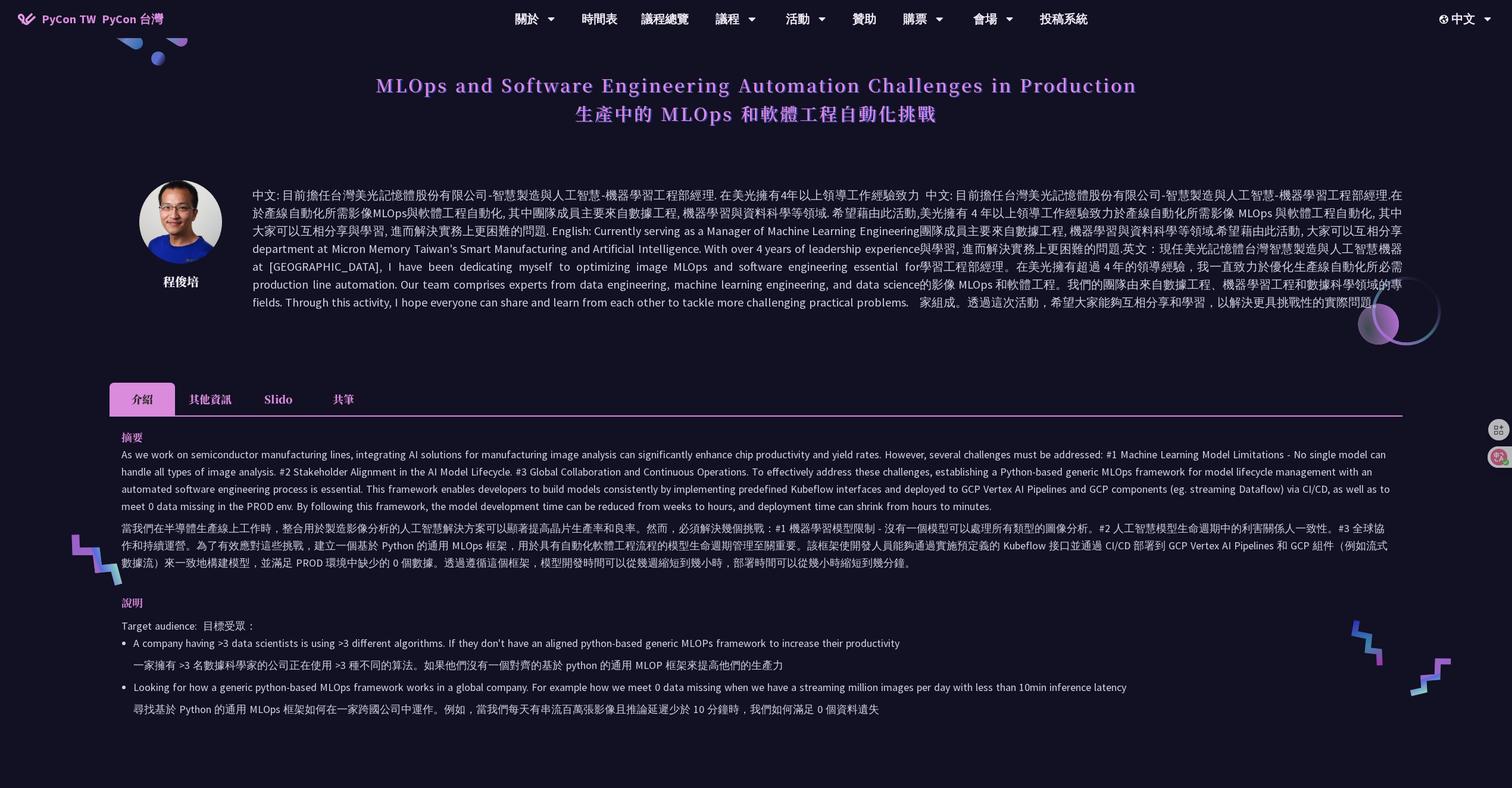
scroll to position [85, 0]
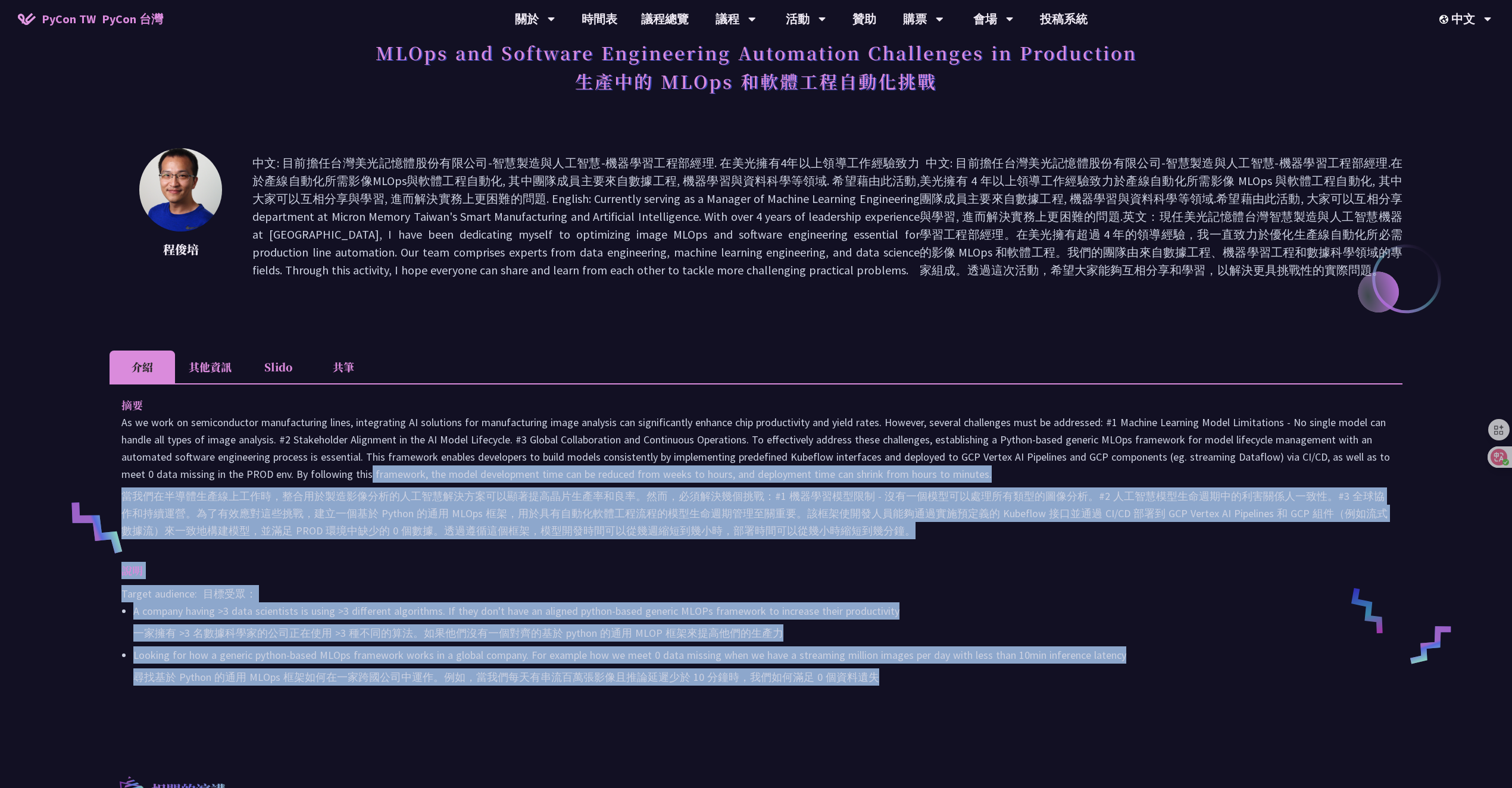
drag, startPoint x: 895, startPoint y: 697, endPoint x: 280, endPoint y: 478, distance: 652.8
click at [280, 478] on div "摘要 當我們在半導體生產線上工作時，整合用於製造影像分析的人工智慧解決方案可以顯著提高晶片生產率和良率。然而，必須解決幾個挑戰：#1 機器學習模型限制 - 沒…" at bounding box center [756, 552] width 1293 height 337
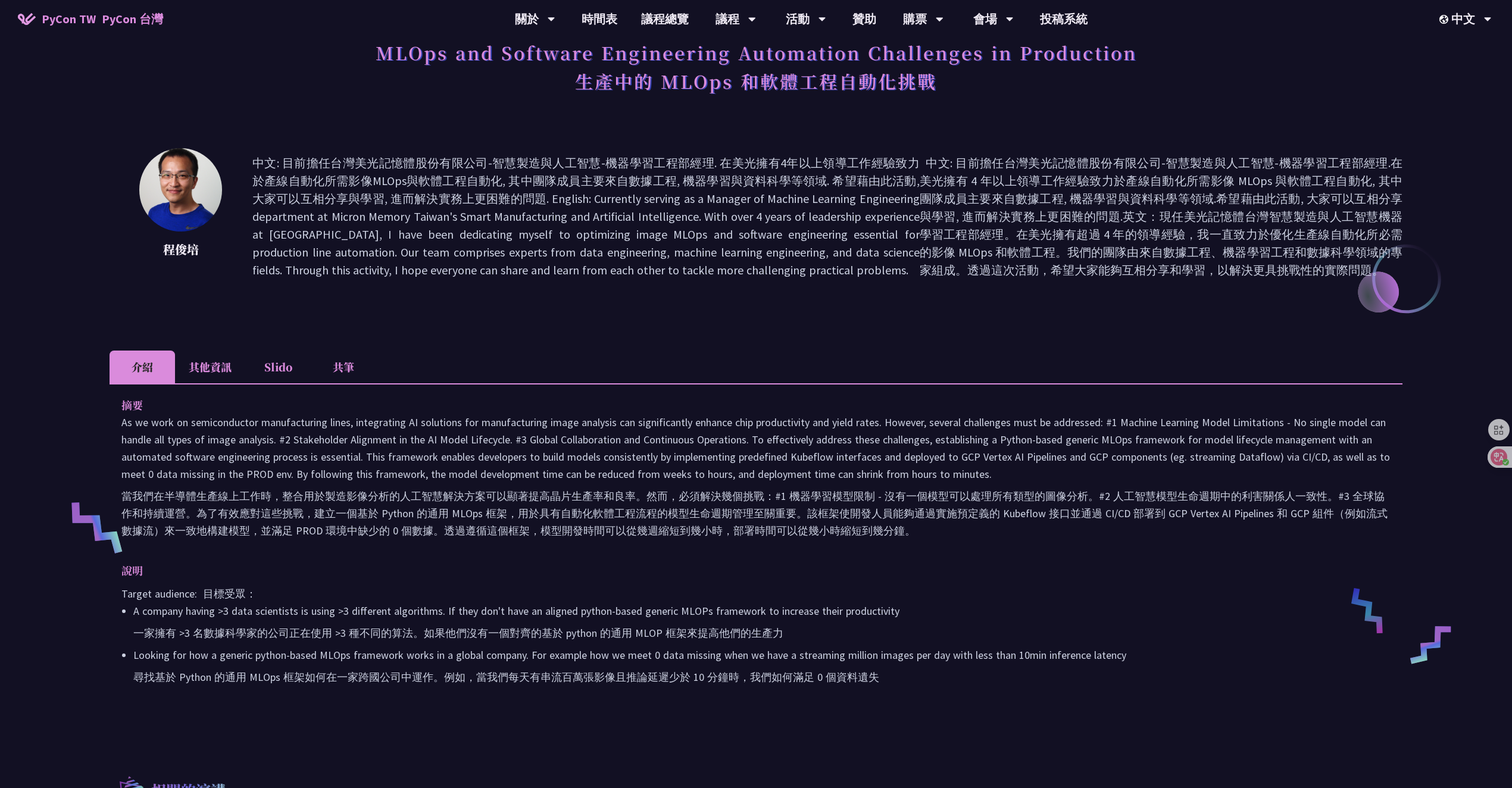
click at [595, 468] on p "當我們在半導體生產線上工作時，整合用於製造影像分析的人工智慧解決方案可以顯著提高晶片生產率和良率。然而，必須解決幾個挑戰：#1 機器學習模型限制 - 沒有一個…" at bounding box center [756, 479] width 1270 height 130
drag, startPoint x: 897, startPoint y: 665, endPoint x: 573, endPoint y: 673, distance: 324.1
click at [626, 671] on li "Looking for how a generic python-based MLOps framework works in a global compan…" at bounding box center [762, 668] width 1258 height 44
click at [572, 673] on font "尋找基於 Python 的通用 MLOps 框架如何在一家跨國公司中運作。例如，當我們每天有串流百萬張影像且推論延遲少於 10 分鐘時，我們如何滿足 0 個資…" at bounding box center [506, 677] width 746 height 14
click at [597, 307] on div "[PERSON_NAME]: 目前擔任台灣美光記憶體股份有限公司-智慧製造與人工智慧-機器學習工程部經理. 在美光擁有4年以上領導工作經驗致力於產線自動化所需…" at bounding box center [756, 233] width 1293 height 172
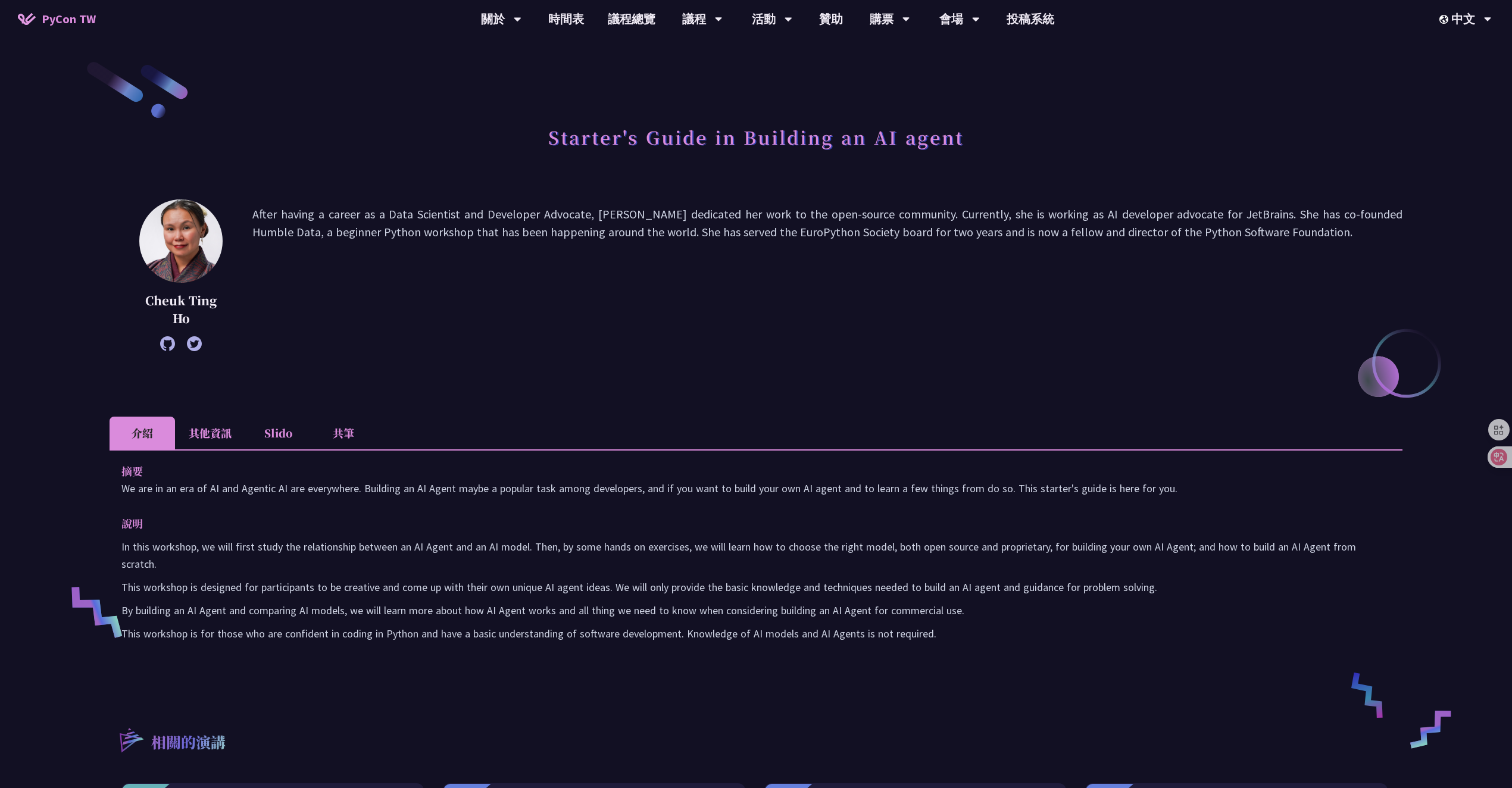
scroll to position [3, 0]
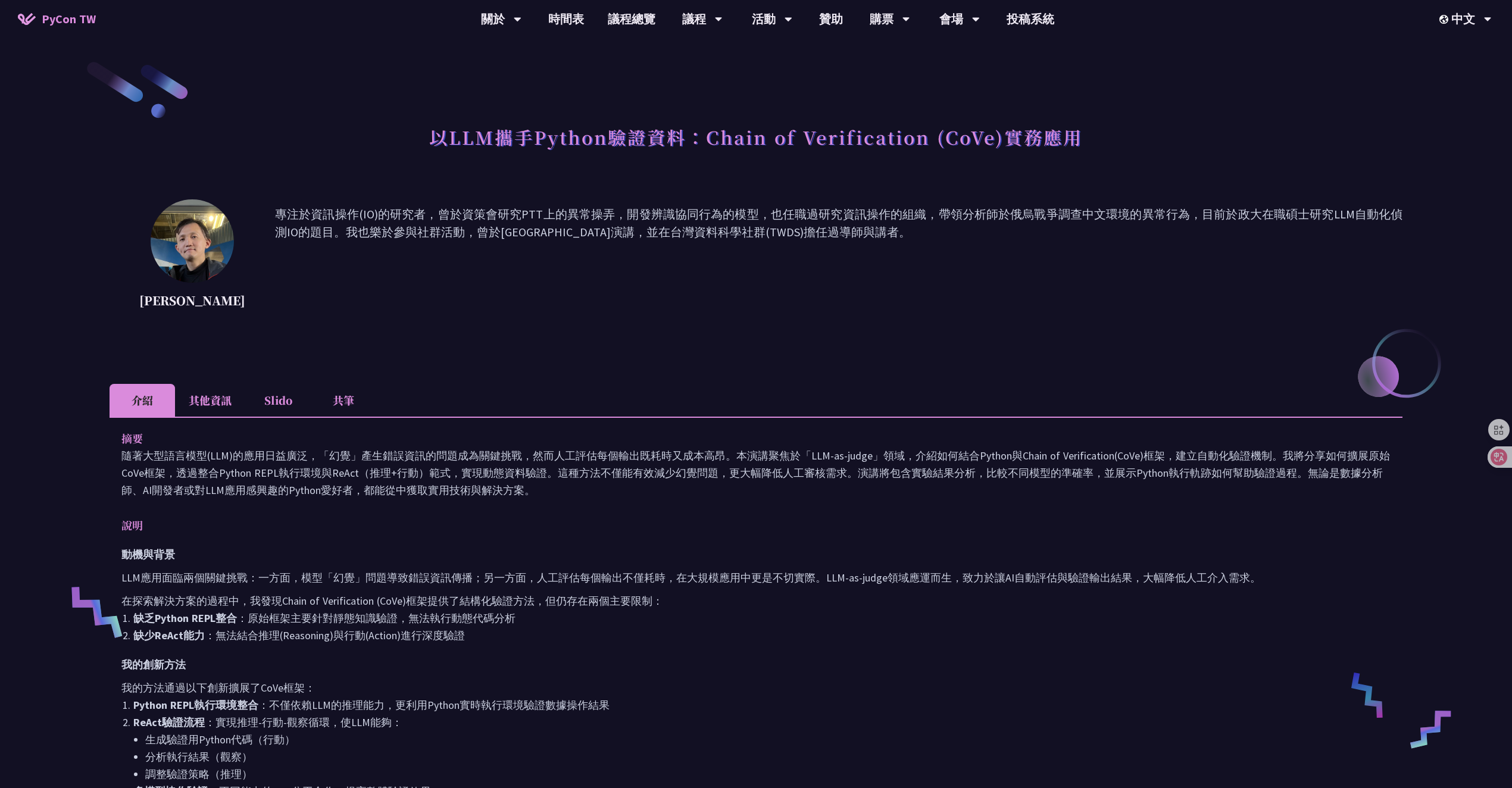
click at [1098, 140] on div "以LLM攜手Python驗證資料：Chain of Verification (CoVe)實務應用" at bounding box center [756, 150] width 1293 height 62
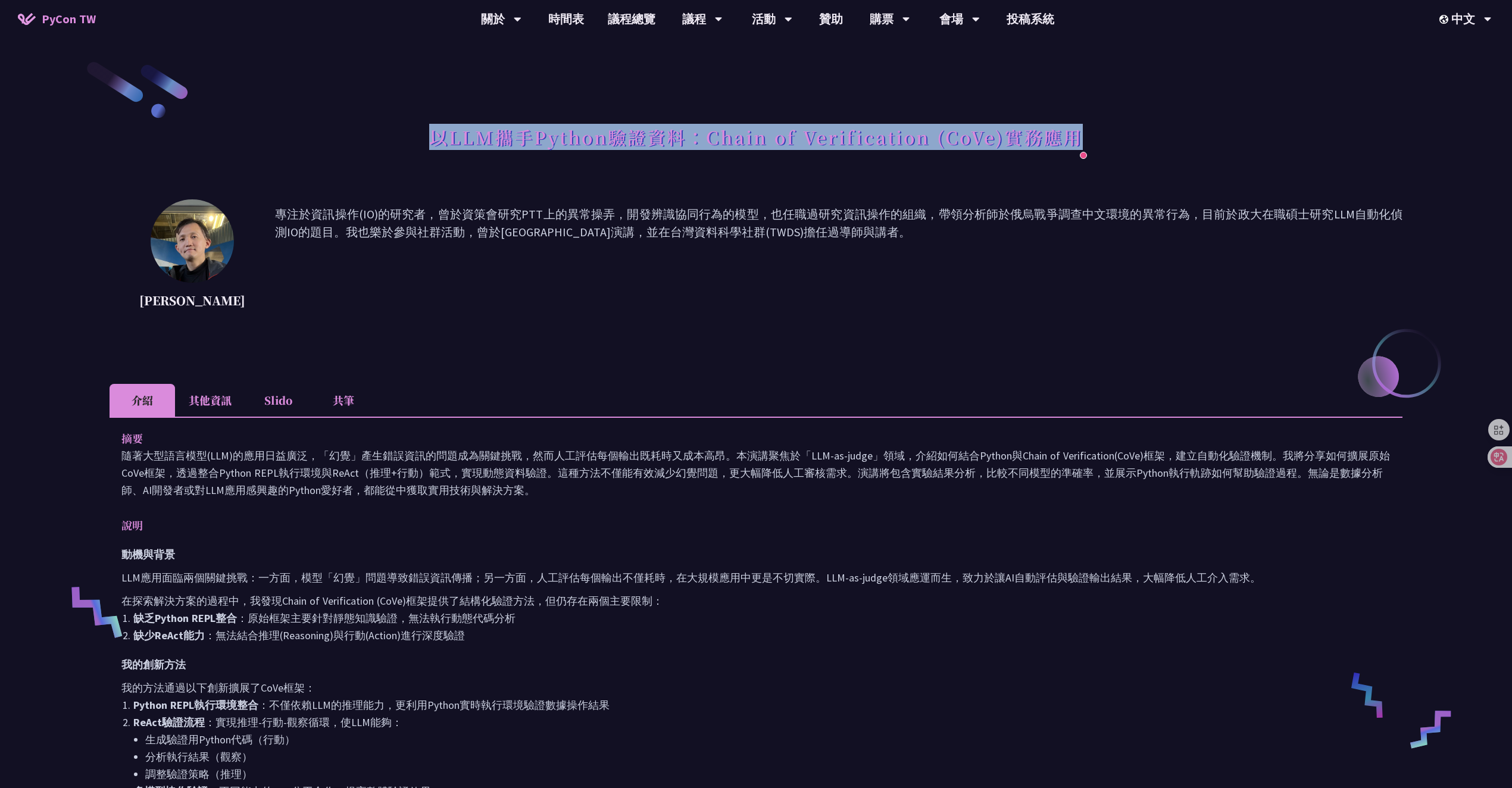
drag, startPoint x: 1228, startPoint y: 133, endPoint x: 344, endPoint y: 143, distance: 884.1
click at [344, 143] on div "以LLM攜手Python驗證資料：Chain of Verification (CoVe)實務應用" at bounding box center [756, 150] width 1293 height 62
copy h1 "以LLM攜手Python驗證資料：Chain of Verification (CoVe)實務應用"
click at [344, 144] on div "以LLM攜手Python驗證資料：Chain of Verification (CoVe)實務應用" at bounding box center [756, 150] width 1293 height 62
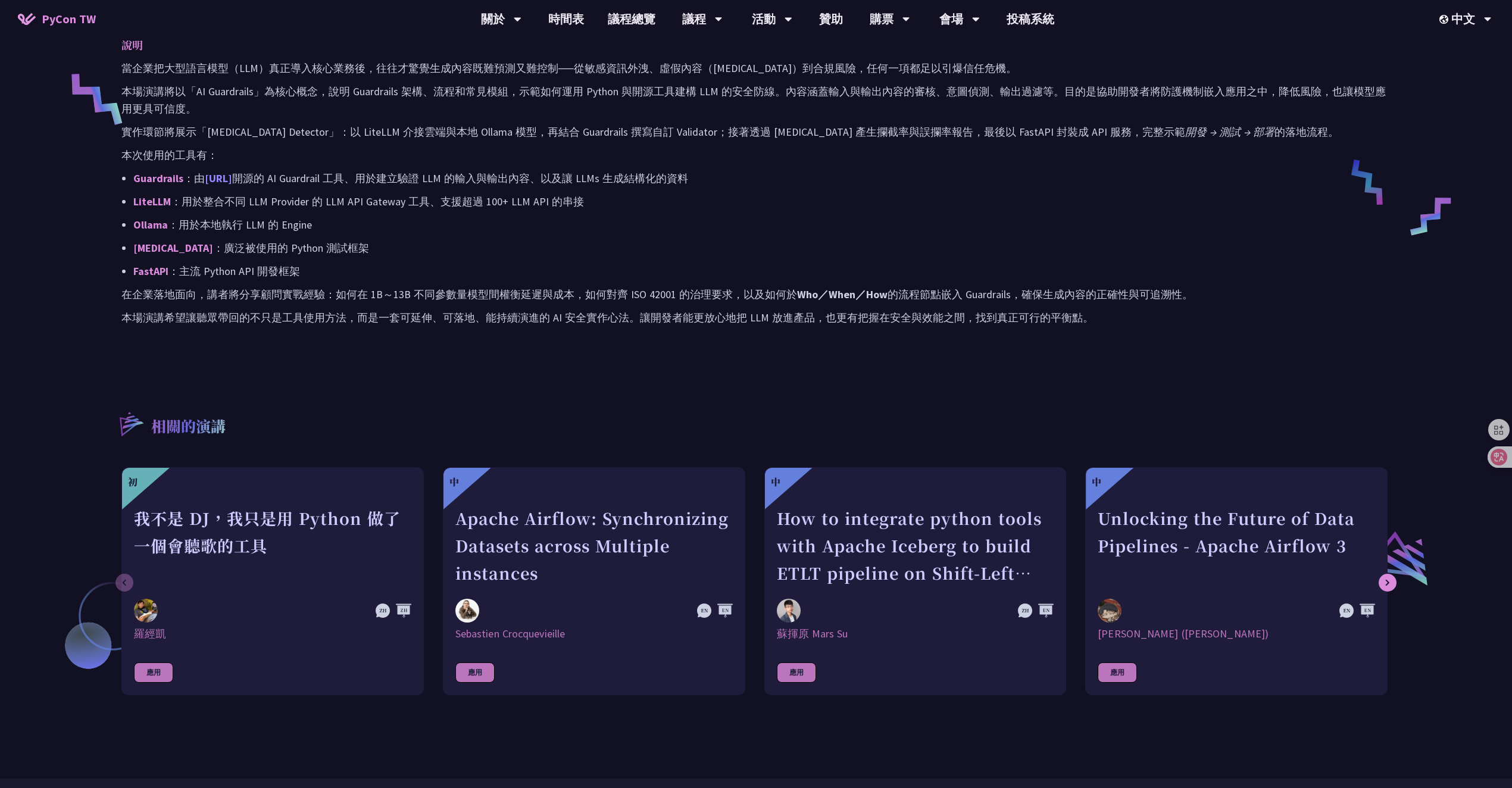
scroll to position [495, 0]
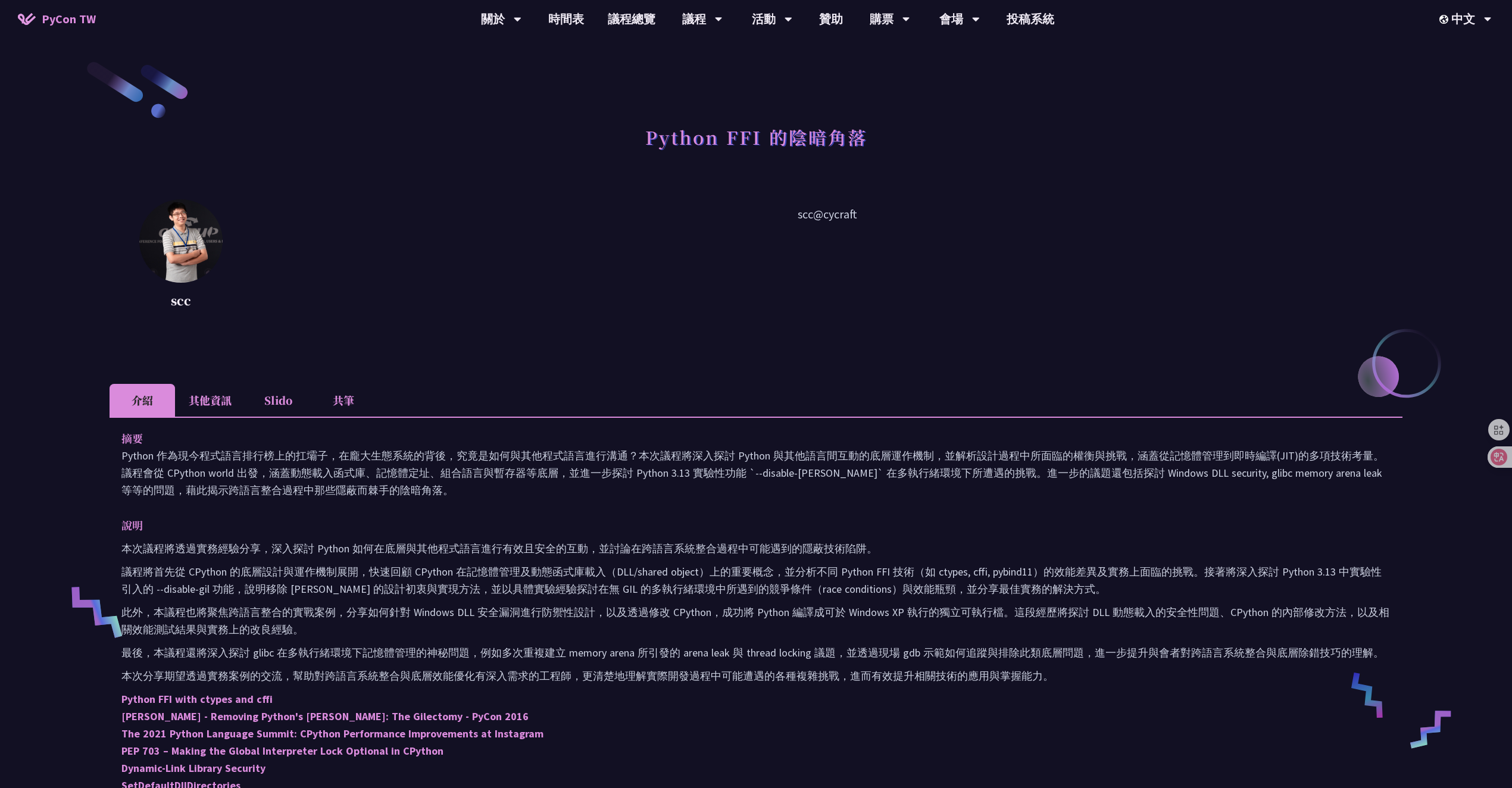
scroll to position [233, 0]
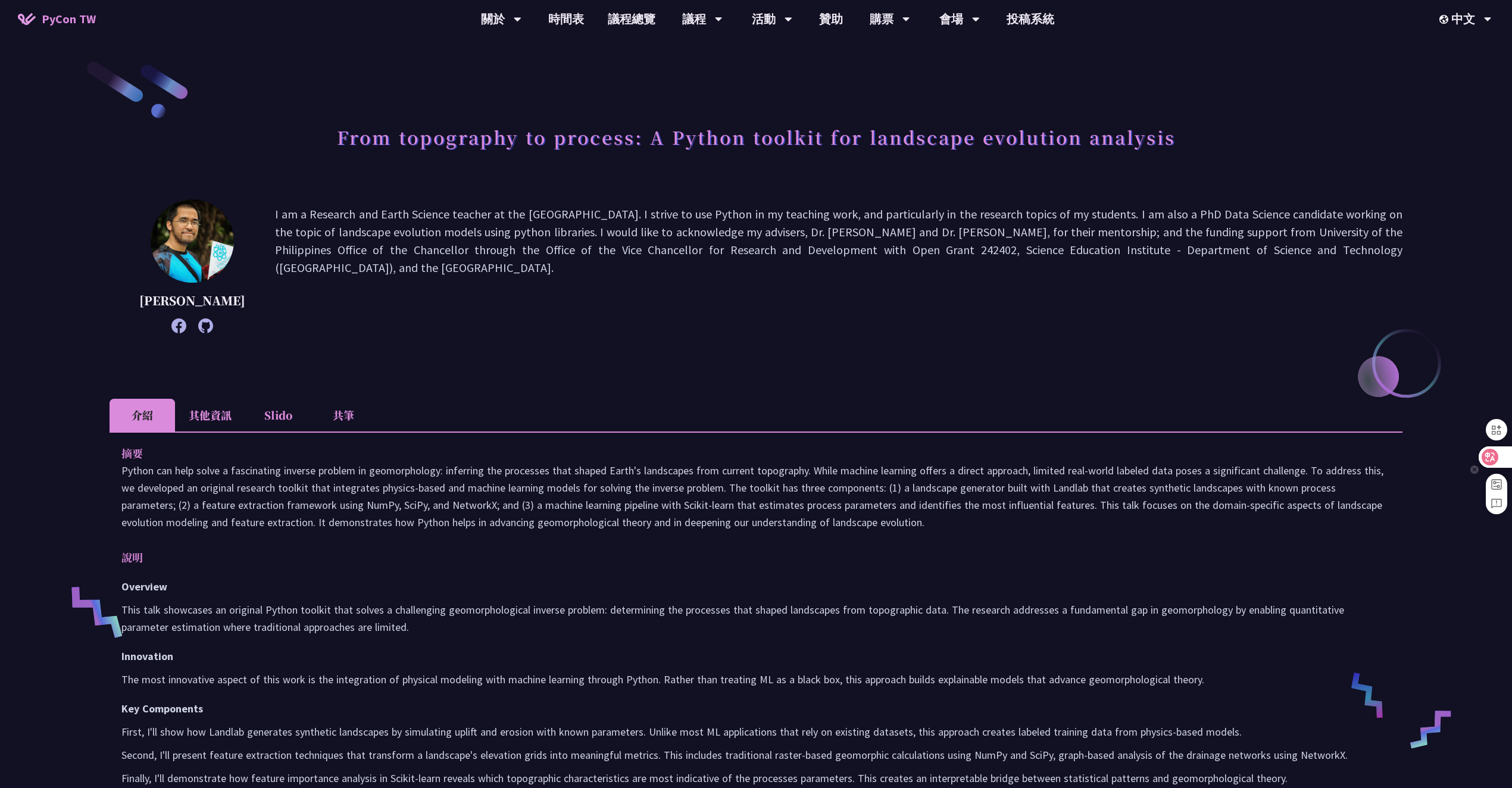
click at [1491, 465] on icon at bounding box center [1490, 456] width 17 height 17
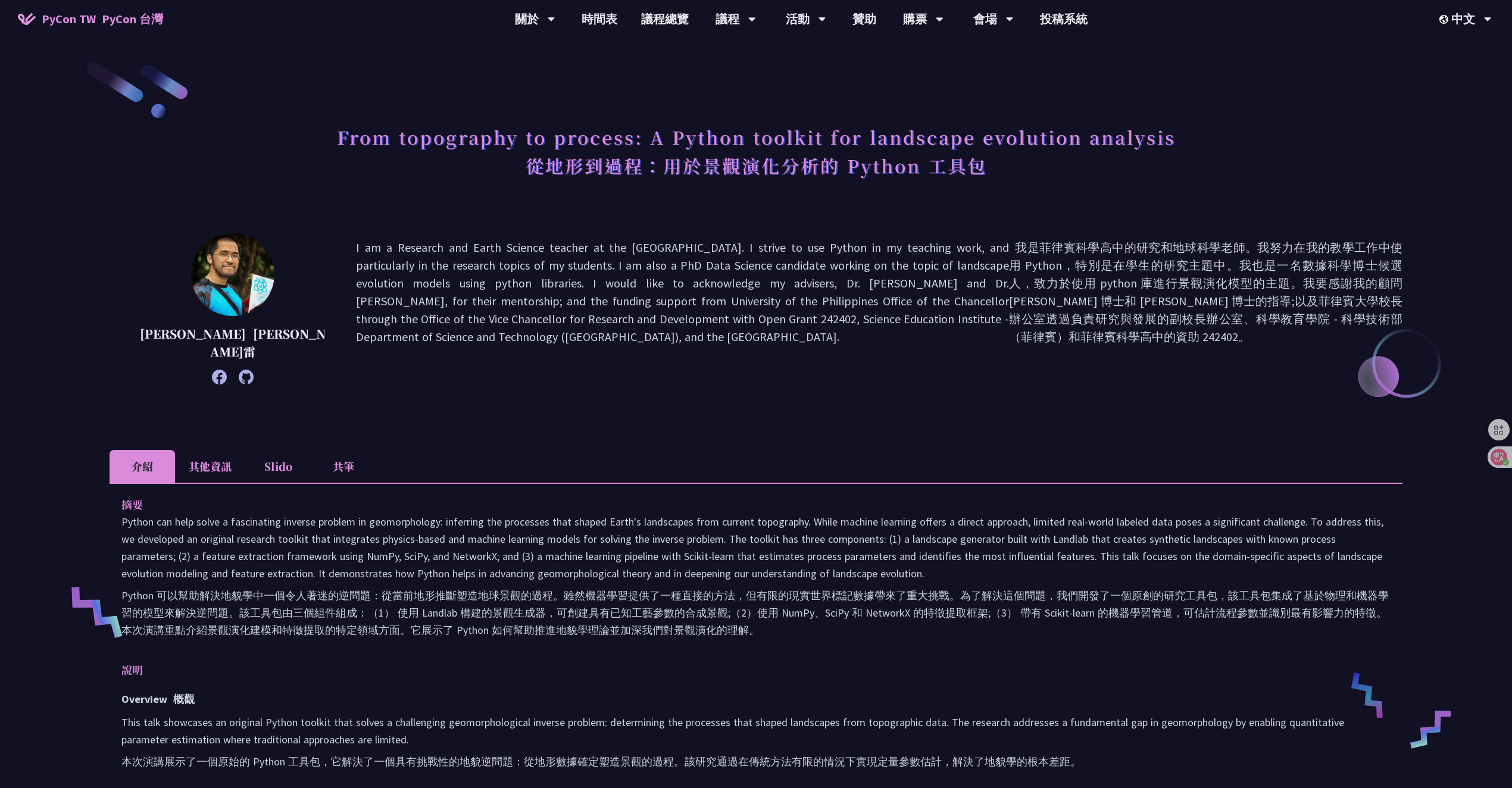
drag, startPoint x: 1044, startPoint y: 249, endPoint x: 1128, endPoint y: 371, distance: 148.1
click at [1128, 371] on font "我是菲律賓科學高中的研究和地球科學老師。我努力在我的教學工作中使用 Python，特別是在學生的研究主題中。我也是一名數據科學博士候選人，致力於使用 pyth…" at bounding box center [1206, 308] width 394 height 140
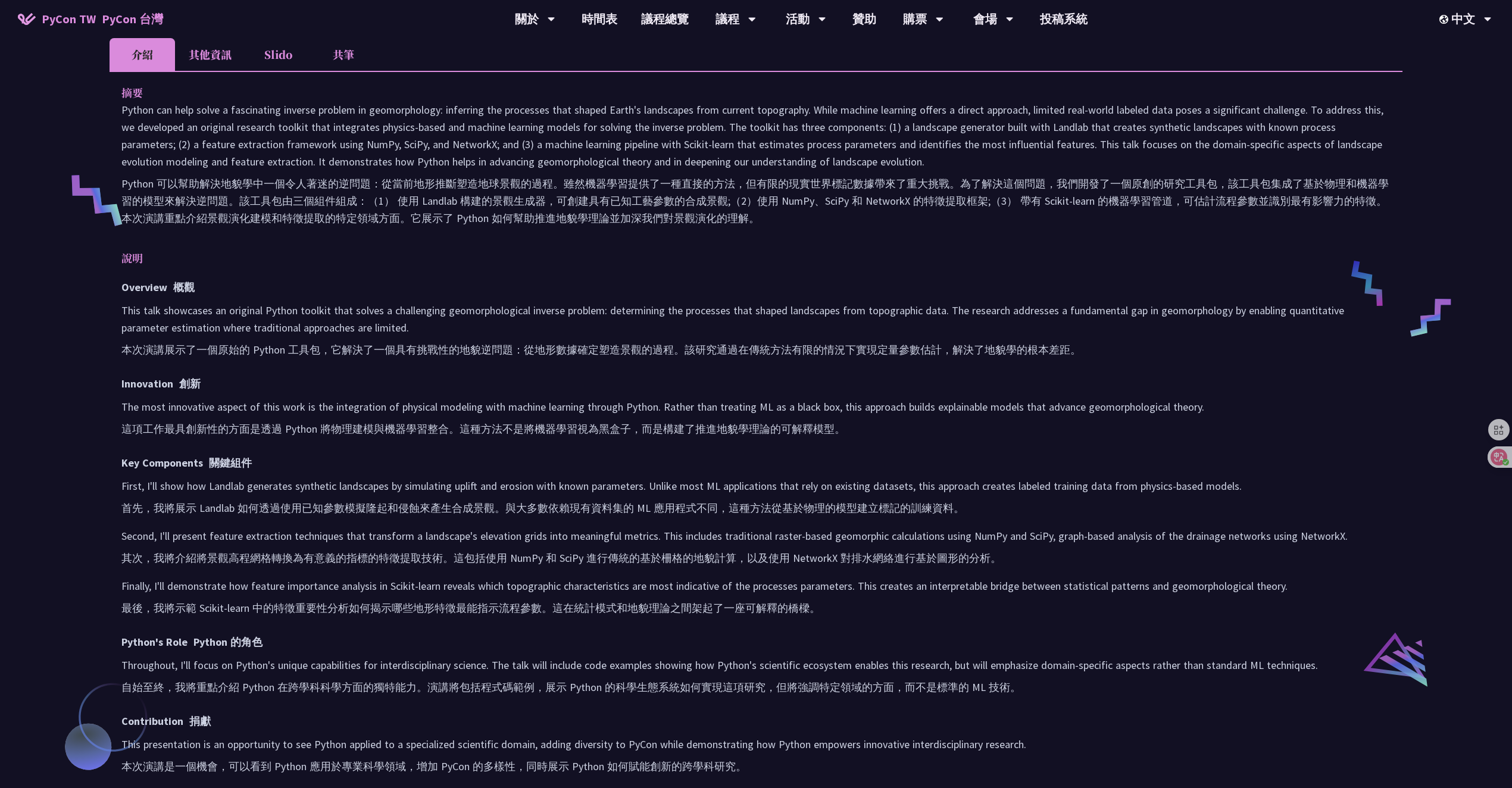
scroll to position [878, 0]
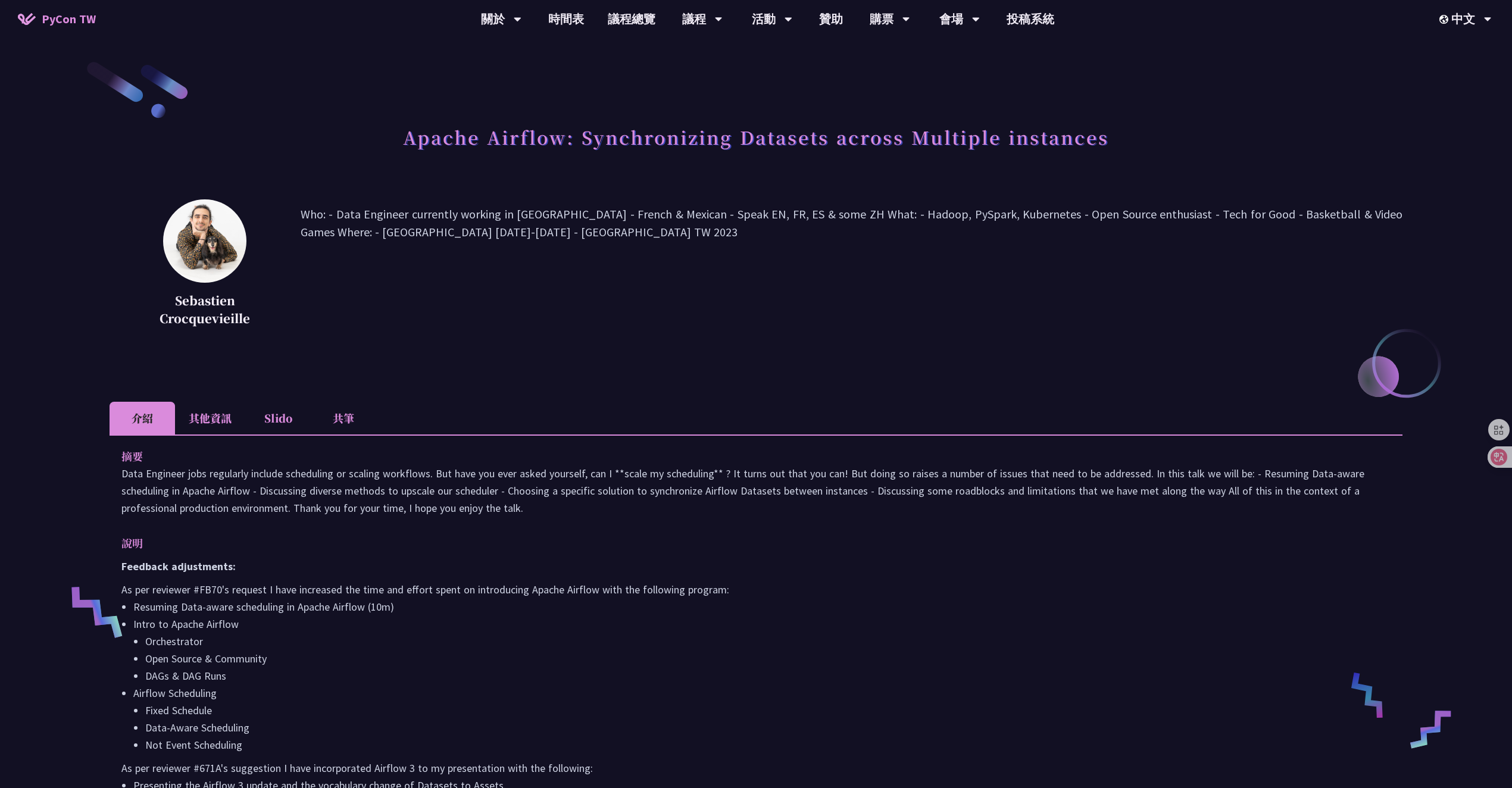
click at [781, 299] on p "Who: - Data Engineer currently working in [GEOGRAPHIC_DATA] - French & Mexican …" at bounding box center [851, 268] width 1102 height 125
click at [1493, 462] on icon at bounding box center [1491, 457] width 12 height 12
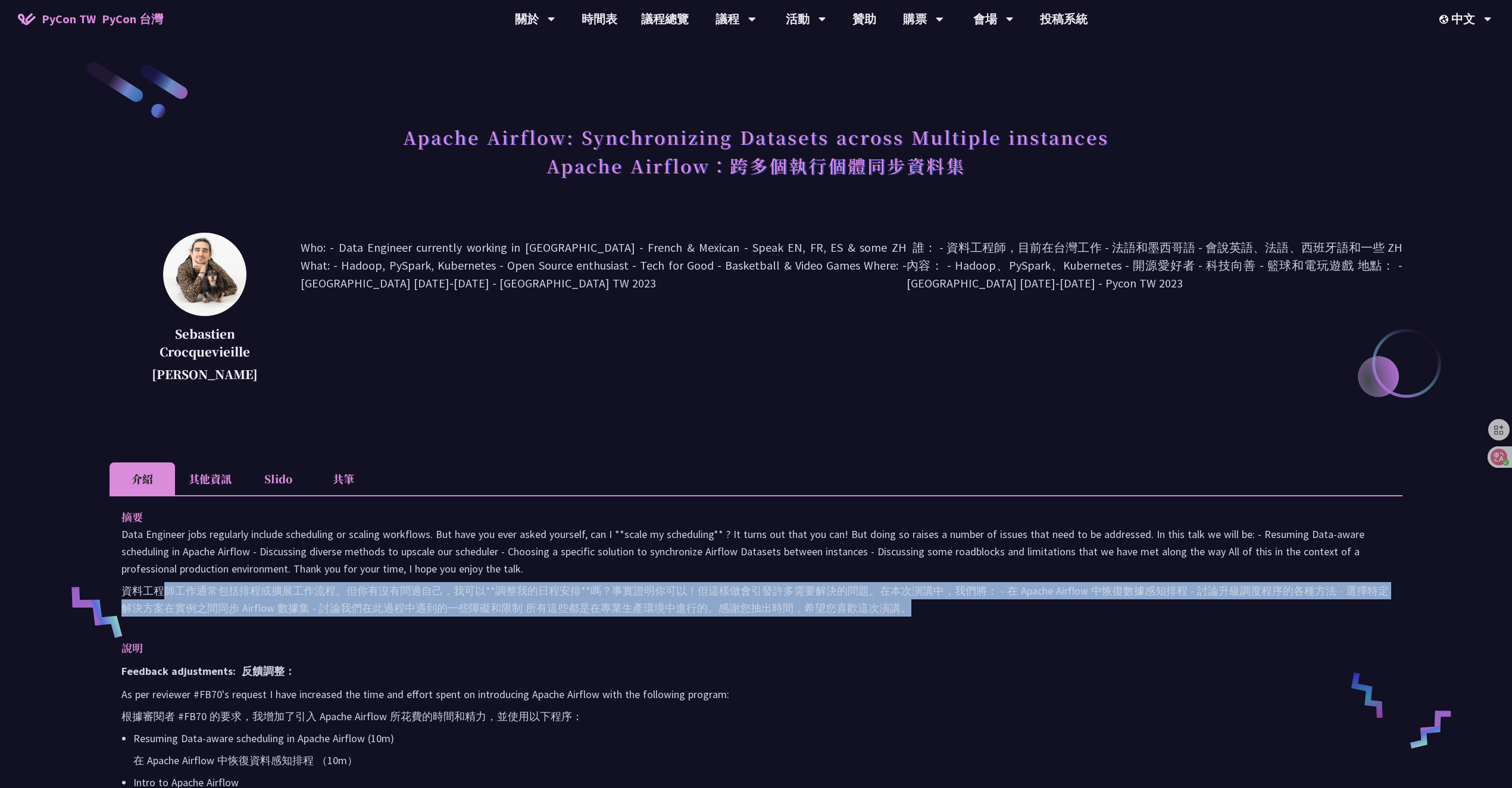
drag, startPoint x: 165, startPoint y: 591, endPoint x: 990, endPoint y: 623, distance: 825.6
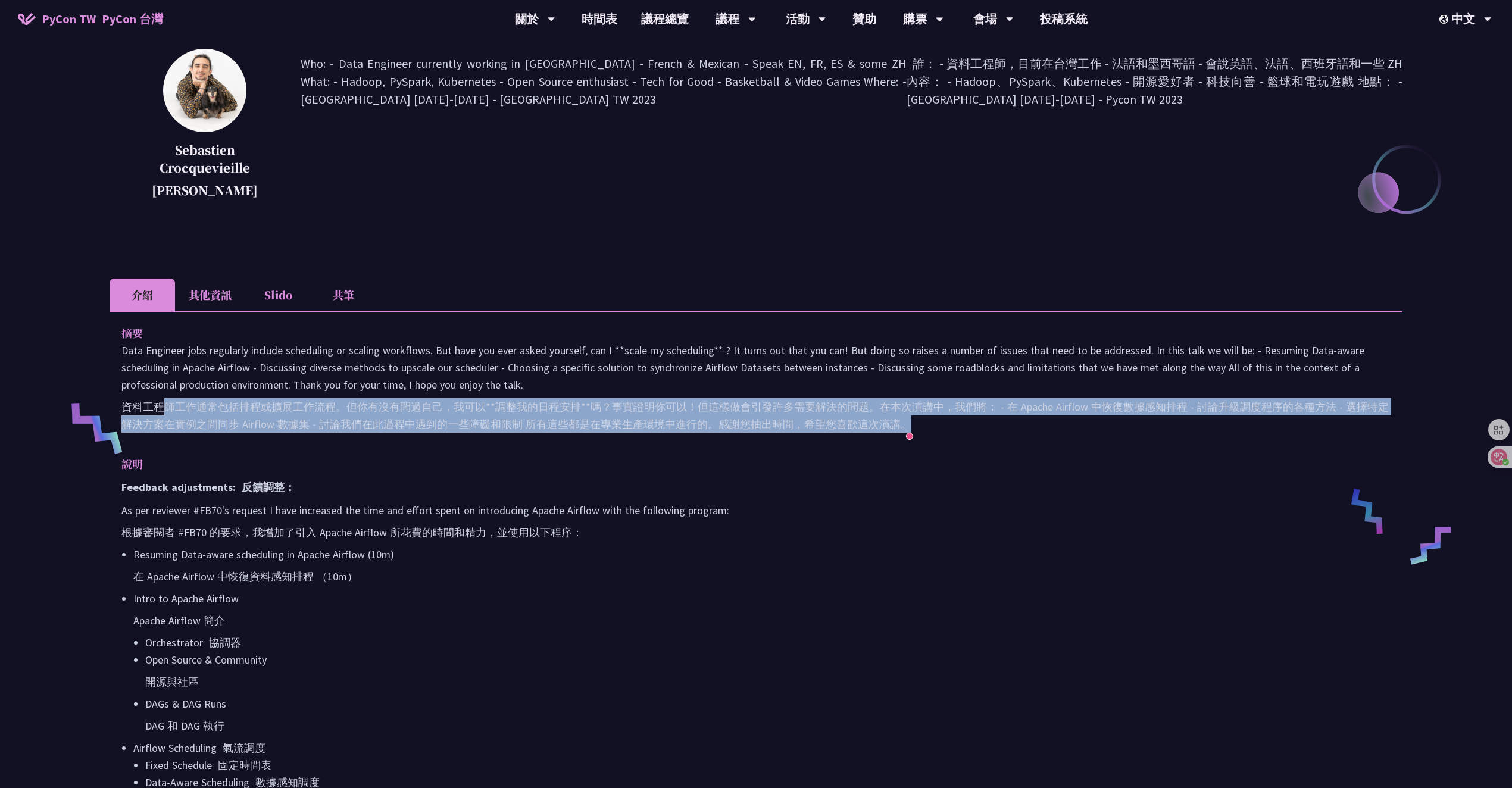
scroll to position [281, 0]
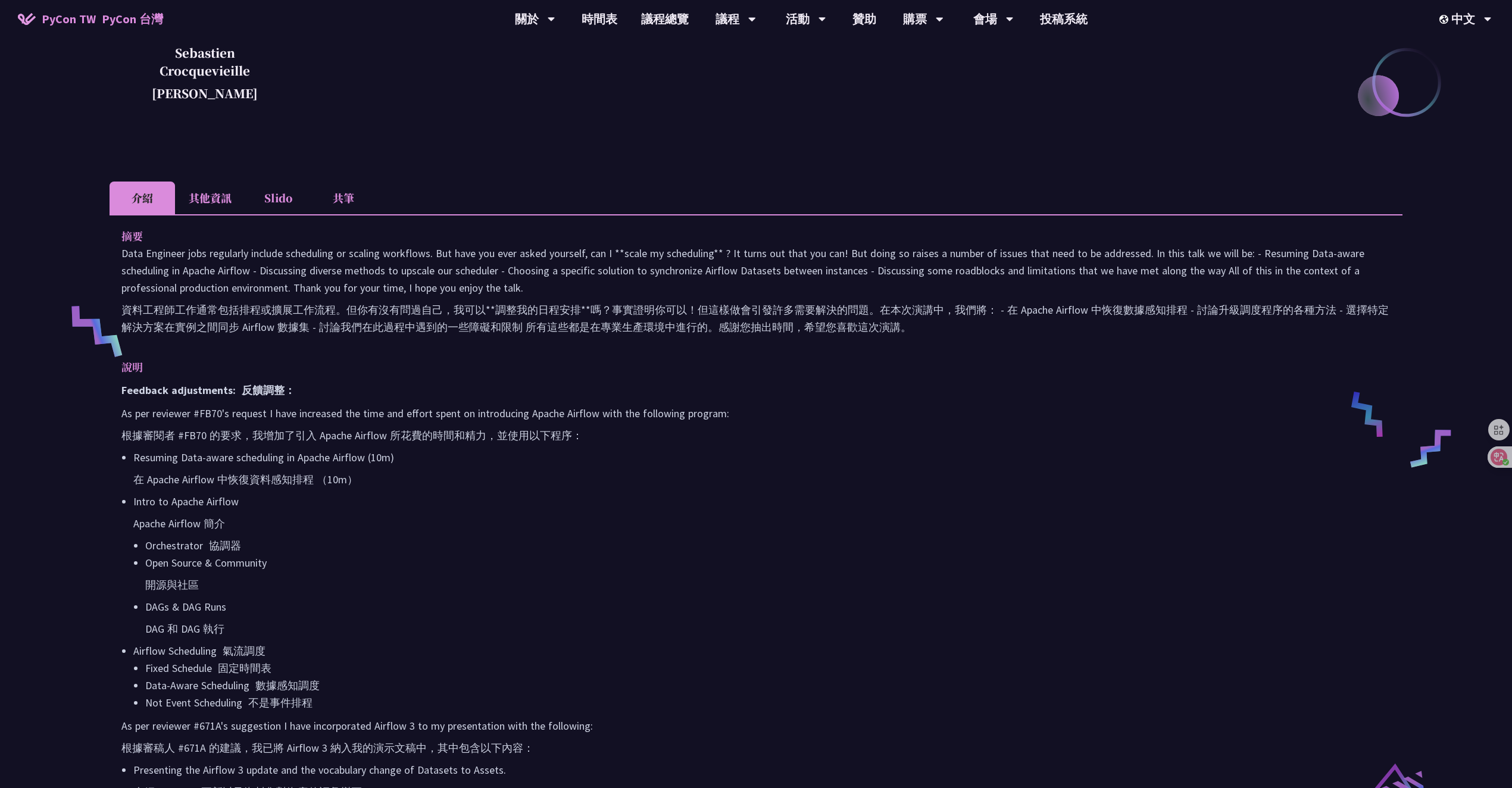
drag, startPoint x: 201, startPoint y: 428, endPoint x: 281, endPoint y: 558, distance: 152.6
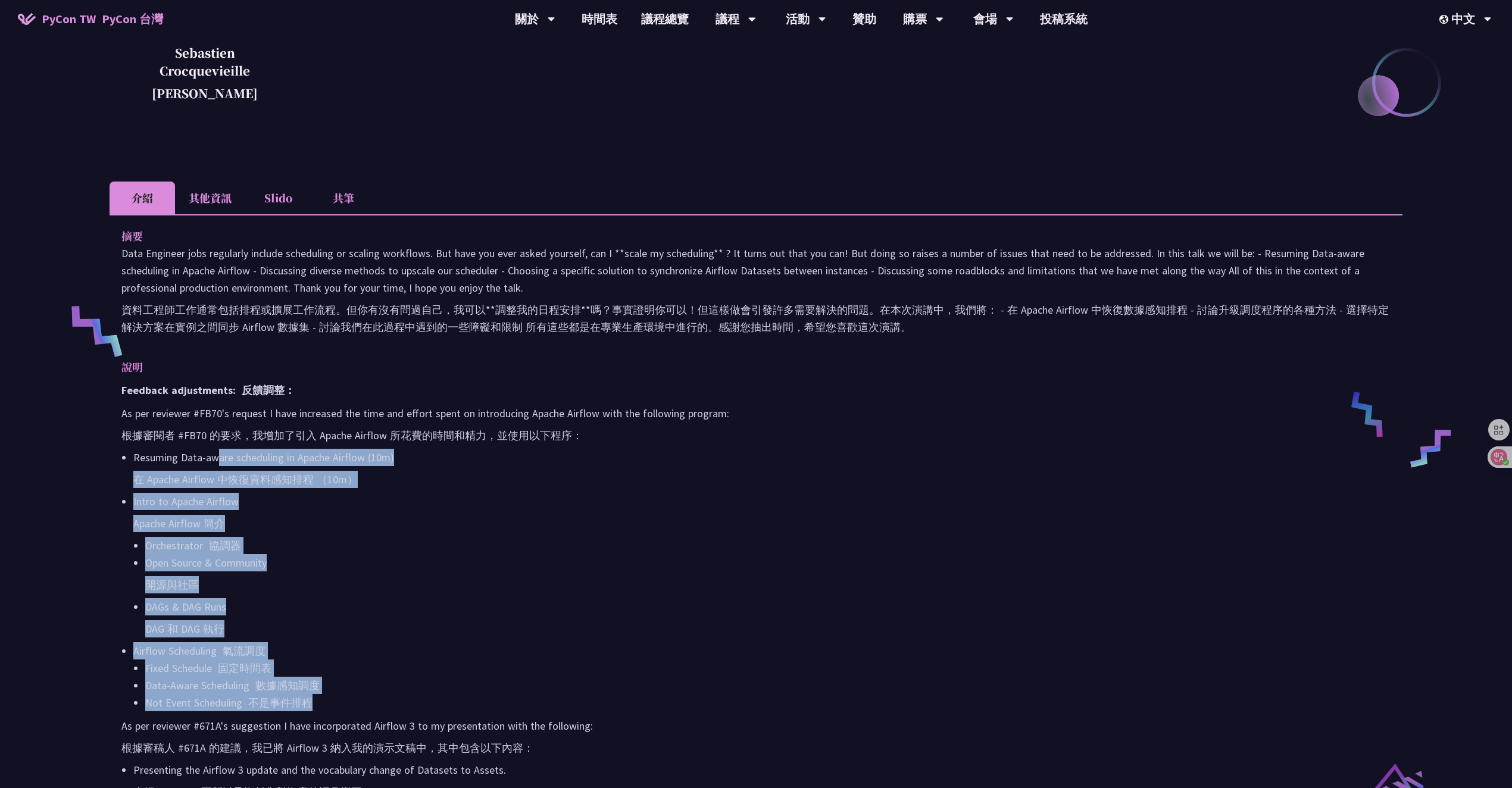
drag, startPoint x: 214, startPoint y: 456, endPoint x: 386, endPoint y: 692, distance: 292.0
click at [345, 698] on ul "Resuming Data-aware scheduling in Apache Airflow (10m) 在 Apache Airflow 中恢復資料感知…" at bounding box center [756, 580] width 1270 height 263
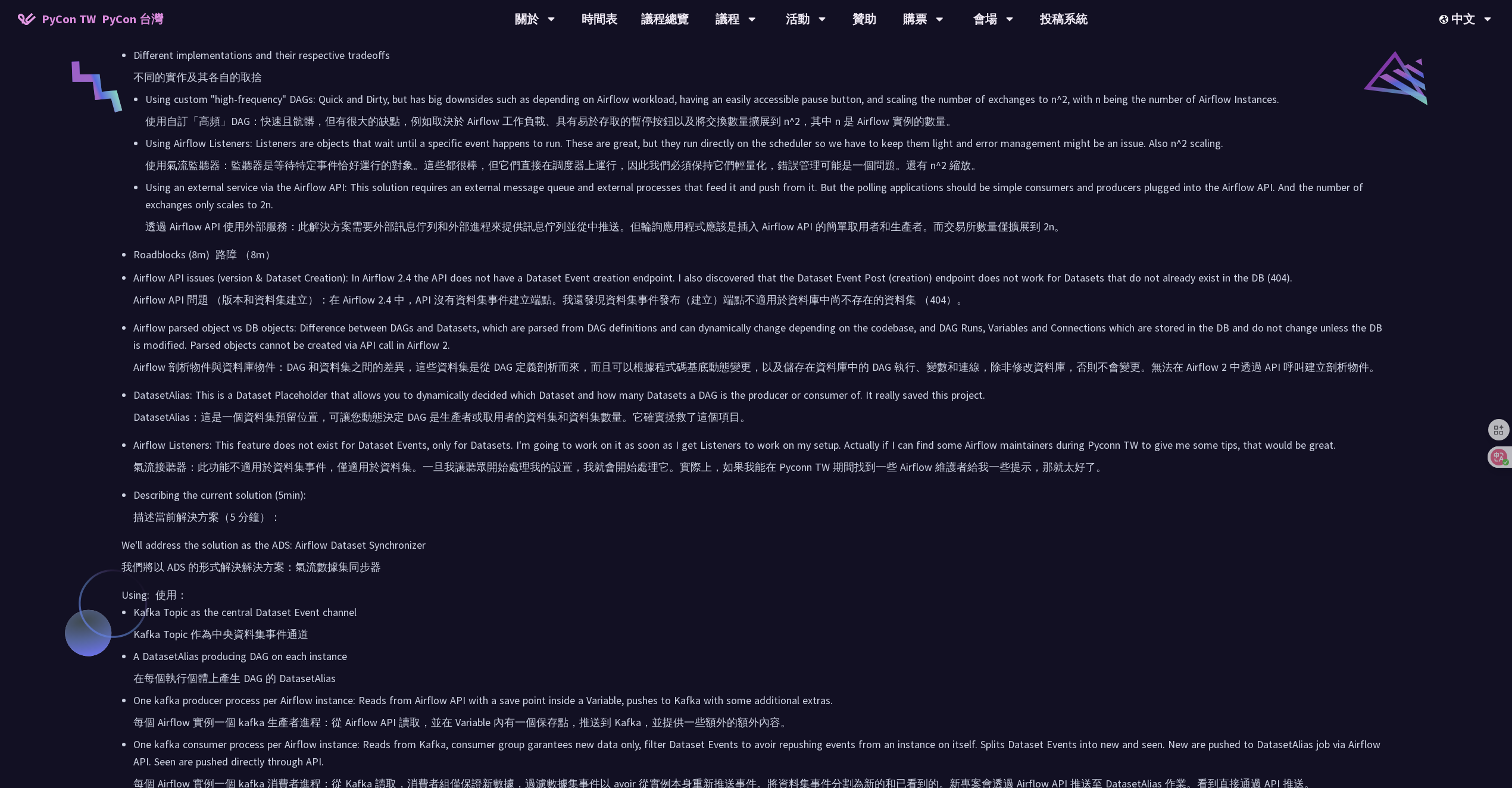
scroll to position [2635, 0]
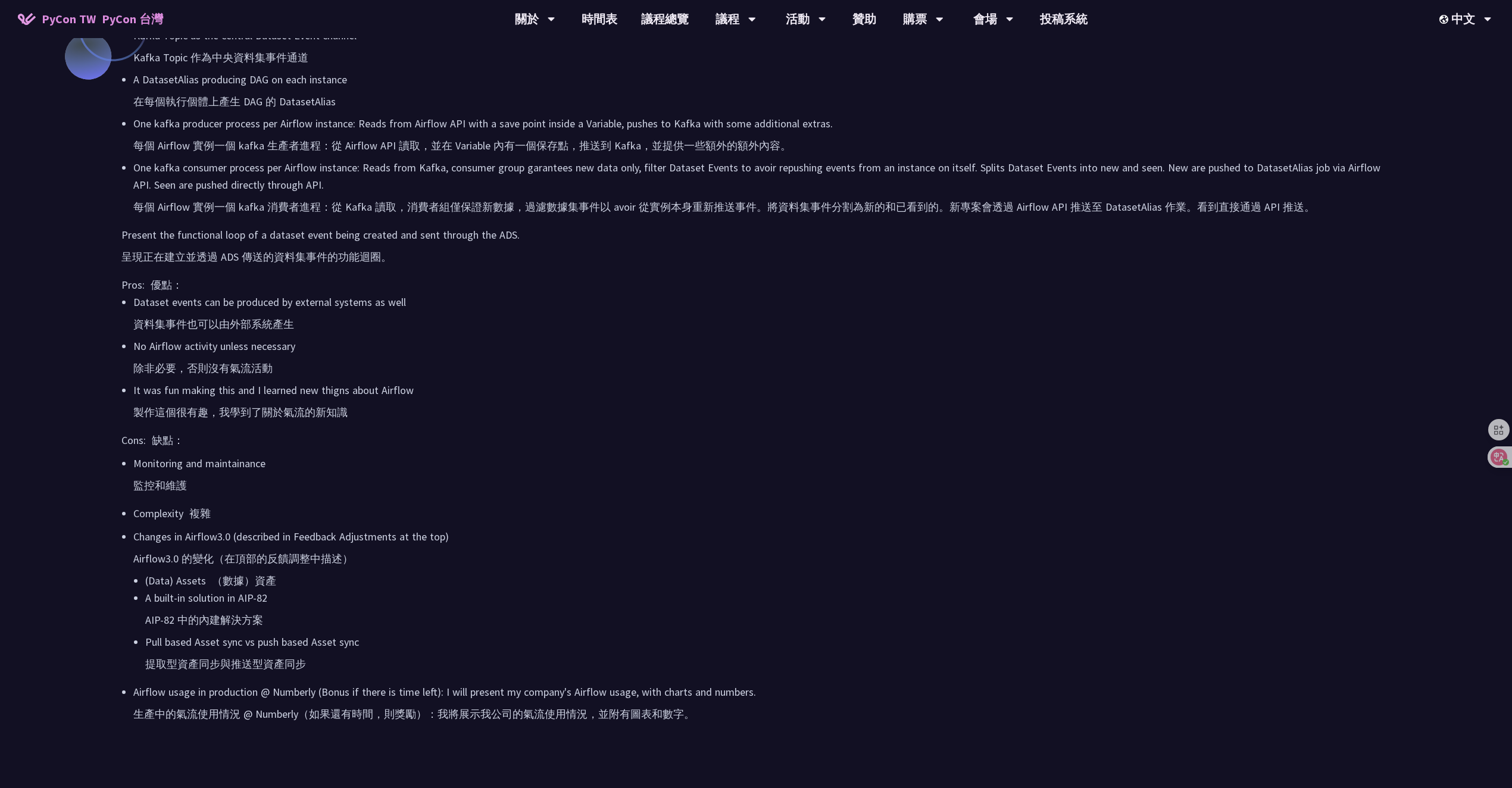
click at [900, 461] on p "Monitoring and maintainance 監控和維護" at bounding box center [762, 477] width 1258 height 44
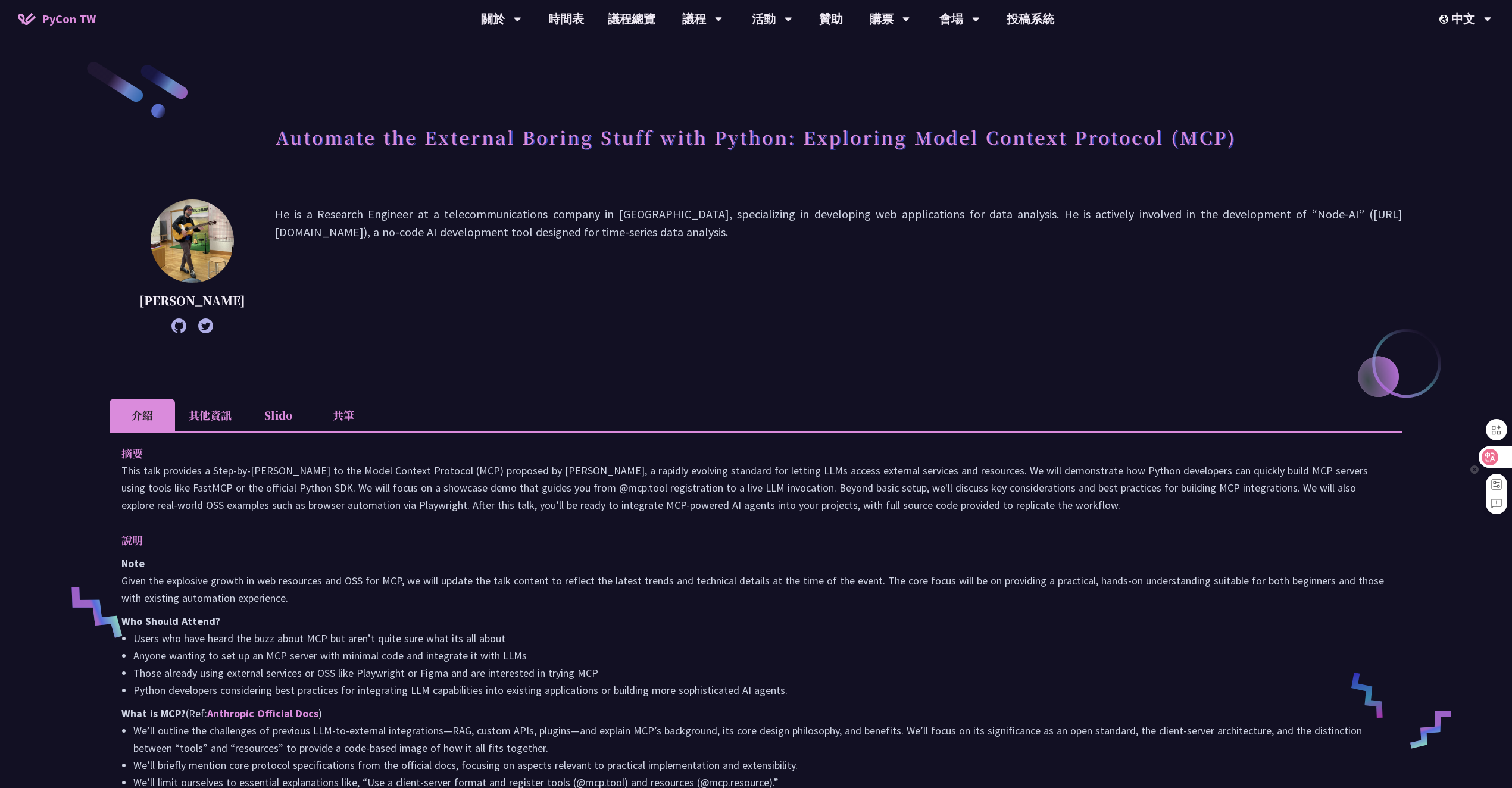
click at [1495, 459] on icon at bounding box center [1491, 457] width 12 height 12
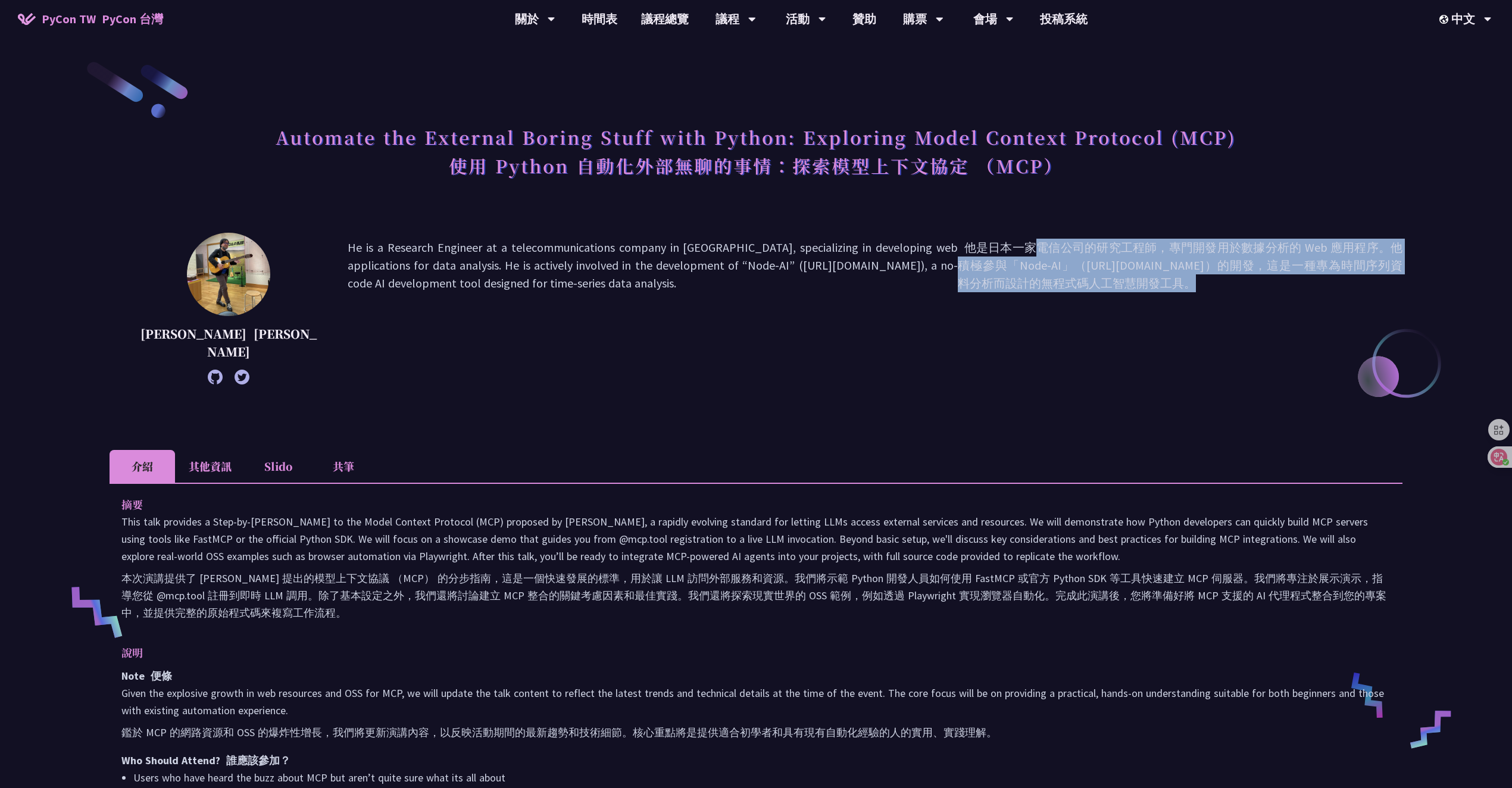
drag, startPoint x: 1003, startPoint y: 251, endPoint x: 1052, endPoint y: 275, distance: 54.6
click at [1052, 275] on font "他是日本一家電信公司的研究工程師，專門開發用於數據分析的 Web 應用程序。他積極參與「Node-AI」（[URL][DOMAIN_NAME]）的開發，這是一…" at bounding box center [1180, 308] width 445 height 140
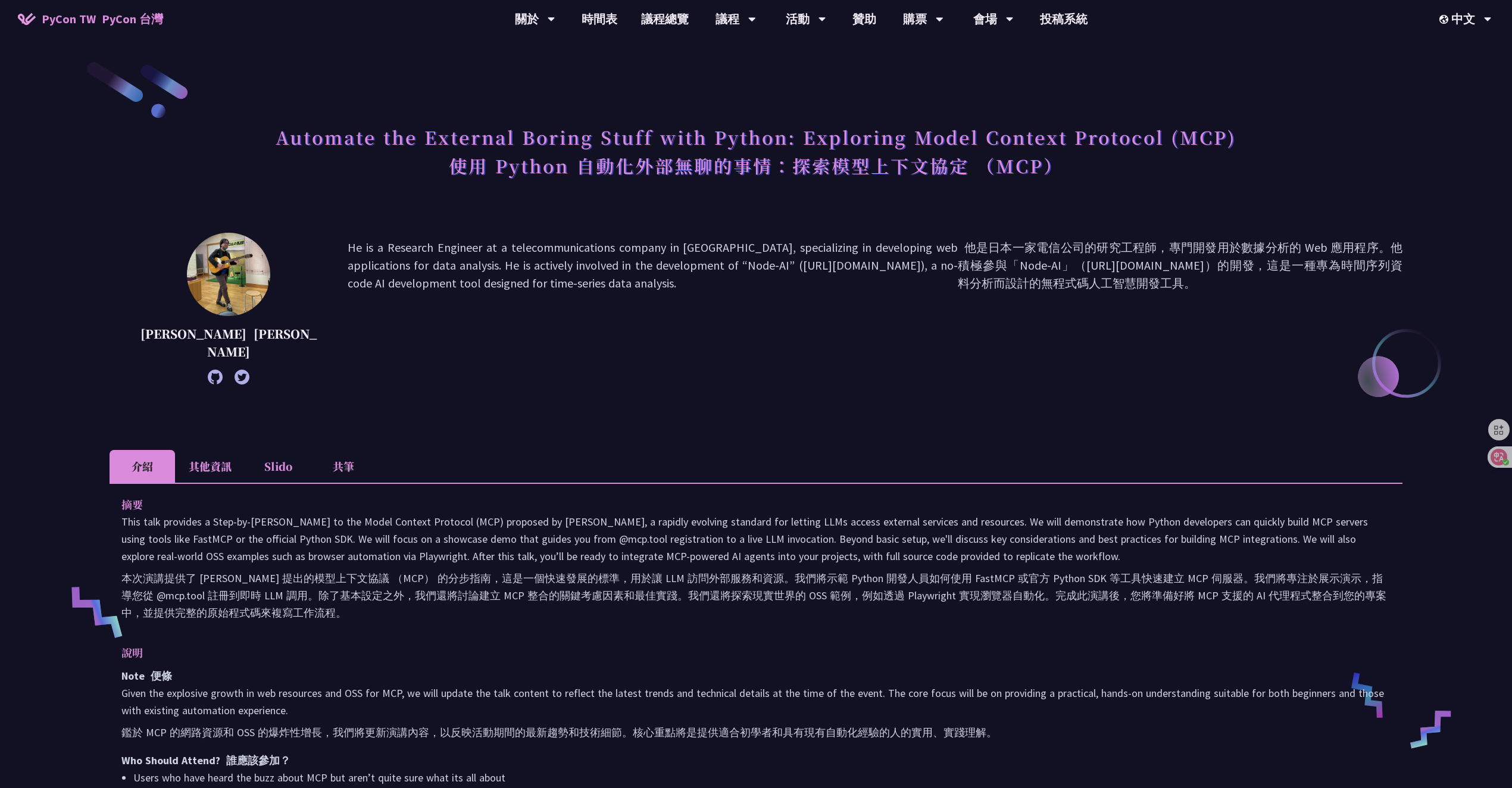
click at [1061, 288] on font "他是日本一家電信公司的研究工程師，專門開發用於數據分析的 Web 應用程序。他積極參與「Node-AI」（[URL][DOMAIN_NAME]）的開發，這是一…" at bounding box center [1180, 308] width 445 height 140
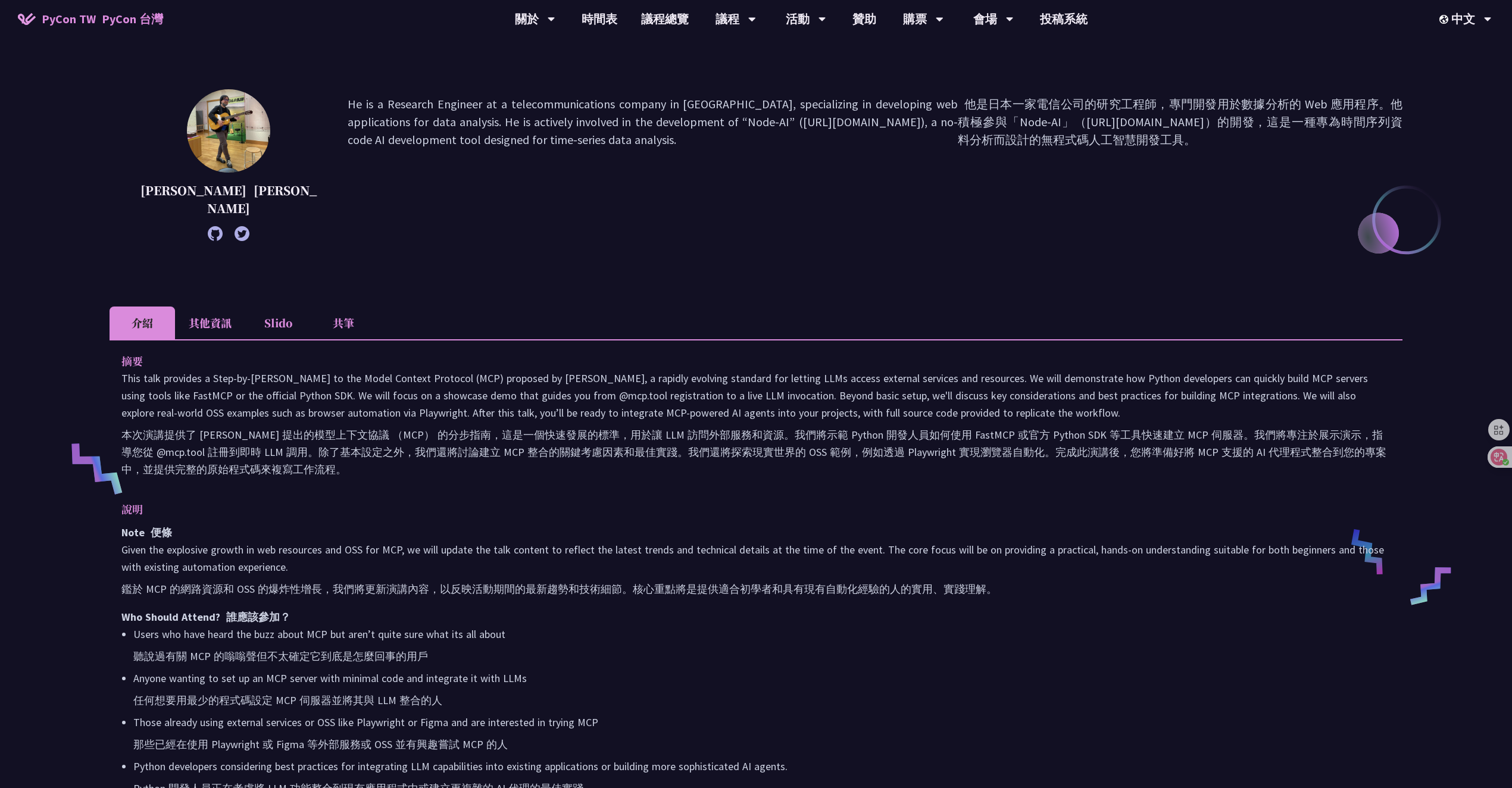
scroll to position [123, 0]
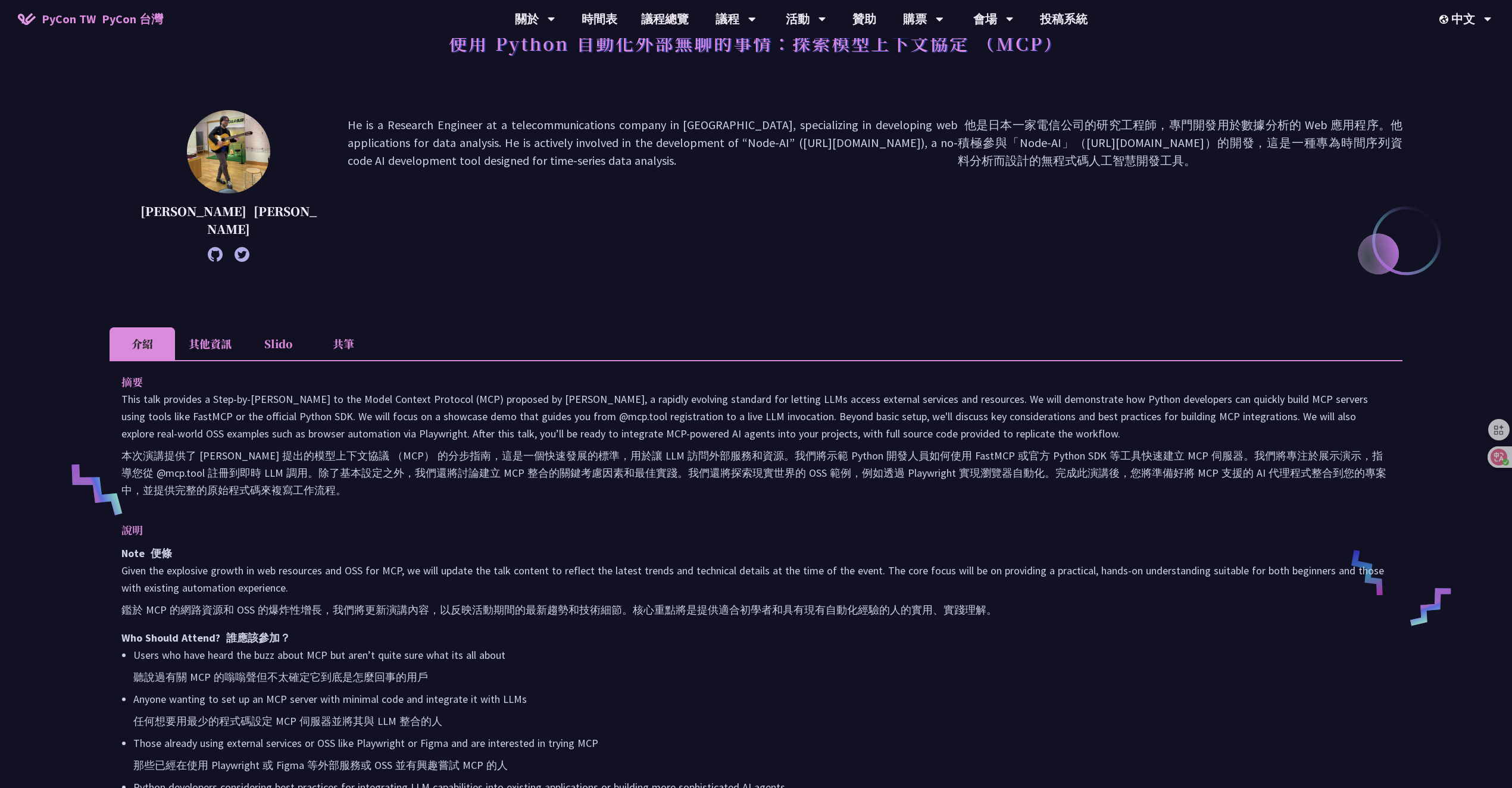
click at [1132, 187] on font "他是日本一家電信公司的研究工程師，專門開發用於數據分析的 Web 應用程序。他積極參與「Node-AI」（[URL][DOMAIN_NAME]）的開發，這是一…" at bounding box center [1180, 186] width 445 height 140
click at [1077, 147] on font "他是日本一家電信公司的研究工程師，專門開發用於數據分析的 Web 應用程序。他積極參與「Node-AI」（https://nodeai.io/）的開發，這是一…" at bounding box center [1180, 143] width 445 height 51
drag, startPoint x: 1096, startPoint y: 140, endPoint x: 1004, endPoint y: 140, distance: 92.0
click at [1004, 140] on font "他是日本一家電信公司的研究工程師，專門開發用於數據分析的 Web 應用程序。他積極參與「Node-AI」（https://nodeai.io/）的開發，這是一…" at bounding box center [1180, 143] width 445 height 51
click at [1192, 189] on font "他是日本一家電信公司的研究工程師，專門開發用於數據分析的 Web 應用程序。他積極參與「Node-AI」（https://nodeai.io/）的開發，這是一…" at bounding box center [1180, 186] width 445 height 140
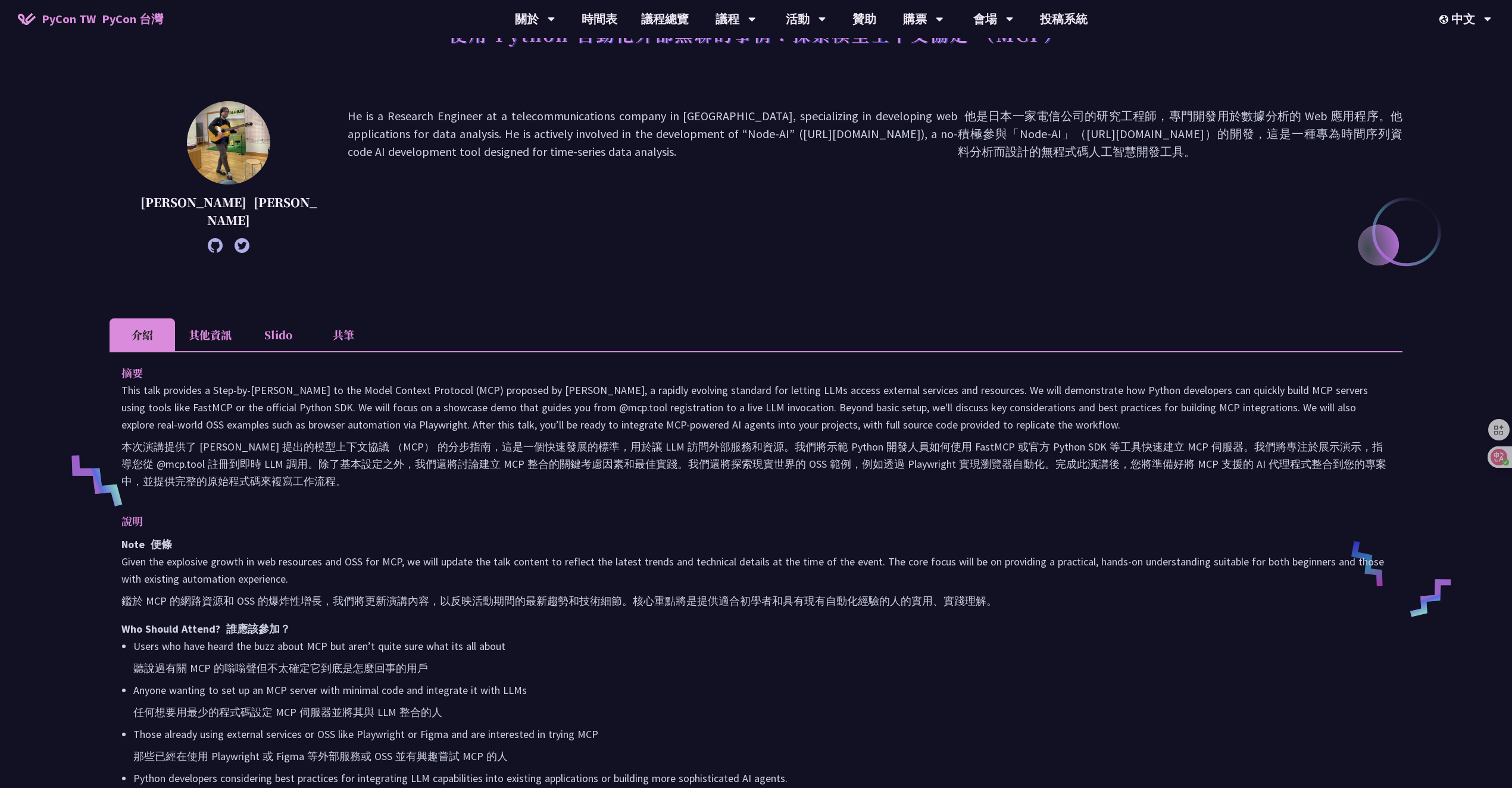
scroll to position [358, 0]
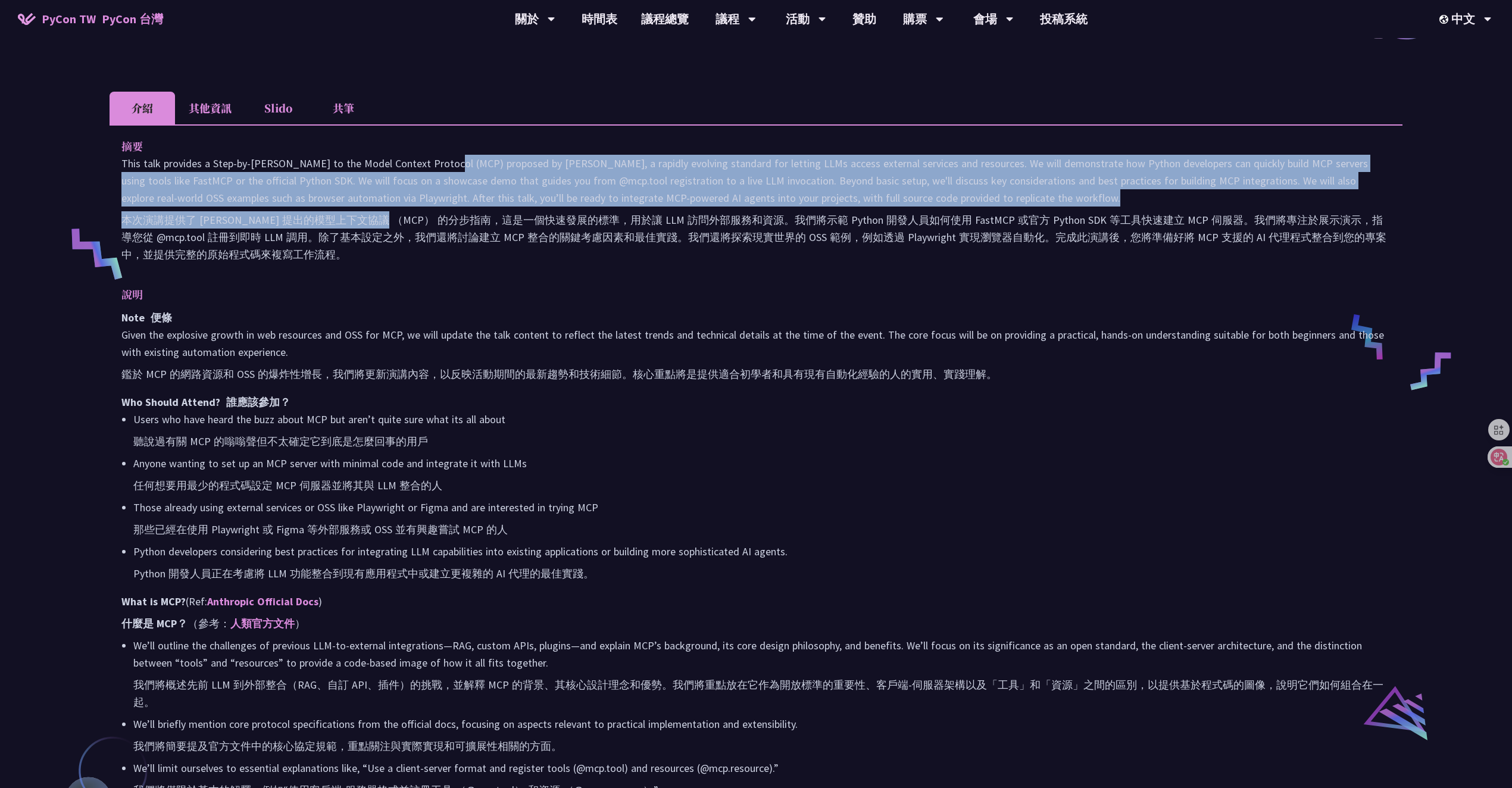
drag, startPoint x: 344, startPoint y: 163, endPoint x: 381, endPoint y: 215, distance: 63.8
click at [379, 212] on p "This talk provides a Step-by-step Guide to the Model Context Protocol (MCP) pro…" at bounding box center [756, 211] width 1270 height 113
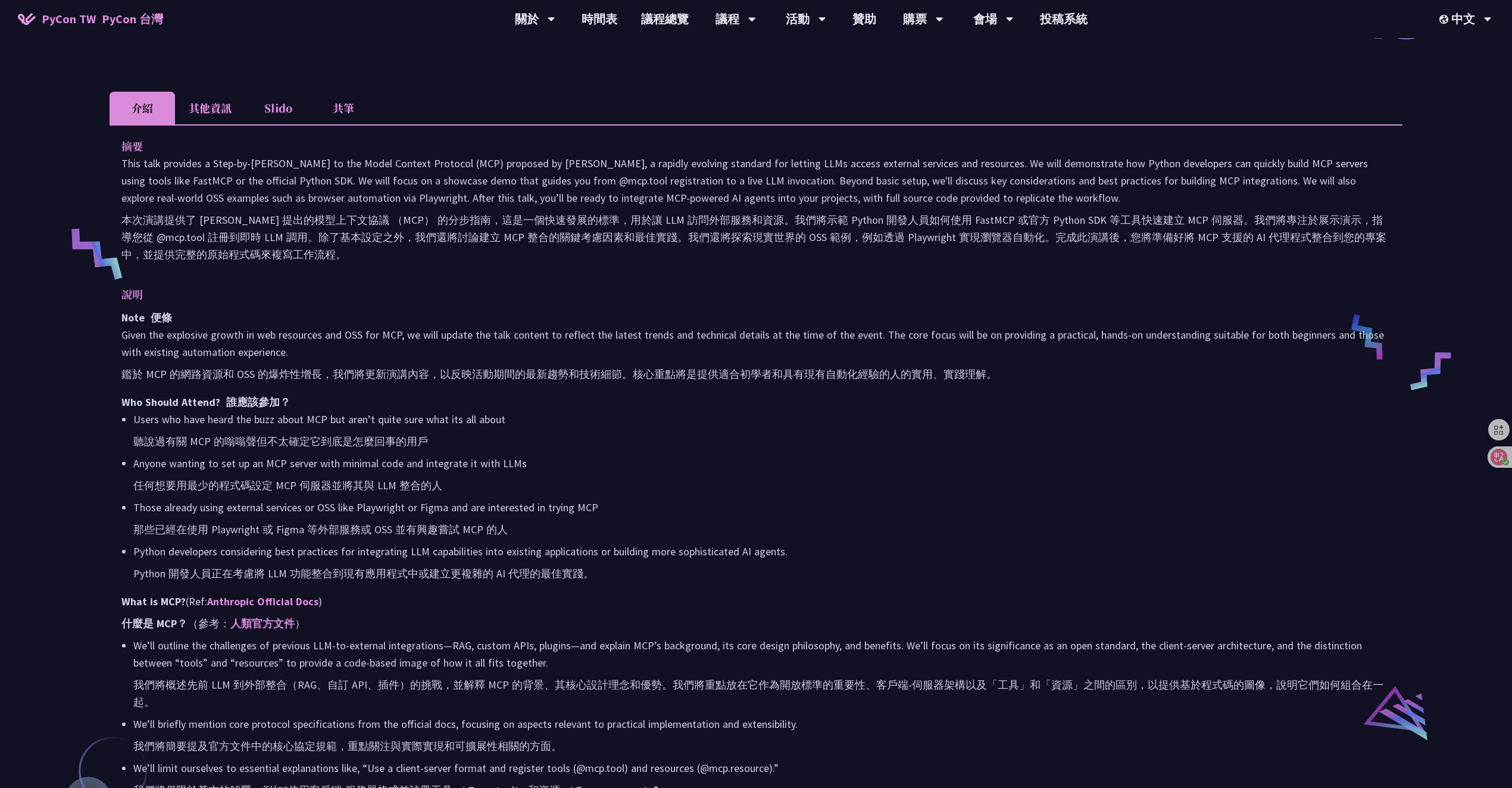
click at [398, 247] on font "本次演講提供了 Anthropic 提出的模型上下文協議 （MCP） 的分步指南，這是一個快速發展的標準，用於讓 LLM 訪問外部服務和資源。我們將示範 Py…" at bounding box center [756, 236] width 1270 height 52
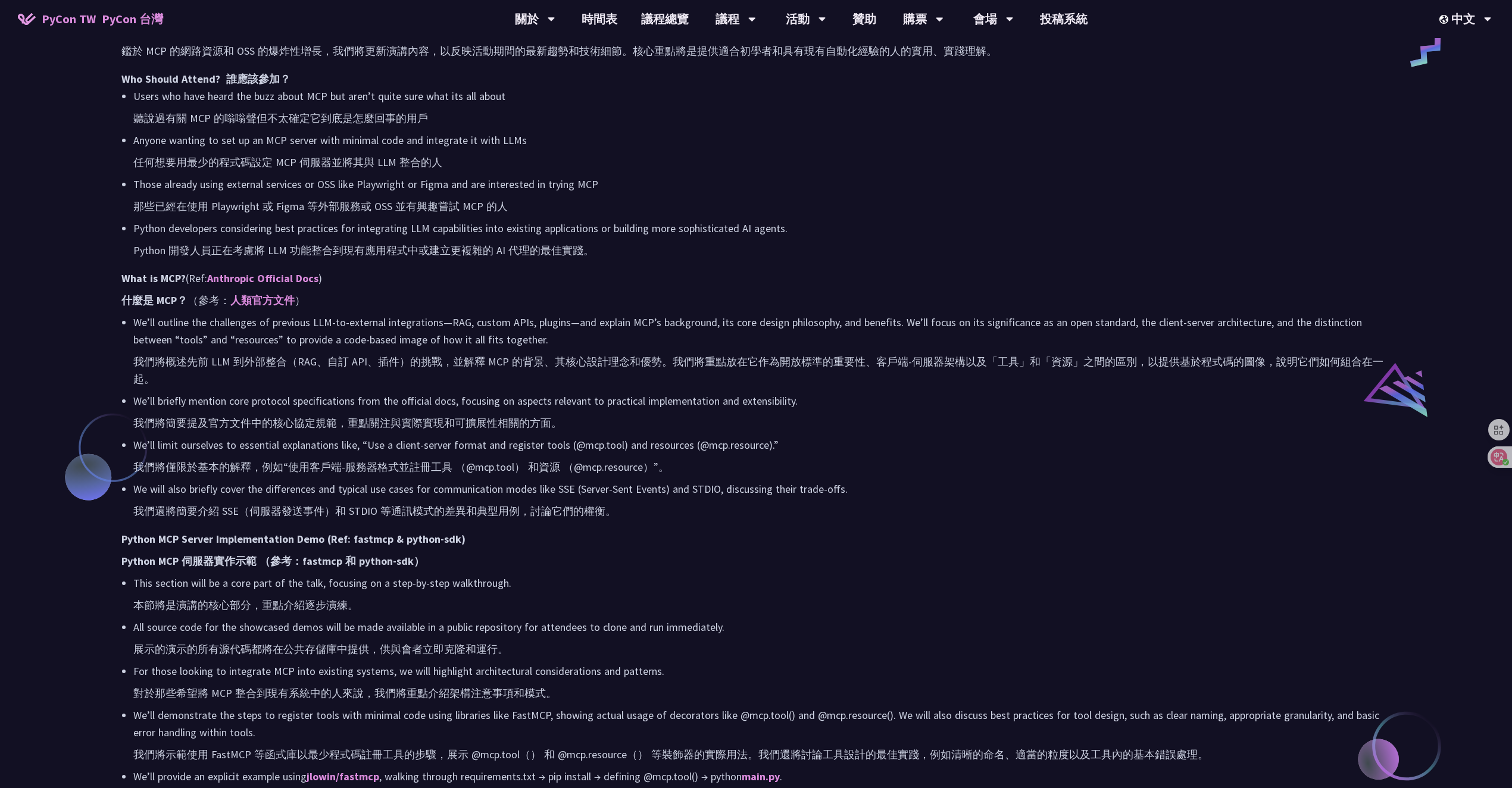
scroll to position [730, 0]
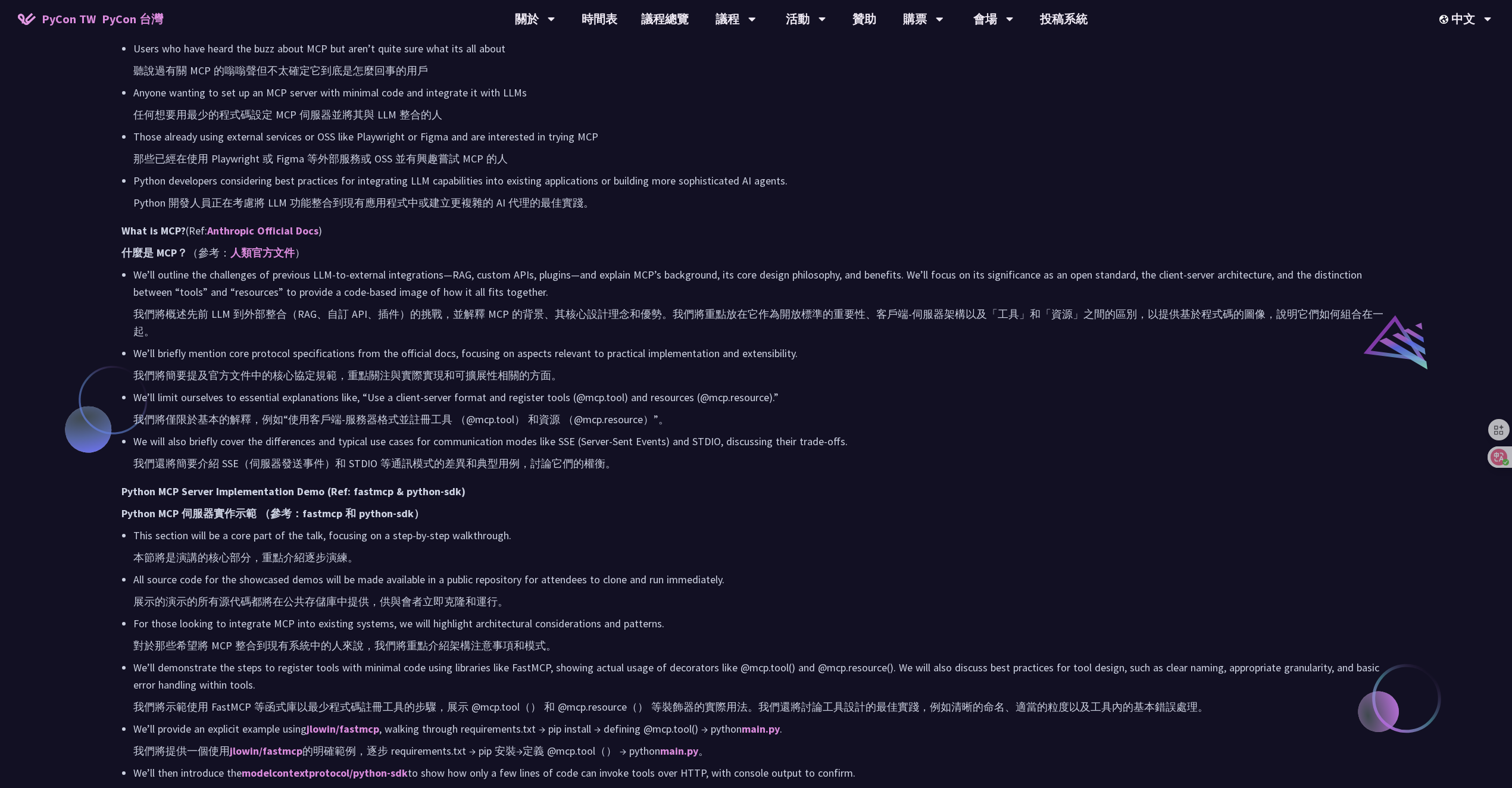
click at [805, 466] on li "We will also briefly cover the differences and typical use cases for communicat…" at bounding box center [762, 454] width 1258 height 44
click at [317, 517] on font "Python MCP 伺服器實作示範 （參考：fastmcp 和 python-sdk）" at bounding box center [272, 514] width 303 height 14
click at [318, 517] on font "Python MCP 伺服器實作示範 （參考：fastmcp 和 python-sdk）" at bounding box center [272, 514] width 303 height 14
click at [956, 537] on li "This section will be a core part of the talk, focusing on a step-by-step walkth…" at bounding box center [762, 549] width 1258 height 44
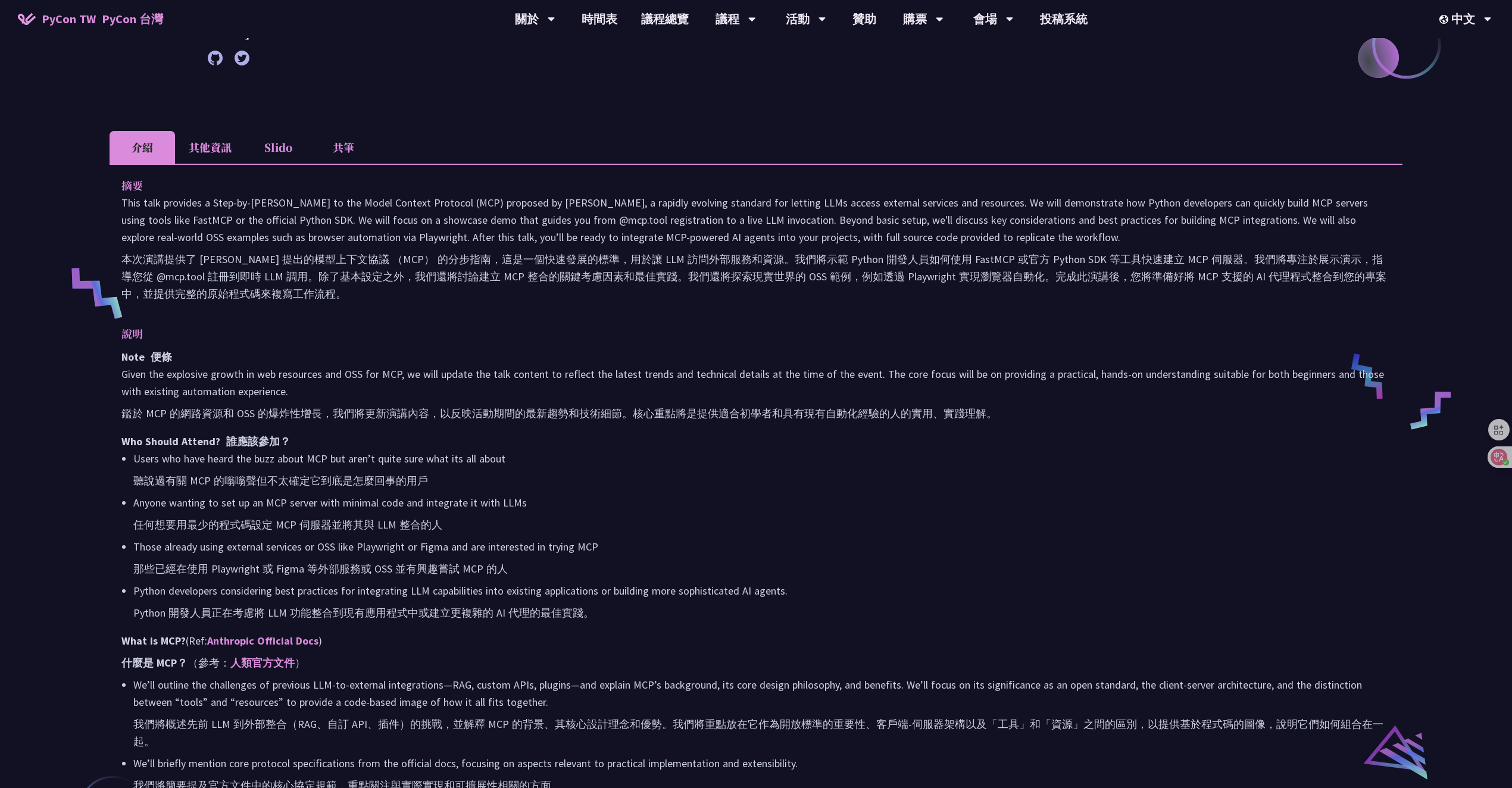
scroll to position [0, 0]
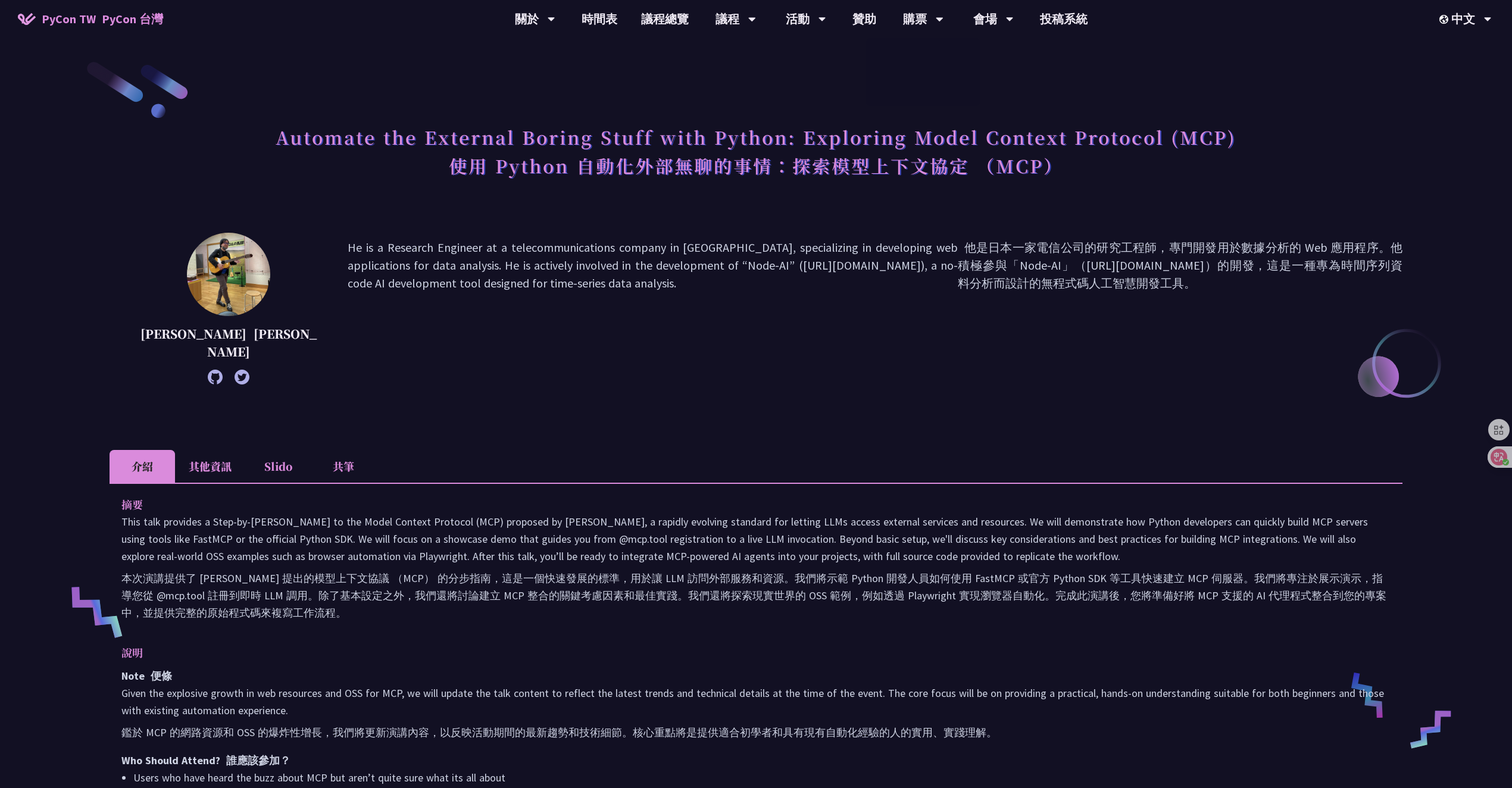
click at [612, 135] on h1 "Automate the External Boring Stuff with Python: Exploring Model Context Protoco…" at bounding box center [756, 153] width 961 height 69
click at [612, 140] on h1 "Automate the External Boring Stuff with Python: Exploring Model Context Protoco…" at bounding box center [756, 153] width 961 height 69
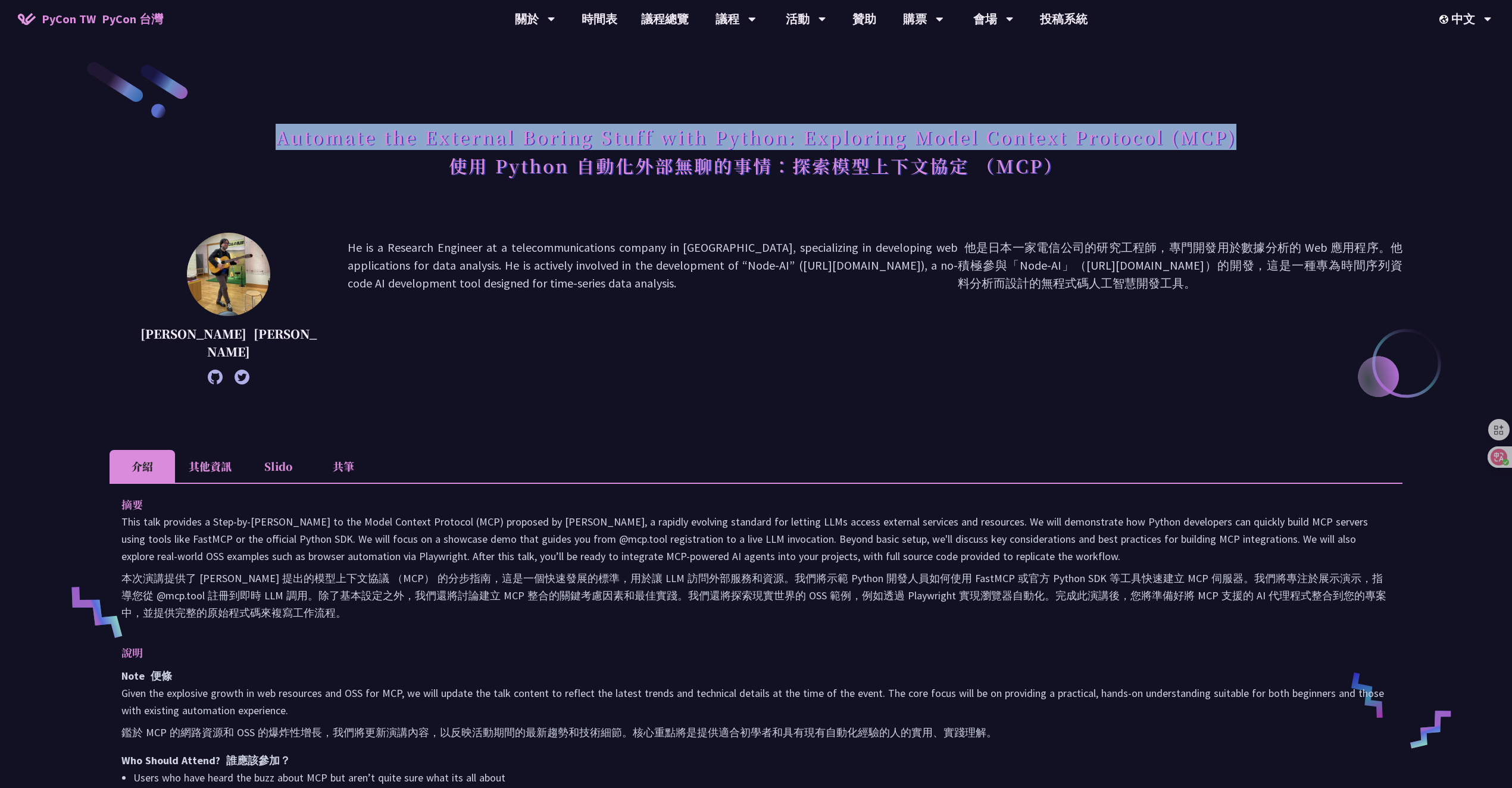
click at [612, 140] on h1 "Automate the External Boring Stuff with Python: Exploring Model Context Protoco…" at bounding box center [756, 153] width 961 height 69
copy h1 "Automate the External Boring Stuff with Python: Exploring Model Context Protoco…"
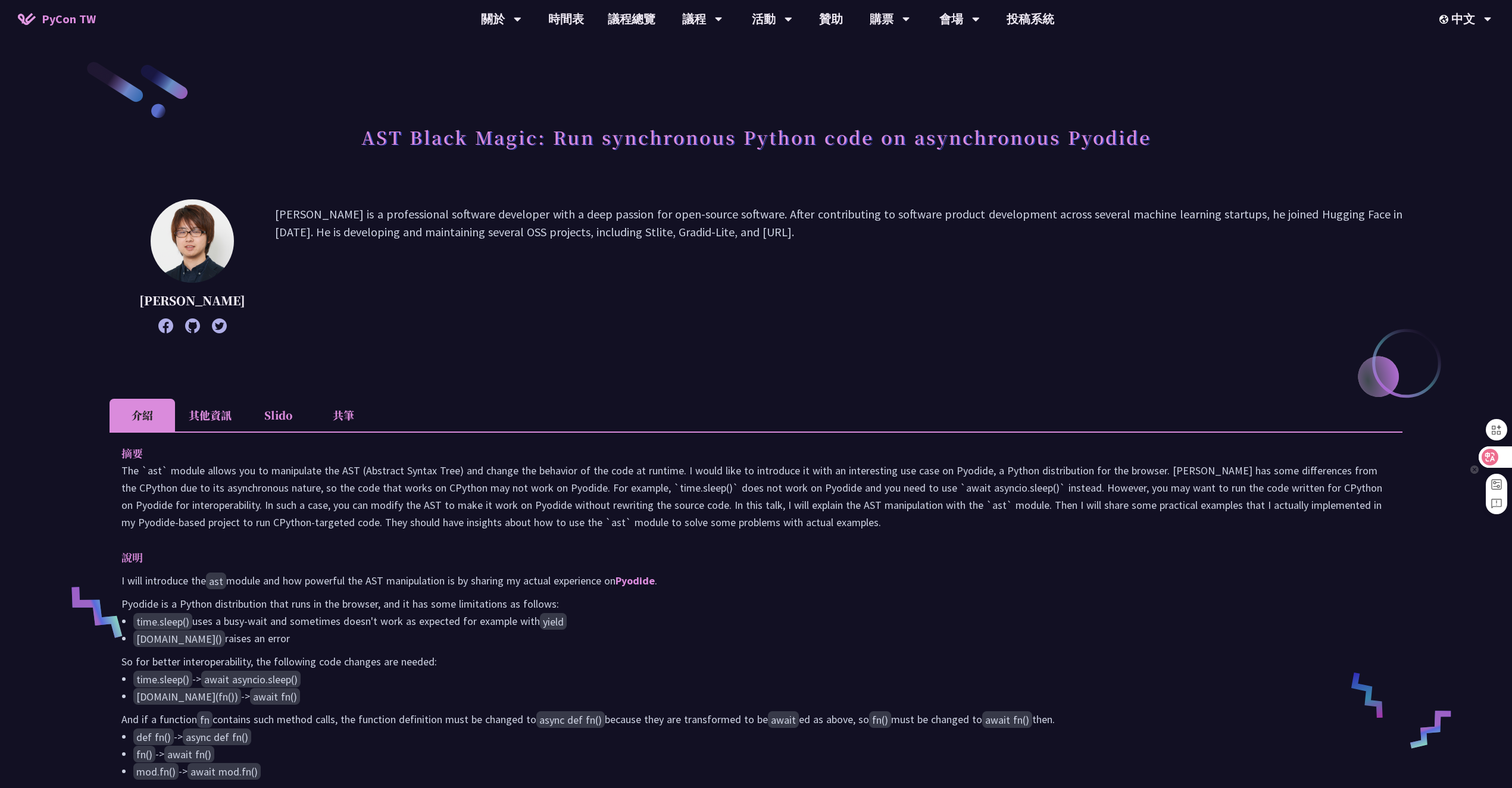
click at [1490, 456] on icon at bounding box center [1491, 457] width 10 height 10
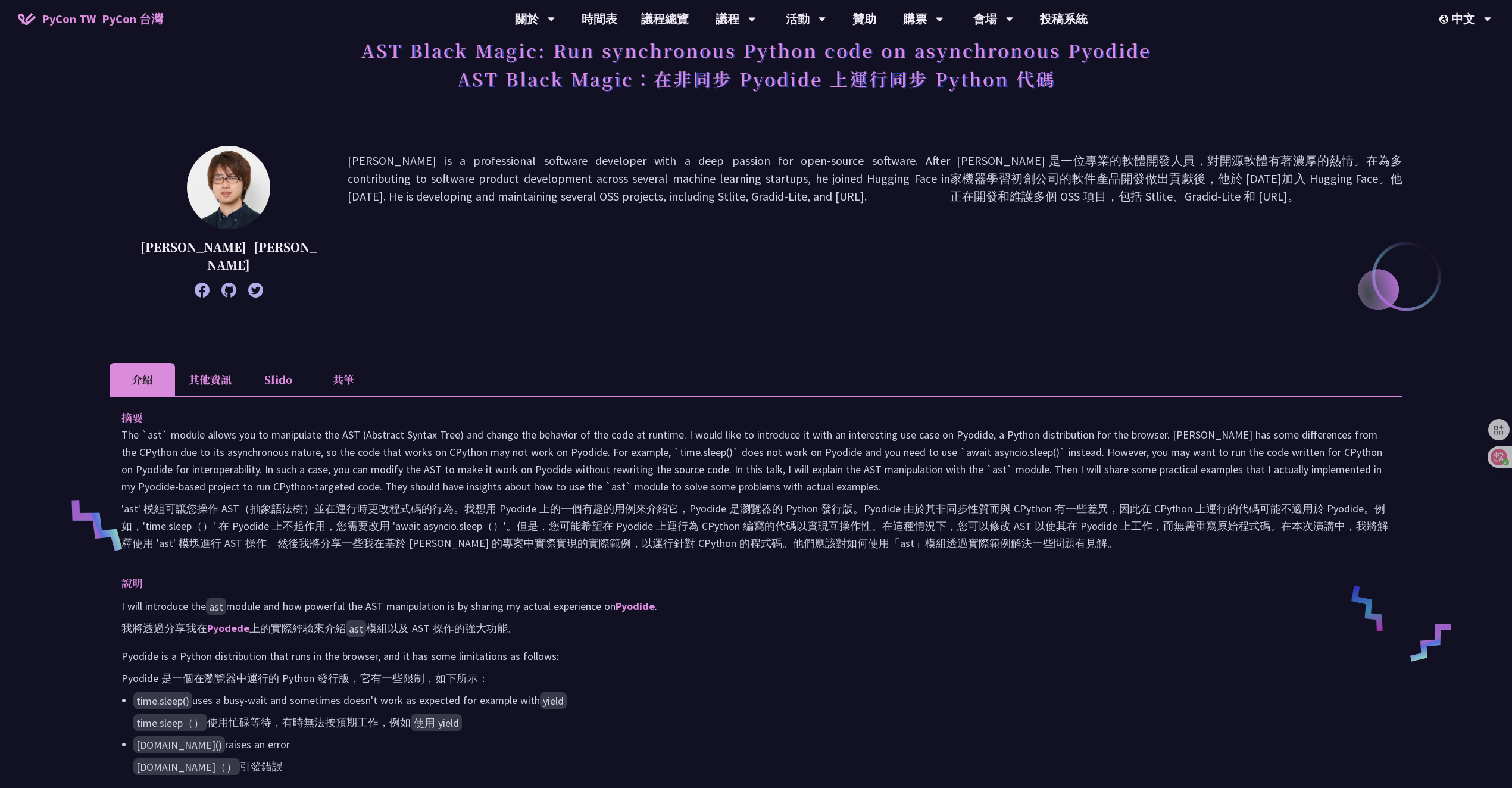
scroll to position [89, 0]
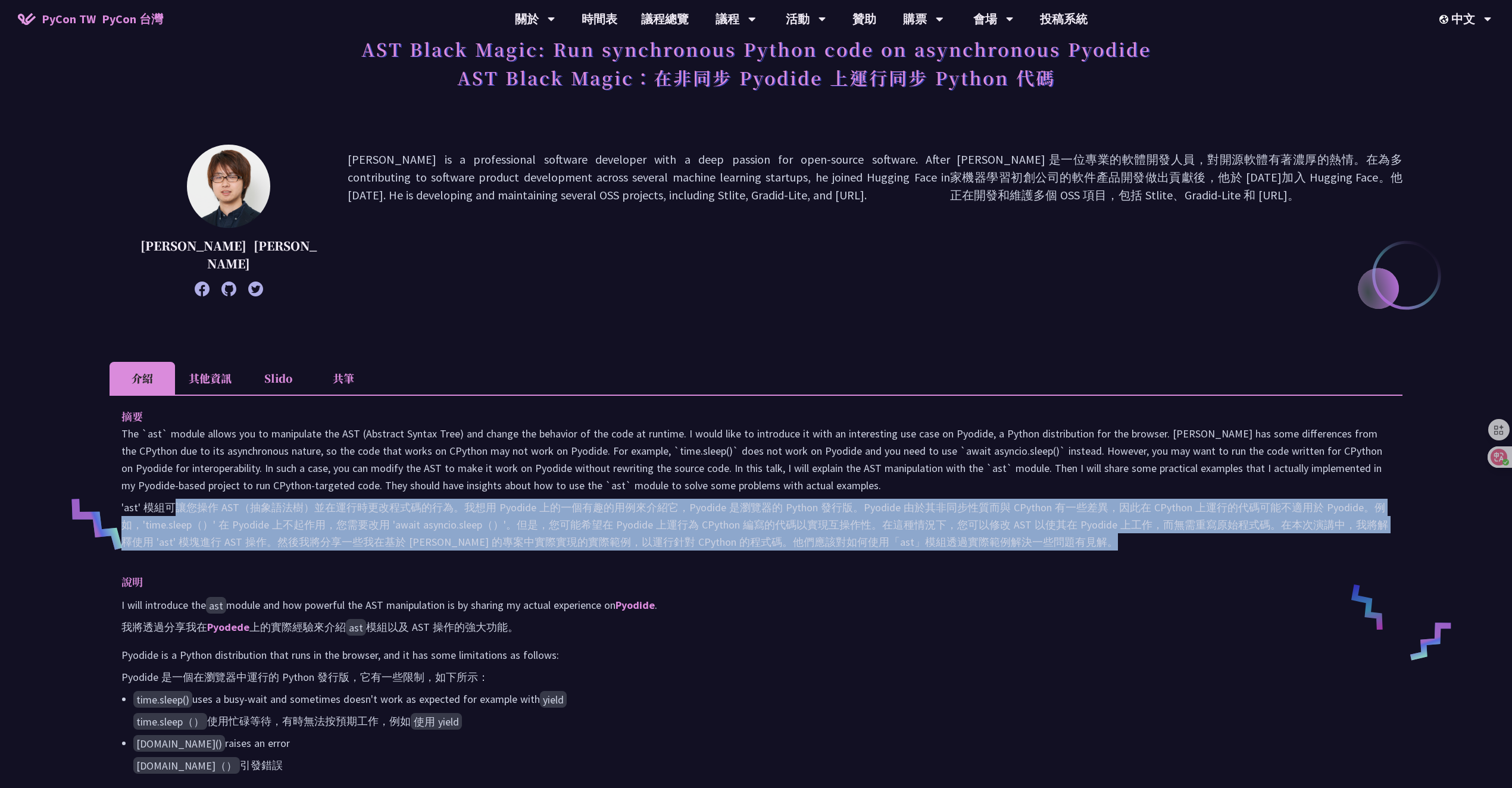
drag, startPoint x: 176, startPoint y: 507, endPoint x: 515, endPoint y: 568, distance: 344.4
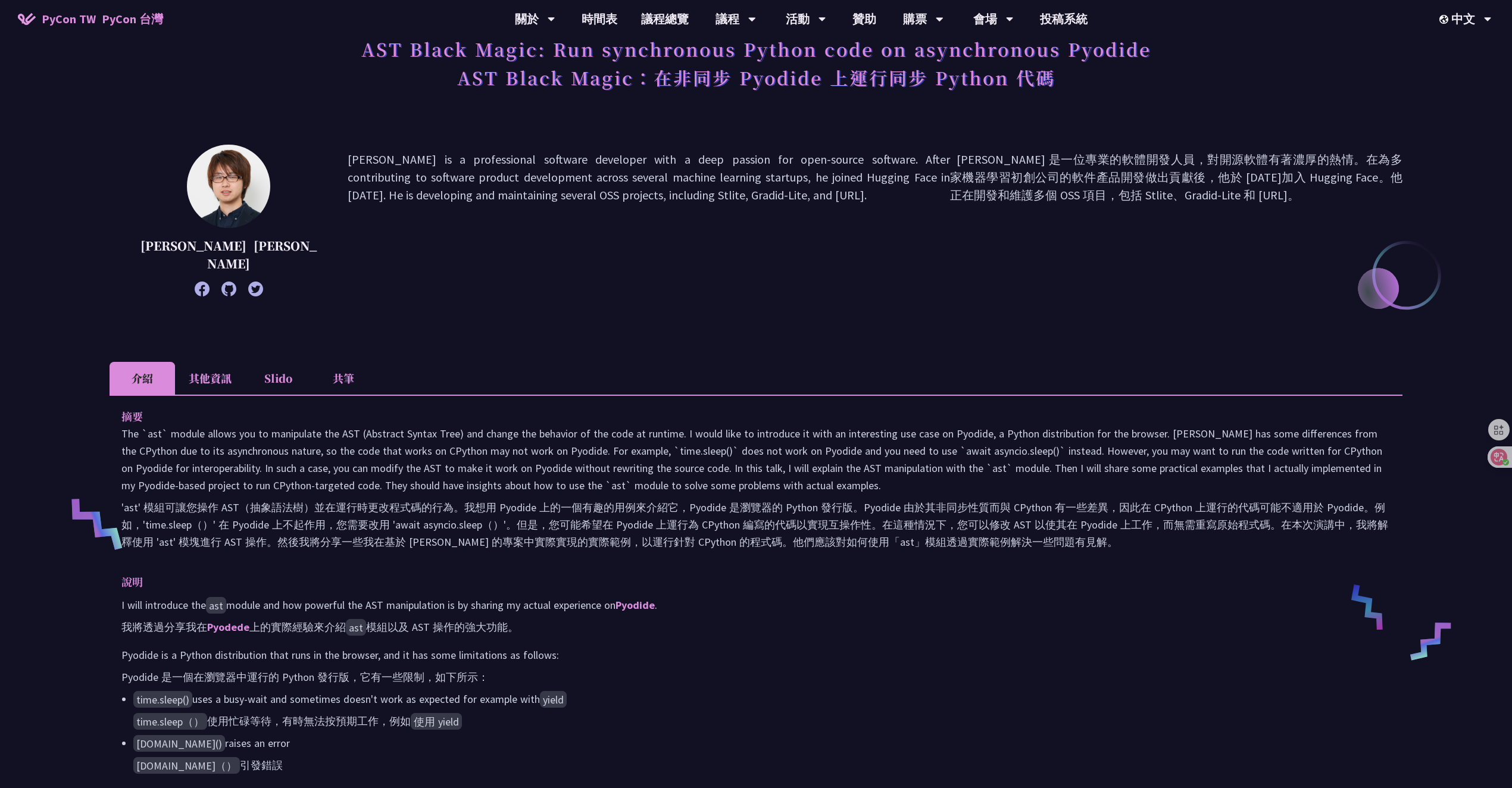
drag, startPoint x: 553, startPoint y: 575, endPoint x: 587, endPoint y: 569, distance: 34.5
click at [553, 575] on p "說明" at bounding box center [744, 582] width 1245 height 18
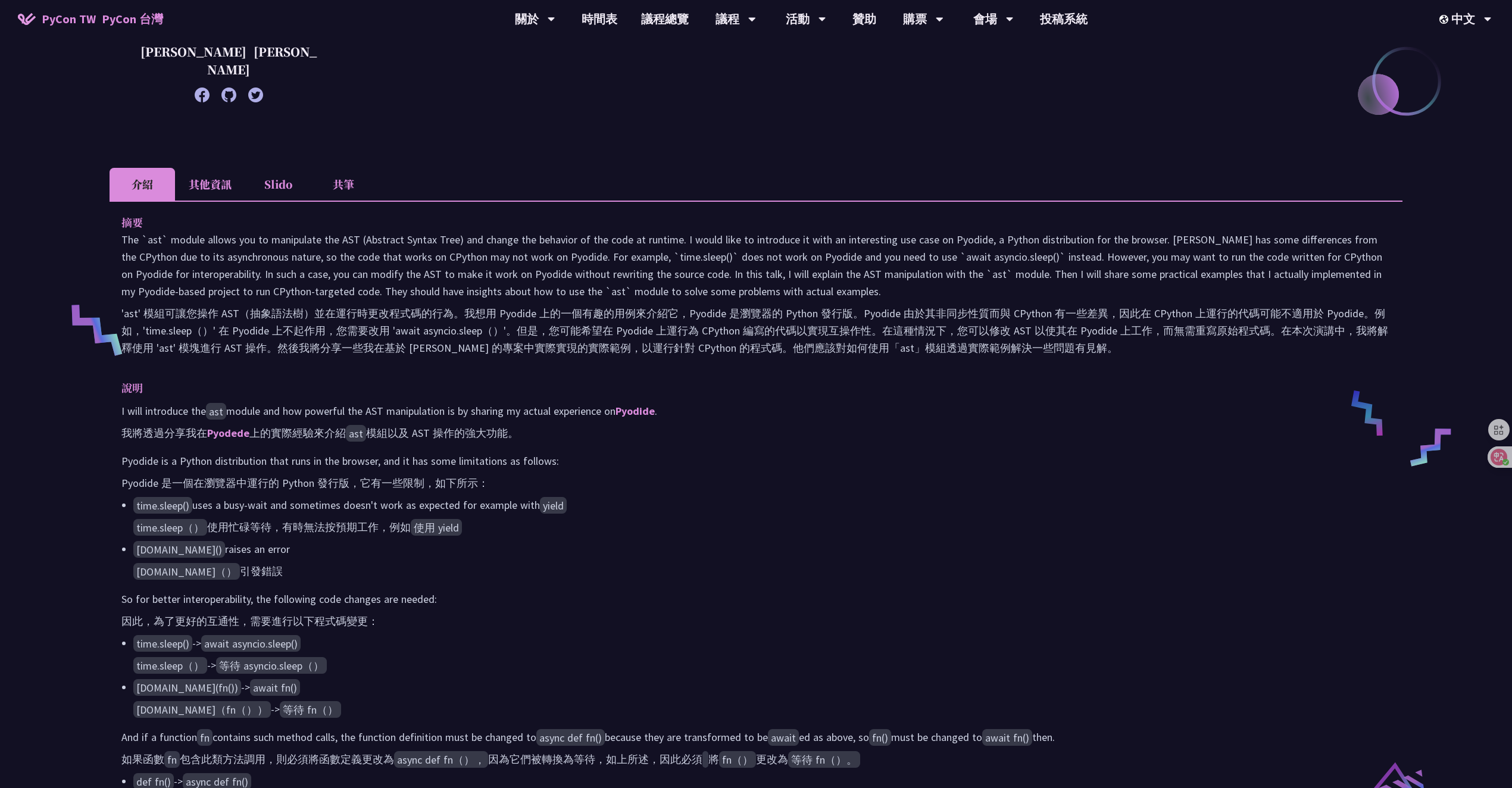
scroll to position [286, 0]
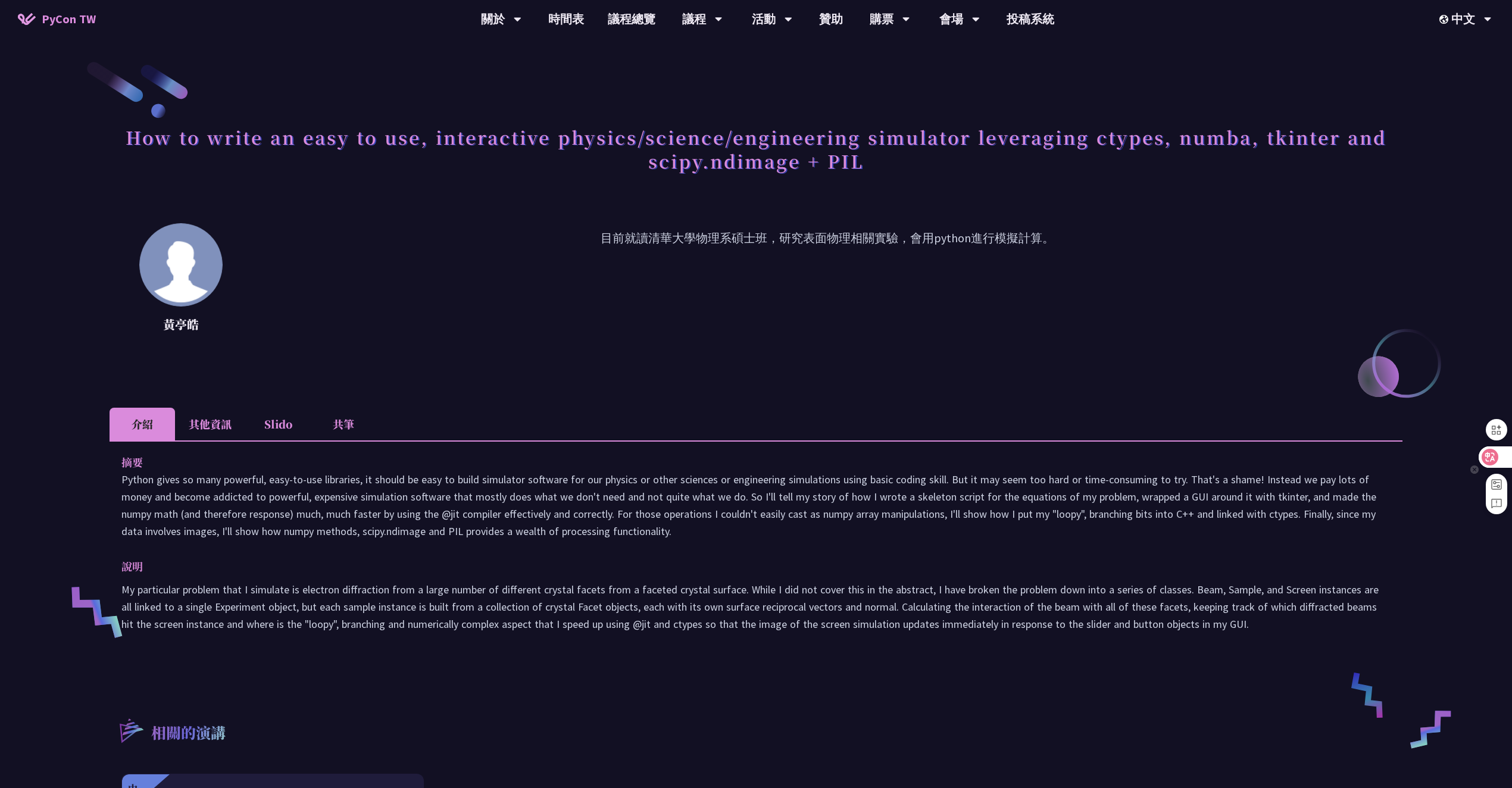
click at [1499, 450] on div at bounding box center [1494, 457] width 32 height 21
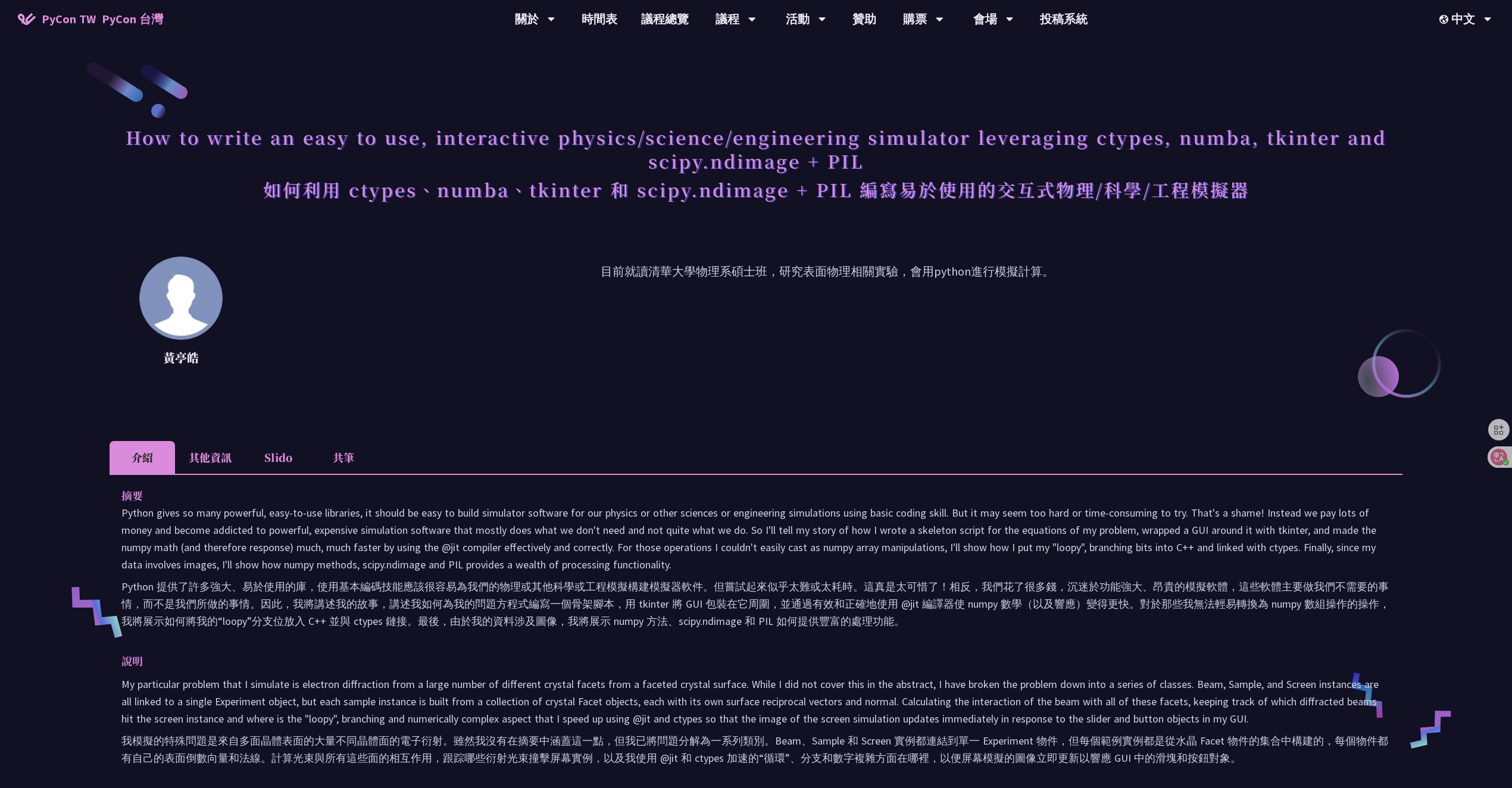
drag, startPoint x: 281, startPoint y: 565, endPoint x: 417, endPoint y: 655, distance: 163.1
click at [414, 653] on div "摘要 Python 提供了許多強大、易於使用的庫，使用基本編碼技能應該很容易為我們的物理或其他科學或工程模擬構建模擬器軟件。但嘗試起來似乎太難或太耗時。這真是…" at bounding box center [756, 637] width 1293 height 328
click at [426, 659] on p "說明" at bounding box center [744, 662] width 1245 height 18
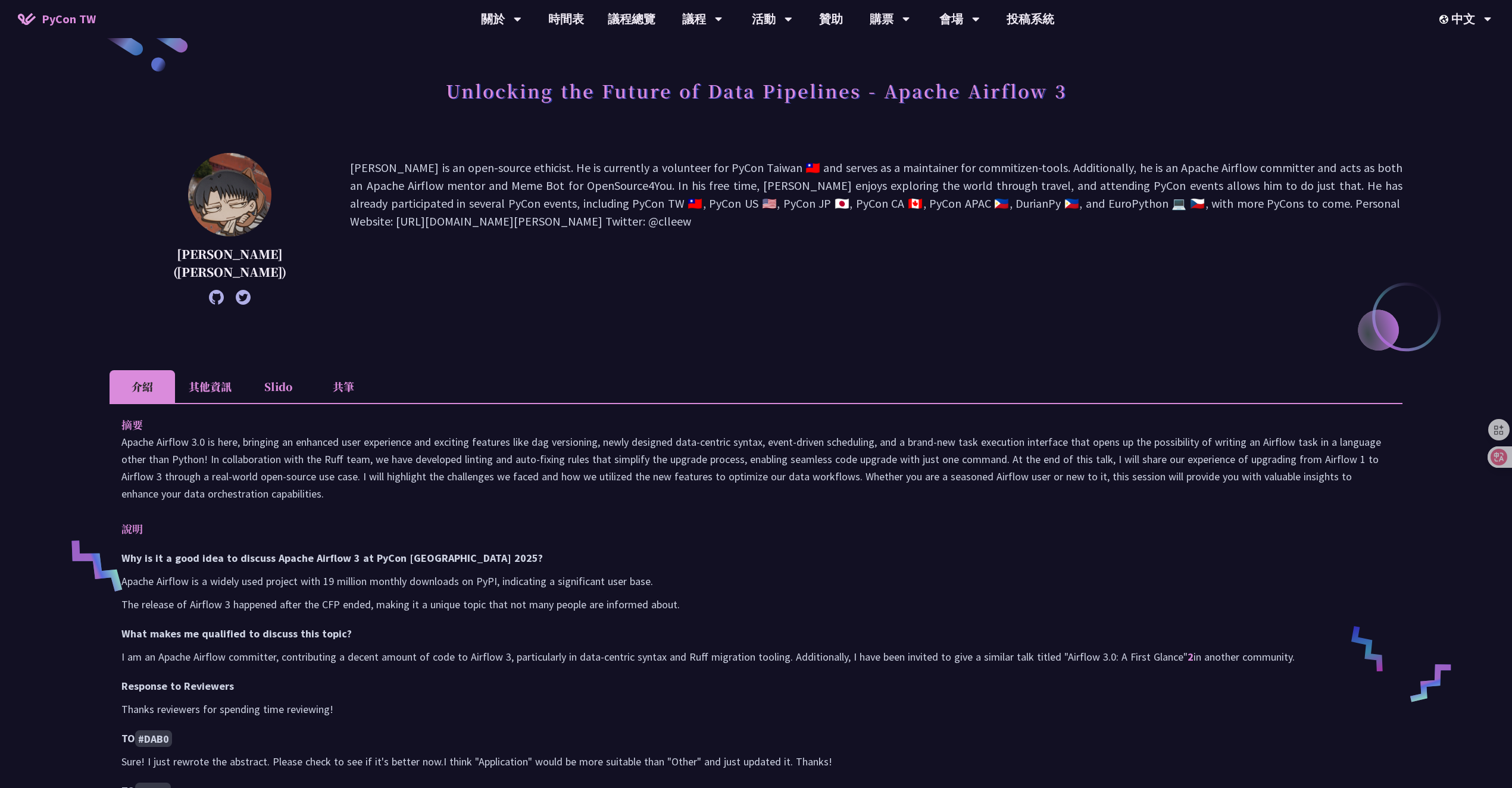
scroll to position [186, 0]
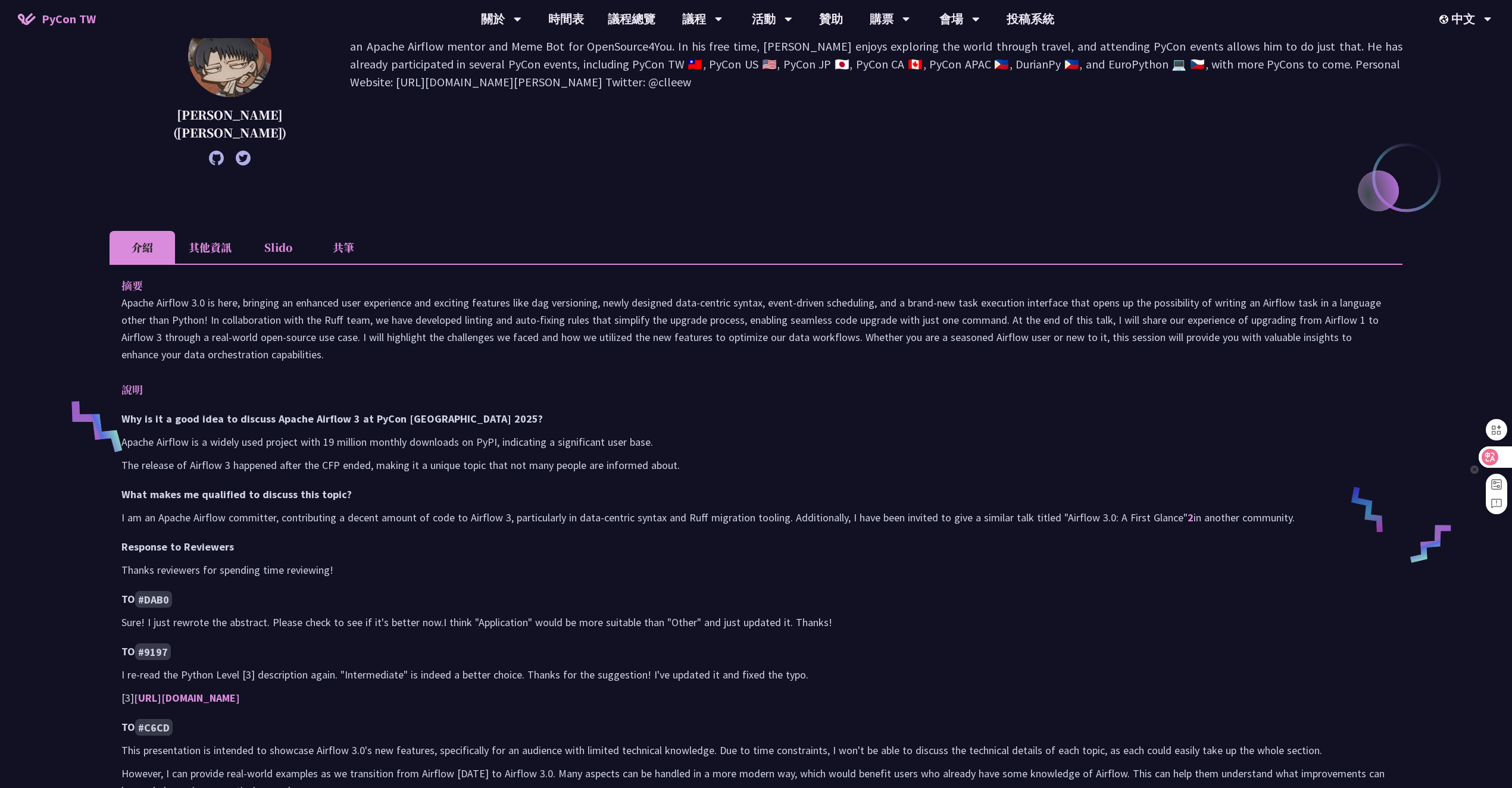
click at [1498, 458] on div at bounding box center [1494, 457] width 32 height 21
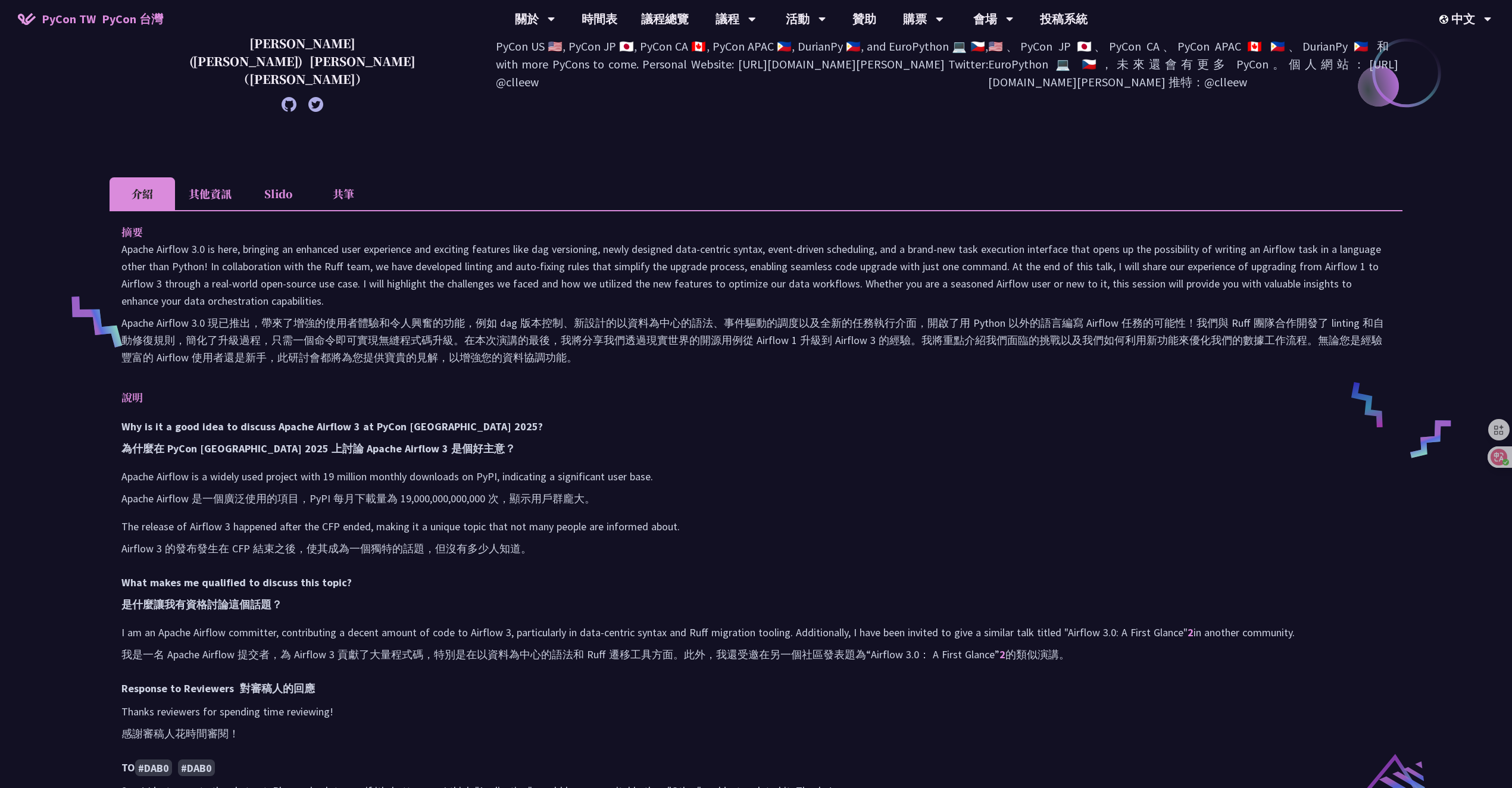
scroll to position [0, 0]
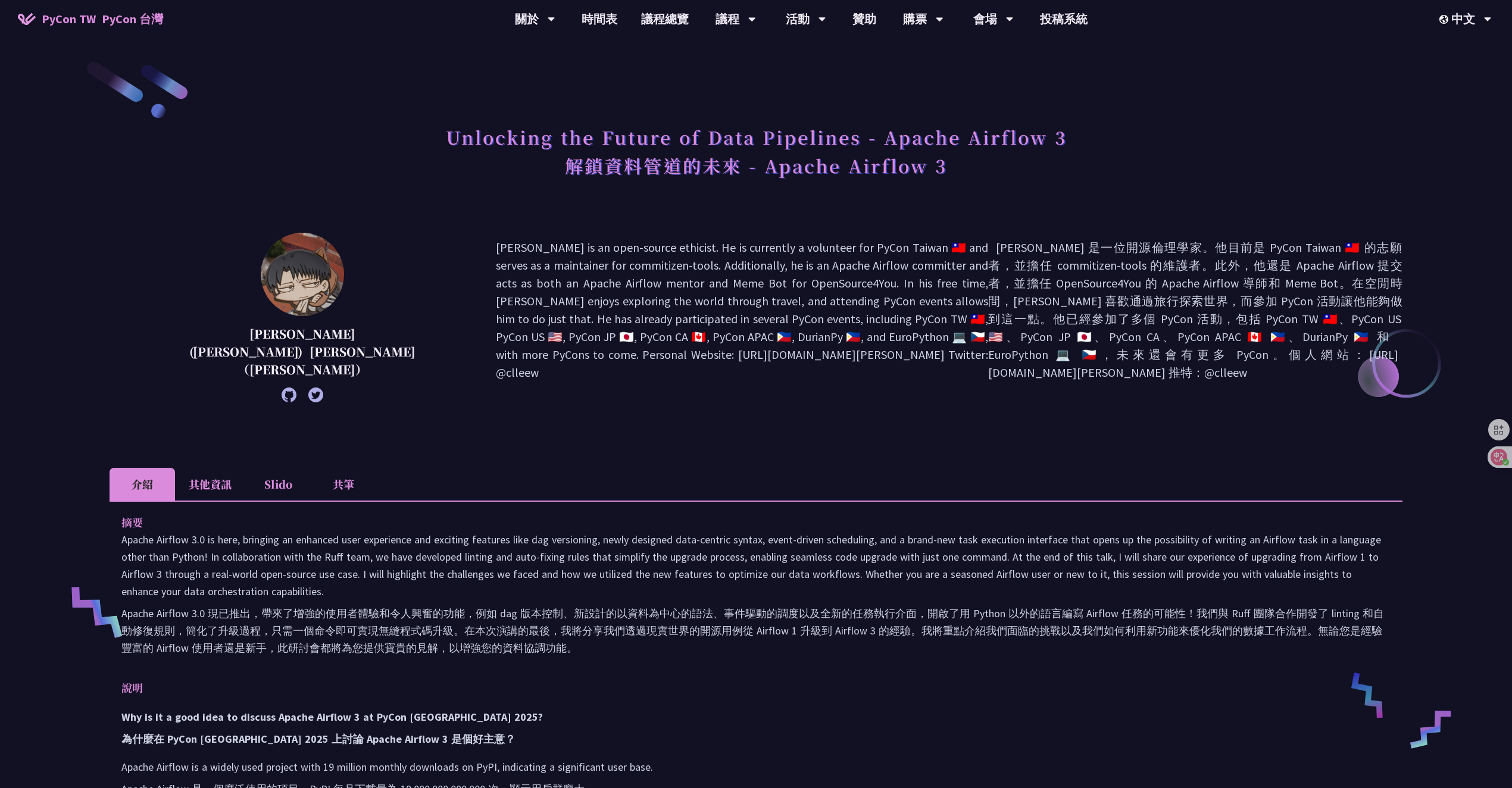
click at [1080, 147] on div "Unlocking the Future of Data Pipelines - Apache Airflow 3 解鎖資料管道的未來 - Apache Ai…" at bounding box center [756, 166] width 1293 height 96
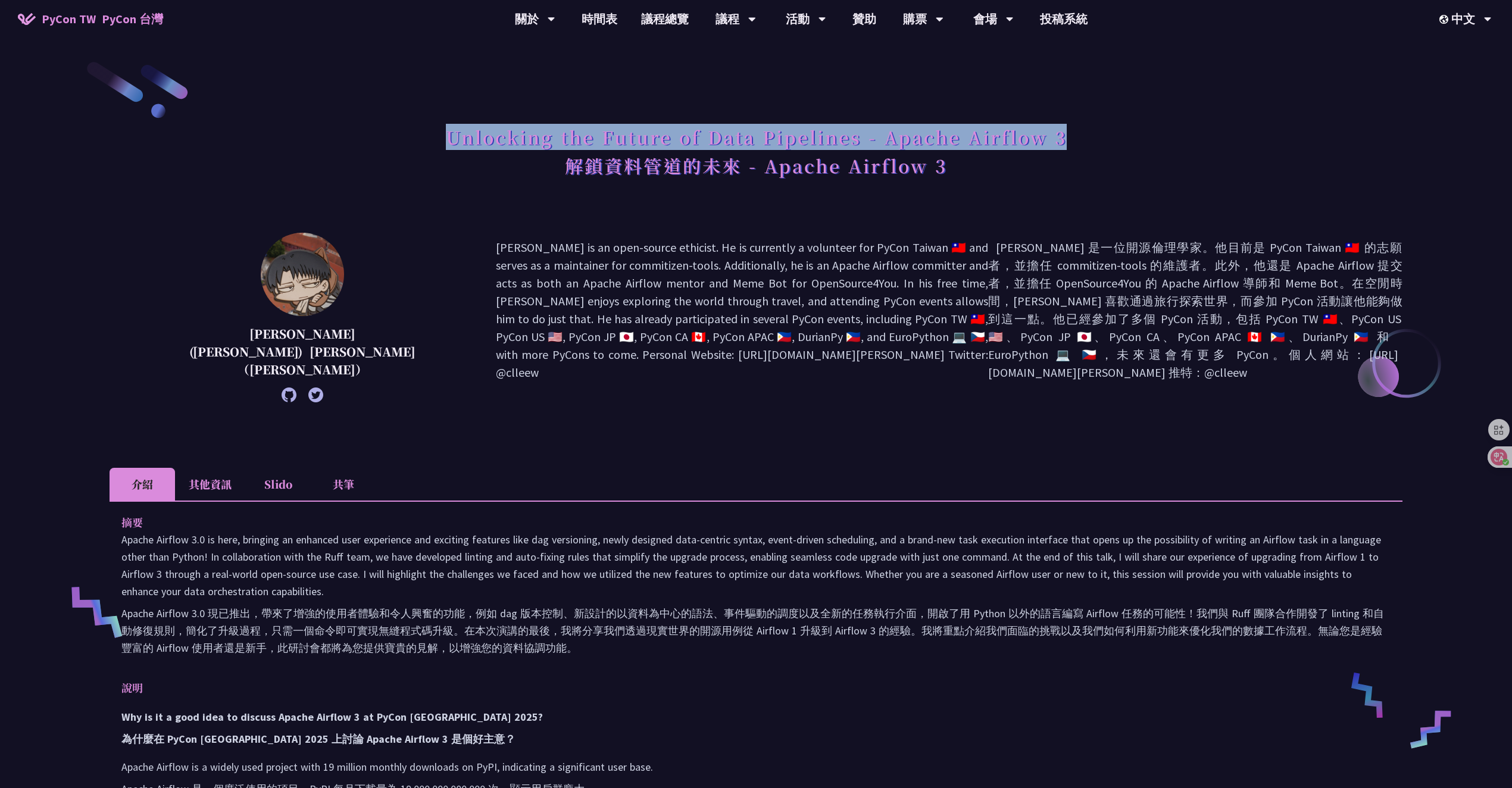
drag, startPoint x: 1121, startPoint y: 135, endPoint x: 448, endPoint y: 142, distance: 673.0
click at [448, 142] on div "Unlocking the Future of Data Pipelines - Apache Airflow 3 解鎖資料管道的未來 - Apache Ai…" at bounding box center [756, 166] width 1293 height 96
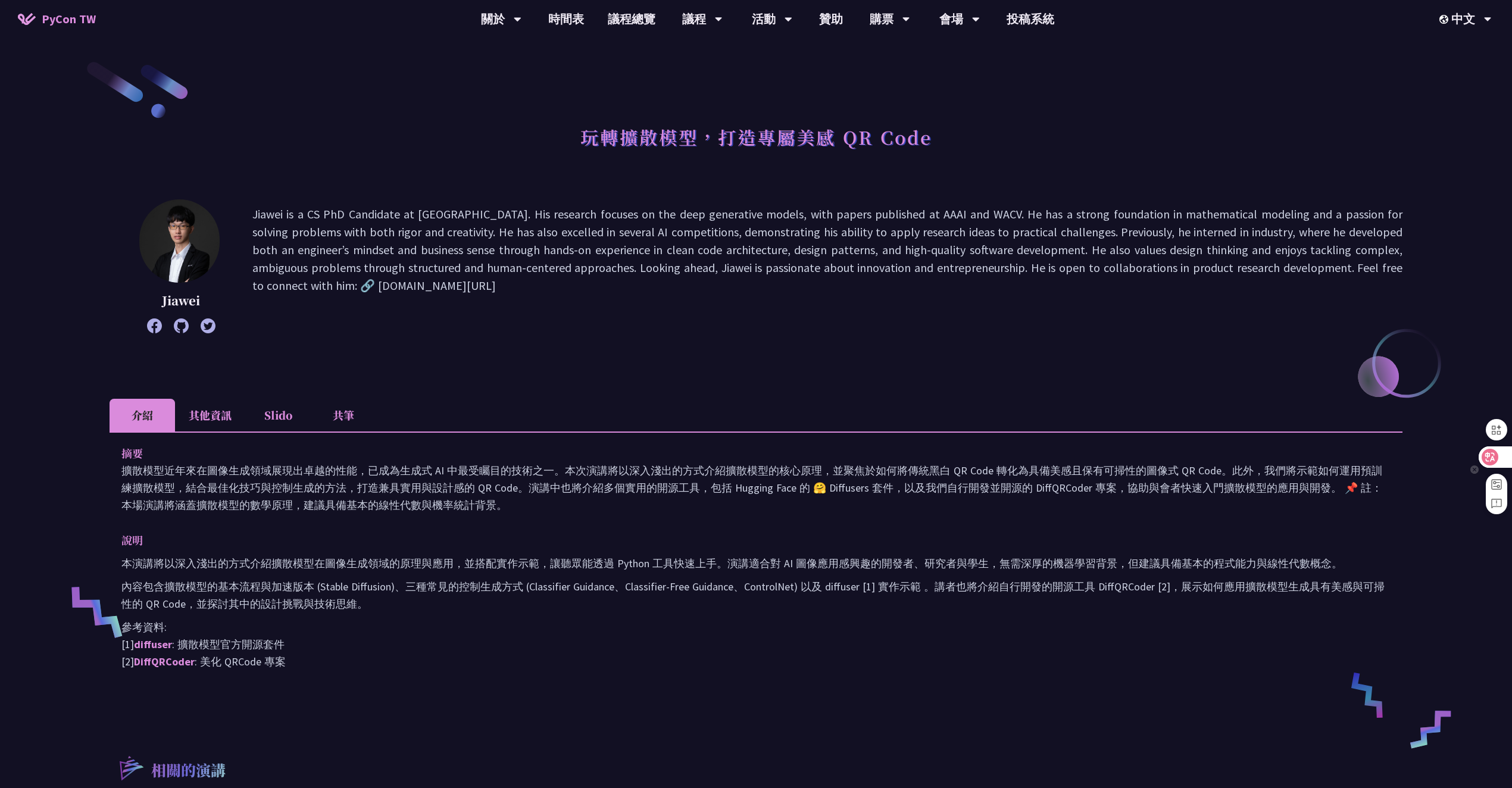
click at [1499, 464] on div at bounding box center [1494, 457] width 32 height 21
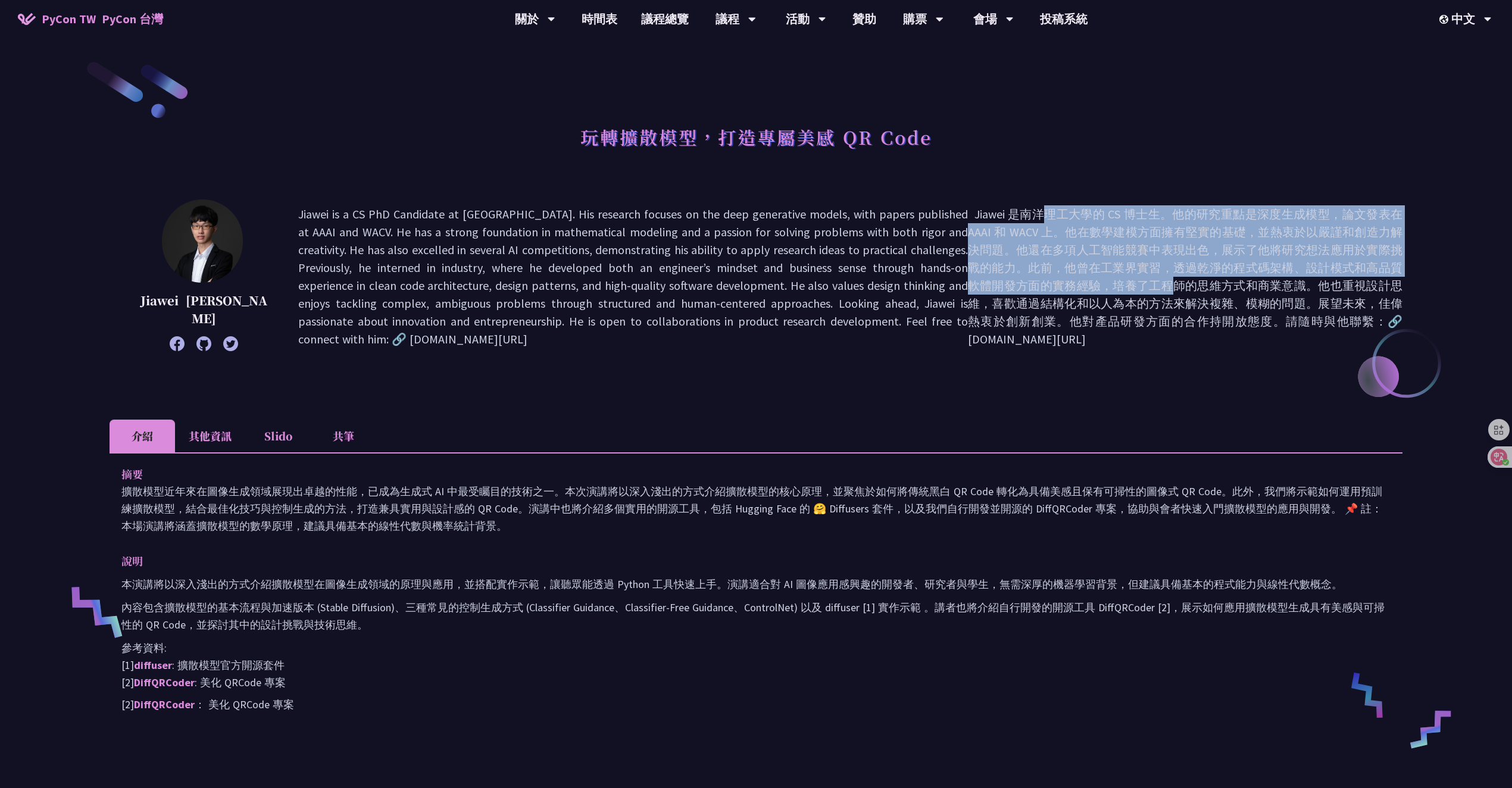
drag, startPoint x: 1015, startPoint y: 217, endPoint x: 1047, endPoint y: 287, distance: 77.0
click at [1047, 287] on font "Jiawei 是南洋理工大學的 CS 博士生。他的研究重點是深度生成模型，論文發表在 AAAI 和 WACV 上。他在數學建模方面擁有堅實的基礎，並熱衷於以嚴…" at bounding box center [1185, 276] width 435 height 140
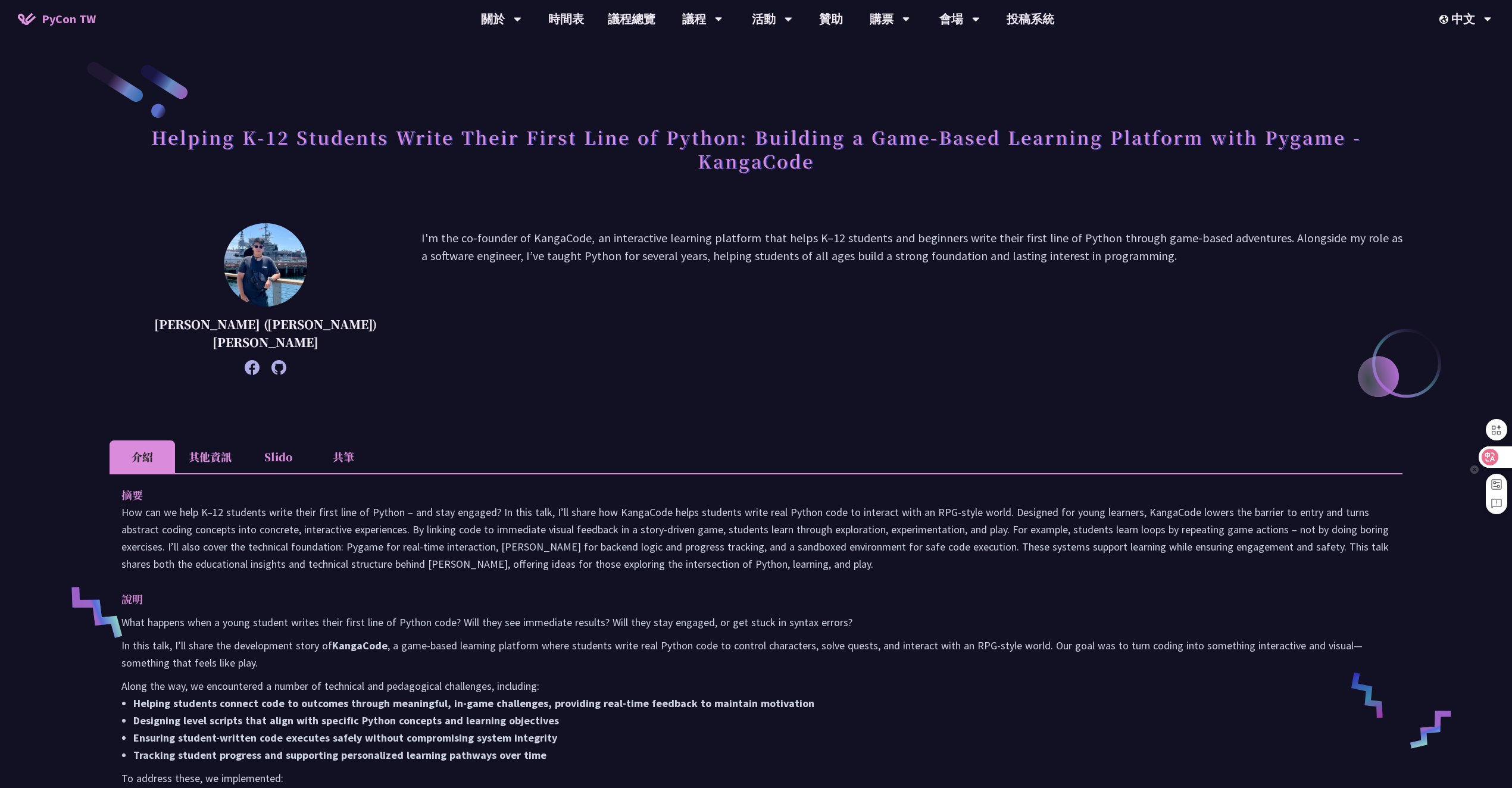
click at [1501, 458] on div at bounding box center [1494, 457] width 32 height 21
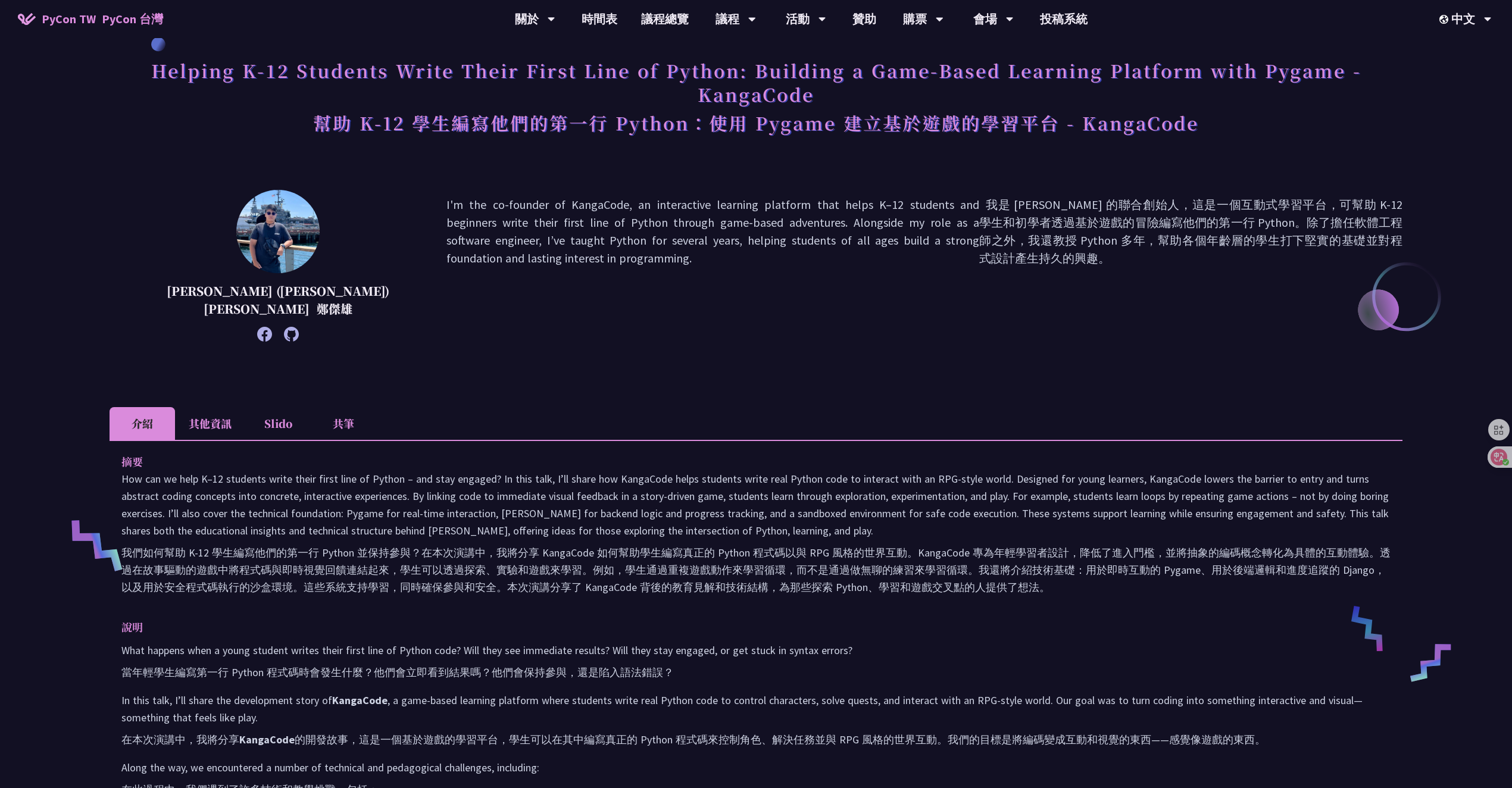
scroll to position [100, 0]
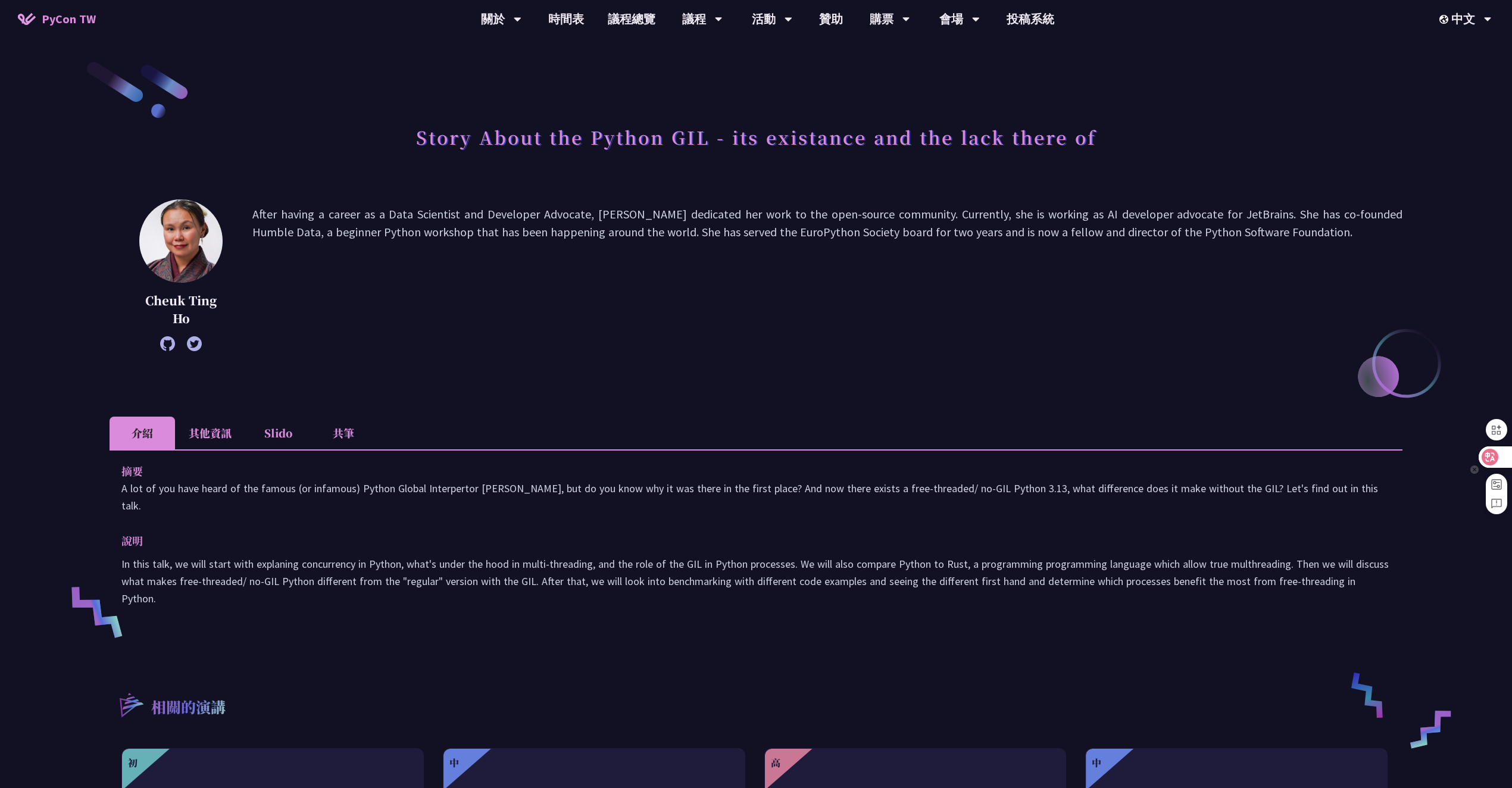
click at [1490, 452] on icon at bounding box center [1491, 457] width 12 height 12
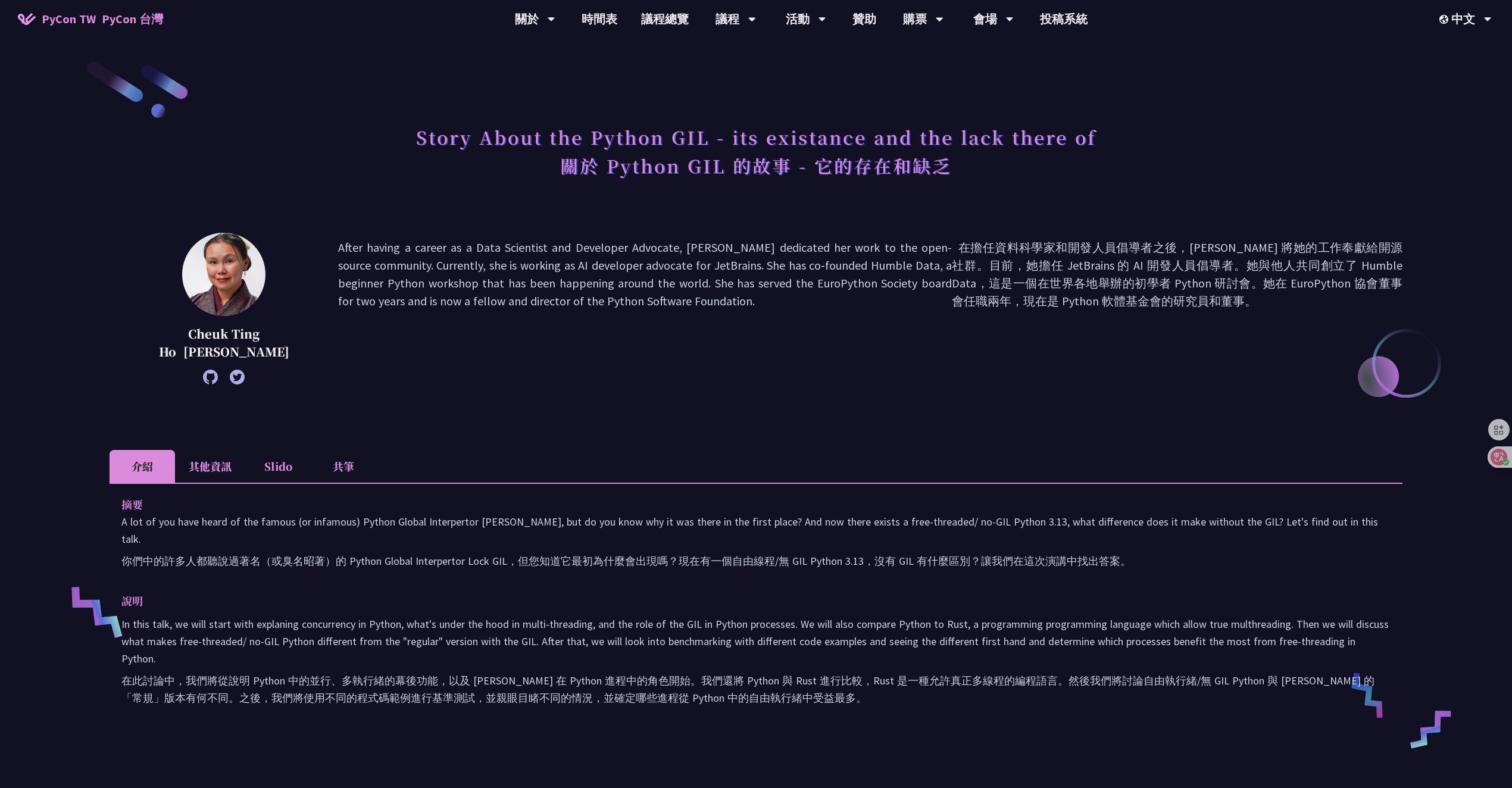
click at [434, 444] on div "Story About the Python GIL - its existance and the lack there of 關於 Python [PER…" at bounding box center [756, 582] width 1293 height 1045
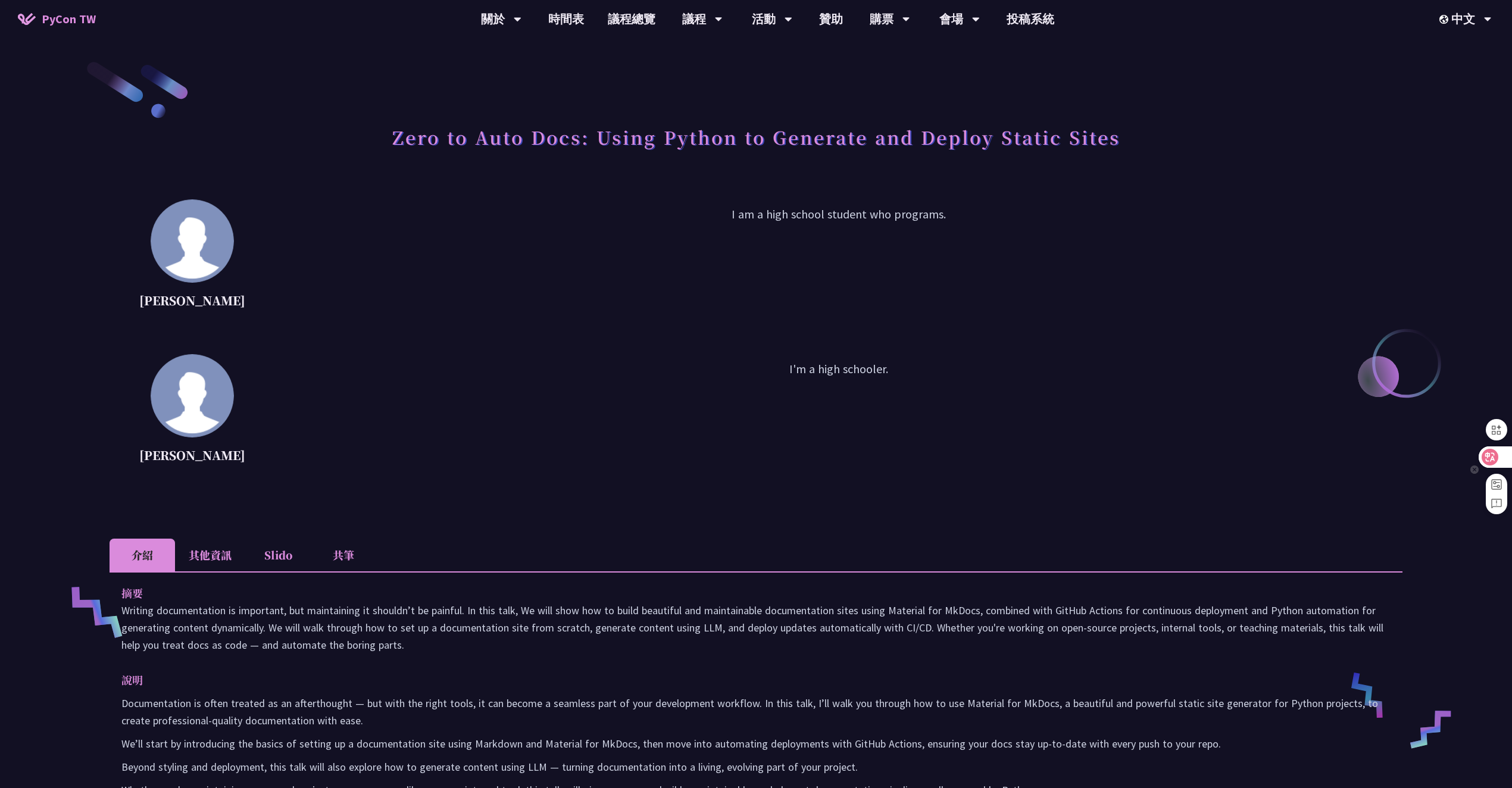
click at [1501, 461] on div at bounding box center [1494, 457] width 32 height 21
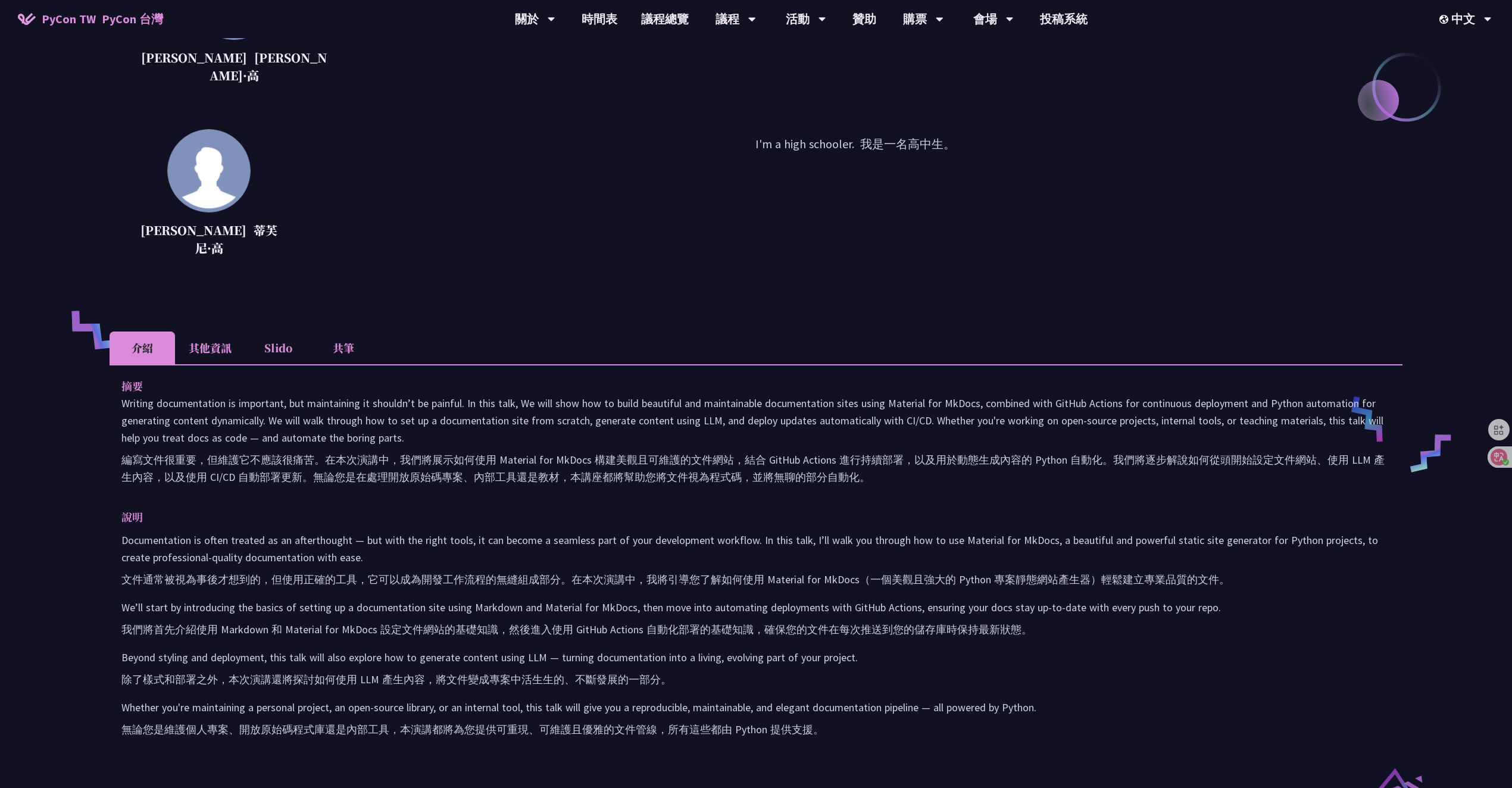
scroll to position [418, 0]
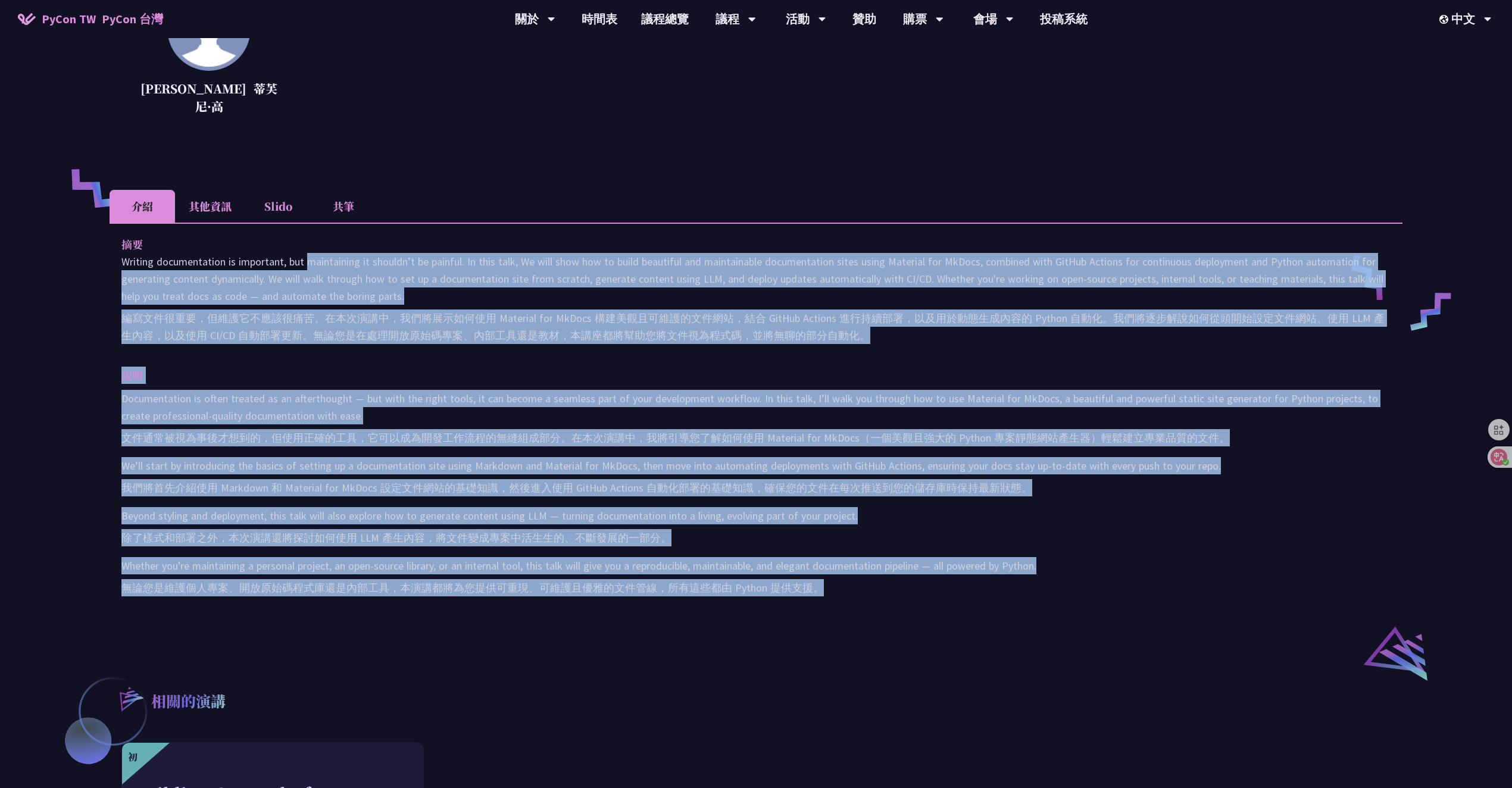
drag, startPoint x: 213, startPoint y: 268, endPoint x: 863, endPoint y: 596, distance: 728.1
click at [843, 595] on div "摘要 Writing documentation is important, but maintaining it shouldn’t be painful.…" at bounding box center [756, 427] width 1293 height 409
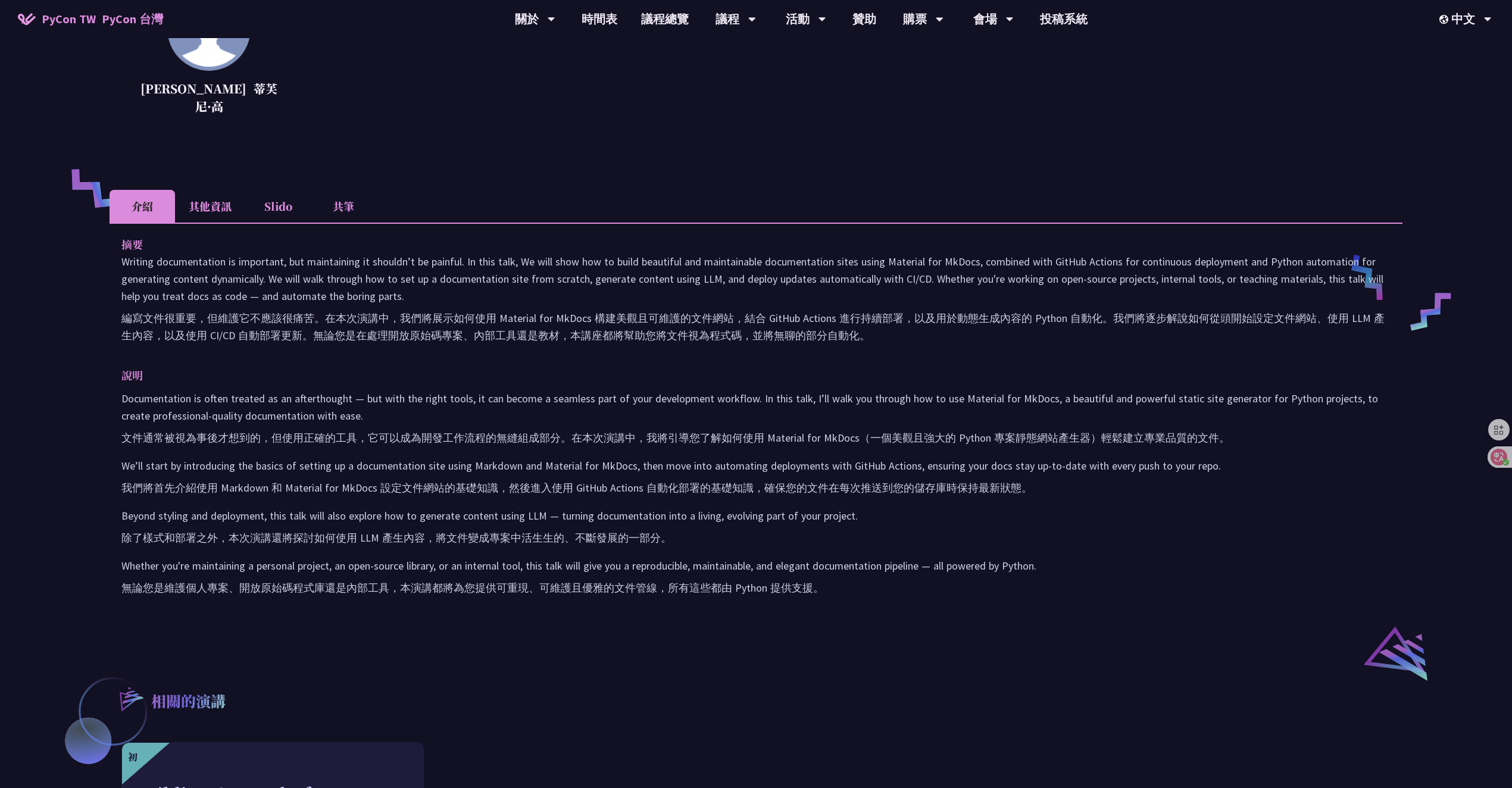
click at [959, 607] on div "摘要 Writing documentation is important, but maintaining it shouldn’t be painful.…" at bounding box center [756, 427] width 1293 height 409
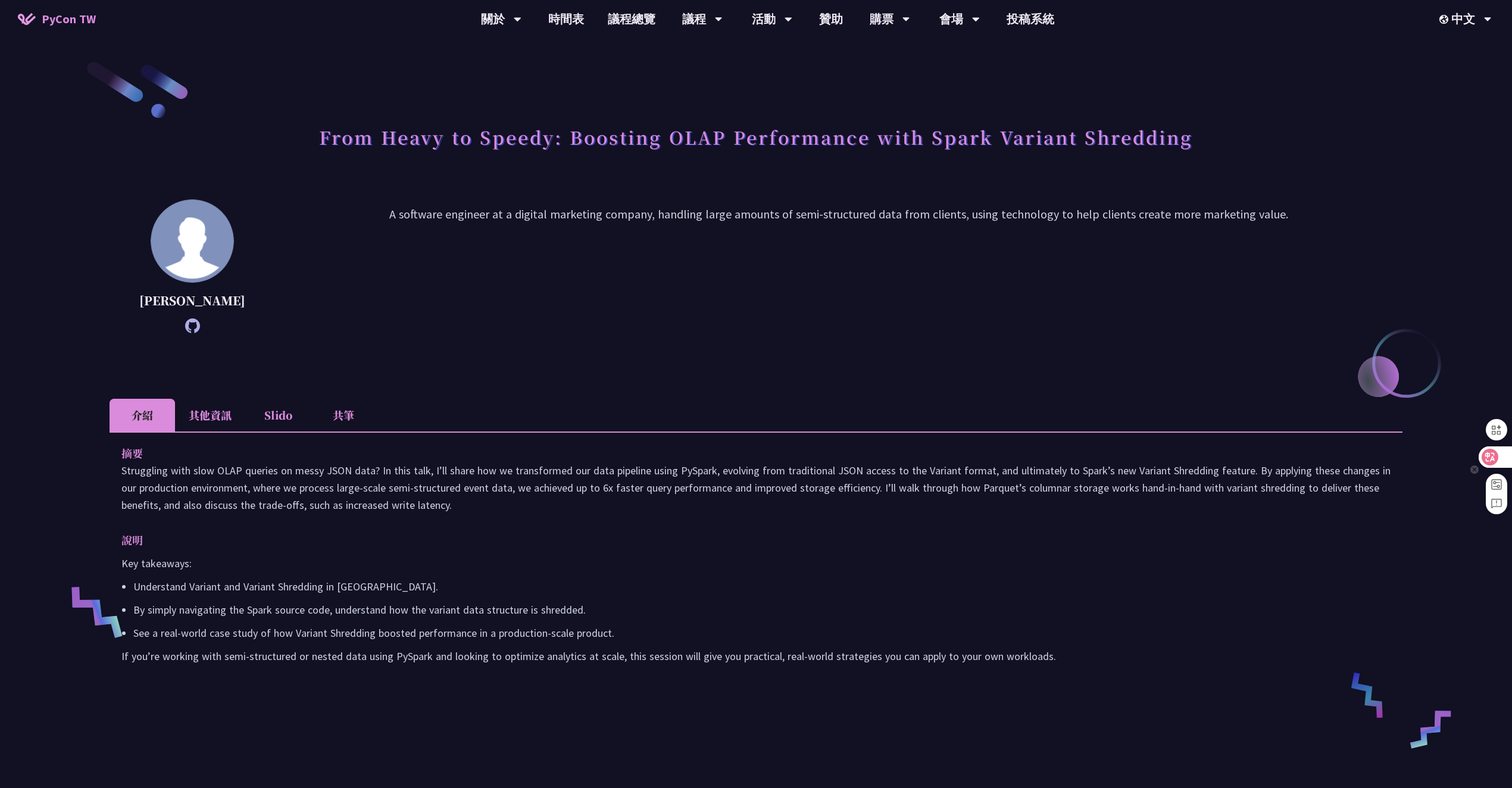
click at [1493, 461] on icon at bounding box center [1491, 457] width 12 height 12
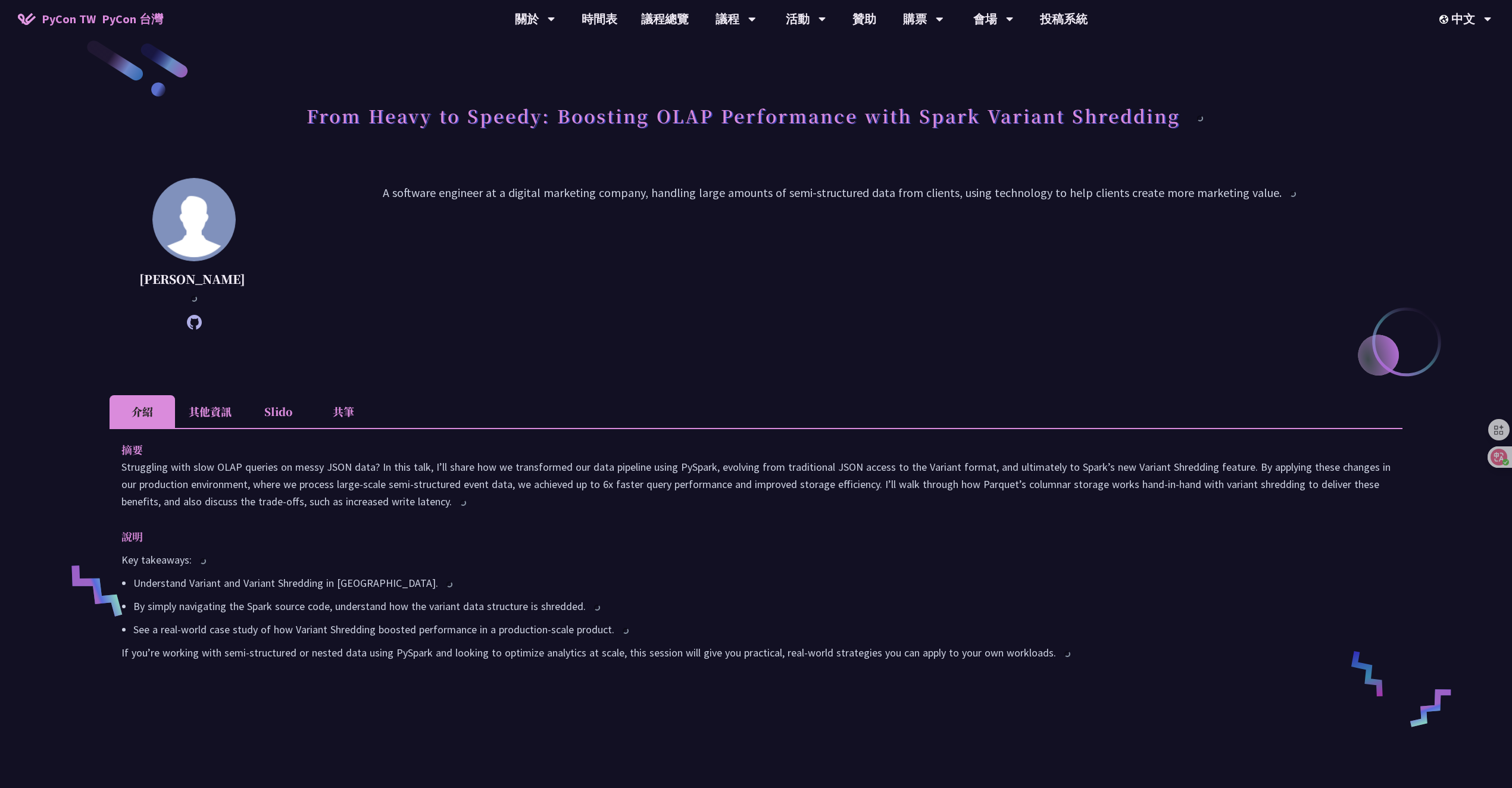
scroll to position [41, 0]
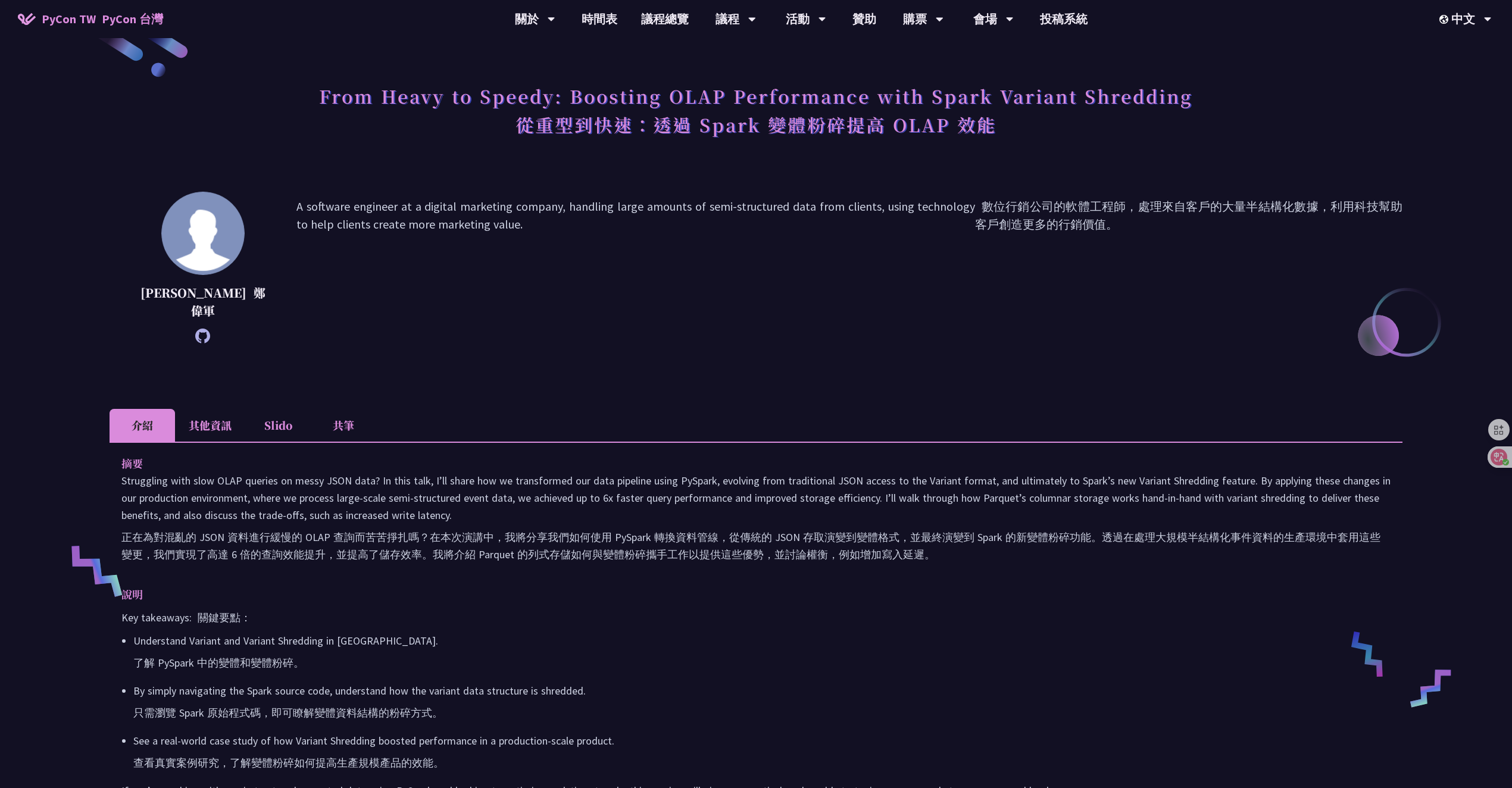
click at [1022, 394] on div "From Heavy to Speedy: Boosting OLAP Performance with Spark Variant Shredding 從重…" at bounding box center [756, 479] width 1293 height 921
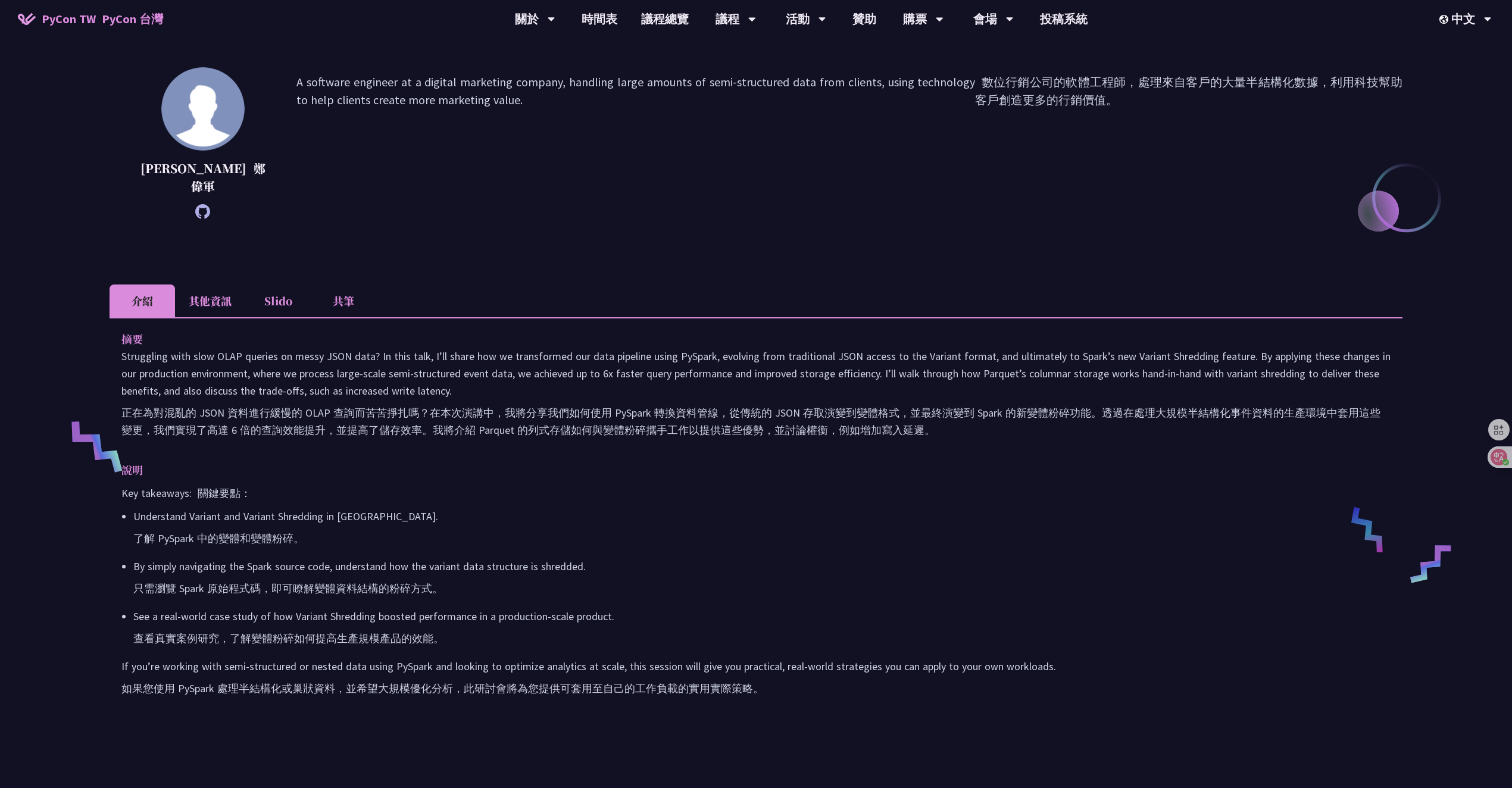
scroll to position [169, 0]
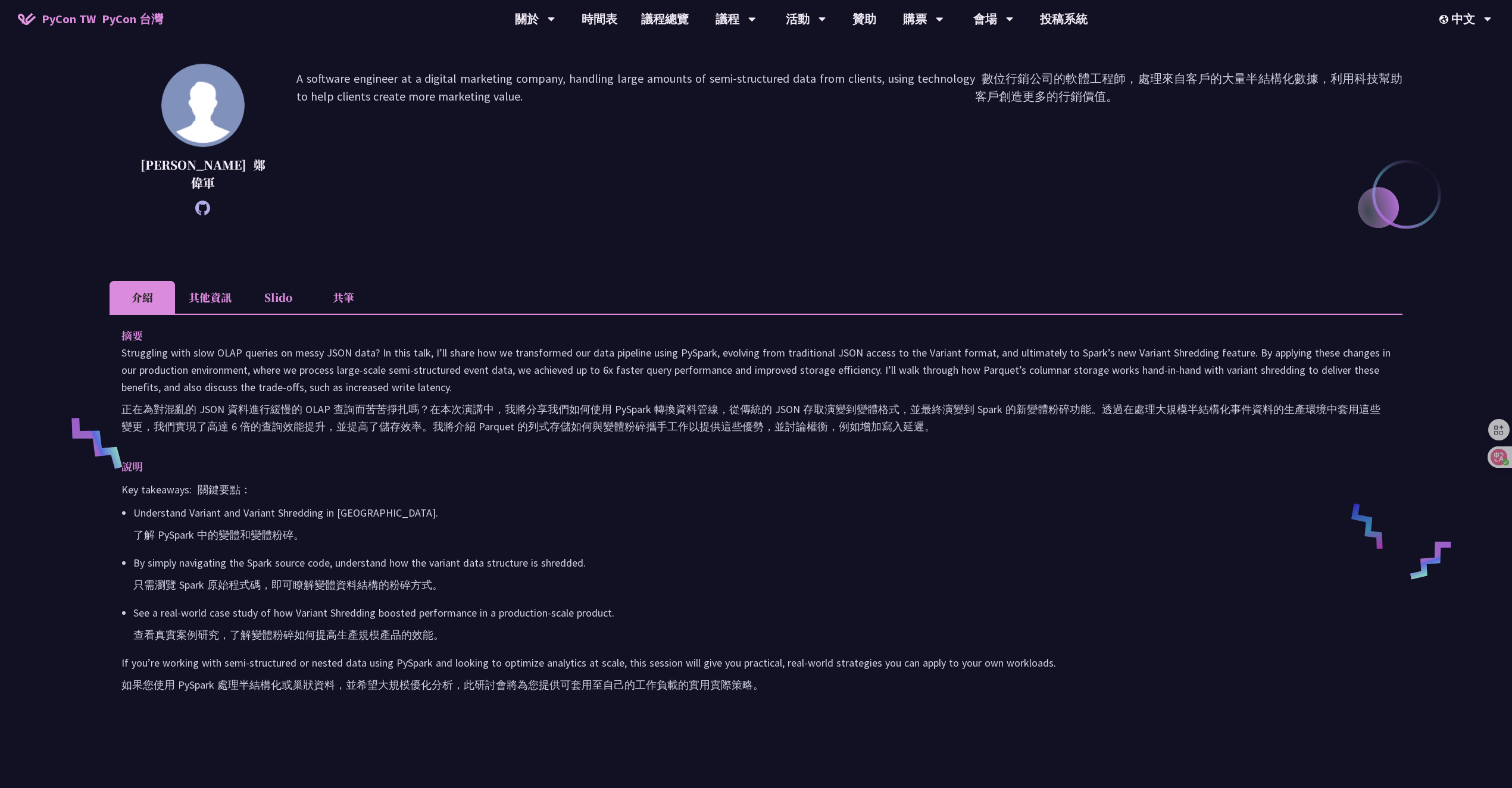
click at [880, 228] on div "Wei Jun Cheng 鄭偉軍 A software engineer at a digital marketing company, handling …" at bounding box center [756, 157] width 1293 height 188
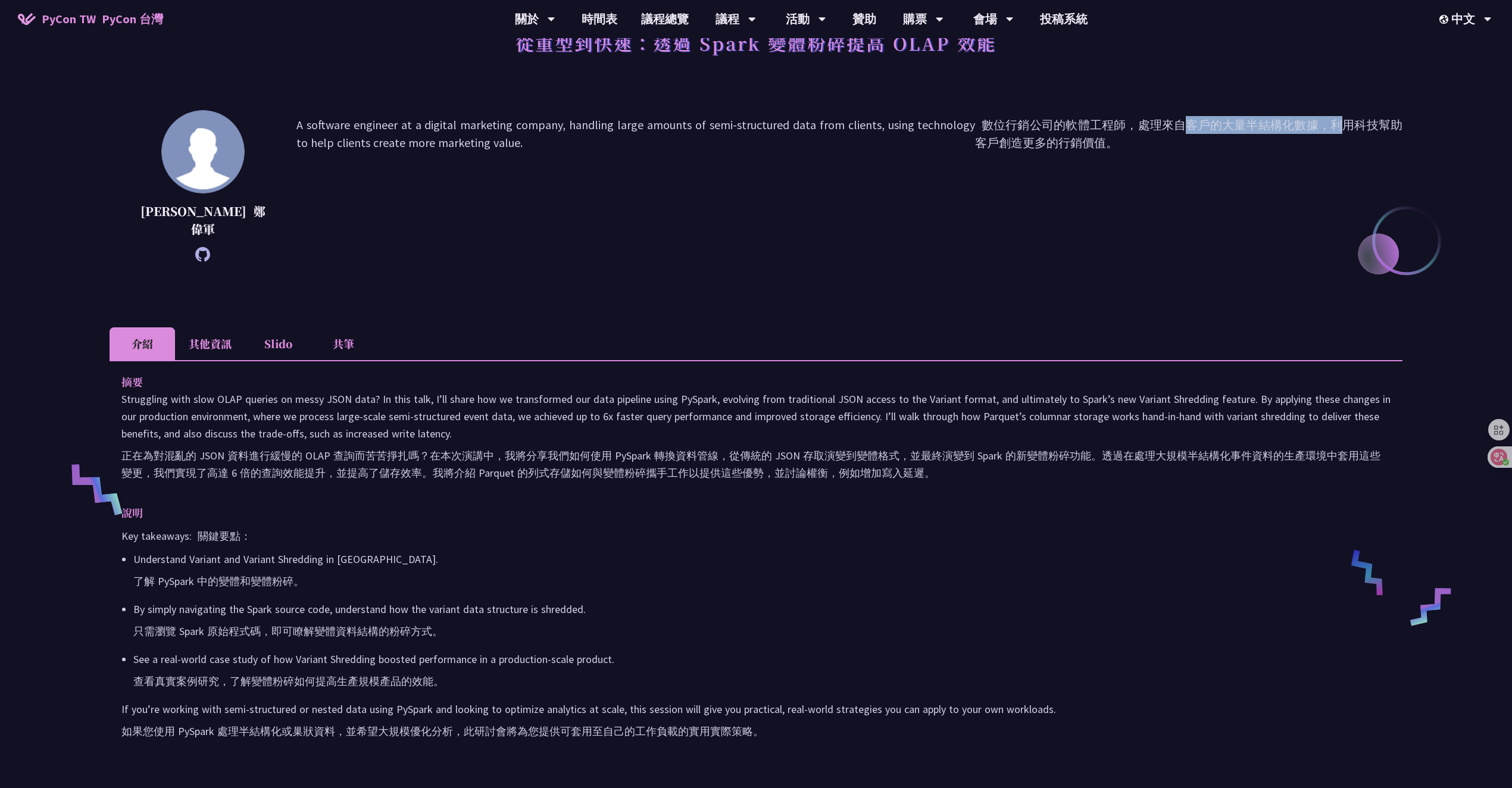
drag, startPoint x: 1330, startPoint y: 122, endPoint x: 1178, endPoint y: 128, distance: 152.1
click at [1179, 128] on font "數位行銷公司的軟體工程師，處理來自客戶的大量半結構化數據，利用科技幫助客戶創造更多的行銷價值。" at bounding box center [1188, 134] width 427 height 33
click at [1176, 128] on font "數位行銷公司的軟體工程師，處理來自客戶的大量半結構化數據，利用科技幫助客戶創造更多的行銷價值。" at bounding box center [1188, 134] width 427 height 33
drag, startPoint x: 1134, startPoint y: 133, endPoint x: 1136, endPoint y: 151, distance: 18.1
click at [1136, 151] on font "數位行銷公司的軟體工程師，處理來自客戶的大量半結構化數據，利用科技幫助客戶創造更多的行銷價值。" at bounding box center [1188, 186] width 427 height 140
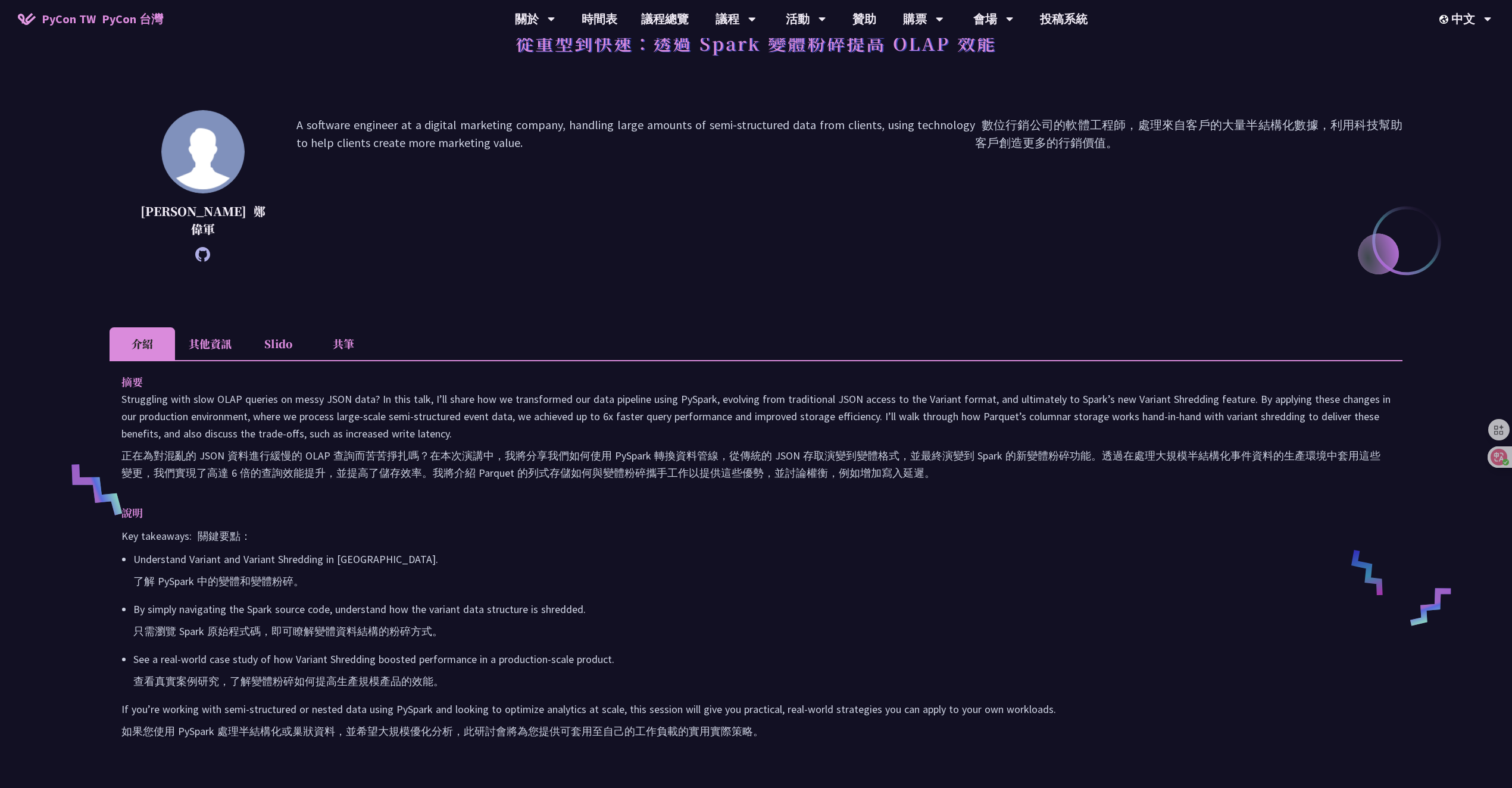
click at [1136, 163] on font "數位行銷公司的軟體工程師，處理來自客戶的大量半結構化數據，利用科技幫助客戶創造更多的行銷價值。" at bounding box center [1188, 186] width 427 height 140
click at [618, 552] on p "Understand Variant and Variant Shredding in PySpark. 了解 PySpark 中的變體和變體粉碎。" at bounding box center [762, 572] width 1258 height 44
drag, startPoint x: 814, startPoint y: 450, endPoint x: 929, endPoint y: 458, distance: 115.3
click at [921, 458] on font "正在為對混亂的 JSON 資料進行緩慢的 OLAP 查詢而苦苦掙扎嗎？在本次演講中，我將分享我們如何使用 PySpark 轉換資料管線，從傳統的 JSON 存…" at bounding box center [751, 464] width 1259 height 31
click at [1035, 462] on font "正在為對混亂的 JSON 資料進行緩慢的 OLAP 查詢而苦苦掙扎嗎？在本次演講中，我將分享我們如何使用 PySpark 轉換資料管線，從傳統的 JSON 存…" at bounding box center [756, 464] width 1270 height 34
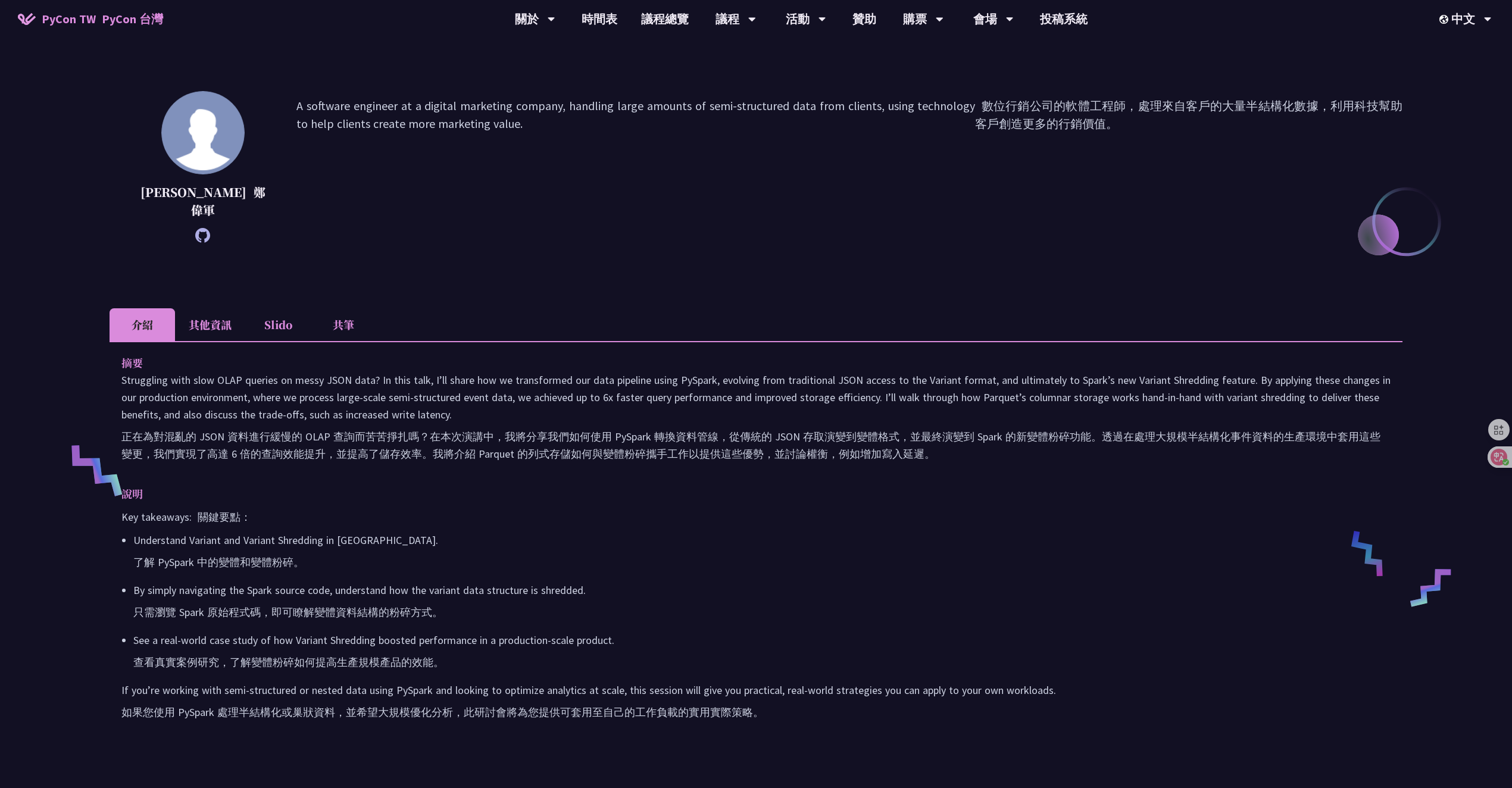
scroll to position [158, 0]
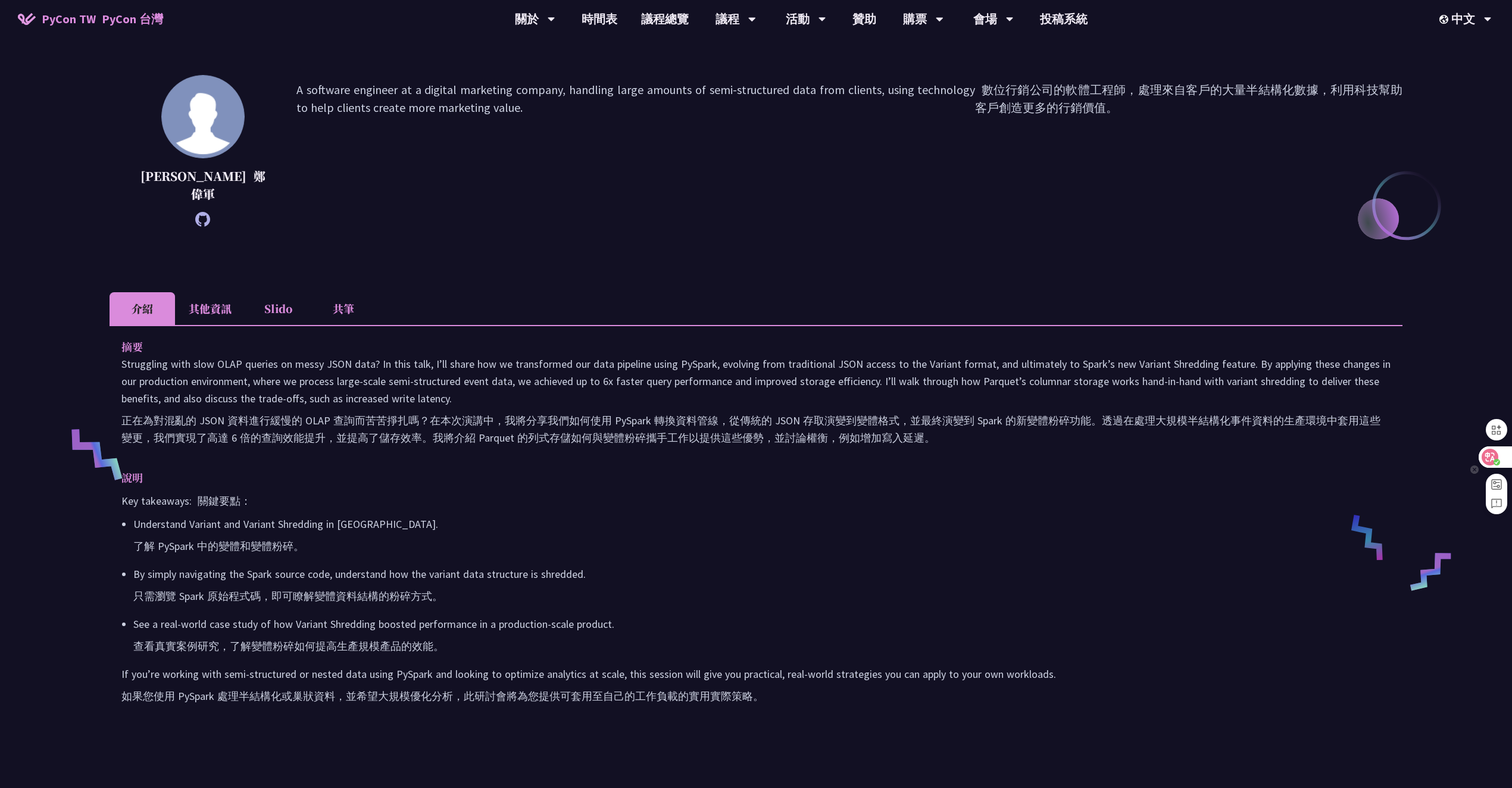
click at [1487, 465] on div at bounding box center [1494, 457] width 32 height 21
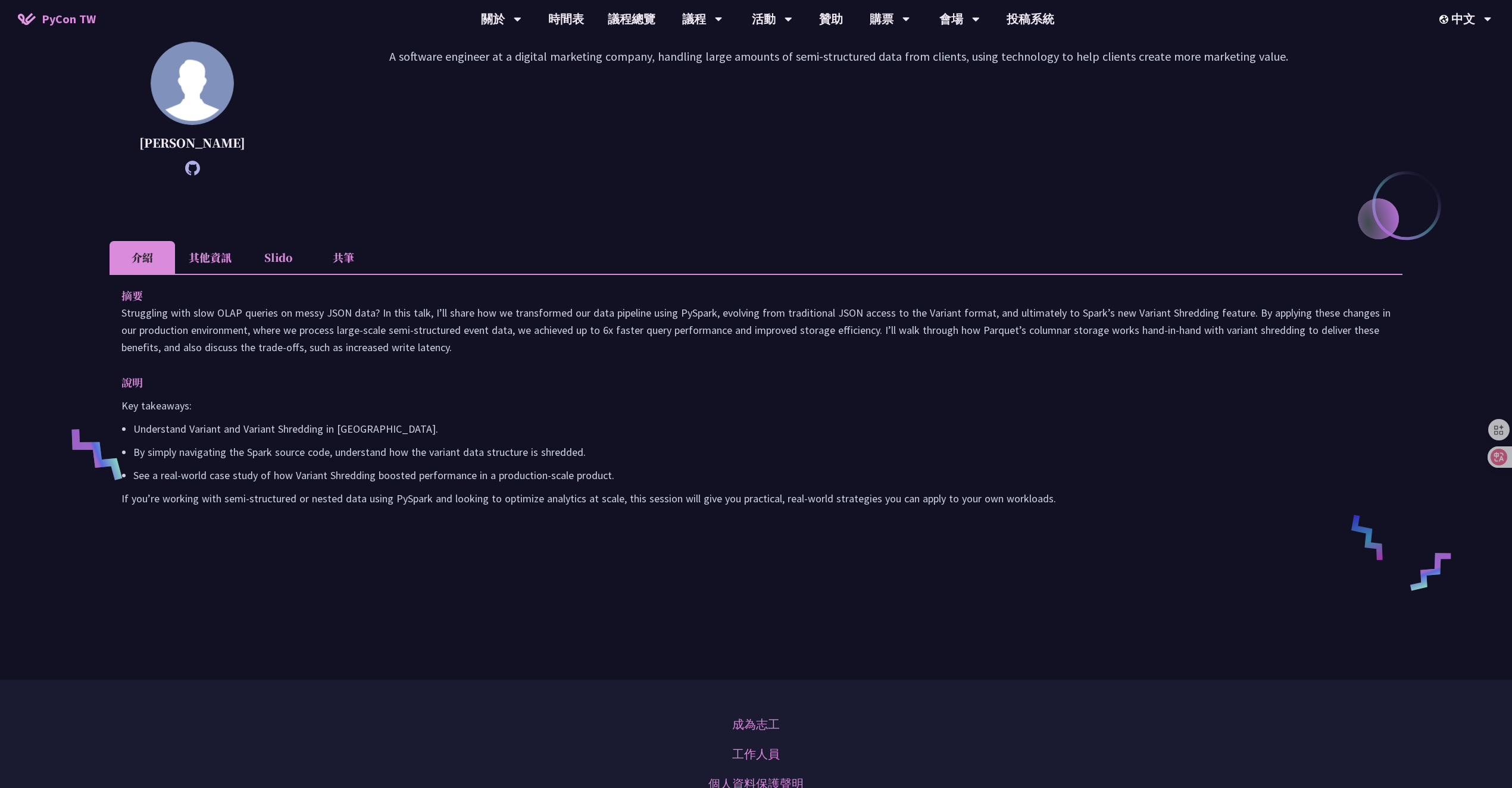
click at [1074, 507] on p "If you’re working with semi-structured or nested data using PySpark and looking…" at bounding box center [756, 499] width 1270 height 18
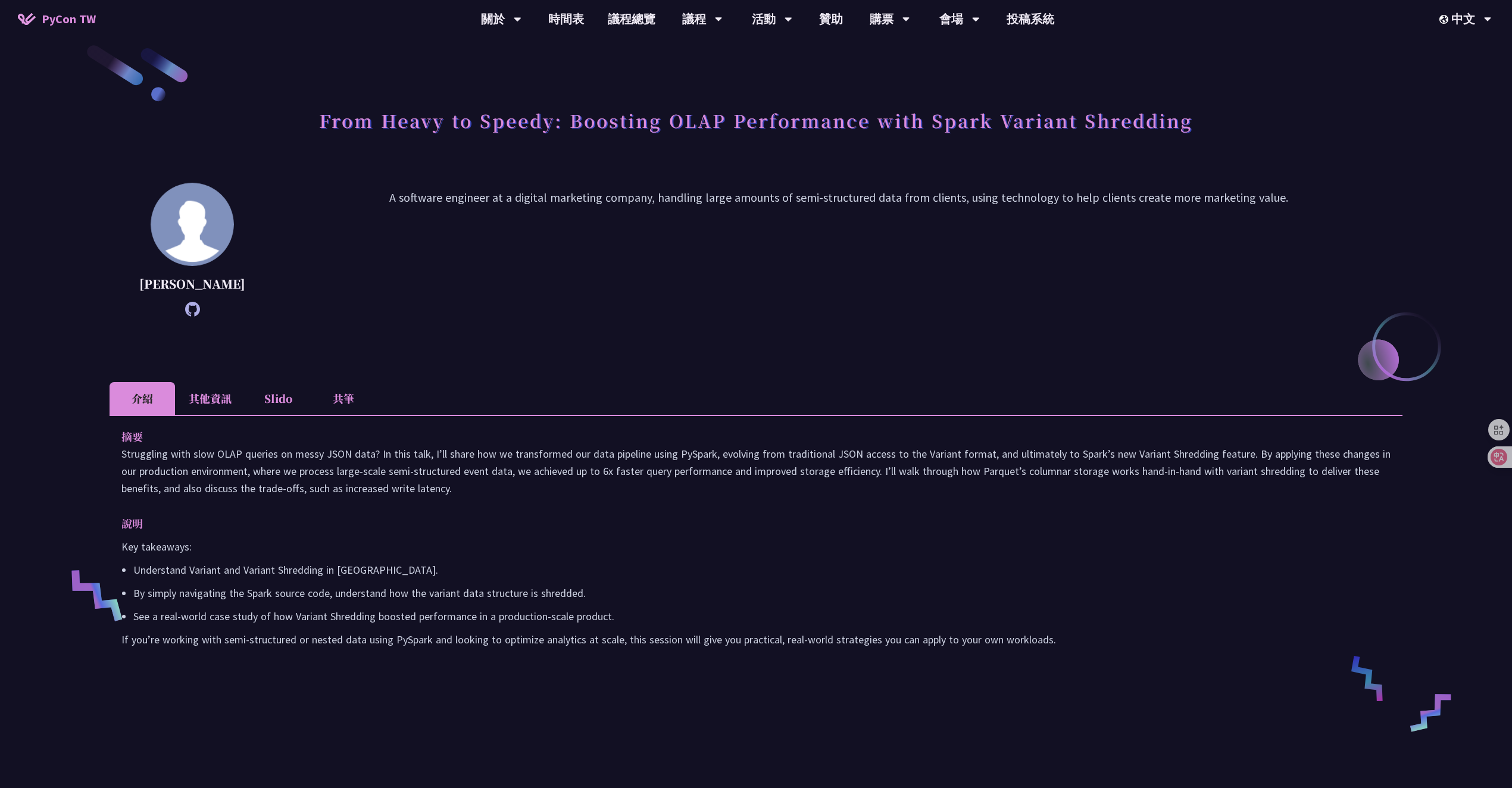
scroll to position [0, 0]
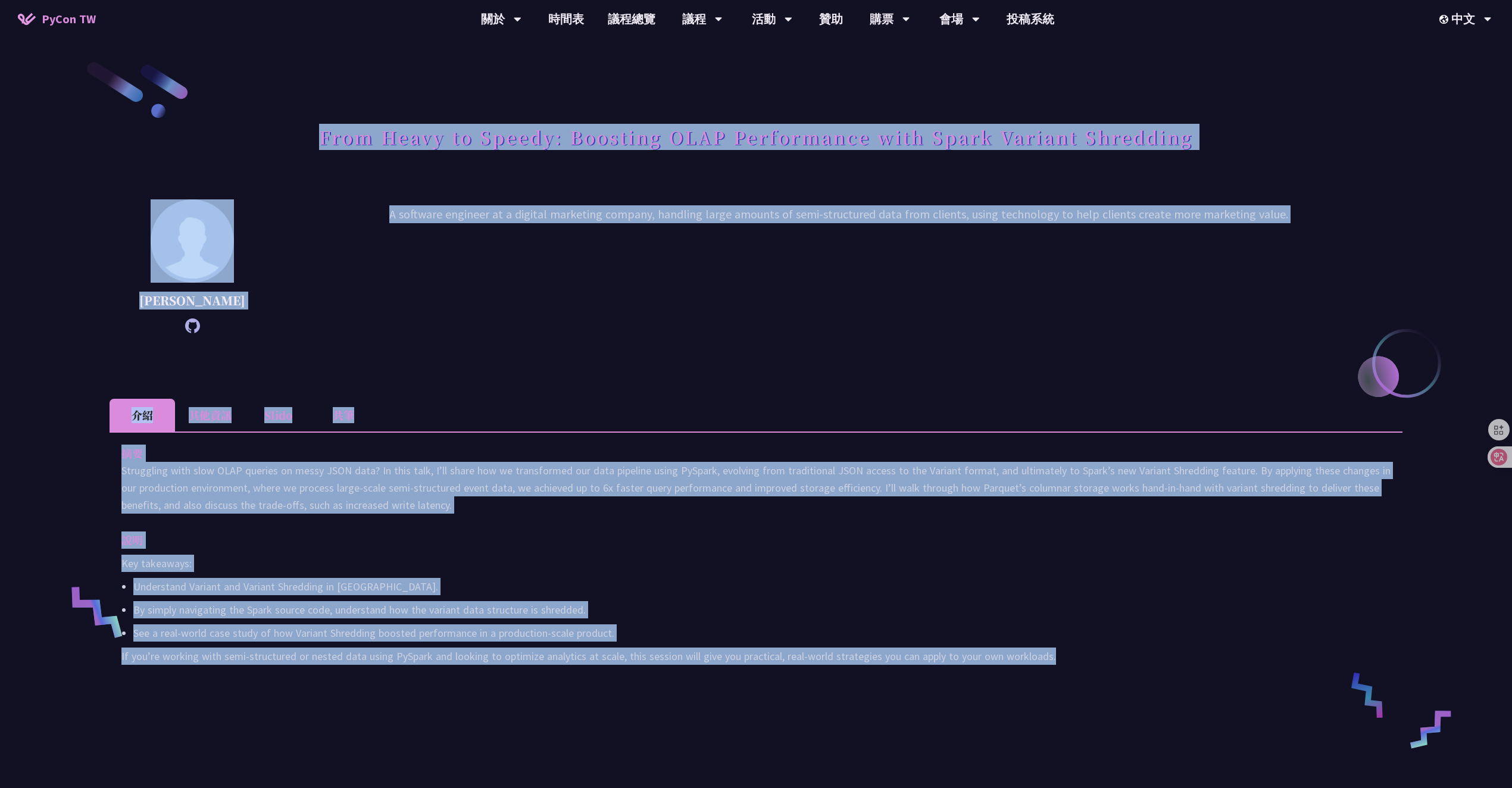
drag, startPoint x: 1132, startPoint y: 511, endPoint x: 318, endPoint y: 125, distance: 900.9
click at [318, 125] on div "From Heavy to Speedy: Boosting OLAP Performance with Spark Variant Shredding We…" at bounding box center [756, 418] width 1293 height 719
copy div "From Heavy to Speedy: Boosting OLAP Performance with Spark Variant Shredding We…"
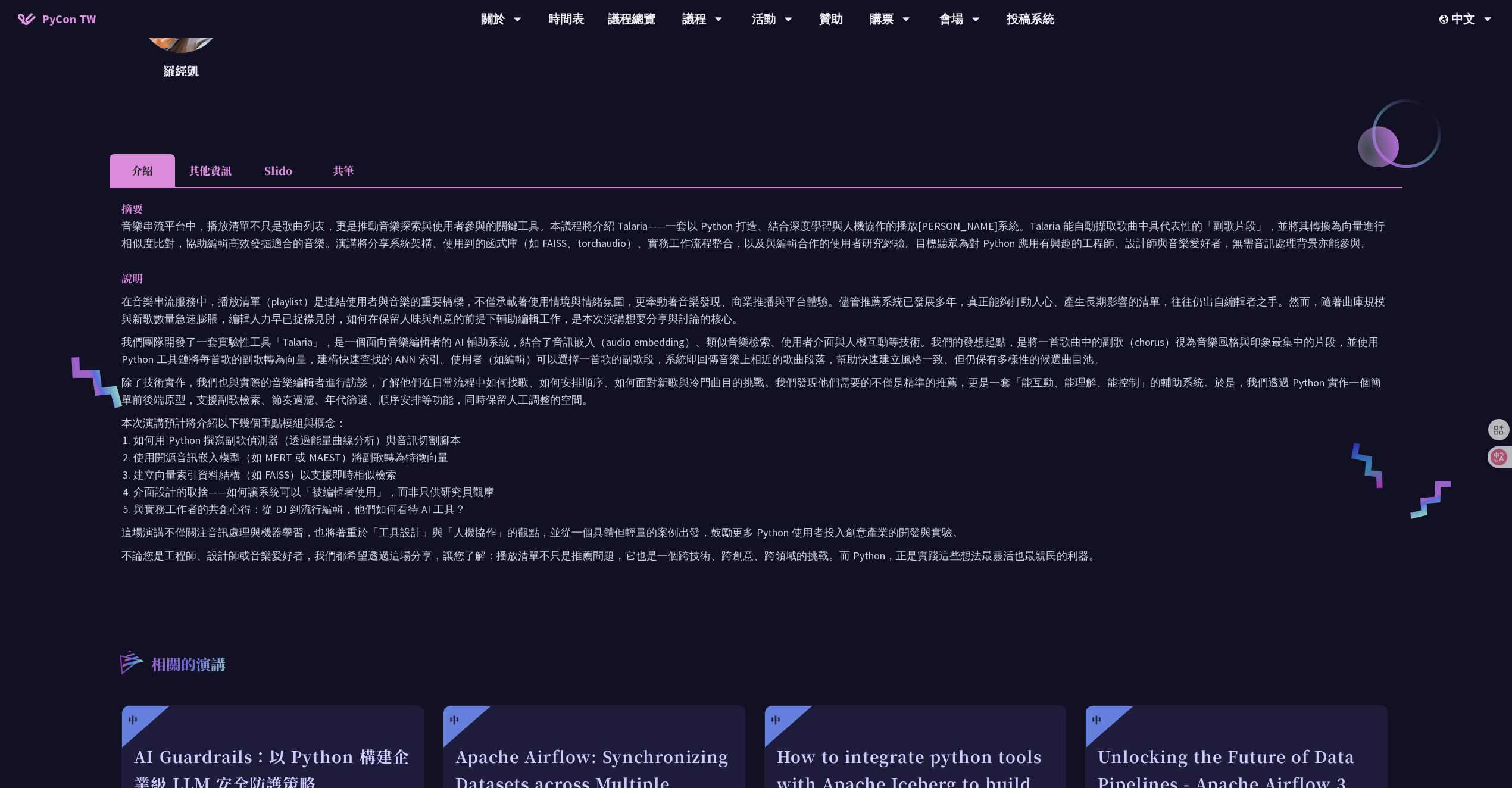
scroll to position [244, 0]
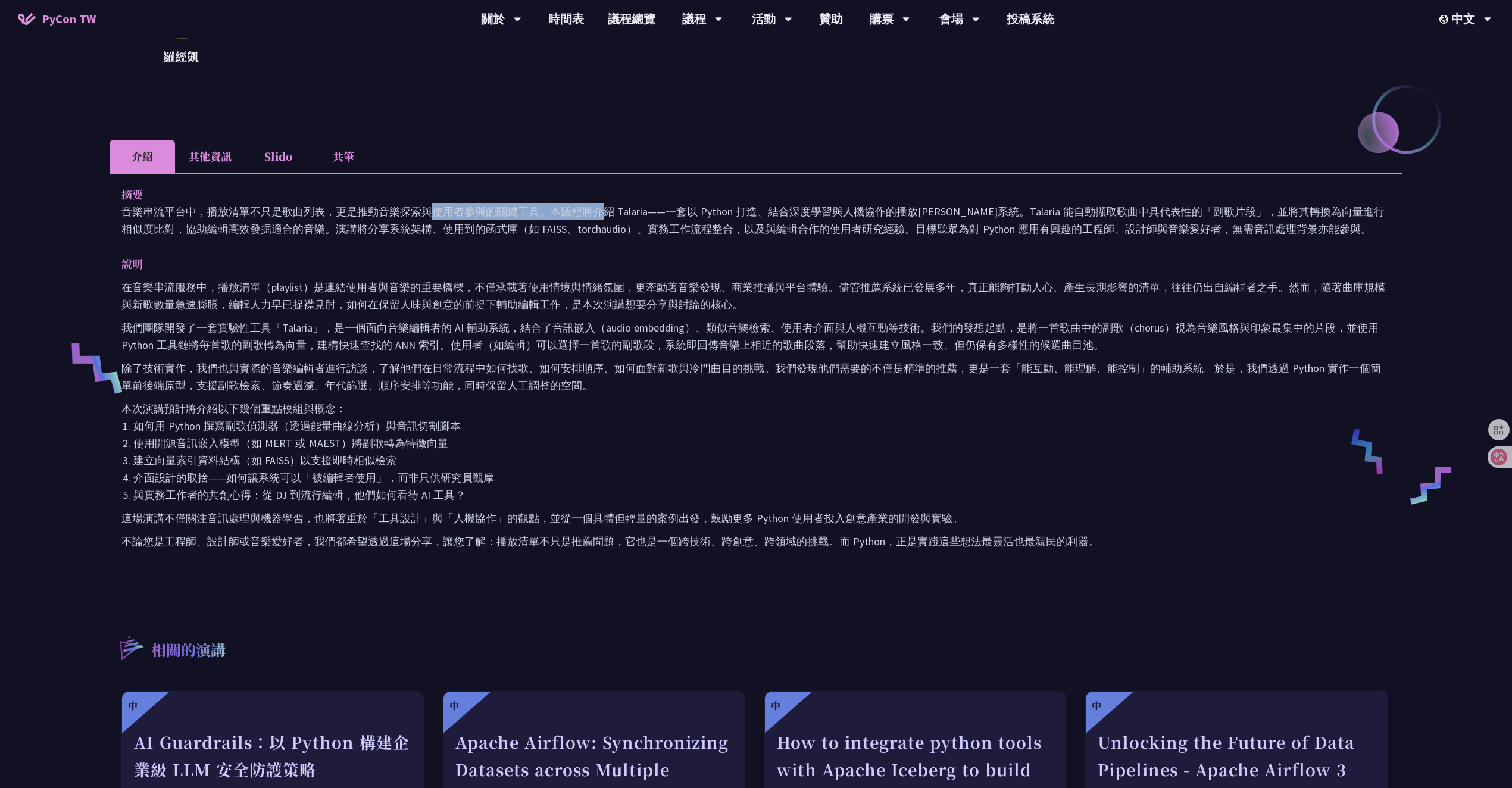
drag, startPoint x: 209, startPoint y: 209, endPoint x: 383, endPoint y: 211, distance: 174.0
click at [383, 211] on p "音樂串流平台中，播放清單不只是歌曲列表，更是推動音樂探索與使用者參與的關鍵工具。本議程將介紹 Talaria——一套以 Python 打造、結合深度學習與人機…" at bounding box center [756, 220] width 1270 height 34
click at [504, 239] on div "摘要 音樂串流平台中，播放清單不只是歌曲列表，更是推動音樂探索與使用者參與的關鍵工具。本議程將介紹 Talaria——一套以 Python 打造、結合深度學習…" at bounding box center [756, 376] width 1293 height 408
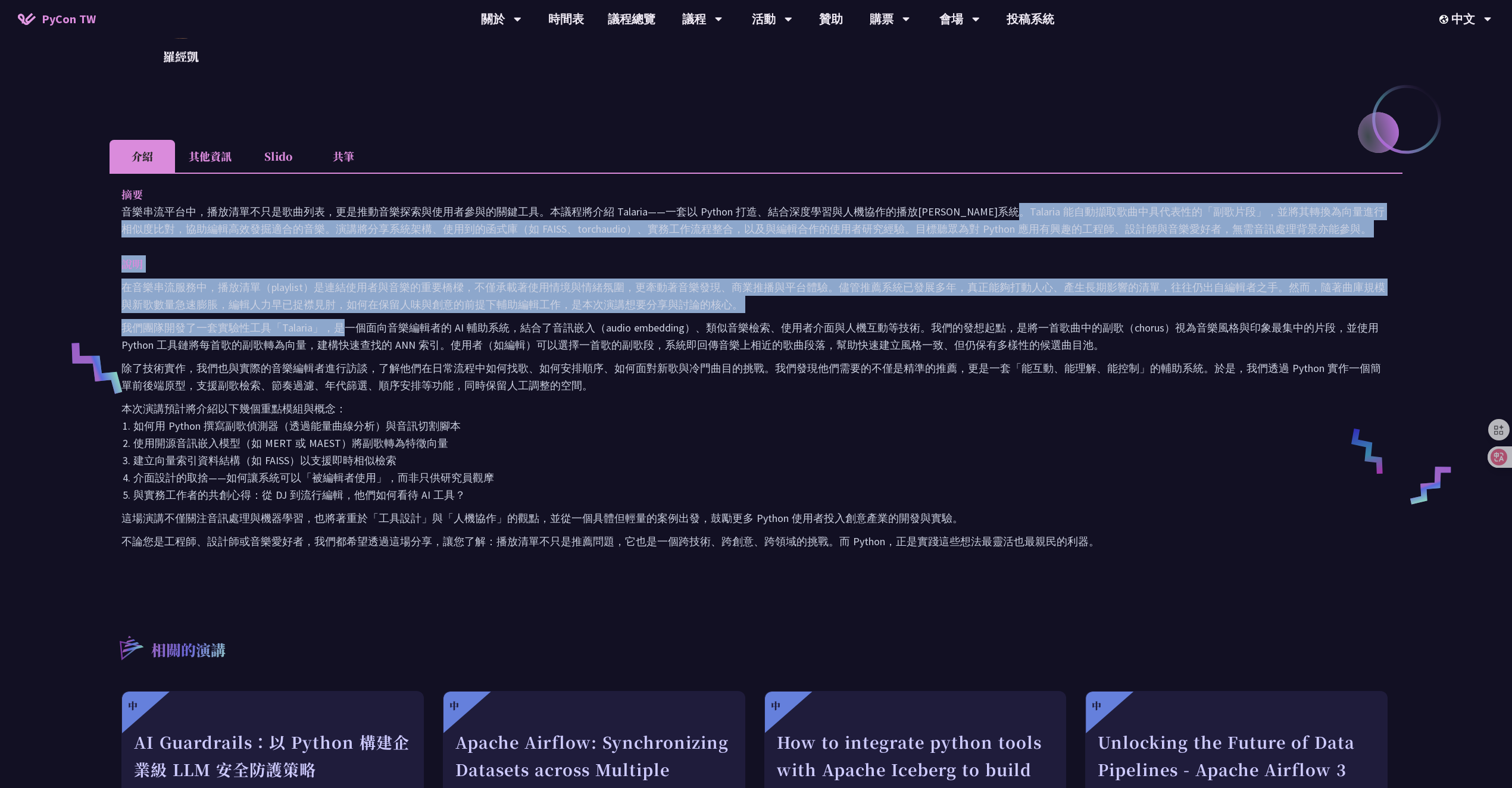
drag, startPoint x: 878, startPoint y: 210, endPoint x: 341, endPoint y: 332, distance: 550.7
click at [341, 332] on div "摘要 音樂串流平台中，播放清單不只是歌曲列表，更是推動音樂探索與使用者參與的關鍵工具。本議程將介紹 Talaria——一套以 Python 打造、結合深度學習…" at bounding box center [756, 376] width 1293 height 408
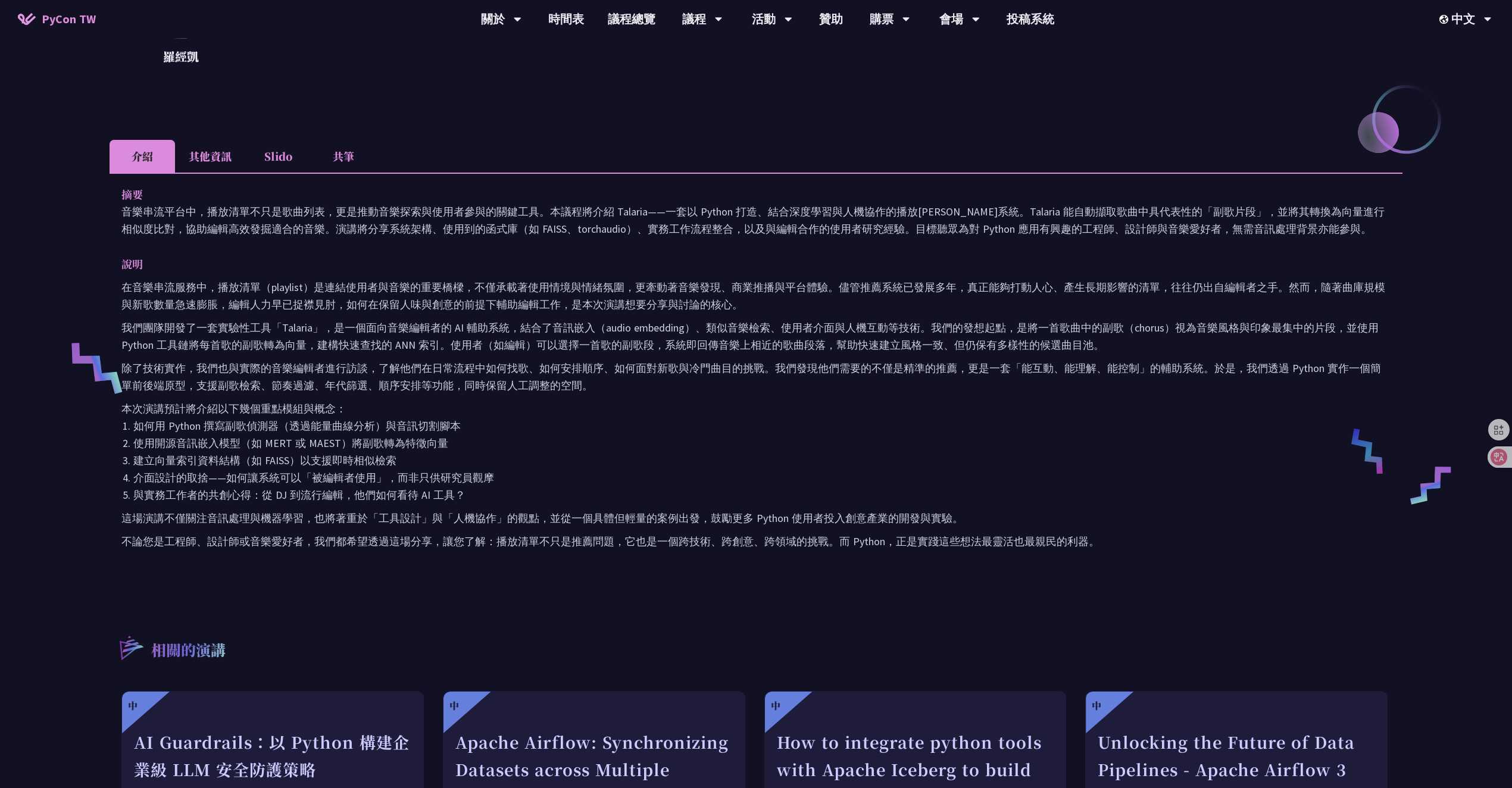
click at [348, 341] on p "我們團隊開發了一套實驗性工具「Talaria」，是一個面向音樂編輯者的 AI 輔助系統，結合了音訊嵌入（audio embedding）、類似音樂檢索、使用者…" at bounding box center [756, 336] width 1270 height 34
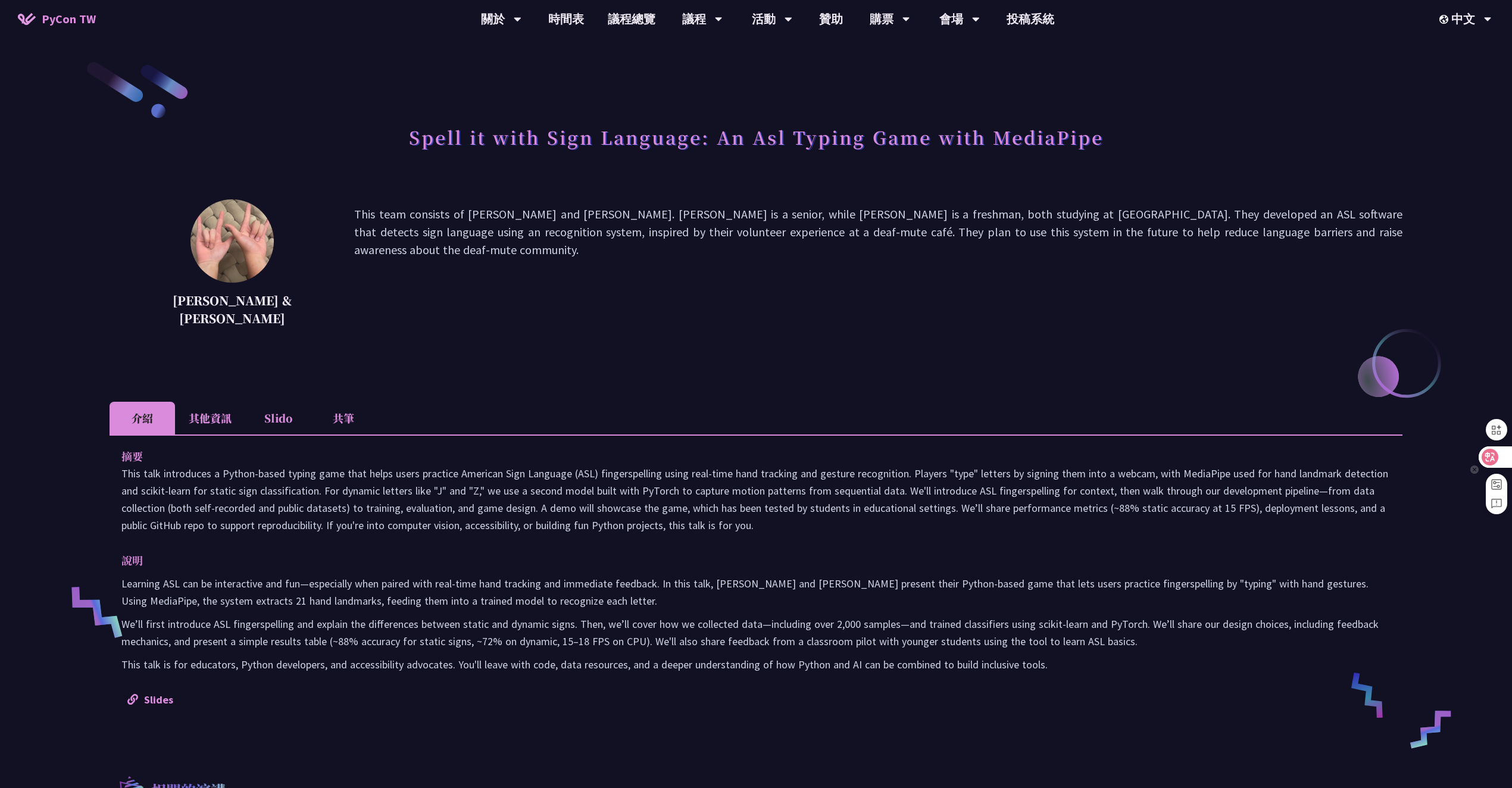
click at [1499, 463] on div at bounding box center [1494, 457] width 32 height 21
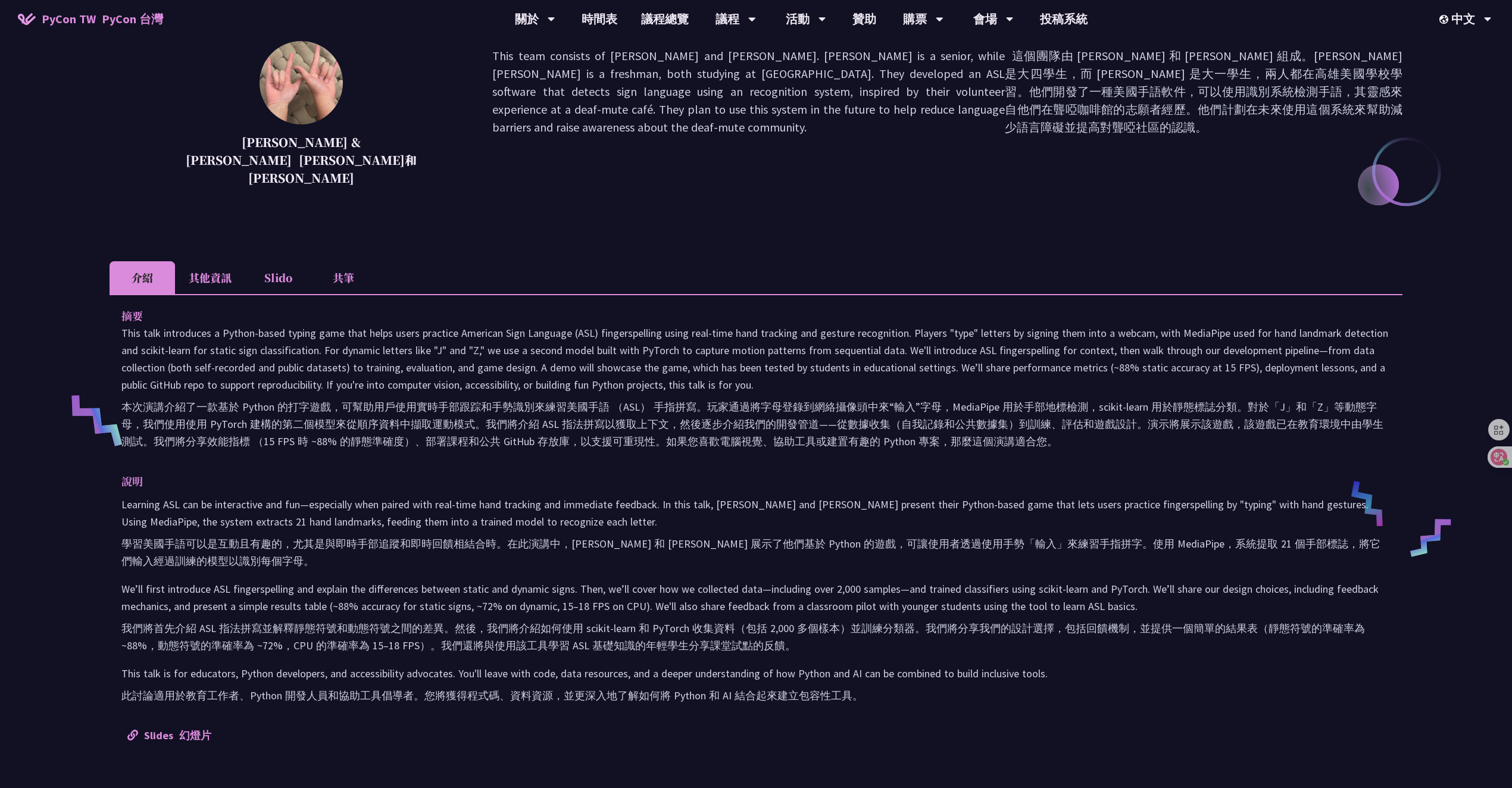
scroll to position [329, 0]
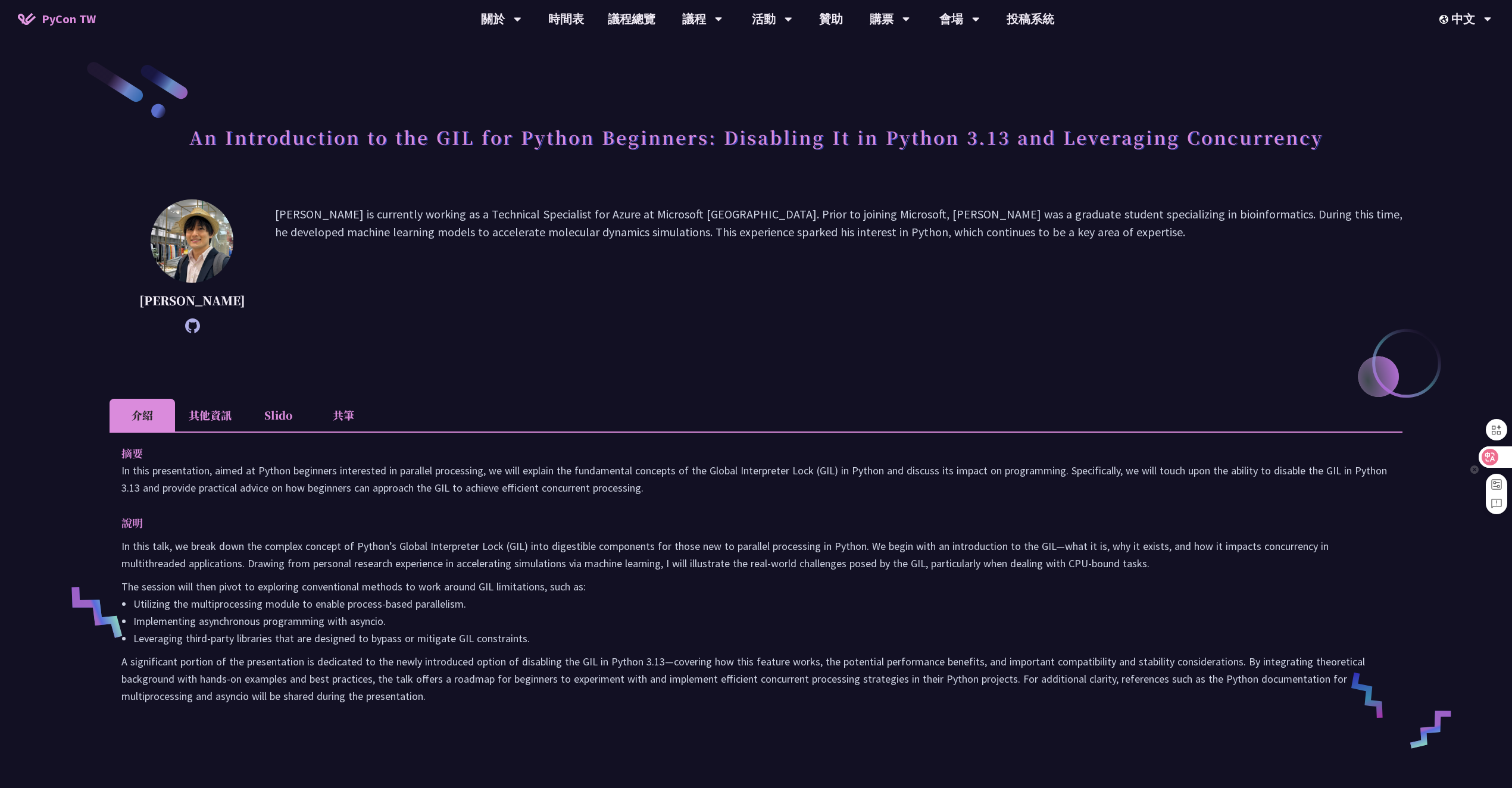
drag, startPoint x: 1495, startPoint y: 458, endPoint x: 1456, endPoint y: 453, distance: 39.3
click at [1495, 458] on icon at bounding box center [1491, 457] width 12 height 12
click at [732, 298] on p "[PERSON_NAME] is currently working as a Technical Specialist for Azure at Micro…" at bounding box center [839, 266] width 1128 height 122
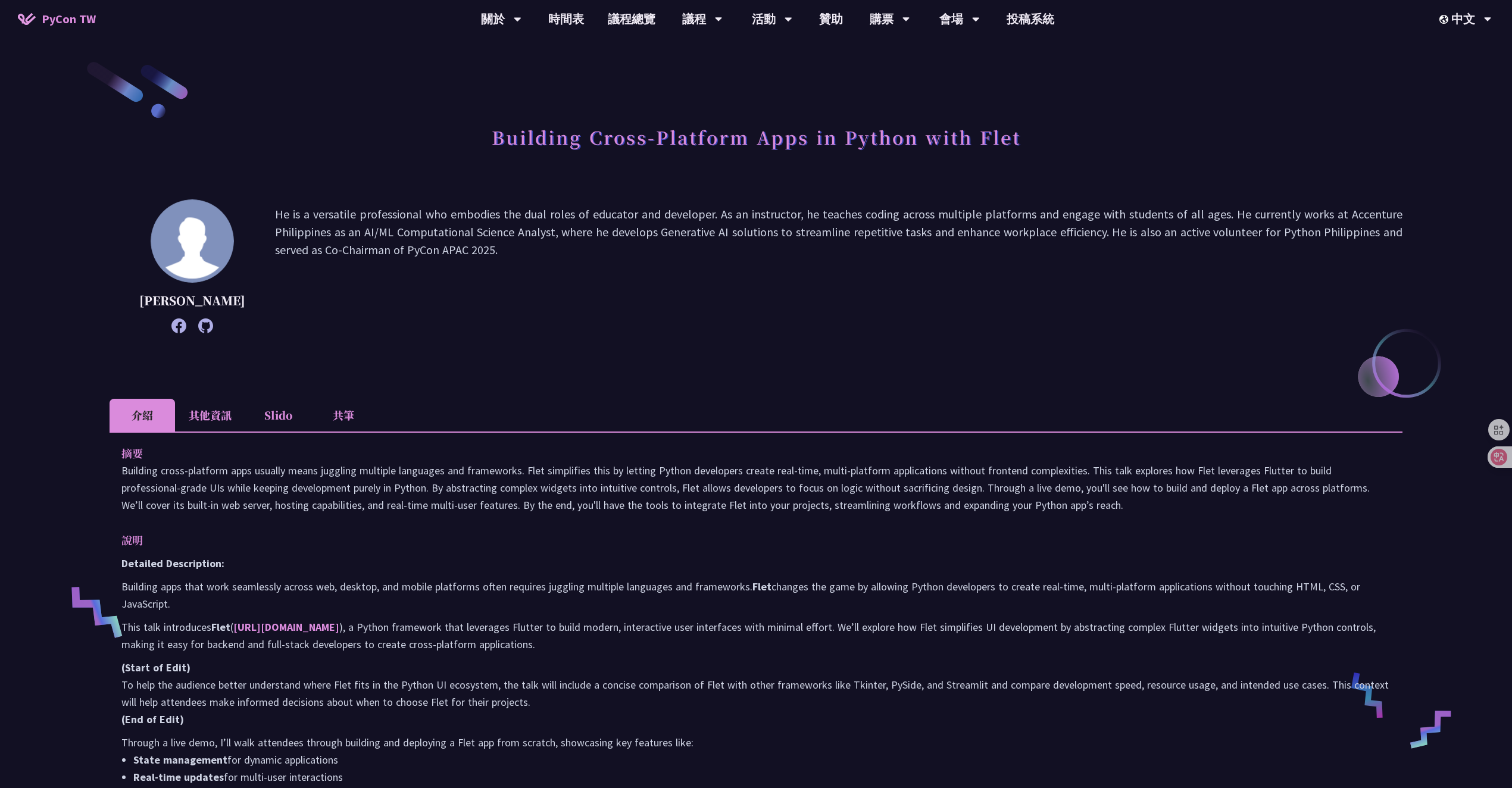
click at [1494, 468] on div "Building Cross-Platform Apps in Python with Flet Cyrus Mante He is a versatile …" at bounding box center [756, 639] width 1512 height 1279
click at [1497, 457] on icon at bounding box center [1490, 456] width 17 height 17
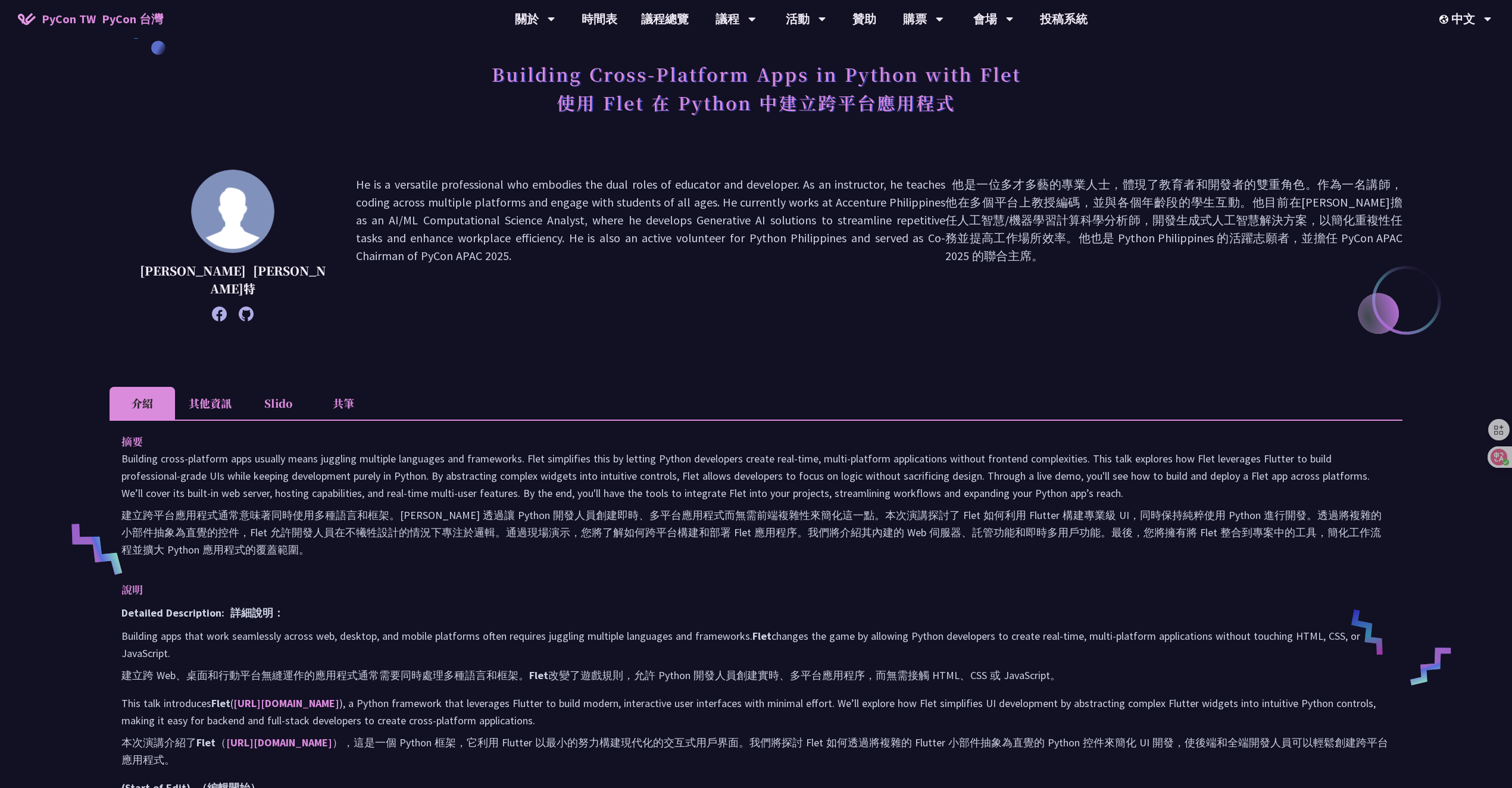
scroll to position [216, 0]
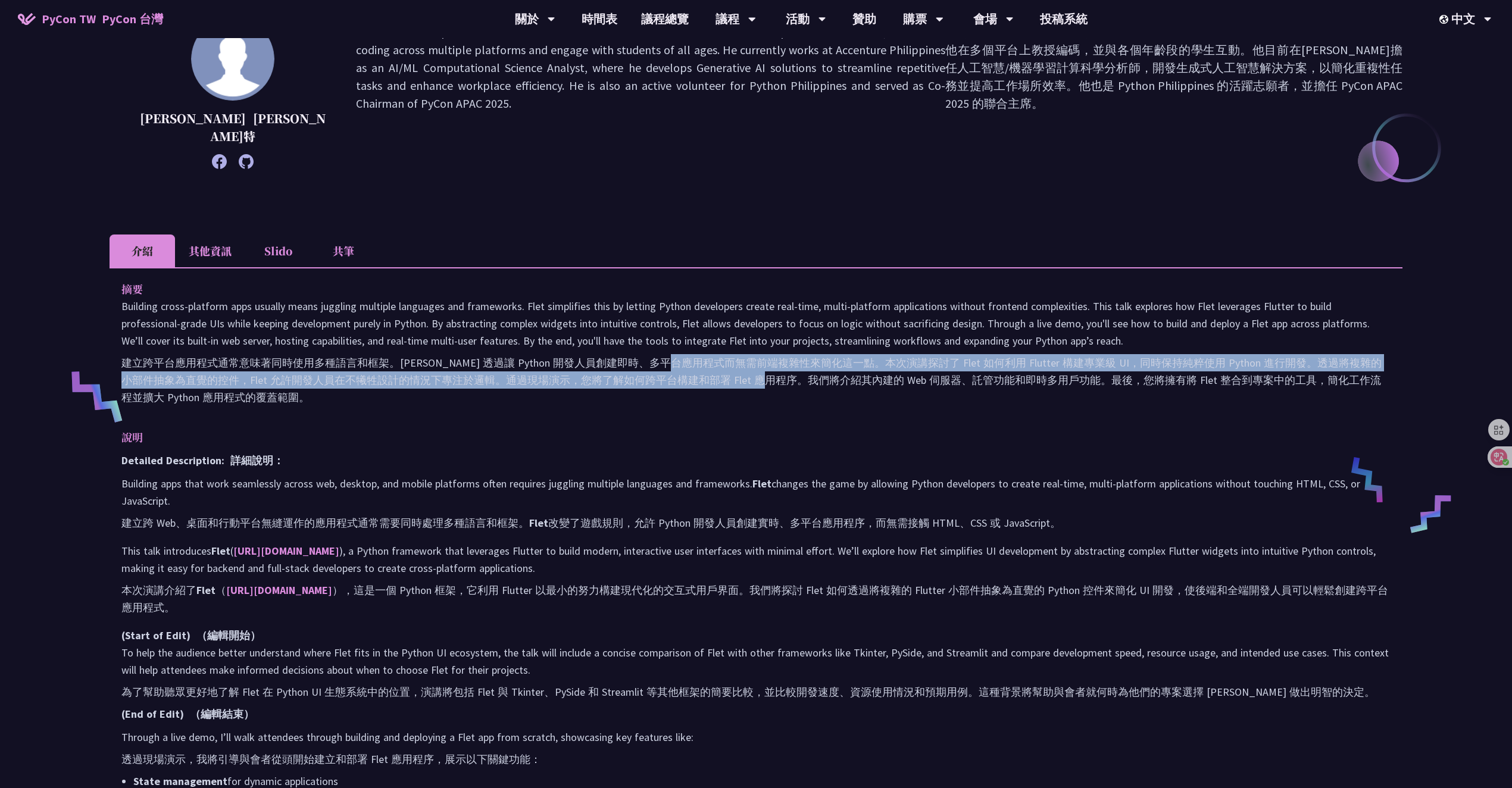
drag, startPoint x: 702, startPoint y: 357, endPoint x: 785, endPoint y: 383, distance: 87.0
click at [785, 383] on font "建立跨平台應用程式通常意味著同時使用多種語言和框架。Flet 透過讓 Python 開發人員創建即時、多平台應用程式而無需前端複雜性來簡化這一點。本次演講探討…" at bounding box center [752, 380] width 1261 height 49
click at [793, 387] on font "建立跨平台應用程式通常意味著同時使用多種語言和框架。Flet 透過讓 Python 開發人員創建即時、多平台應用程式而無需前端複雜性來簡化這一點。本次演講探討…" at bounding box center [756, 379] width 1270 height 52
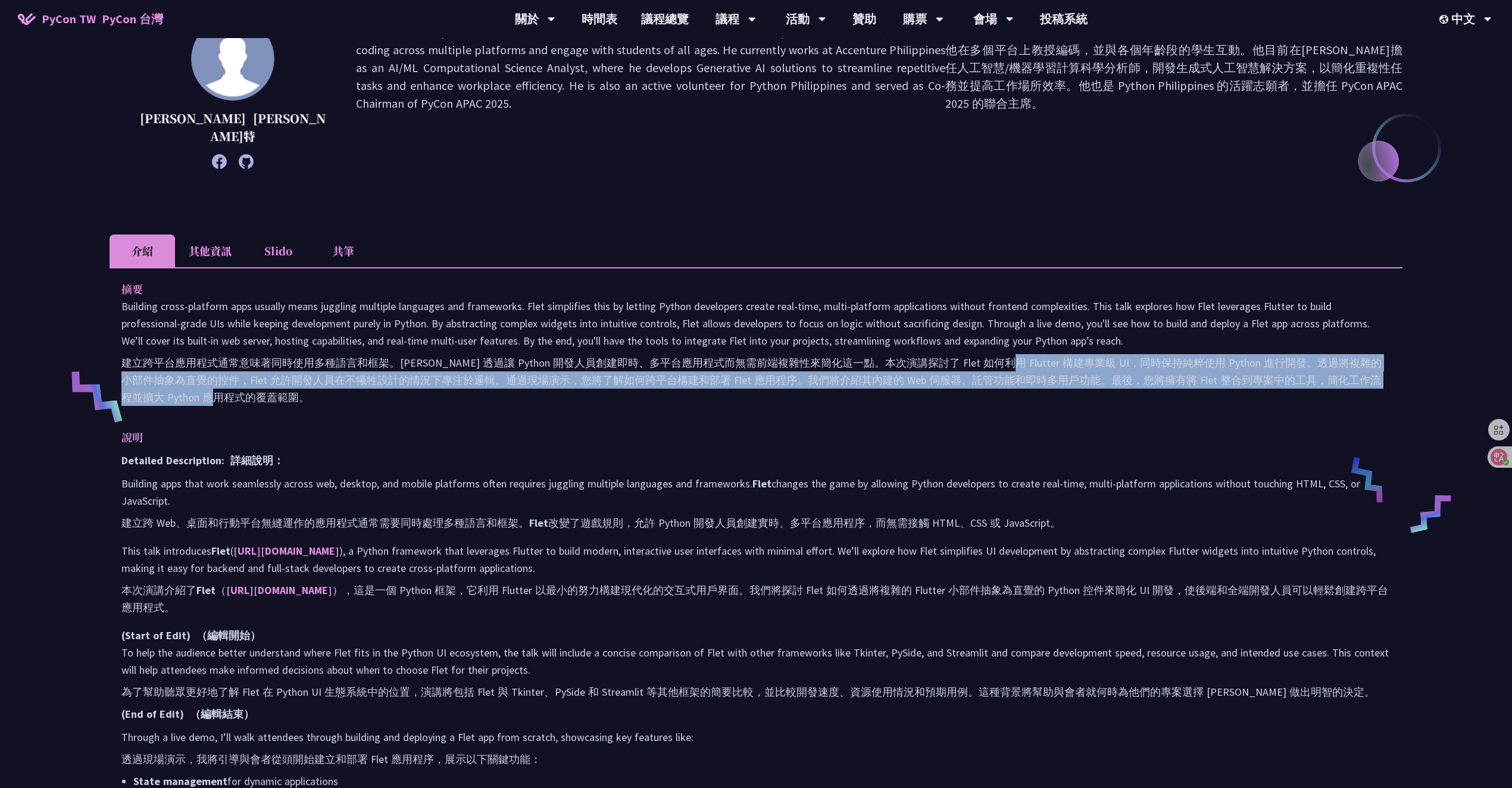
drag, startPoint x: 1035, startPoint y: 367, endPoint x: 648, endPoint y: 434, distance: 392.8
click at [647, 432] on div "摘要 Building cross-platform apps usually means juggling multiple languages and f…" at bounding box center [756, 626] width 1293 height 717
click at [648, 434] on p "說明" at bounding box center [744, 438] width 1245 height 18
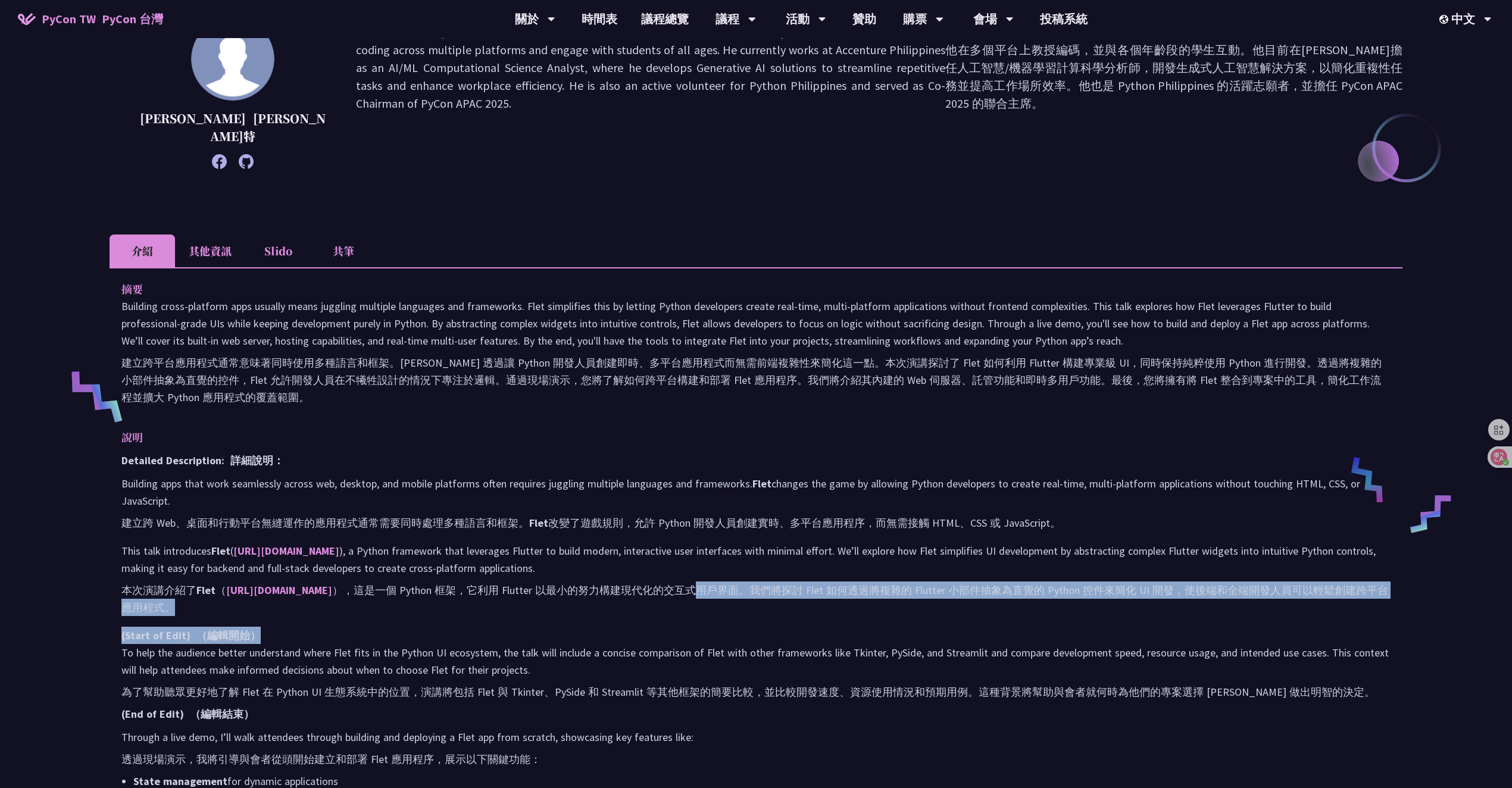
drag, startPoint x: 680, startPoint y: 590, endPoint x: 658, endPoint y: 624, distance: 40.5
click at [810, 629] on div "Detailed Description: 詳細說明： Building apps that work seamlessly across web, desk…" at bounding box center [756, 702] width 1270 height 503
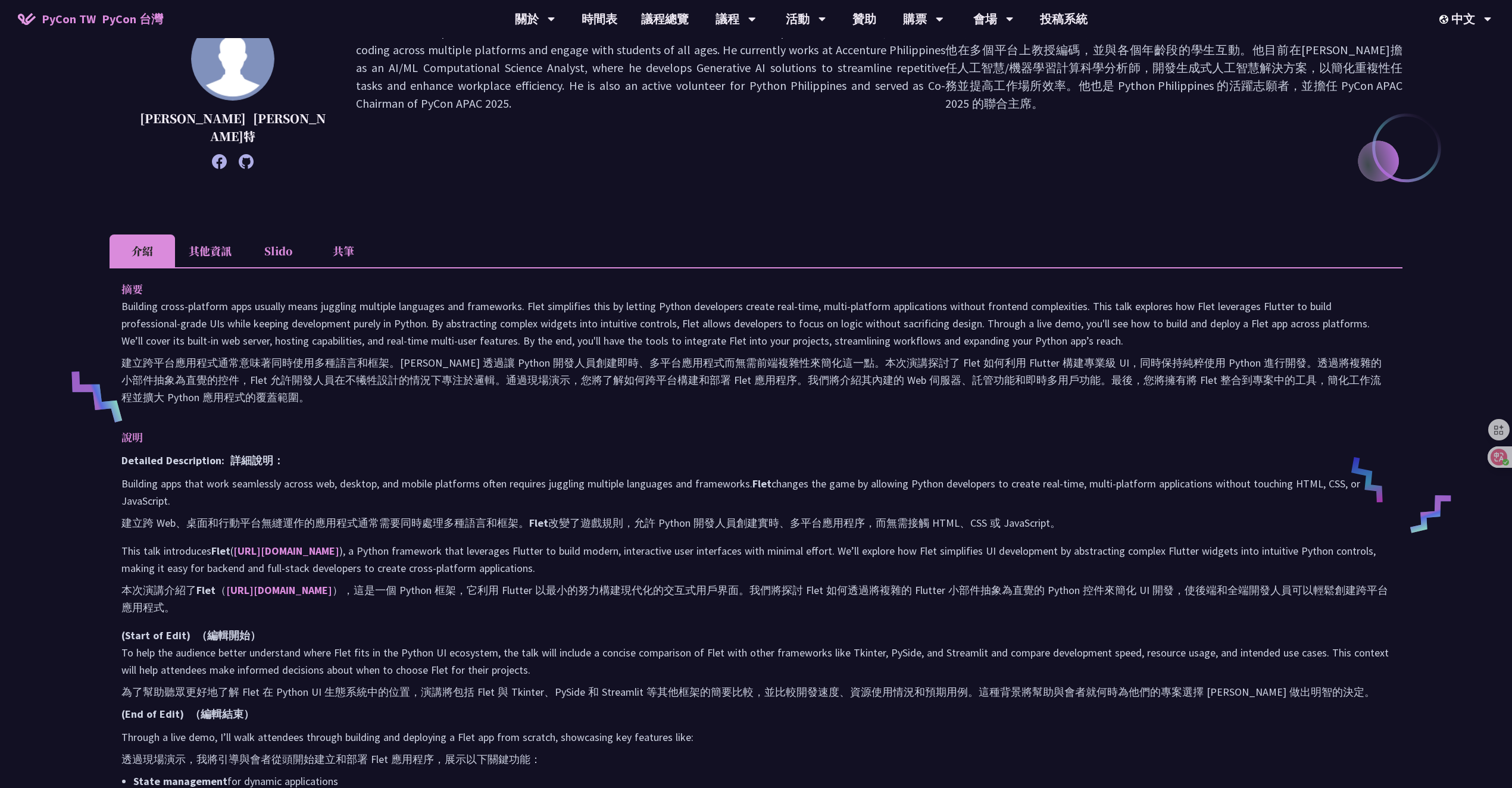
click at [597, 625] on div "Detailed Description: 詳細說明： Building apps that work seamlessly across web, desk…" at bounding box center [756, 702] width 1270 height 503
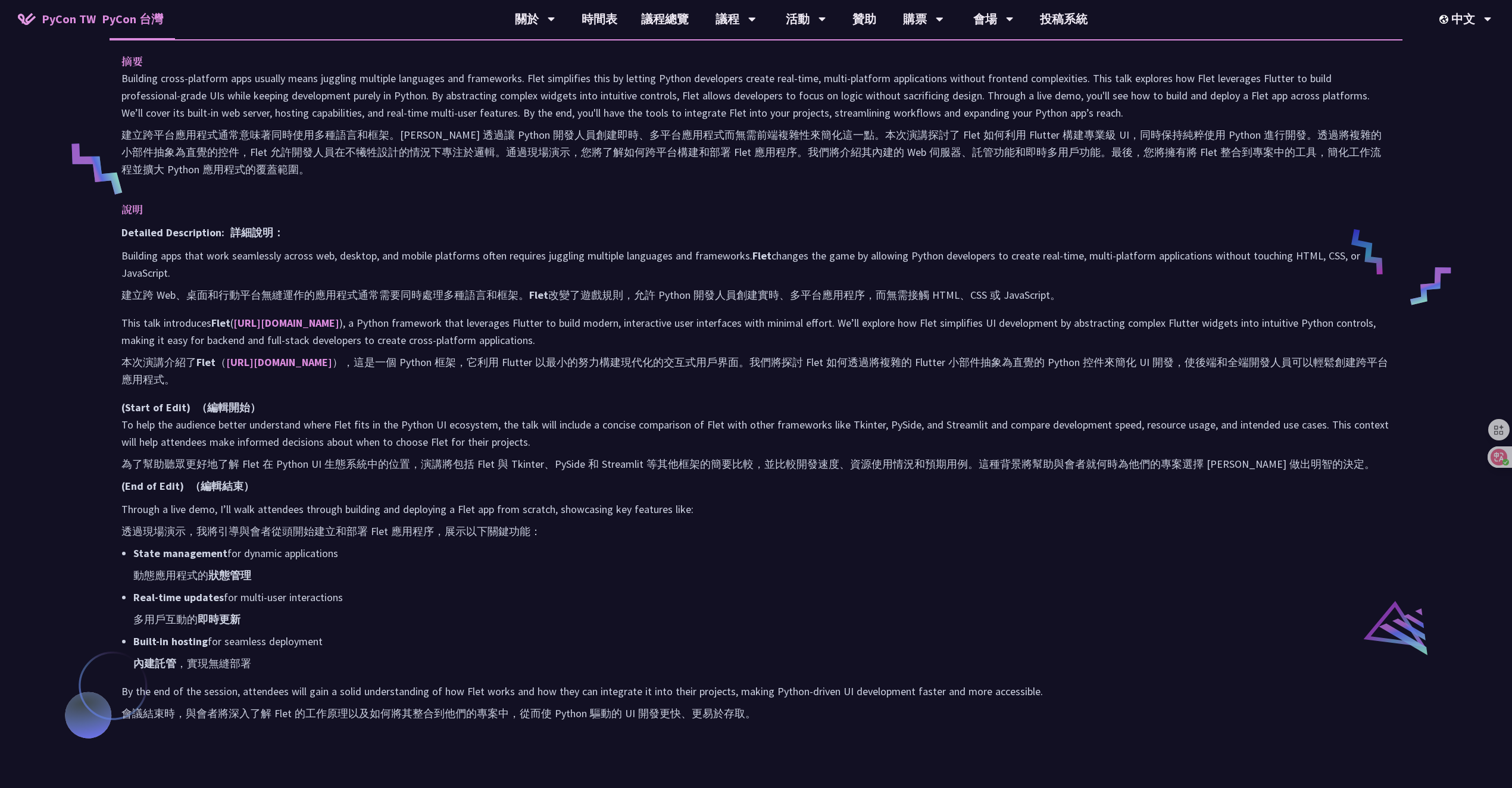
scroll to position [461, 0]
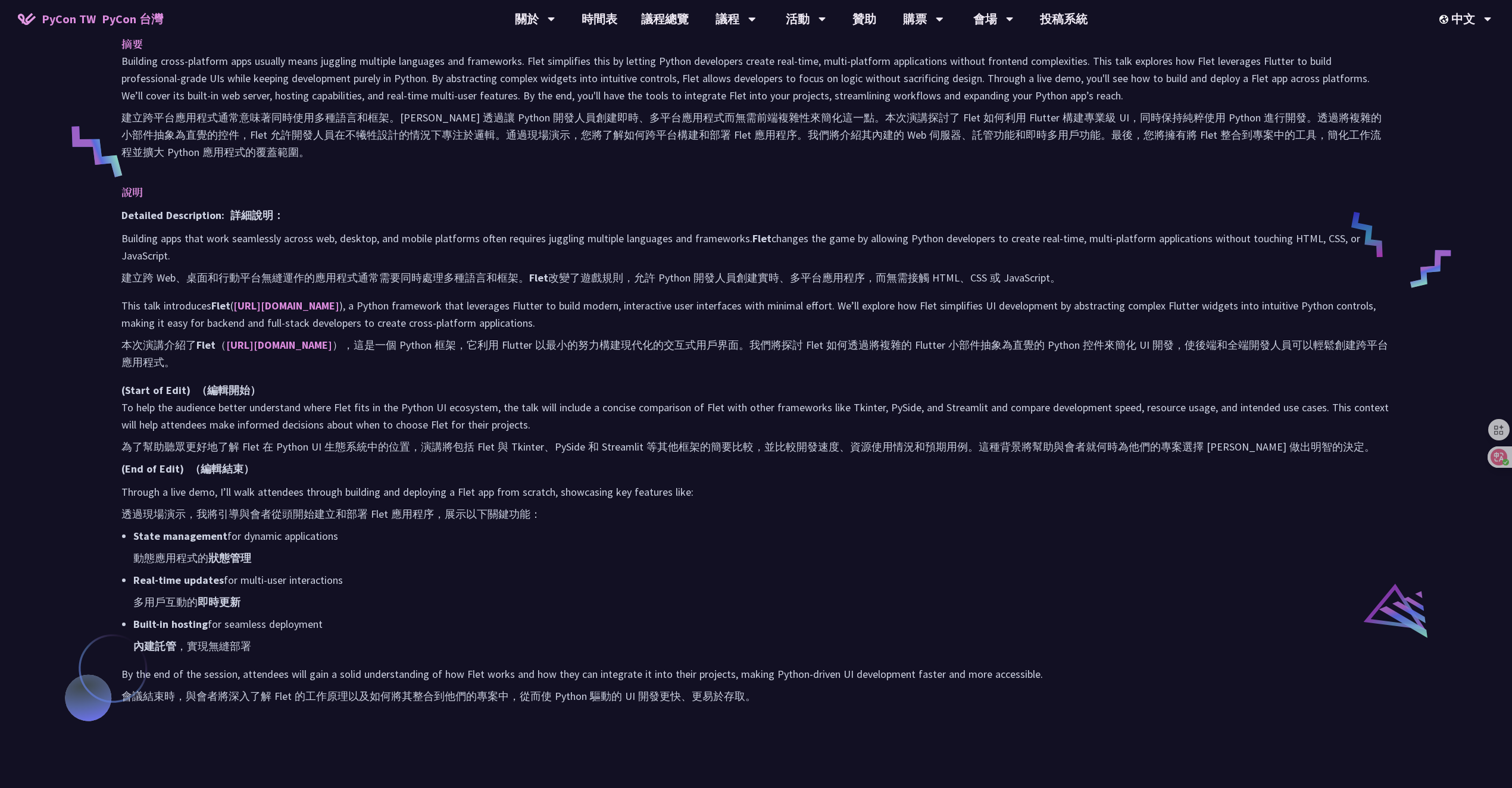
click at [832, 491] on p "Through a live demo, I’ll walk attendees through building and deploying a Flet …" at bounding box center [756, 505] width 1270 height 44
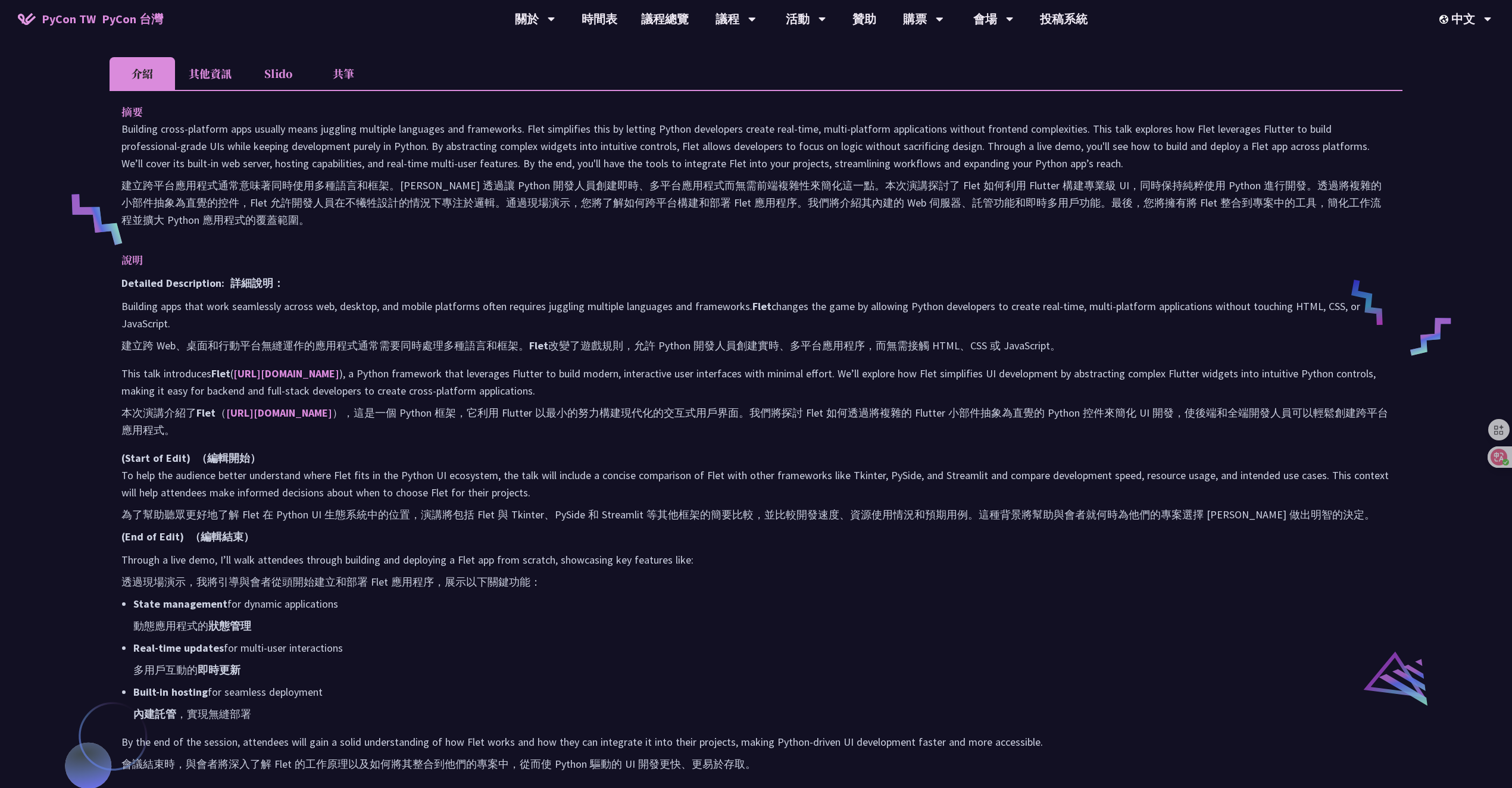
scroll to position [251, 0]
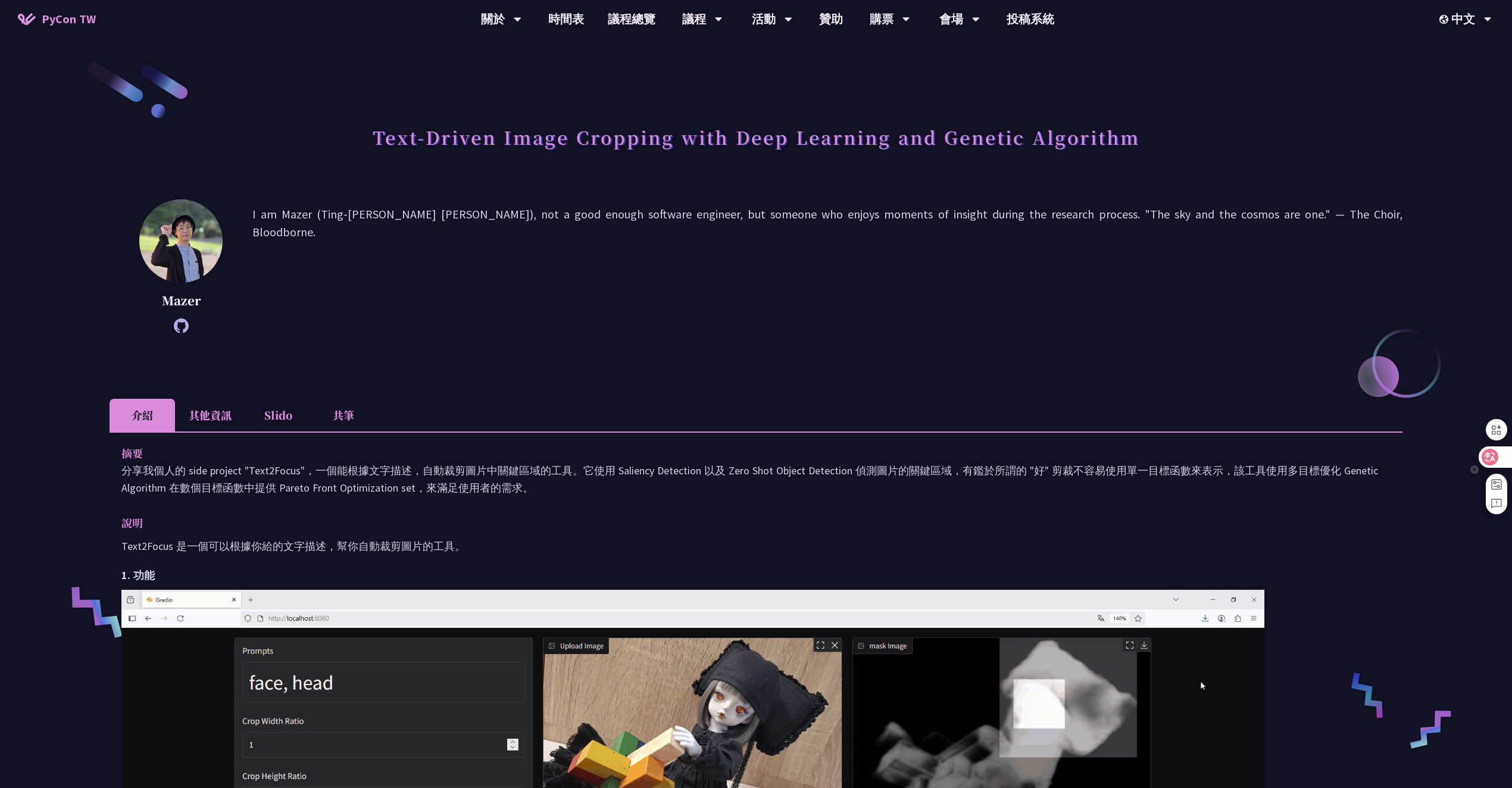
click at [1490, 466] on div at bounding box center [1494, 457] width 32 height 21
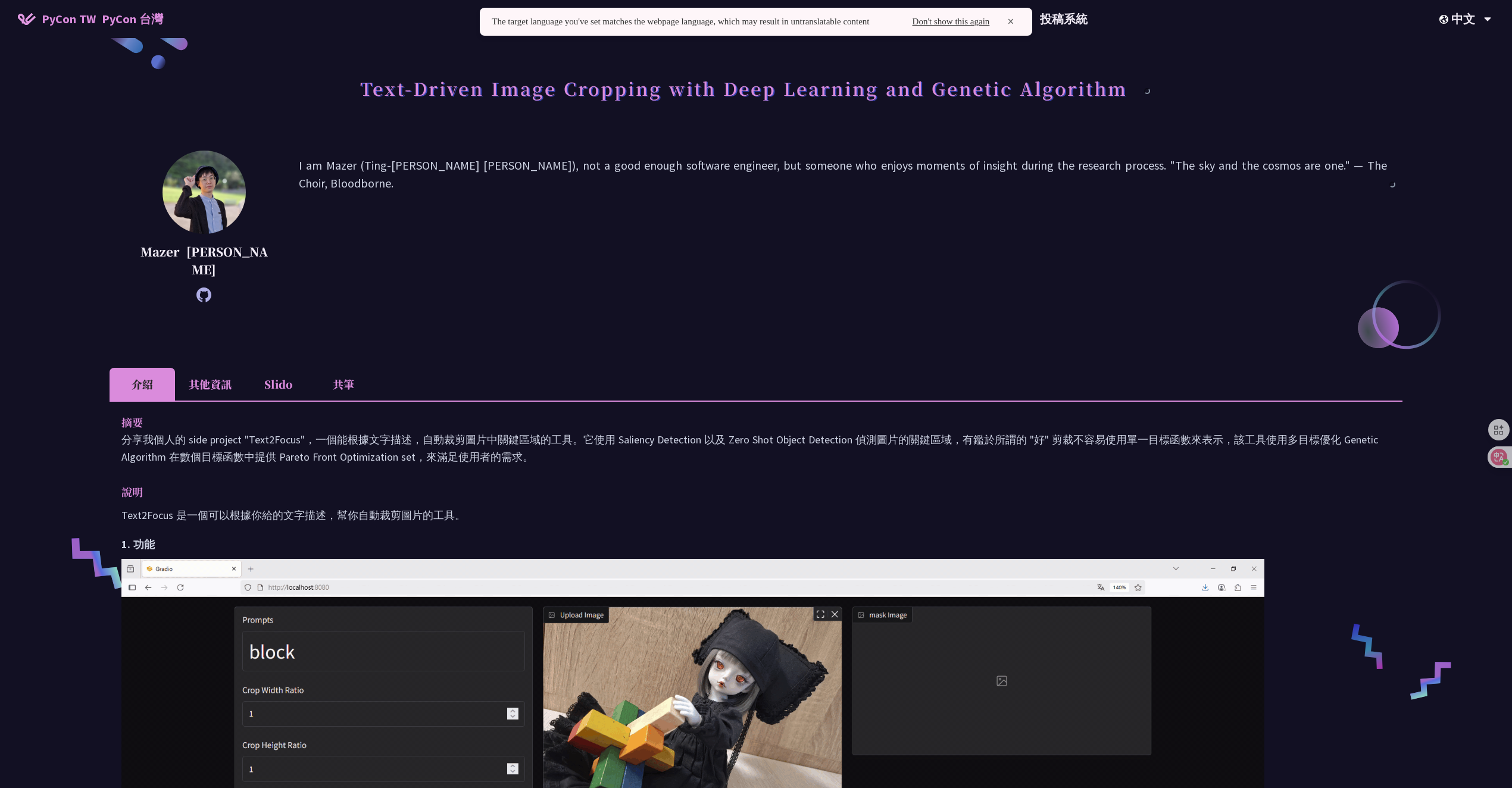
scroll to position [51, 0]
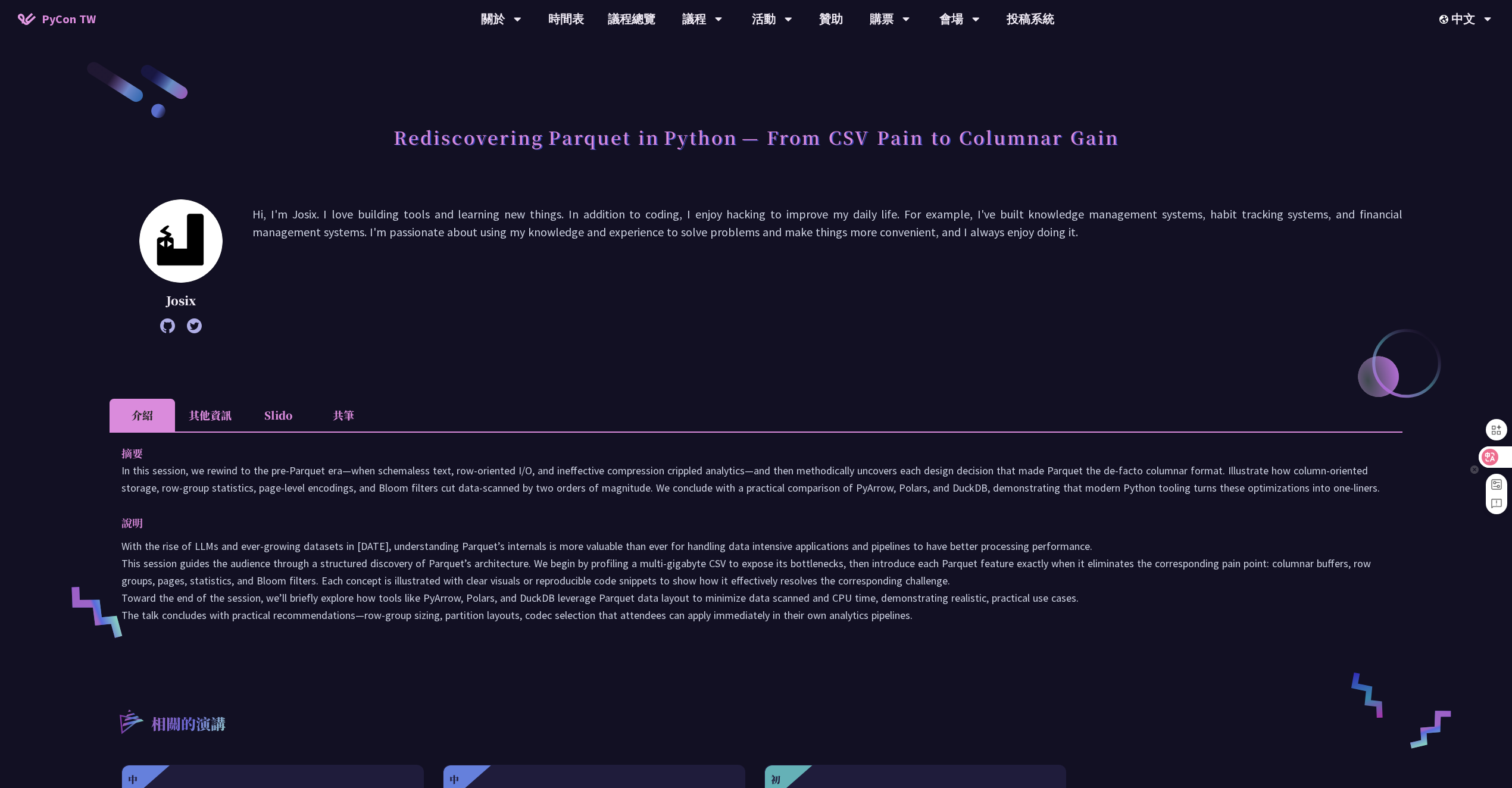
click at [1508, 461] on div at bounding box center [1494, 457] width 32 height 21
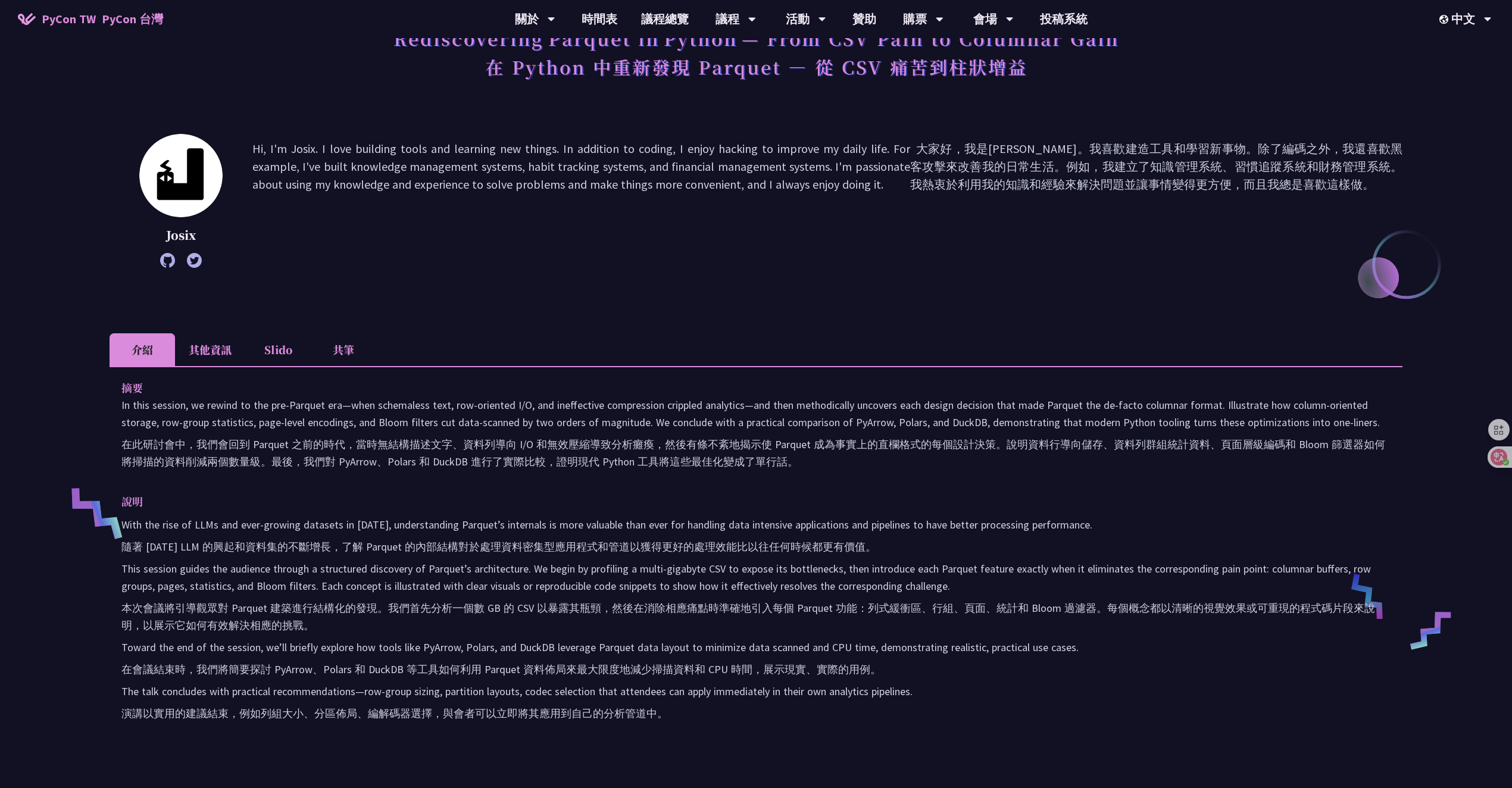
scroll to position [105, 0]
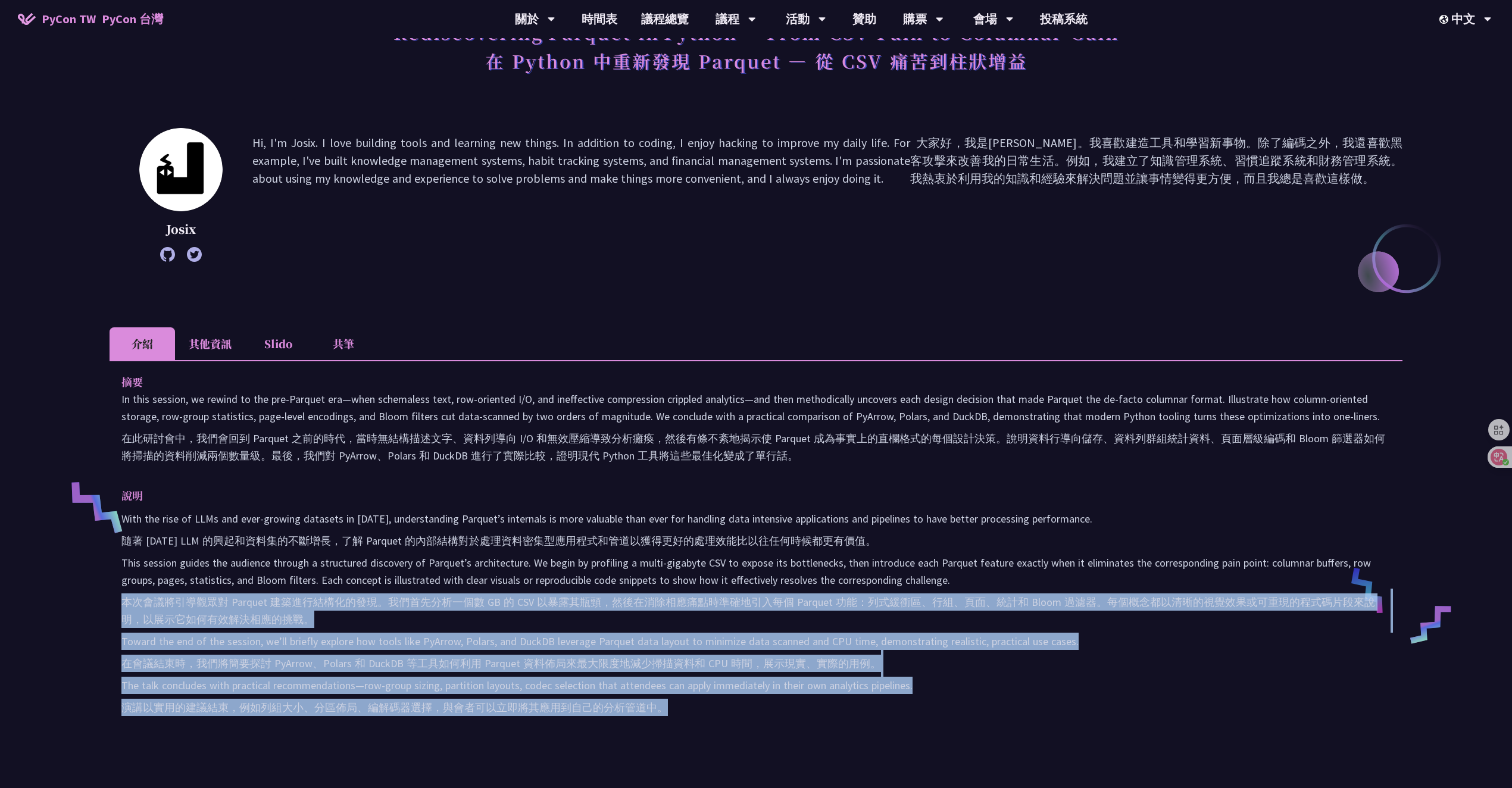
drag, startPoint x: 449, startPoint y: 593, endPoint x: 933, endPoint y: 716, distance: 499.4
click at [933, 717] on p "With the rise of LLMs and ever-growing datasets in [DATE], understanding Parque…" at bounding box center [756, 615] width 1270 height 211
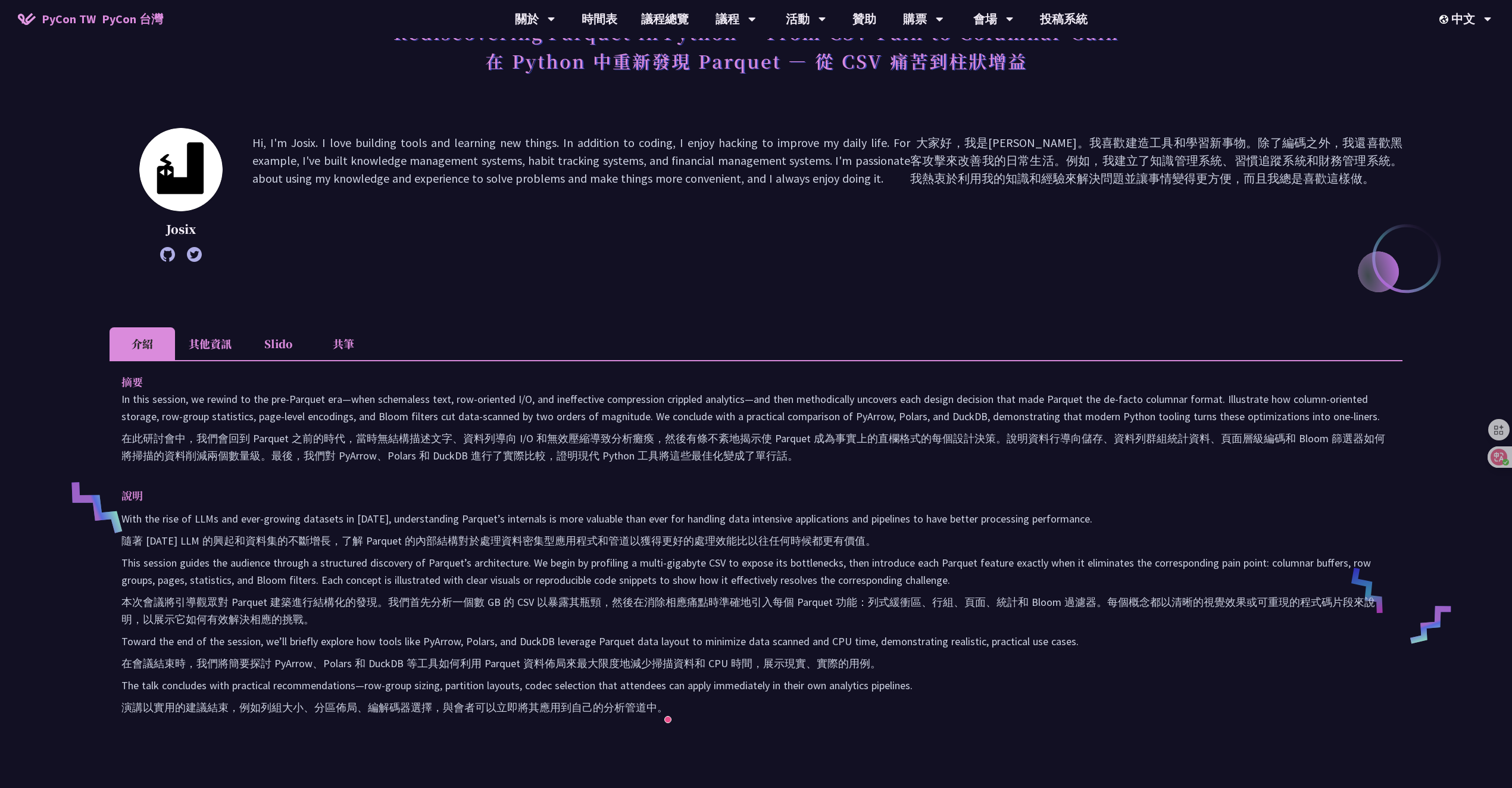
click at [209, 342] on li "其他資訊" at bounding box center [210, 344] width 70 height 33
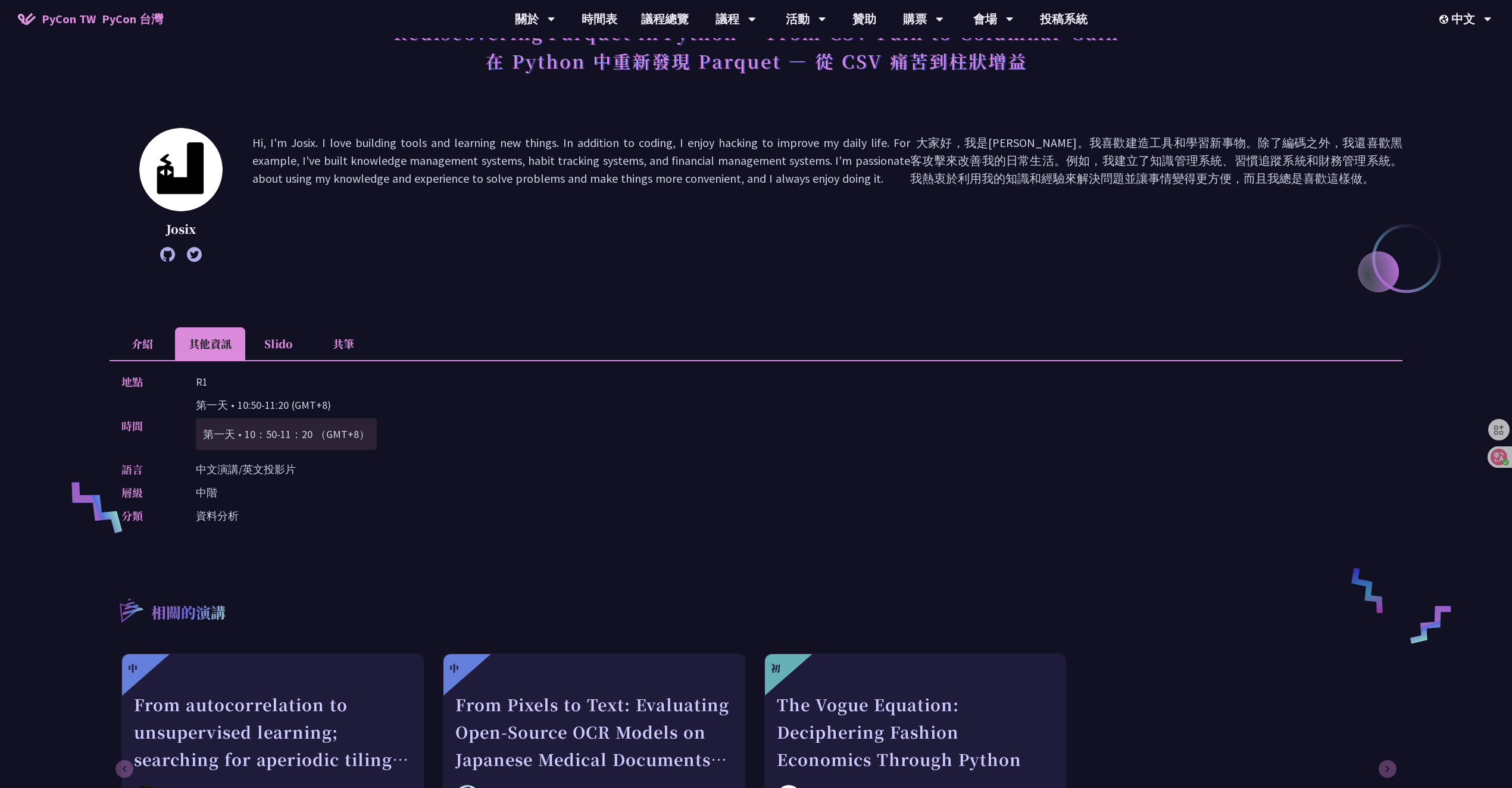
click at [908, 549] on div "Rediscovering Parquet in Python — From CSV Pain to Columnar Gain 在 Python 中重新發現…" at bounding box center [756, 429] width 1293 height 950
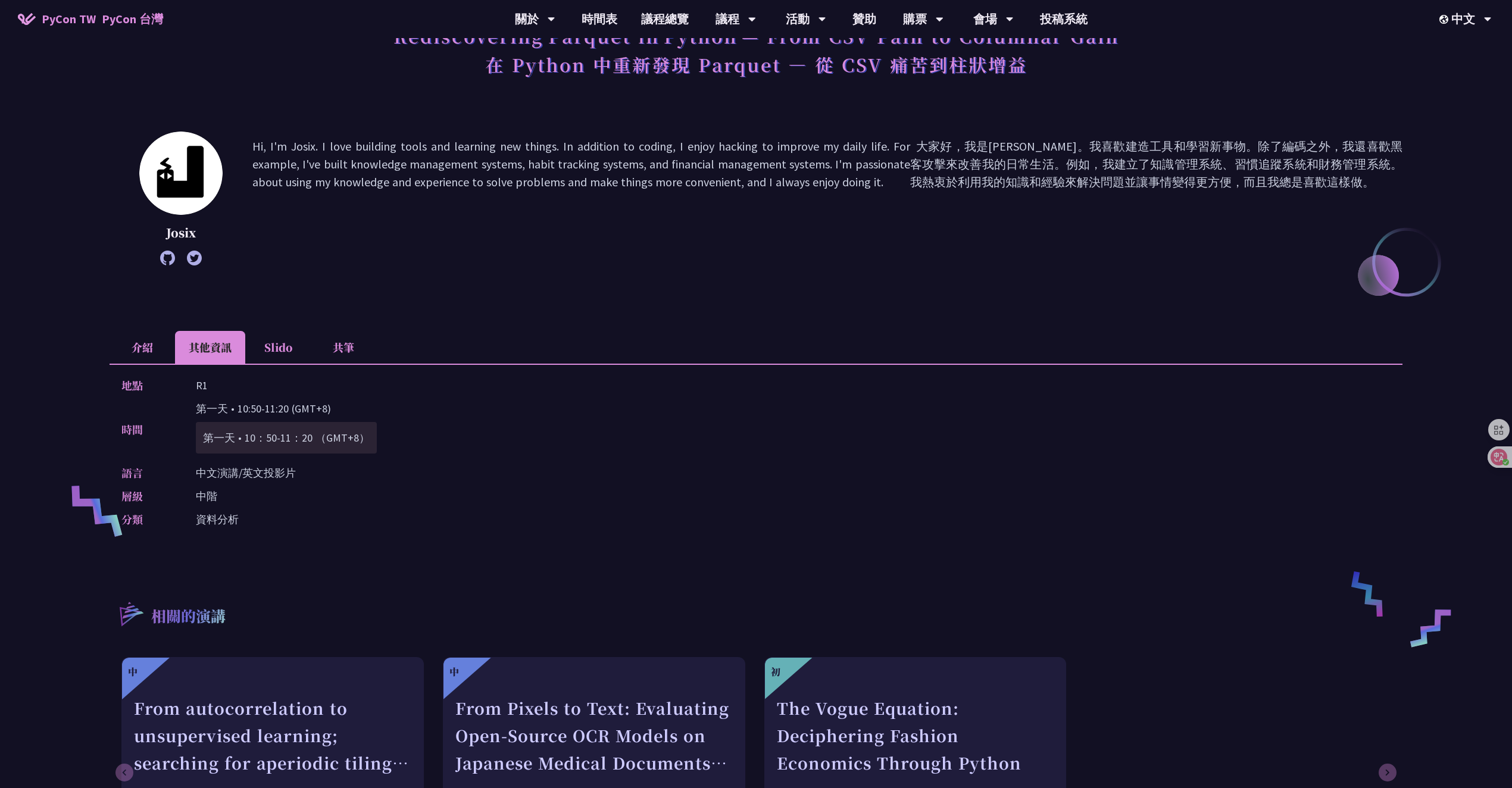
click at [145, 341] on li "介紹" at bounding box center [142, 347] width 65 height 33
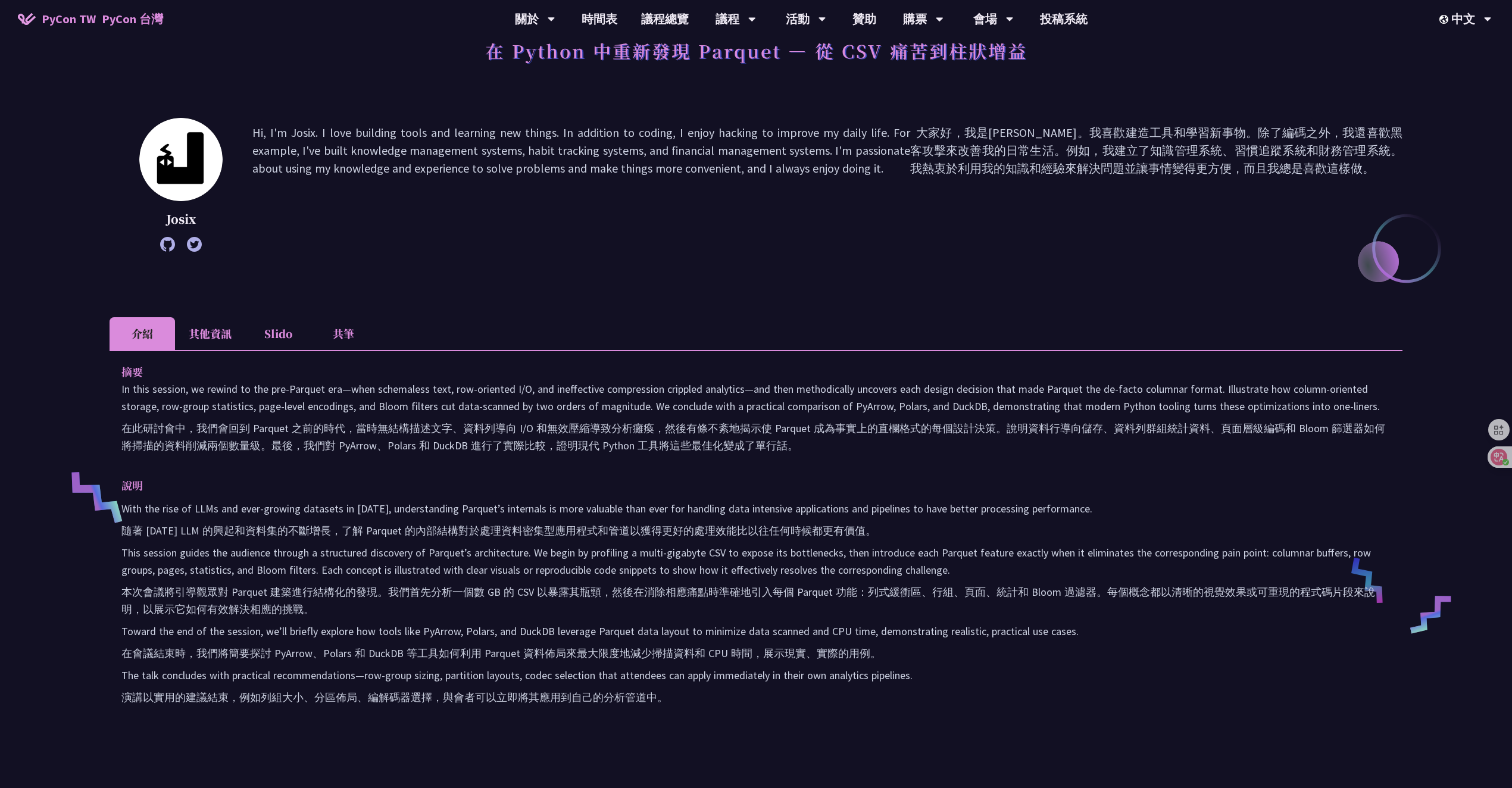
scroll to position [131, 0]
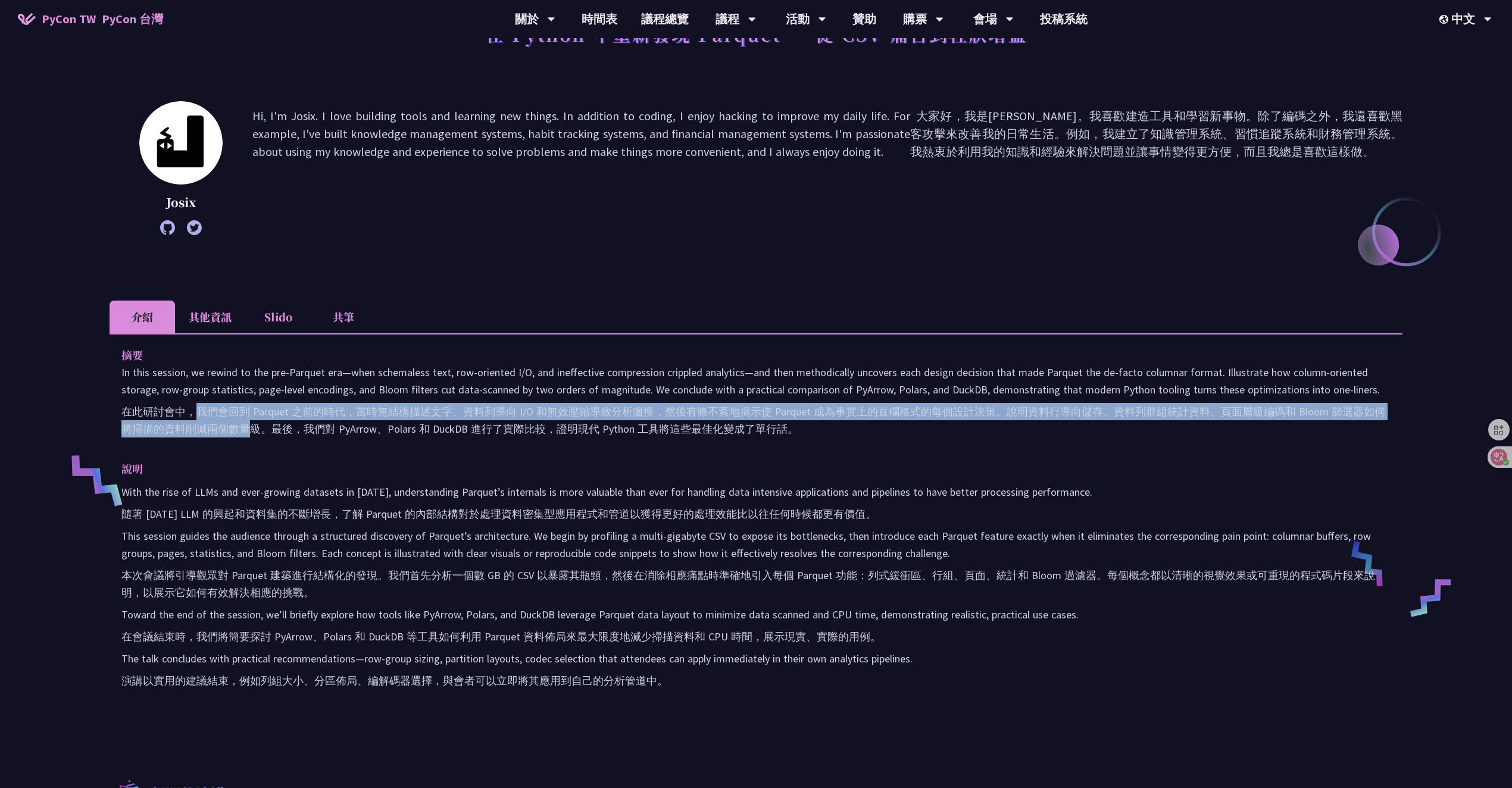
drag, startPoint x: 207, startPoint y: 414, endPoint x: 263, endPoint y: 443, distance: 63.1
click at [260, 439] on p "In this session, we rewind to the pre‑Parquet era—when schemaless text, row‑ori…" at bounding box center [756, 403] width 1270 height 79
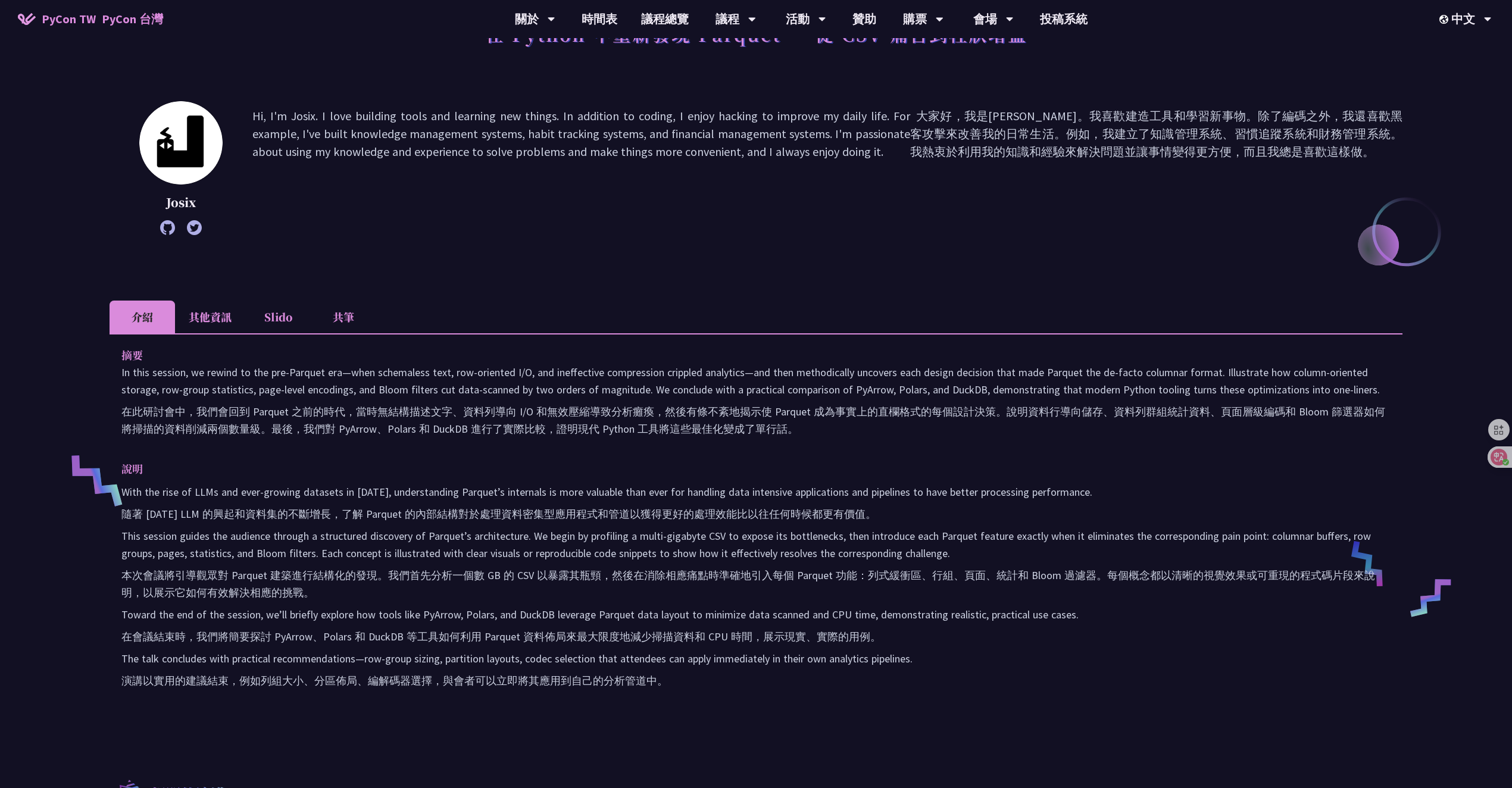
click at [263, 444] on div "摘要 In this session, we rewind to the pre‑Parquet era—when schemaless text, row‑…" at bounding box center [756, 528] width 1293 height 390
click at [198, 230] on icon at bounding box center [194, 227] width 15 height 15
